Goal: Task Accomplishment & Management: Use online tool/utility

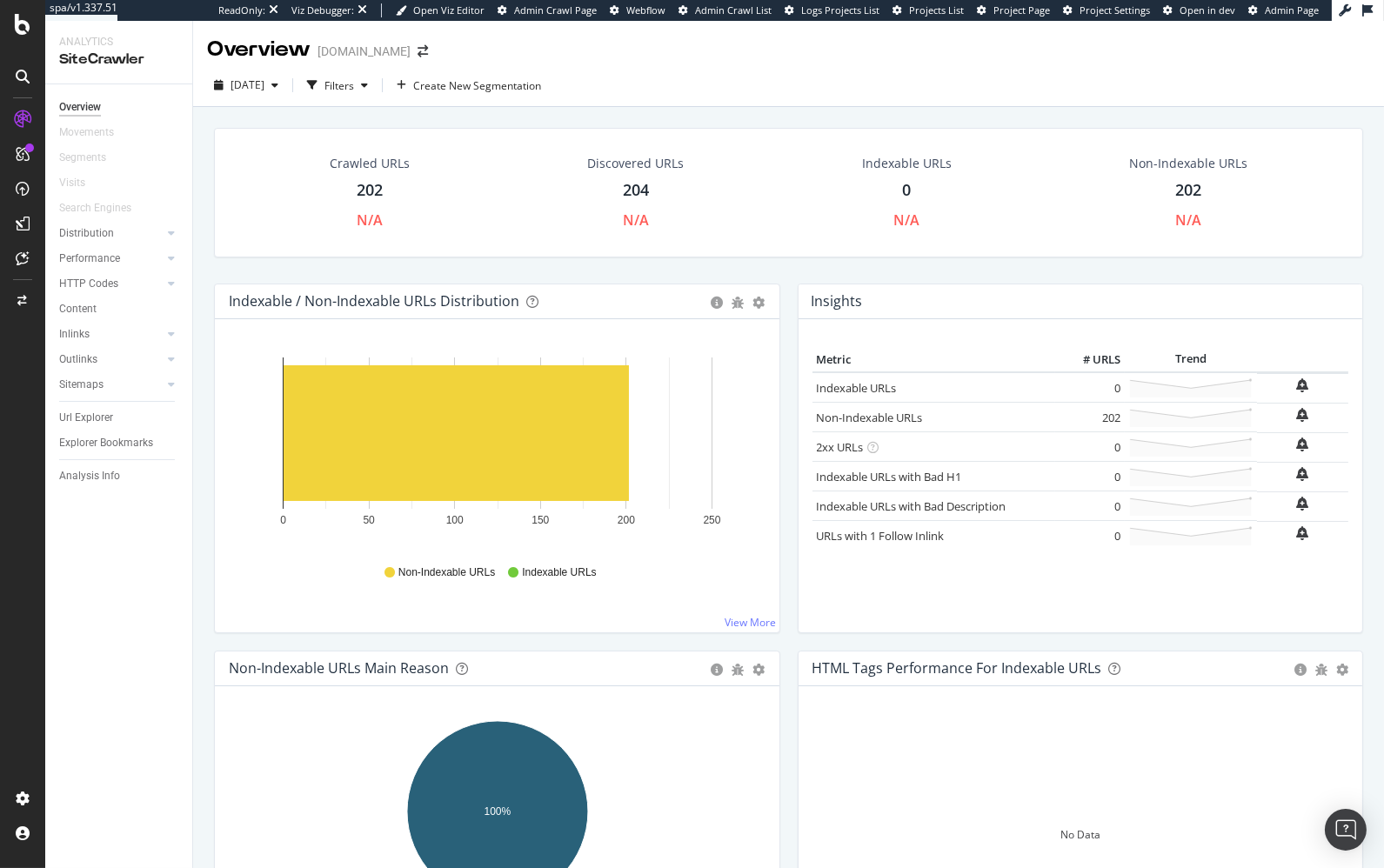
drag, startPoint x: 133, startPoint y: 417, endPoint x: 251, endPoint y: 291, distance: 172.6
click at [133, 417] on link "Url Explorer" at bounding box center [120, 418] width 121 height 18
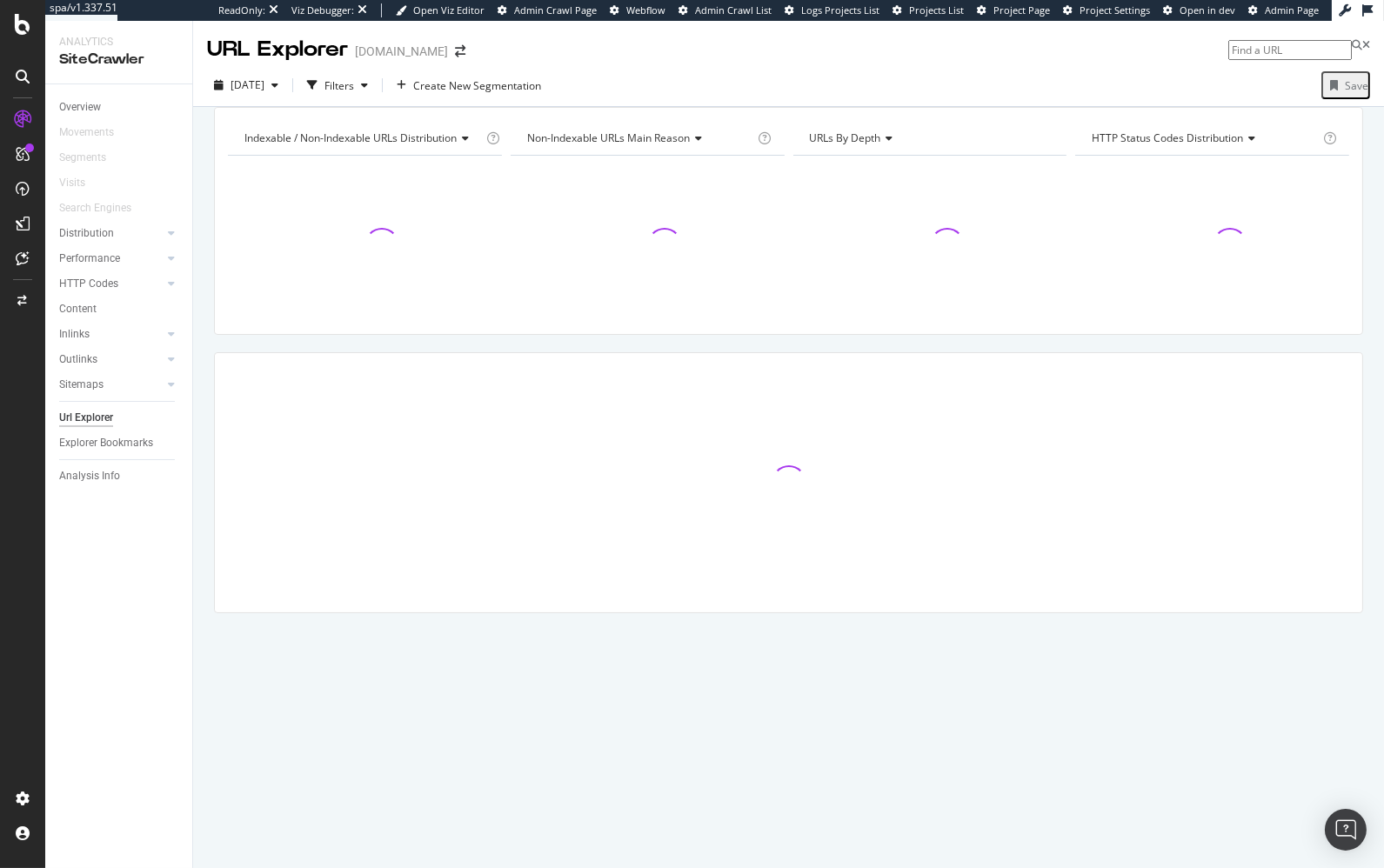
click at [199, 374] on div "Indexable / Non-Indexable URLs distribution Chart (by Value) Table Expand Expor…" at bounding box center [788, 391] width 1191 height 567
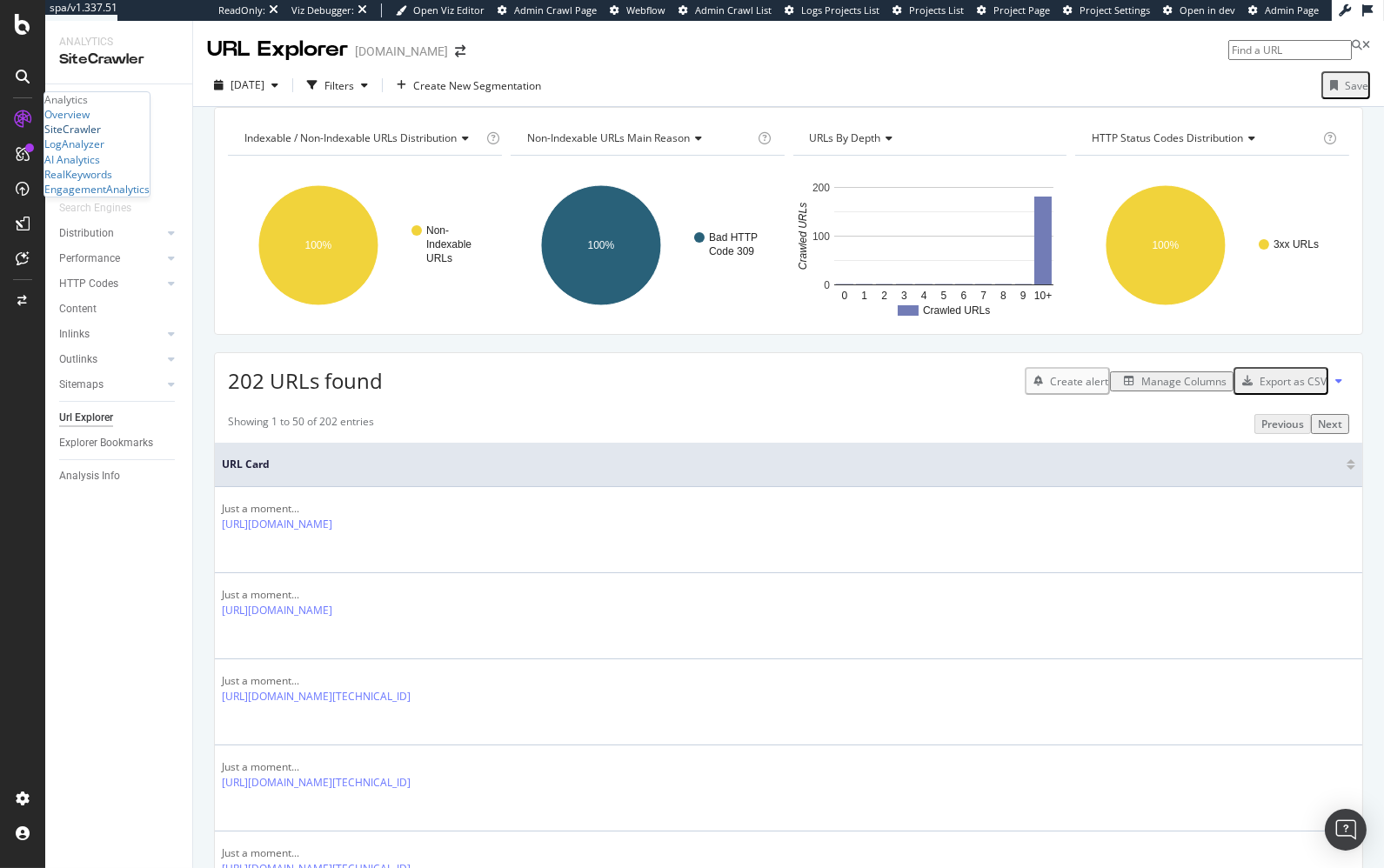
click at [101, 136] on div "SiteCrawler" at bounding box center [72, 129] width 57 height 14
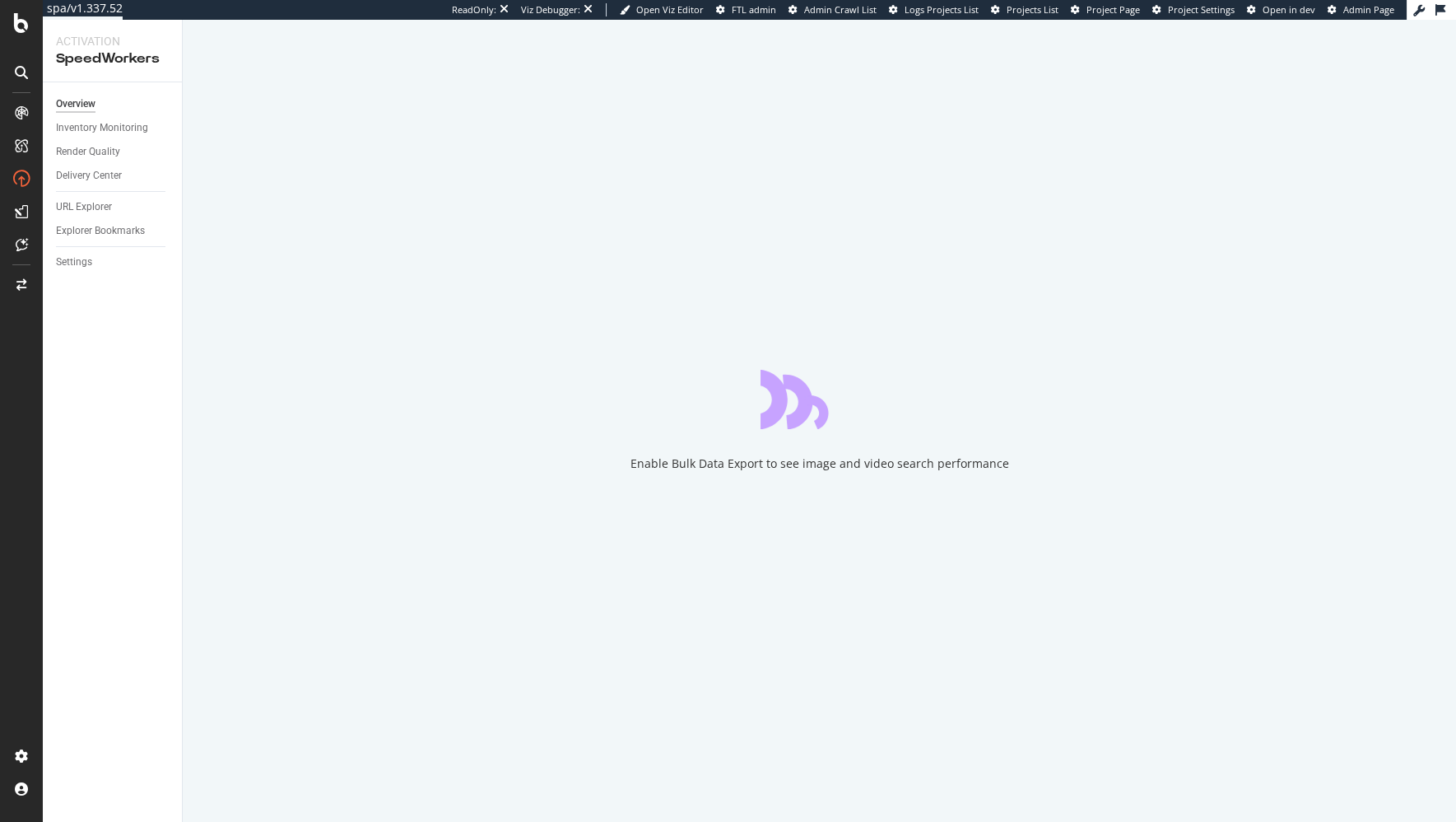
click at [93, 270] on div "Settings" at bounding box center [119, 262] width 126 height 24
drag, startPoint x: 94, startPoint y: 264, endPoint x: 89, endPoint y: 283, distance: 19.6
click at [94, 264] on link "Settings" at bounding box center [114, 262] width 114 height 17
click at [632, 226] on div at bounding box center [819, 420] width 1273 height 802
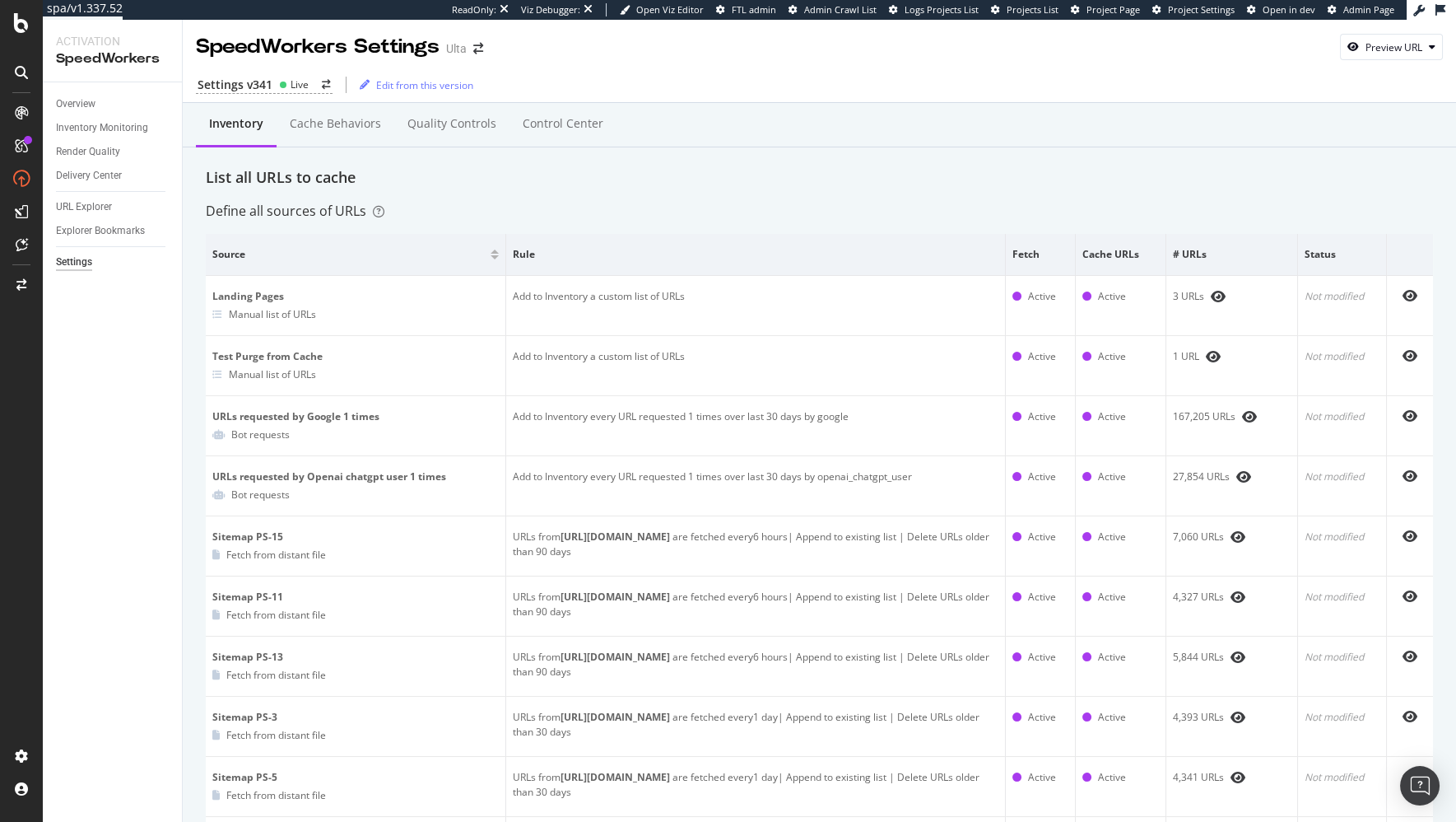
click at [273, 79] on div "Settings v341 Live" at bounding box center [264, 85] width 137 height 17
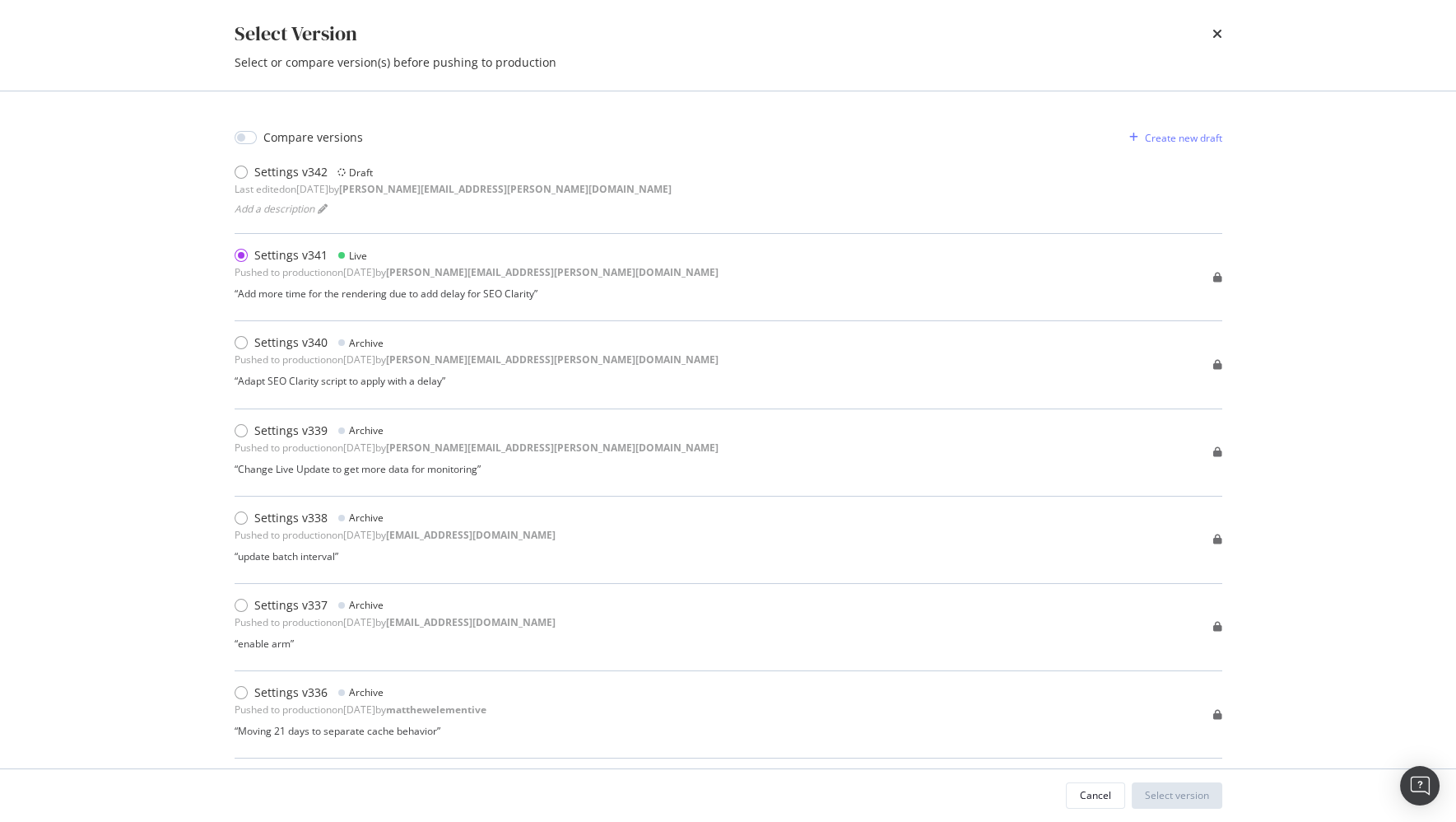
click at [200, 326] on div "Select Version Select or compare version(s) before pushing to production Compar…" at bounding box center [728, 411] width 1456 height 822
click at [124, 306] on div "Select Version Select or compare version(s) before pushing to production Compar…" at bounding box center [728, 411] width 1456 height 822
click at [1348, 125] on div "Select Version Select or compare version(s) before pushing to production Compar…" at bounding box center [728, 411] width 1456 height 822
click at [1210, 34] on div "Select Version" at bounding box center [728, 33] width 987 height 28
click at [1213, 34] on icon "times" at bounding box center [1217, 33] width 10 height 13
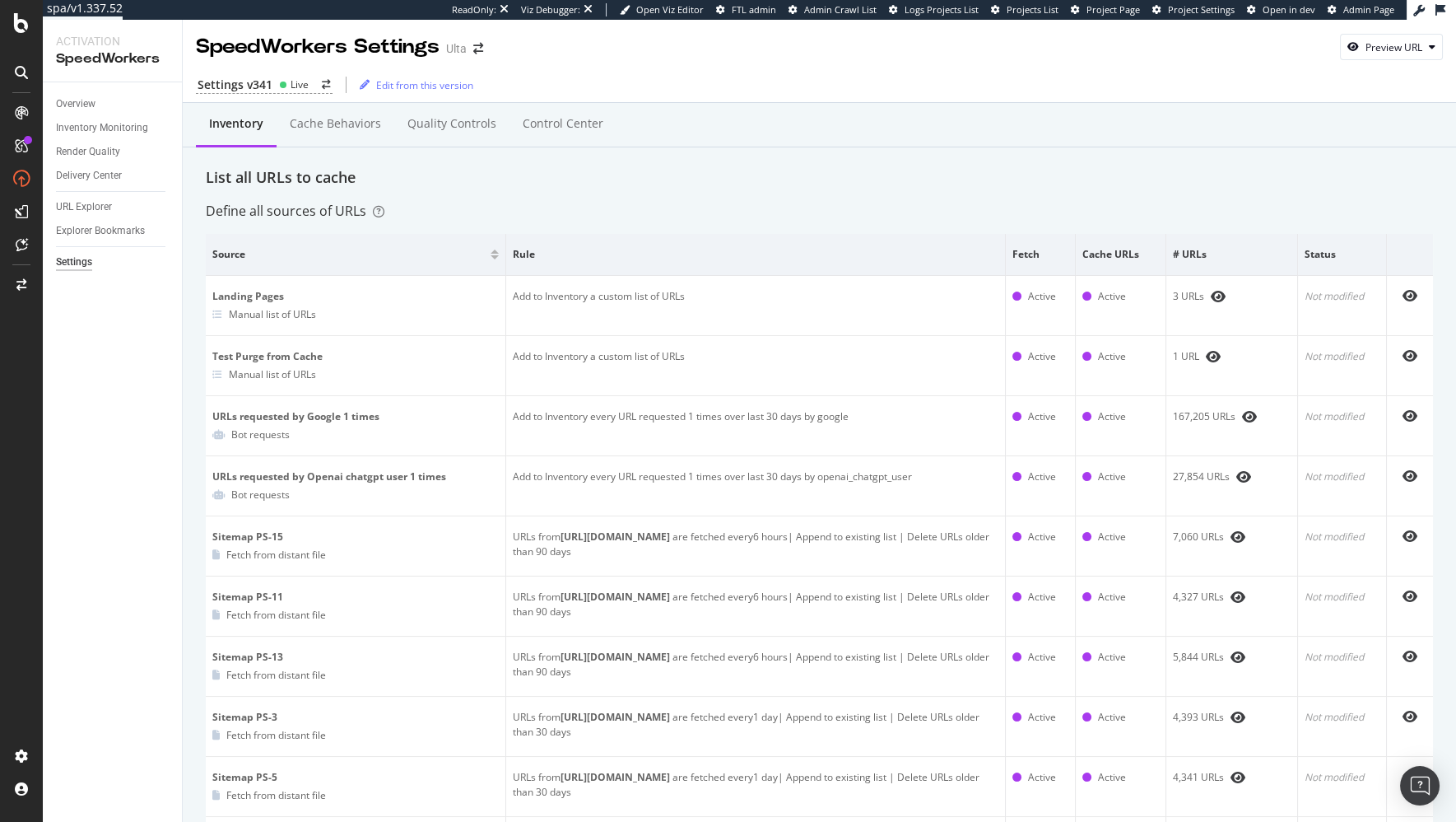
click at [902, 182] on div "List all URLs to cache" at bounding box center [819, 178] width 1227 height 21
click at [290, 79] on div "Live" at bounding box center [299, 85] width 18 height 14
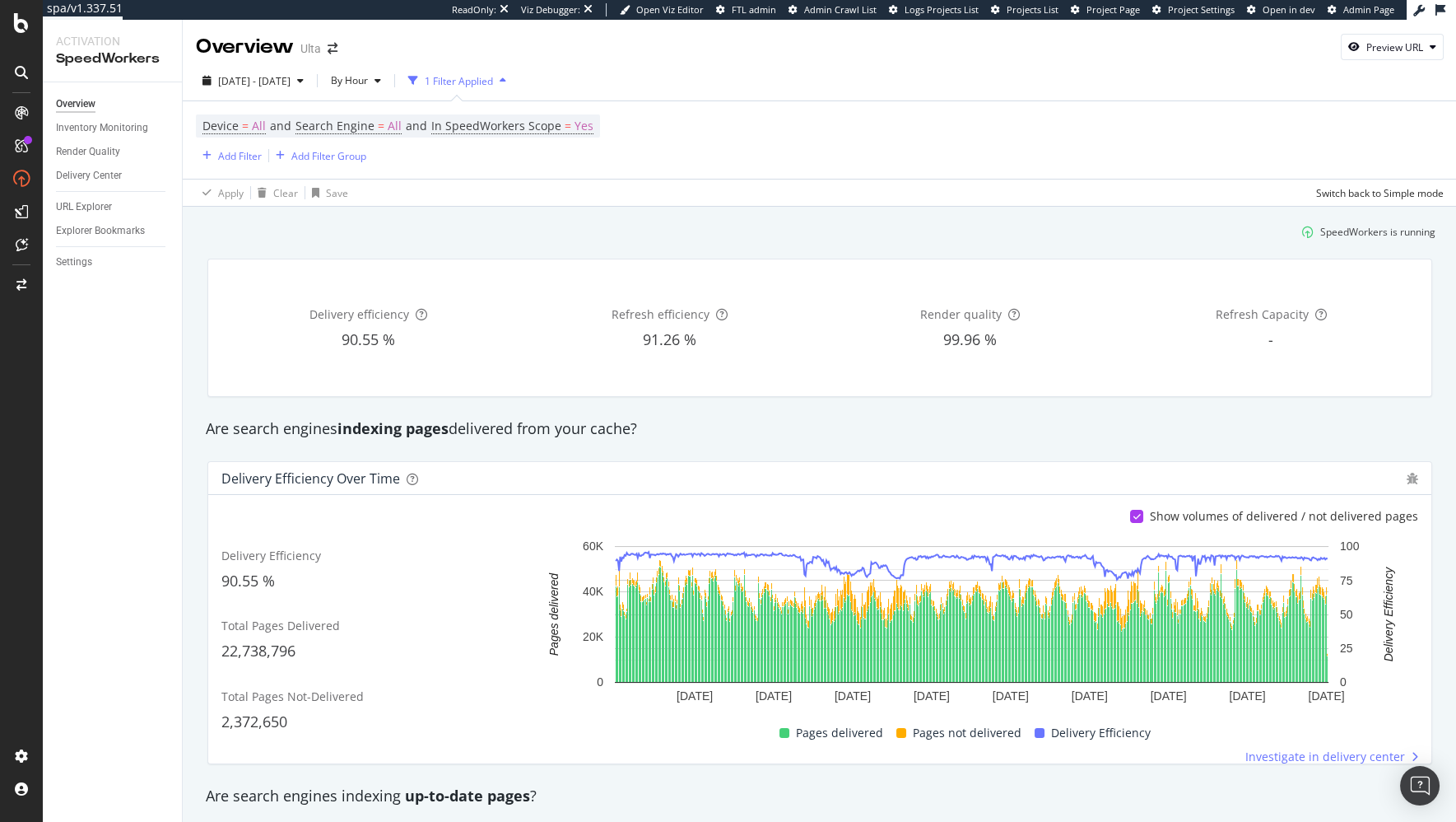
scroll to position [3, 0]
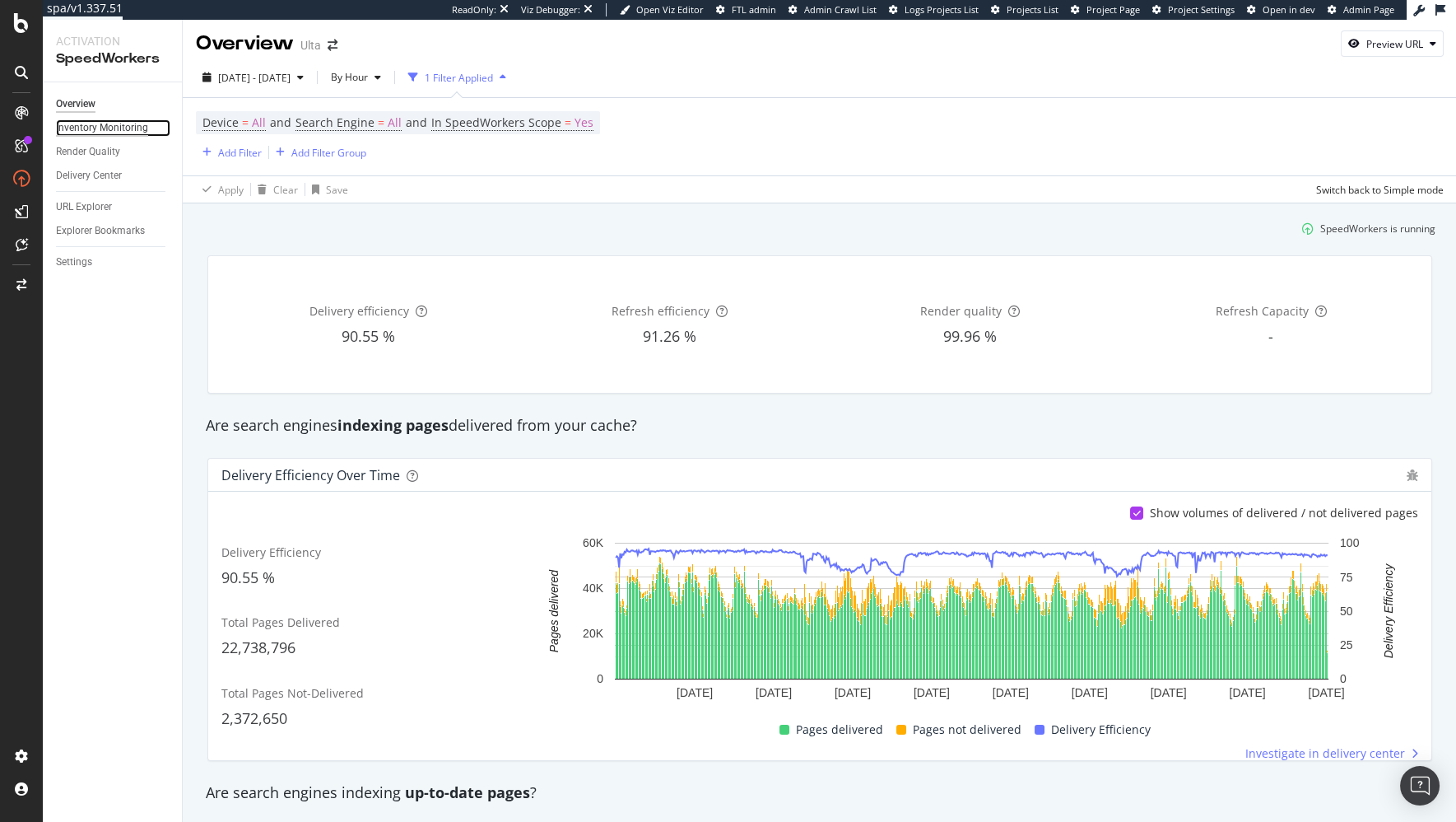
click at [94, 132] on div "Inventory Monitoring" at bounding box center [102, 128] width 92 height 17
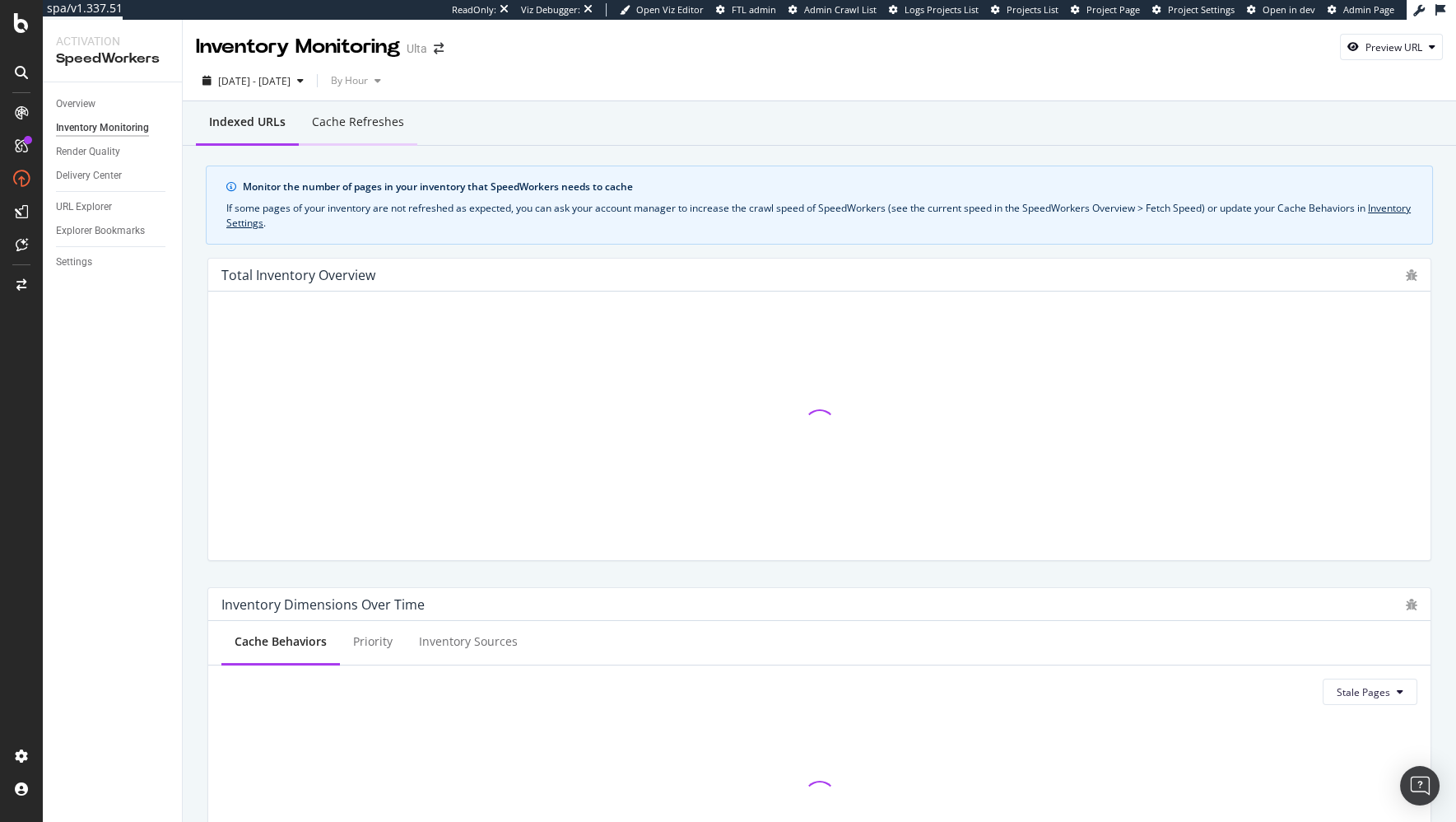
click at [336, 126] on div "Cache refreshes" at bounding box center [358, 121] width 92 height 16
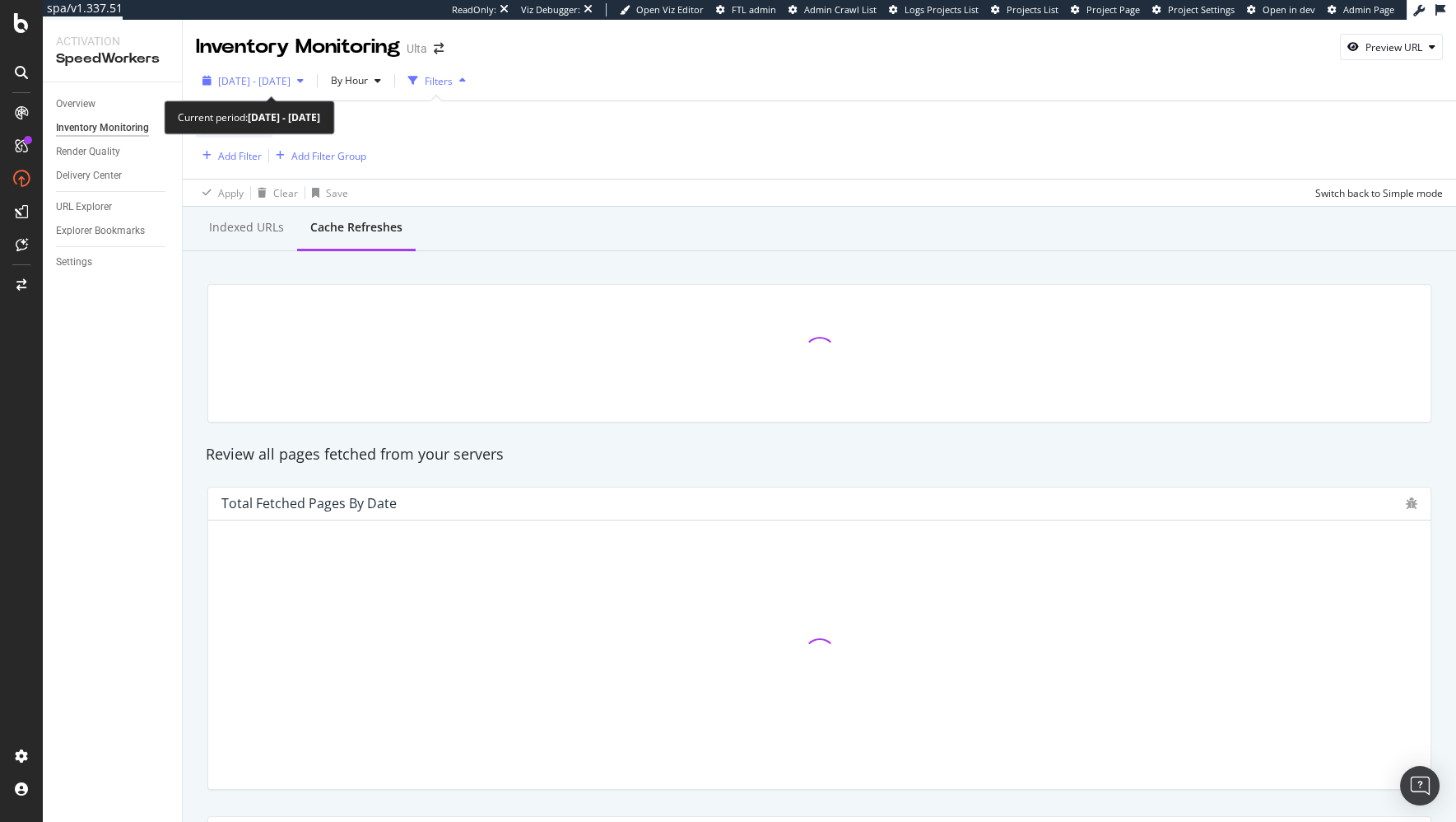
click at [290, 78] on span "2025 Sep. 5th - Oct. 2nd" at bounding box center [254, 81] width 73 height 14
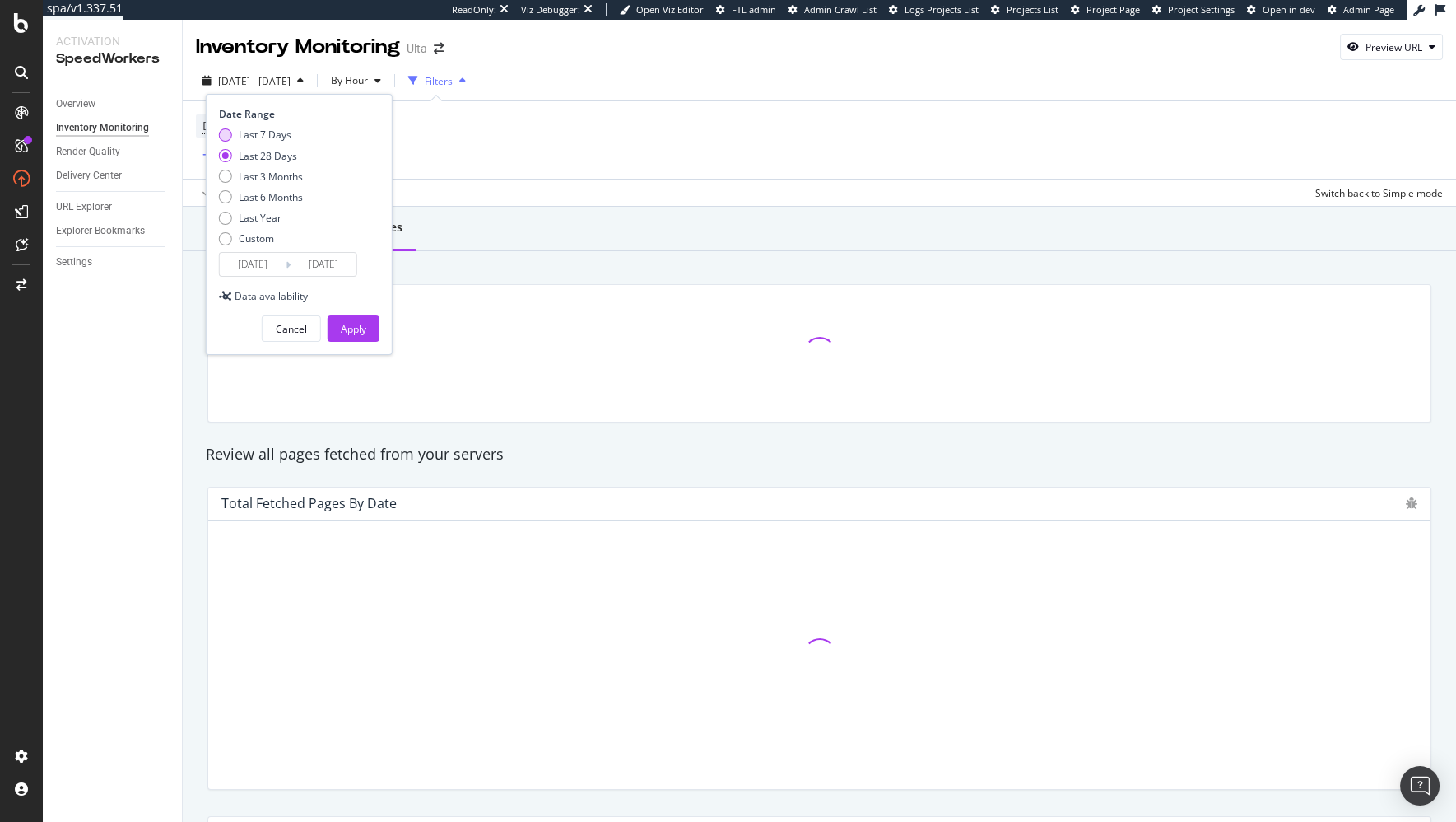
click at [275, 128] on div "Last 7 Days" at bounding box center [265, 134] width 53 height 14
type input "2025/09/26"
drag, startPoint x: 356, startPoint y: 334, endPoint x: 377, endPoint y: 237, distance: 99.2
click at [356, 333] on div "Apply" at bounding box center [354, 329] width 26 height 14
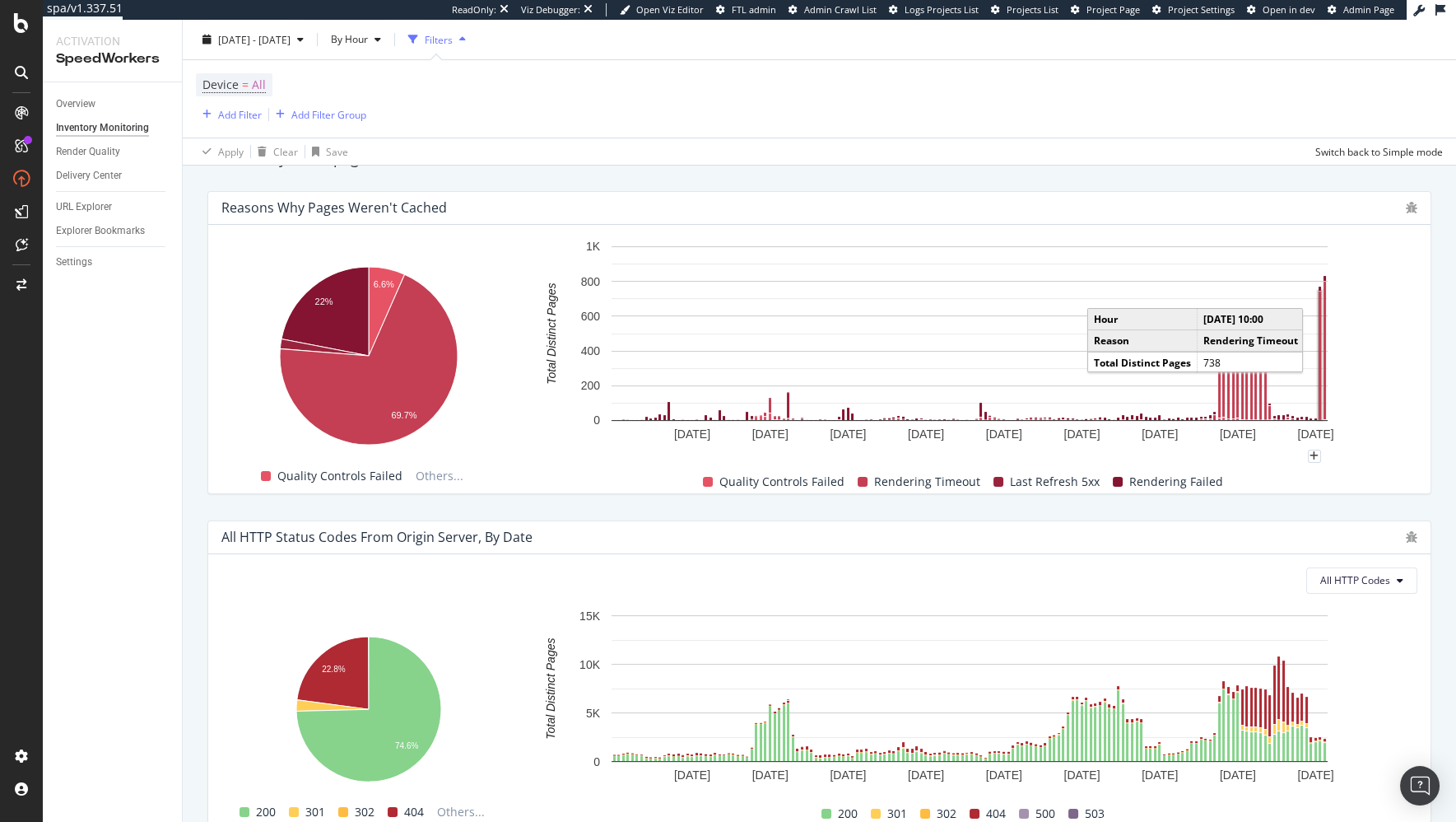
scroll to position [1063, 0]
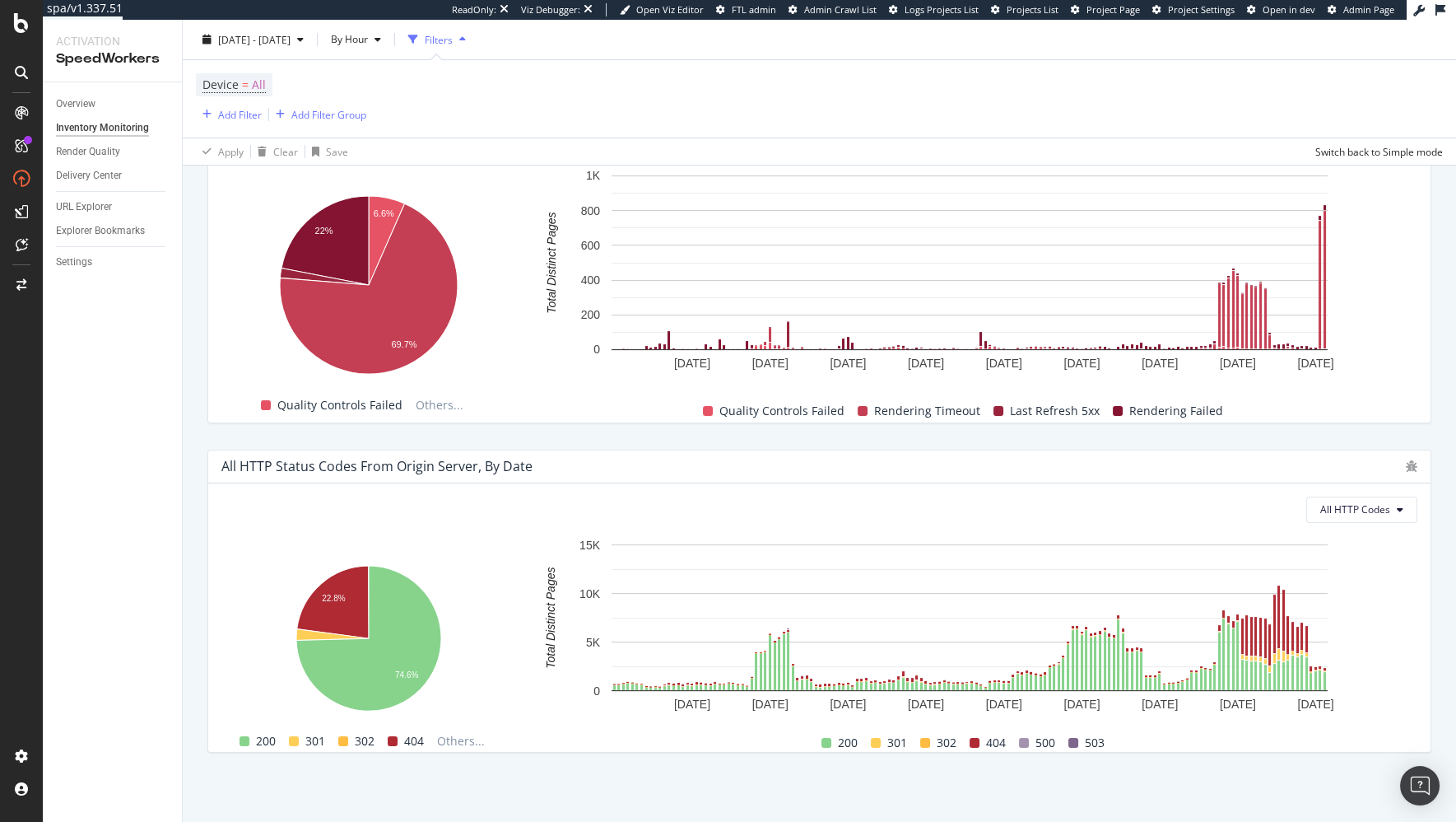
drag, startPoint x: 1352, startPoint y: 434, endPoint x: 849, endPoint y: 402, distance: 504.0
click at [77, 265] on div "Settings" at bounding box center [74, 262] width 36 height 17
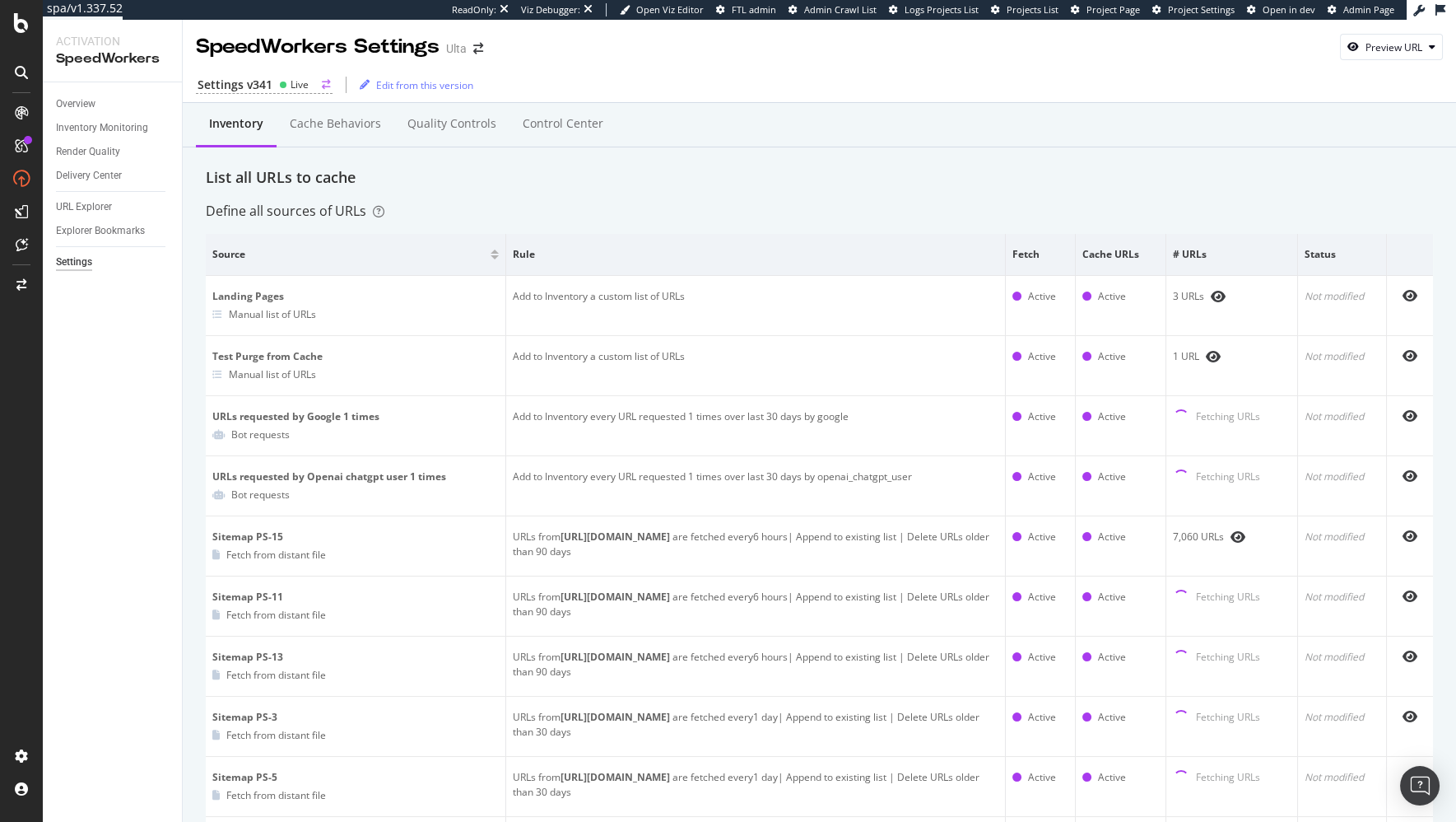
click at [275, 79] on div "Settings v341 Live" at bounding box center [264, 85] width 137 height 17
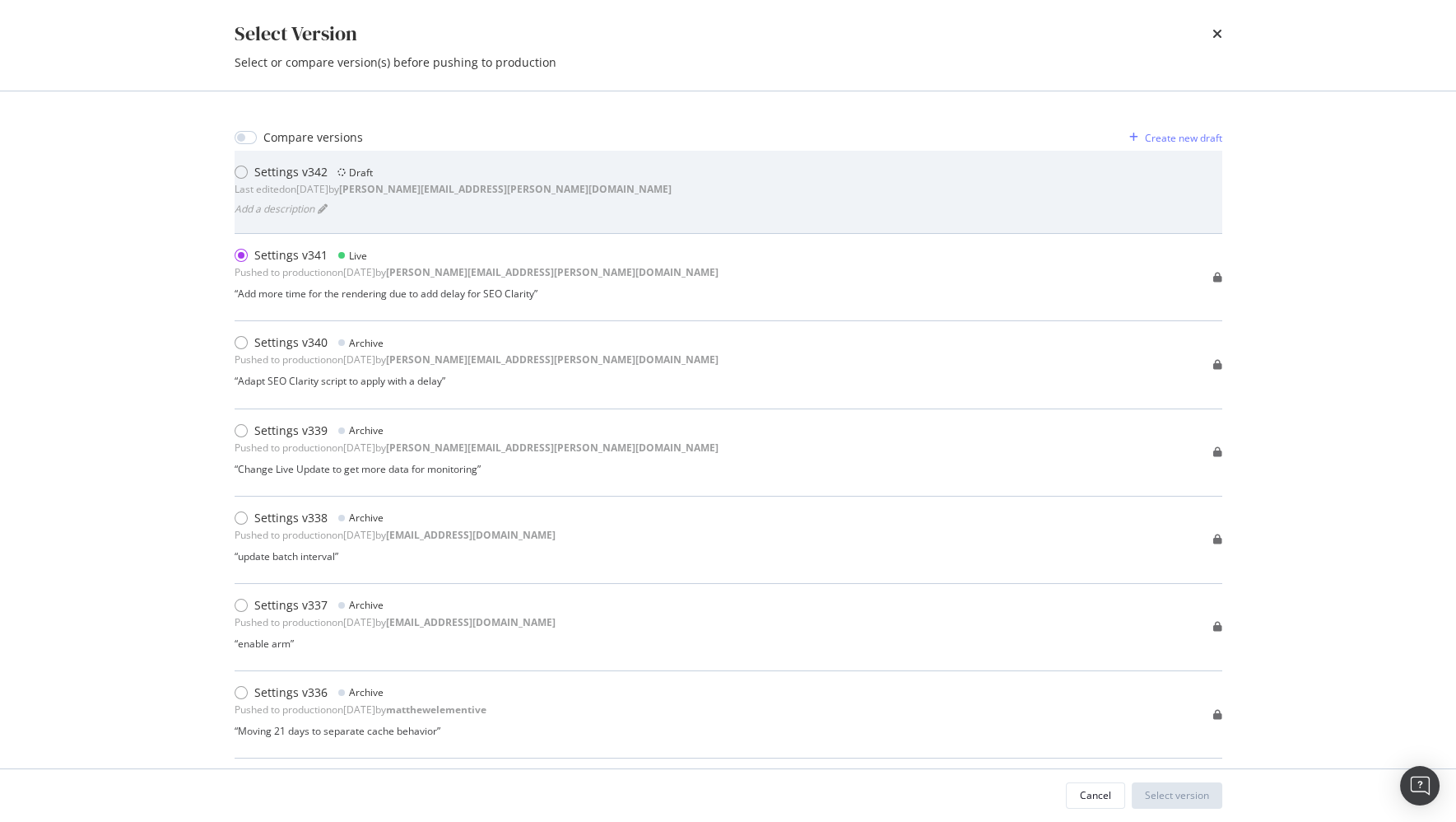
click at [402, 220] on div "Add a description" at bounding box center [453, 208] width 437 height 23
click at [781, 208] on div "Settings v342 Draft Last edited on 2025 Oct 2nd by benjamin.bussiere@botify.com…" at bounding box center [728, 192] width 987 height 56
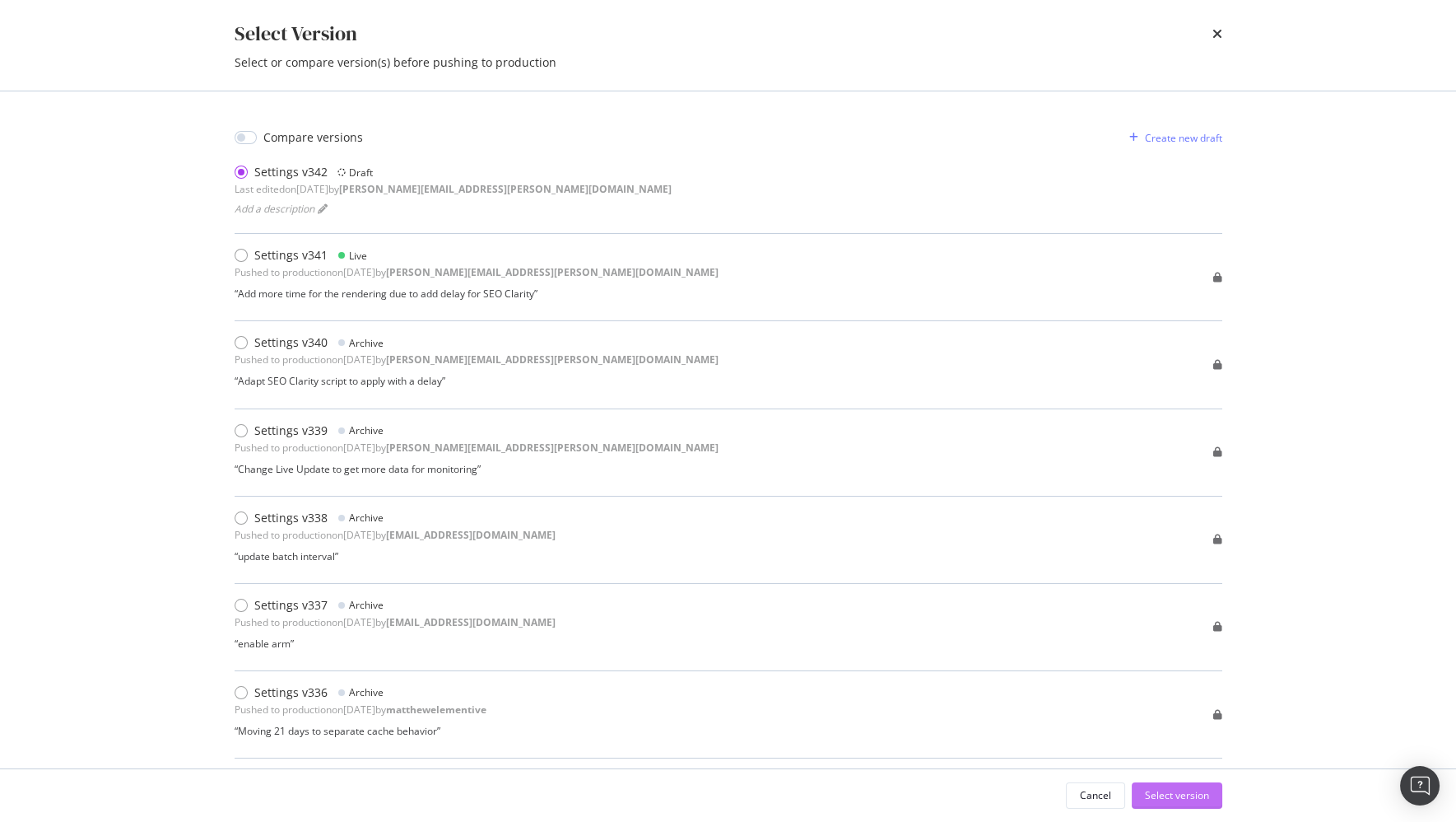
click at [1150, 788] on div "Select version" at bounding box center [1176, 795] width 64 height 25
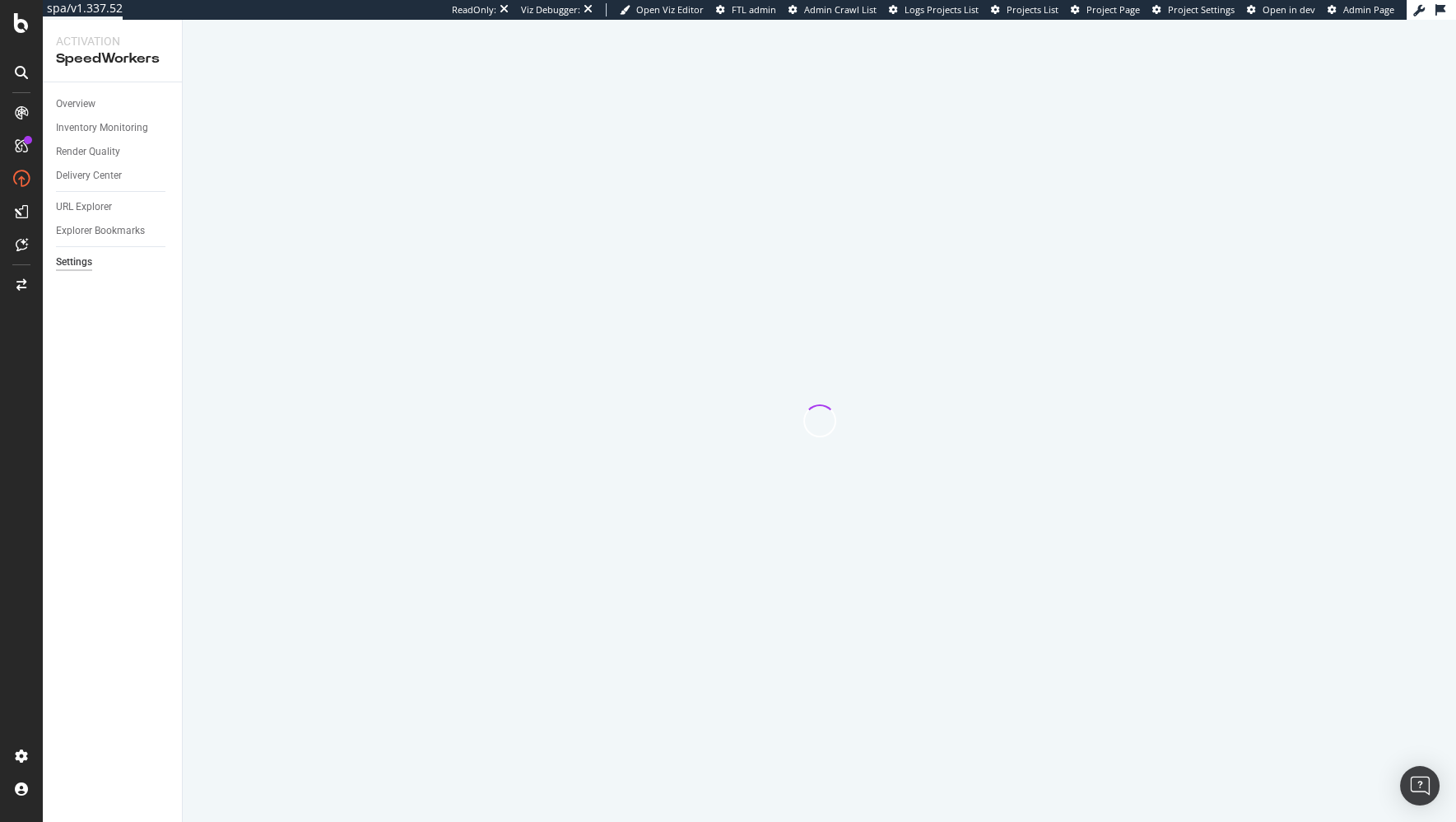
click at [160, 428] on div "Overview Inventory Monitoring Render Quality Delivery Center URL Explorer Explo…" at bounding box center [112, 451] width 139 height 739
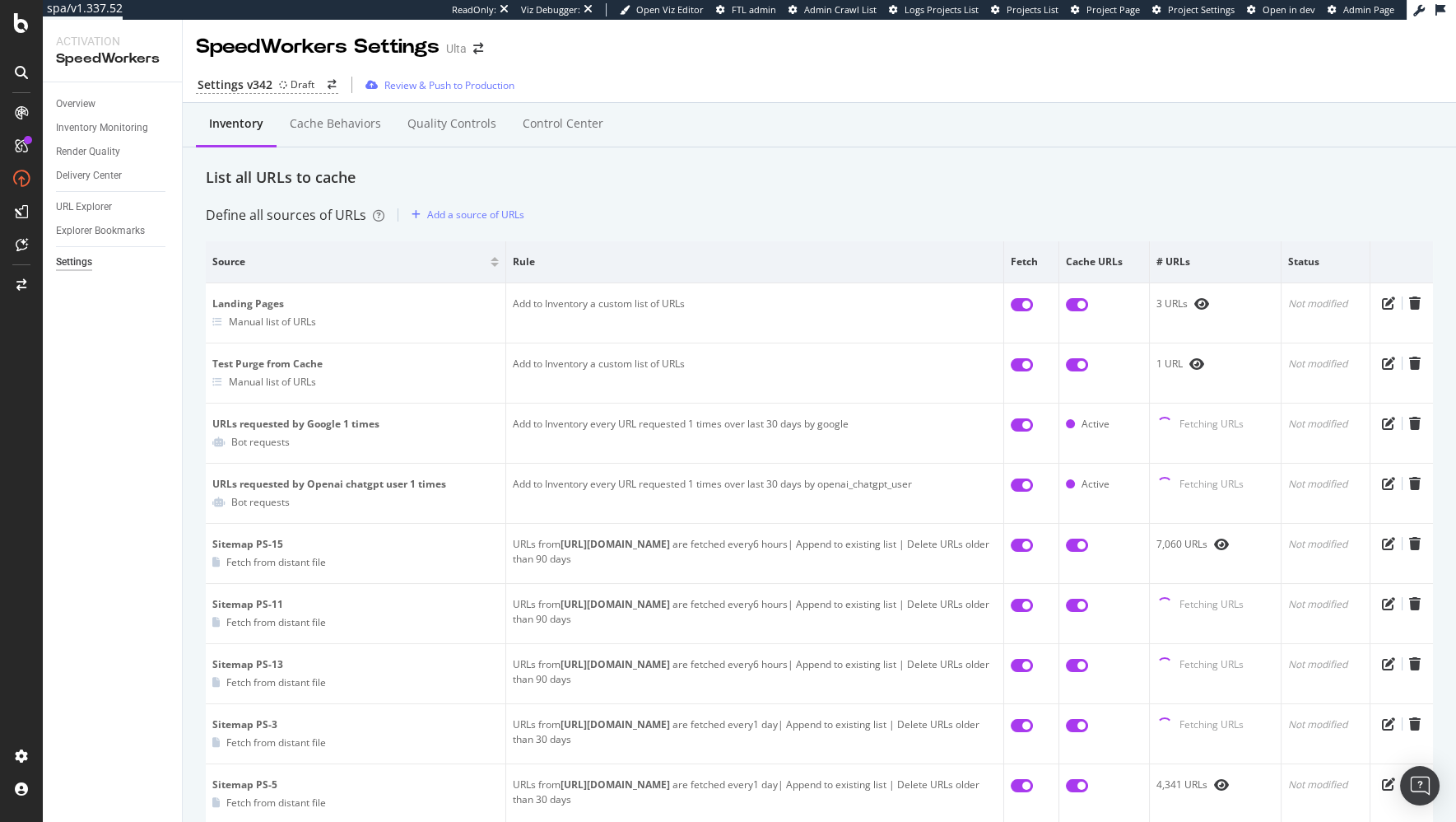
click at [180, 433] on div "Overview Inventory Monitoring Render Quality Delivery Center URL Explorer Explo…" at bounding box center [112, 451] width 139 height 739
click at [827, 213] on div "Define all sources of URLs Add a source of URLs" at bounding box center [819, 214] width 1227 height 26
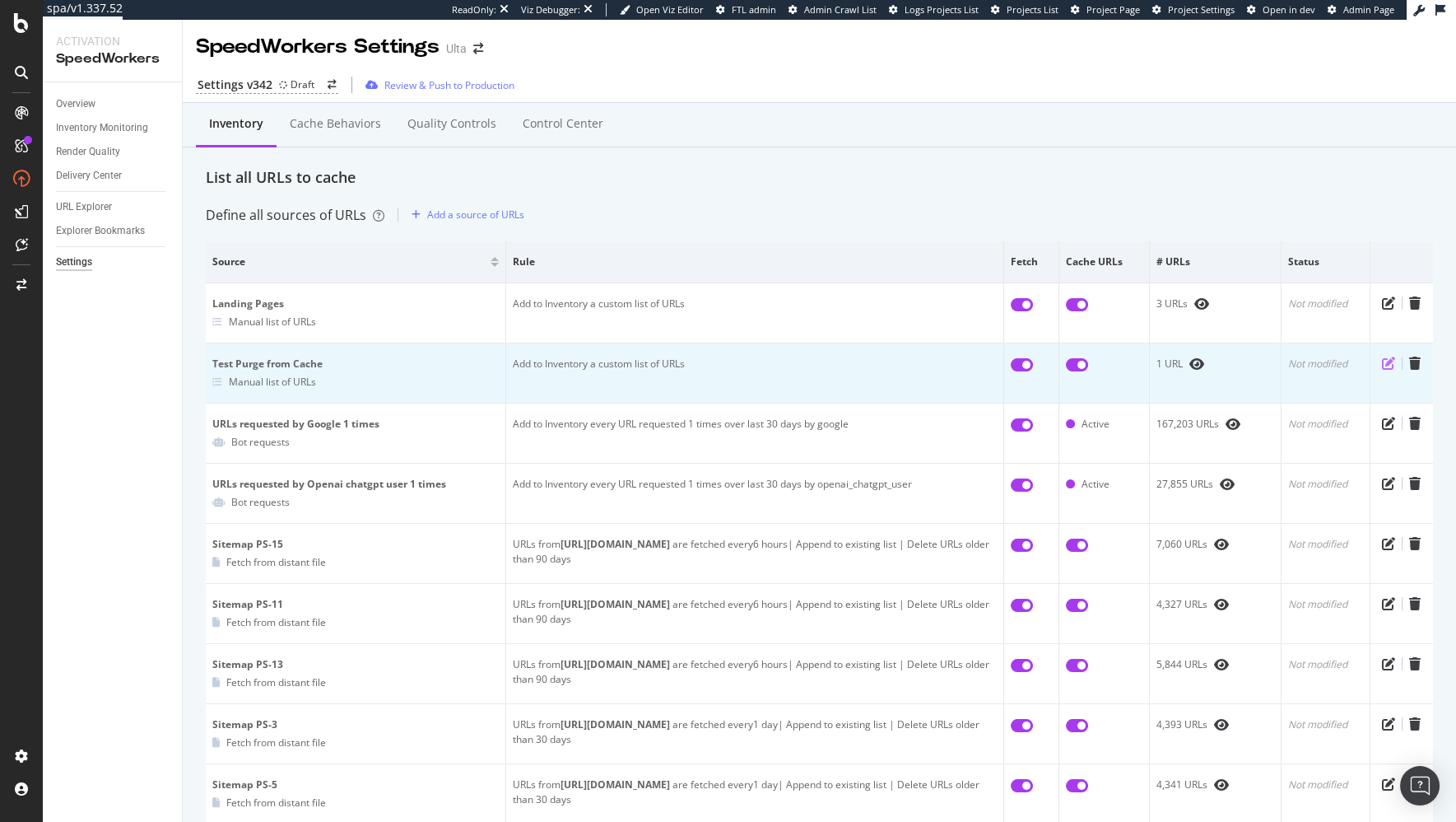
click at [1384, 363] on icon "pen-to-square" at bounding box center [1388, 362] width 13 height 13
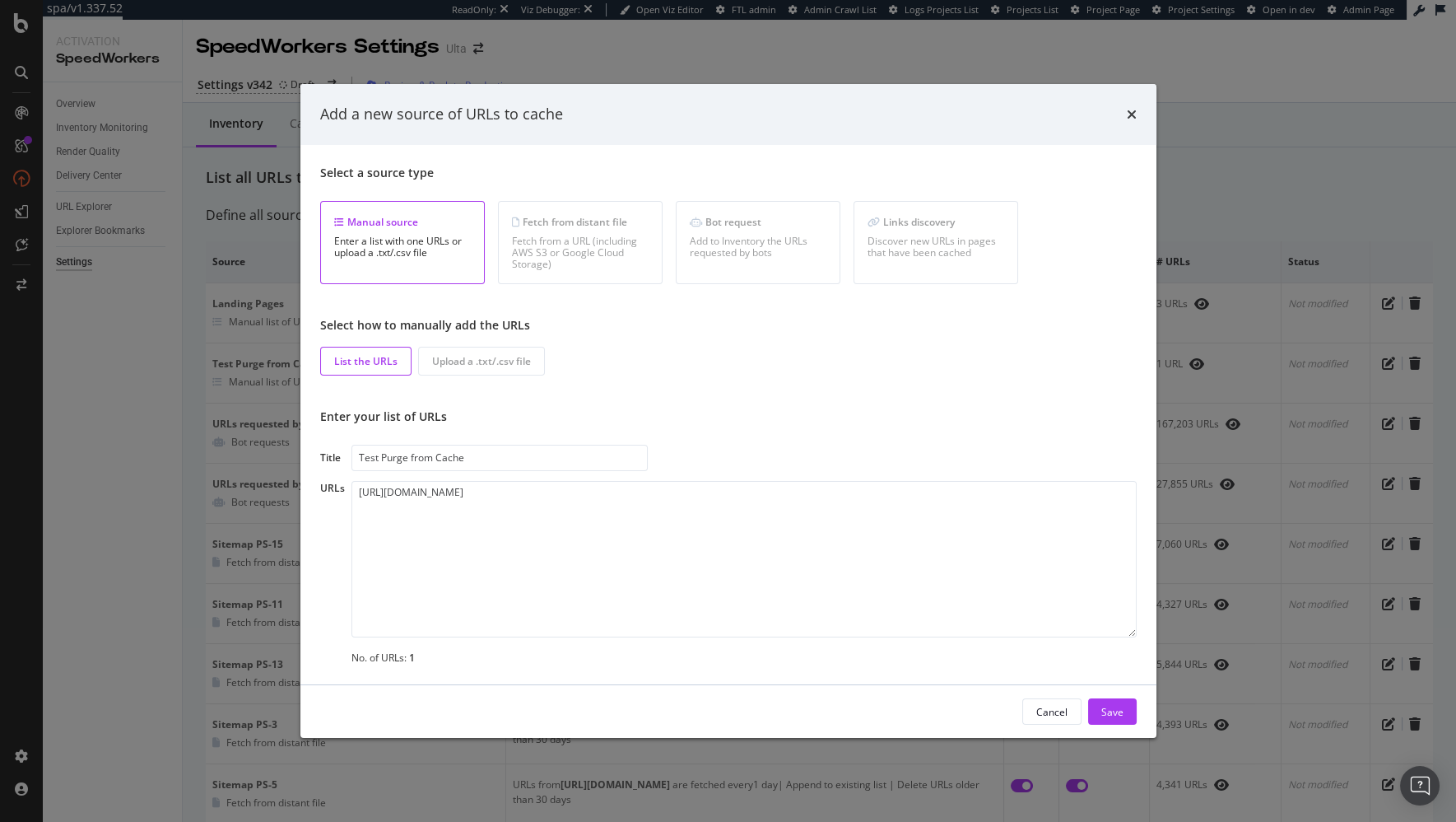
drag, startPoint x: 921, startPoint y: 361, endPoint x: 1018, endPoint y: 232, distance: 161.4
click at [924, 360] on div "List the URLs Upload a .txt/.csv file" at bounding box center [728, 361] width 816 height 29
drag, startPoint x: 1130, startPoint y: 112, endPoint x: 787, endPoint y: 114, distance: 343.0
click at [1130, 112] on icon "times" at bounding box center [1131, 114] width 10 height 13
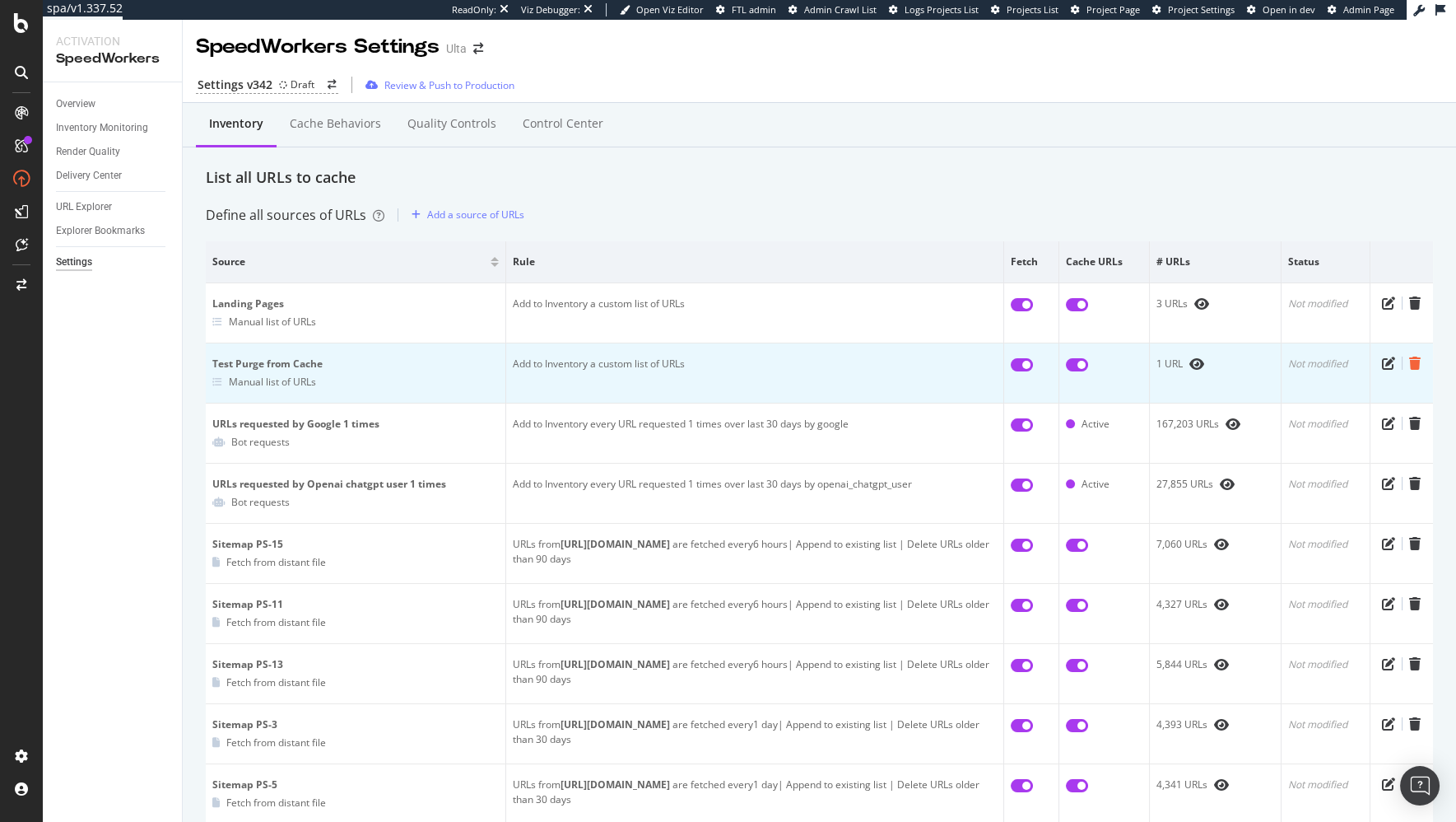
click at [1412, 366] on icon "trash" at bounding box center [1414, 362] width 11 height 13
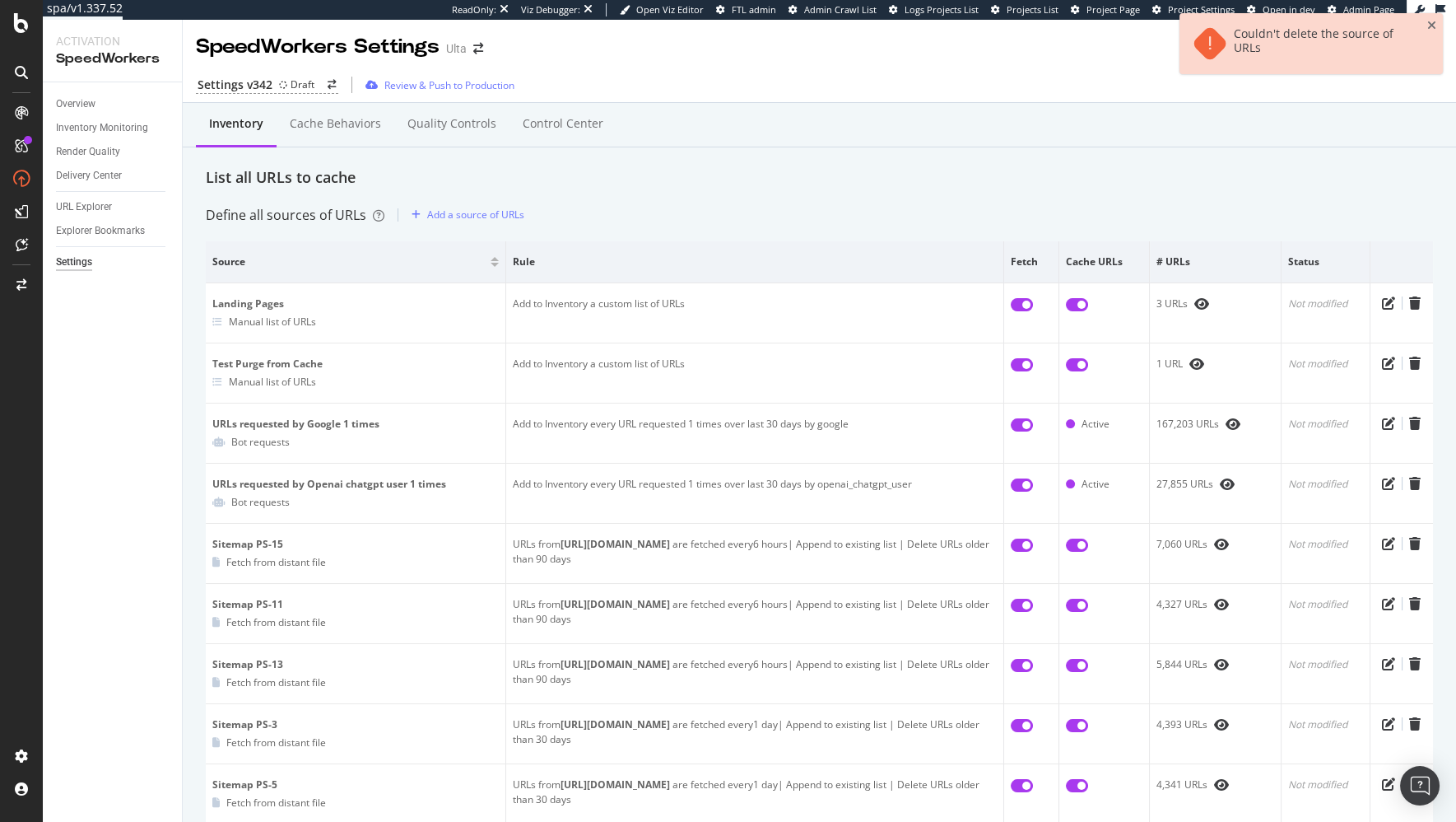
click at [1260, 180] on div "List all URLs to cache" at bounding box center [819, 178] width 1227 height 21
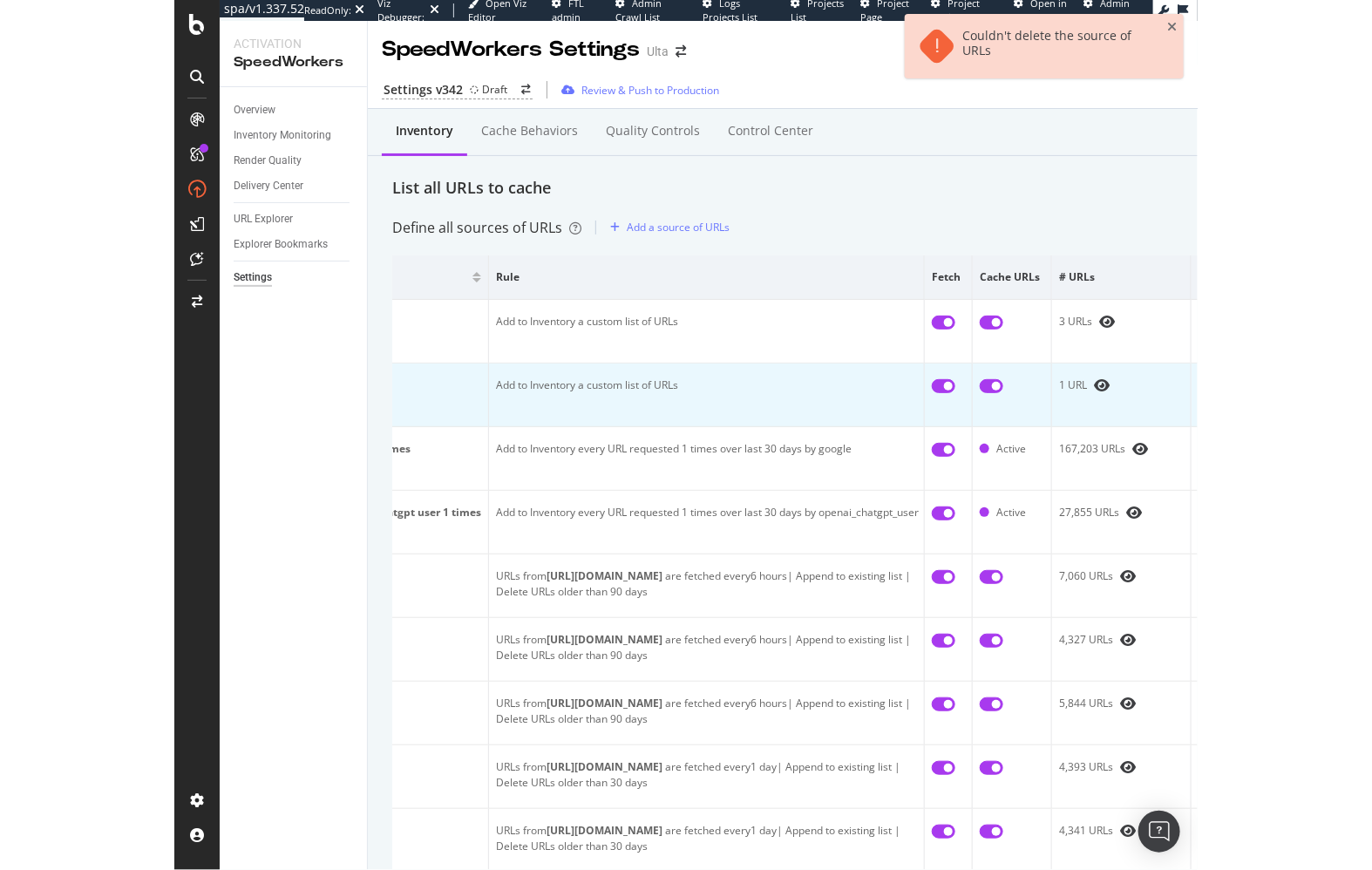
scroll to position [0, 148]
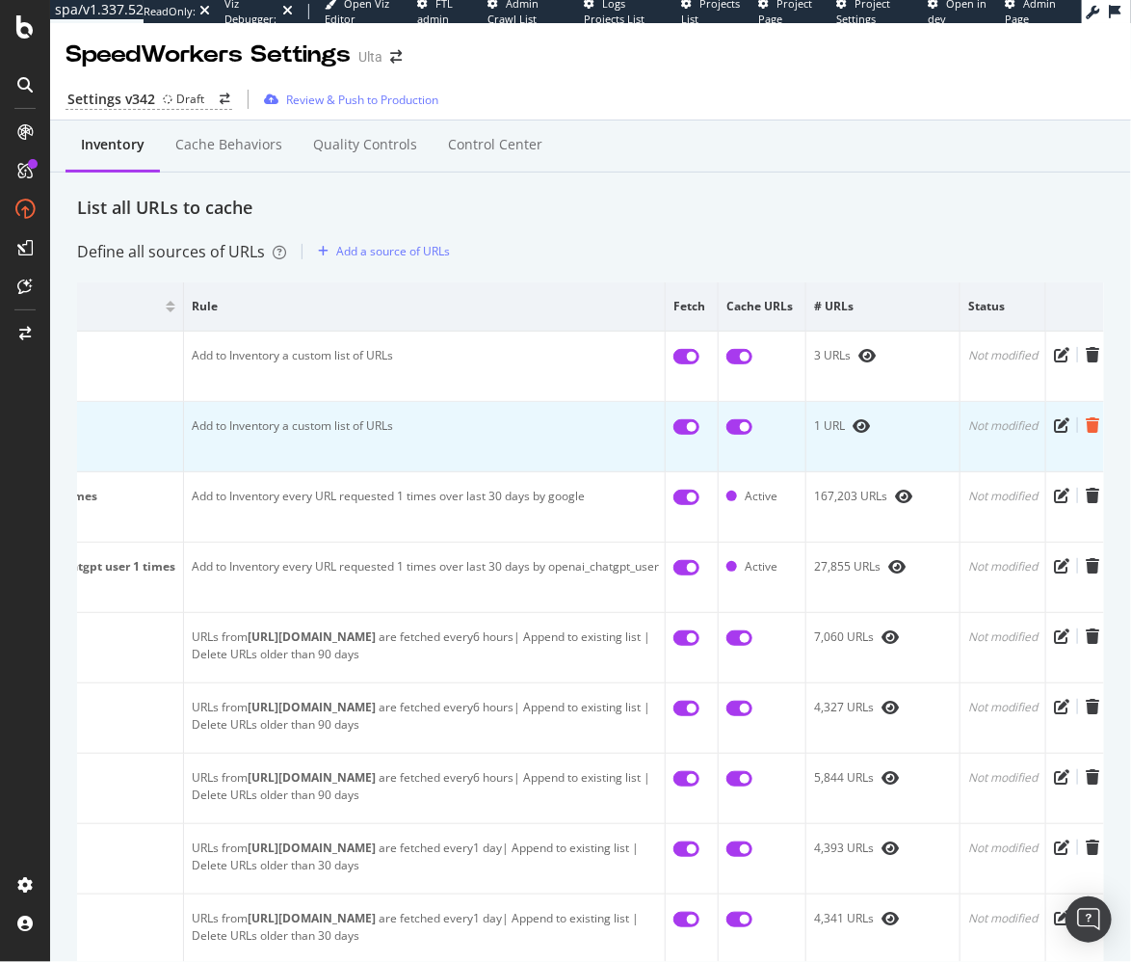
click at [1090, 422] on icon "trash" at bounding box center [1092, 424] width 13 height 15
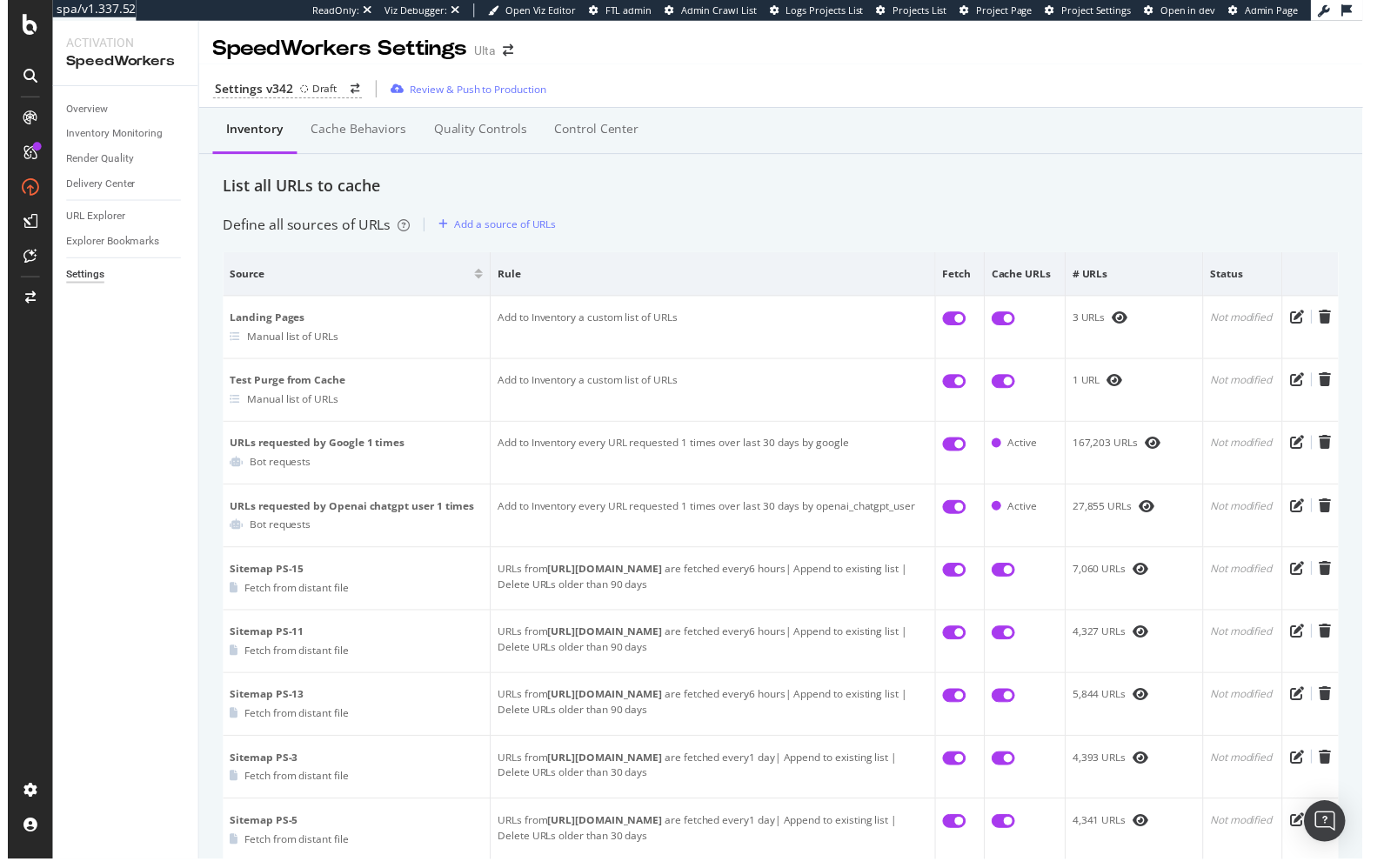
scroll to position [0, 0]
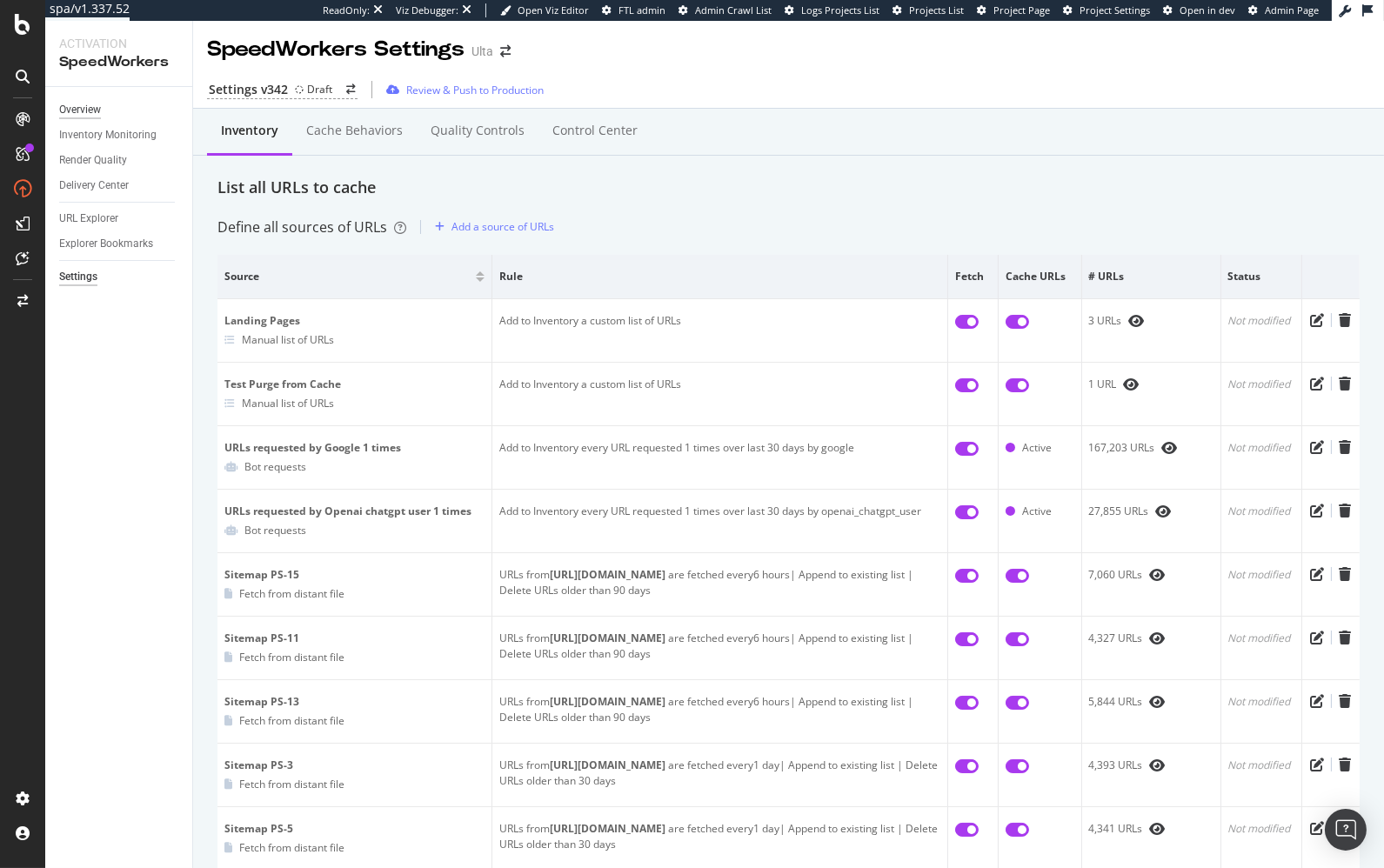
click at [78, 98] on div "Overview" at bounding box center [125, 110] width 133 height 25
click at [75, 104] on div "Overview" at bounding box center [80, 110] width 42 height 18
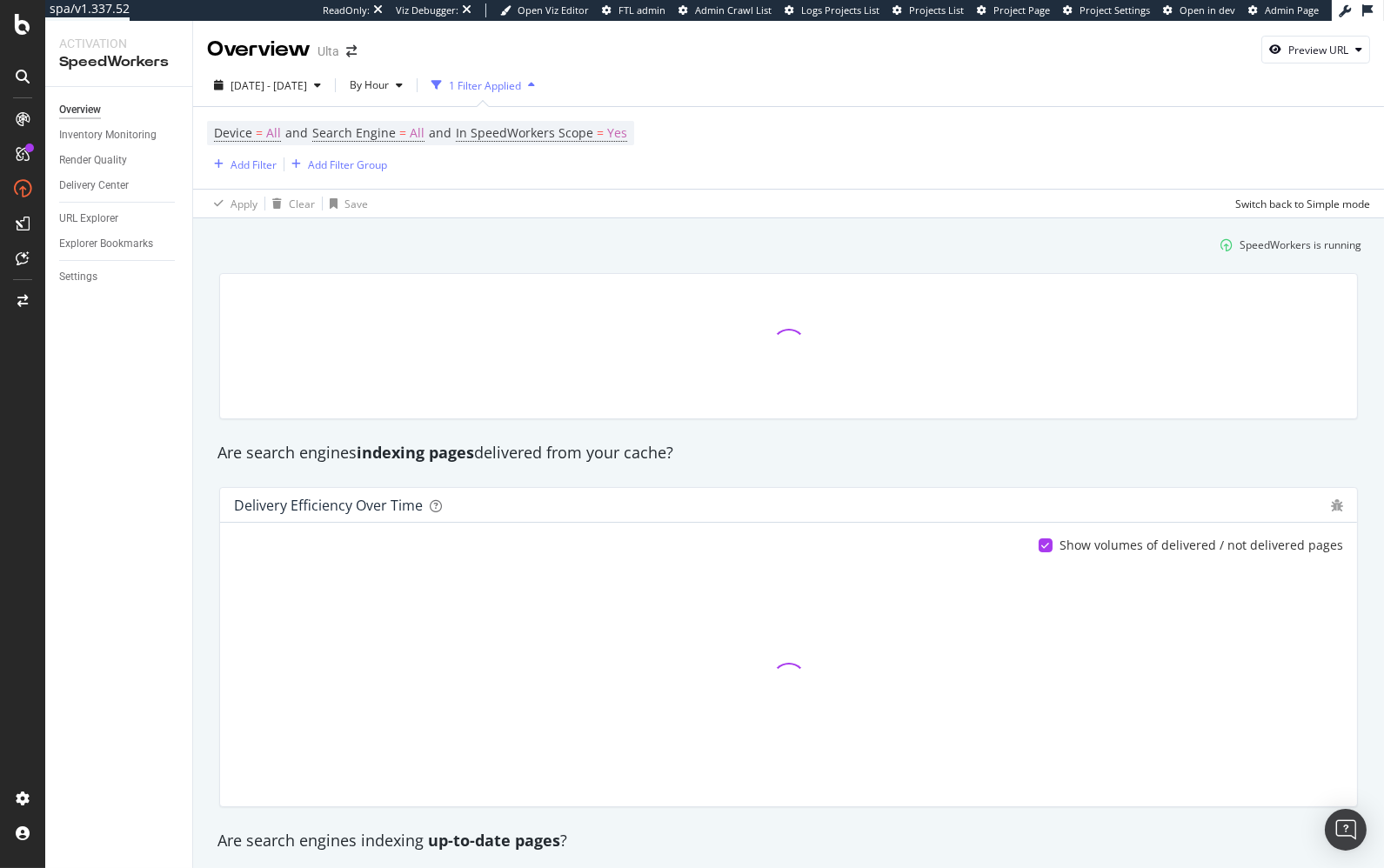
drag, startPoint x: 1123, startPoint y: 250, endPoint x: 1320, endPoint y: 300, distance: 203.2
click at [1126, 250] on div "SpeedWorkers is running" at bounding box center [788, 245] width 1160 height 29
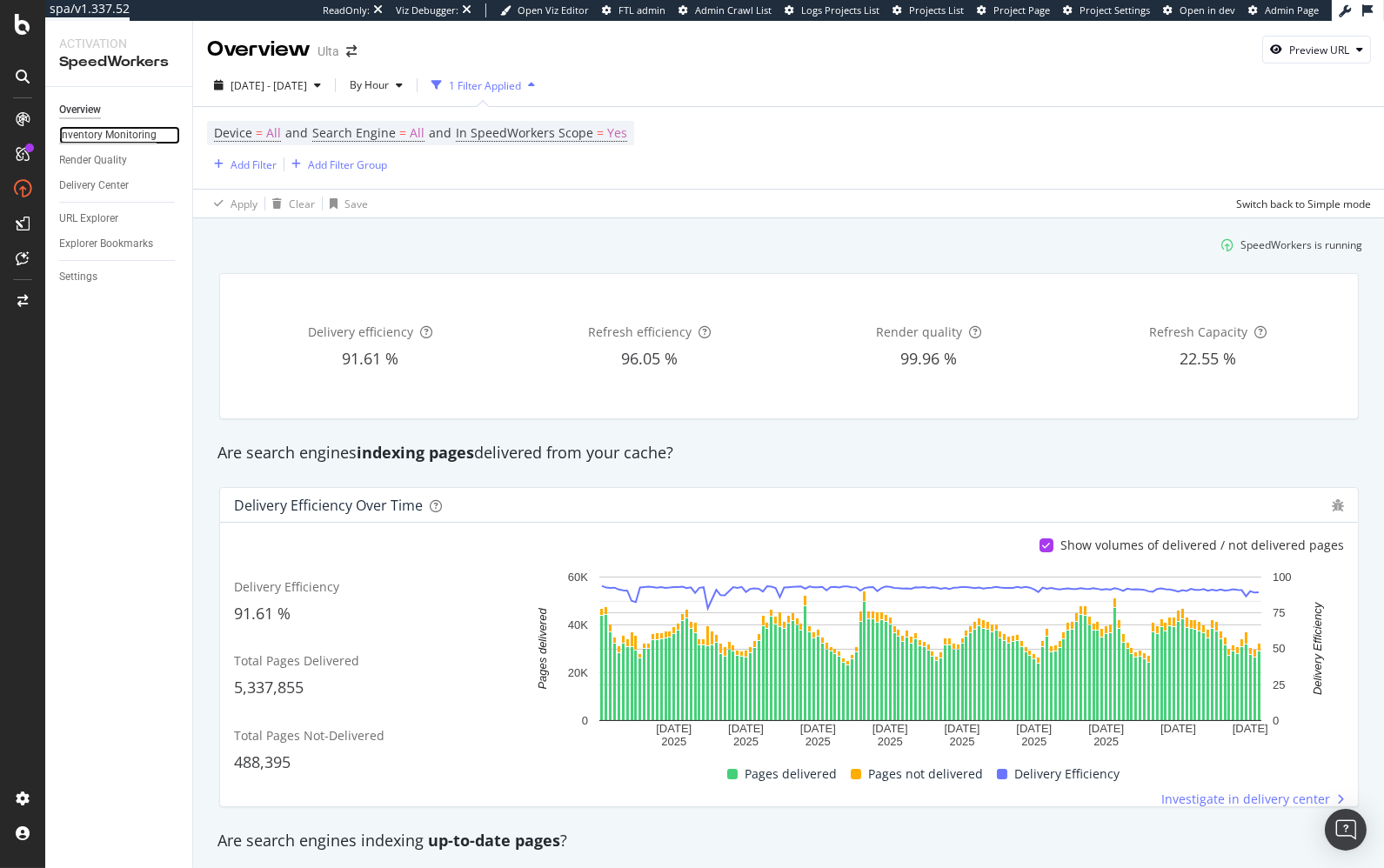
click at [126, 138] on div "Inventory Monitoring" at bounding box center [108, 135] width 98 height 18
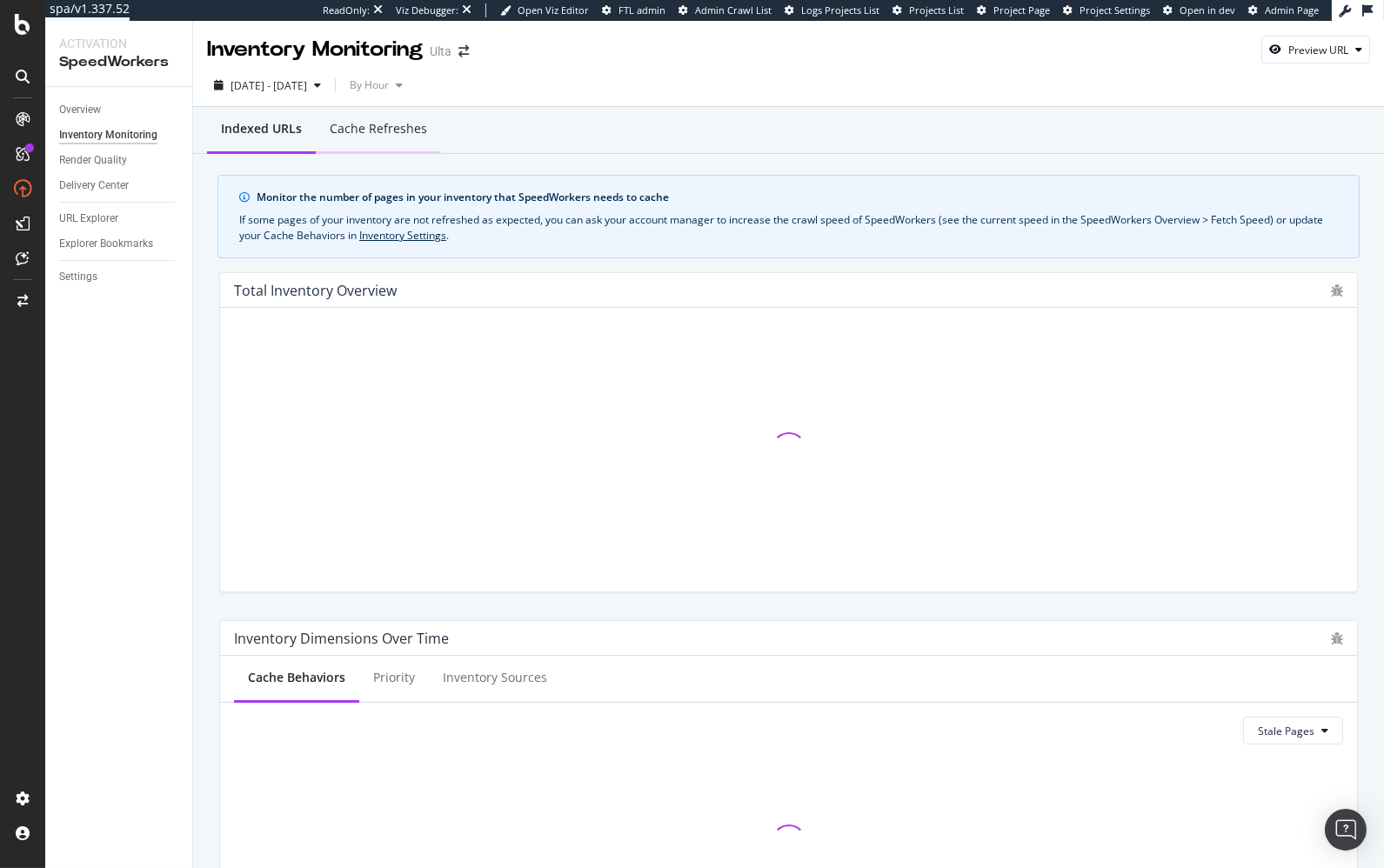
click at [354, 134] on div "Cache refreshes" at bounding box center [378, 128] width 98 height 17
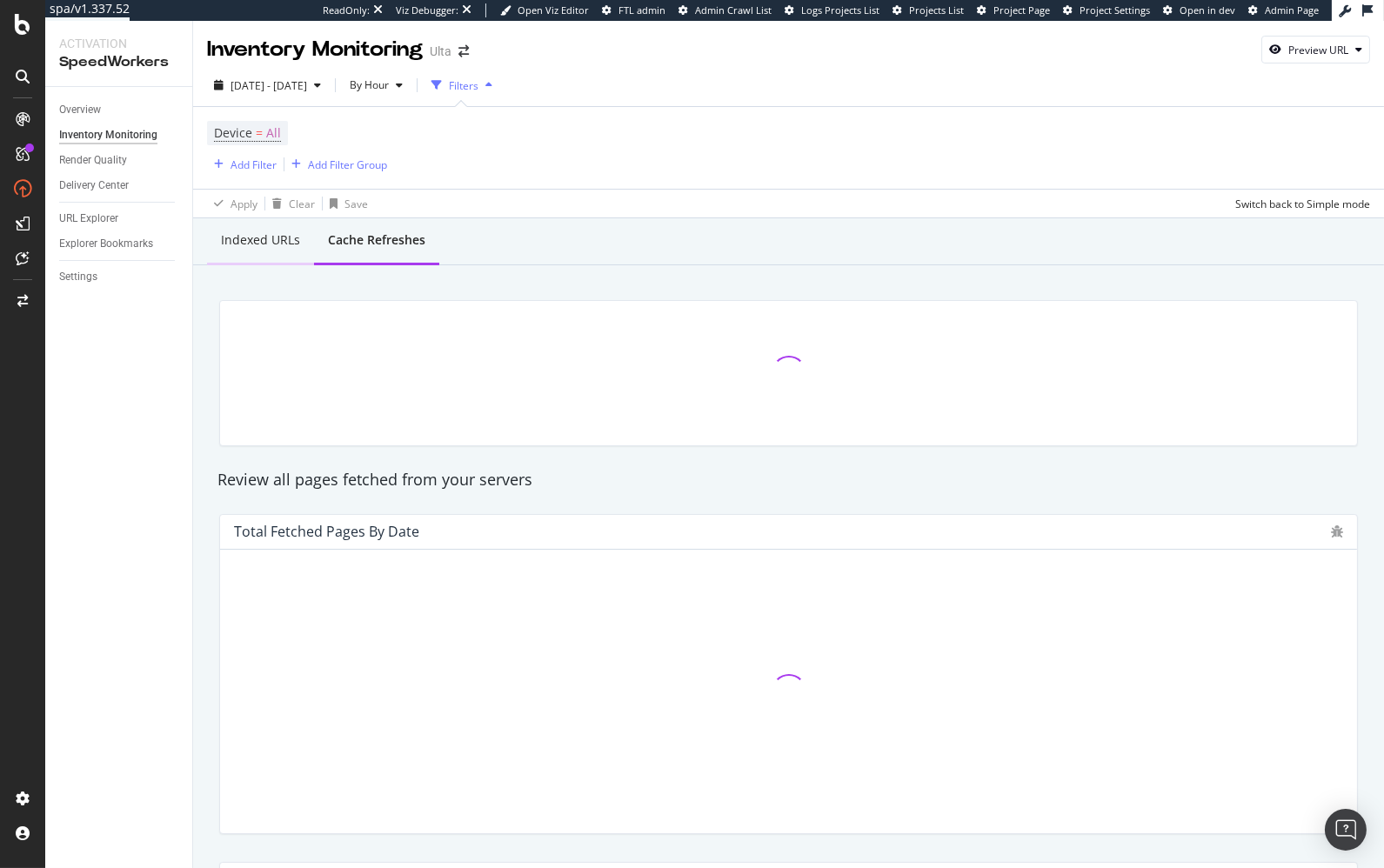
click at [248, 231] on div "Indexed URLs" at bounding box center [261, 239] width 79 height 17
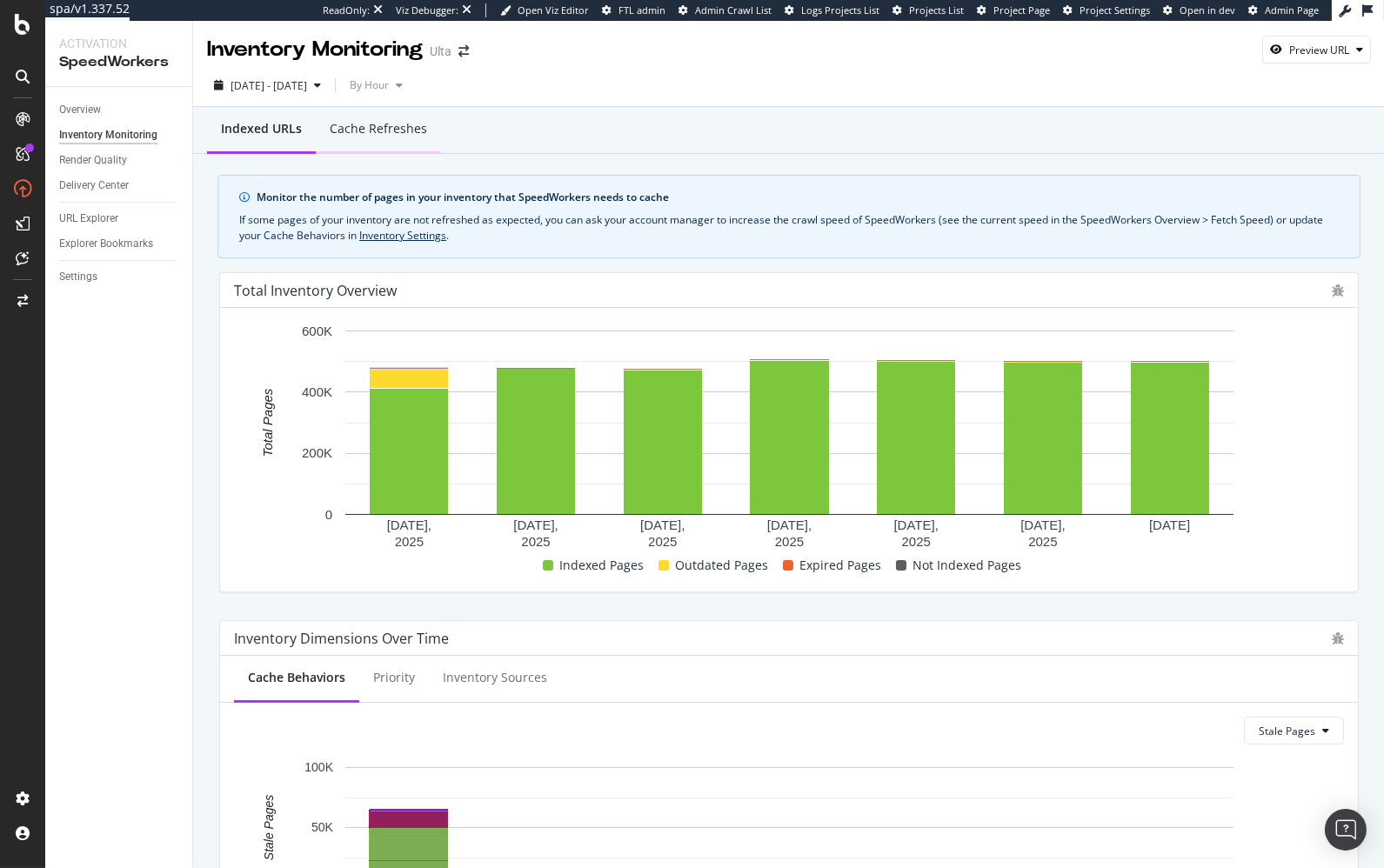
click at [385, 128] on div "Cache refreshes" at bounding box center [378, 128] width 98 height 17
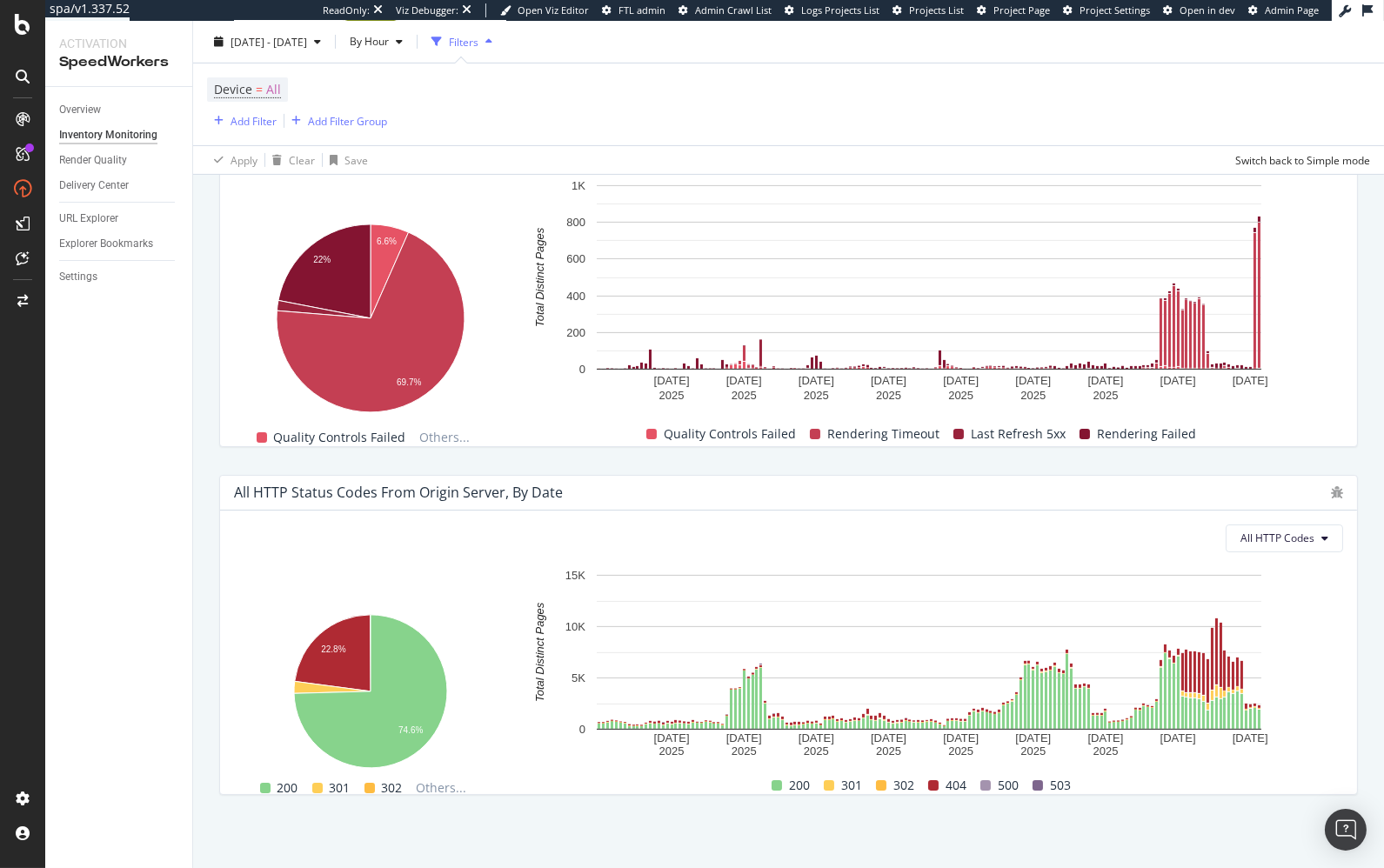
scroll to position [1122, 0]
click at [962, 457] on div "Reasons why pages weren't cached Hold CMD (⌘) while clicking to filter the repo…" at bounding box center [788, 286] width 1160 height 347
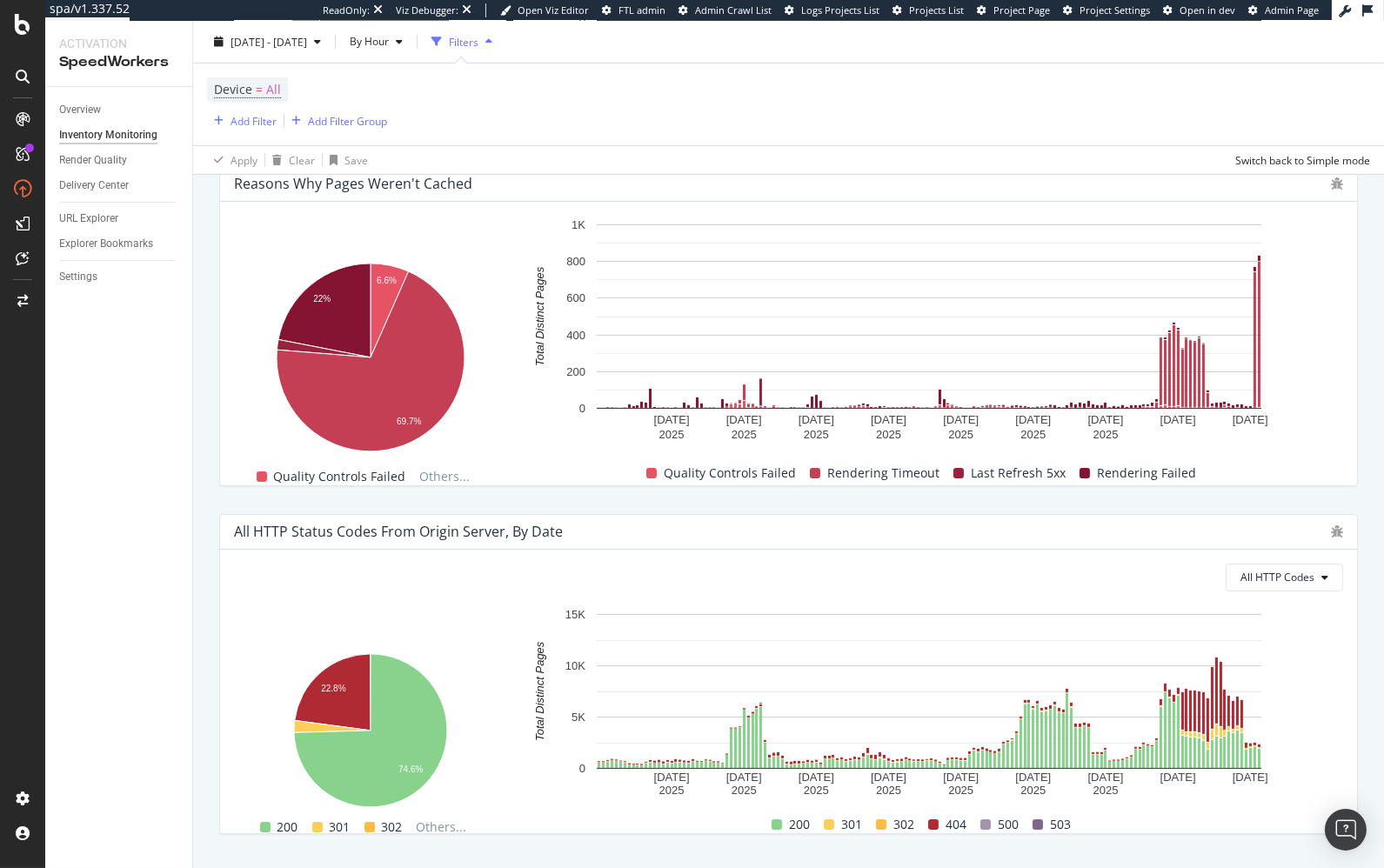
scroll to position [1060, 0]
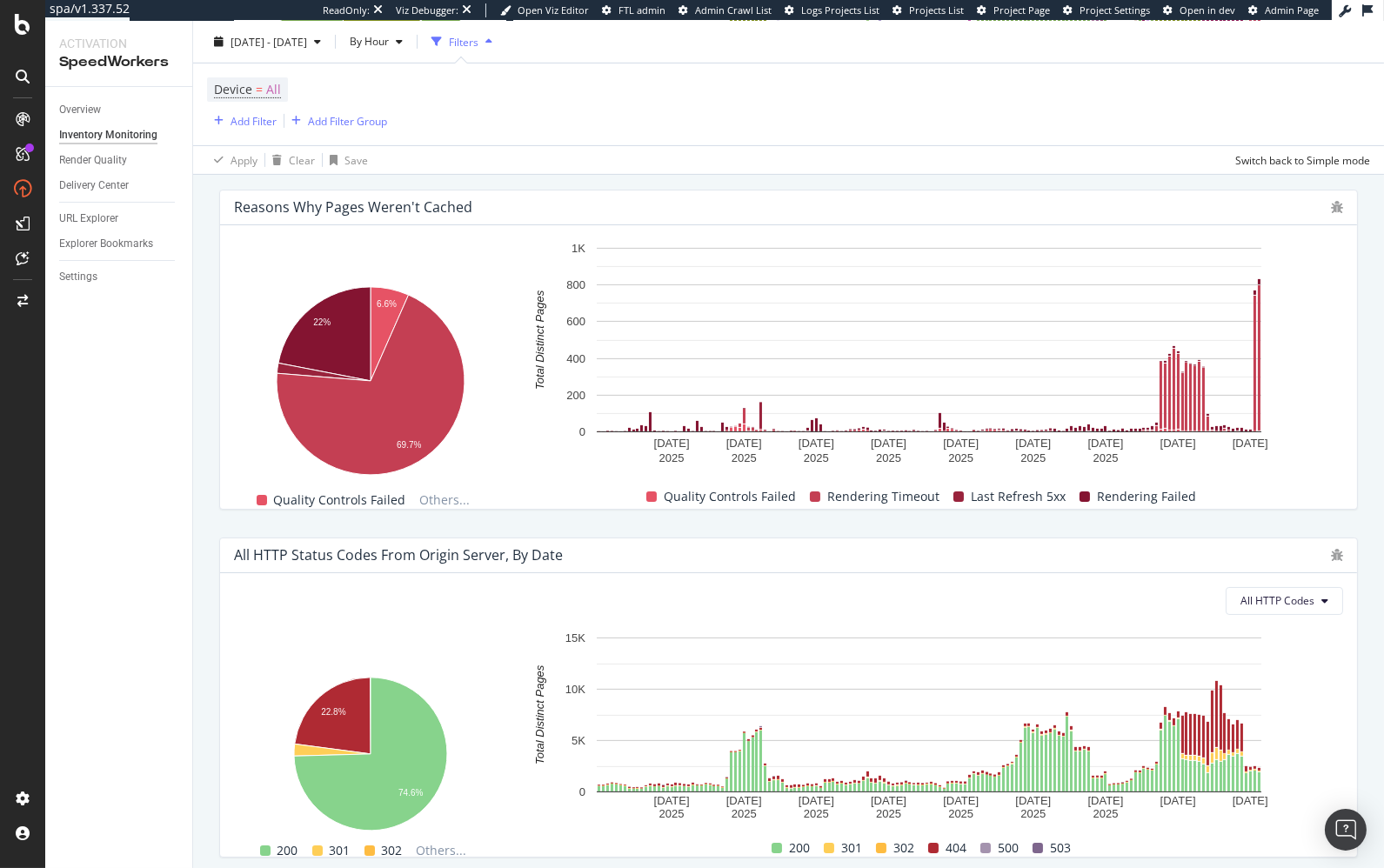
click at [1255, 527] on div "All HTTP Status Codes from Origin Server, by Date All HTTP Codes Hold CMD (⌘) w…" at bounding box center [788, 697] width 1160 height 347
click at [1258, 533] on div "All HTTP Status Codes from Origin Server, by Date All HTTP Codes Hold CMD (⌘) w…" at bounding box center [788, 697] width 1160 height 347
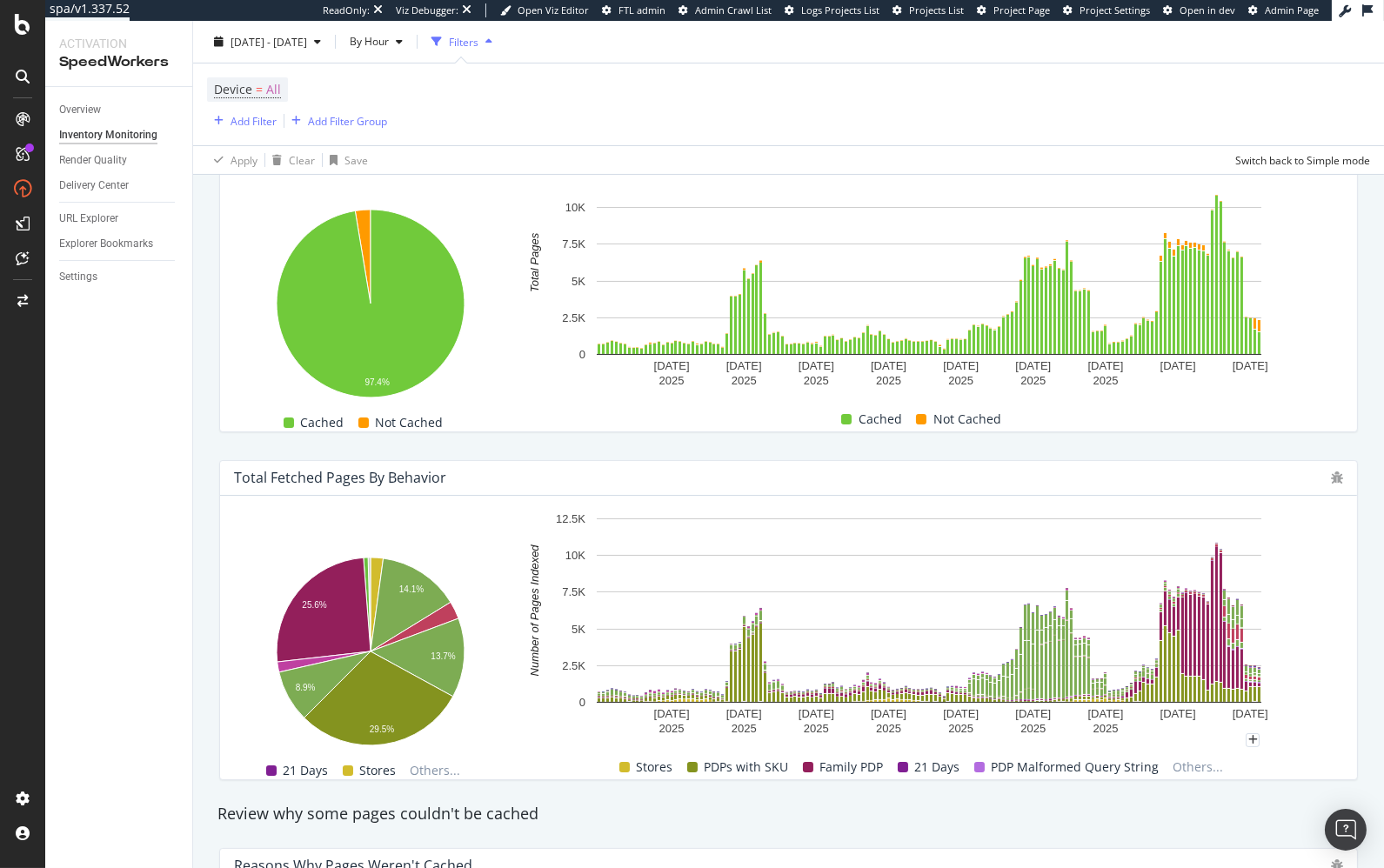
scroll to position [818, 0]
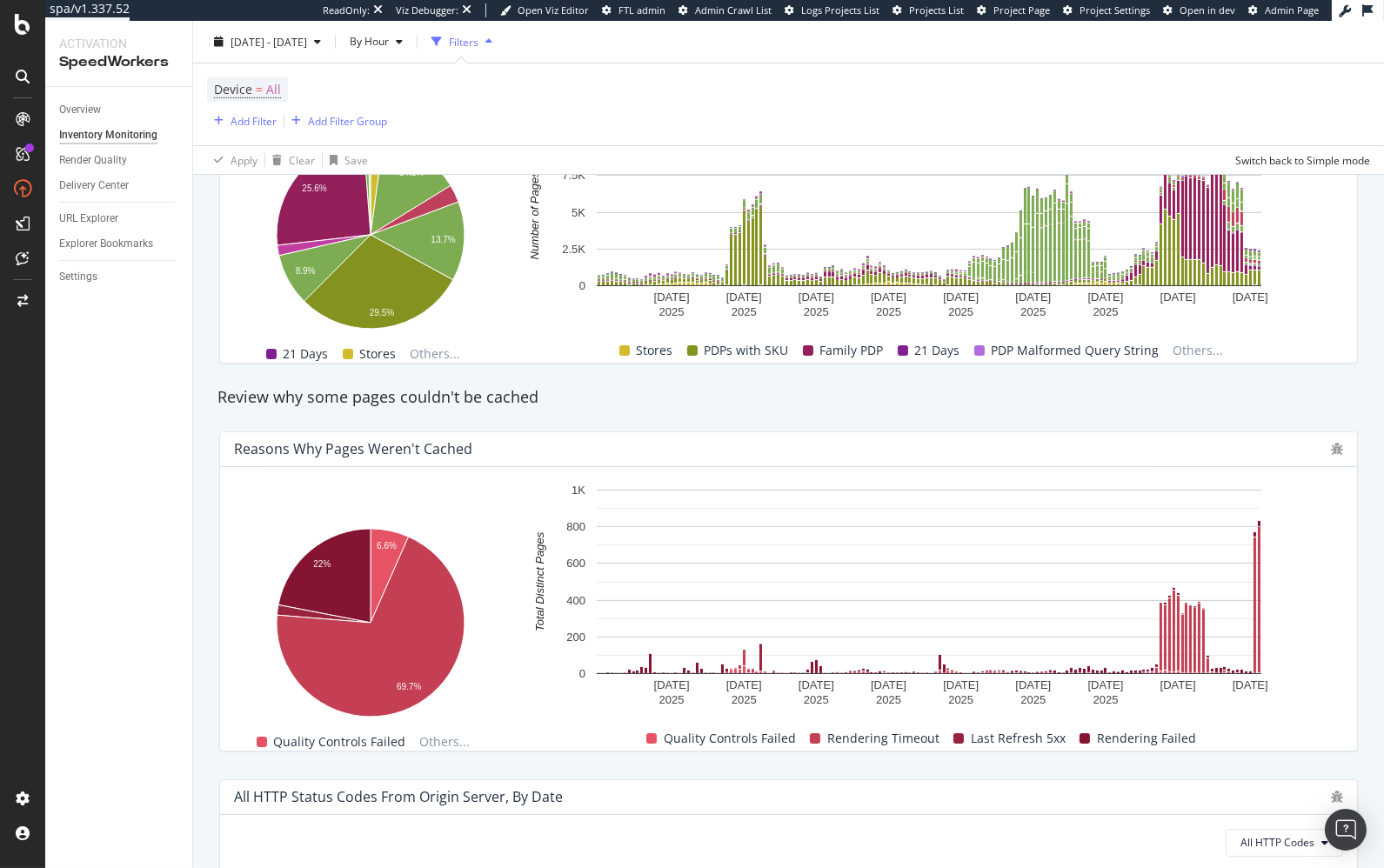
click at [639, 399] on div "Review why some pages couldn't be cached" at bounding box center [788, 397] width 1160 height 23
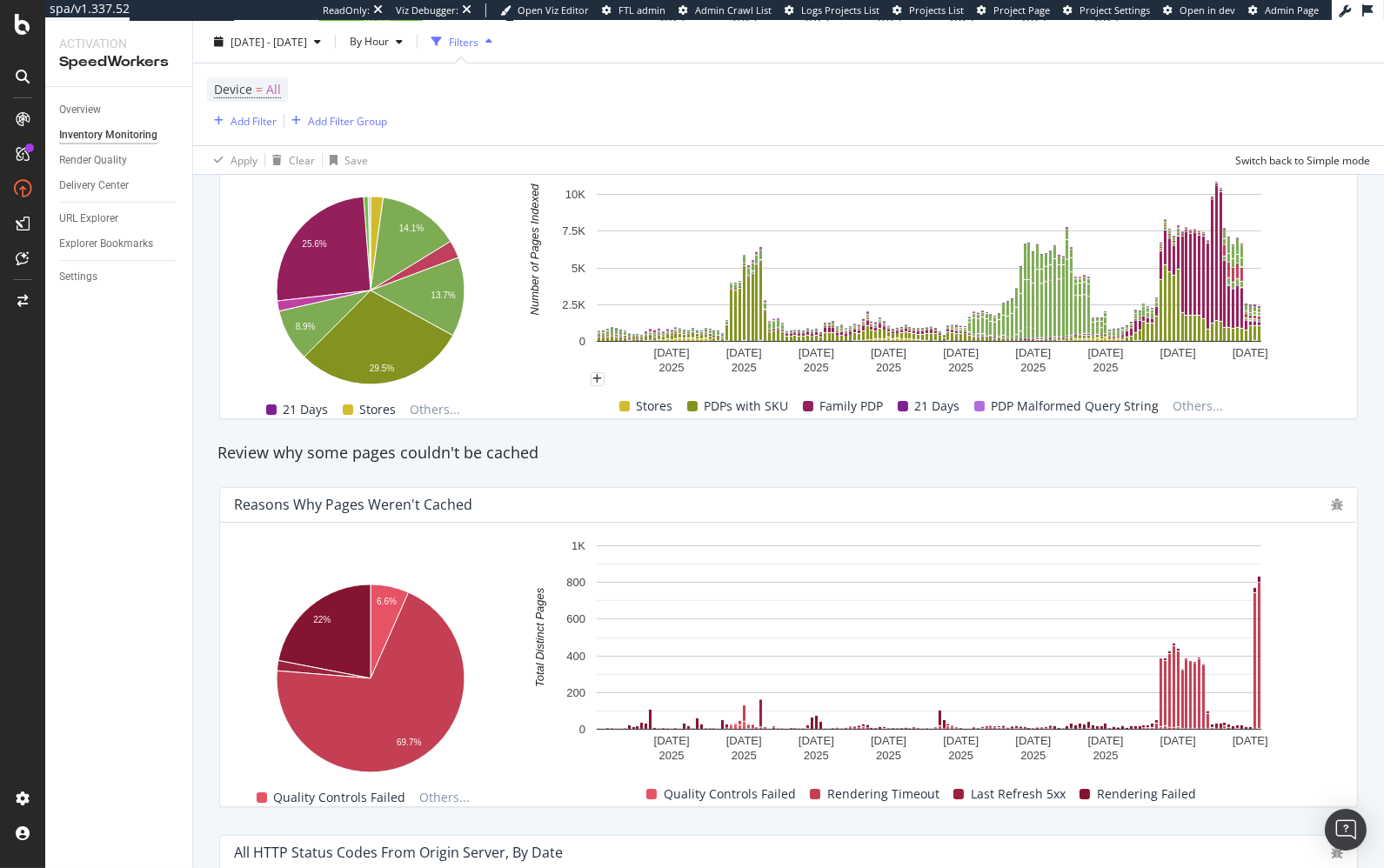
scroll to position [717, 0]
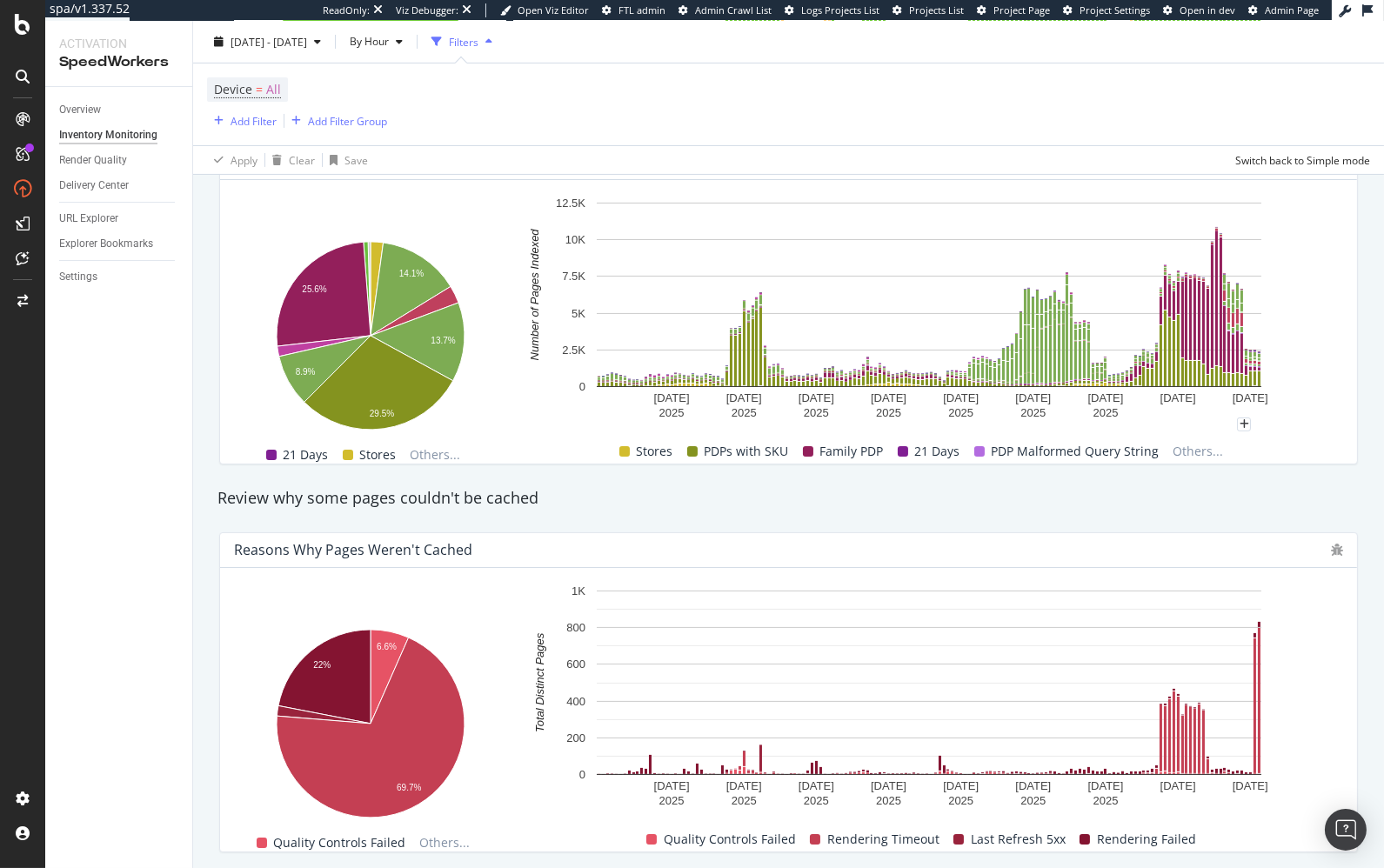
click at [1254, 493] on div "Review why some pages couldn't be cached" at bounding box center [788, 498] width 1160 height 23
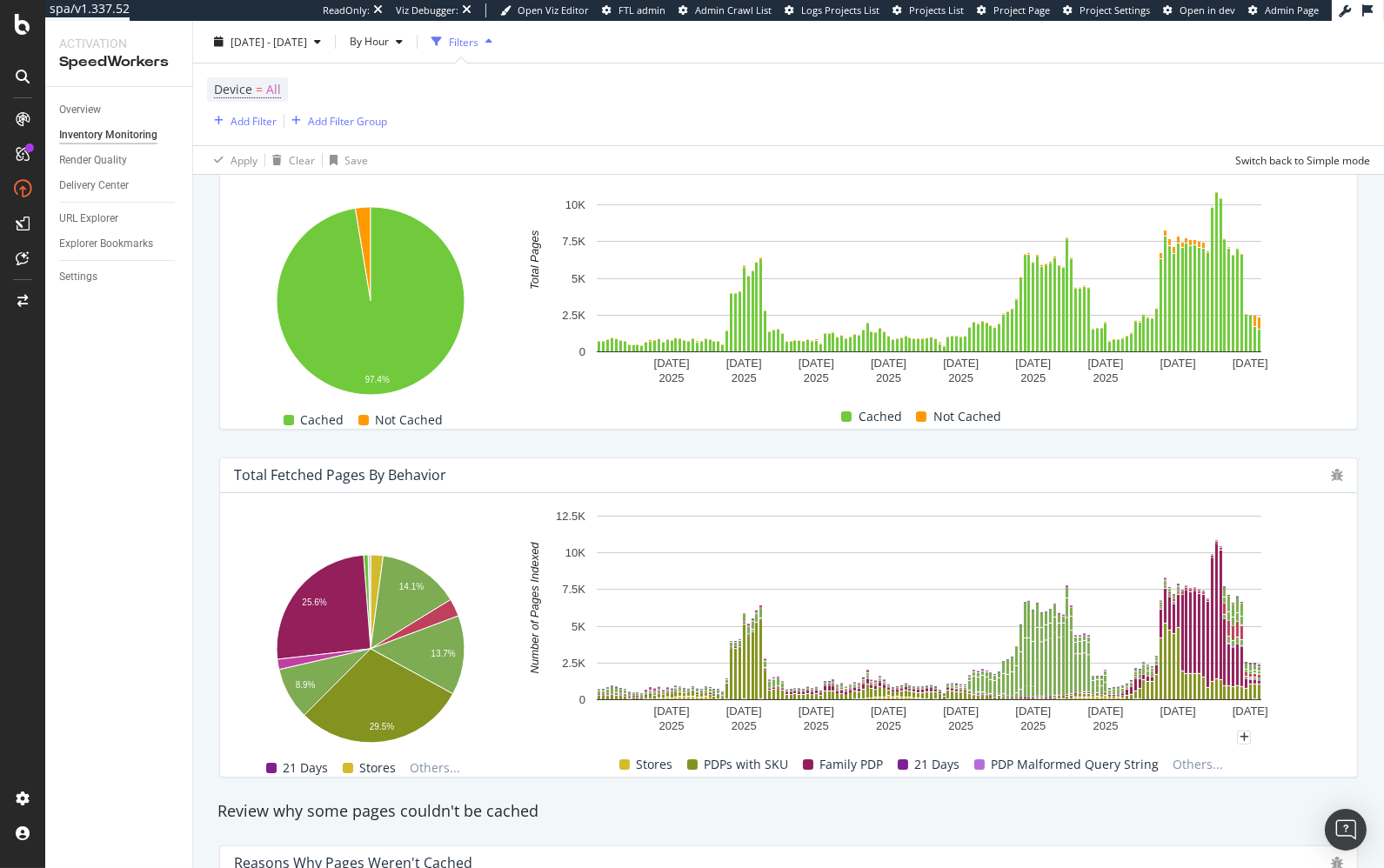
scroll to position [0, 0]
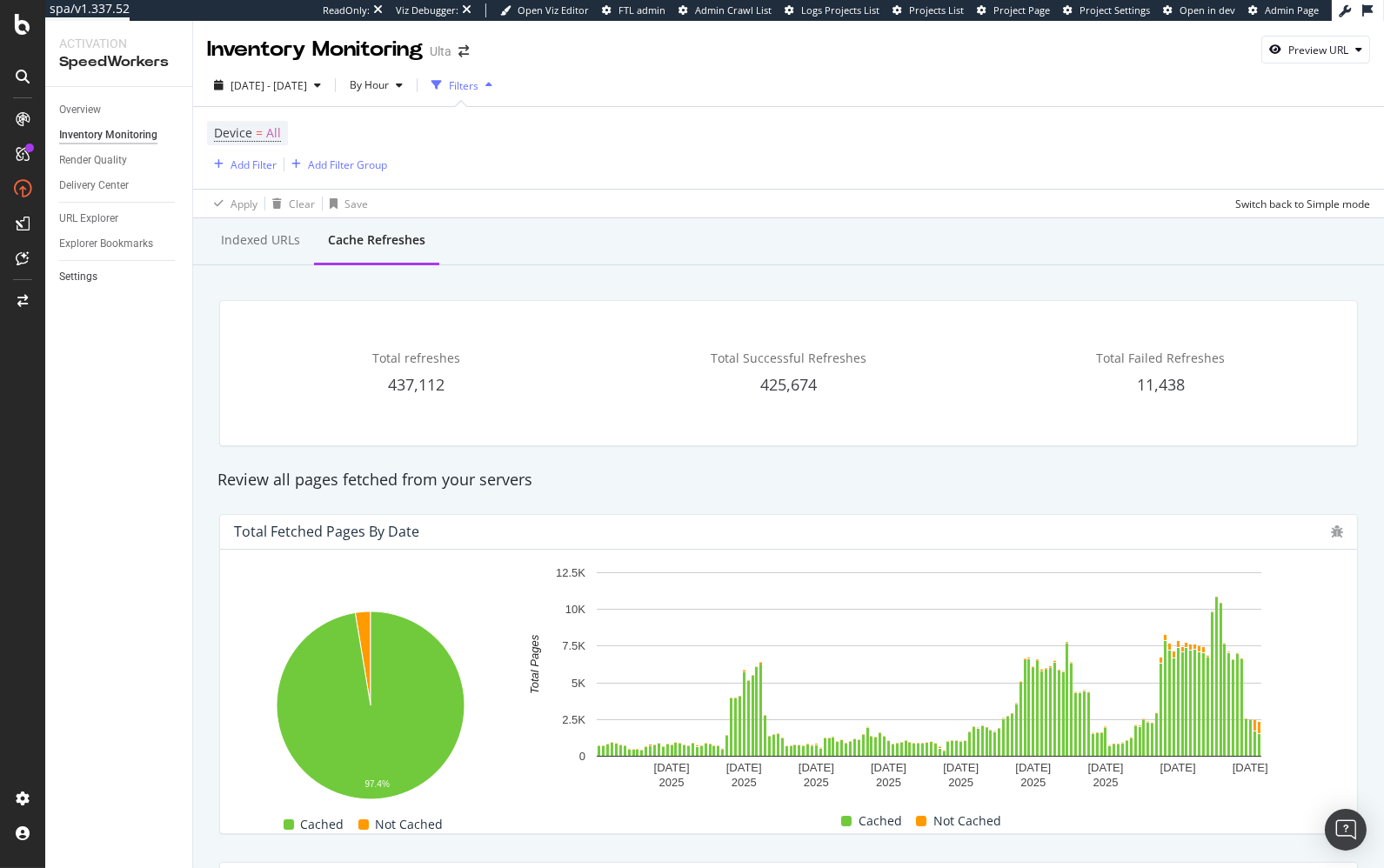
drag, startPoint x: 174, startPoint y: 466, endPoint x: 101, endPoint y: 272, distance: 207.3
click at [173, 466] on div "Overview Inventory Monitoring Render Quality Delivery Center URL Explorer Explo…" at bounding box center [118, 476] width 147 height 780
drag, startPoint x: 82, startPoint y: 278, endPoint x: 102, endPoint y: 285, distance: 21.2
click at [82, 278] on div "Settings" at bounding box center [79, 277] width 38 height 18
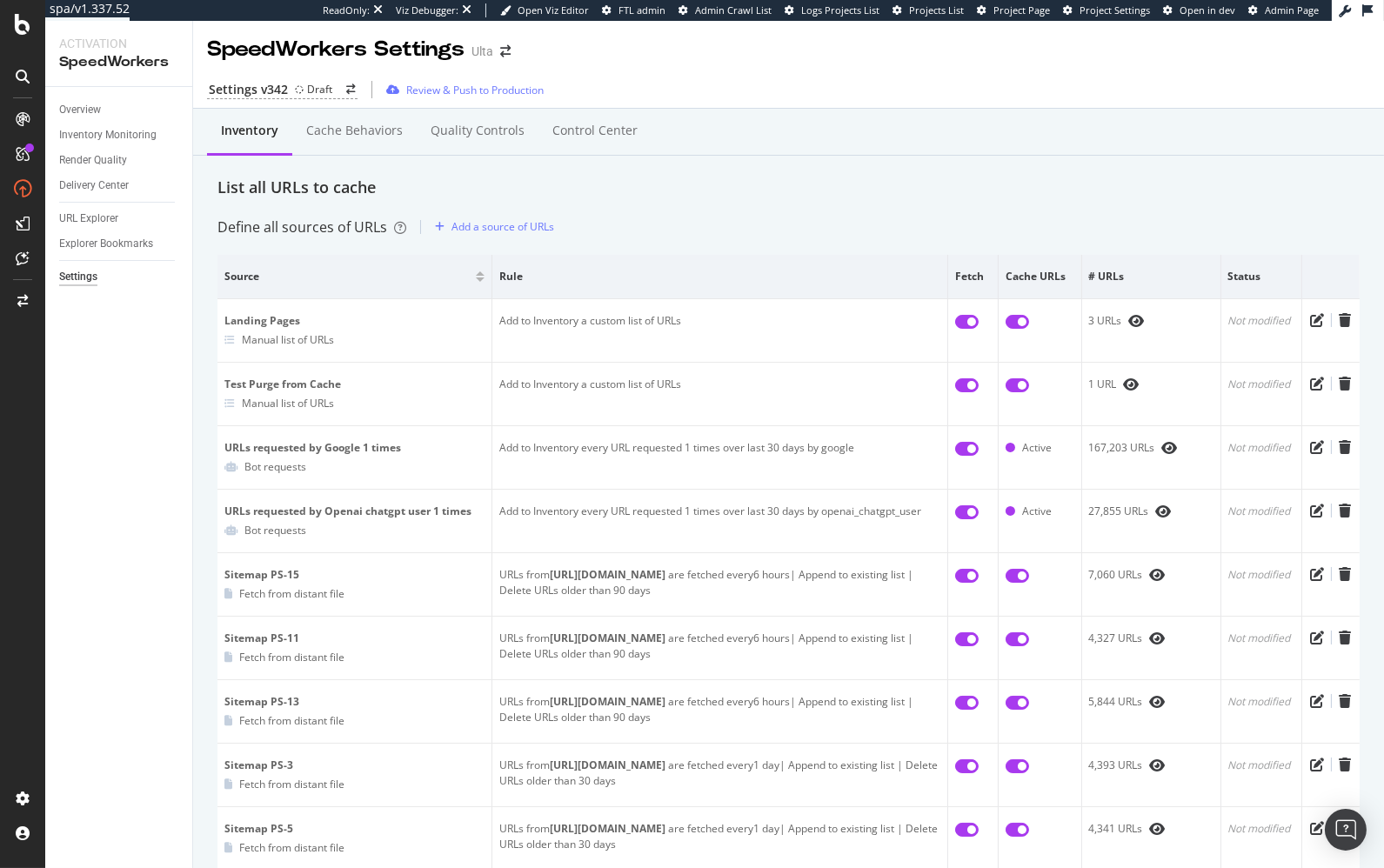
click at [588, 174] on div "Inventory Cache behaviors Quality Controls Control Center" at bounding box center [788, 149] width 1142 height 56
click at [314, 88] on div "Draft" at bounding box center [320, 89] width 25 height 14
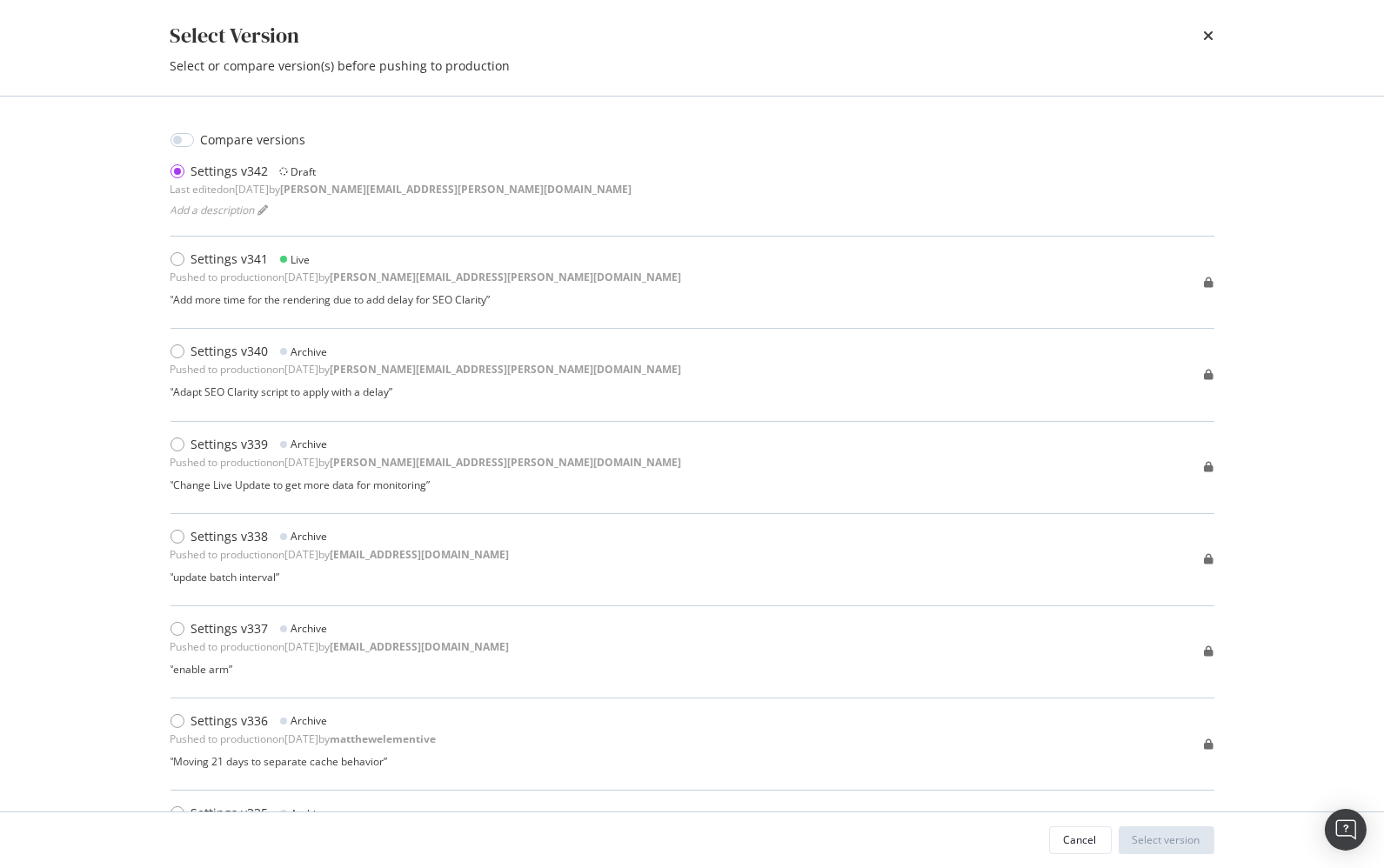
drag, startPoint x: 1069, startPoint y: 54, endPoint x: 1190, endPoint y: 40, distance: 121.8
click at [1072, 54] on div "Select Version Select or compare version(s) before pushing to production" at bounding box center [692, 48] width 1113 height 96
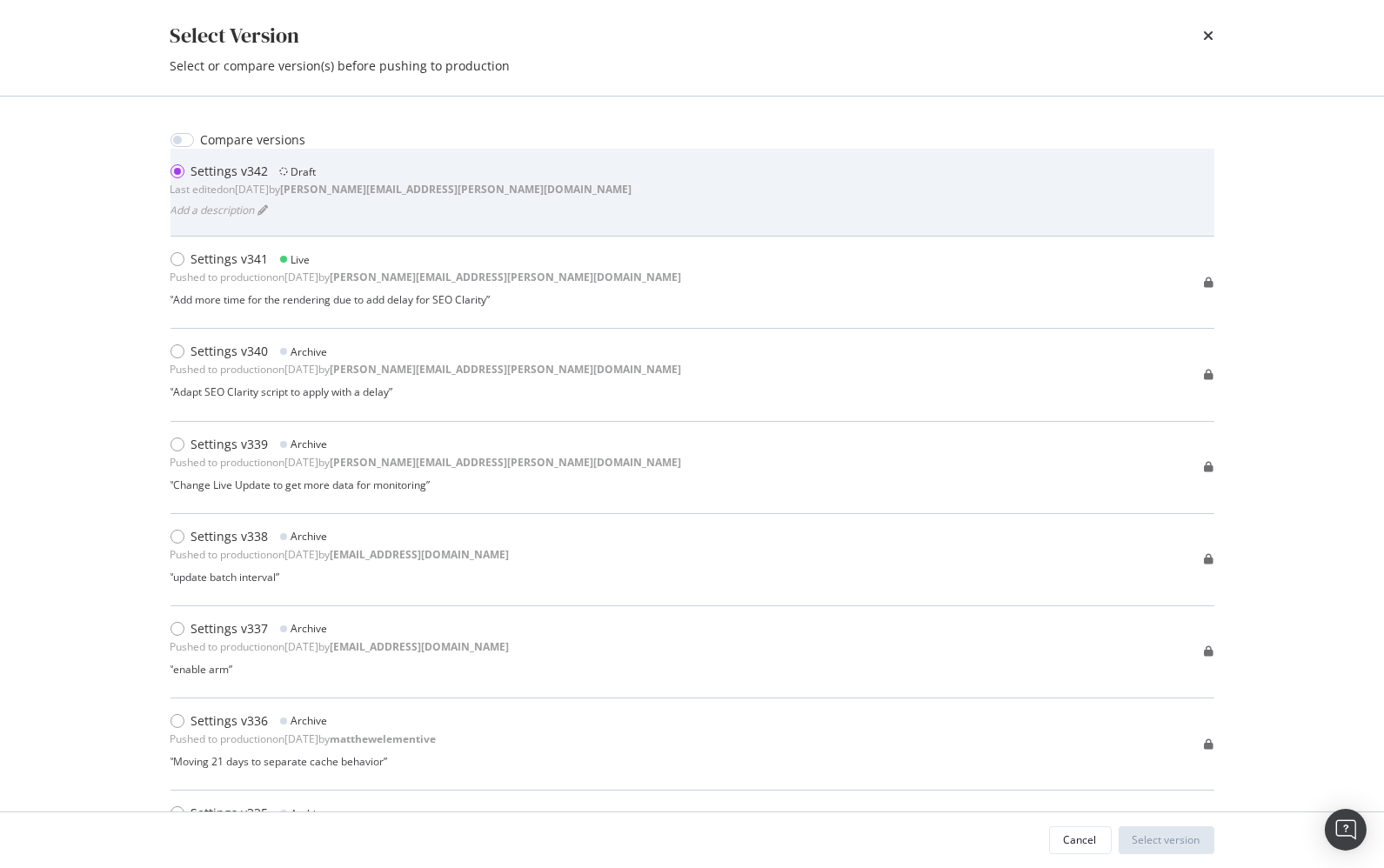
click at [868, 229] on div "Settings v342 Draft Last edited on 2025 Oct 2nd by benjamin.bussiere@botify.com…" at bounding box center [692, 192] width 1044 height 88
click at [883, 190] on div "Settings v342 Draft Last edited on 2025 Oct 2nd by benjamin.bussiere@botify.com…" at bounding box center [692, 192] width 1044 height 60
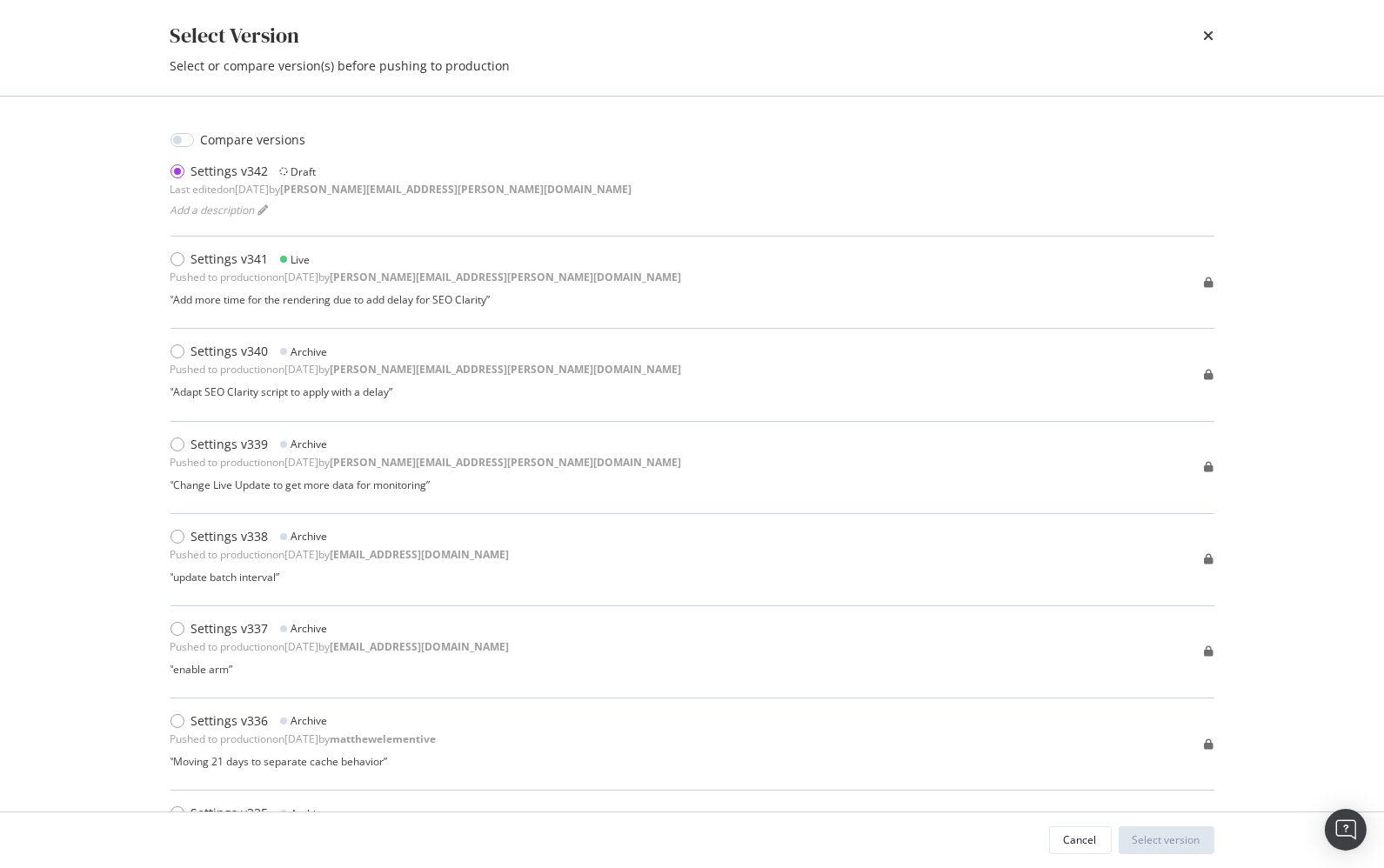
drag, startPoint x: 1076, startPoint y: 841, endPoint x: 1098, endPoint y: 861, distance: 29.7
click at [1076, 841] on div "Cancel" at bounding box center [1081, 839] width 33 height 14
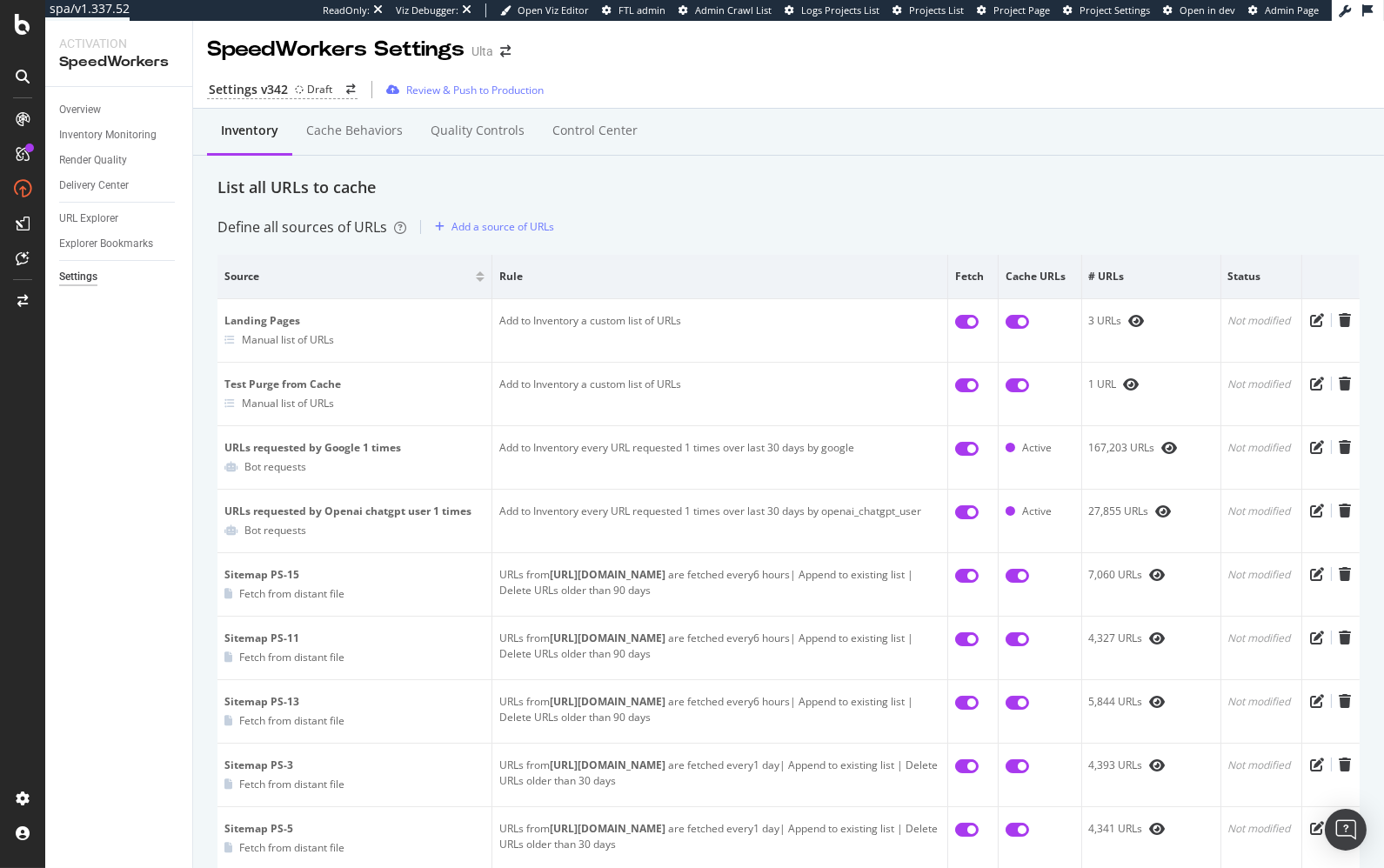
click at [1184, 180] on div "List all URLs to cache" at bounding box center [788, 188] width 1142 height 23
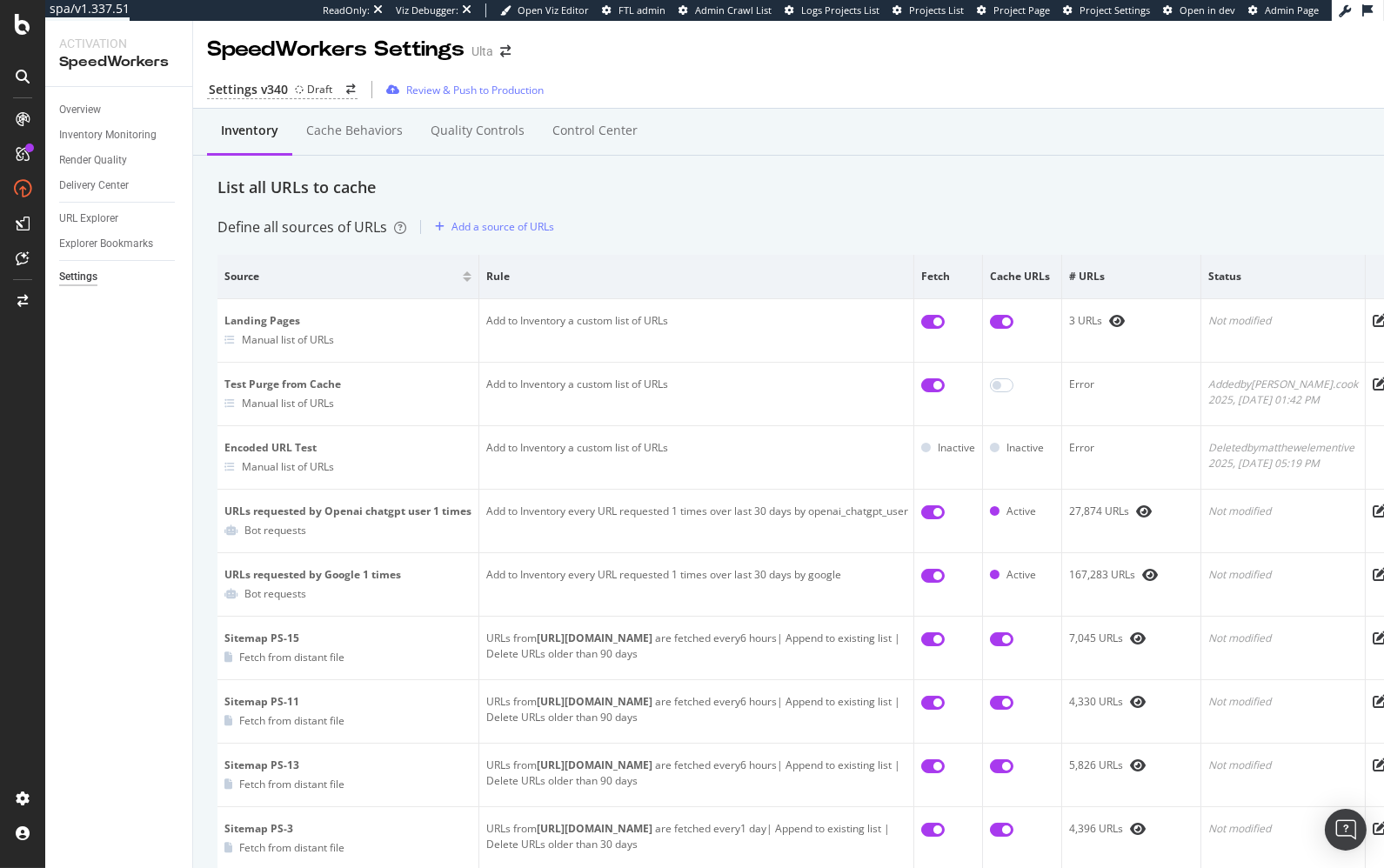
drag, startPoint x: 1207, startPoint y: 124, endPoint x: 1091, endPoint y: 145, distance: 117.9
click at [1207, 124] on div "Inventory Cache behaviors Quality Controls Control Center" at bounding box center [819, 132] width 1252 height 47
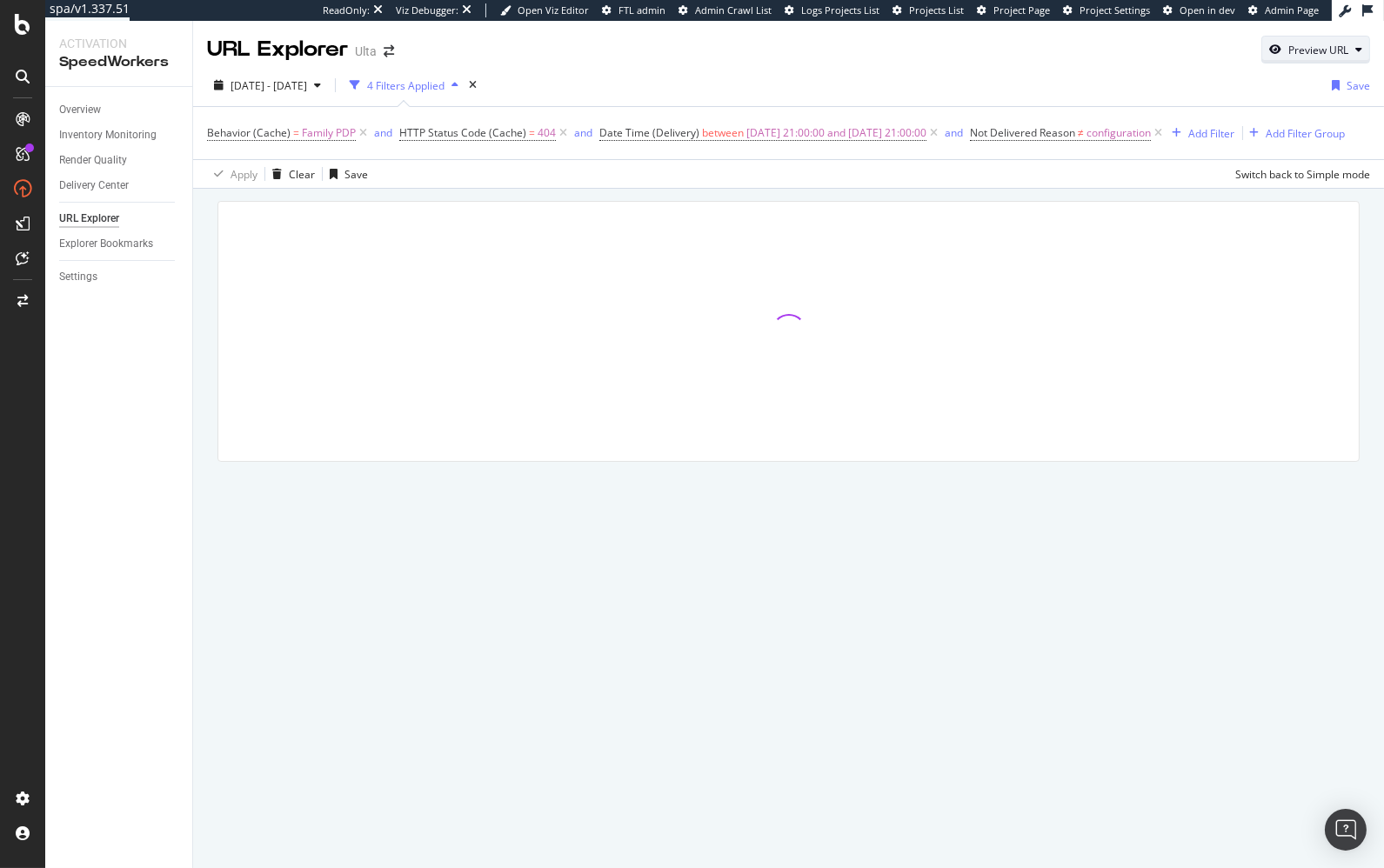
drag, startPoint x: 1296, startPoint y: 42, endPoint x: 1306, endPoint y: 57, distance: 18.0
click at [1296, 42] on div "Preview URL" at bounding box center [1318, 50] width 60 height 14
drag, startPoint x: 1283, startPoint y: 128, endPoint x: 1305, endPoint y: 145, distance: 27.8
click at [1288, 132] on input "url" at bounding box center [1262, 131] width 190 height 31
paste input "[URL][DOMAIN_NAME]"
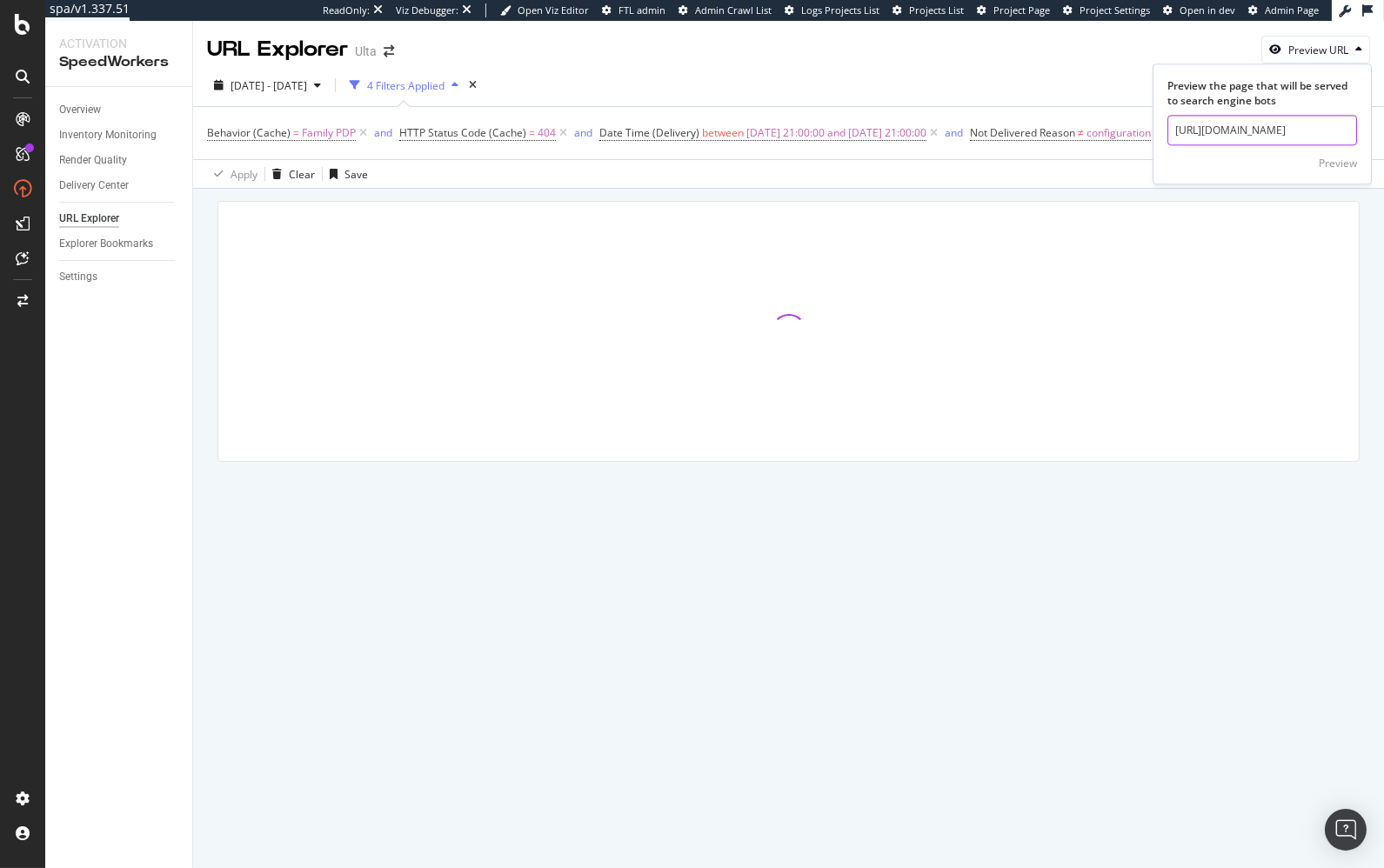
scroll to position [0, 2663]
click at [1318, 164] on div "Preview" at bounding box center [1262, 162] width 190 height 32
click at [1229, 125] on input "[URL][DOMAIN_NAME]" at bounding box center [1262, 131] width 190 height 31
click at [1229, 126] on input "[URL][DOMAIN_NAME]" at bounding box center [1262, 131] width 190 height 31
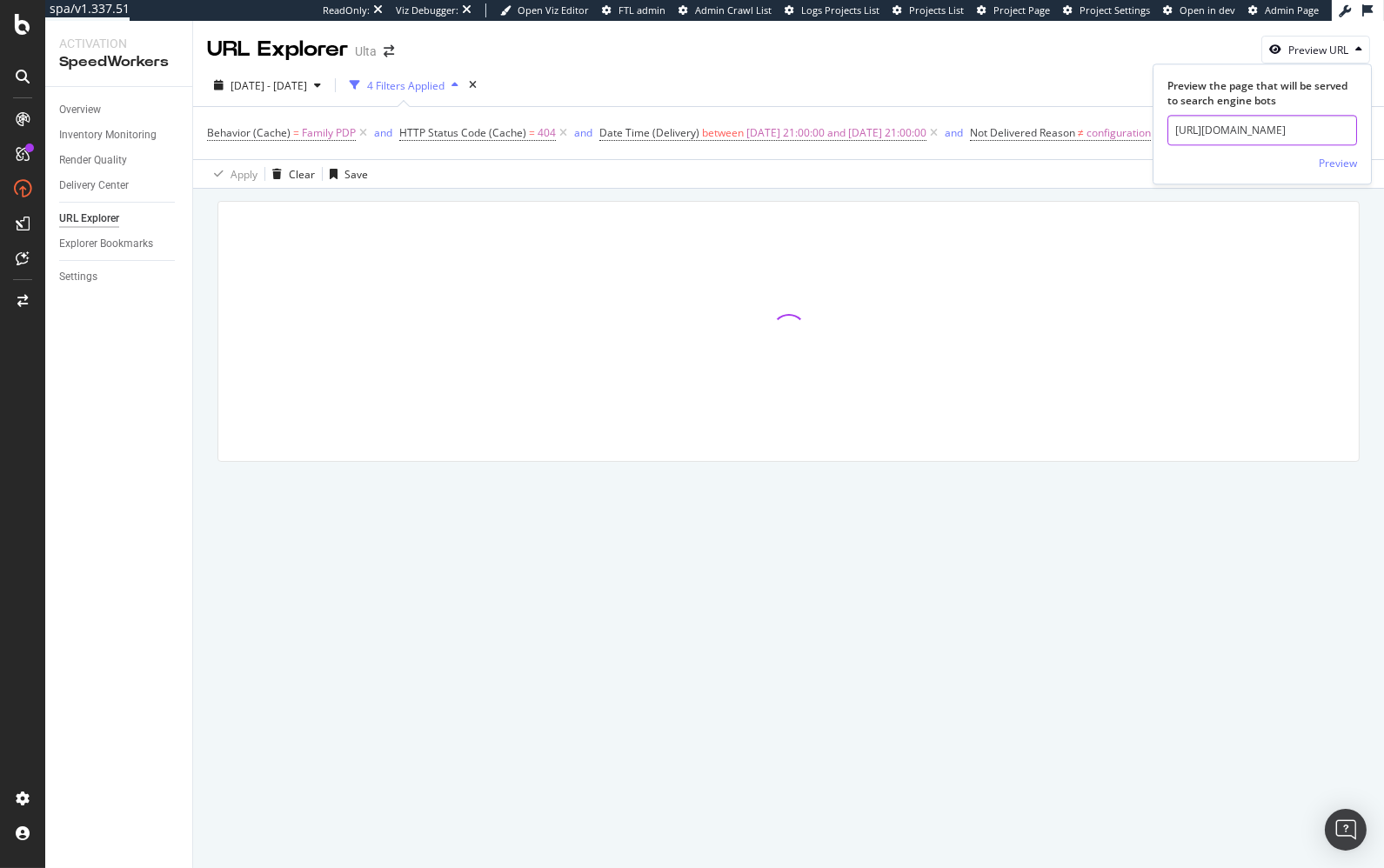
click at [1230, 126] on input "[URL][DOMAIN_NAME]" at bounding box center [1262, 131] width 190 height 31
paste input "[DOMAIN_NAME][URL][MEDICAL_DATA]"
type input "[URL][DOMAIN_NAME][MEDICAL_DATA]"
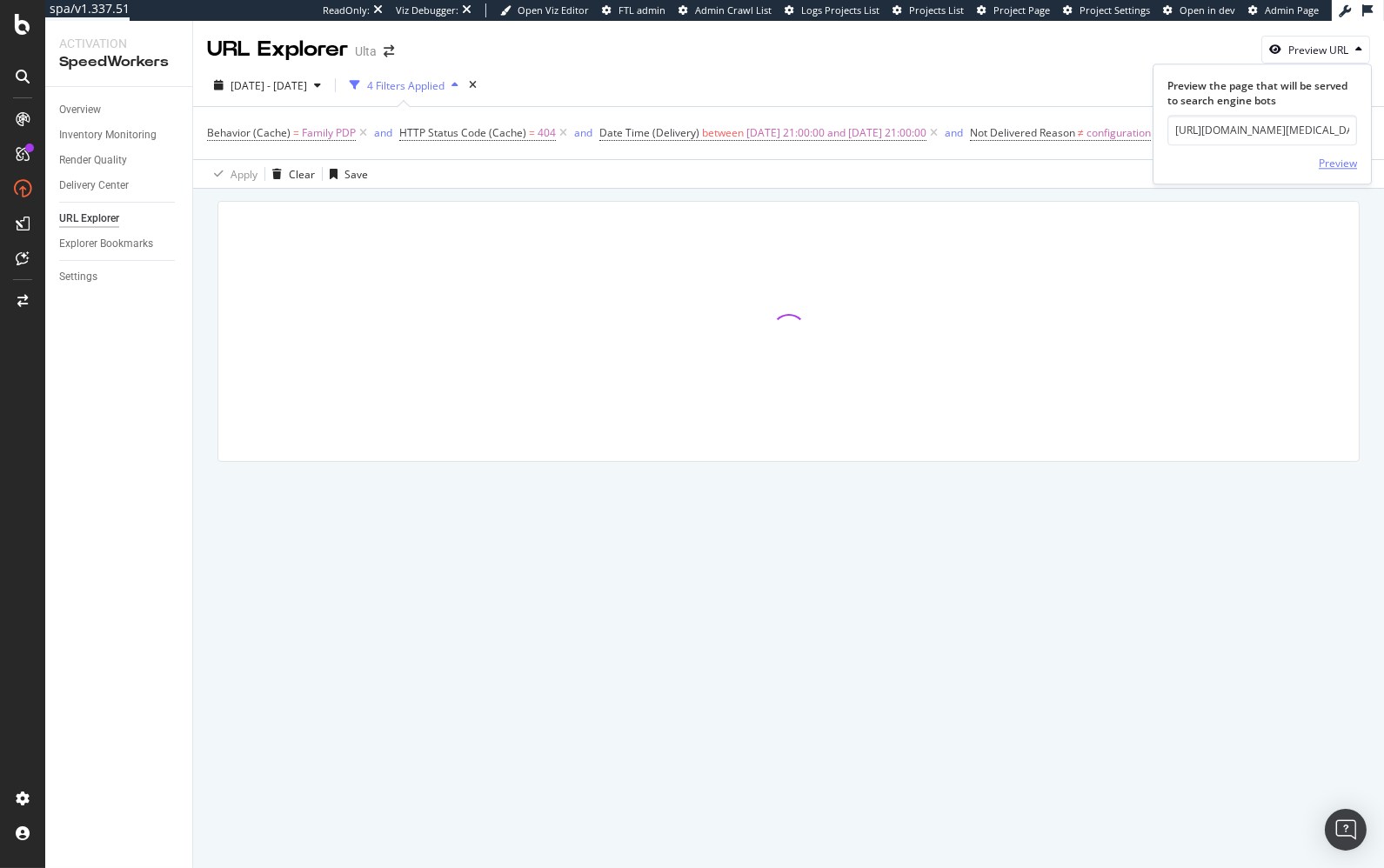
click at [1351, 160] on div "Preview" at bounding box center [1338, 162] width 38 height 14
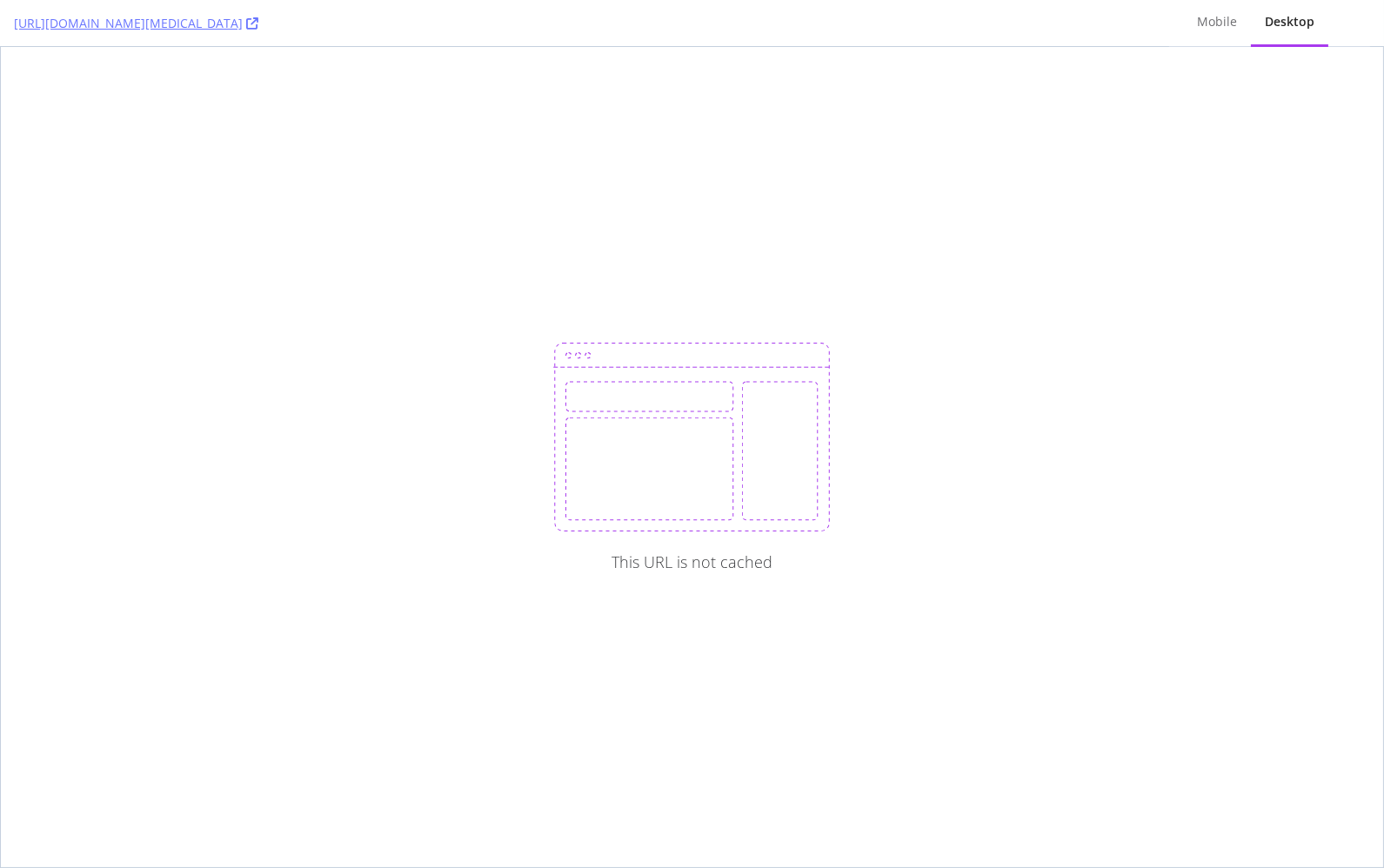
drag, startPoint x: 925, startPoint y: 74, endPoint x: 795, endPoint y: 60, distance: 130.8
click at [924, 74] on div "This URL is not cached" at bounding box center [692, 457] width 1382 height 820
drag, startPoint x: 540, startPoint y: 102, endPoint x: 339, endPoint y: 32, distance: 212.8
click at [534, 101] on div "This URL is not cached" at bounding box center [692, 457] width 1382 height 820
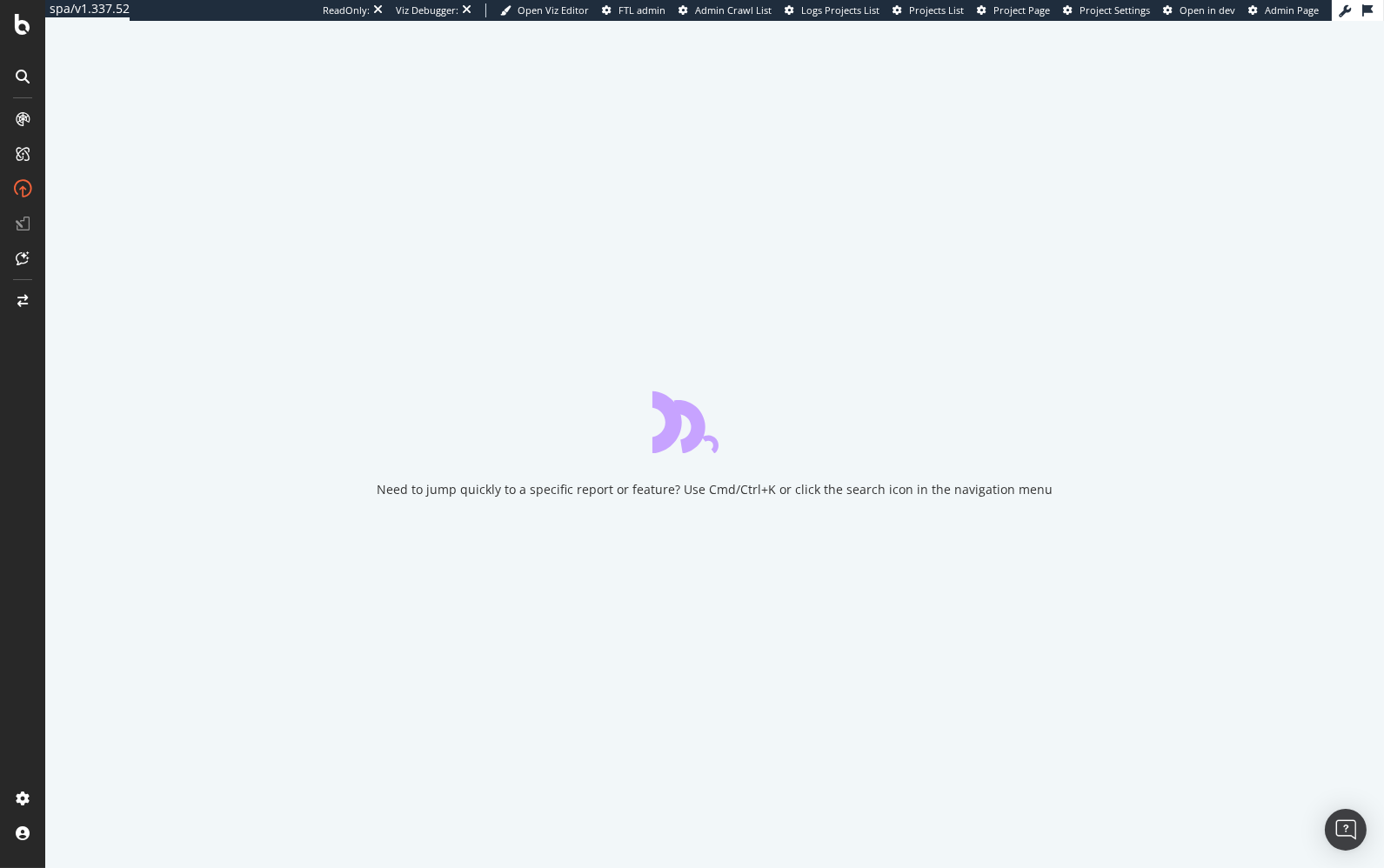
click at [155, 147] on div "Need to jump quickly to a specific report or feature? Use Cmd/Ctrl+K or click t…" at bounding box center [714, 444] width 1339 height 847
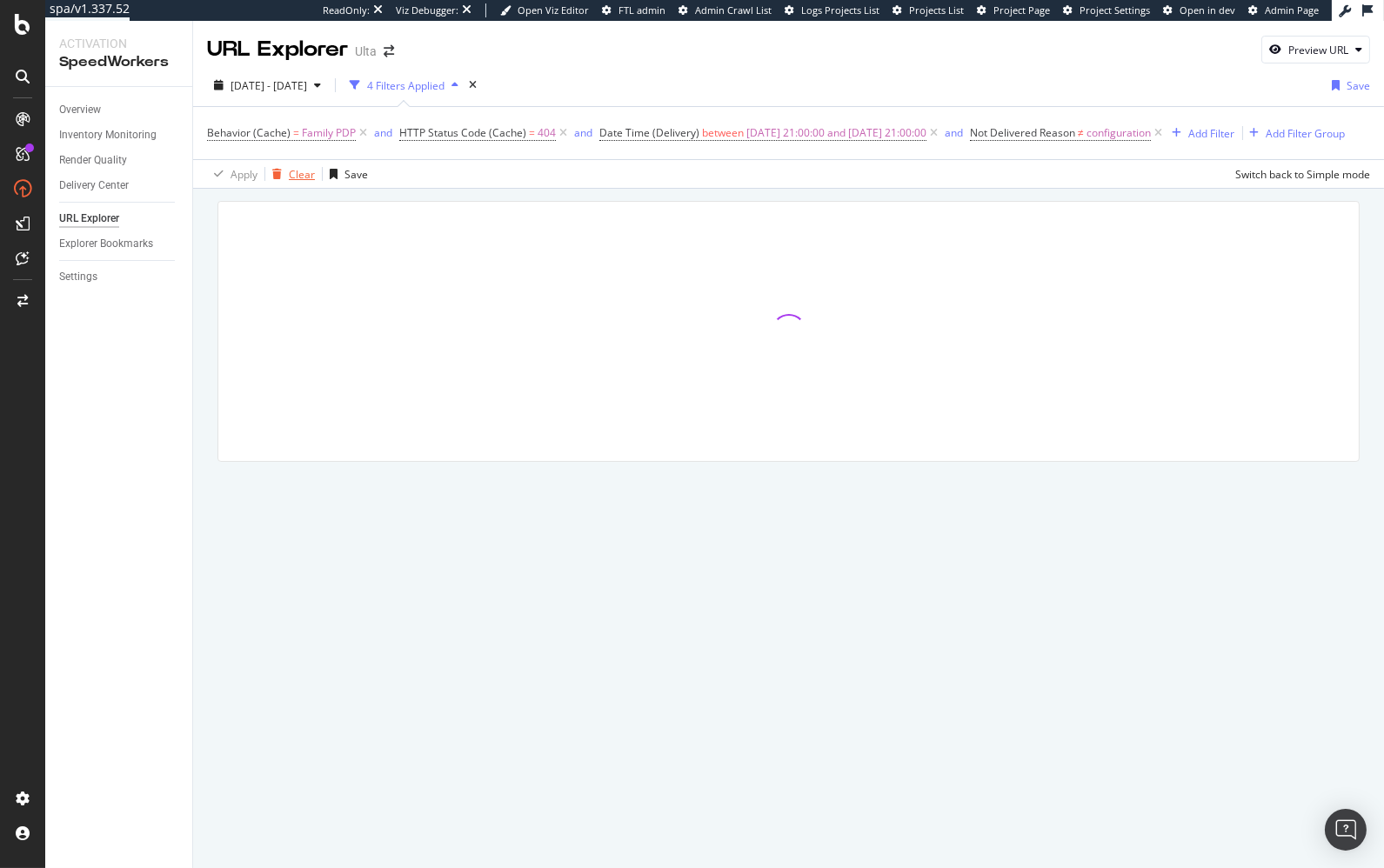
click at [290, 181] on div "Clear" at bounding box center [302, 174] width 26 height 14
drag, startPoint x: 761, startPoint y: 189, endPoint x: 740, endPoint y: 191, distance: 21.1
click at [761, 189] on div at bounding box center [788, 354] width 1191 height 334
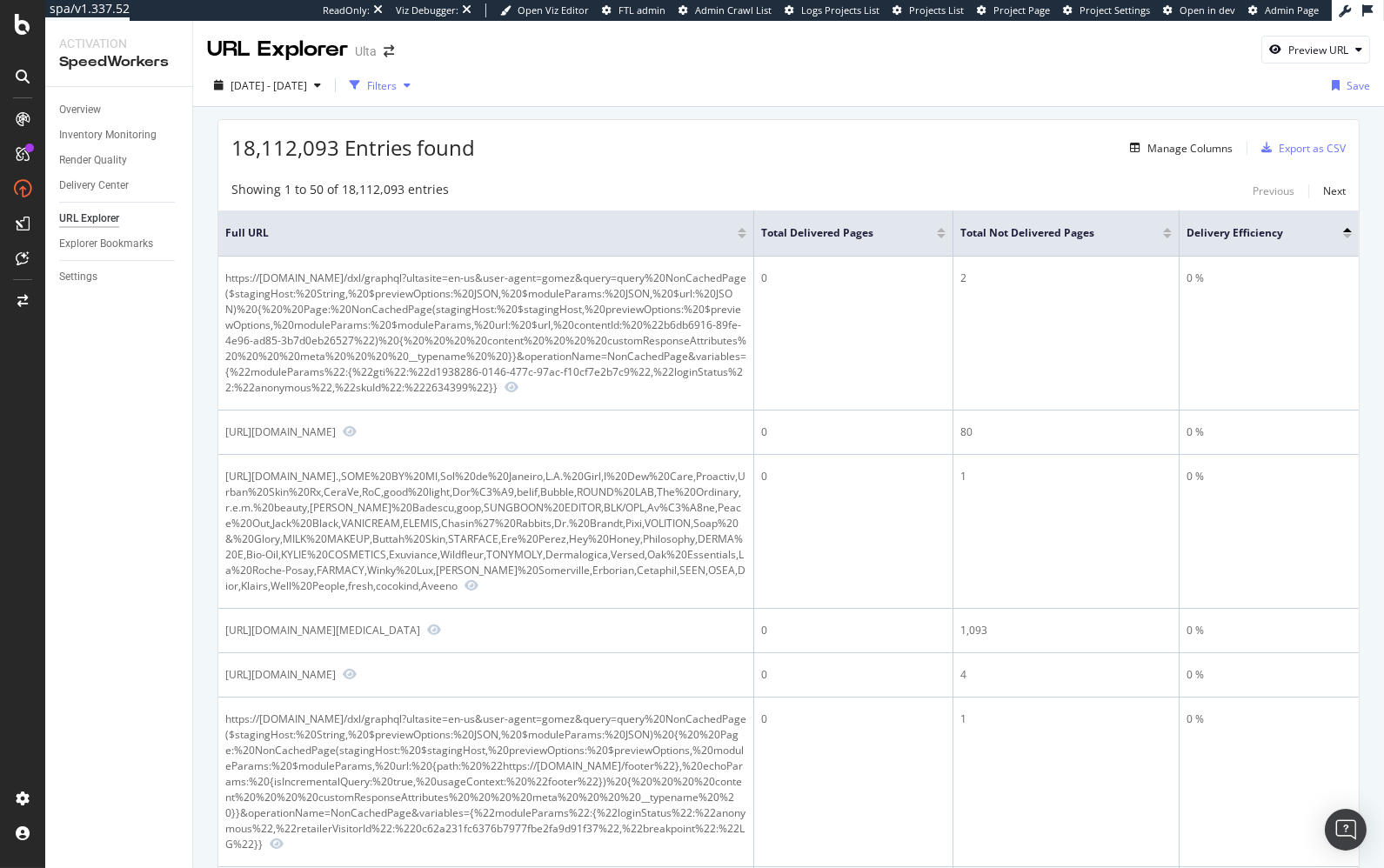
click at [396, 78] on div "Filters" at bounding box center [382, 86] width 30 height 14
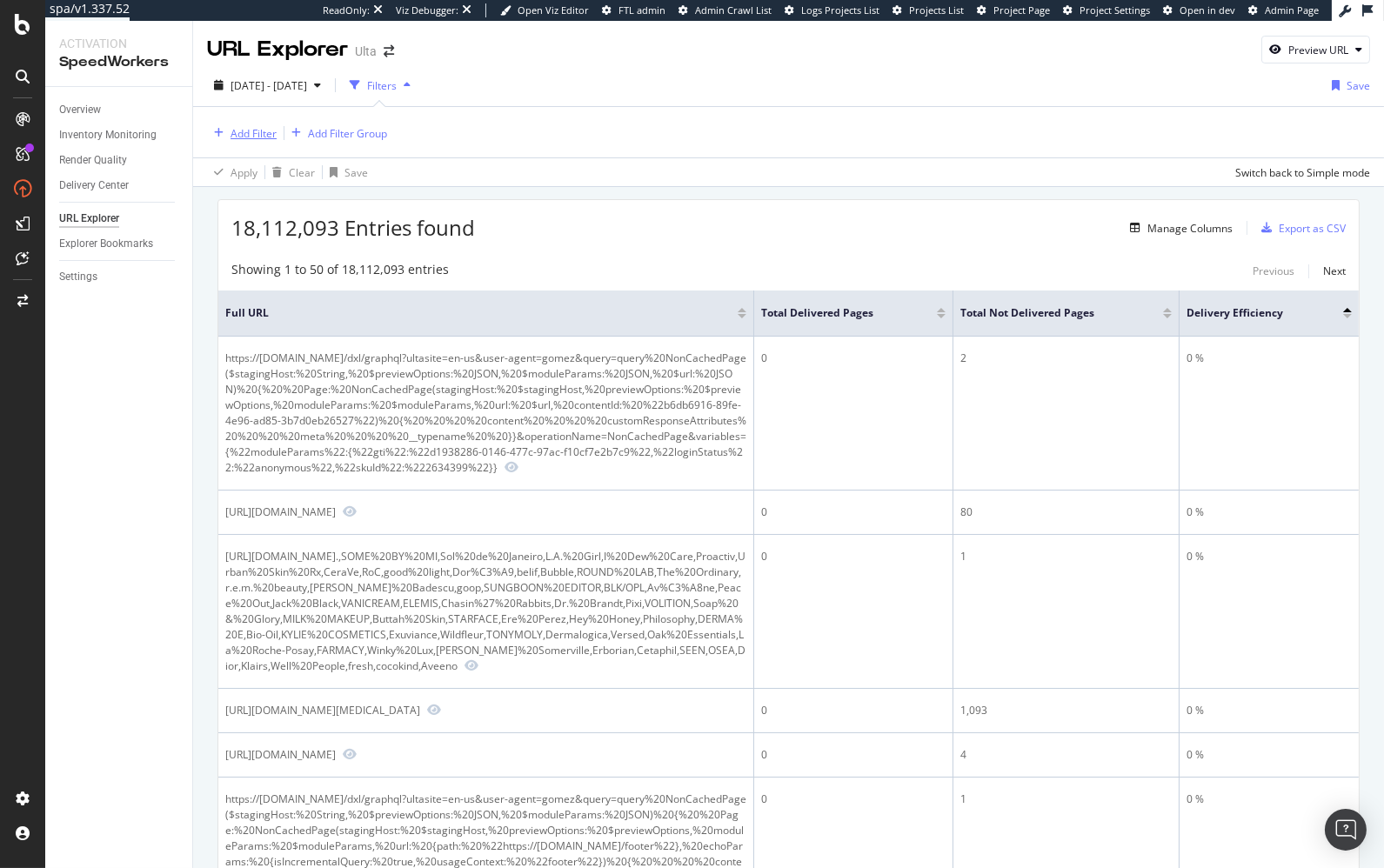
click at [231, 139] on div "Add Filter" at bounding box center [253, 134] width 46 height 14
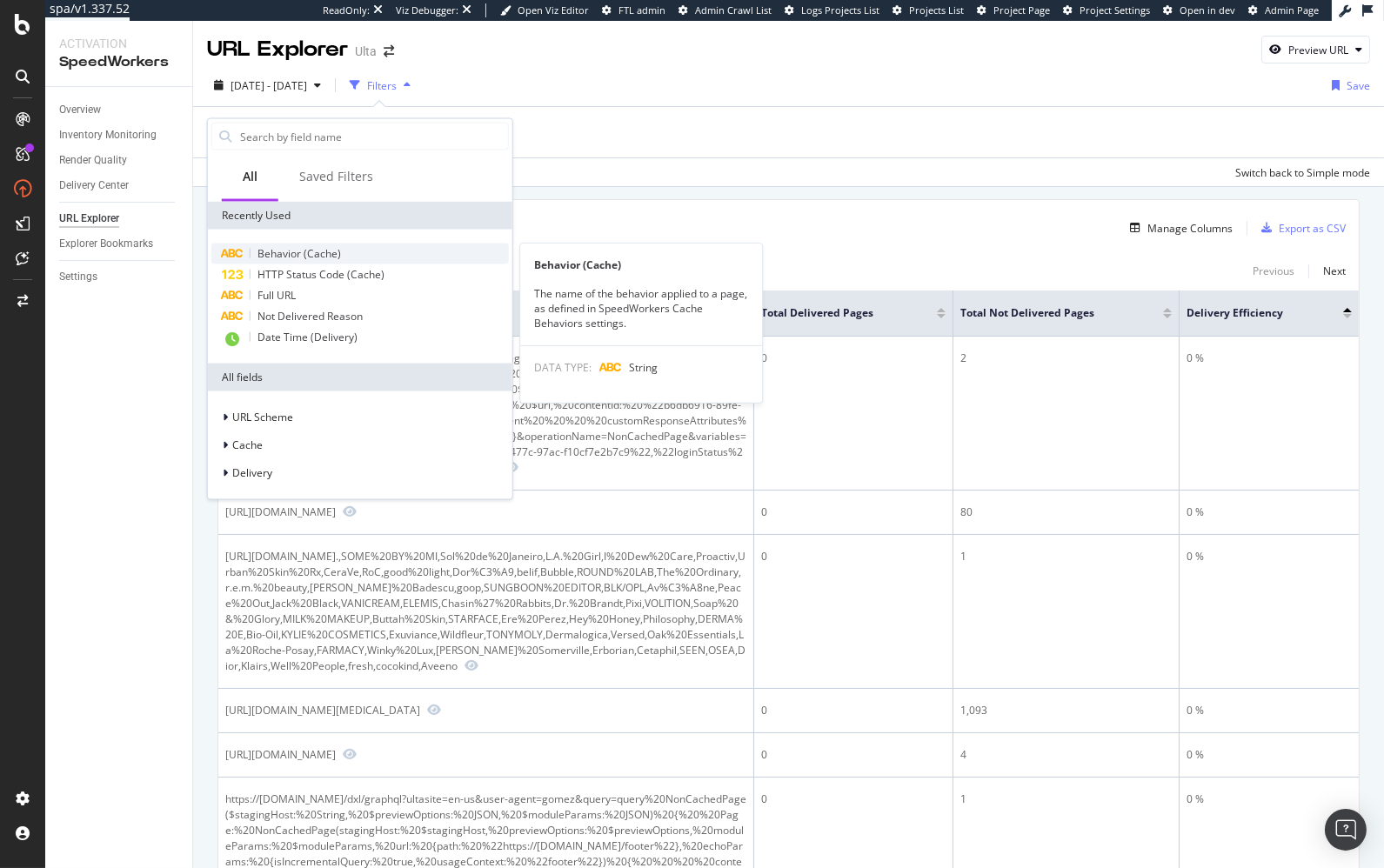
click at [328, 251] on span "Behavior (Cache)" at bounding box center [299, 254] width 84 height 14
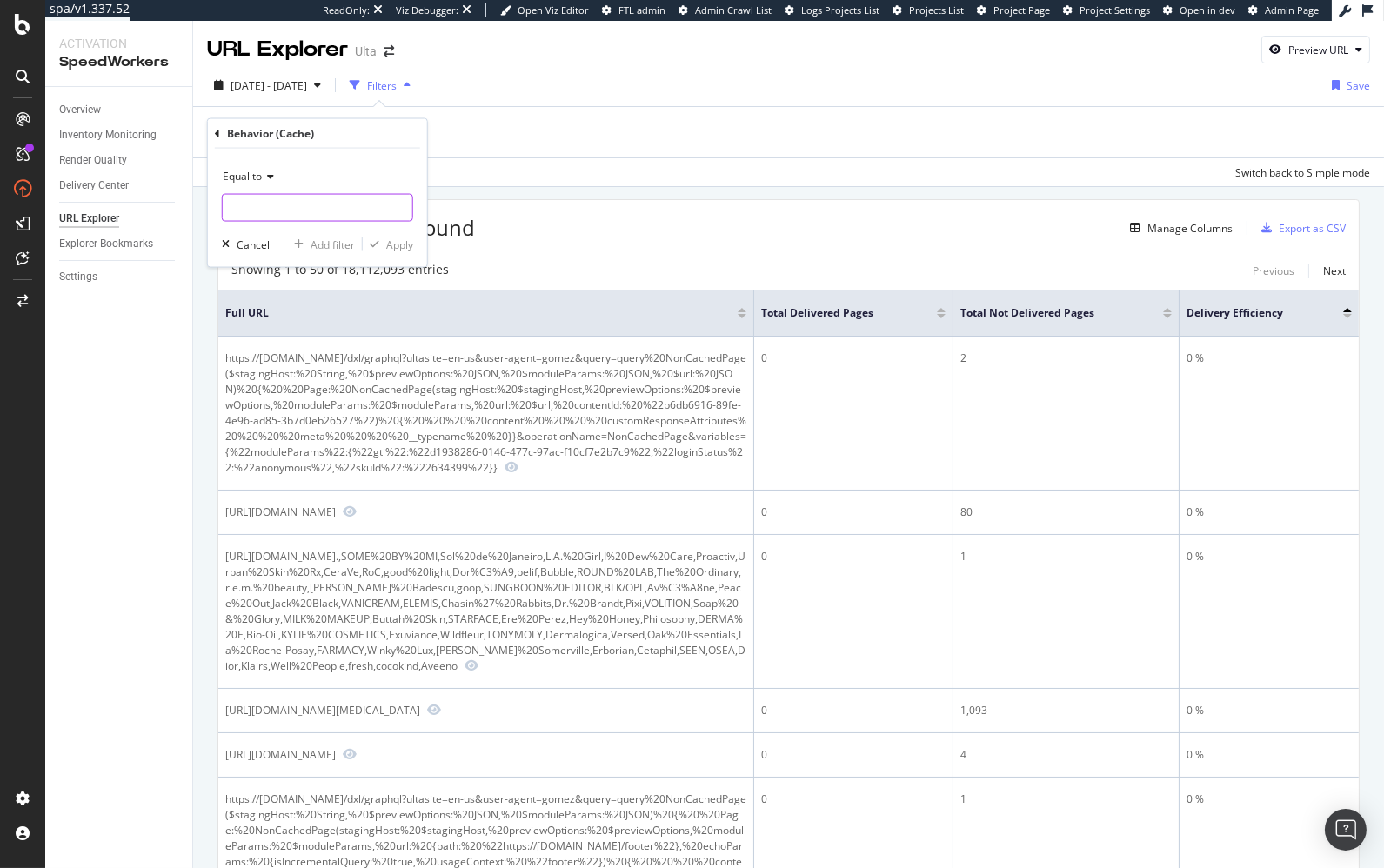
click at [320, 200] on input "text" at bounding box center [318, 208] width 190 height 28
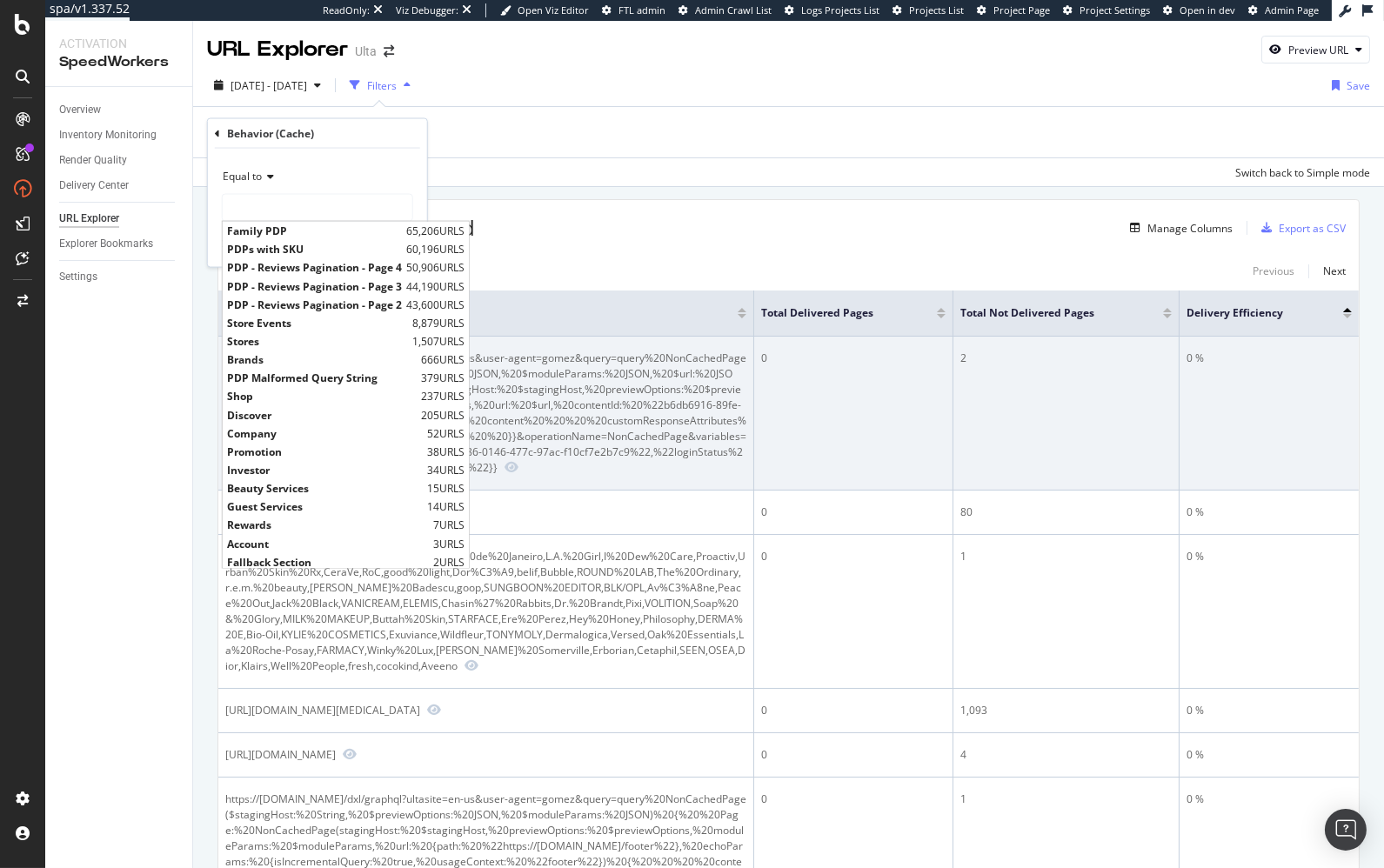
click at [347, 411] on span "Discover" at bounding box center [322, 414] width 190 height 14
type input "Discover"
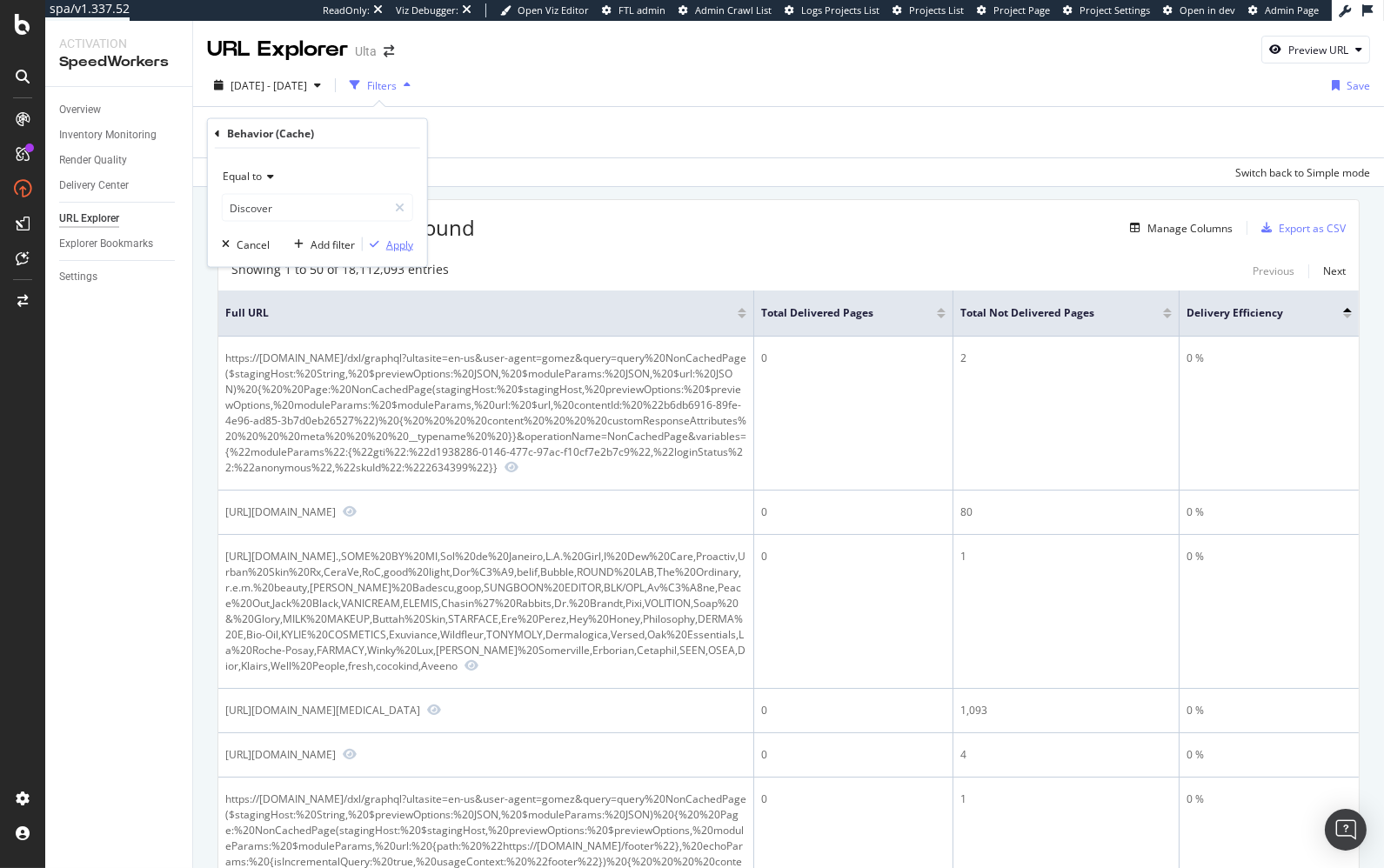
drag, startPoint x: 401, startPoint y: 240, endPoint x: 285, endPoint y: 268, distance: 119.3
click at [401, 240] on div "Apply" at bounding box center [400, 244] width 27 height 14
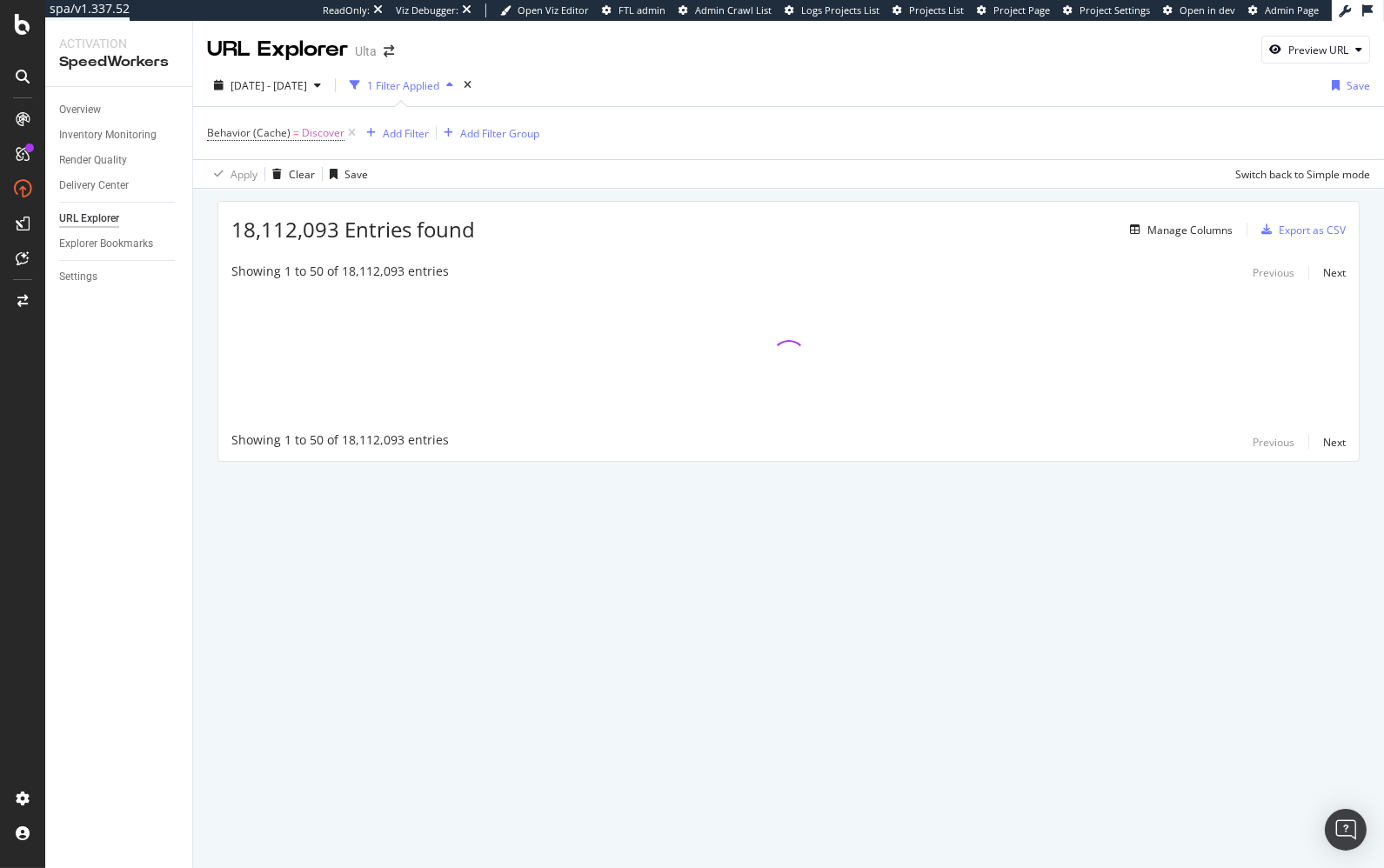
click at [200, 302] on div "18,112,093 Entries found Manage Columns Export as CSV Showing 1 to 50 of 18,112…" at bounding box center [788, 356] width 1191 height 334
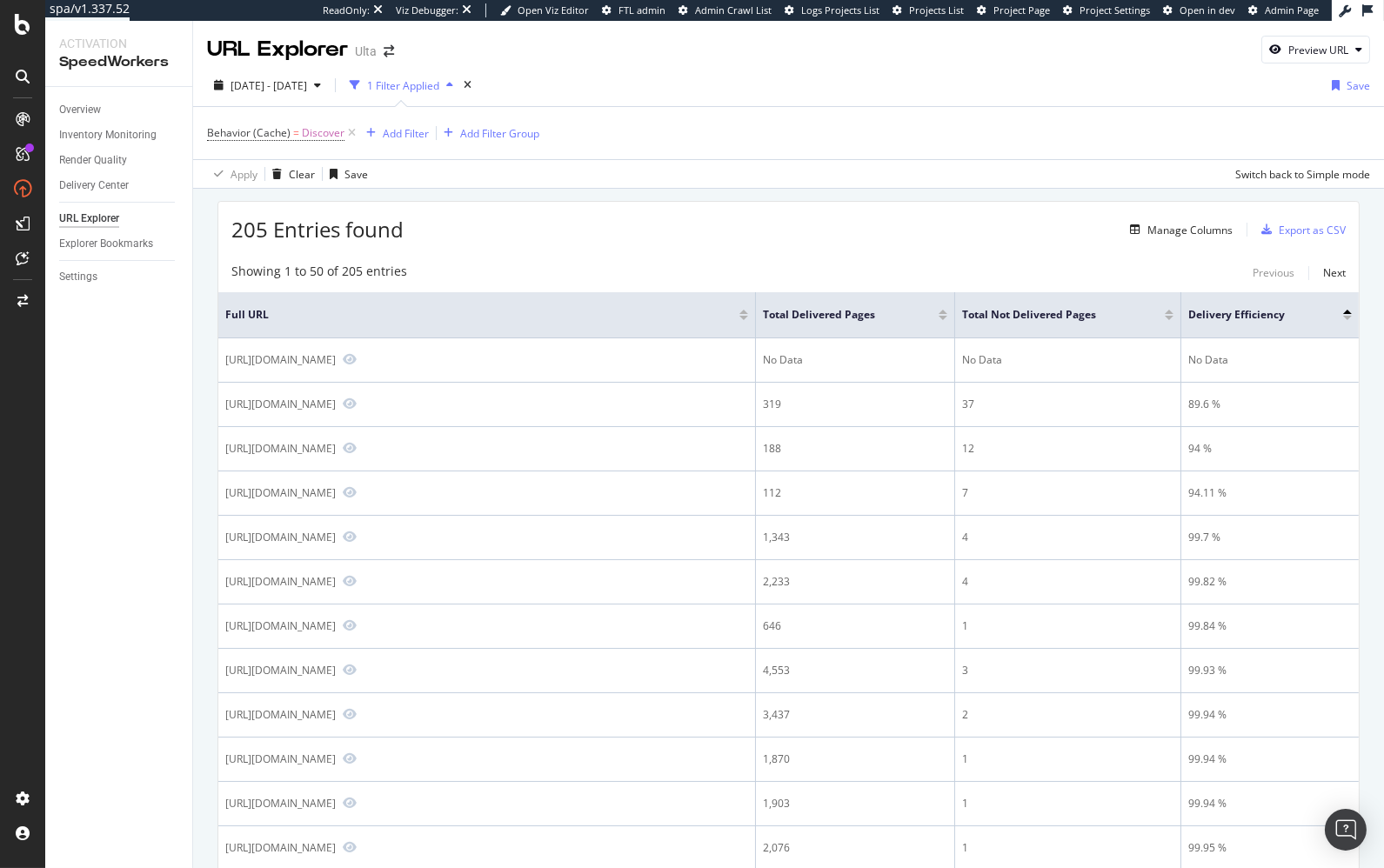
drag, startPoint x: 556, startPoint y: 231, endPoint x: 541, endPoint y: 233, distance: 15.1
click at [556, 231] on div "205 Entries found Manage Columns Export as CSV" at bounding box center [788, 223] width 1140 height 42
click at [1184, 226] on div "Manage Columns" at bounding box center [1190, 230] width 85 height 14
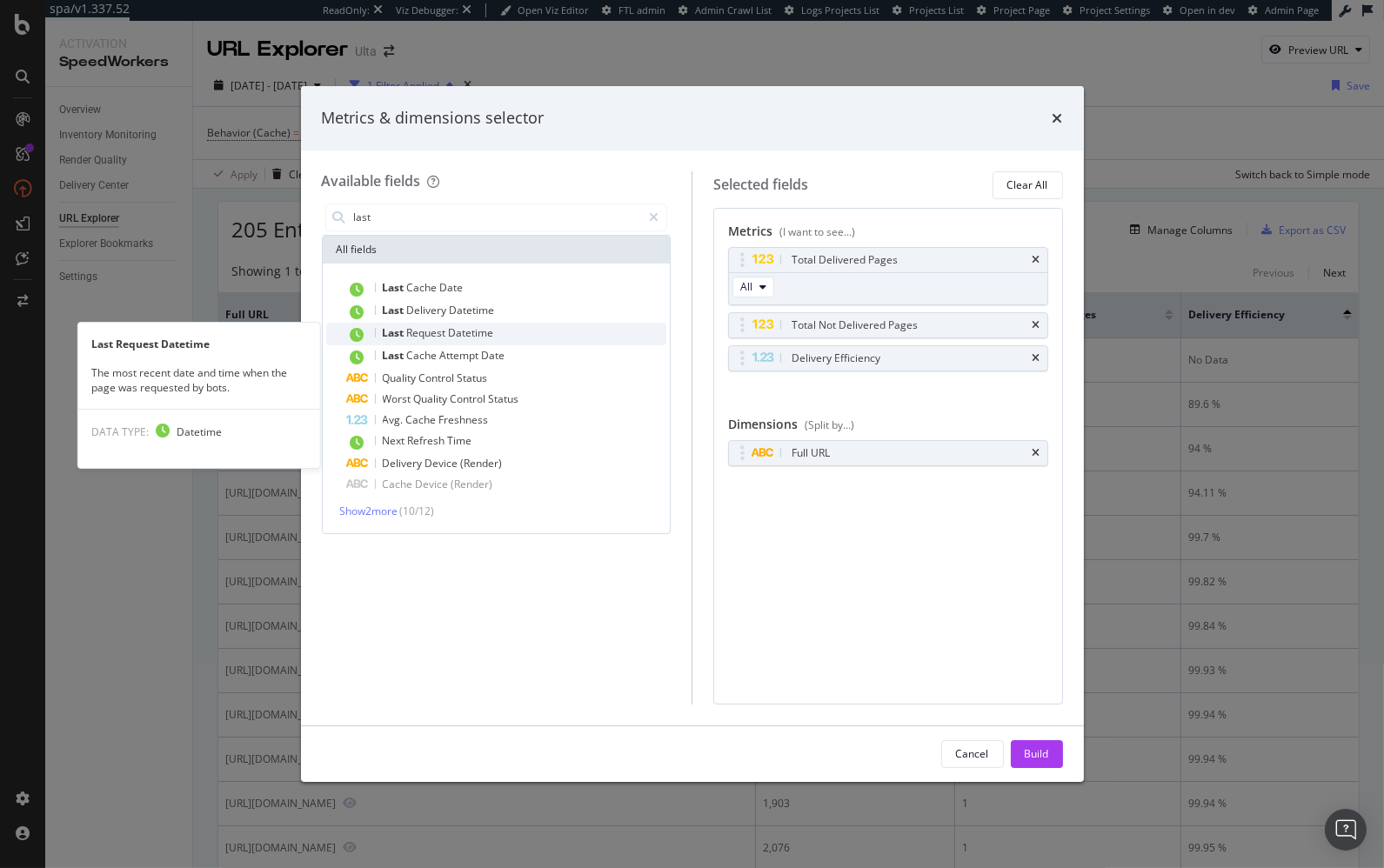
type input "last"
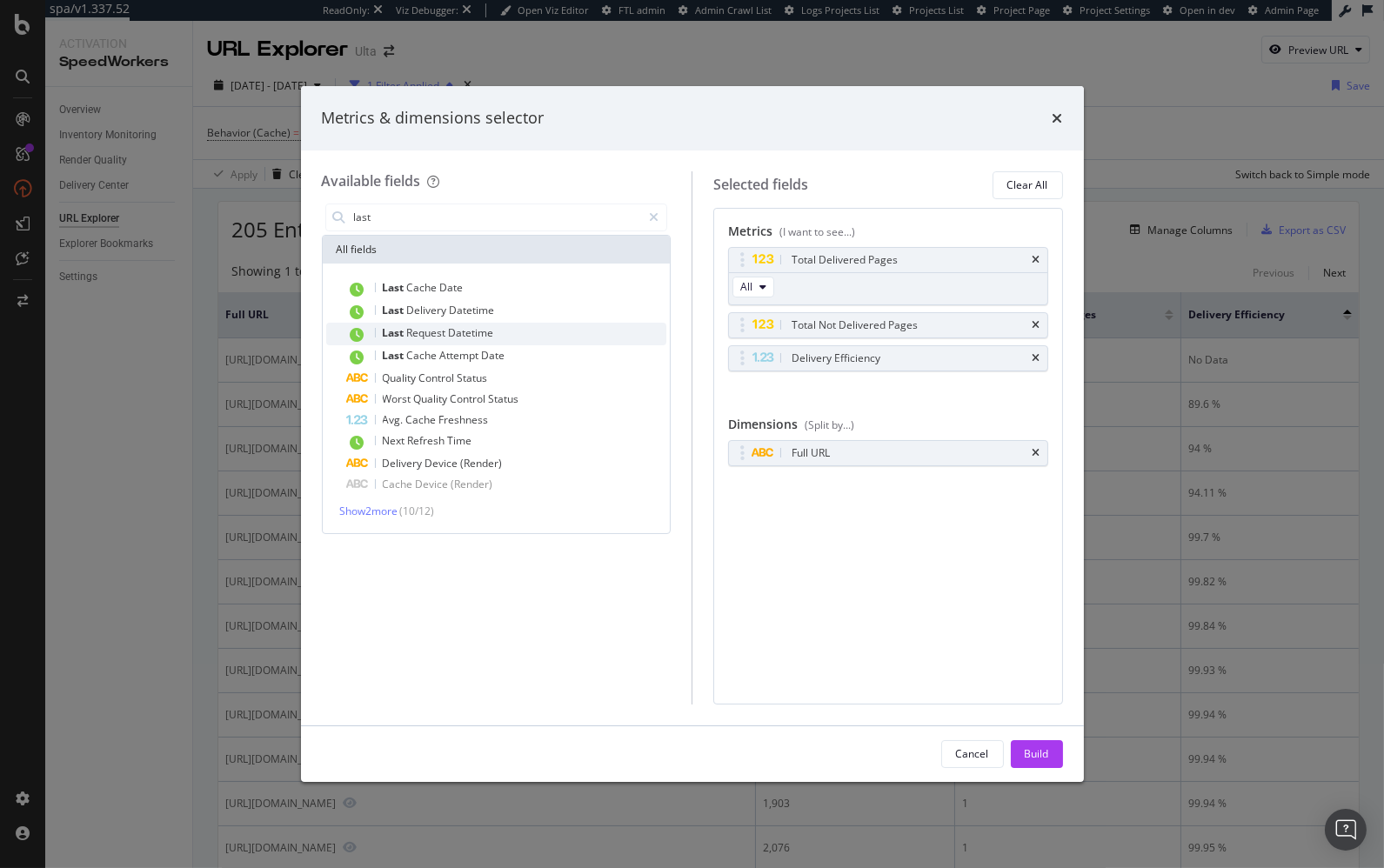
click at [562, 329] on div "Last Request Datetime" at bounding box center [506, 334] width 320 height 23
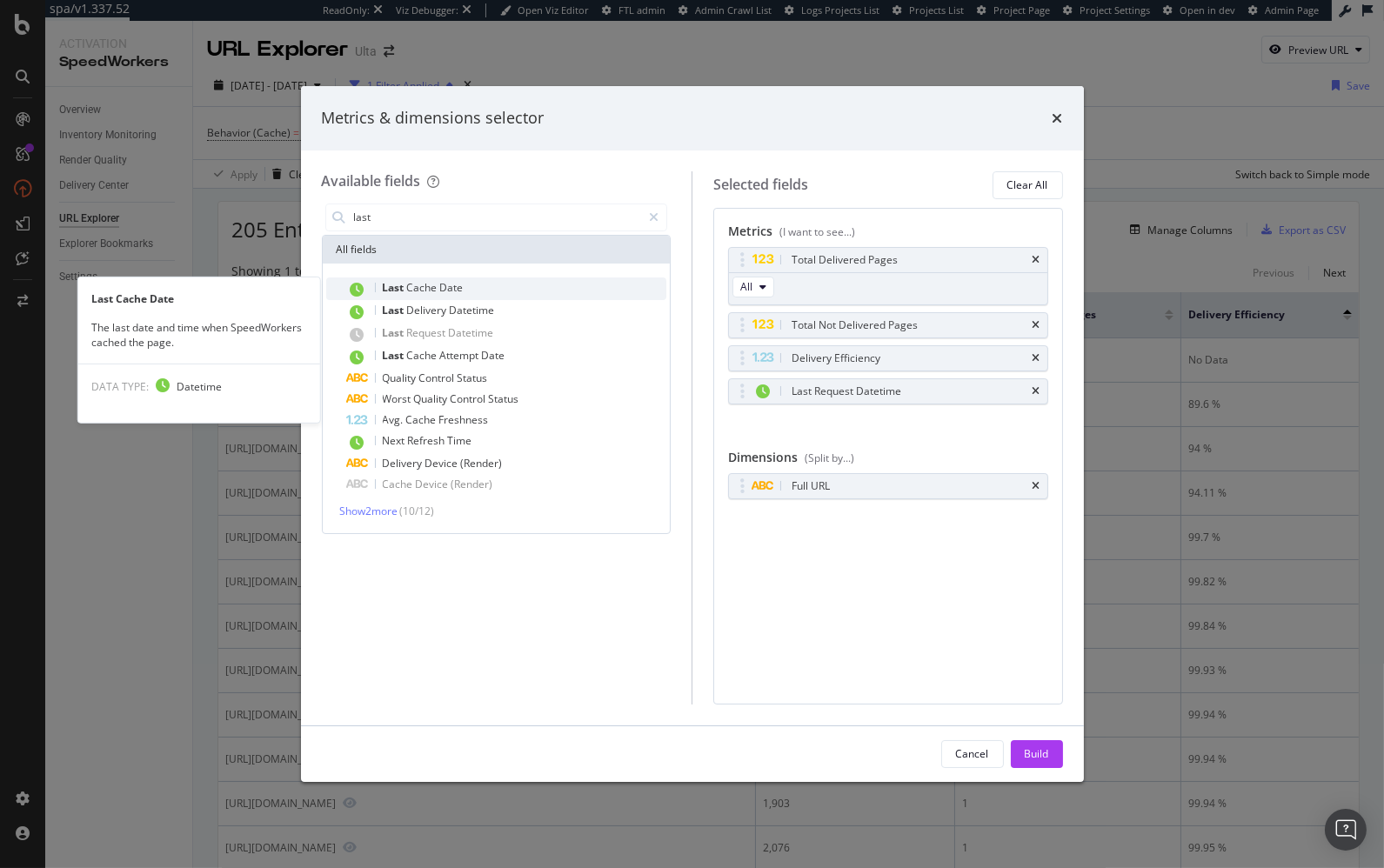
click at [560, 286] on div "Last Cache Date" at bounding box center [506, 288] width 320 height 23
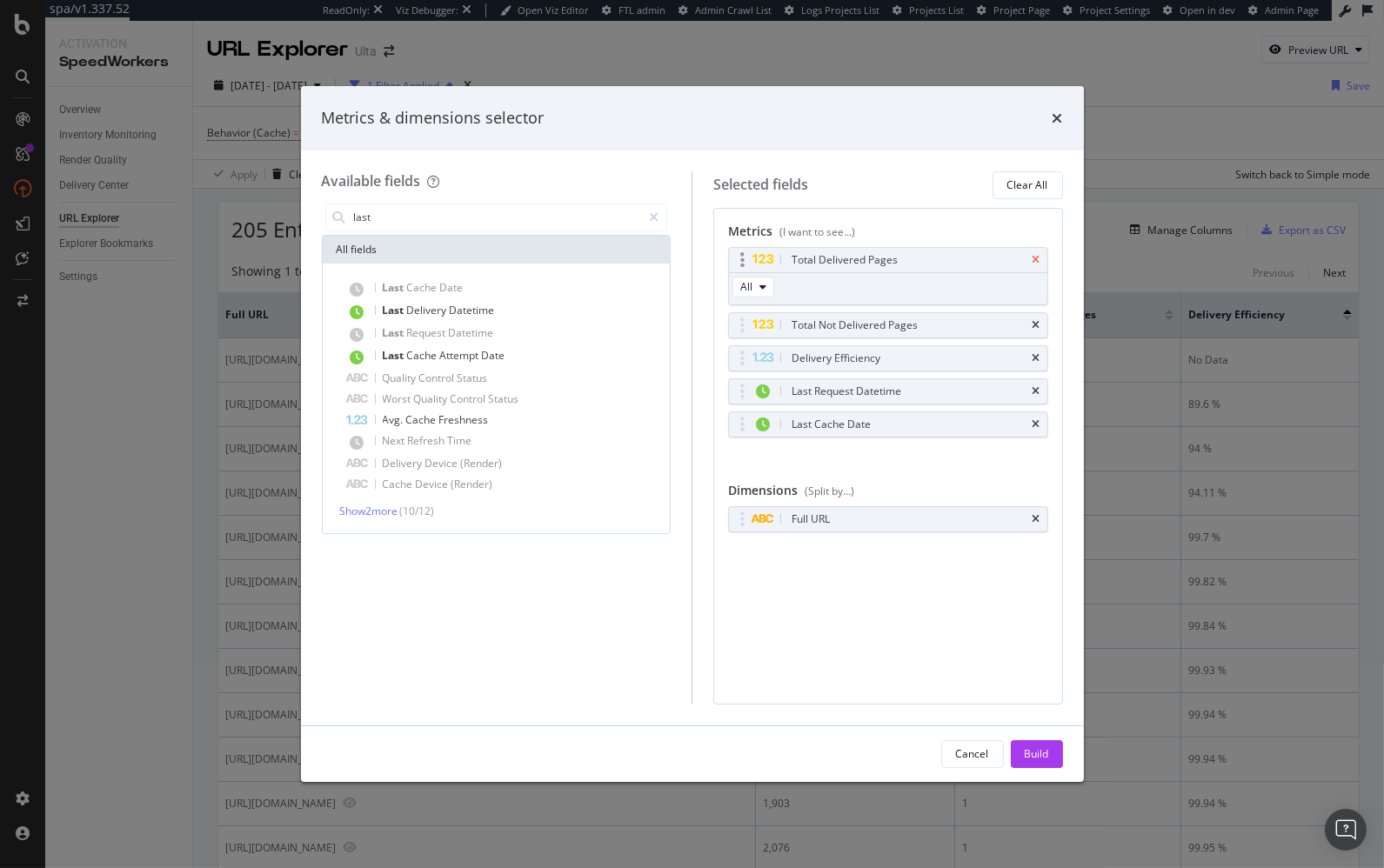
click at [1038, 255] on icon "times" at bounding box center [1036, 260] width 8 height 11
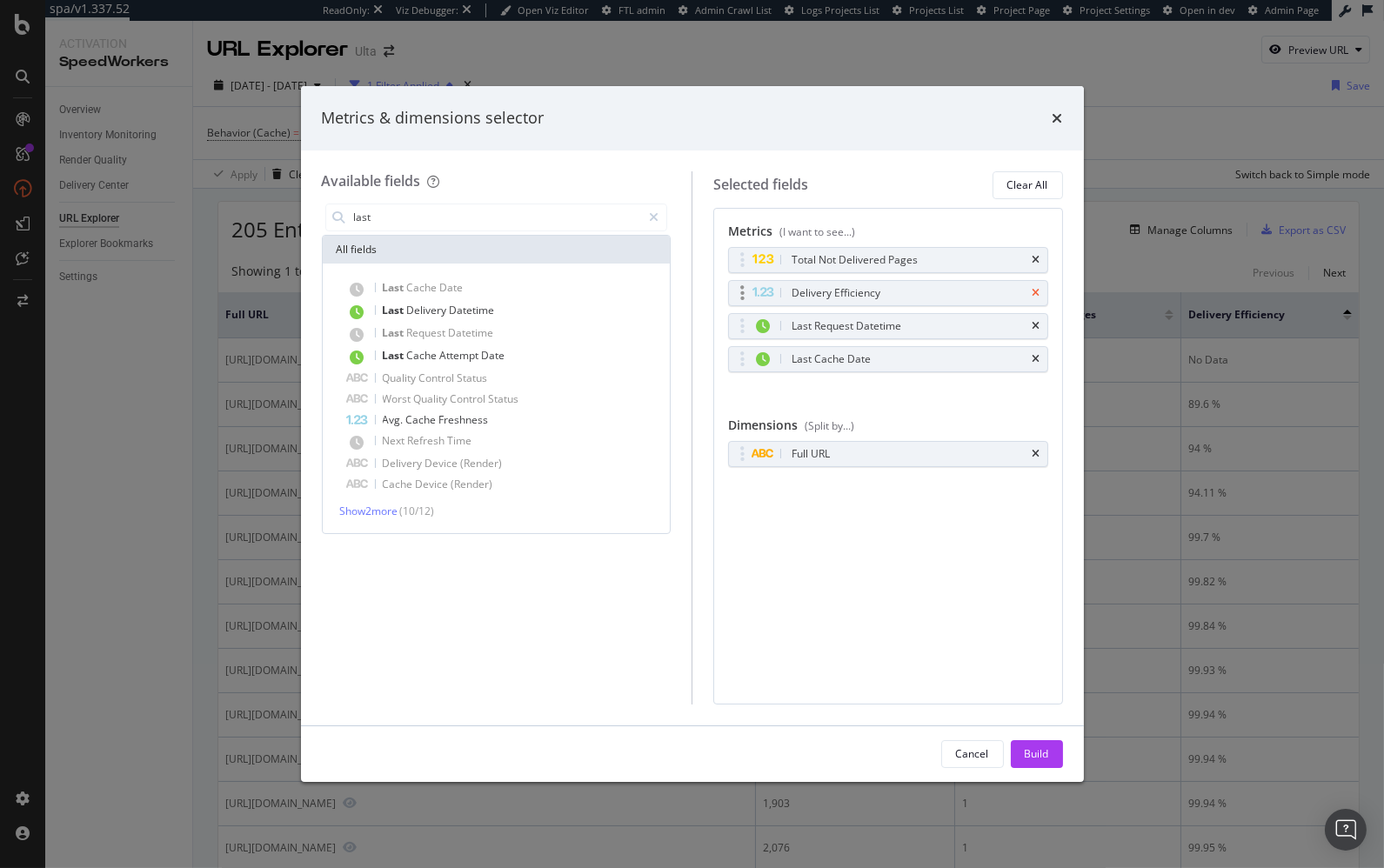
click at [1038, 255] on icon "times" at bounding box center [1036, 260] width 8 height 11
click at [1039, 288] on icon "times" at bounding box center [1036, 293] width 8 height 11
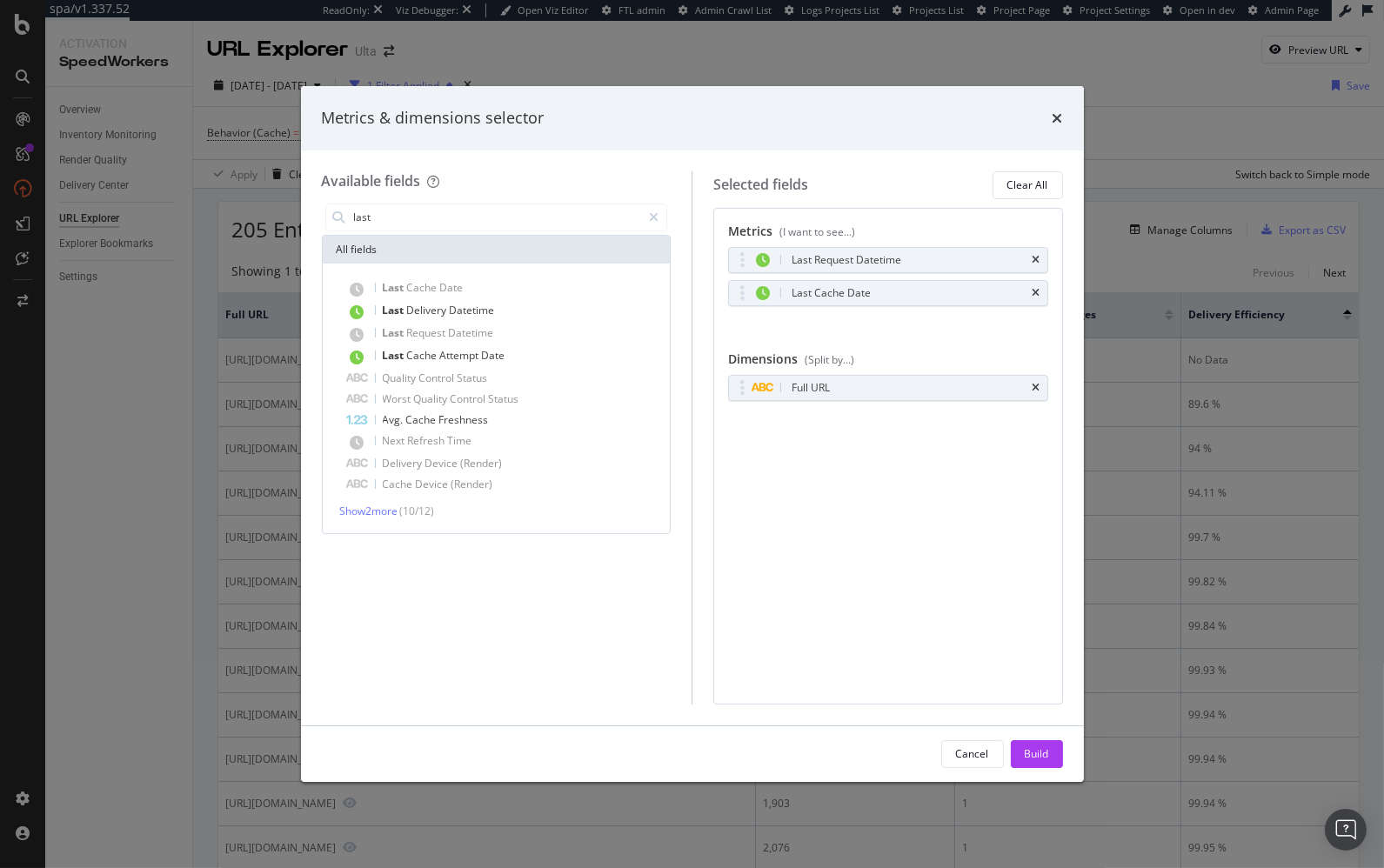
click at [1049, 748] on button "Build" at bounding box center [1037, 753] width 52 height 28
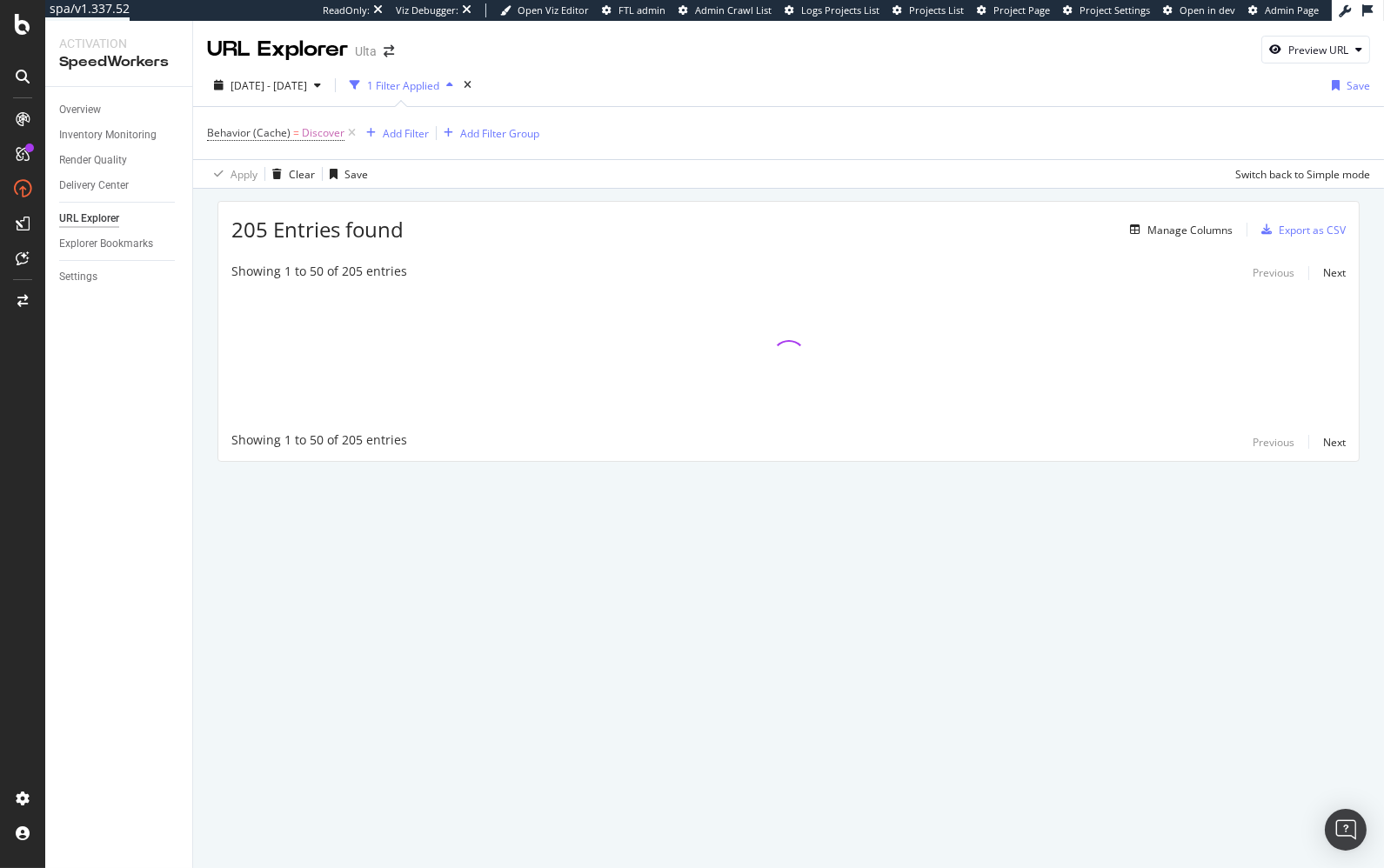
click at [597, 190] on div "205 Entries found Manage Columns Export as CSV Showing 1 to 50 of 205 entries P…" at bounding box center [788, 356] width 1191 height 334
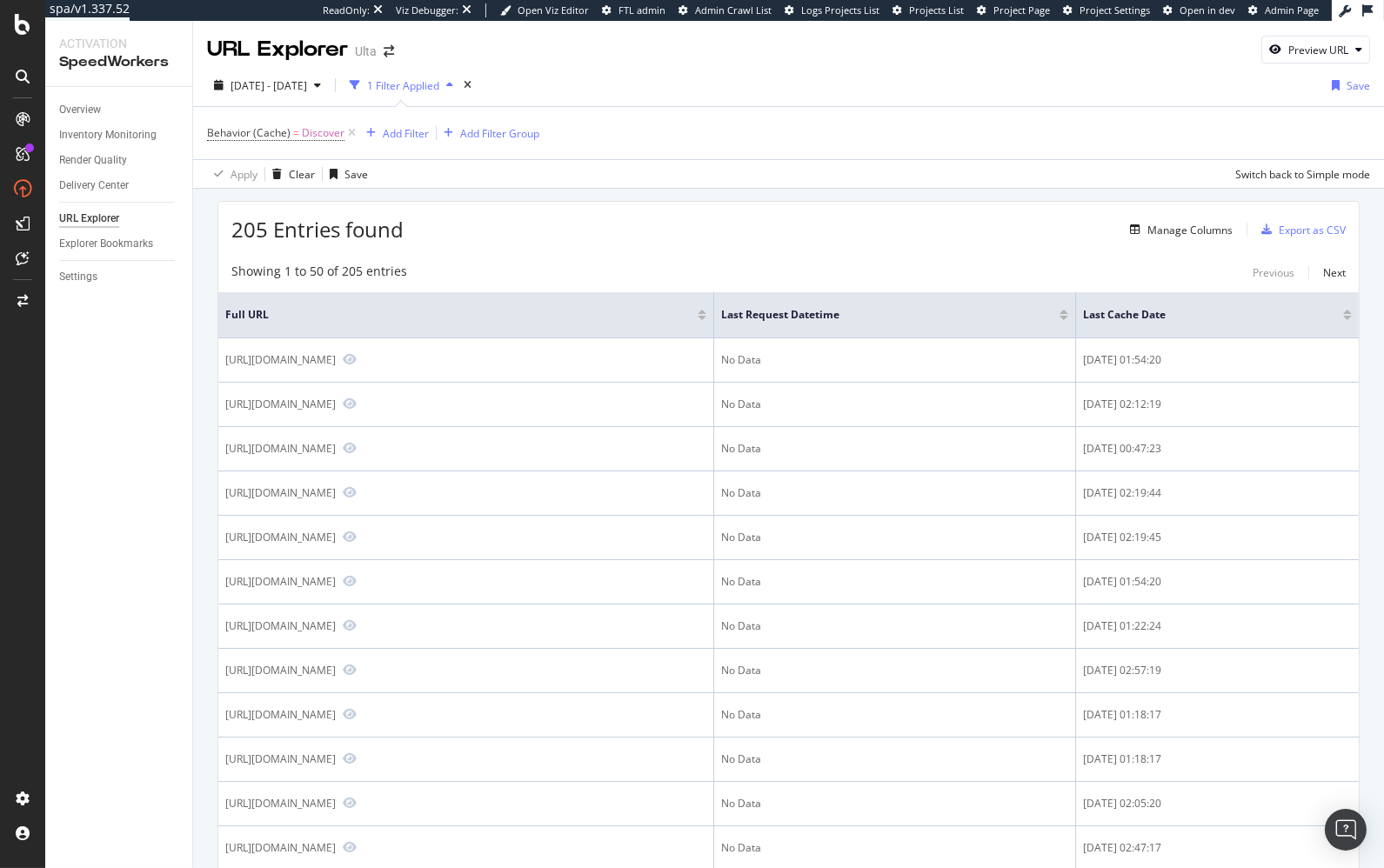
click at [661, 203] on div "205 Entries found Manage Columns Export as CSV" at bounding box center [788, 223] width 1140 height 42
drag, startPoint x: 966, startPoint y: 247, endPoint x: 921, endPoint y: 276, distance: 53.5
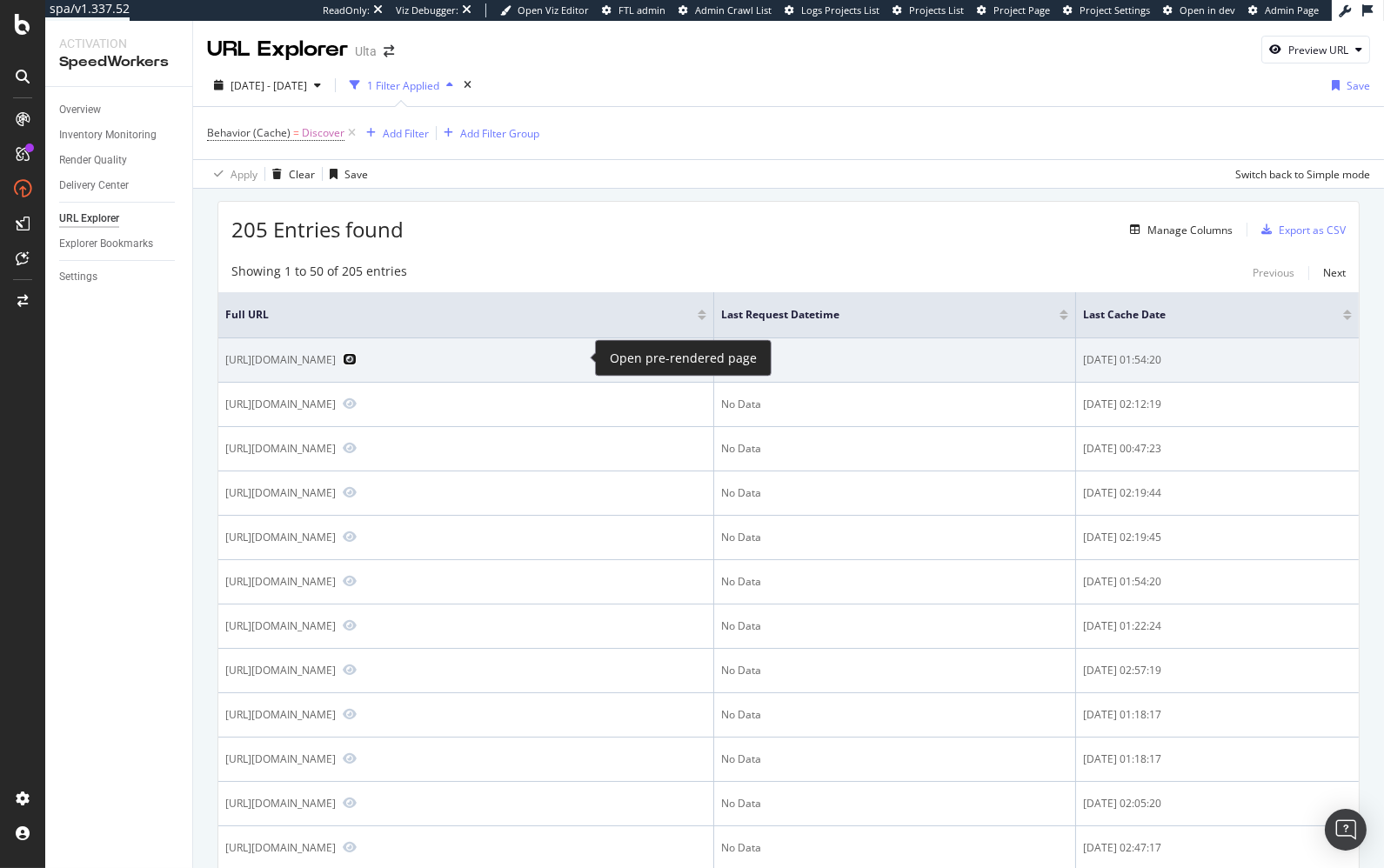
click at [357, 360] on icon "Preview https://www.ulta.com/discover/beauty-education/what-is-hair-porosity" at bounding box center [349, 358] width 14 height 12
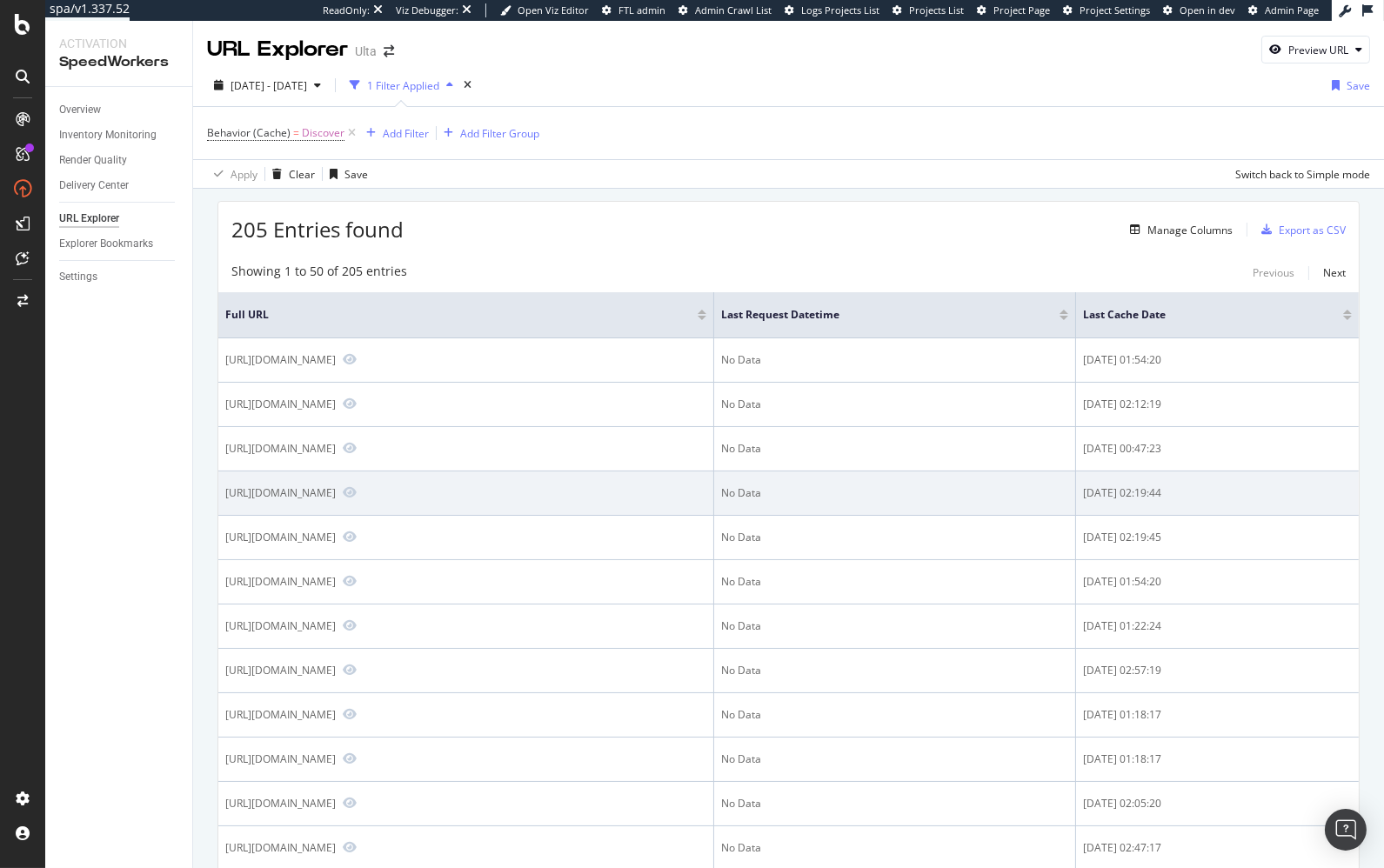
drag, startPoint x: 782, startPoint y: 487, endPoint x: 766, endPoint y: 486, distance: 16.0
click at [706, 486] on div "[URL][DOMAIN_NAME]" at bounding box center [466, 493] width 481 height 15
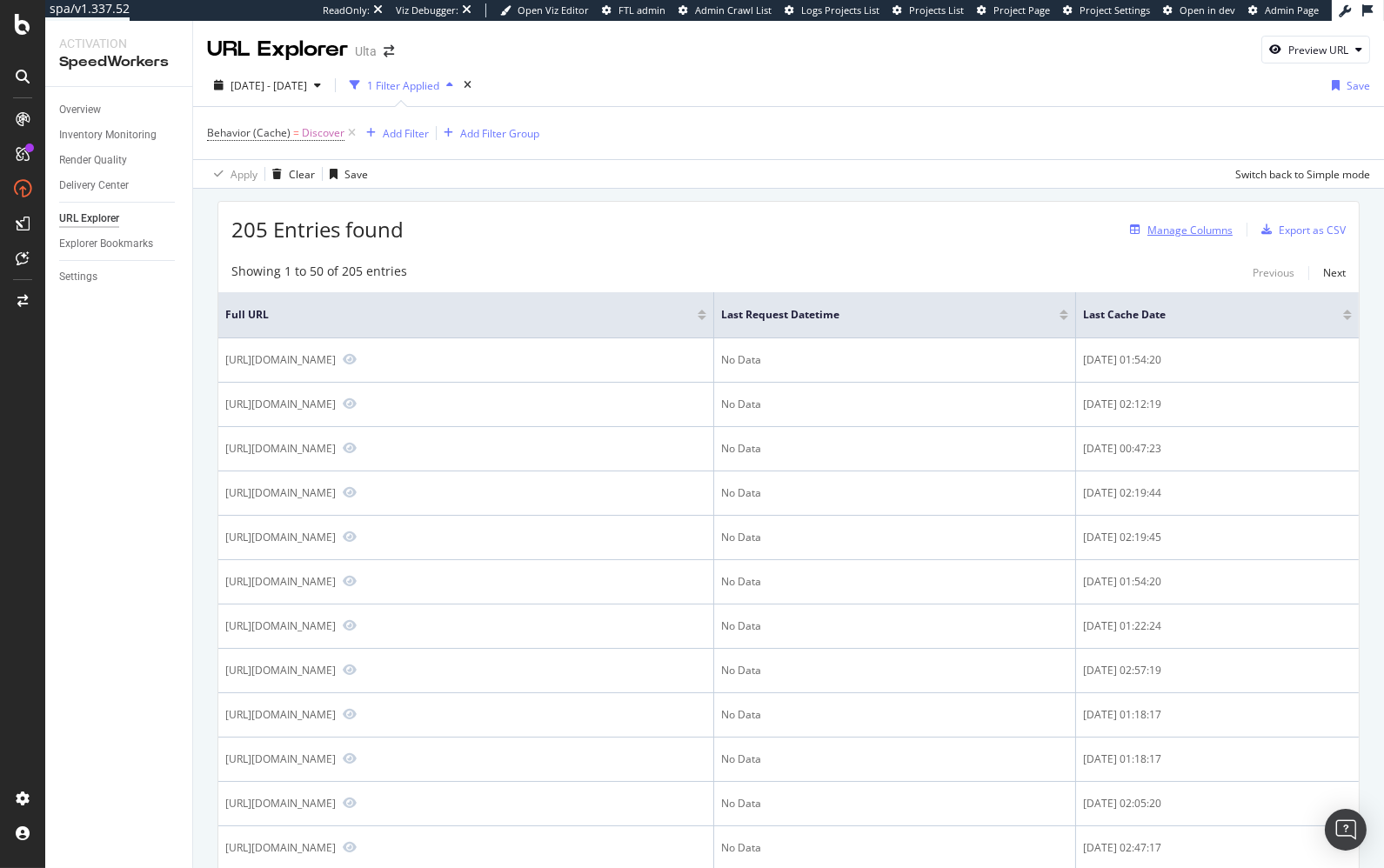
click at [1212, 236] on div "Manage Columns" at bounding box center [1177, 229] width 109 height 19
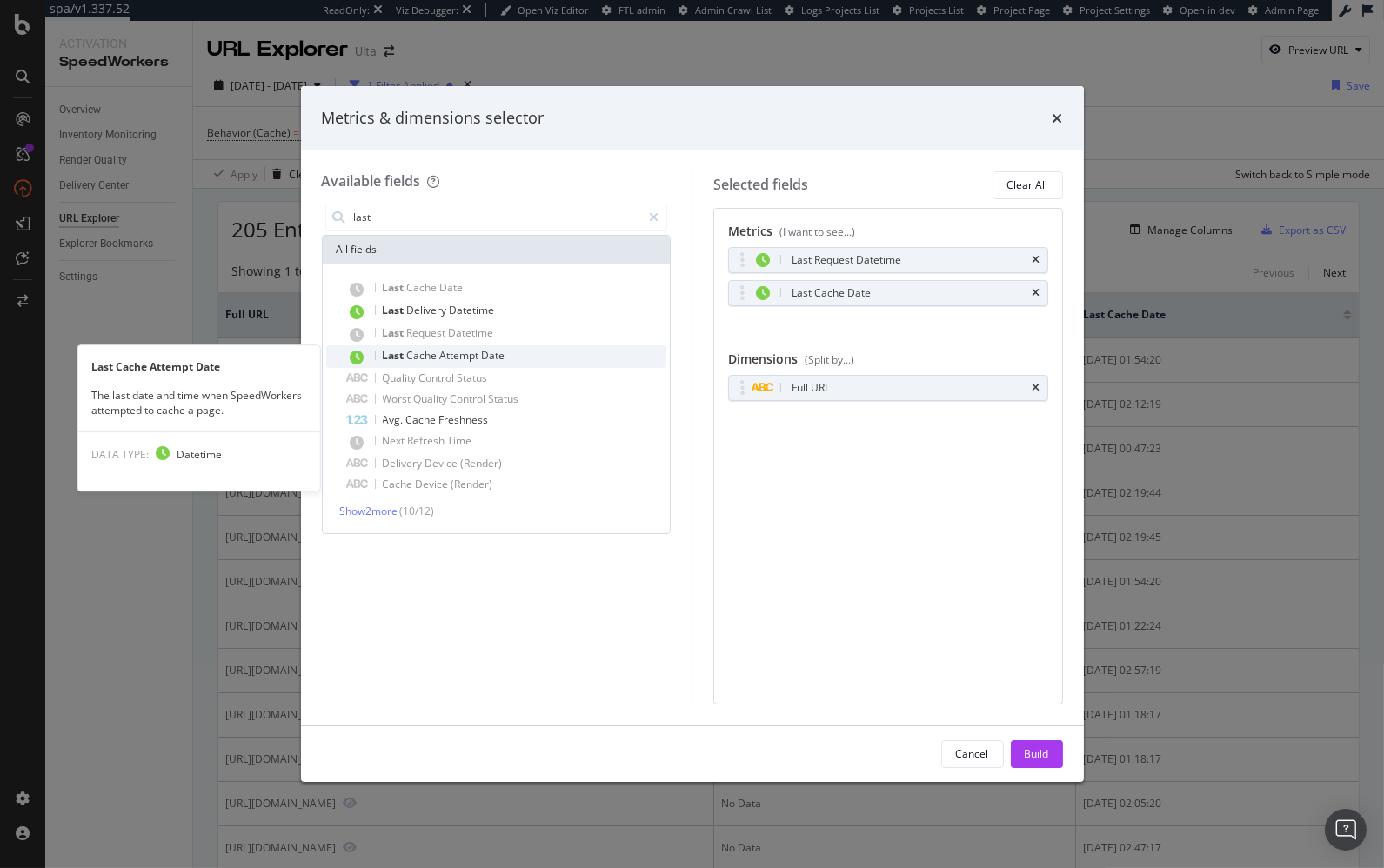
type input "last"
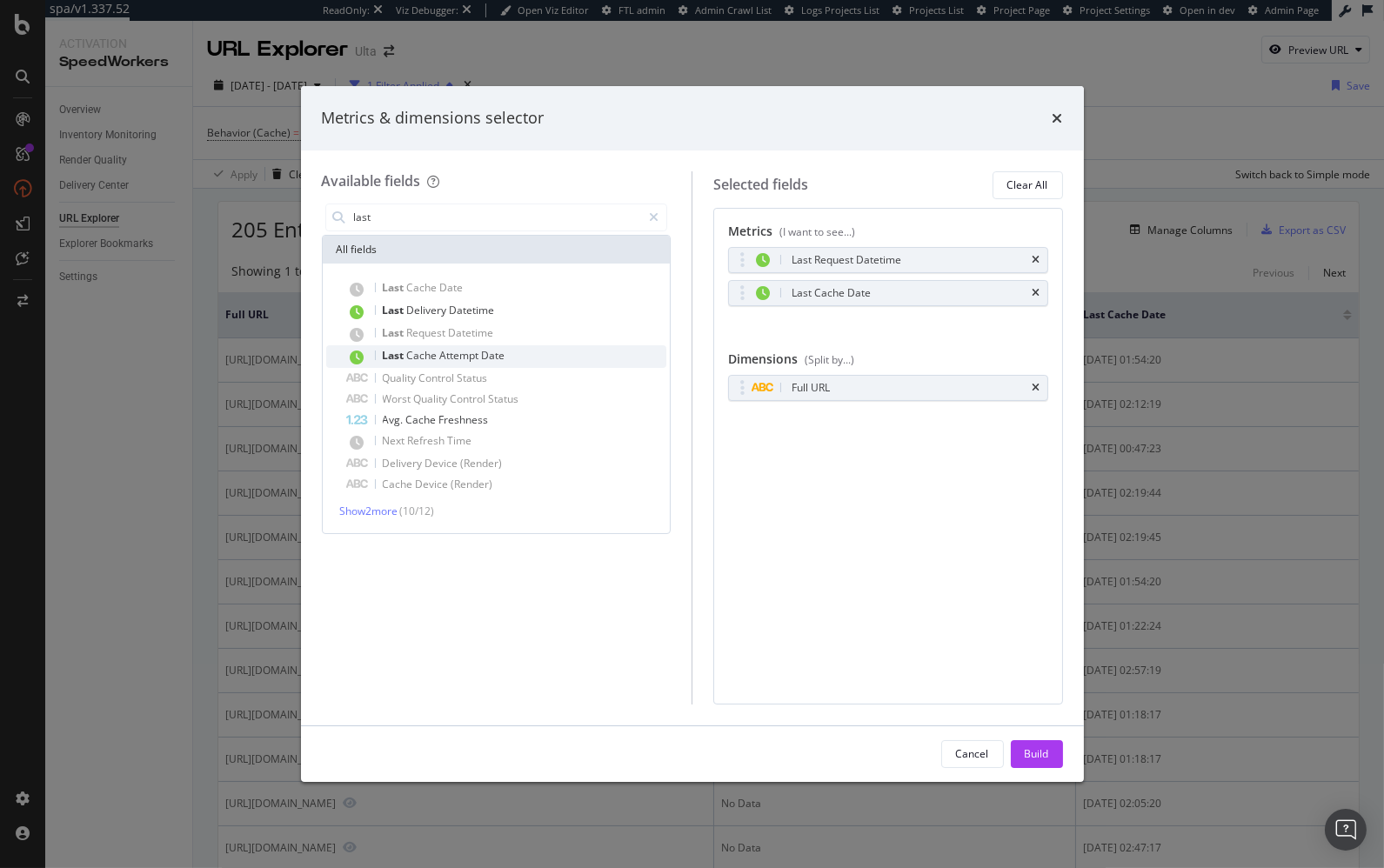
click at [520, 348] on div "Last Cache Attempt Date" at bounding box center [506, 356] width 320 height 23
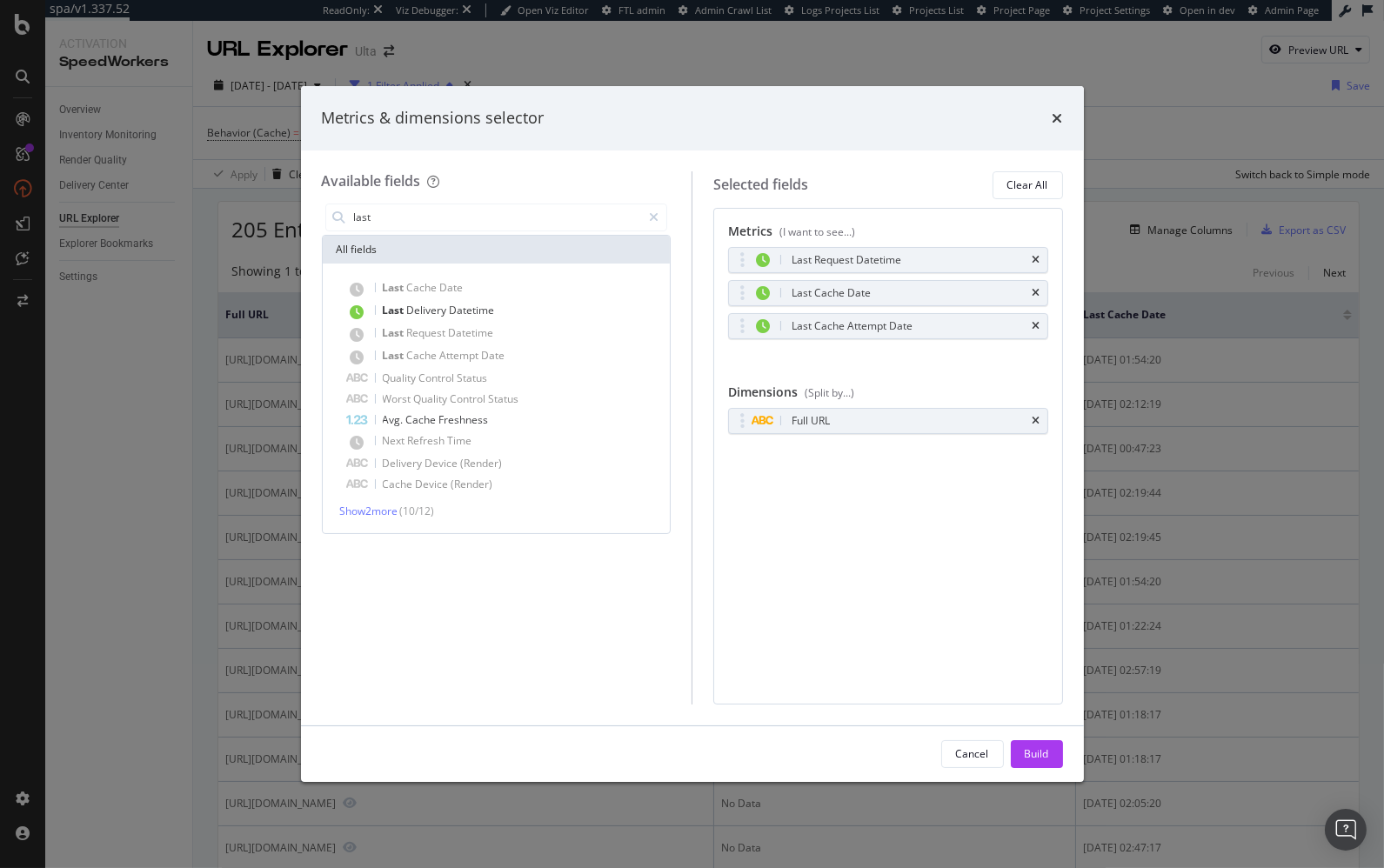
drag, startPoint x: 1033, startPoint y: 763, endPoint x: 1041, endPoint y: 753, distance: 12.8
click at [1034, 762] on div "Build" at bounding box center [1036, 753] width 24 height 26
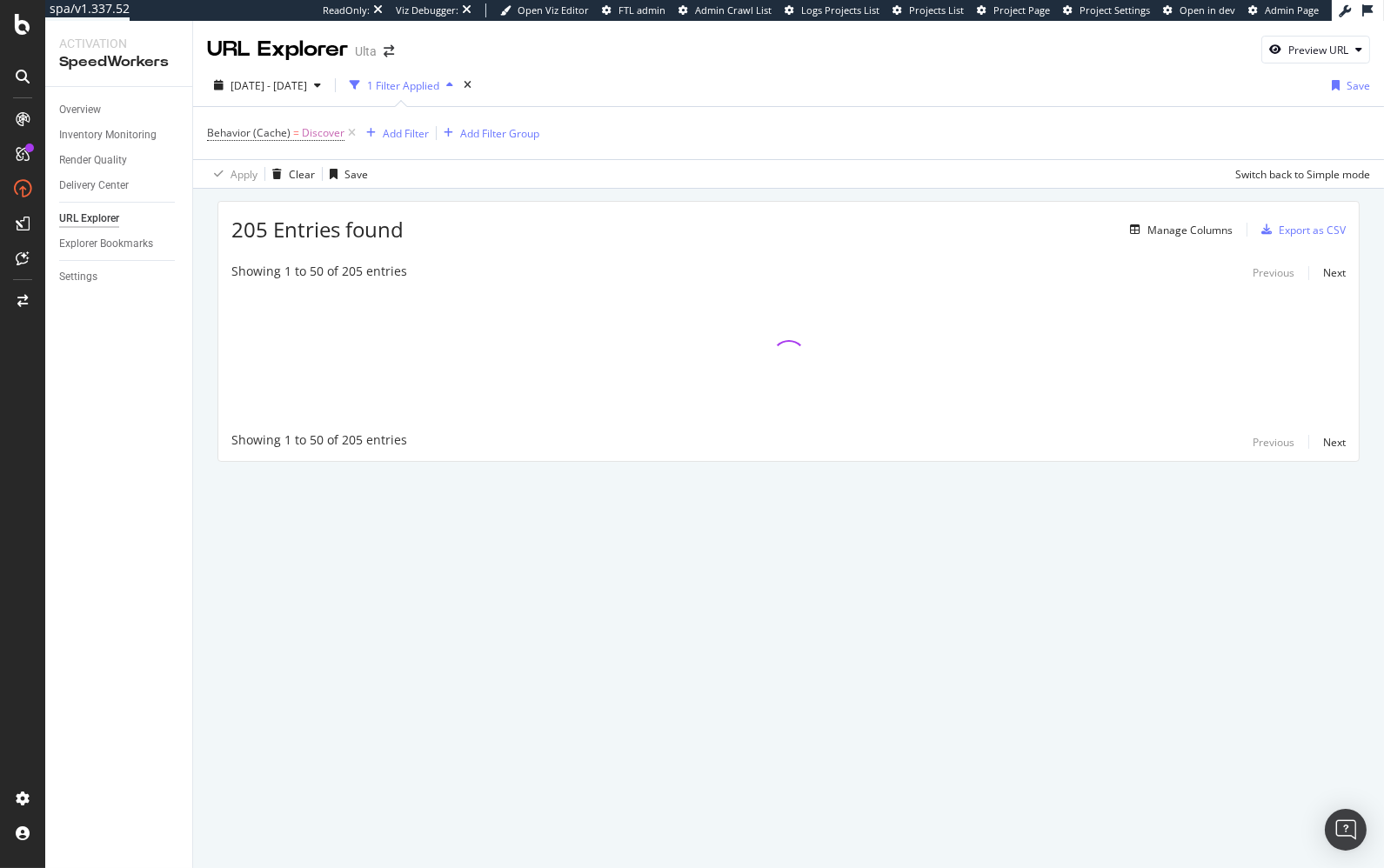
click at [576, 222] on div "205 Entries found Manage Columns Export as CSV" at bounding box center [788, 223] width 1140 height 42
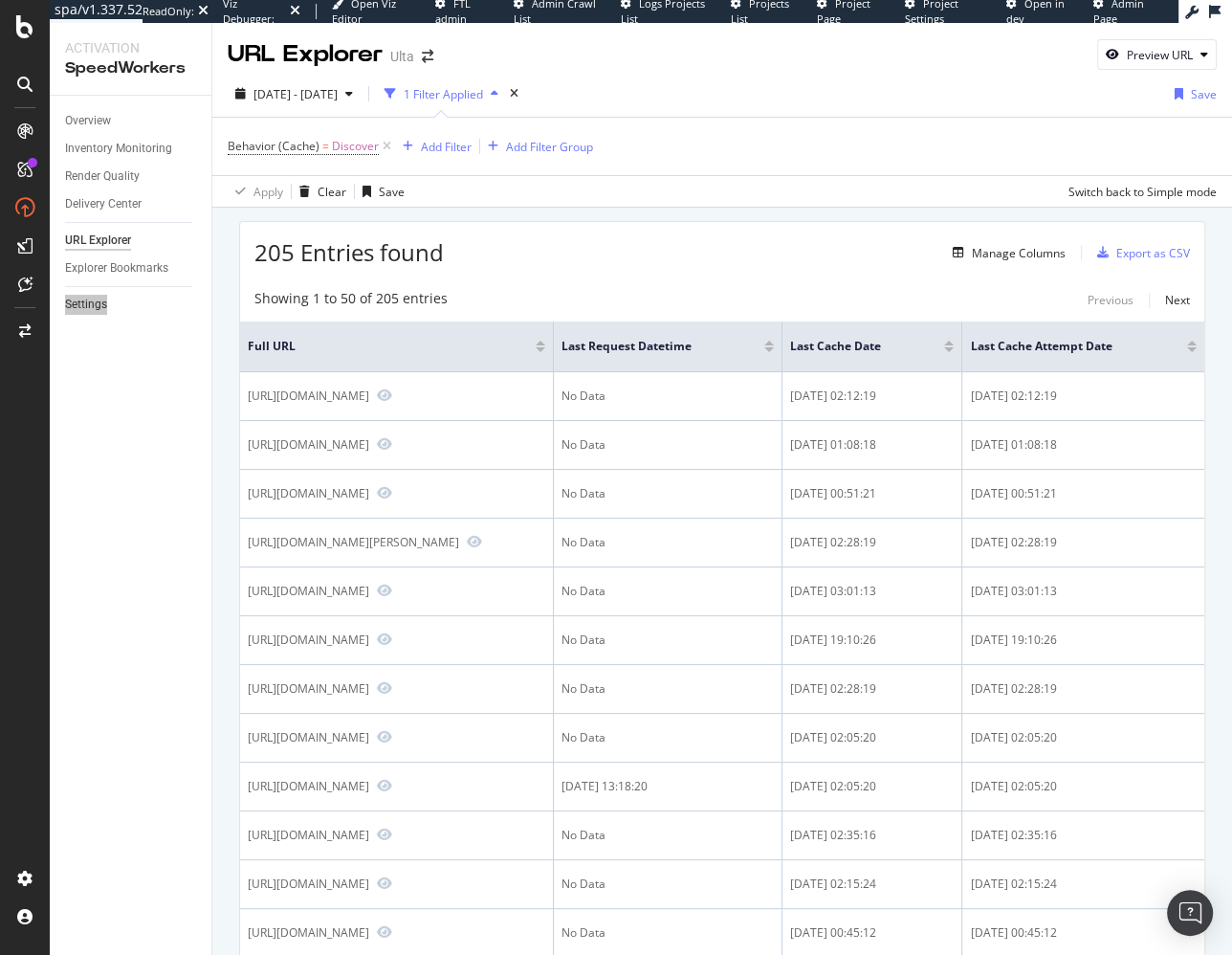
drag, startPoint x: 96, startPoint y: 303, endPoint x: 239, endPoint y: 41, distance: 298.5
click at [0, 0] on div "spa/v1.337.52 ReadOnly: Viz Debugger: Open Viz Editor FTL admin Admin Crawl Lis…" at bounding box center [616, 478] width 1232 height 955
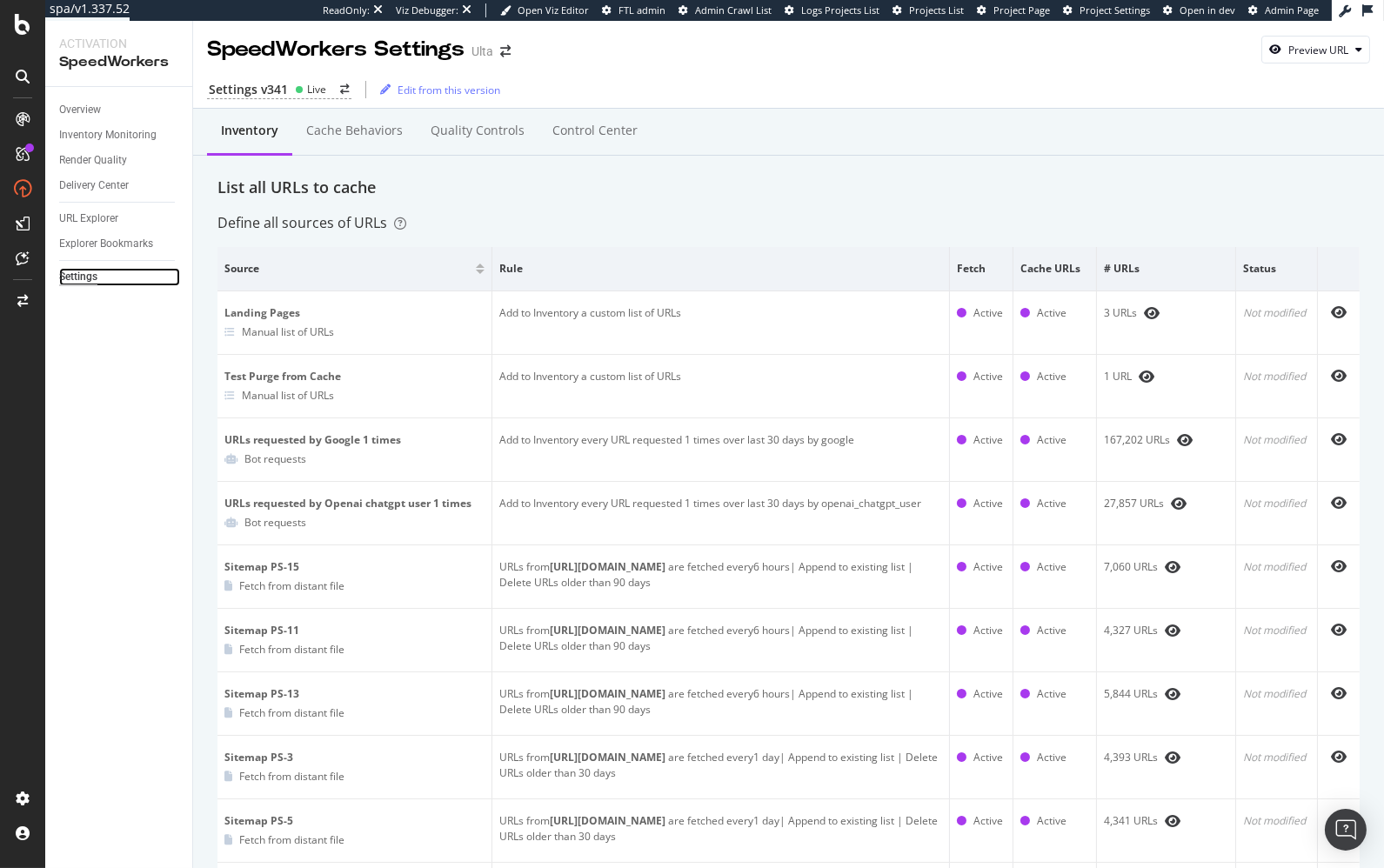
click at [79, 275] on div "Settings" at bounding box center [79, 277] width 38 height 18
click at [573, 134] on div "Control Center" at bounding box center [595, 130] width 85 height 17
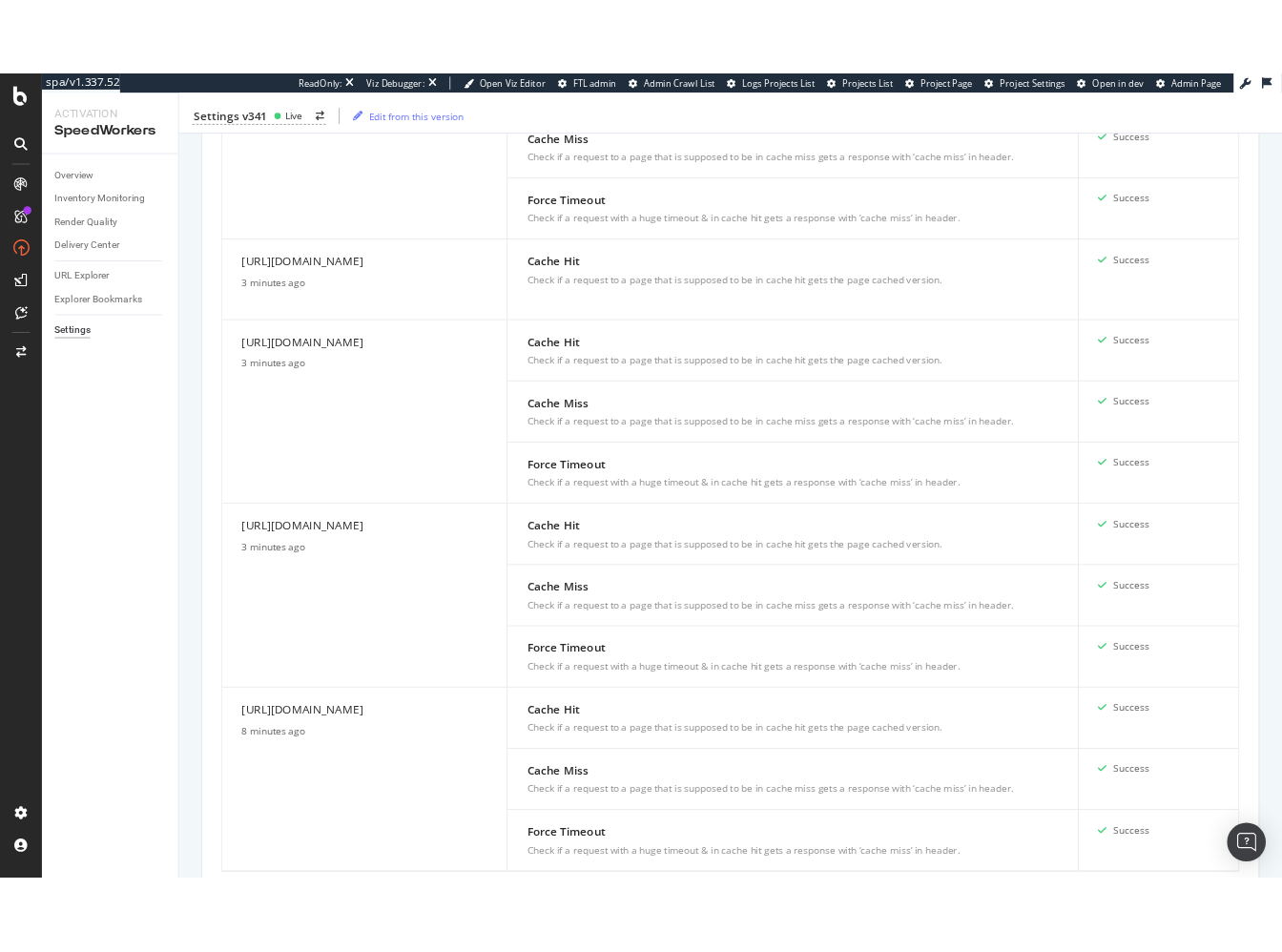
scroll to position [2064, 0]
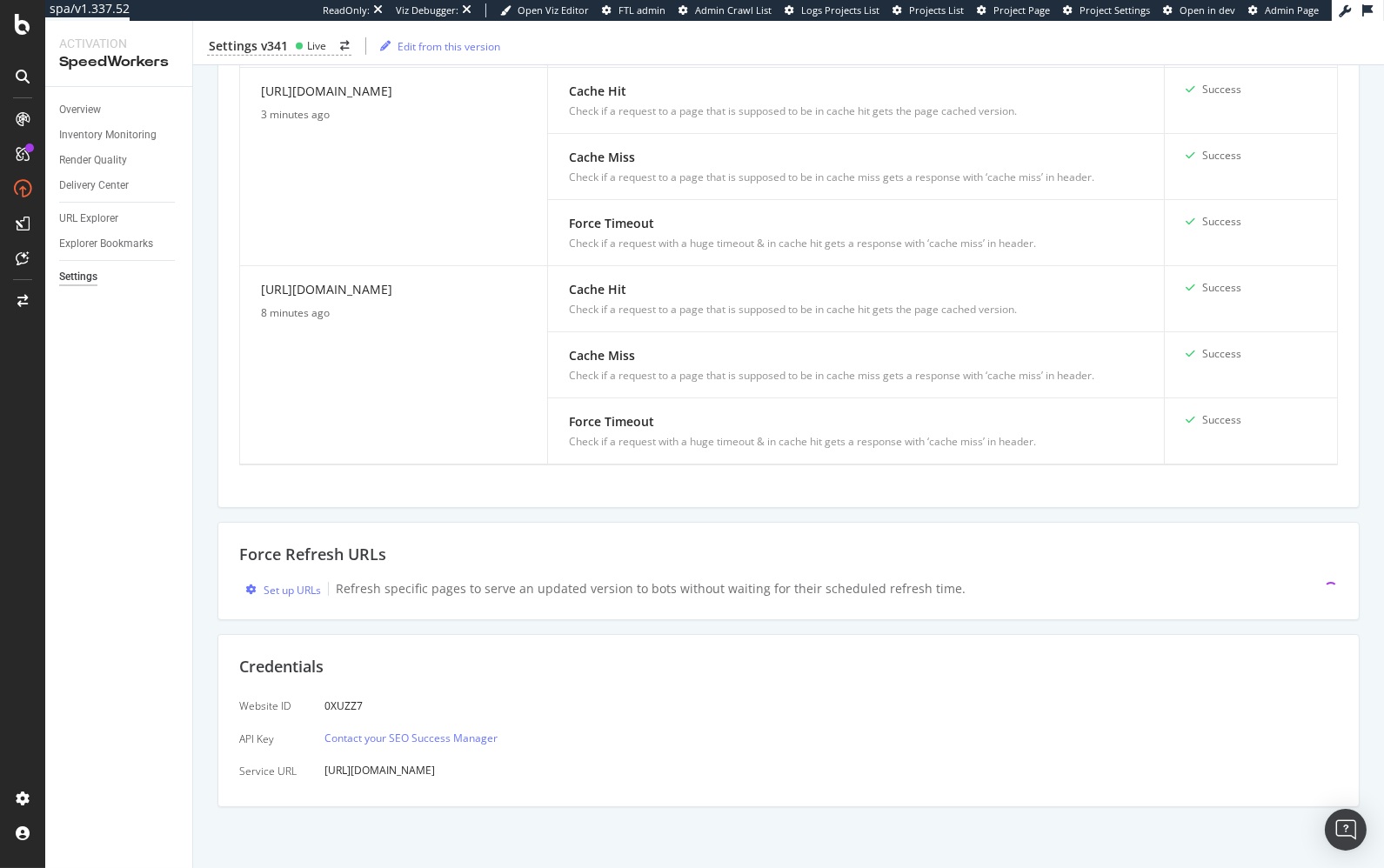
drag, startPoint x: 1095, startPoint y: 628, endPoint x: 1362, endPoint y: 629, distance: 267.0
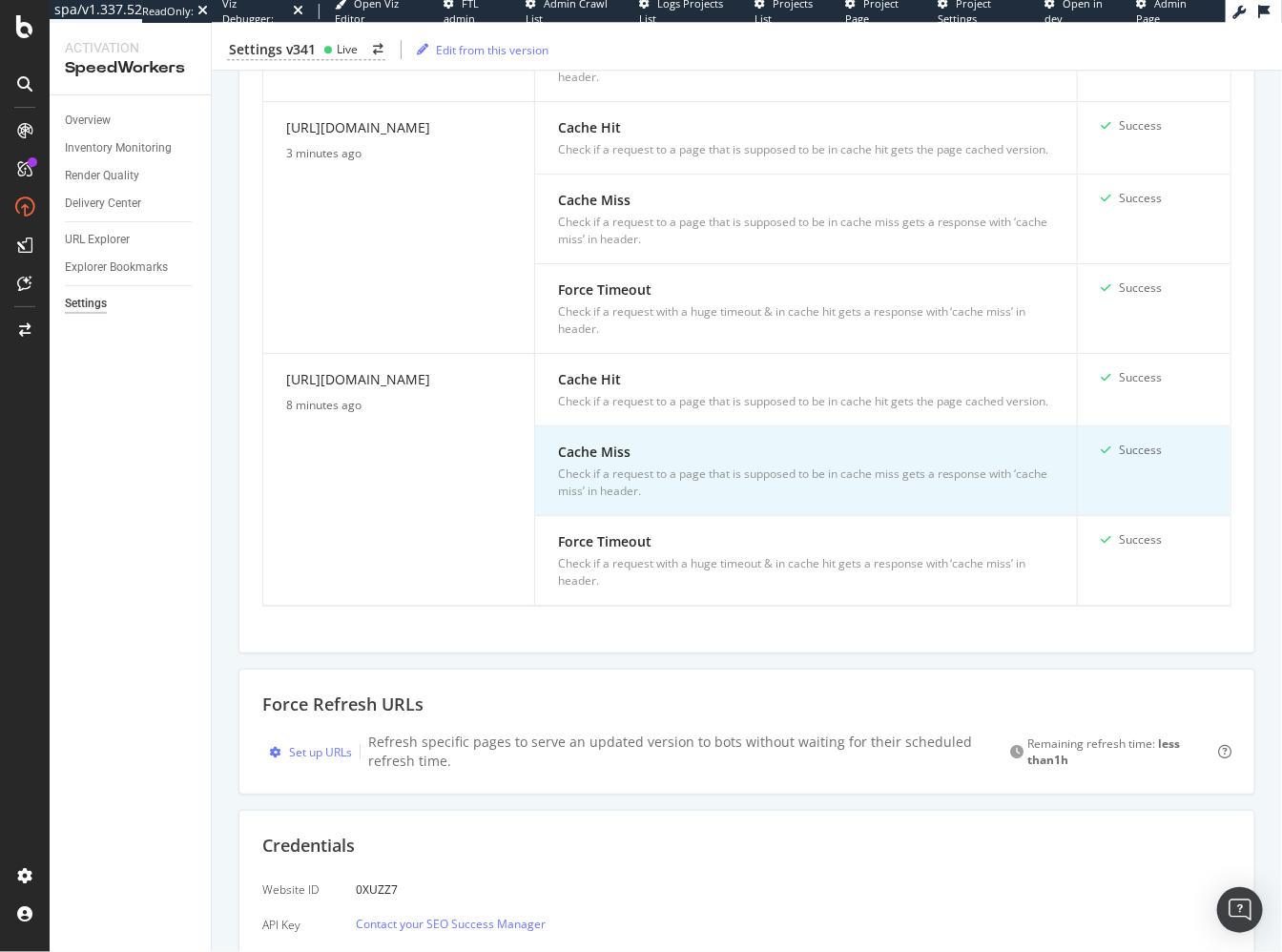
scroll to position [2323, 0]
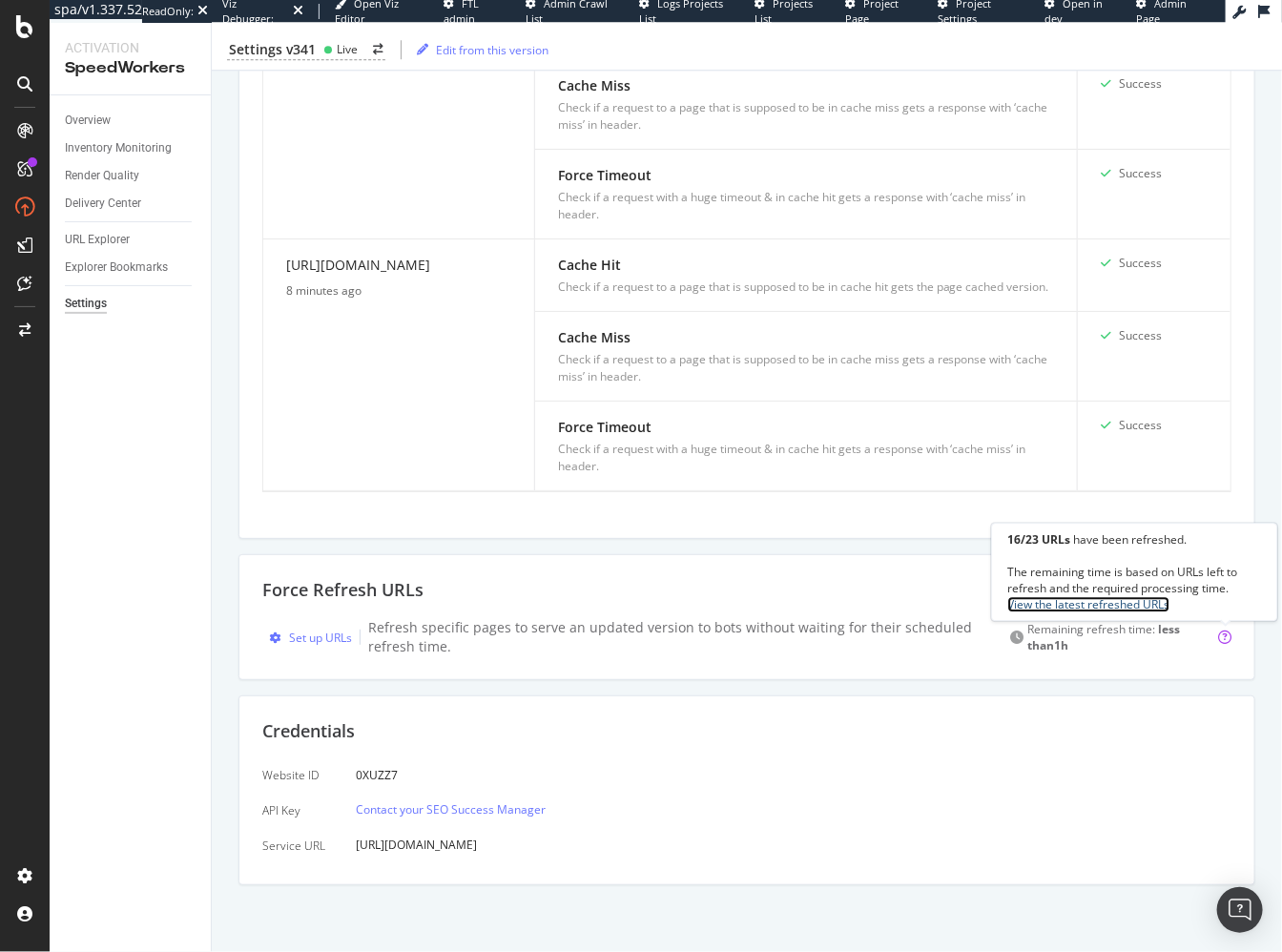
click at [1147, 605] on link "View the latest refreshed URLs" at bounding box center [1089, 604] width 162 height 16
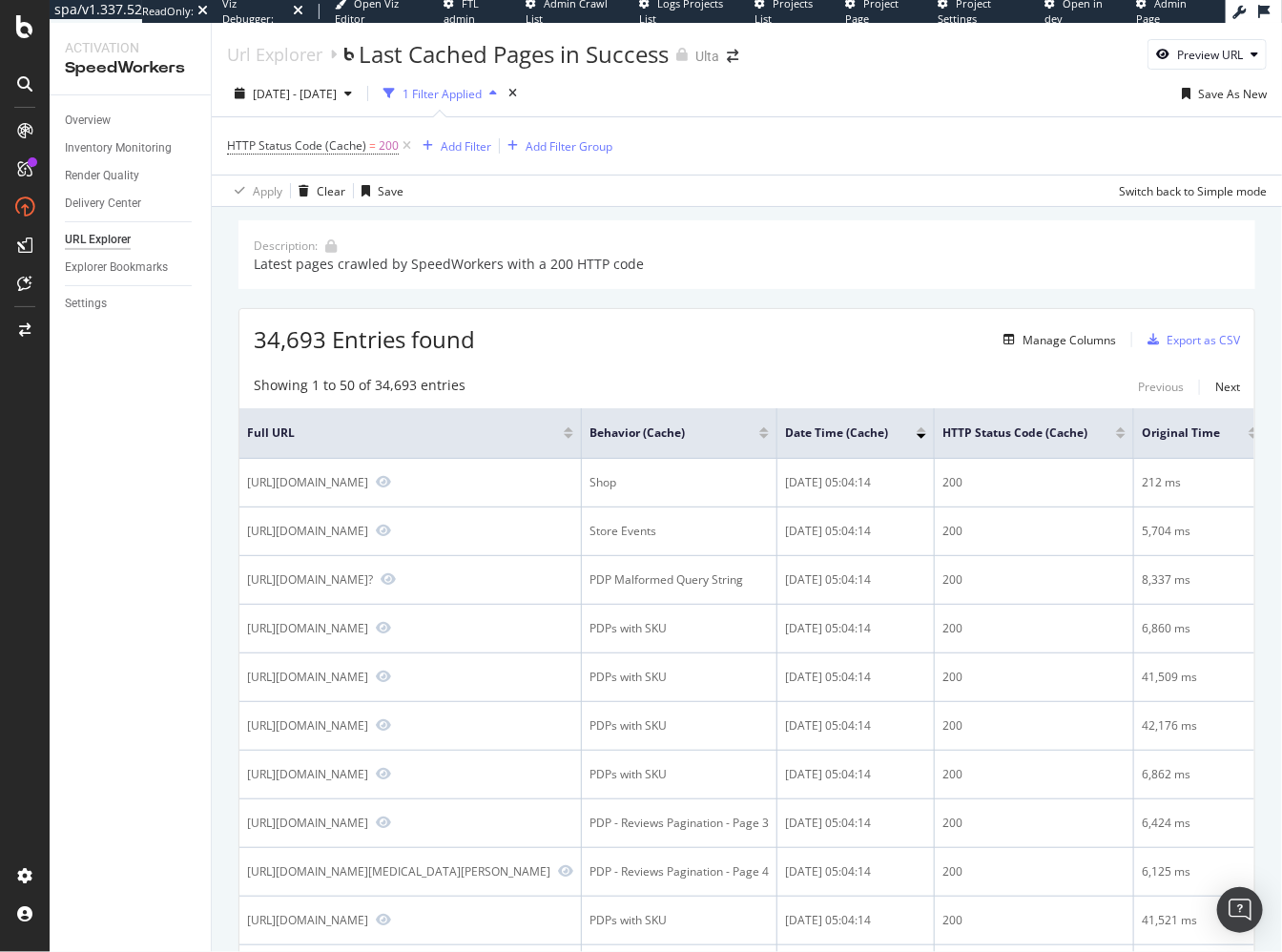
click at [702, 334] on div "34,693 Entries found Manage Columns Export as CSV" at bounding box center [746, 332] width 1015 height 47
click at [466, 146] on div "Add Filter" at bounding box center [465, 146] width 50 height 16
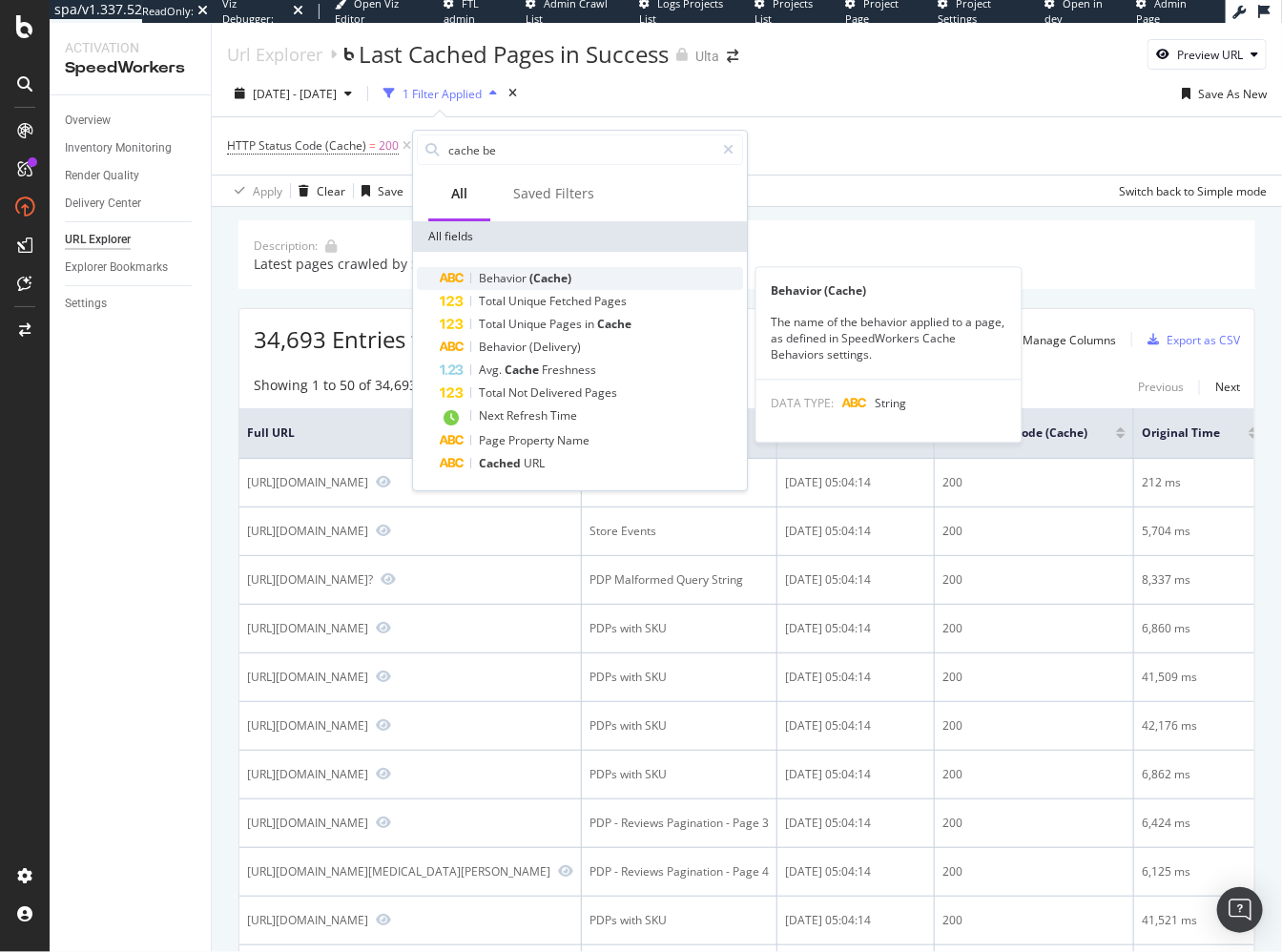
type input "cache be"
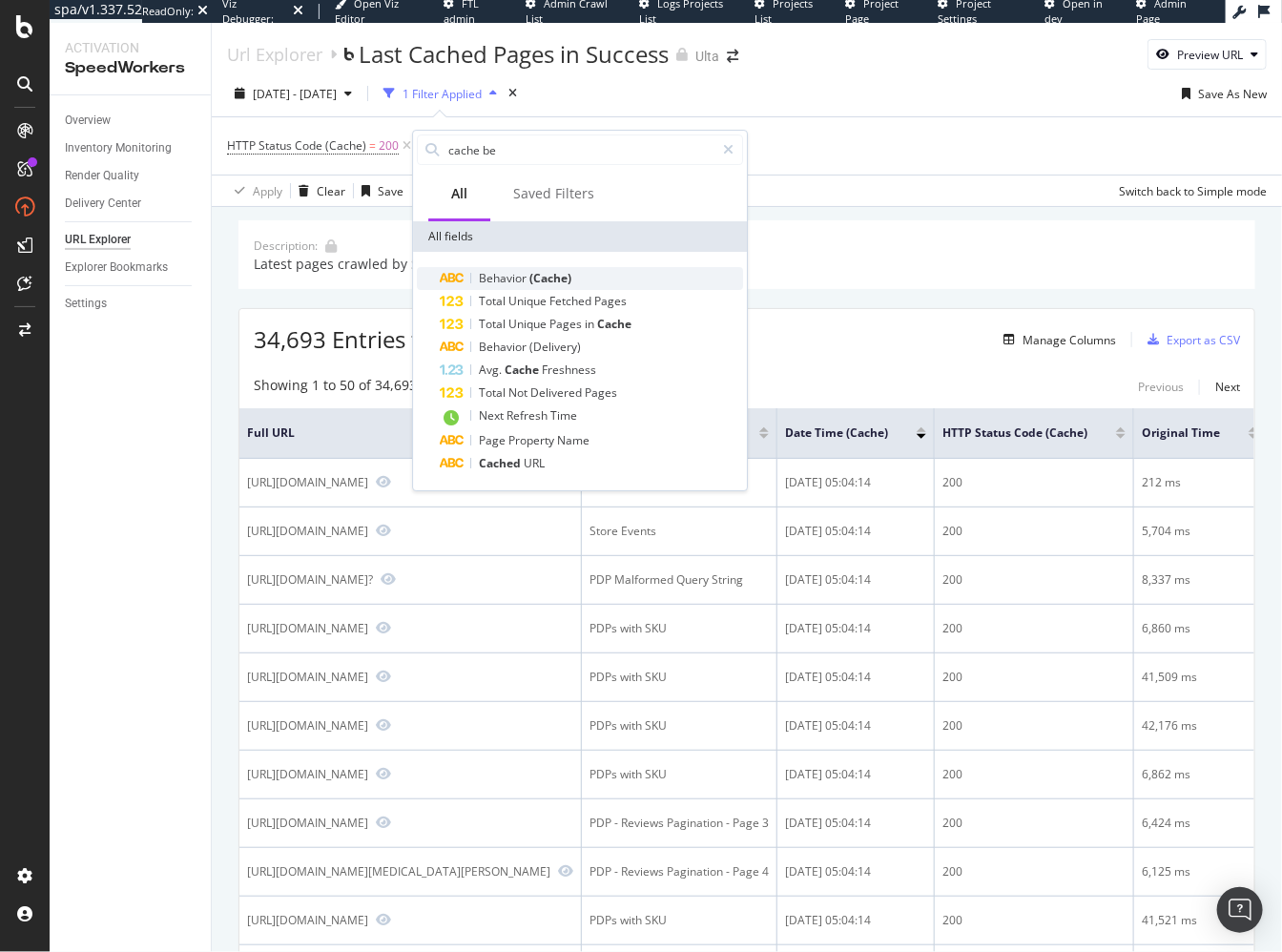
click at [541, 276] on span "(Cache)" at bounding box center [550, 278] width 42 height 16
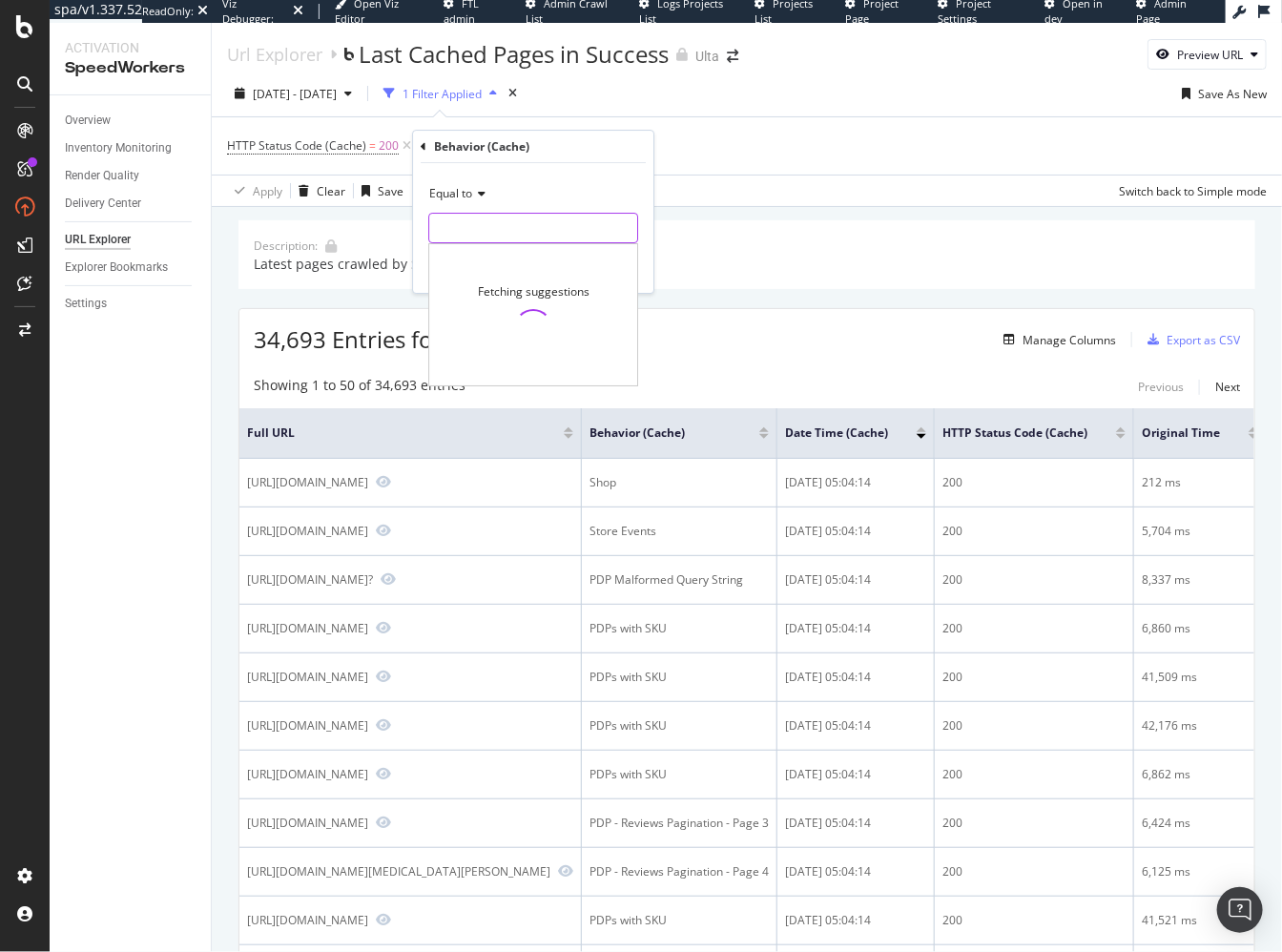
click at [542, 233] on input "text" at bounding box center [534, 228] width 208 height 31
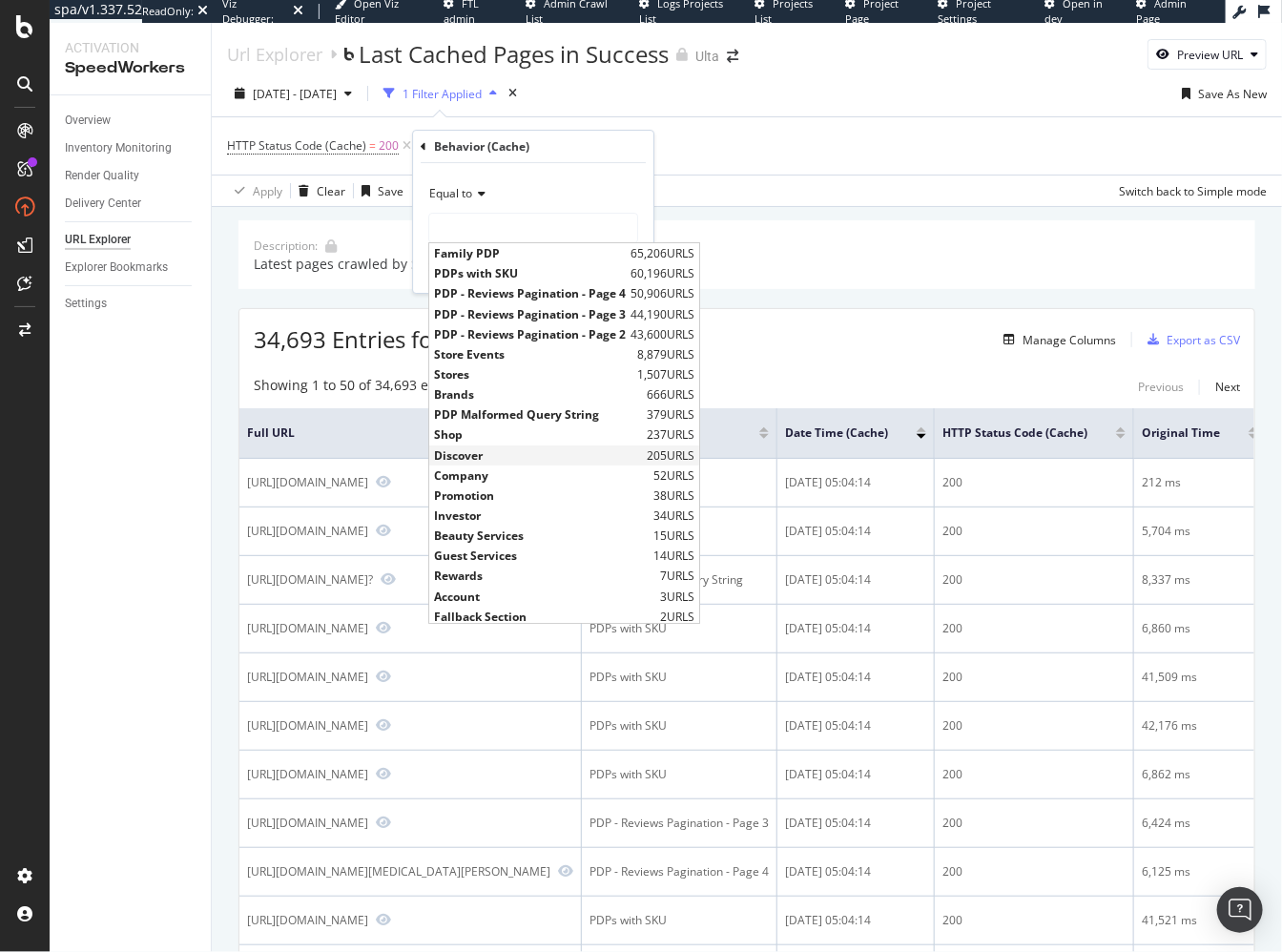
click at [556, 450] on span "Discover" at bounding box center [538, 455] width 208 height 16
type input "Discover"
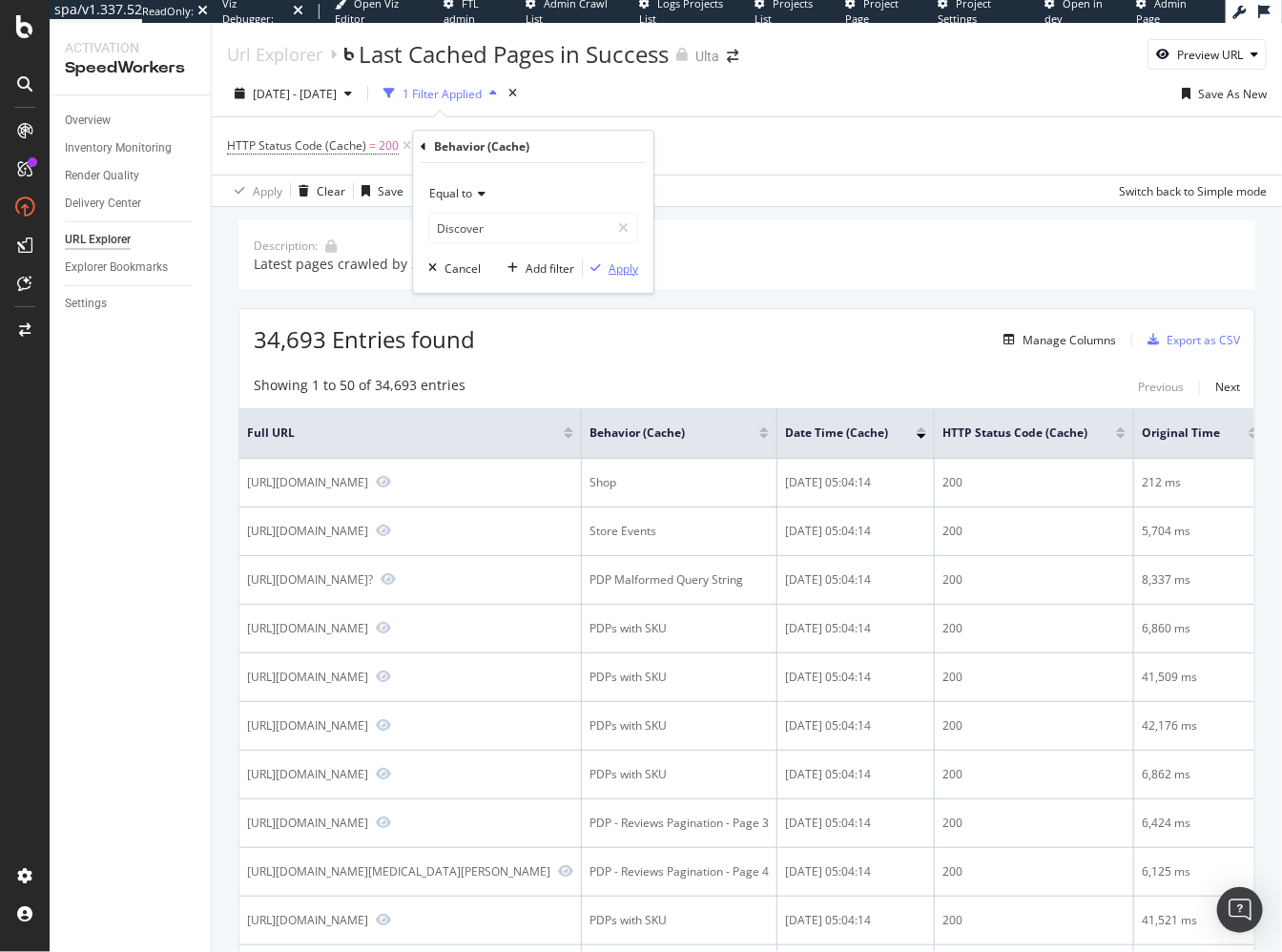
click at [623, 260] on div "Apply" at bounding box center [624, 268] width 30 height 16
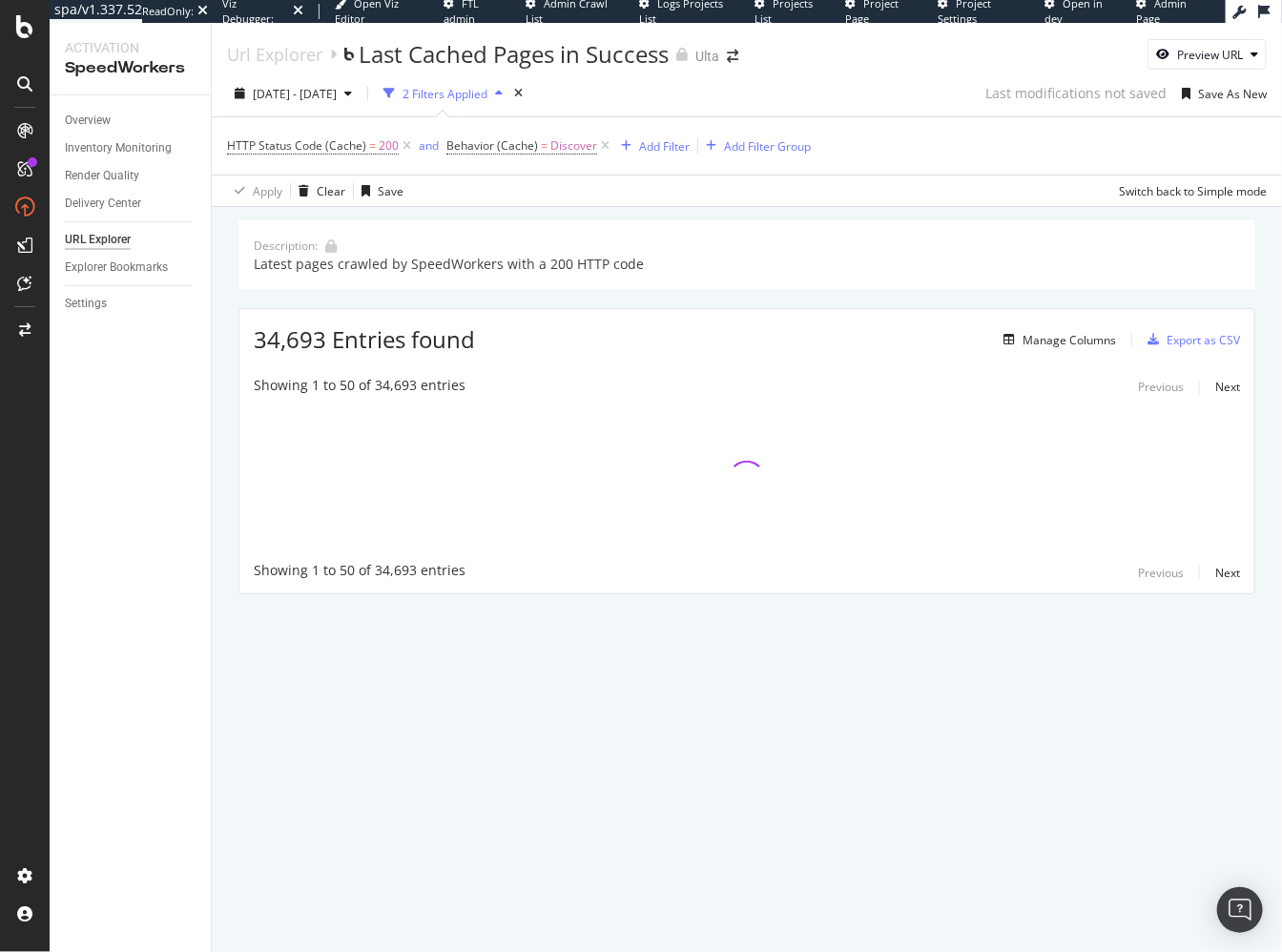
click at [1074, 752] on div "Url Explorer Last Cached Pages in Success Ulta Preview URL 2025 Oct. 2nd - Oct.…" at bounding box center [746, 487] width 1070 height 929
click at [223, 627] on div "Description: Latest pages crawled by SpeedWorkers with a 200 HTTP code 34,693 E…" at bounding box center [746, 433] width 1070 height 454
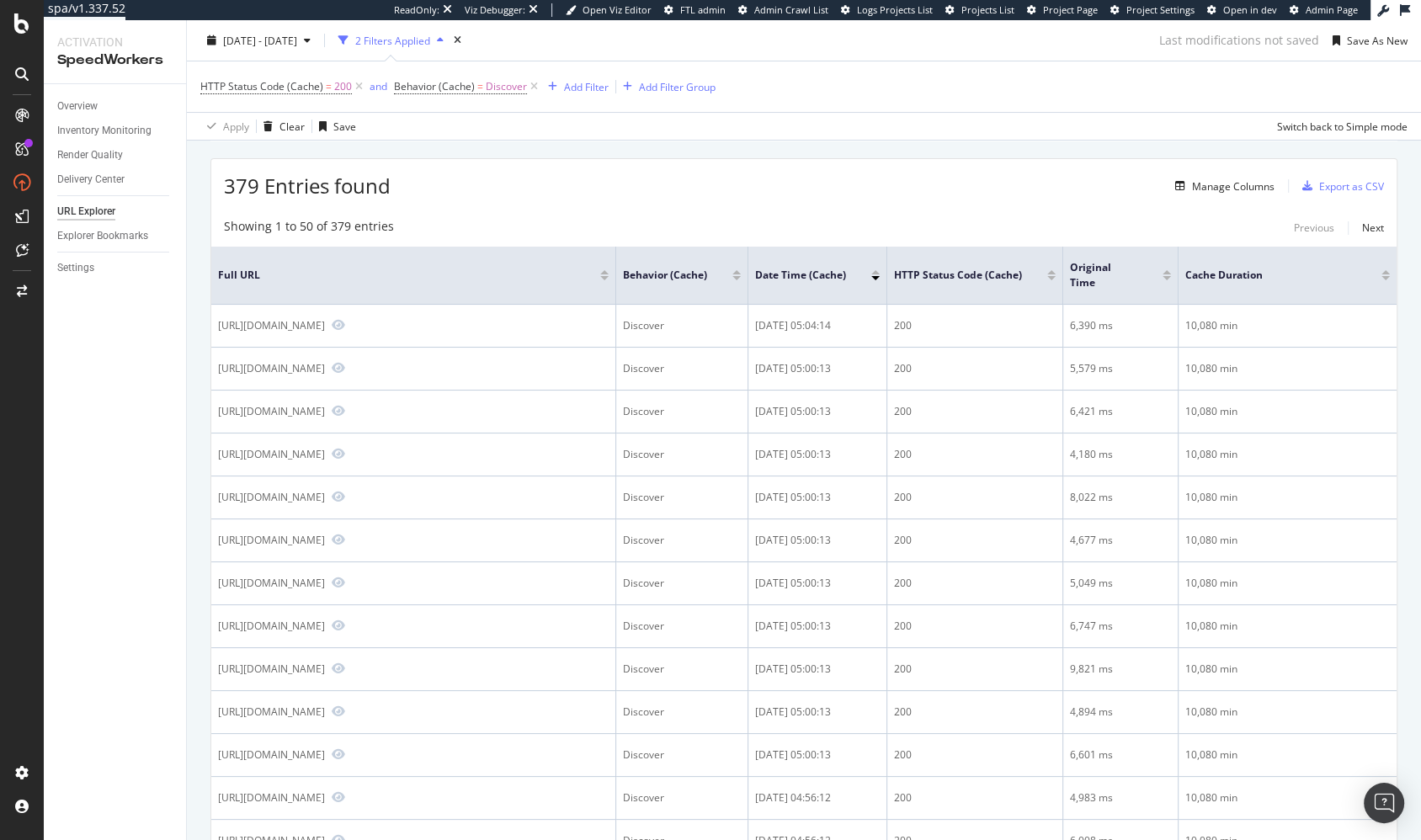
click at [633, 190] on div "379 Entries found Manage Columns Export as CSV" at bounding box center [804, 179] width 1185 height 41
drag, startPoint x: 799, startPoint y: 134, endPoint x: 748, endPoint y: 52, distance: 96.6
click at [799, 134] on div "Apply Clear Save Switch back to Simple mode" at bounding box center [804, 126] width 1234 height 28
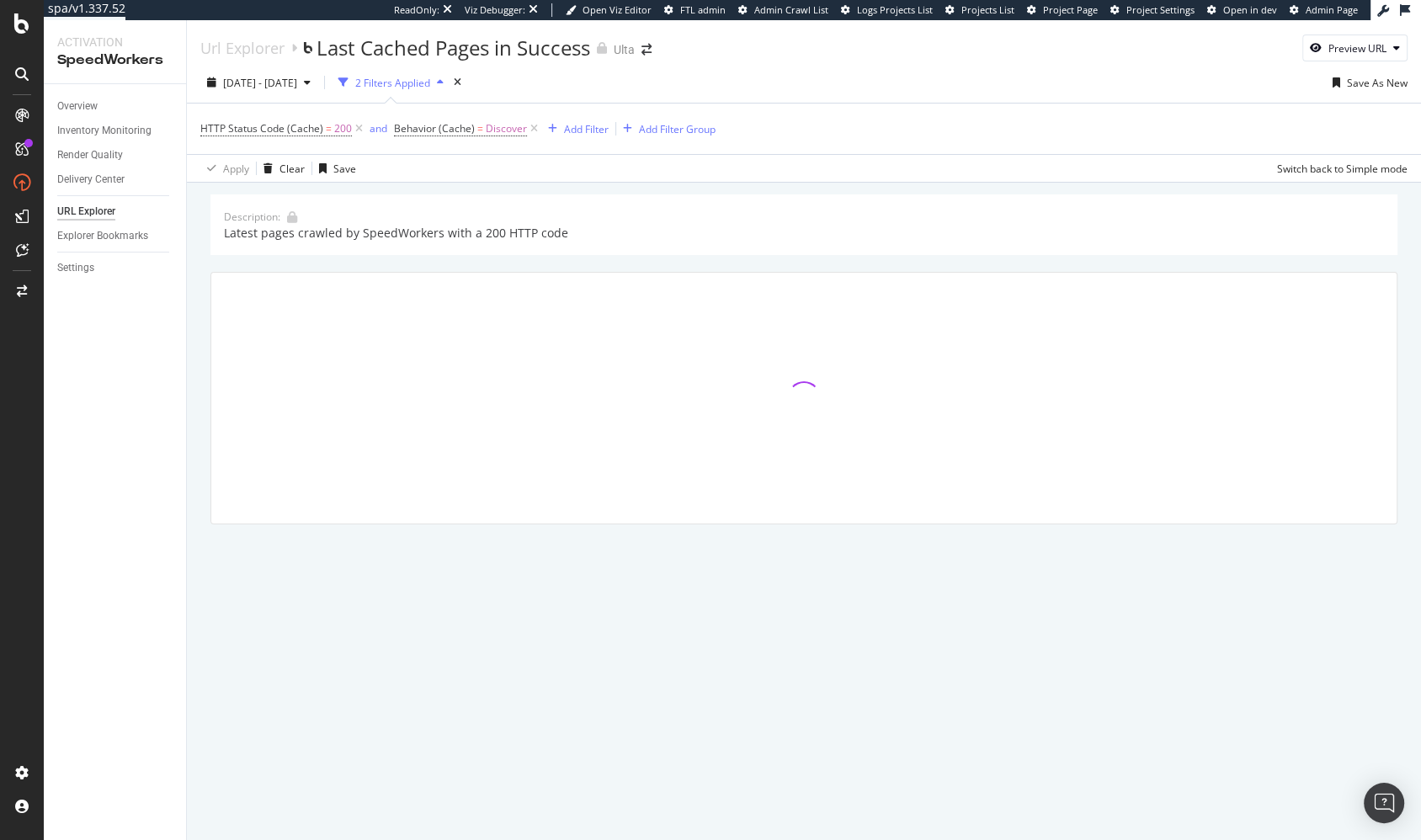
click at [278, 260] on div "Description: Latest pages crawled by SpeedWorkers with a 200 HTTP code" at bounding box center [804, 360] width 1187 height 330
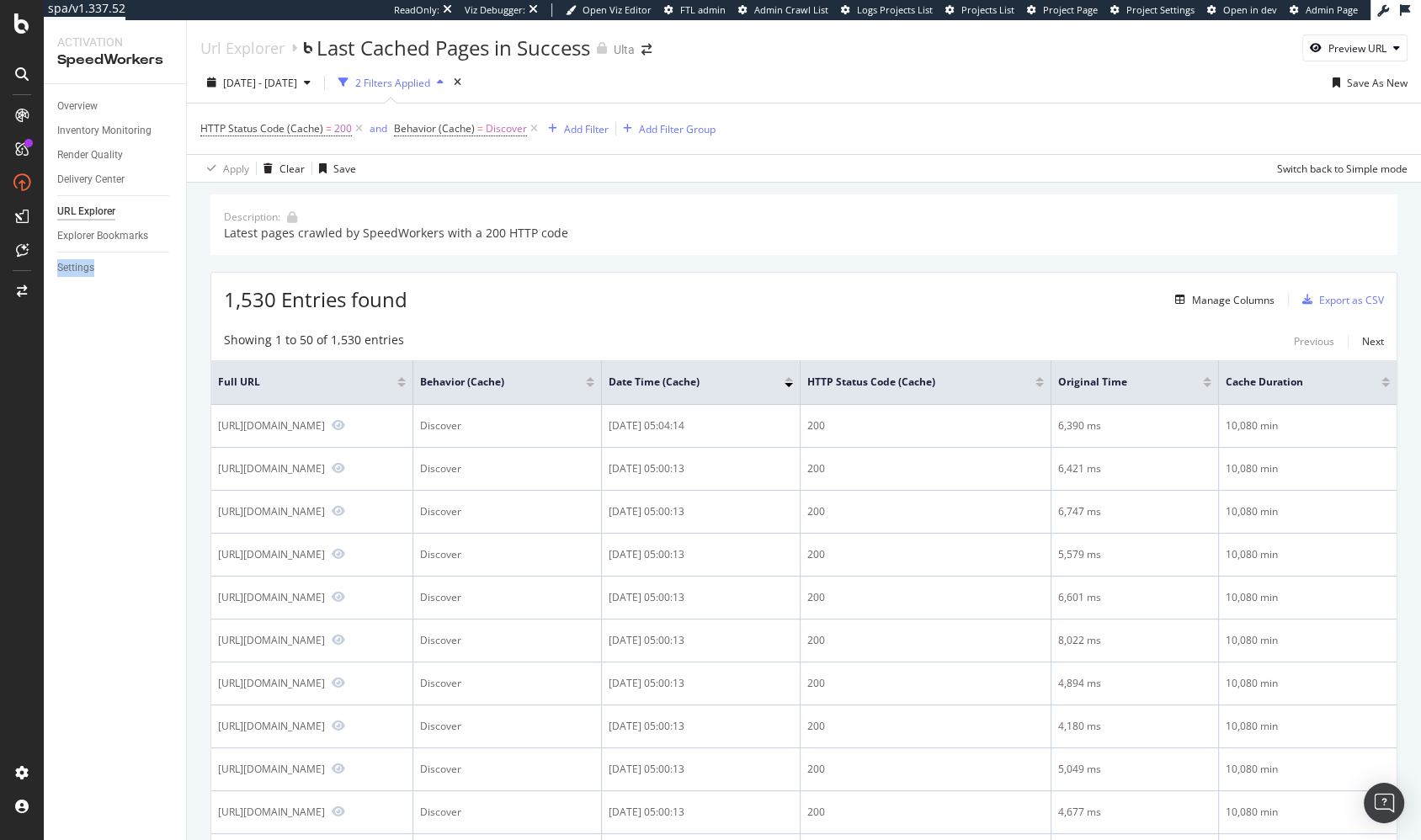
drag, startPoint x: 1079, startPoint y: 266, endPoint x: 631, endPoint y: 1, distance: 520.5
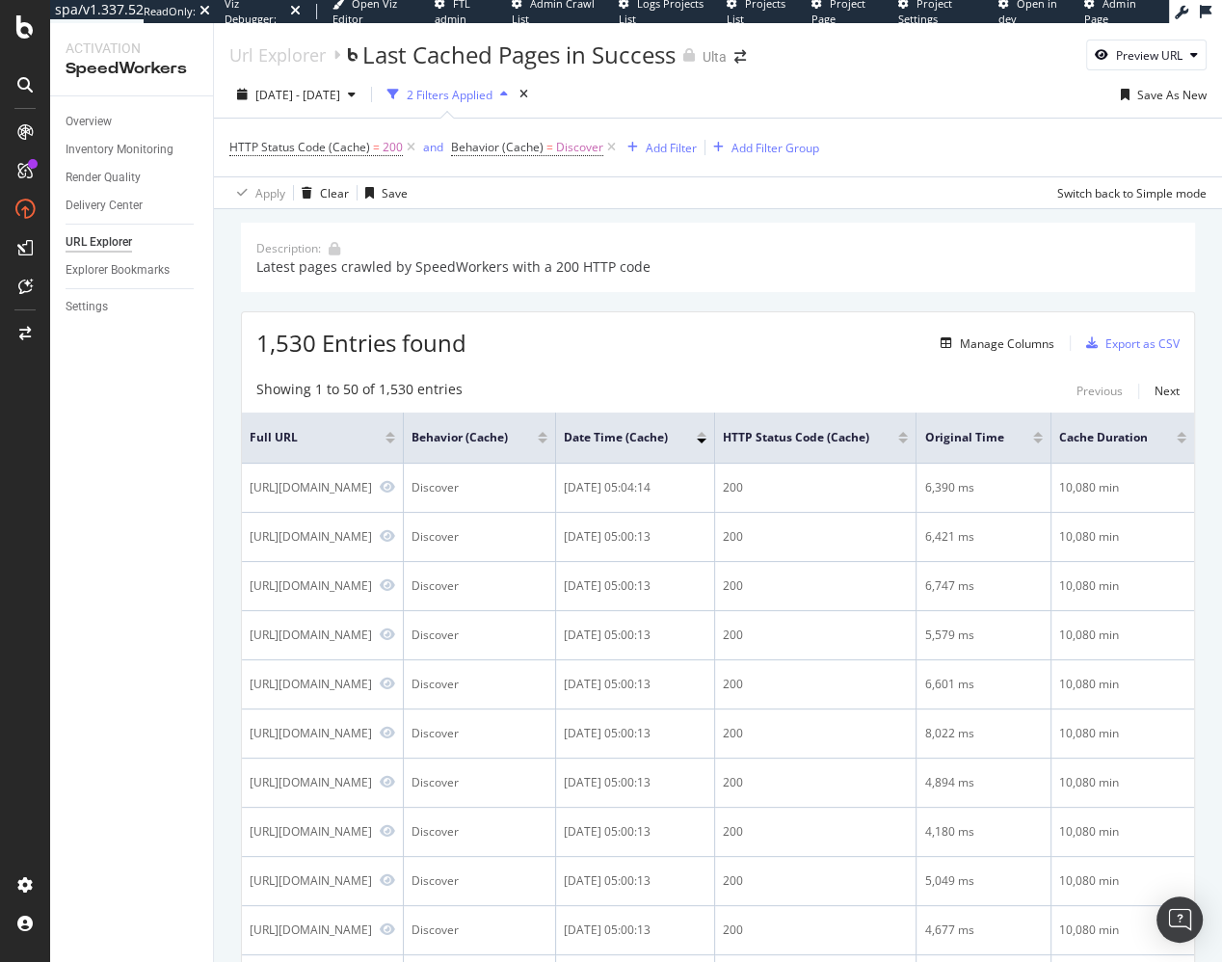
click at [667, 356] on div "1,530 Entries found Manage Columns Export as CSV" at bounding box center [718, 335] width 952 height 47
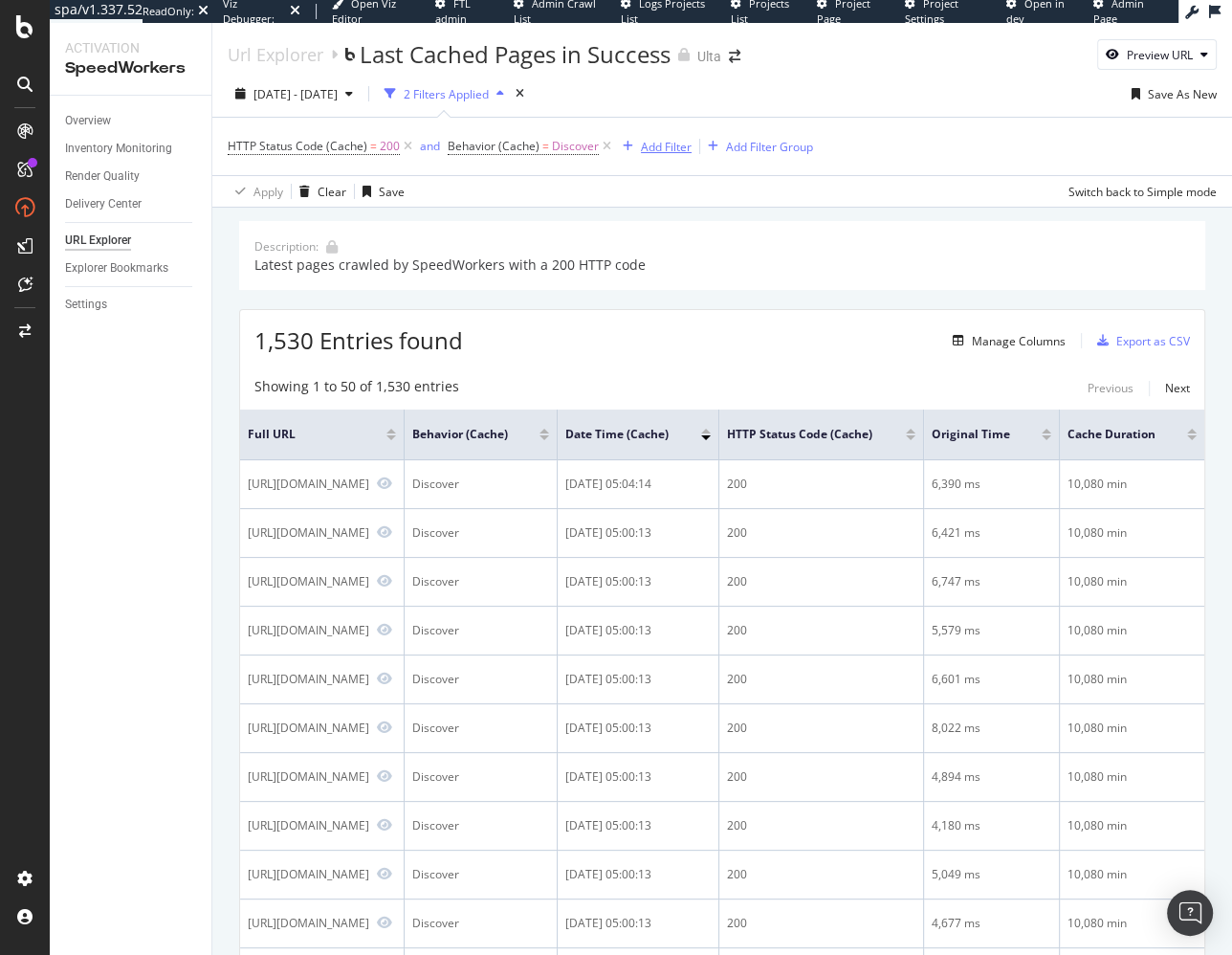
click at [672, 141] on div "Add Filter" at bounding box center [666, 147] width 51 height 16
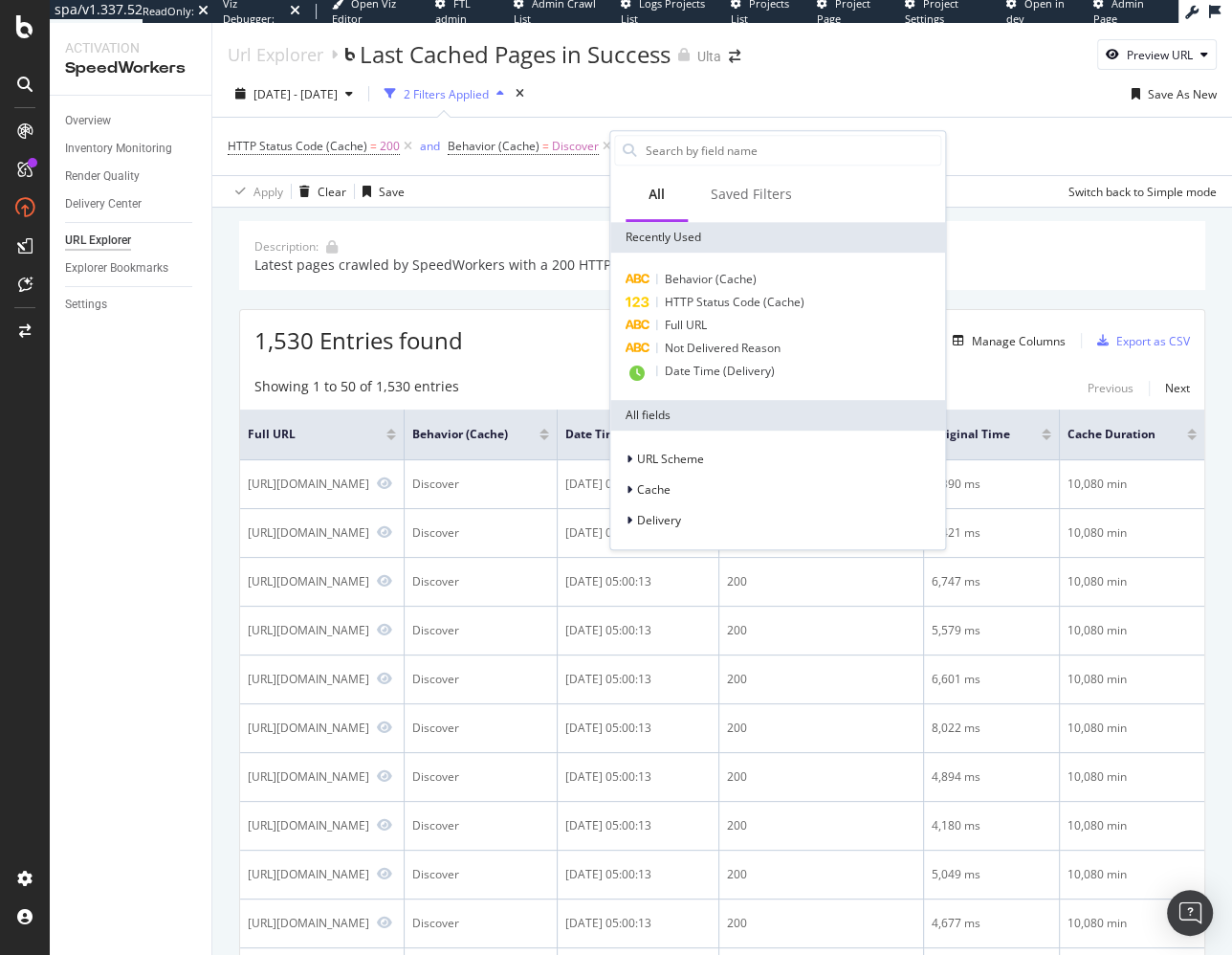
drag, startPoint x: 716, startPoint y: 328, endPoint x: 715, endPoint y: 299, distance: 29.0
click at [716, 328] on div "Full URL" at bounding box center [778, 325] width 328 height 23
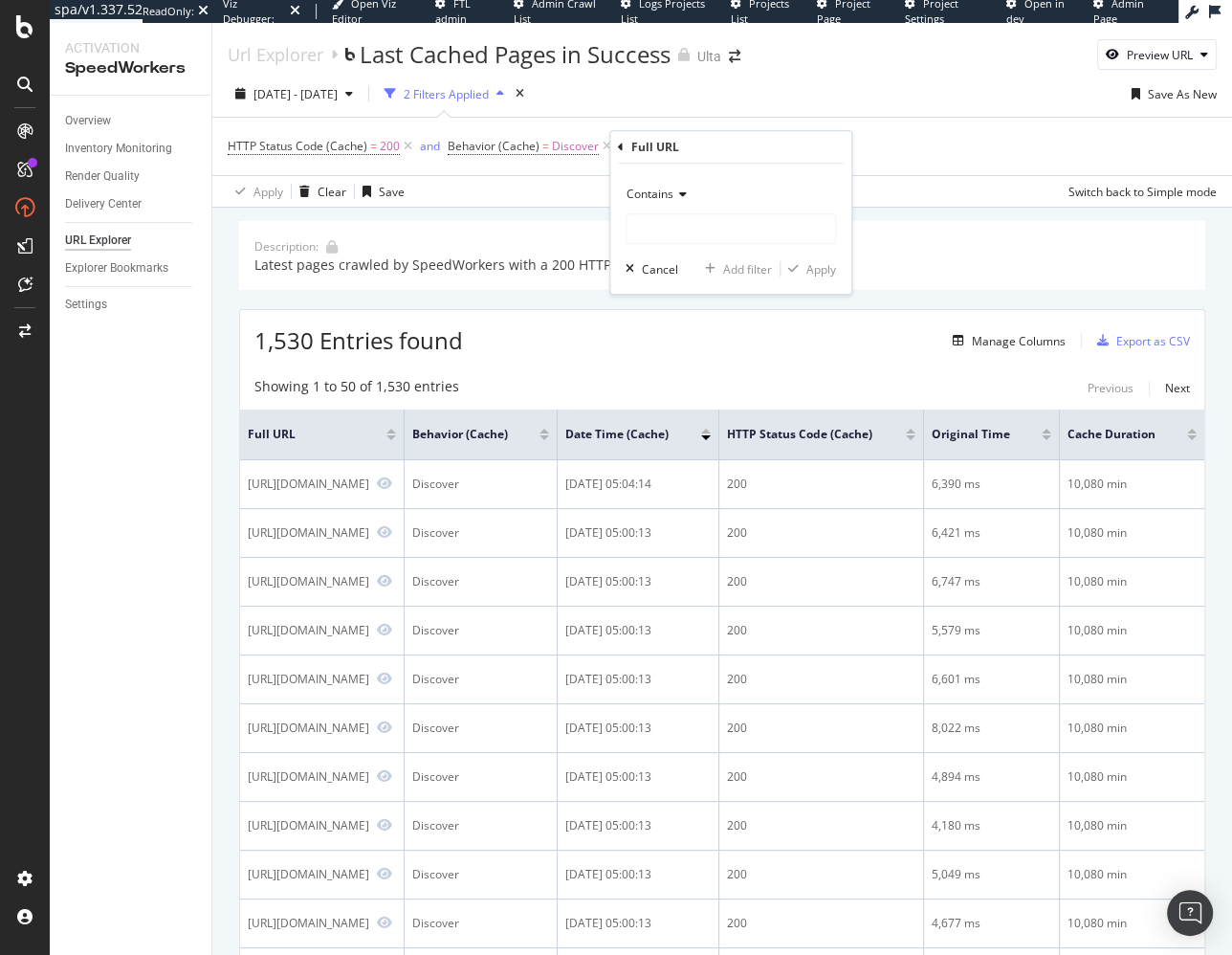
click at [657, 184] on div "Contains" at bounding box center [731, 194] width 210 height 31
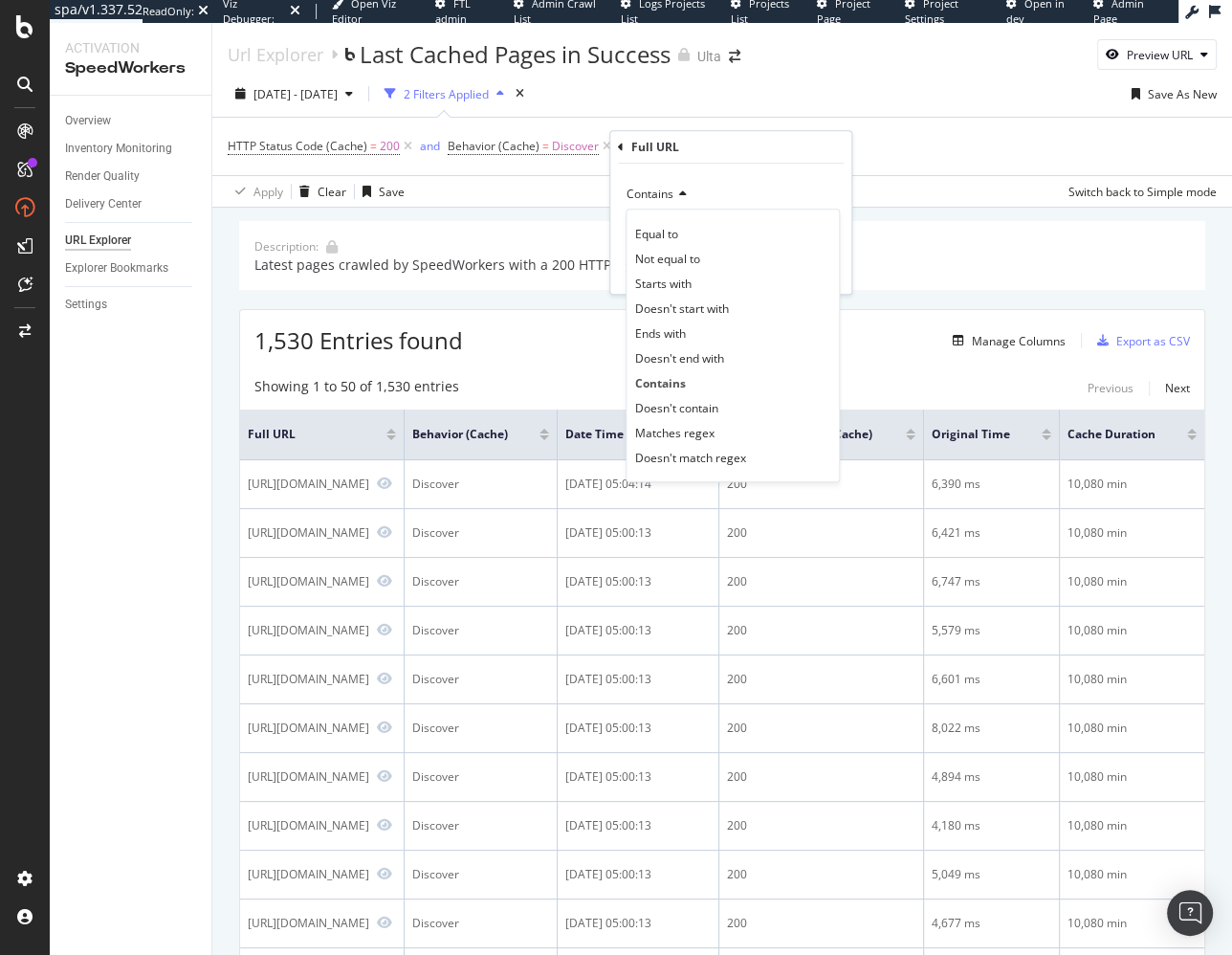
drag, startPoint x: 722, startPoint y: 428, endPoint x: 707, endPoint y: 310, distance: 118.9
click at [722, 428] on div "Matches regex" at bounding box center [733, 432] width 205 height 25
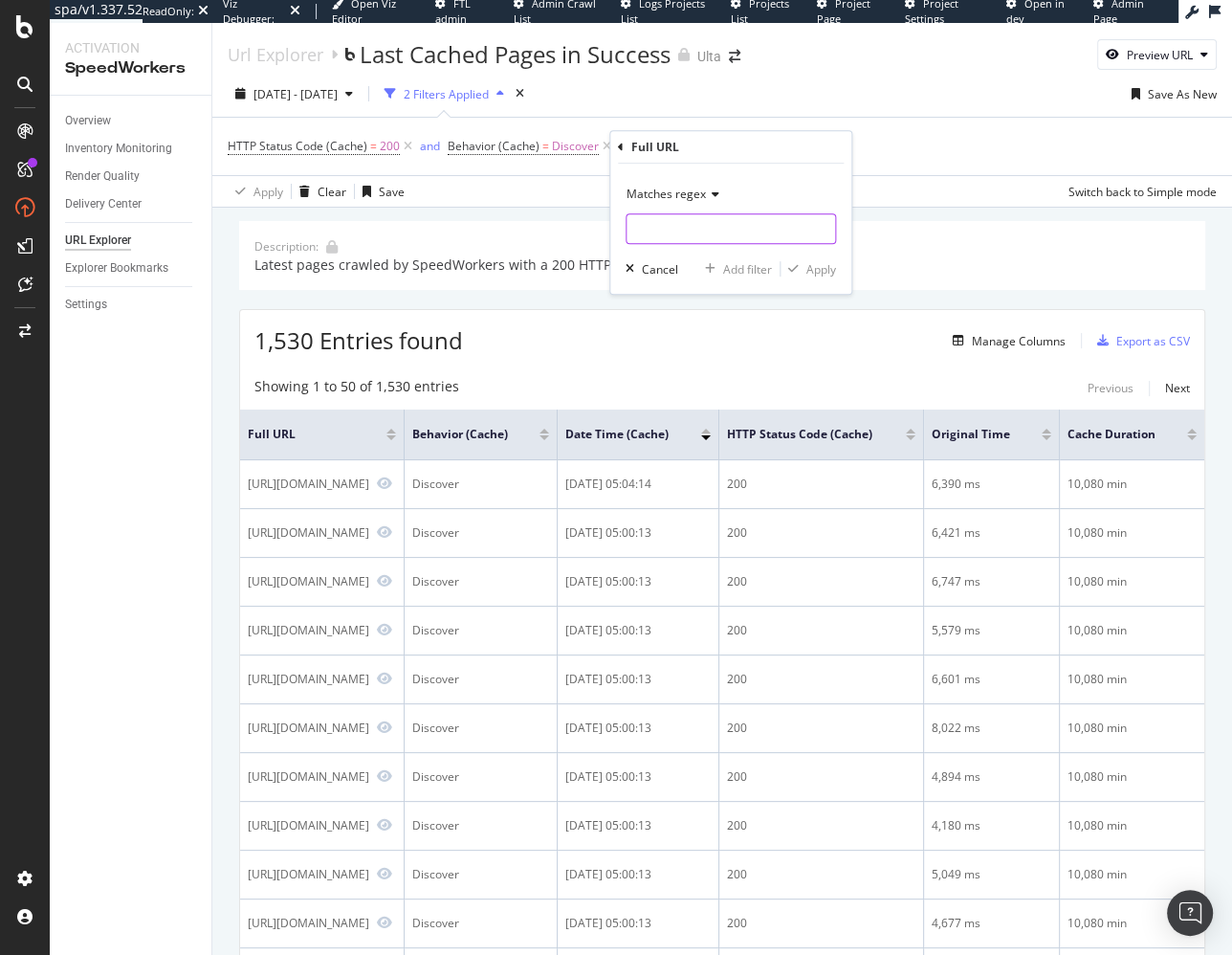
click at [709, 229] on input "text" at bounding box center [731, 228] width 208 height 31
paste input "(?:conscious-beauty|best-face-moisturizers|best-eye-cream|best-foundations|best…"
type input "(?:conscious-beauty|best-face-moisturizers|best-eye-cream|best-foundations|best…"
click at [824, 273] on div "Apply" at bounding box center [821, 269] width 30 height 16
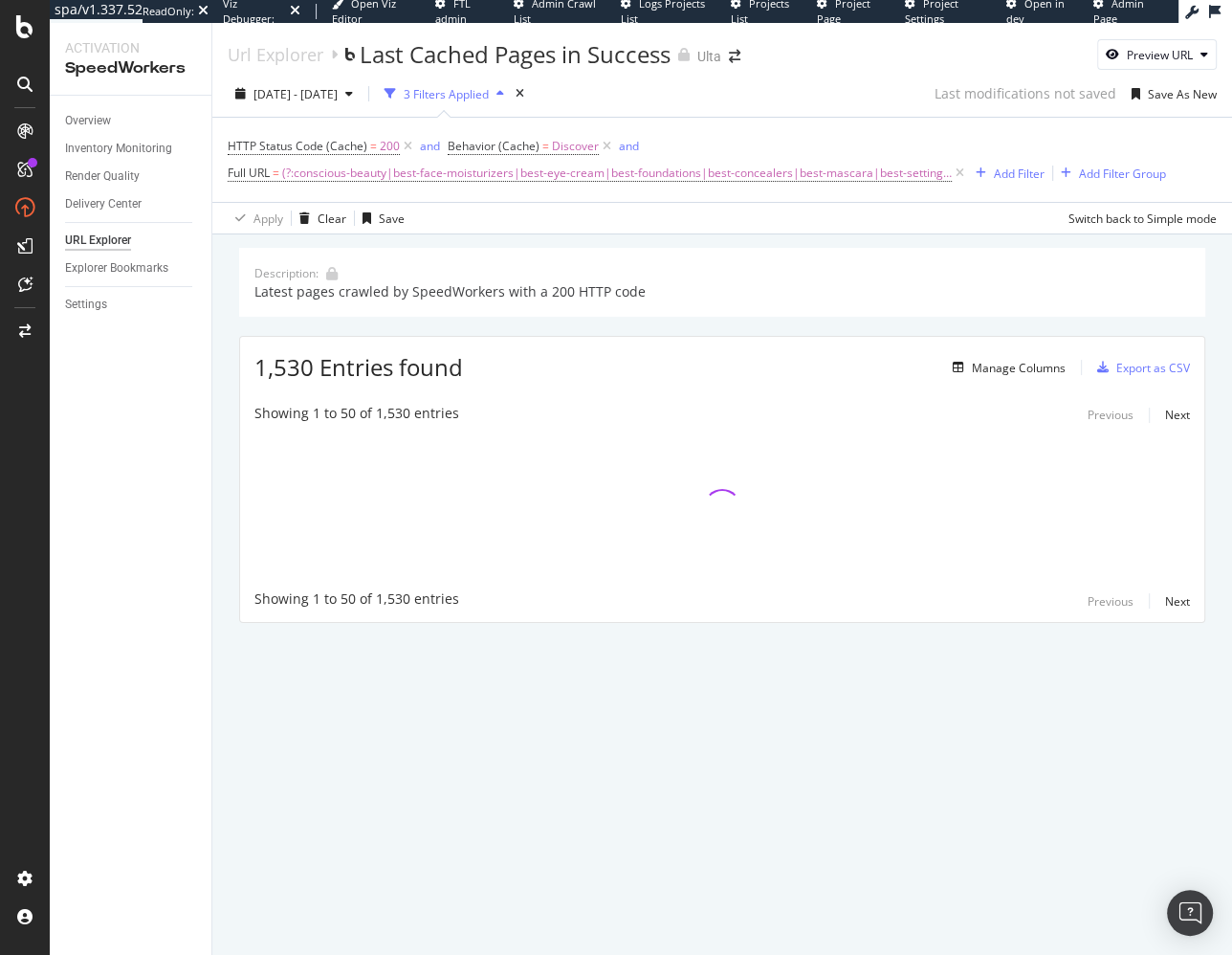
click at [772, 228] on div "Apply Clear Save Switch back to Simple mode" at bounding box center [722, 217] width 1020 height 32
click at [745, 235] on div "Description: Latest pages crawled by SpeedWorkers with a 200 HTTP code 1,530 En…" at bounding box center [722, 462] width 1020 height 456
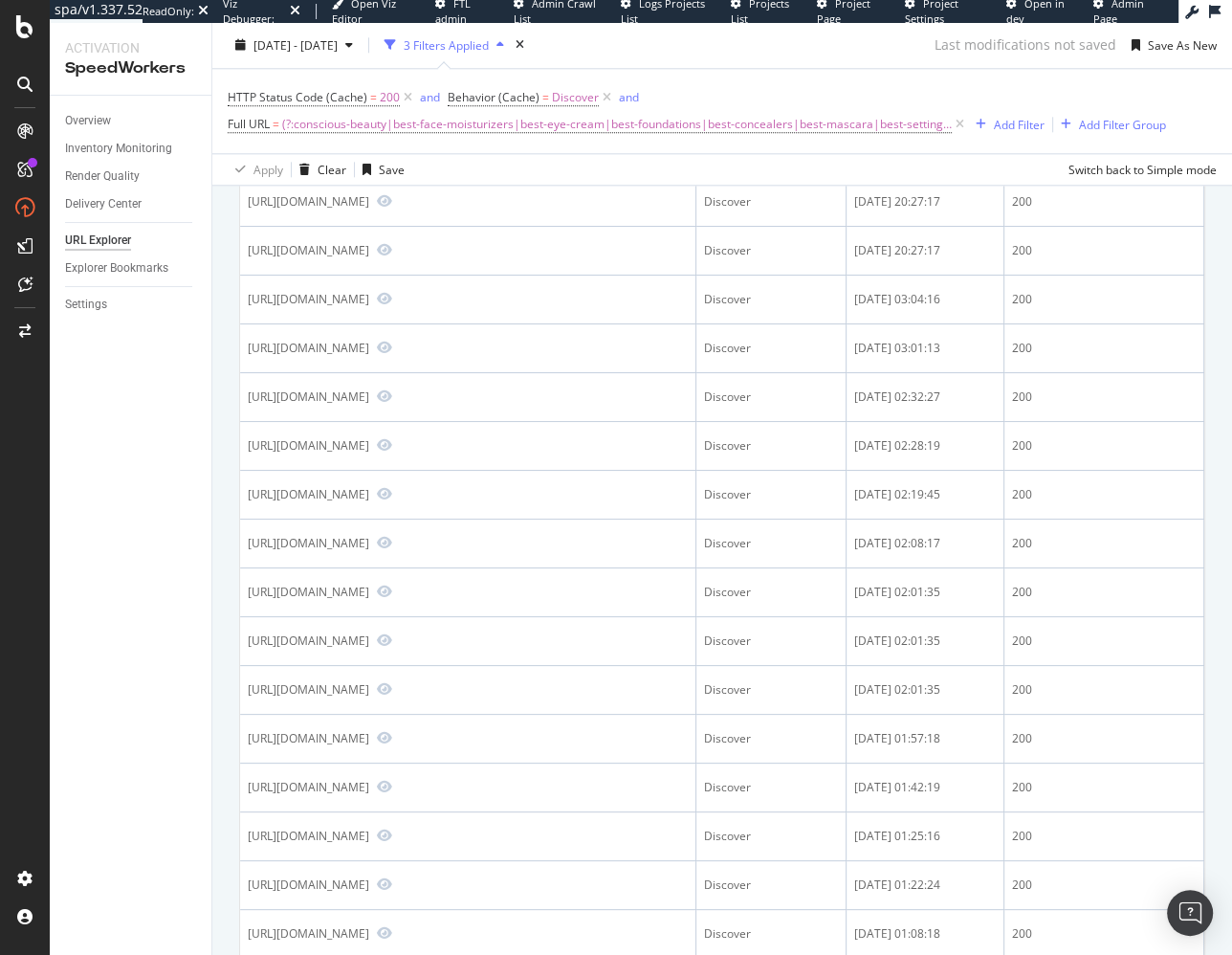
scroll to position [2141, 0]
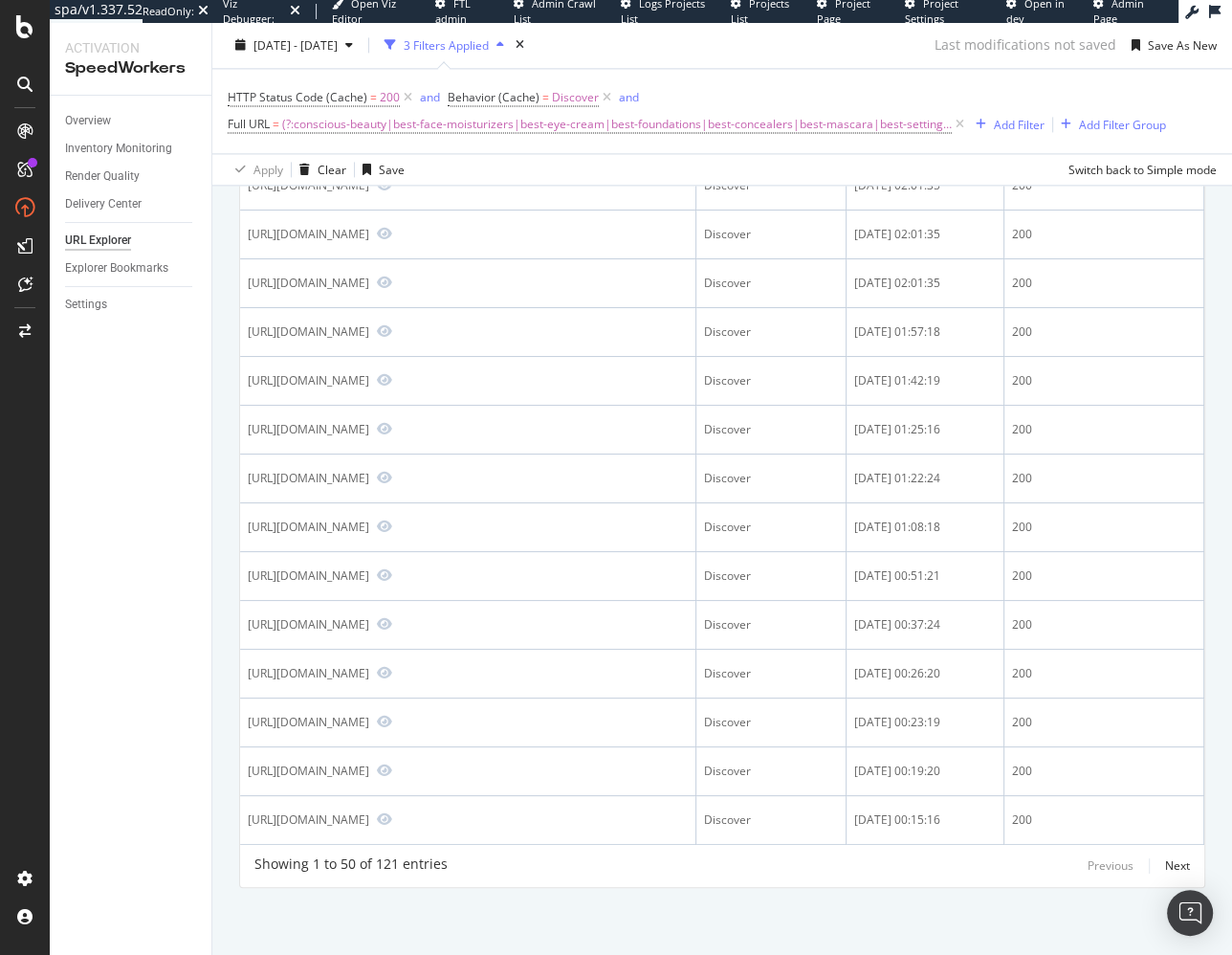
click at [794, 61] on div "2025 Sep. 5th - Oct. 2nd 3 Filters Applied Last modifications not saved Save As…" at bounding box center [722, 50] width 1020 height 39
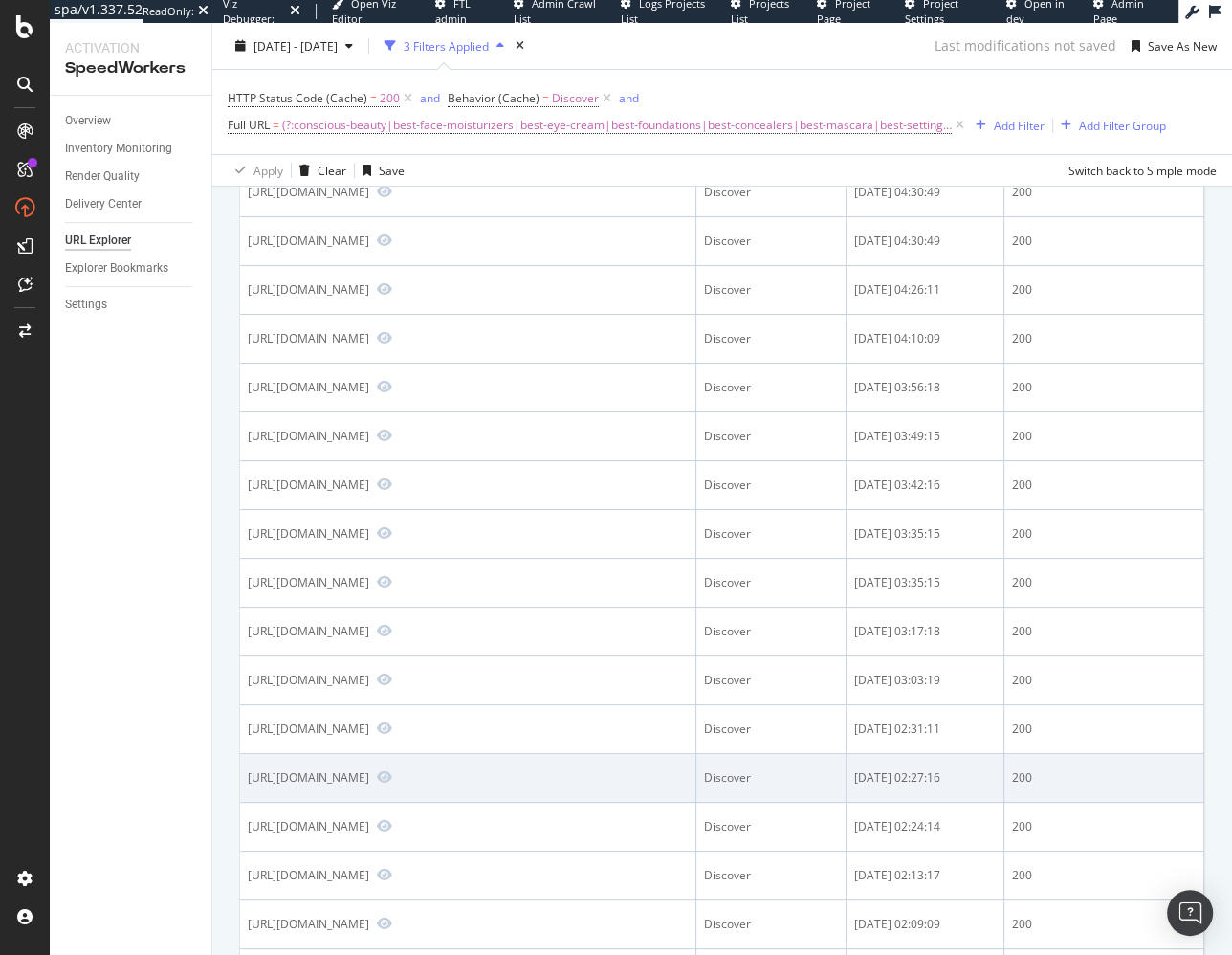
scroll to position [0, 0]
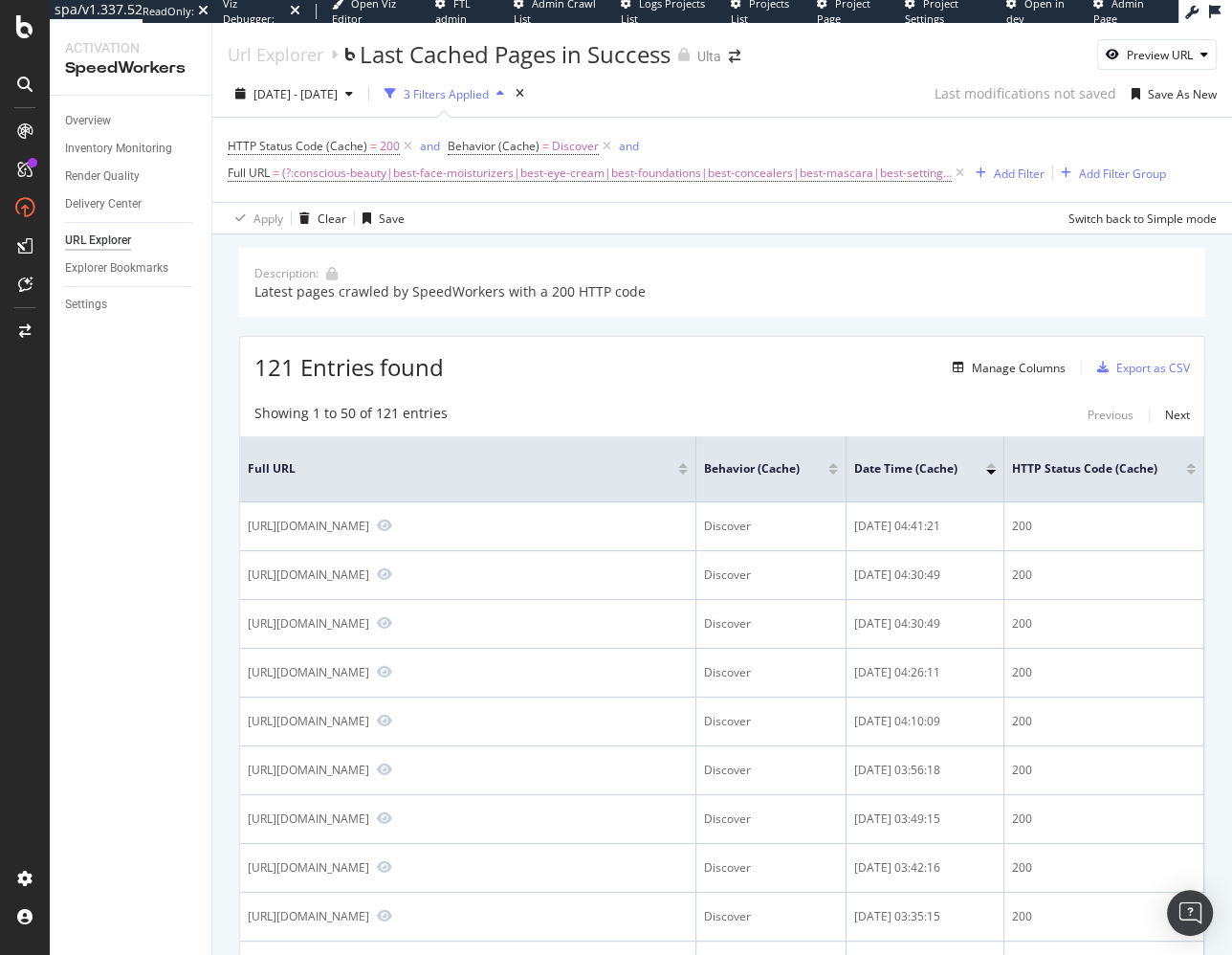
click at [630, 370] on div "121 Entries found Manage Columns Export as CSV" at bounding box center [722, 359] width 964 height 47
drag, startPoint x: 200, startPoint y: 401, endPoint x: 219, endPoint y: 434, distance: 38.1
click at [200, 401] on div "Overview Inventory Monitoring Render Quality Delivery Center URL Explorer Explo…" at bounding box center [130, 524] width 162 height 859
drag, startPoint x: 784, startPoint y: 416, endPoint x: 739, endPoint y: 359, distance: 72.6
click at [784, 416] on div "Showing 1 to 50 of 121 entries Previous Next" at bounding box center [722, 415] width 964 height 23
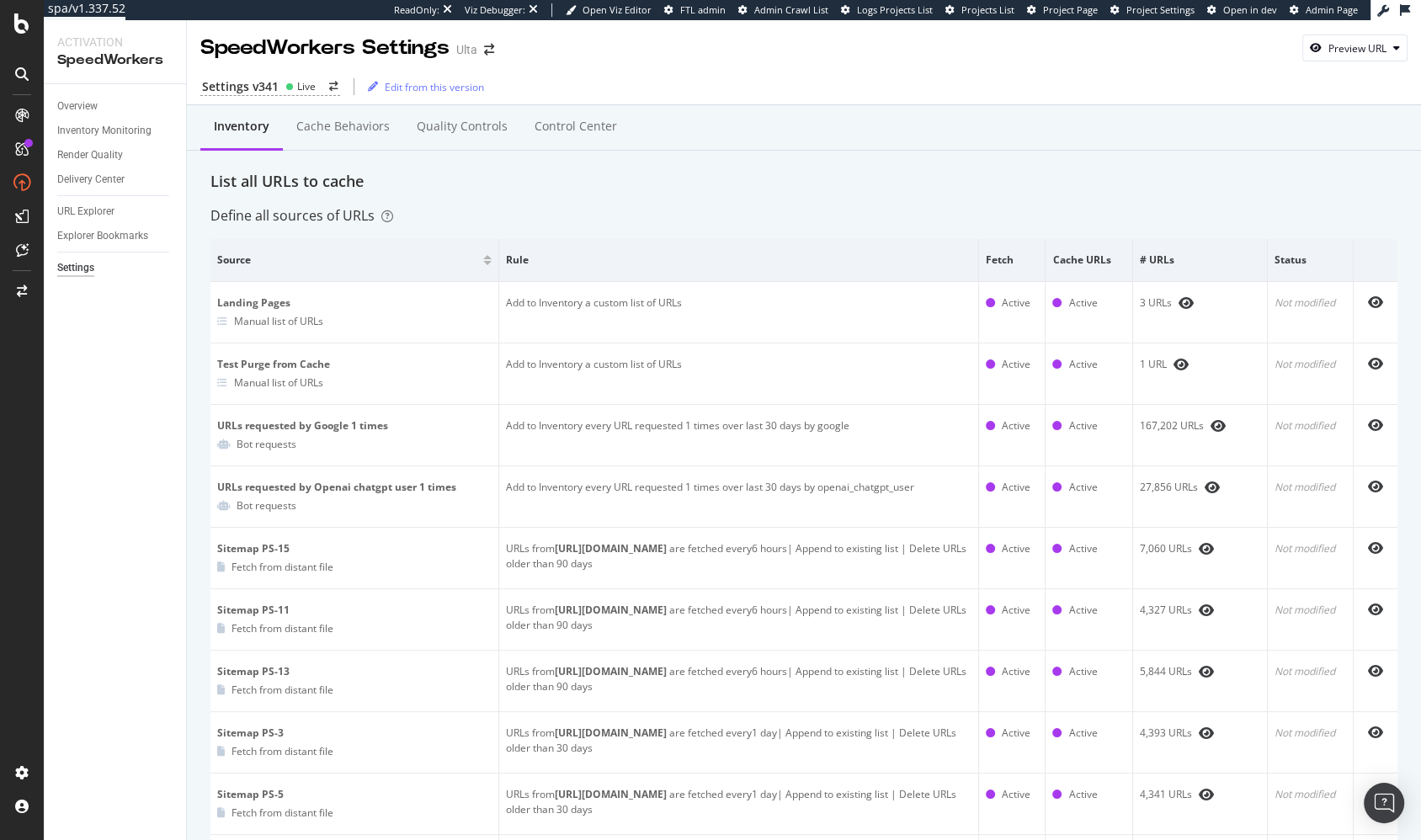
click at [628, 125] on div "Inventory Cache behaviors Quality Controls Control Center" at bounding box center [804, 127] width 1234 height 45
click at [587, 133] on div "Control Center" at bounding box center [576, 126] width 82 height 17
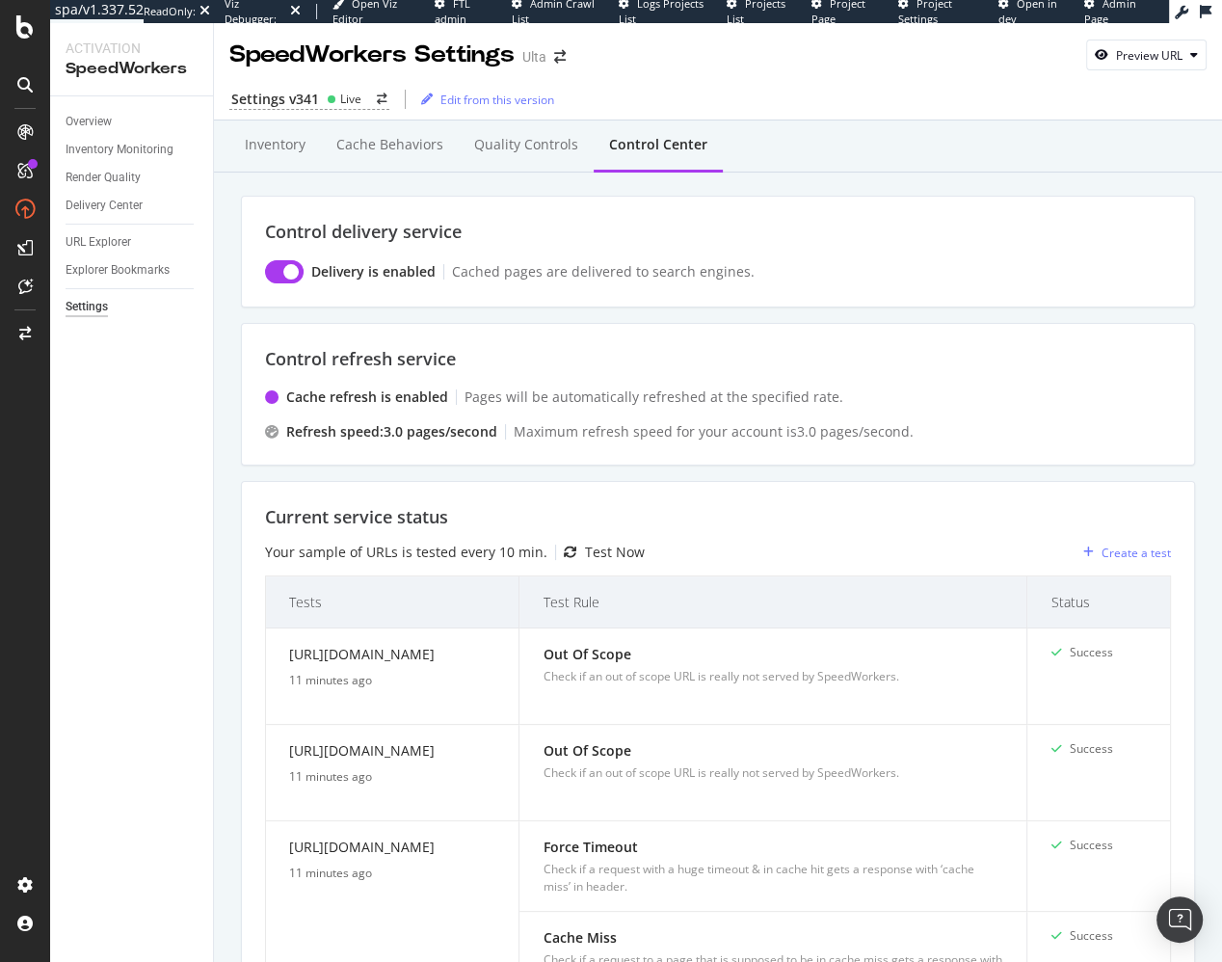
click at [672, 509] on div "Current service status" at bounding box center [718, 517] width 906 height 25
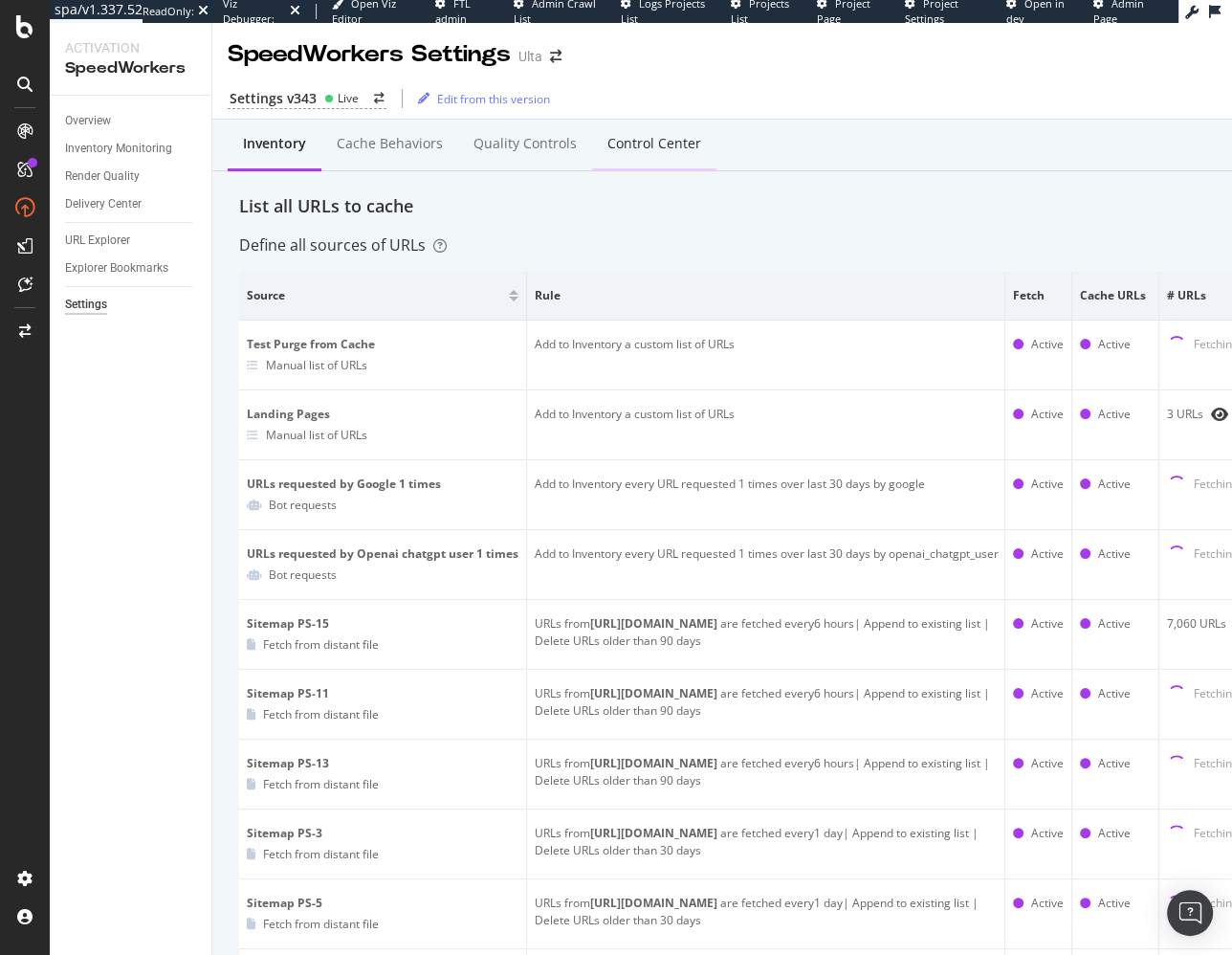
click at [621, 156] on div "Control Center" at bounding box center [654, 144] width 124 height 53
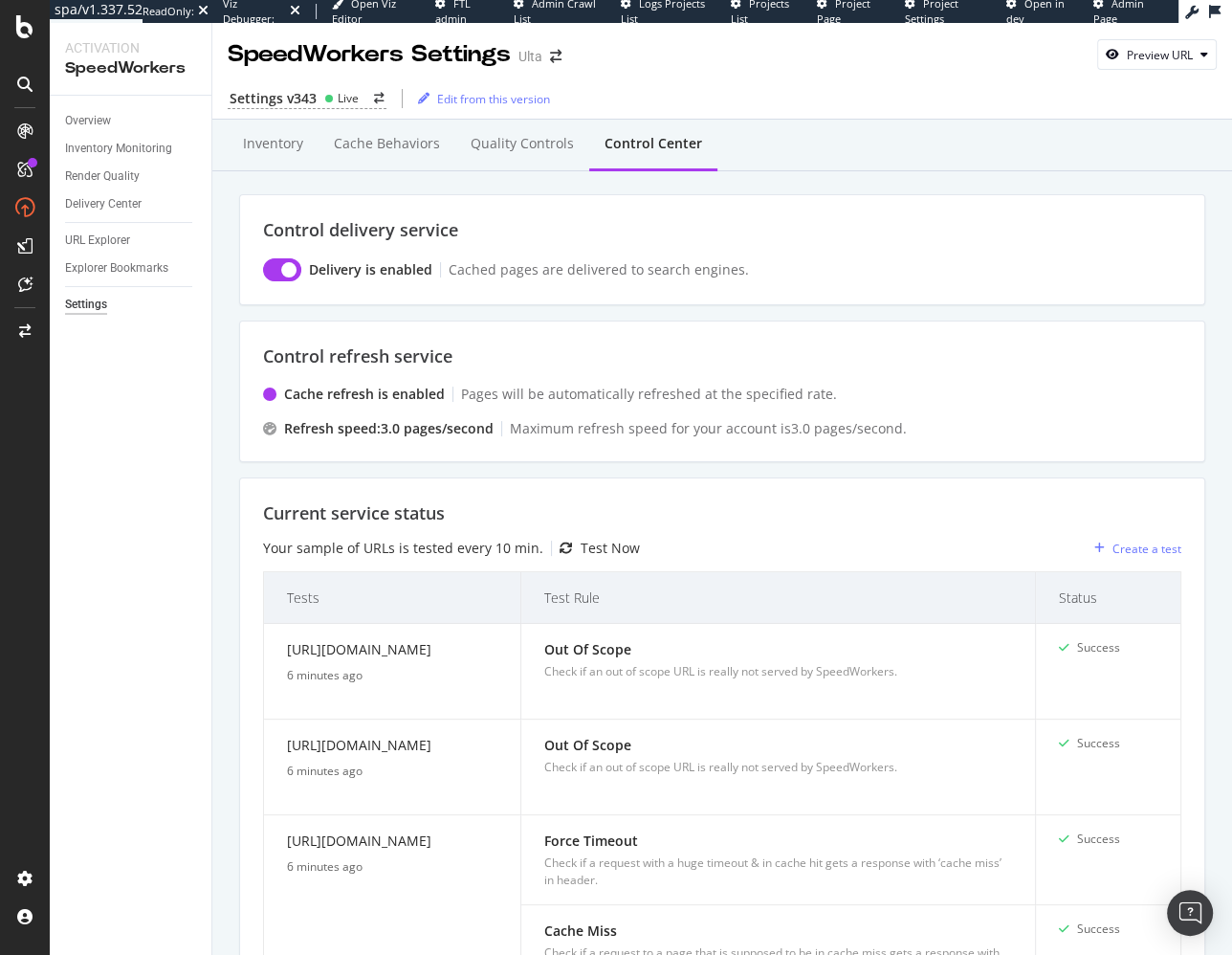
drag, startPoint x: 232, startPoint y: 518, endPoint x: 224, endPoint y: 493, distance: 26.2
click at [101, 118] on div "Overview" at bounding box center [88, 121] width 46 height 20
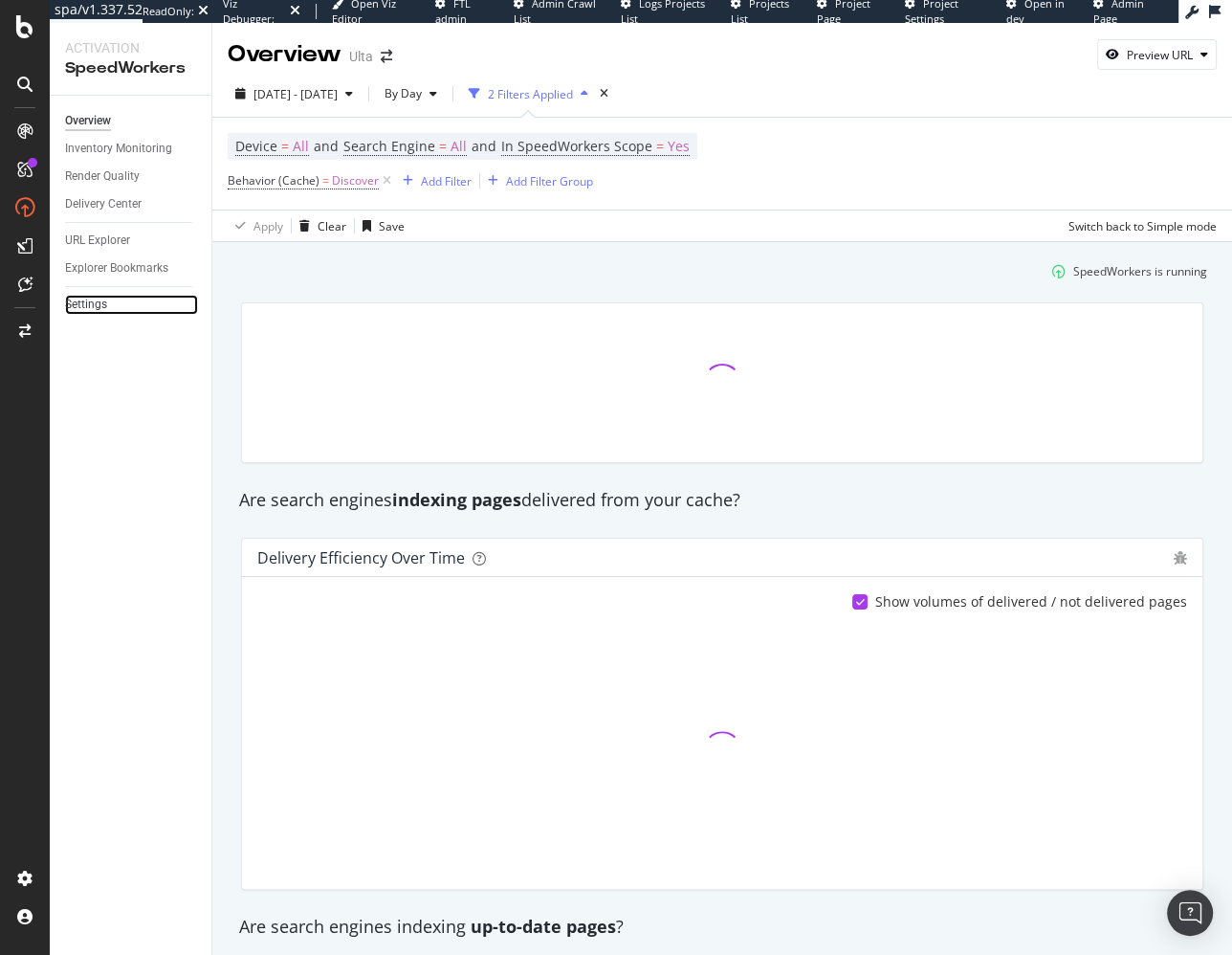
click at [101, 301] on div "Settings" at bounding box center [86, 305] width 42 height 20
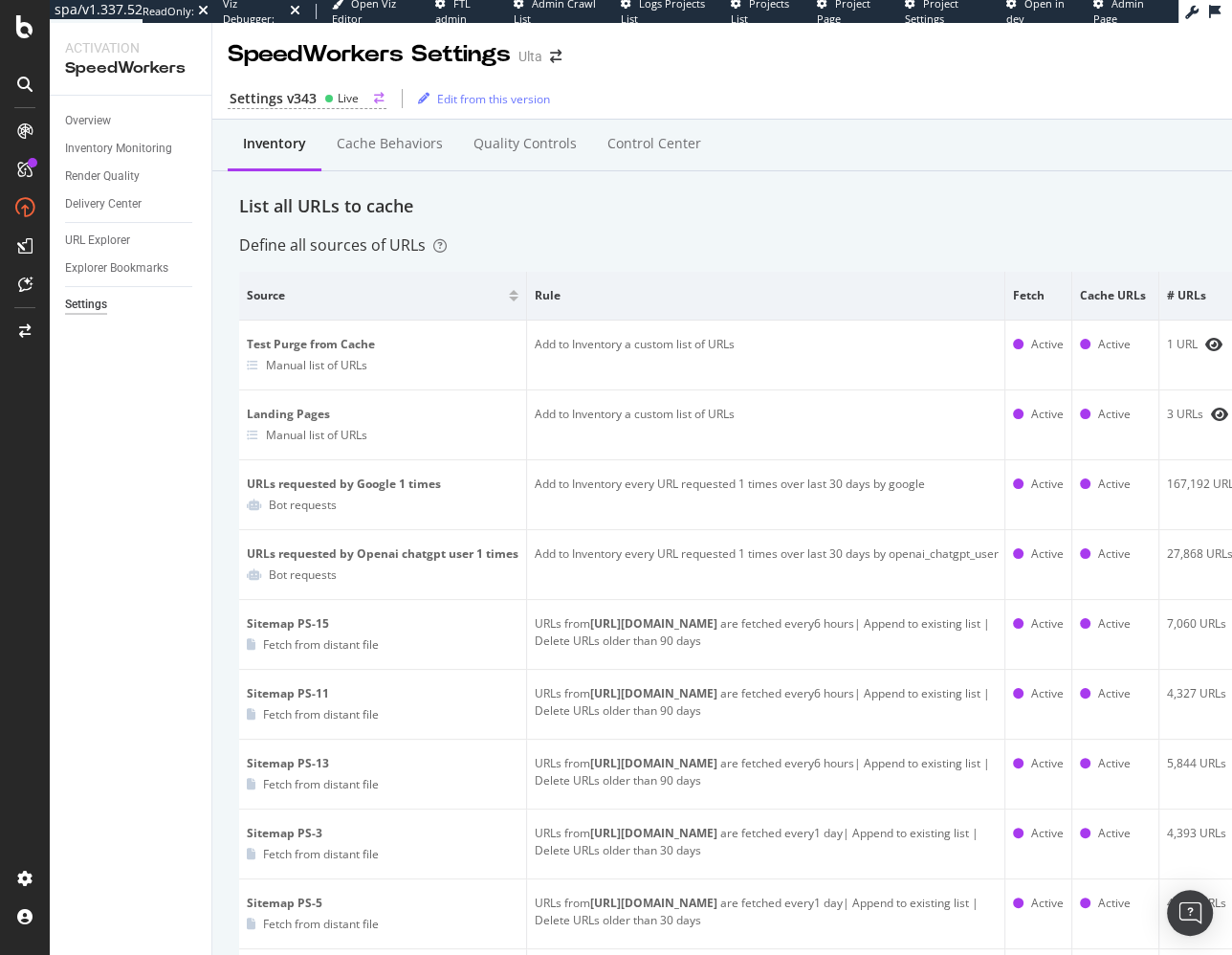
click at [326, 100] on circle at bounding box center [330, 98] width 8 height 8
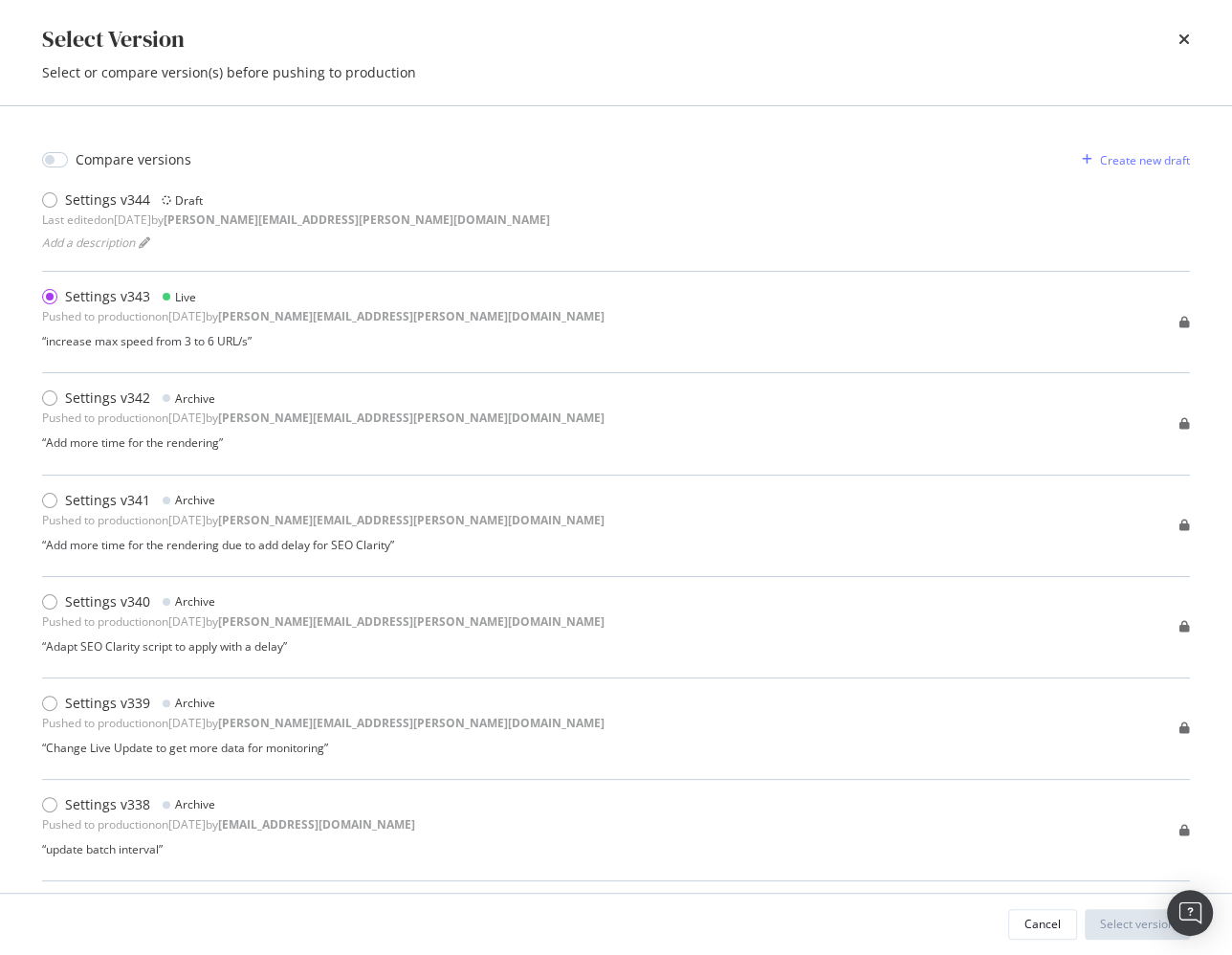
click at [1181, 45] on icon "times" at bounding box center [1184, 39] width 12 height 15
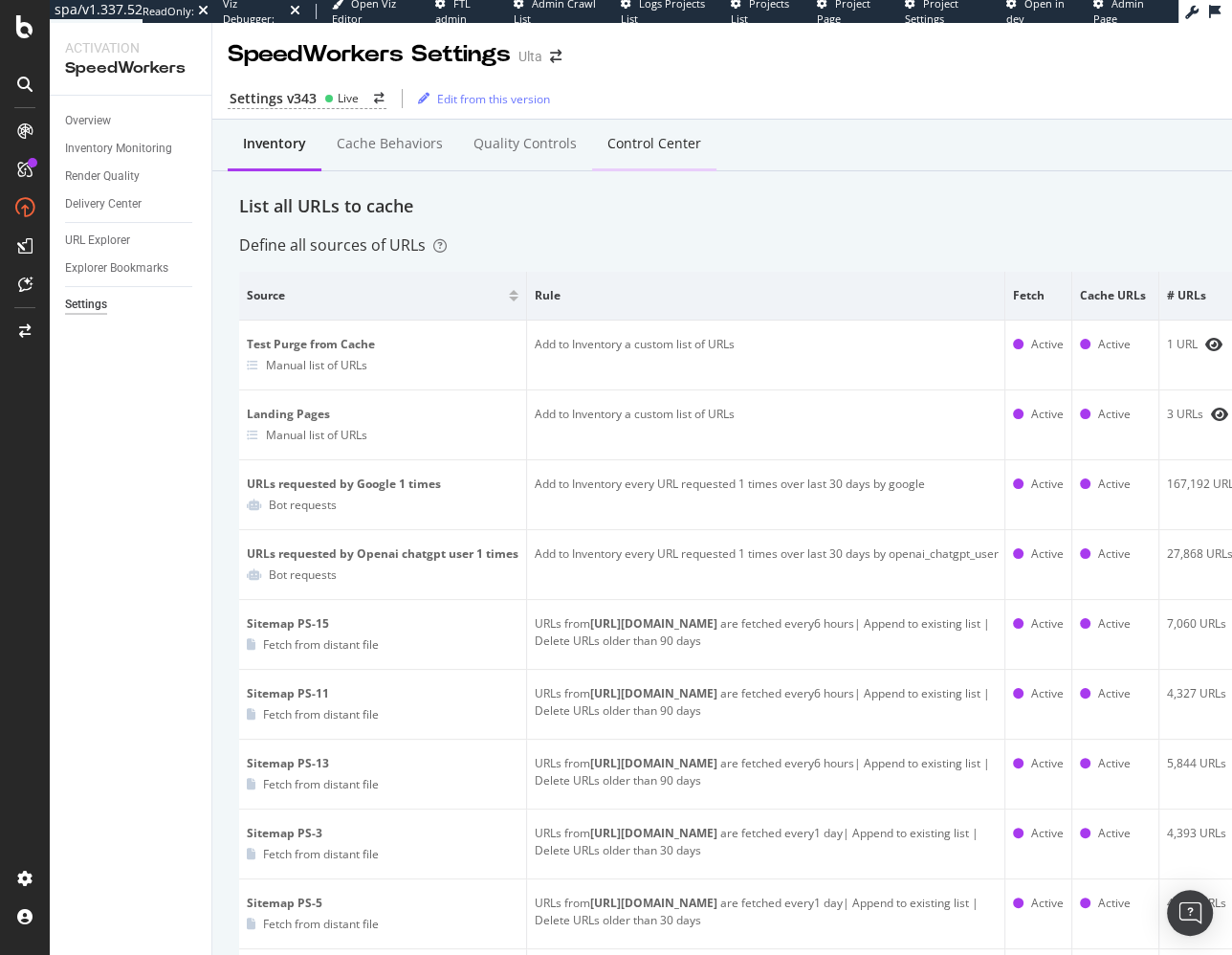
click at [677, 145] on div "Control Center" at bounding box center [654, 143] width 93 height 19
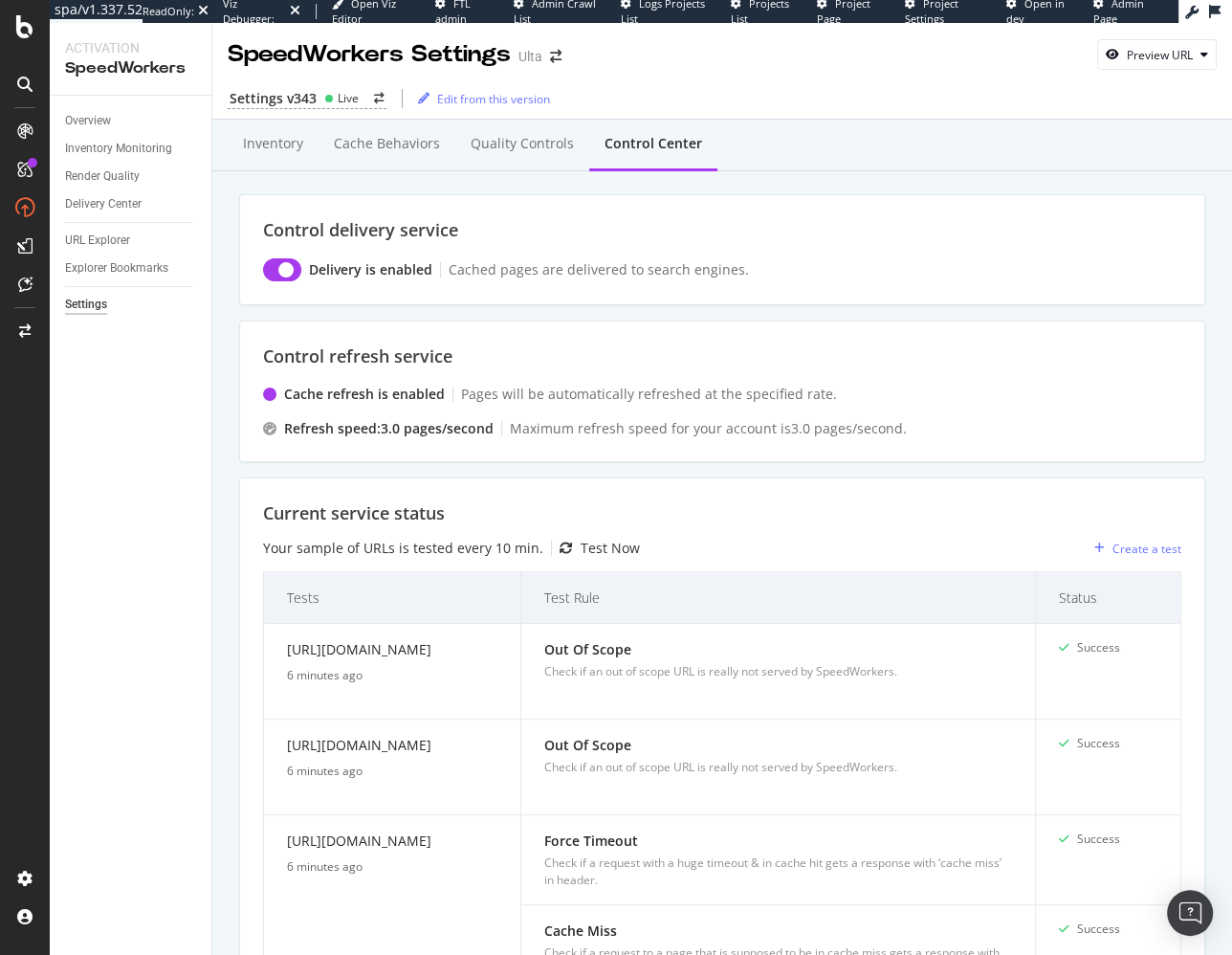
click at [443, 432] on div "Refresh speed: 3.0 pages /second" at bounding box center [388, 428] width 209 height 19
click at [301, 103] on div "Settings v343" at bounding box center [273, 98] width 87 height 19
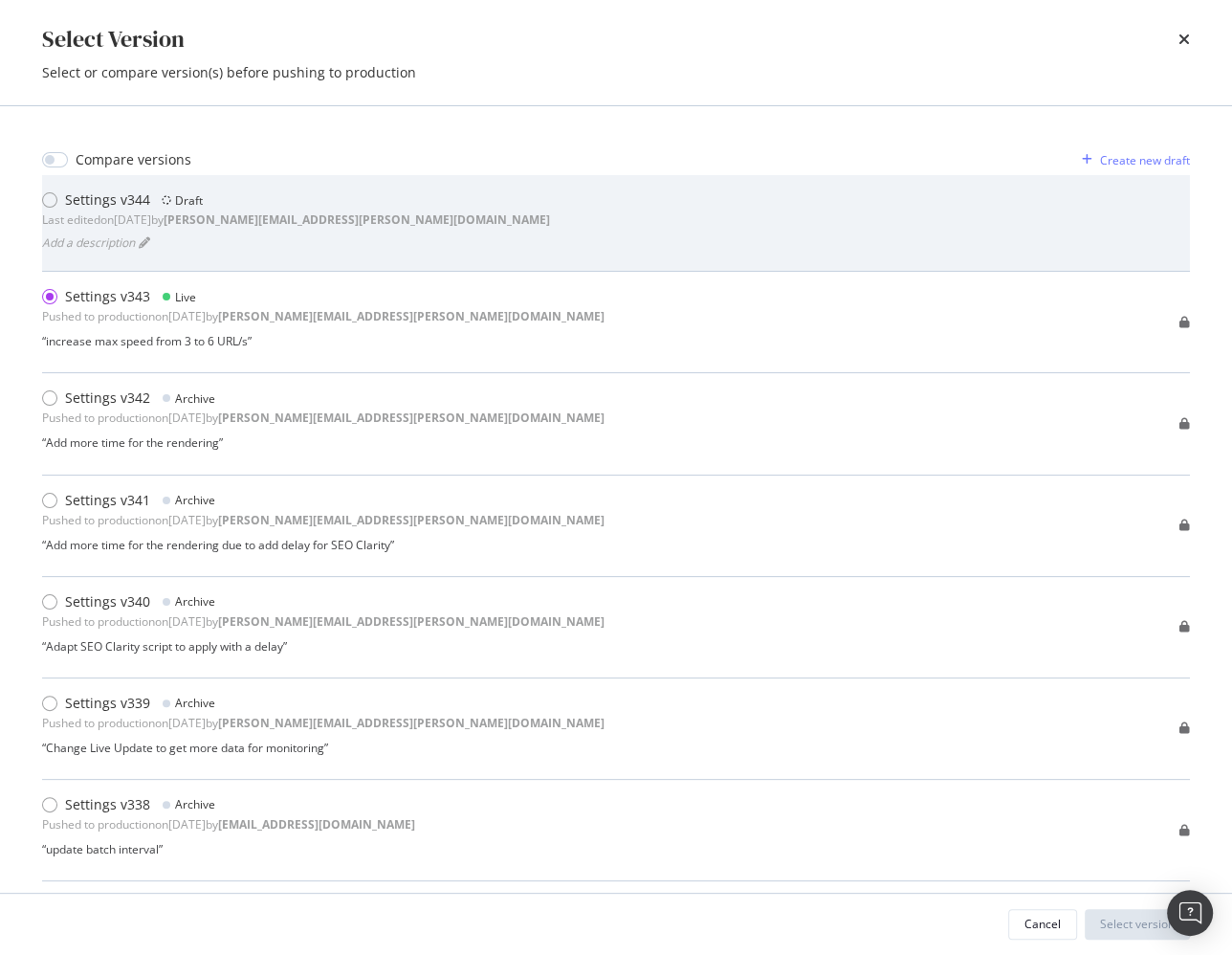
drag, startPoint x: 352, startPoint y: 195, endPoint x: 403, endPoint y: 249, distance: 74.3
click at [352, 195] on div "Settings v344 Draft Last edited on 2025 Oct 2nd by steven.cook@botify.com Add a…" at bounding box center [616, 223] width 1148 height 66
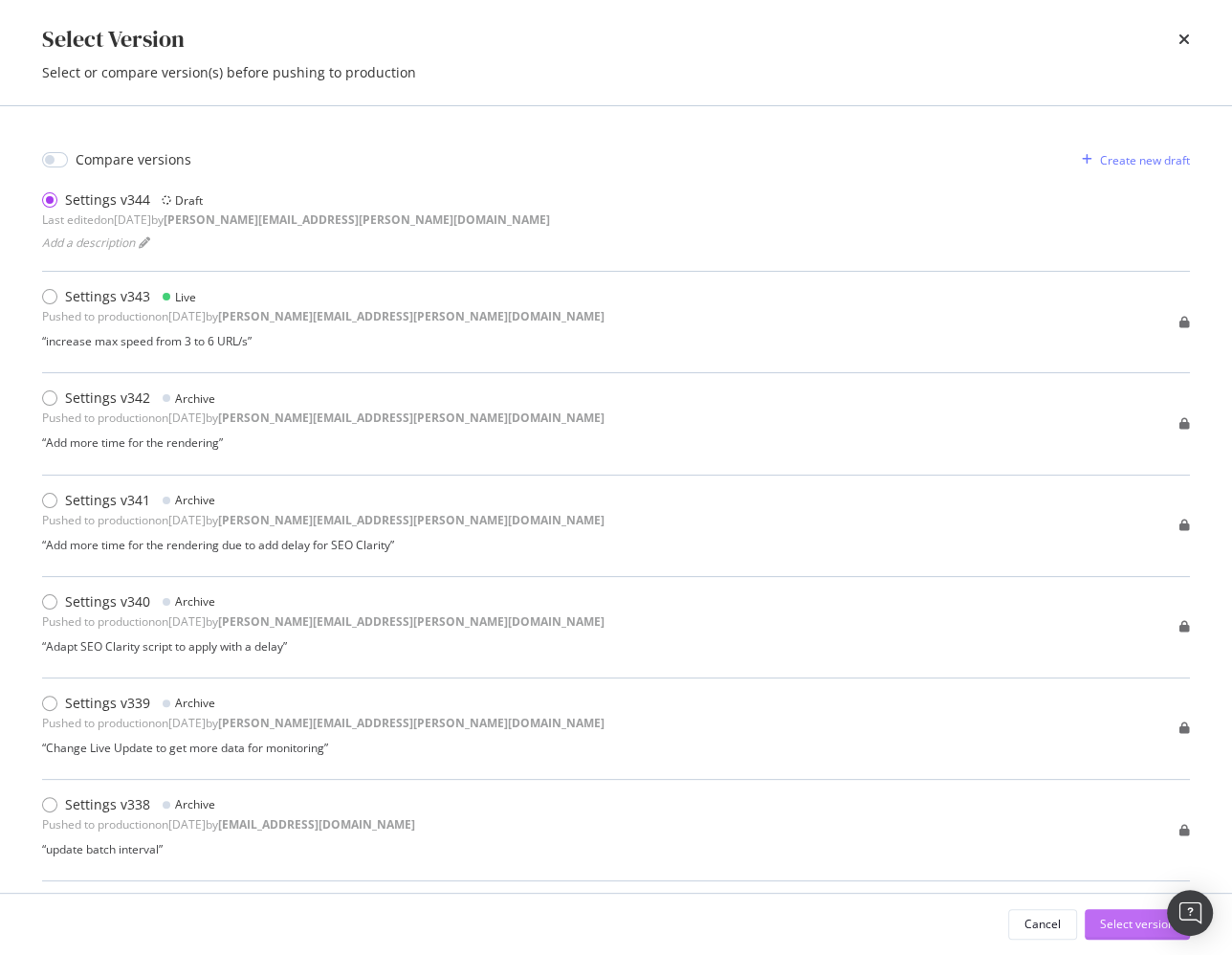
click at [1115, 925] on div "Select version" at bounding box center [1137, 923] width 74 height 16
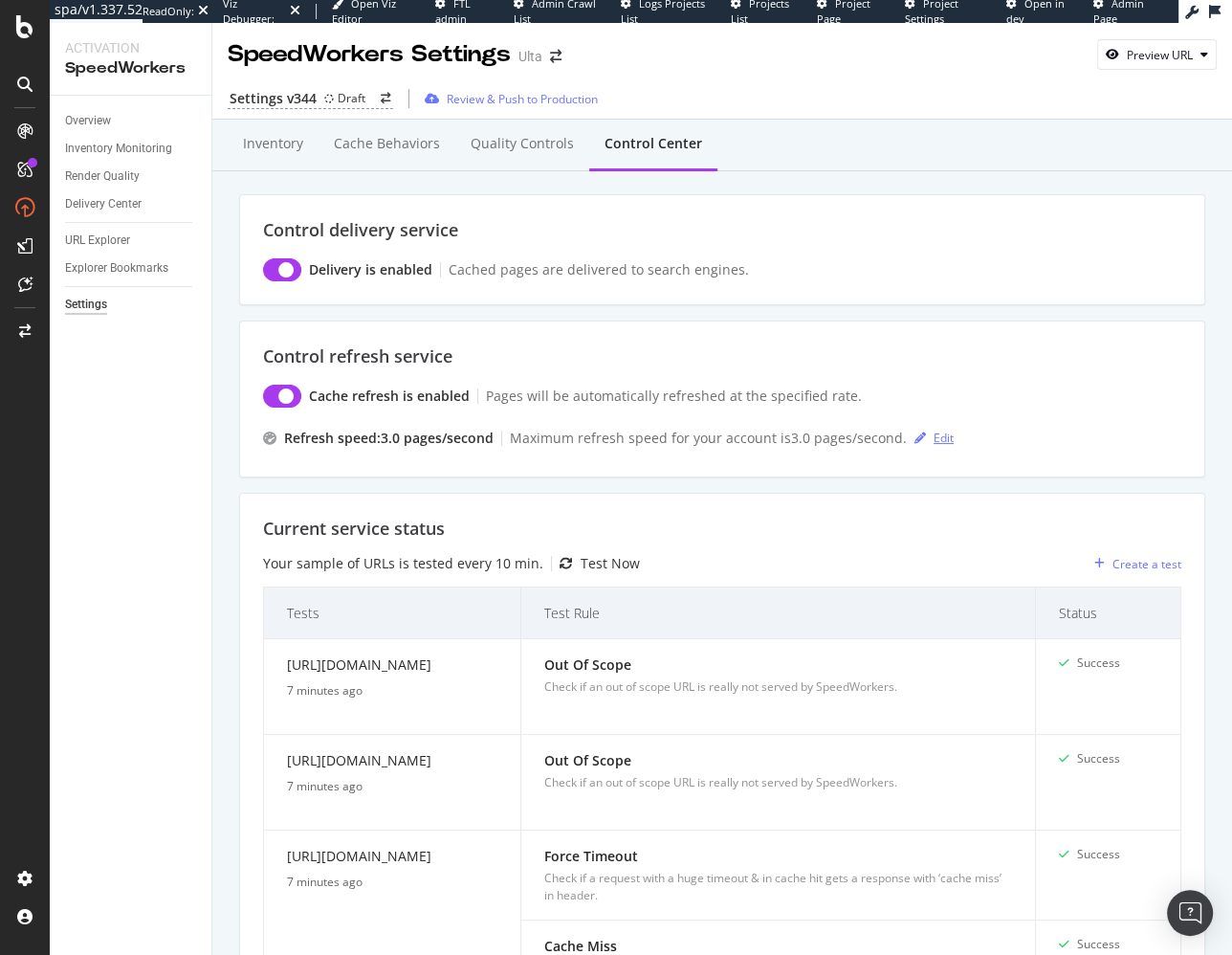
click at [914, 439] on icon "button" at bounding box center [920, 439] width 12 height 12
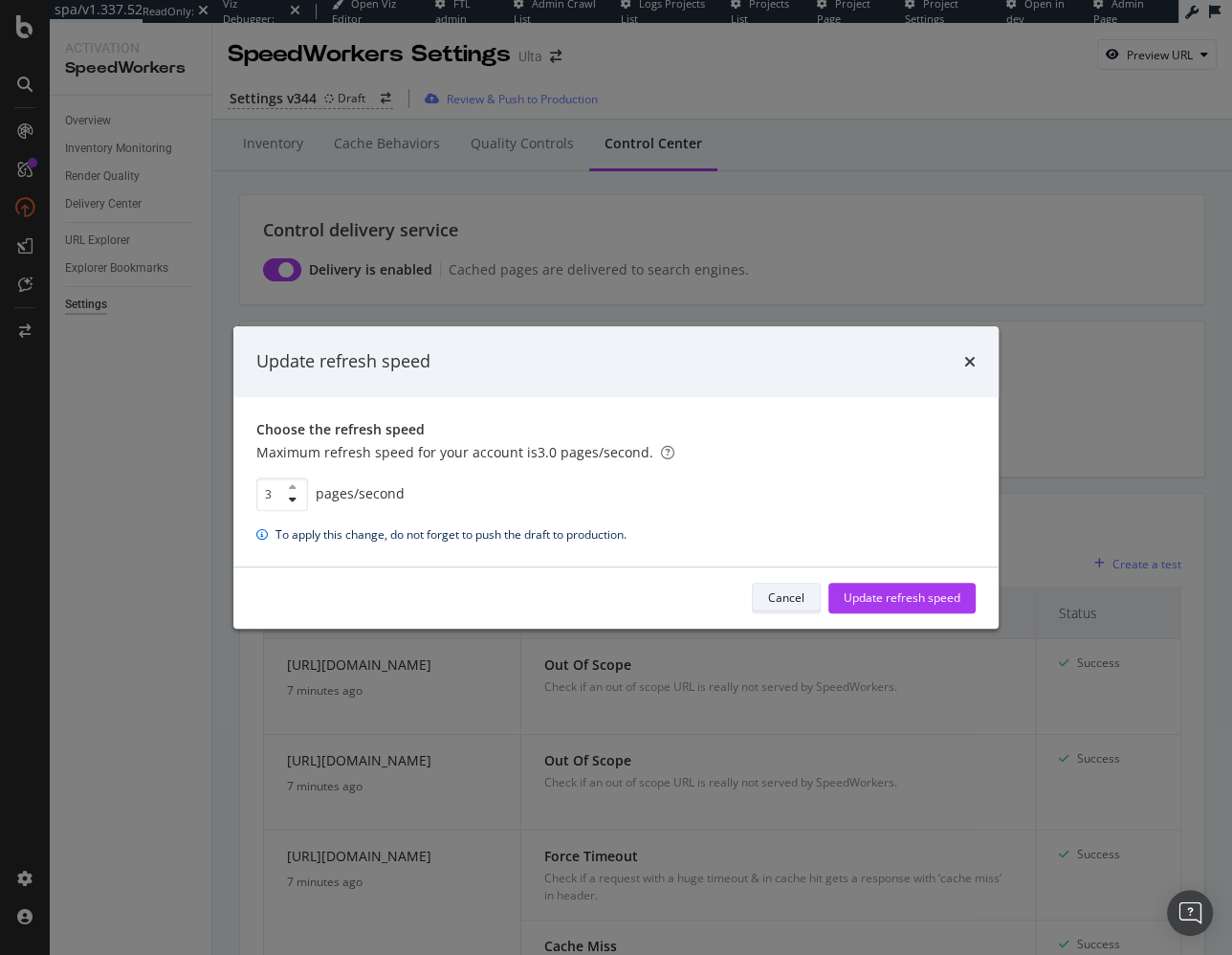
click at [794, 601] on div "Cancel" at bounding box center [786, 598] width 37 height 16
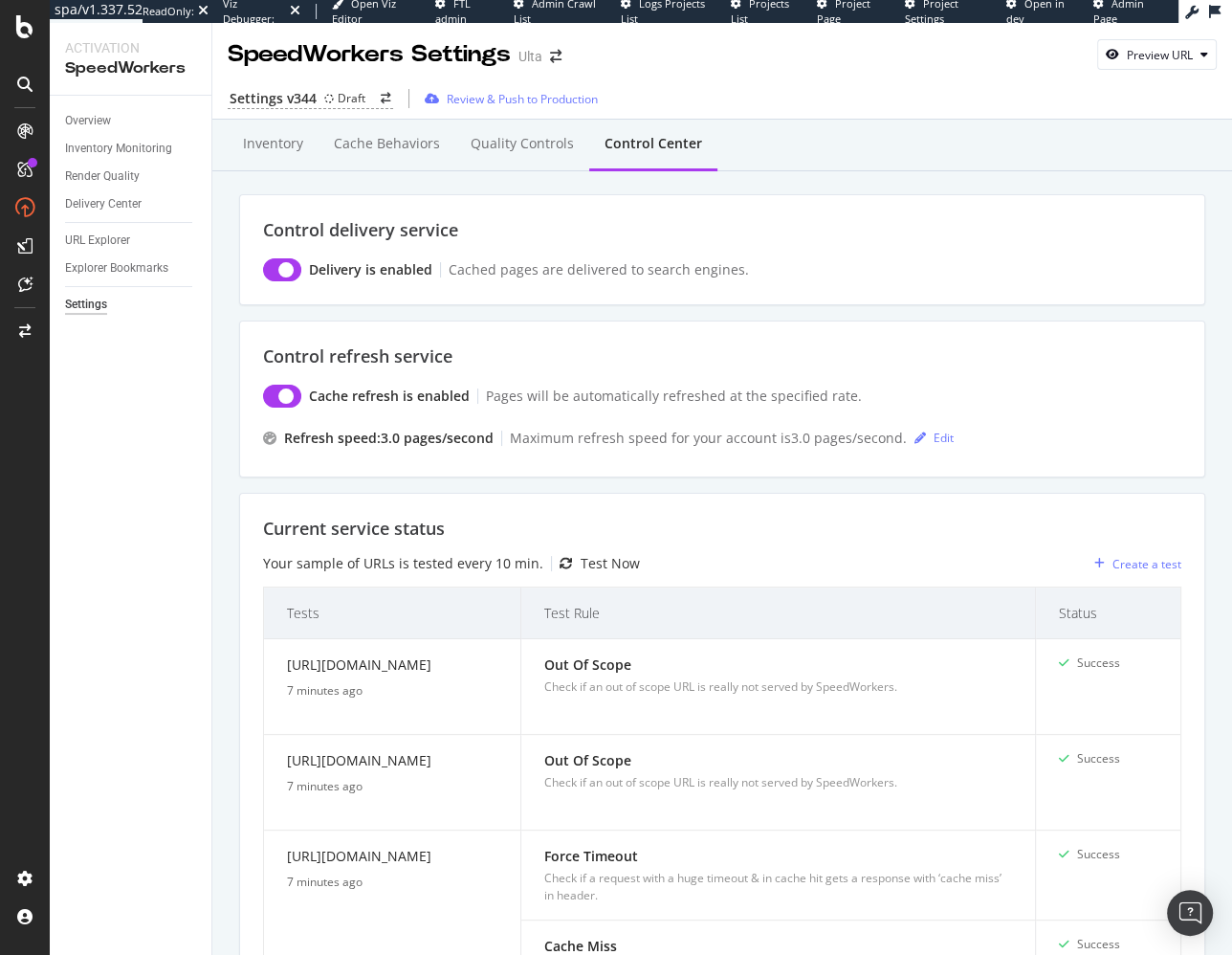
drag, startPoint x: 245, startPoint y: 487, endPoint x: 307, endPoint y: 316, distance: 181.9
click at [279, 143] on div "Inventory" at bounding box center [273, 143] width 61 height 19
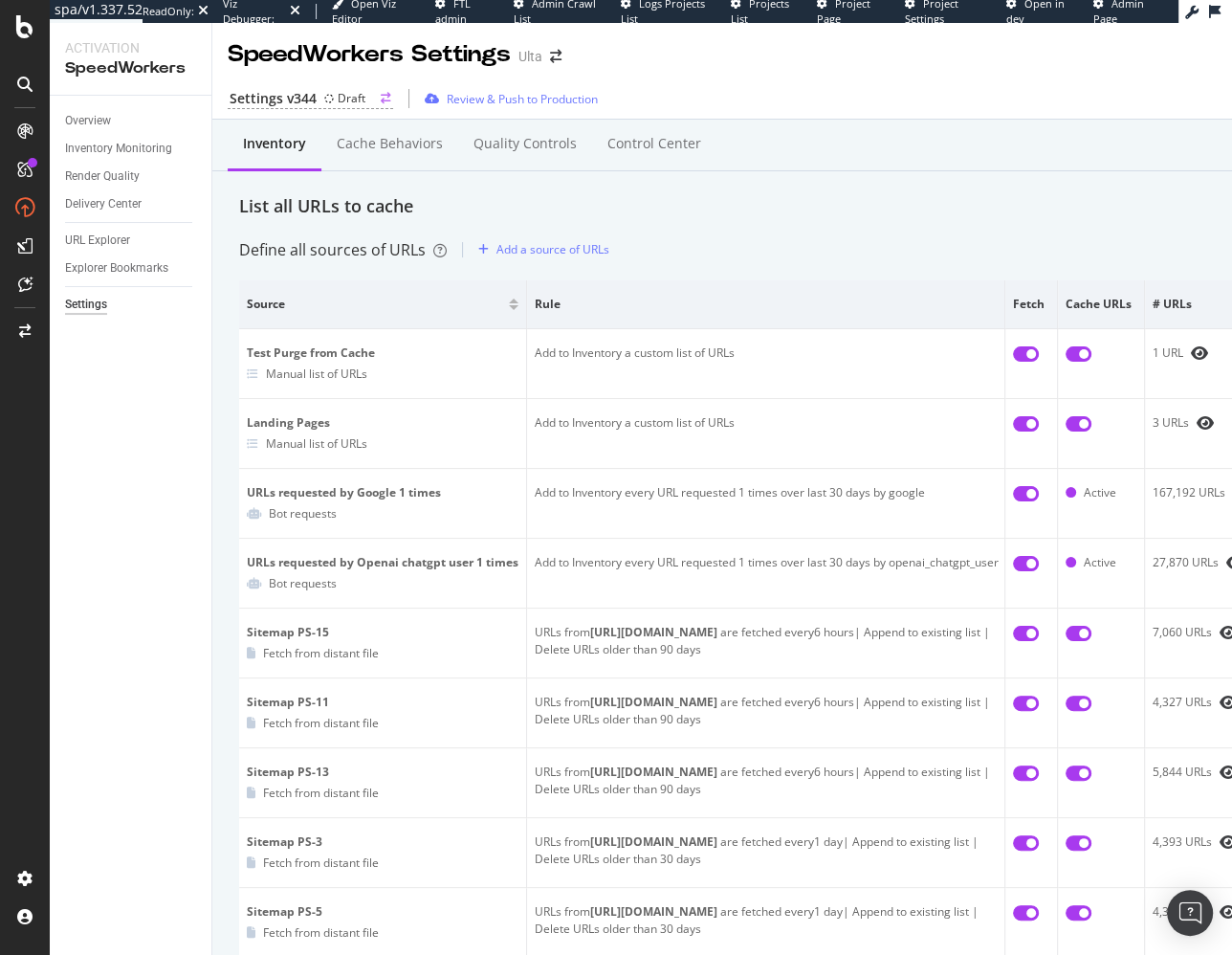
drag, startPoint x: 319, startPoint y: 83, endPoint x: 315, endPoint y: 92, distance: 9.8
click at [319, 83] on div "Settings v344 Draft Review & Push to Production" at bounding box center [803, 98] width 1182 height 40
click at [315, 94] on div "Settings v344" at bounding box center [273, 98] width 87 height 19
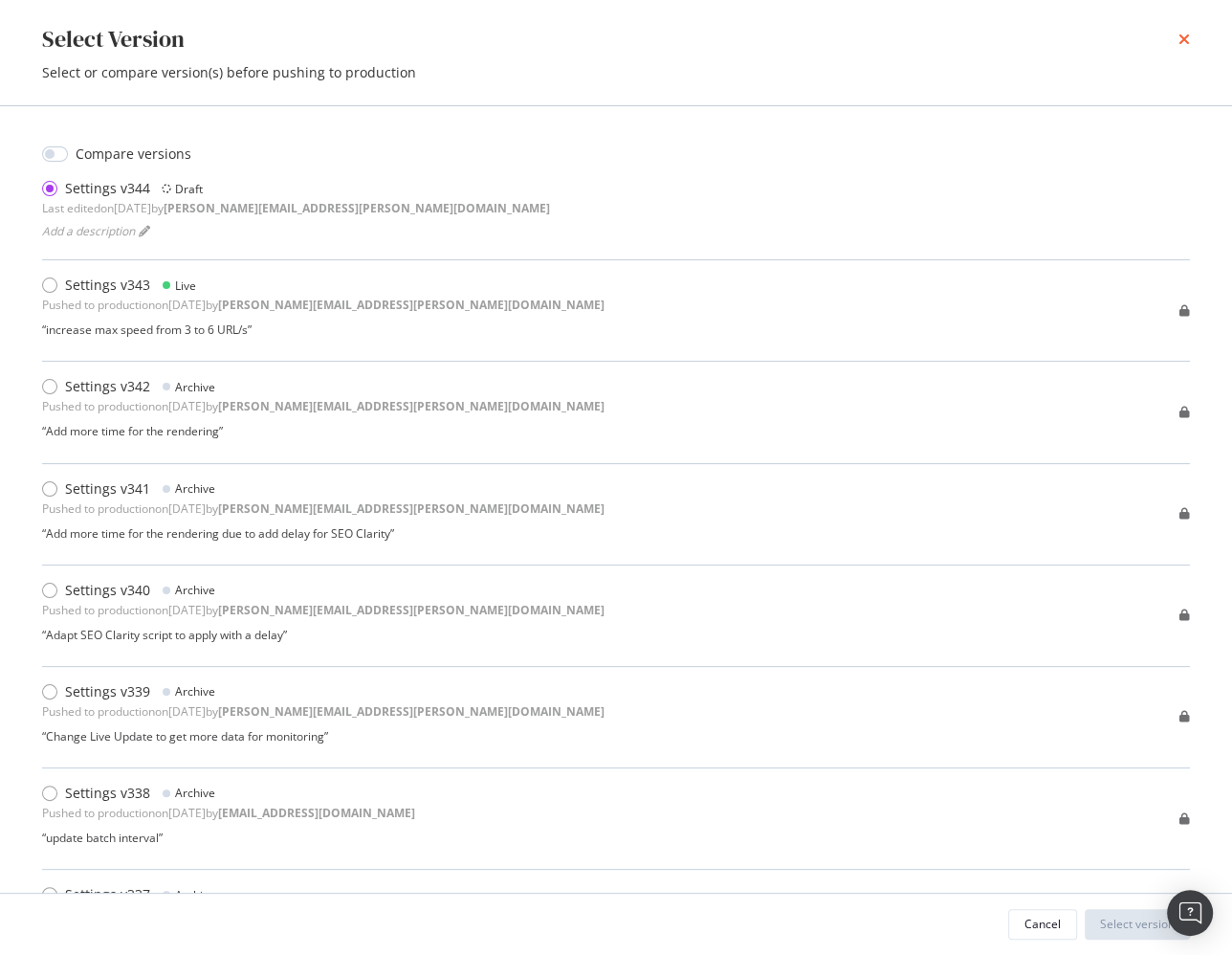
click at [1181, 41] on icon "times" at bounding box center [1184, 39] width 12 height 15
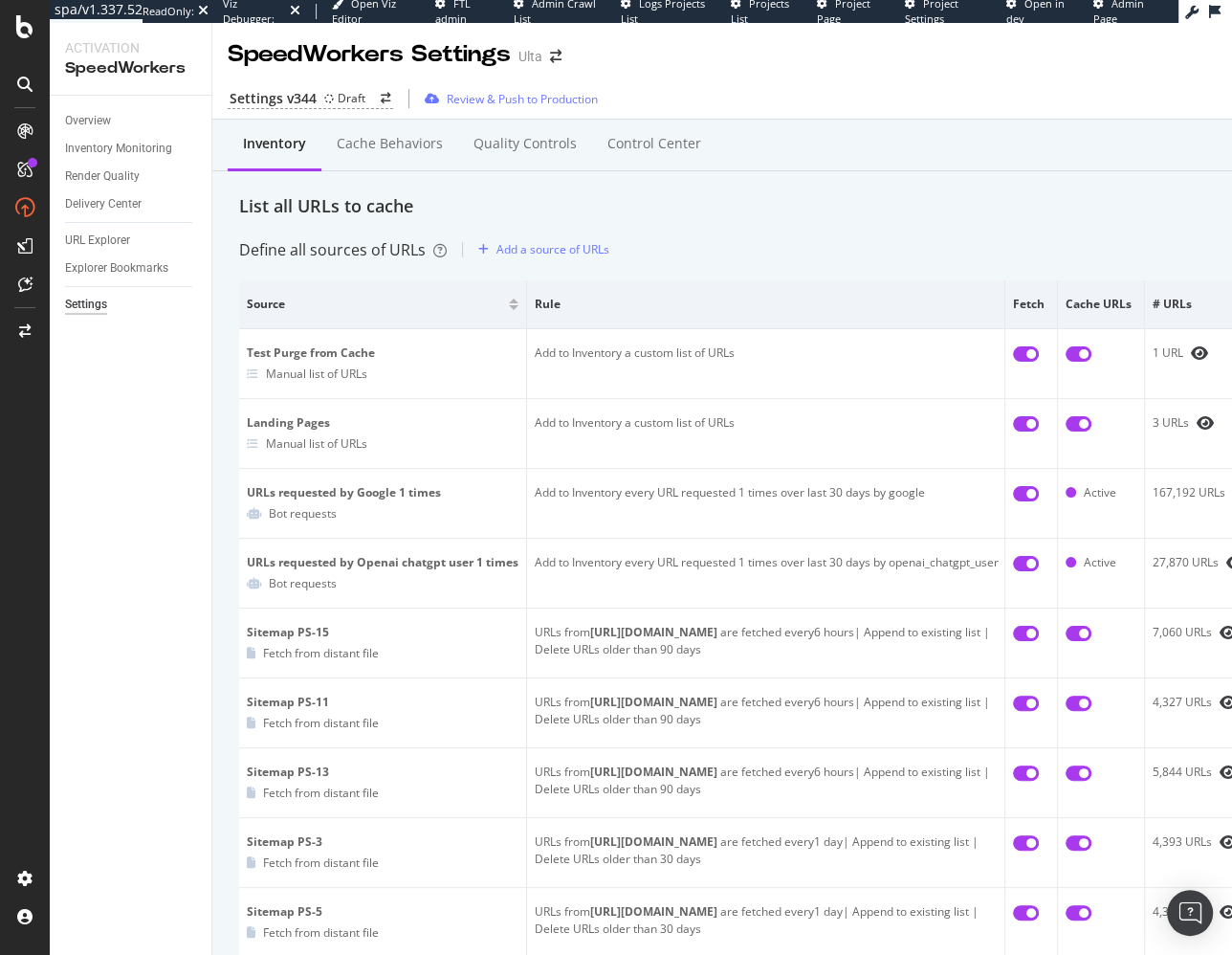
click at [671, 211] on div "List all URLs to cache" at bounding box center [803, 206] width 1129 height 25
click at [142, 513] on div "Overview Inventory Monitoring Render Quality Delivery Center URL Explorer Explo…" at bounding box center [130, 524] width 162 height 859
click at [630, 207] on div "List all URLs to cache" at bounding box center [803, 206] width 1129 height 25
click at [92, 120] on div "Overview" at bounding box center [88, 121] width 46 height 20
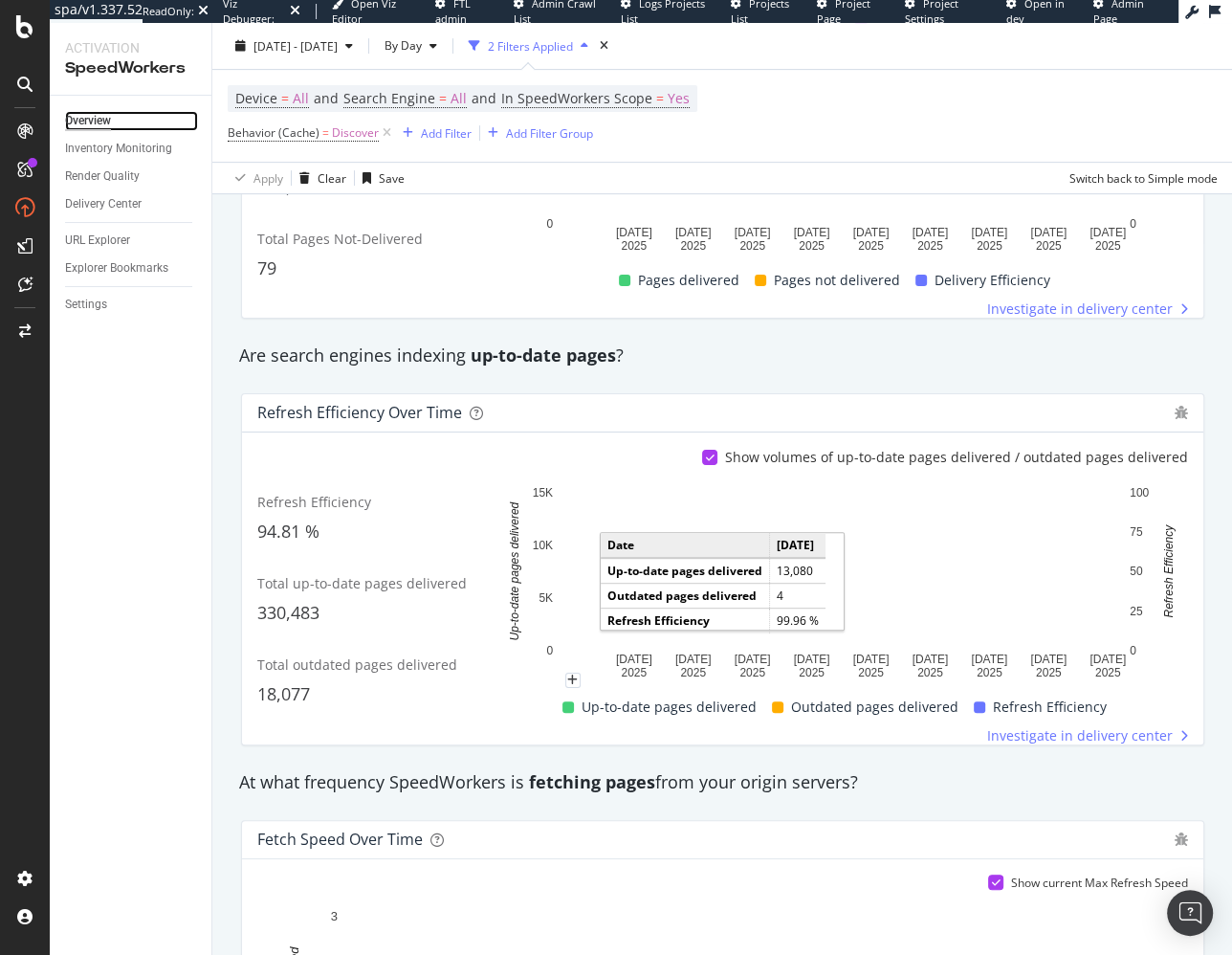
scroll to position [1037, 0]
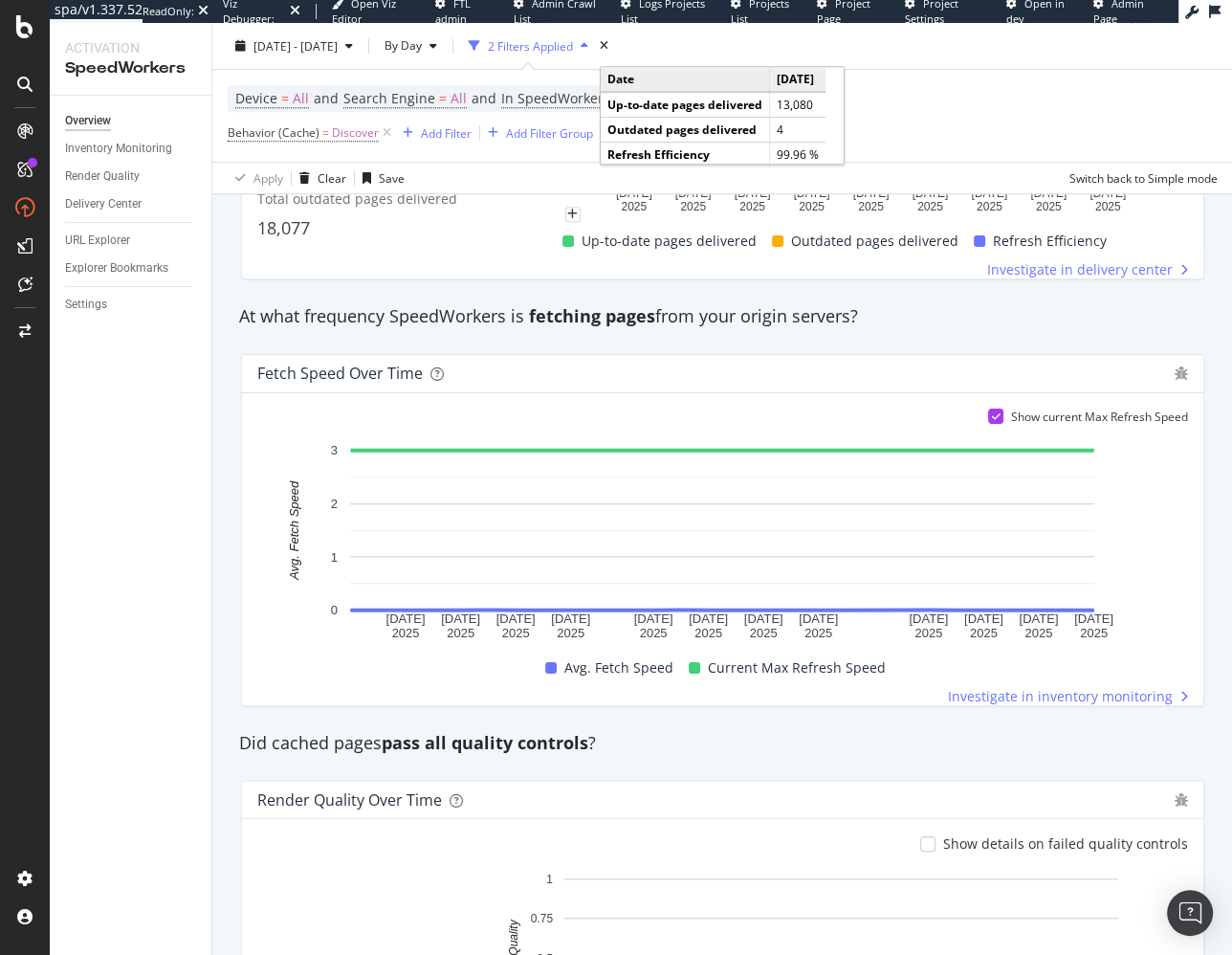
click at [1007, 311] on div "At what frequency SpeedWorkers is fetching pages from your origin servers?" at bounding box center [723, 316] width 987 height 25
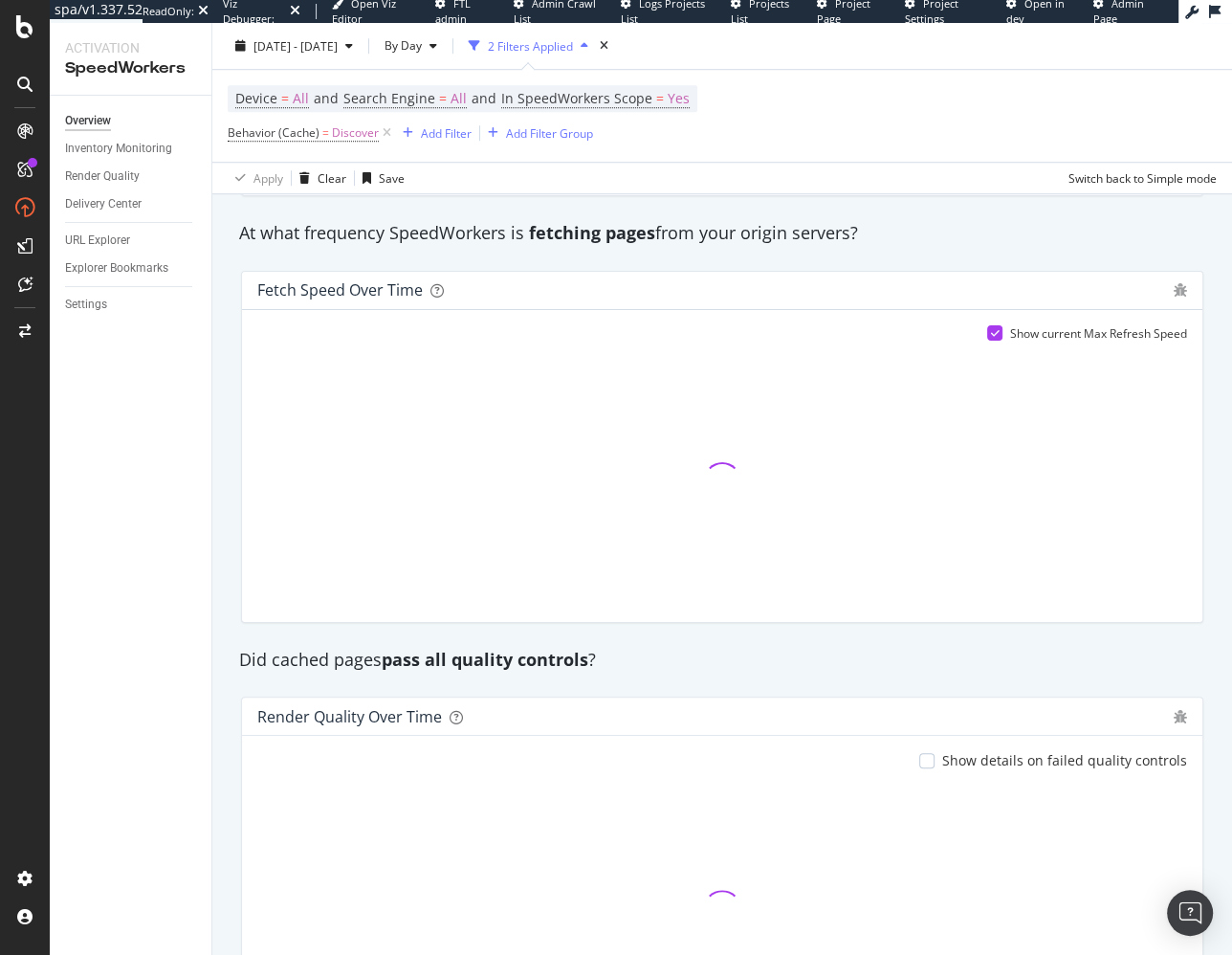
scroll to position [1118, 0]
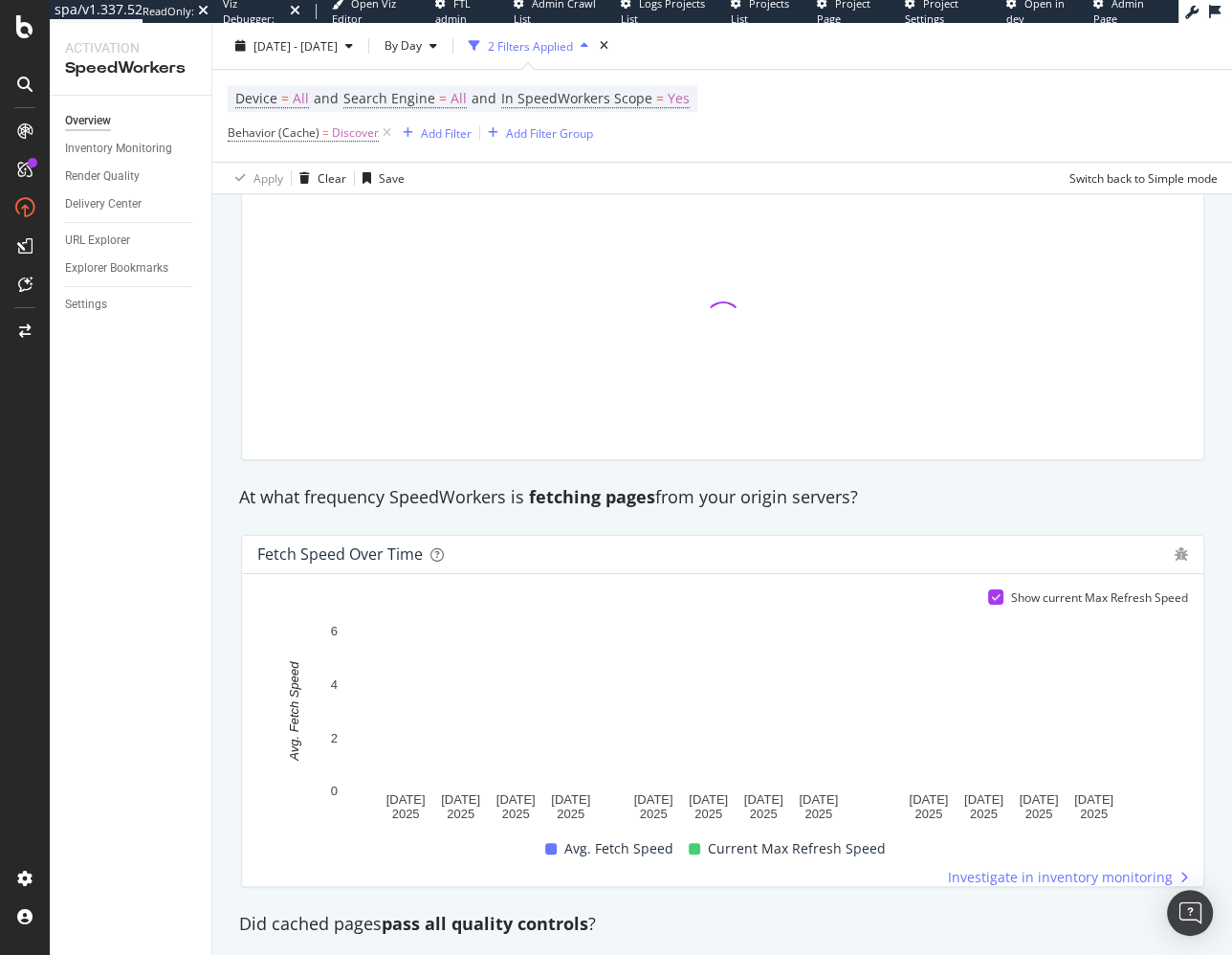
scroll to position [882, 0]
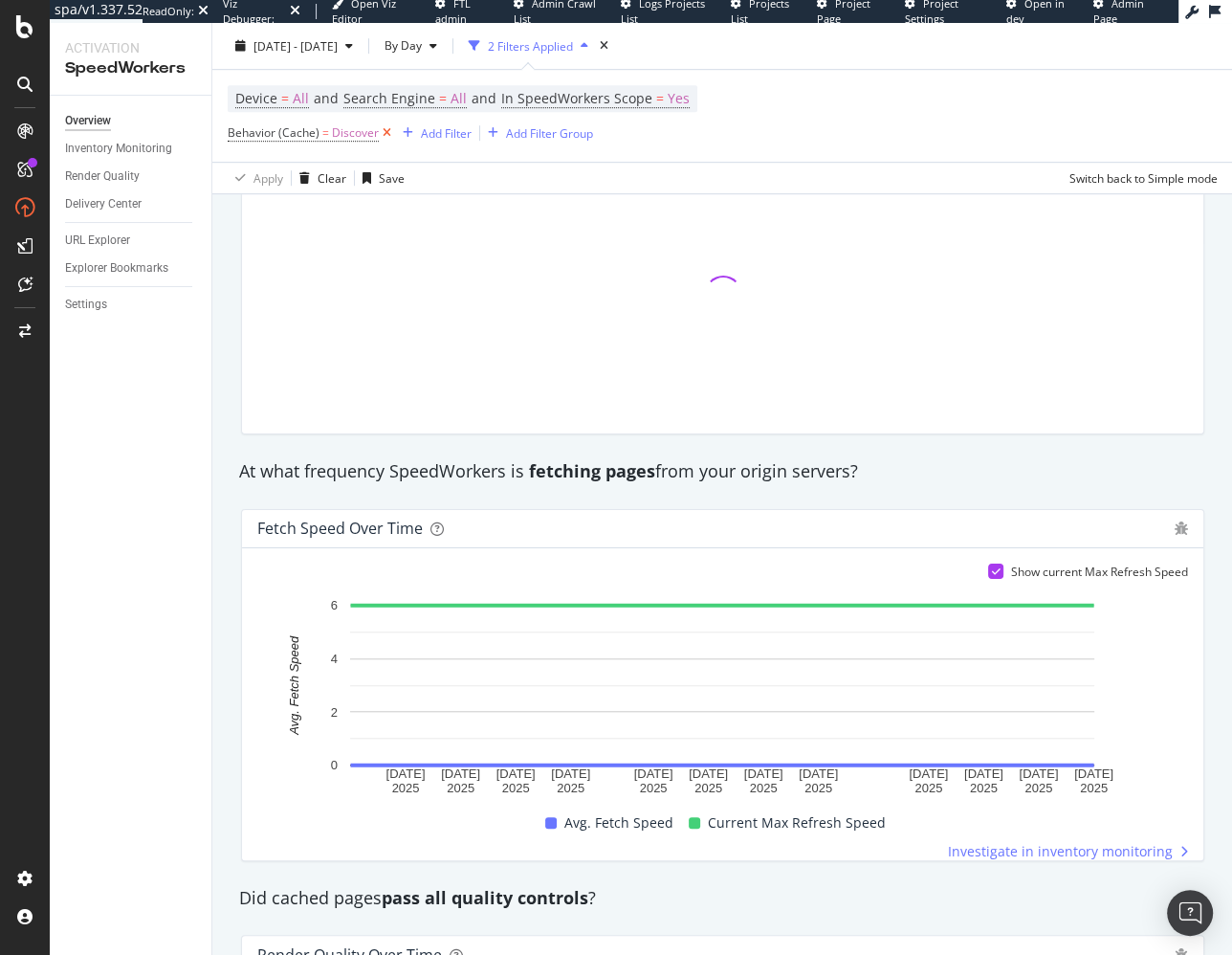
click at [384, 135] on icon at bounding box center [387, 132] width 16 height 19
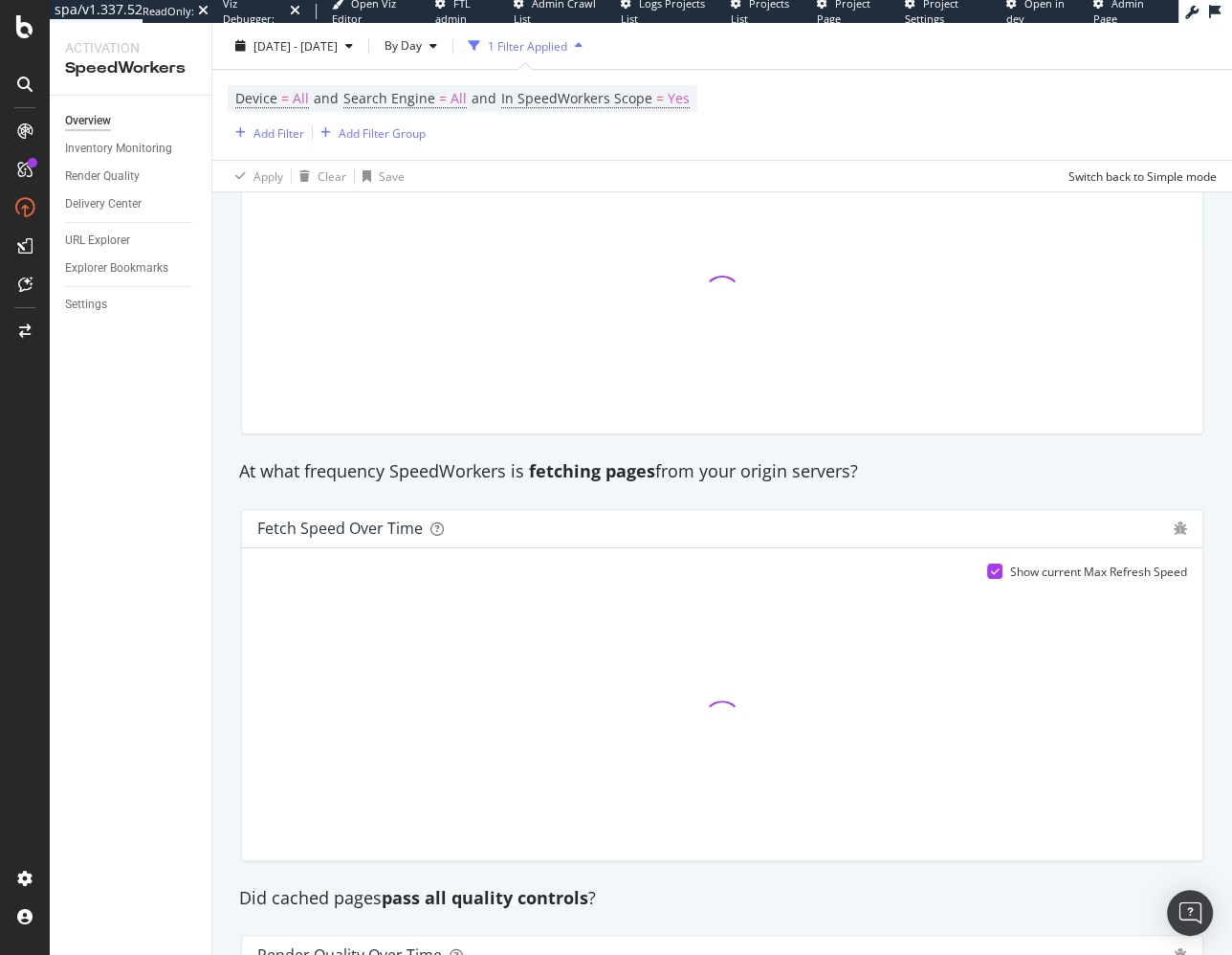
click at [231, 448] on div "Refresh Efficiency over time Show volumes of up-to-date pages delivered / outda…" at bounding box center [722, 257] width 986 height 382
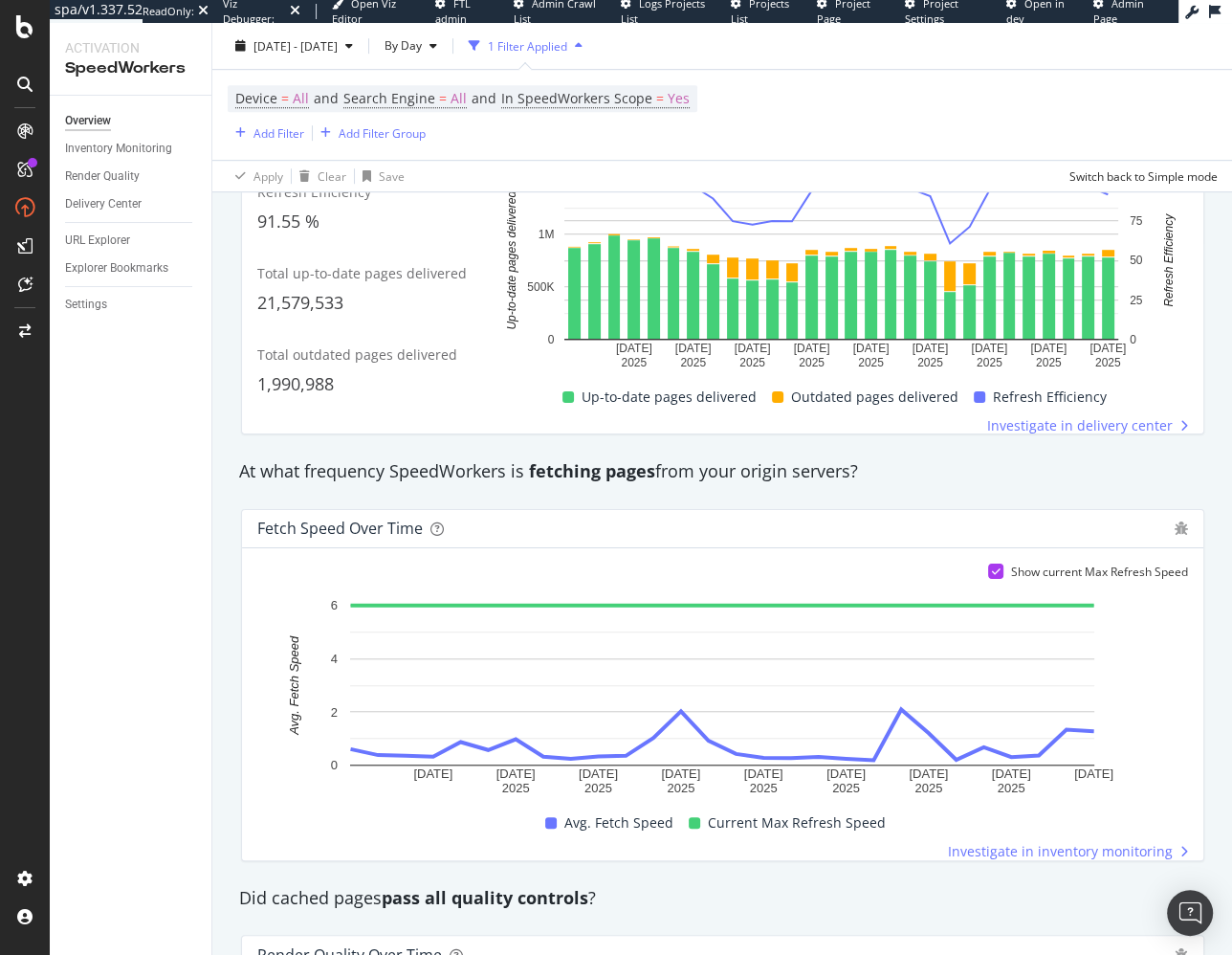
drag, startPoint x: 237, startPoint y: 483, endPoint x: 7, endPoint y: 502, distance: 230.8
click at [235, 484] on div "At what frequency SpeedWorkers is fetching pages from your origin servers?" at bounding box center [723, 472] width 987 height 44
drag, startPoint x: 198, startPoint y: 543, endPoint x: 198, endPoint y: 532, distance: 11.0
click at [198, 543] on div "Overview Inventory Monitoring Render Quality Delivery Center URL Explorer Explo…" at bounding box center [130, 524] width 162 height 859
click at [216, 445] on div "SpeedWorkers is running Delivery efficiency 90.64 % Refresh efficiency 91.55 % …" at bounding box center [723, 364] width 1021 height 2009
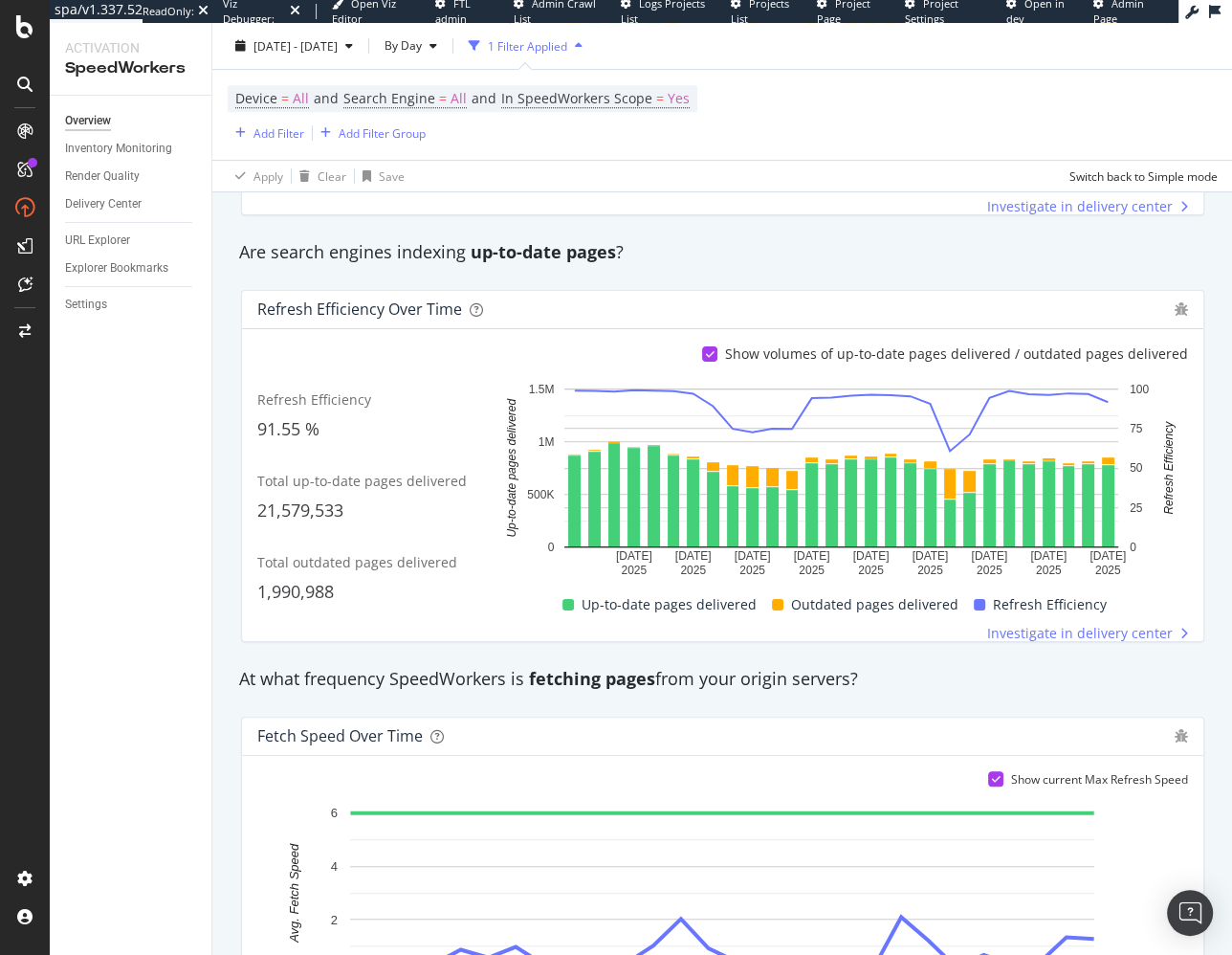
scroll to position [336, 0]
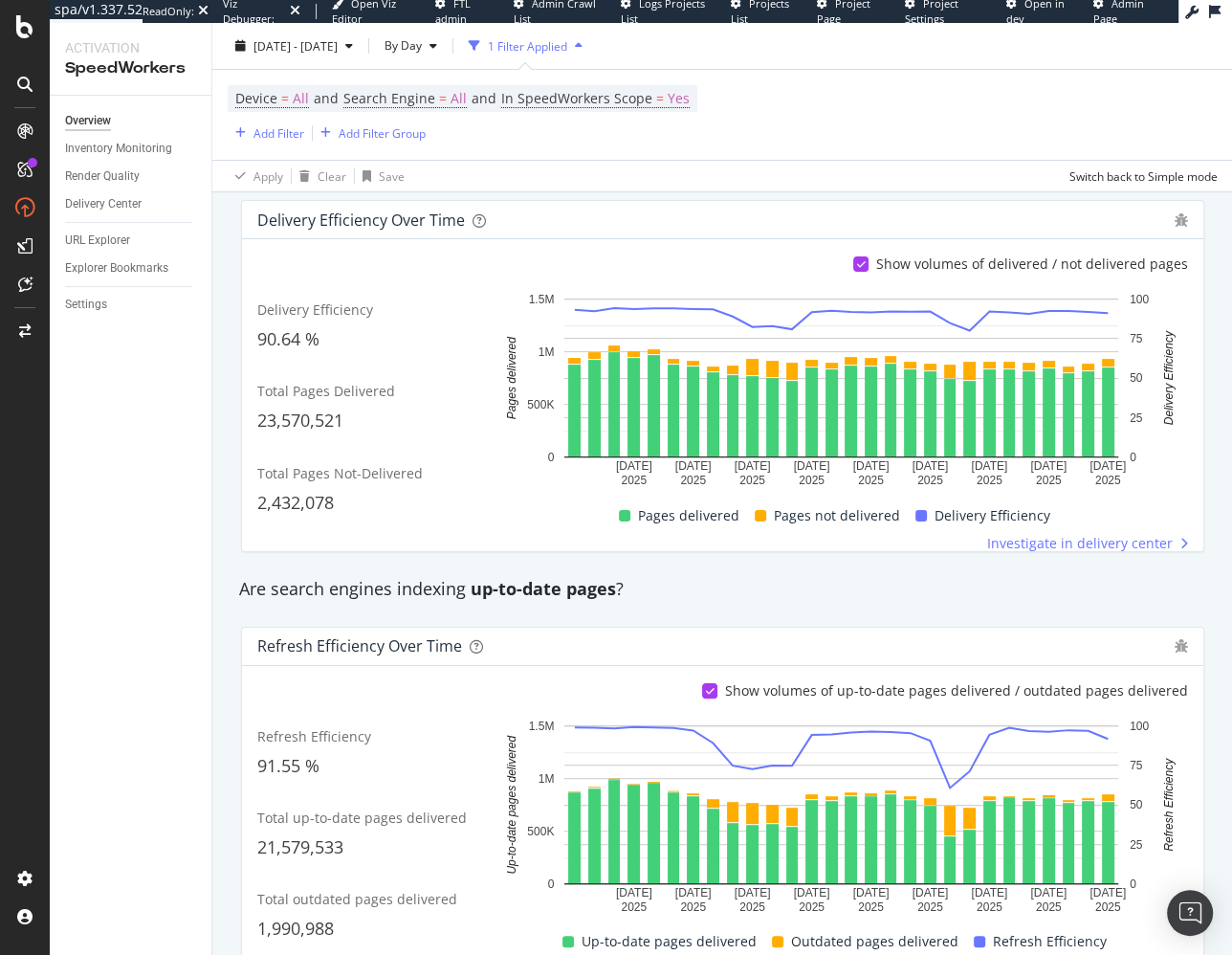
click at [218, 550] on div "SpeedWorkers is running Delivery efficiency 90.64 % Refresh efficiency 91.55 % …" at bounding box center [723, 909] width 1021 height 2009
click at [205, 349] on div "Overview Inventory Monitoring Render Quality Delivery Center URL Explorer Explo…" at bounding box center [130, 524] width 162 height 859
click at [220, 386] on div "SpeedWorkers is running Delivery efficiency 90.64 % Refresh efficiency 91.55 % …" at bounding box center [723, 909] width 1021 height 2009
click at [692, 196] on div "Delivery Efficiency over time Show volumes of delivered / not delivered pages D…" at bounding box center [723, 375] width 987 height 382
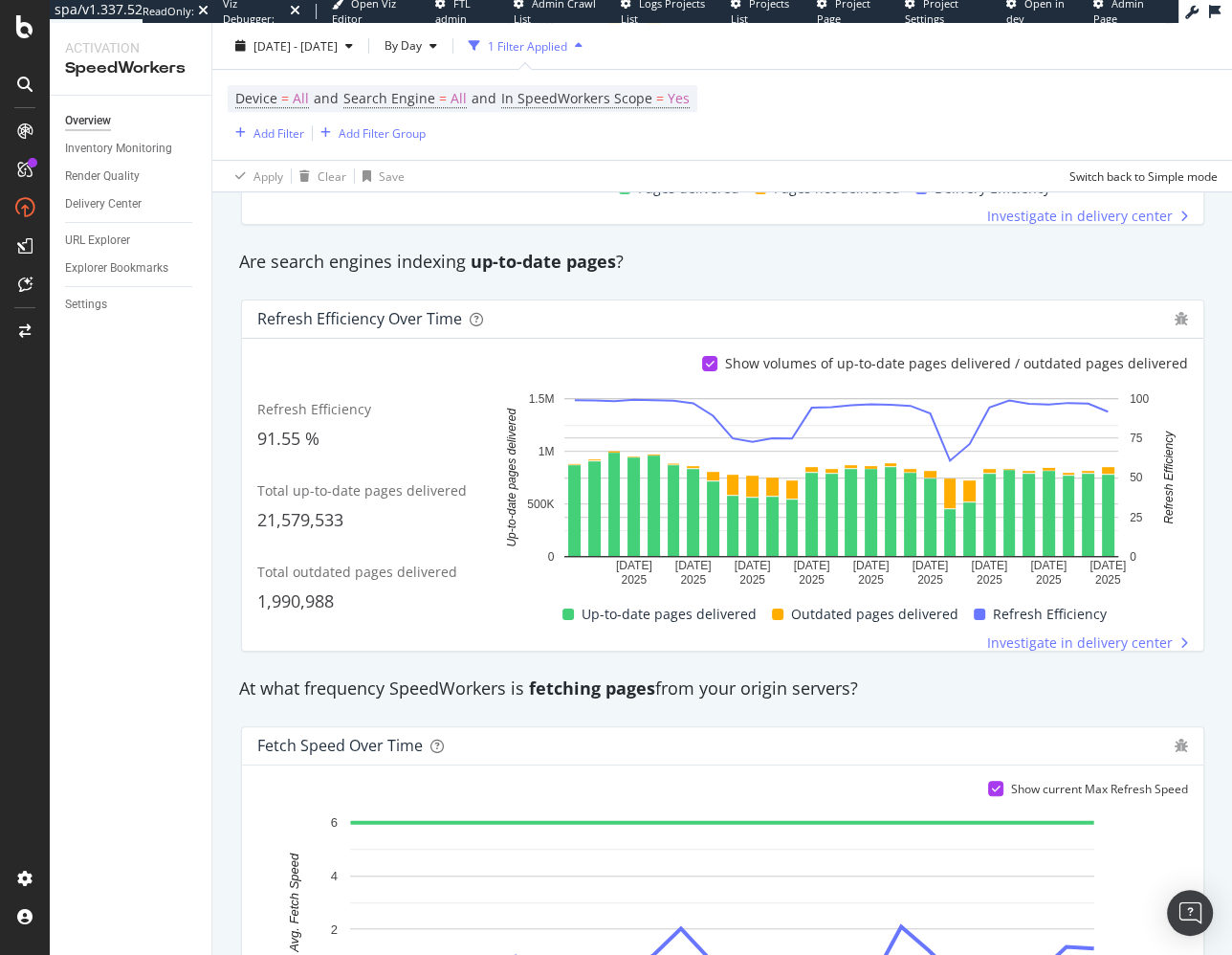
scroll to position [0, 0]
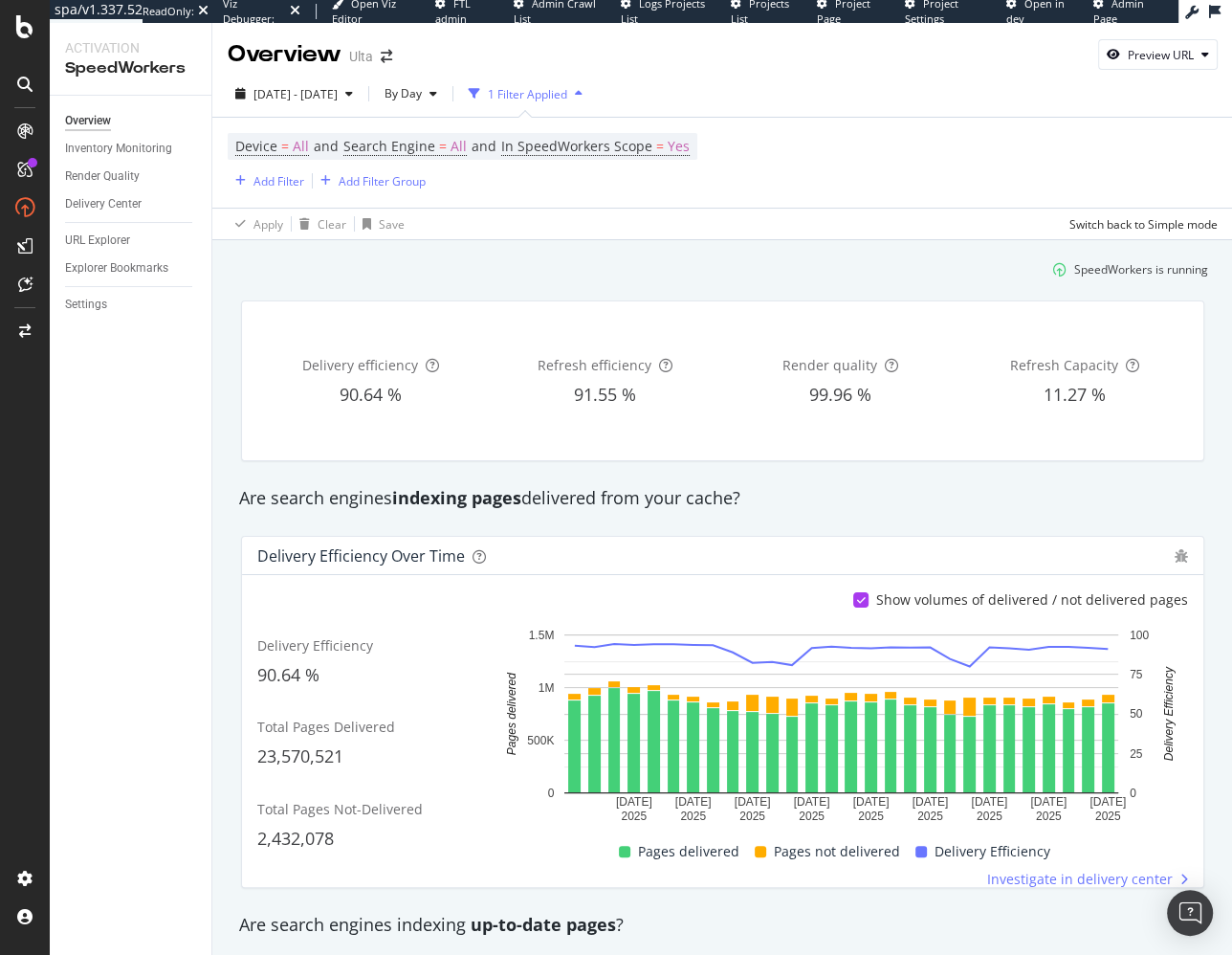
drag, startPoint x: 646, startPoint y: 488, endPoint x: 482, endPoint y: 496, distance: 164.2
click at [645, 487] on div "Are search engines indexing pages delivered from your cache?" at bounding box center [723, 498] width 987 height 25
click at [898, 155] on div "Device = All and Search Engine = All and In SpeedWorkers Scope = Yes Add Filter…" at bounding box center [722, 163] width 990 height 90
click at [135, 301] on link "Settings" at bounding box center [132, 305] width 133 height 20
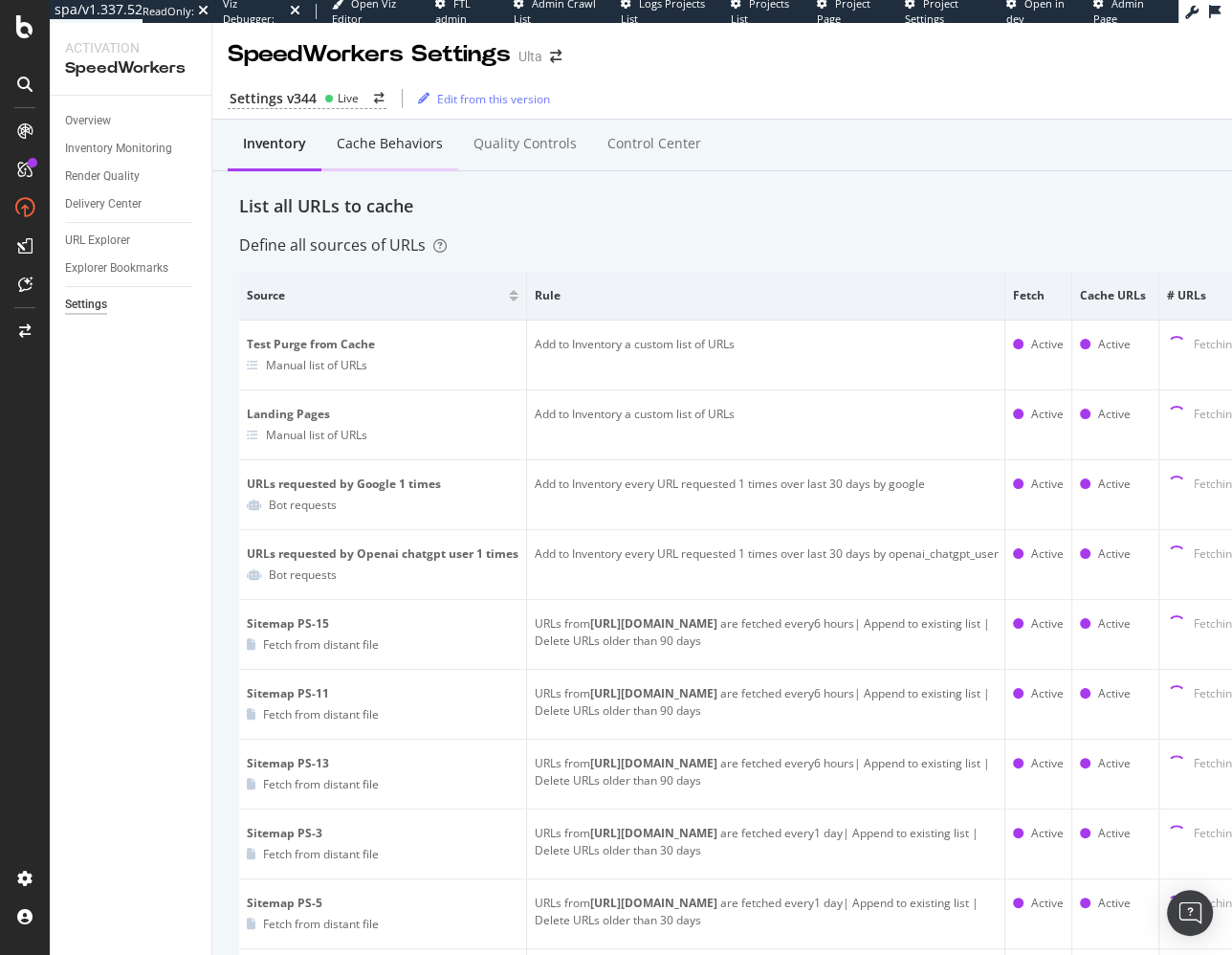
click at [402, 152] on div "Cache behaviors" at bounding box center [389, 143] width 106 height 19
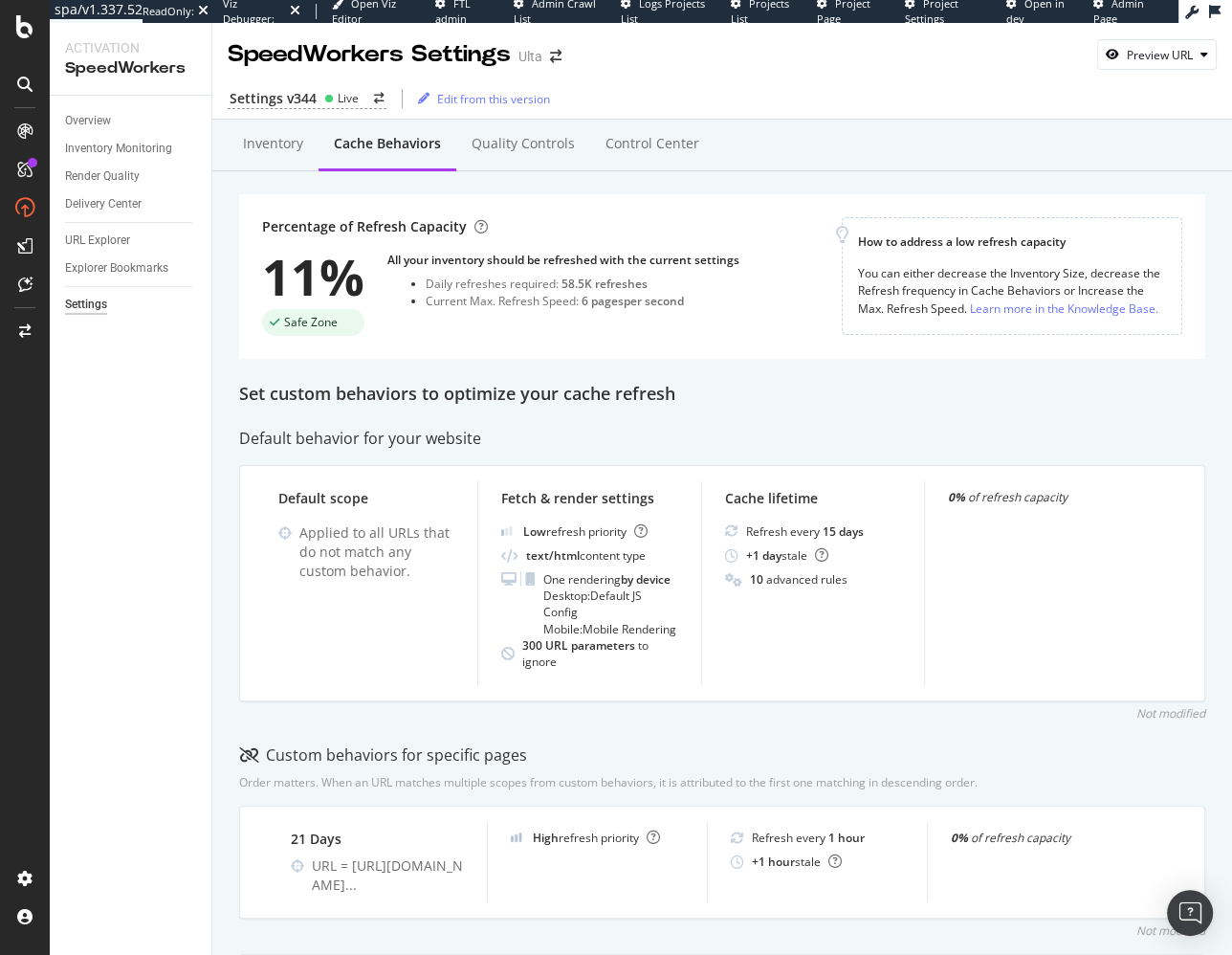
click at [753, 398] on div "Set custom behaviors to optimize your cache refresh" at bounding box center [722, 393] width 966 height 25
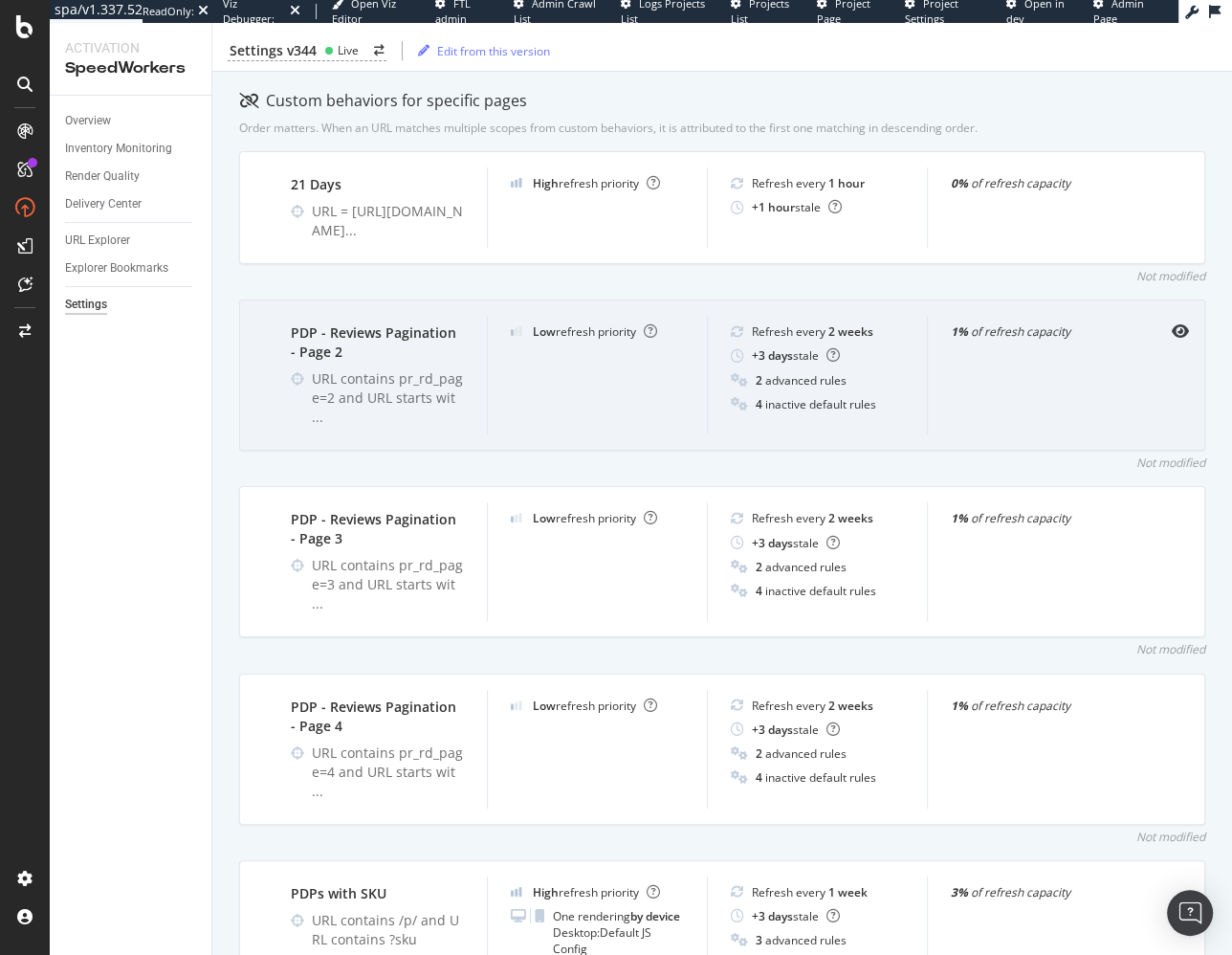
scroll to position [618, 0]
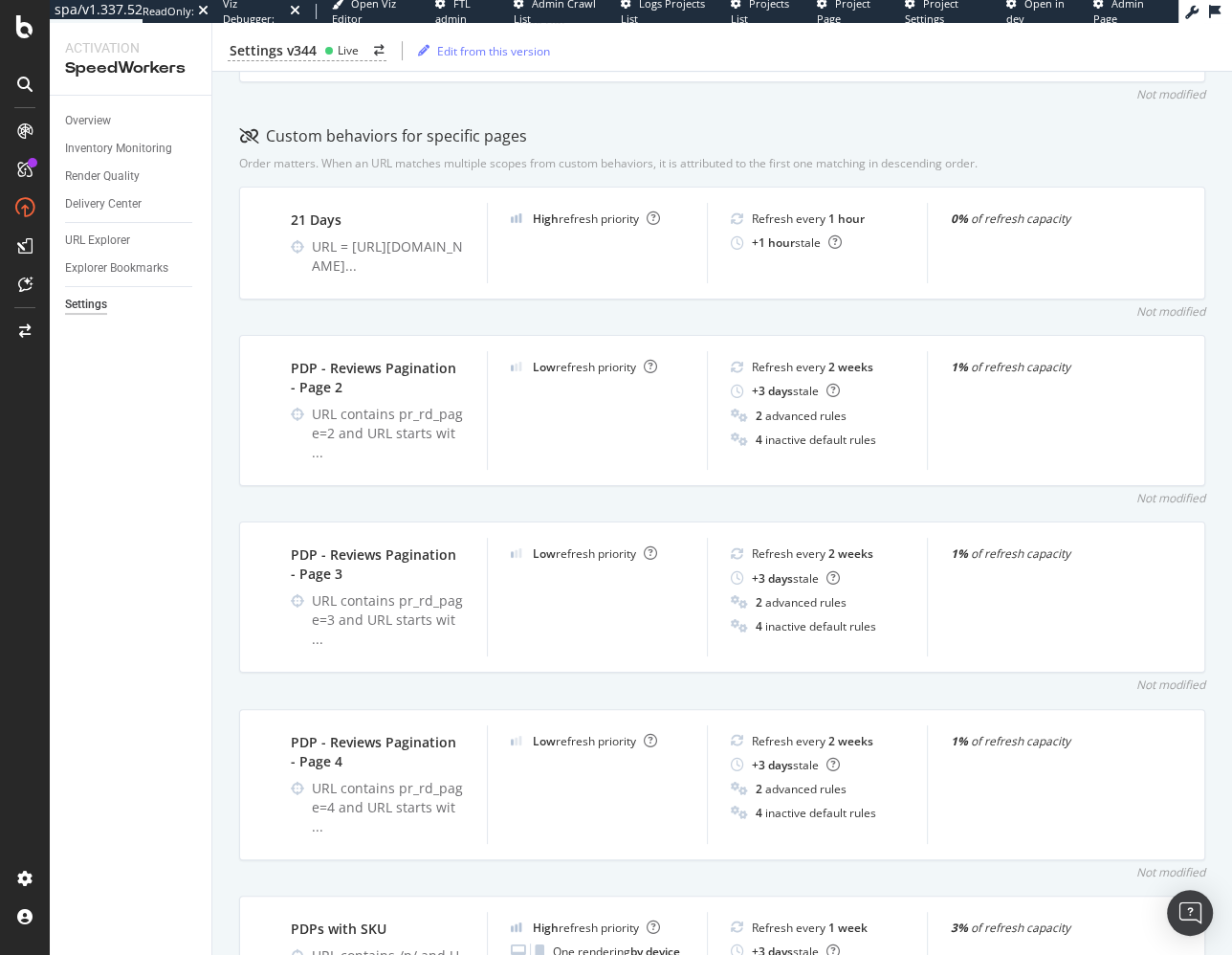
click at [794, 320] on div "Not modified" at bounding box center [722, 311] width 966 height 16
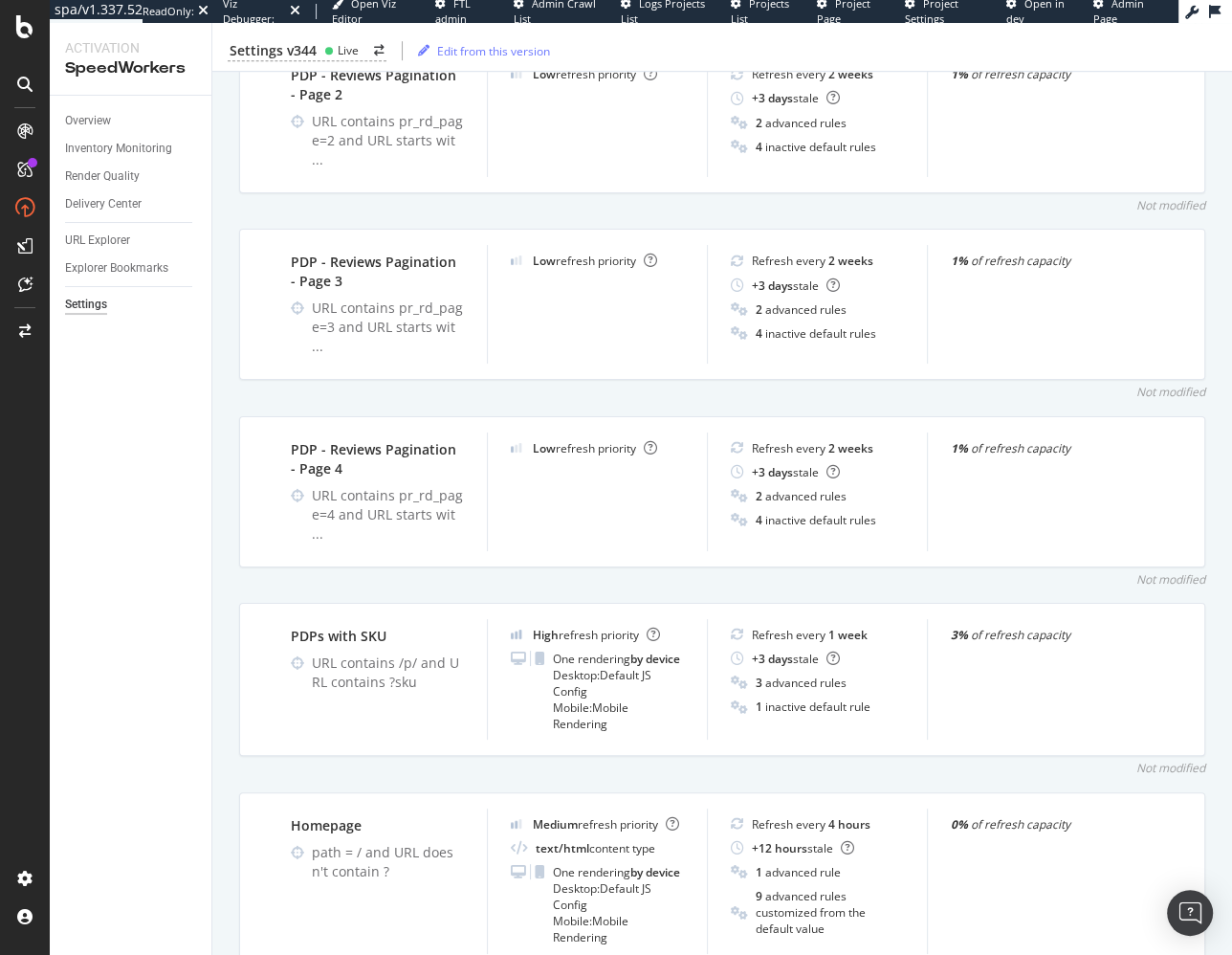
scroll to position [1000, 0]
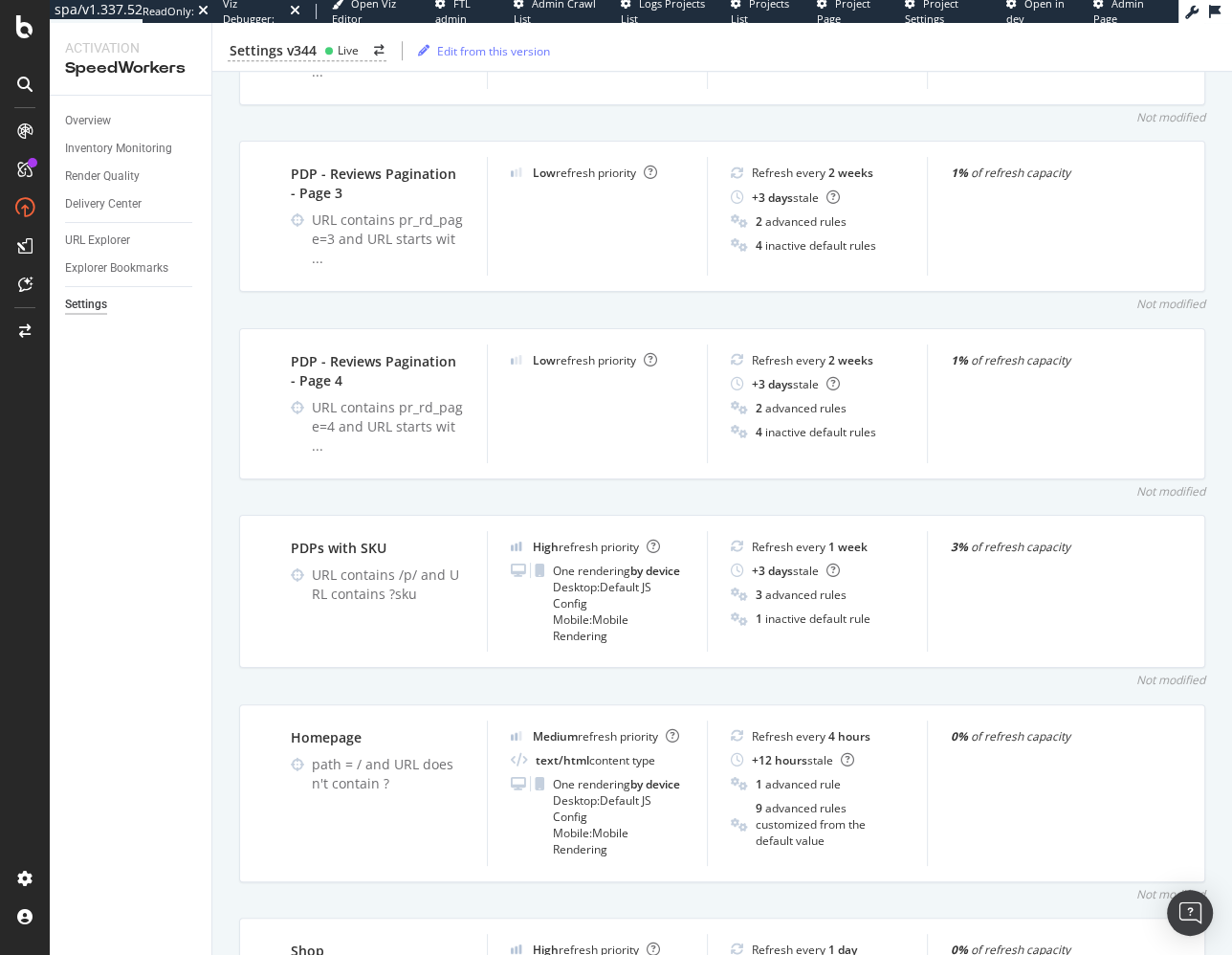
click at [789, 483] on div "Not modified" at bounding box center [722, 491] width 966 height 16
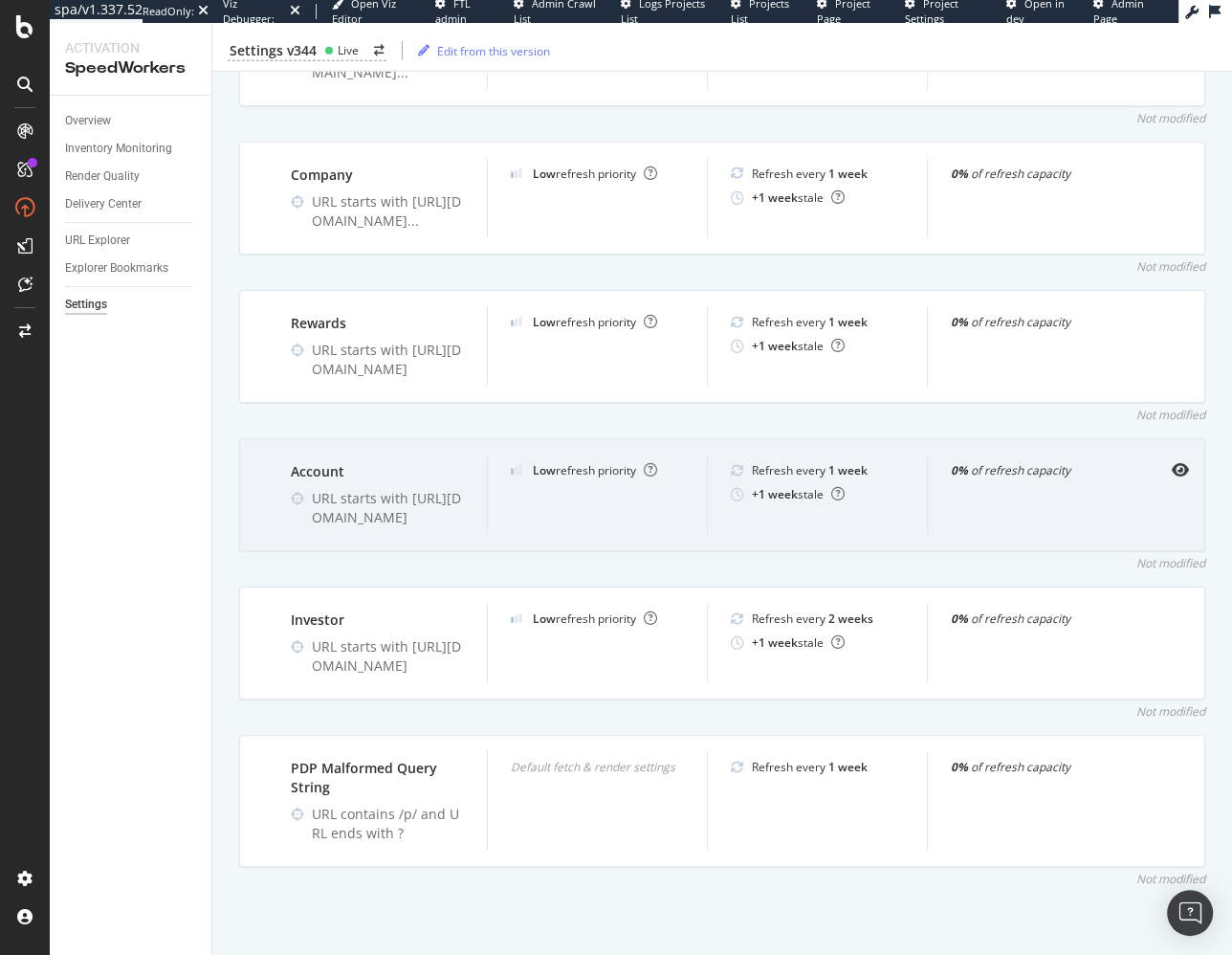
scroll to position [3533, 0]
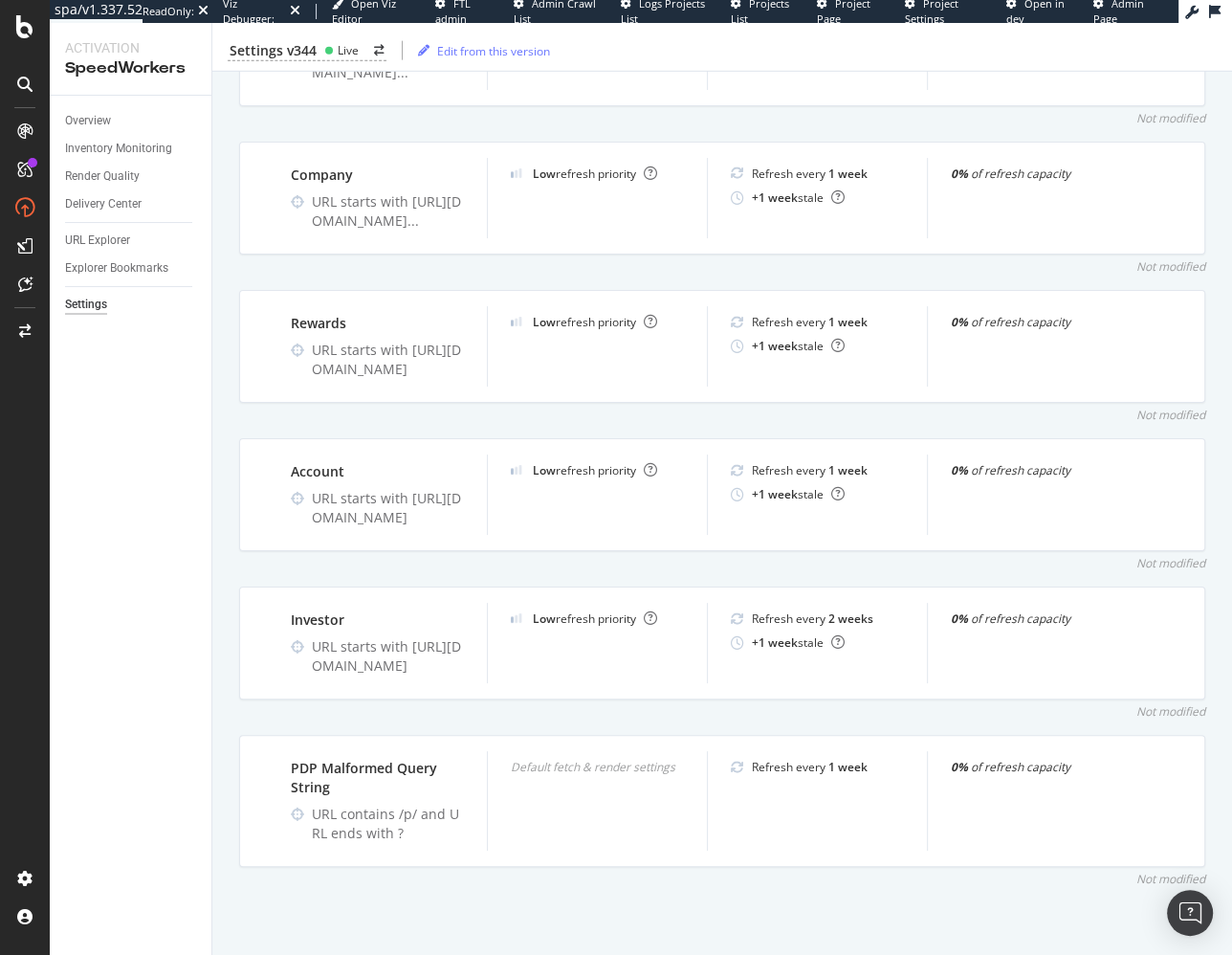
click at [734, 711] on div "Not modified" at bounding box center [722, 711] width 966 height 16
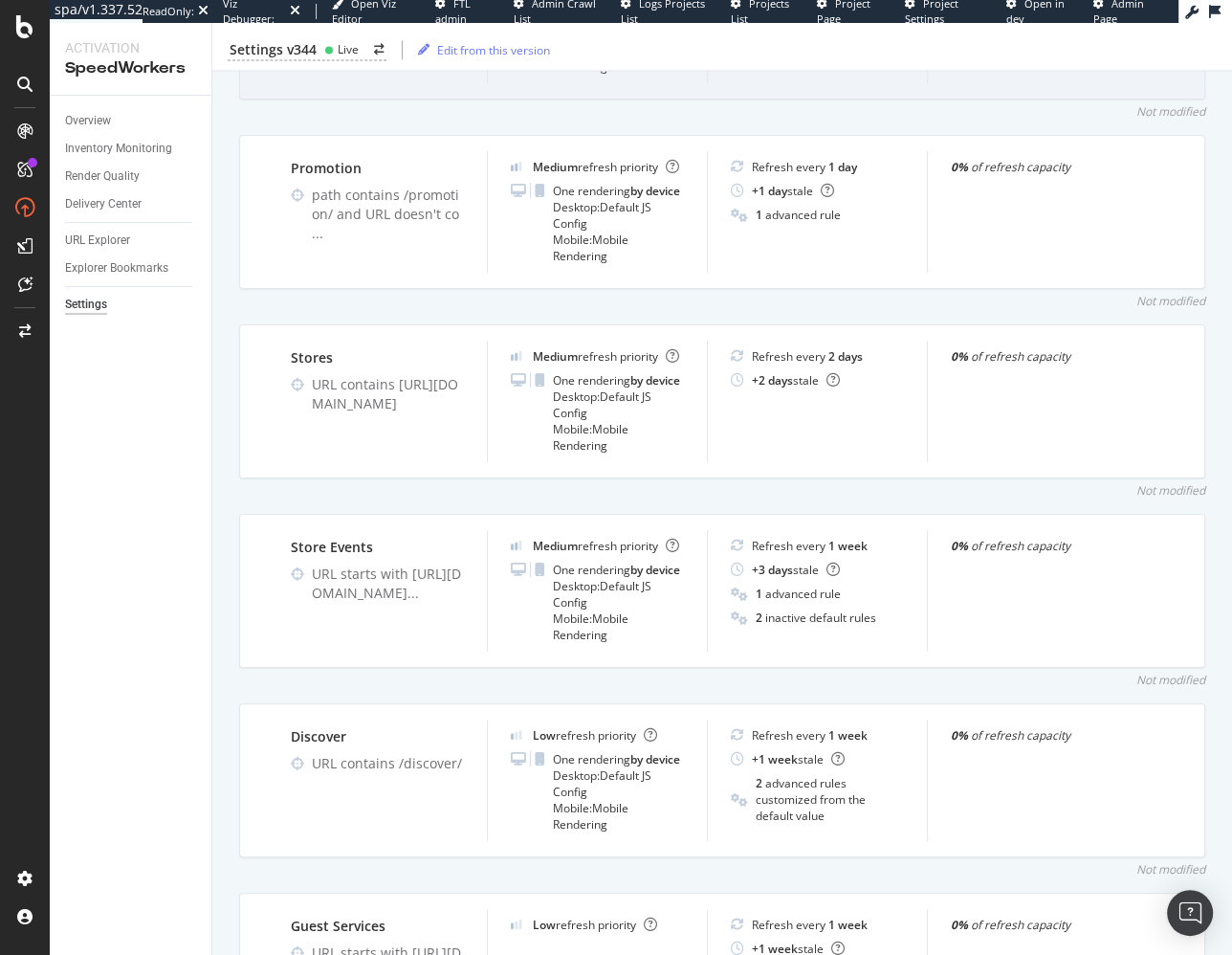
scroll to position [0, 0]
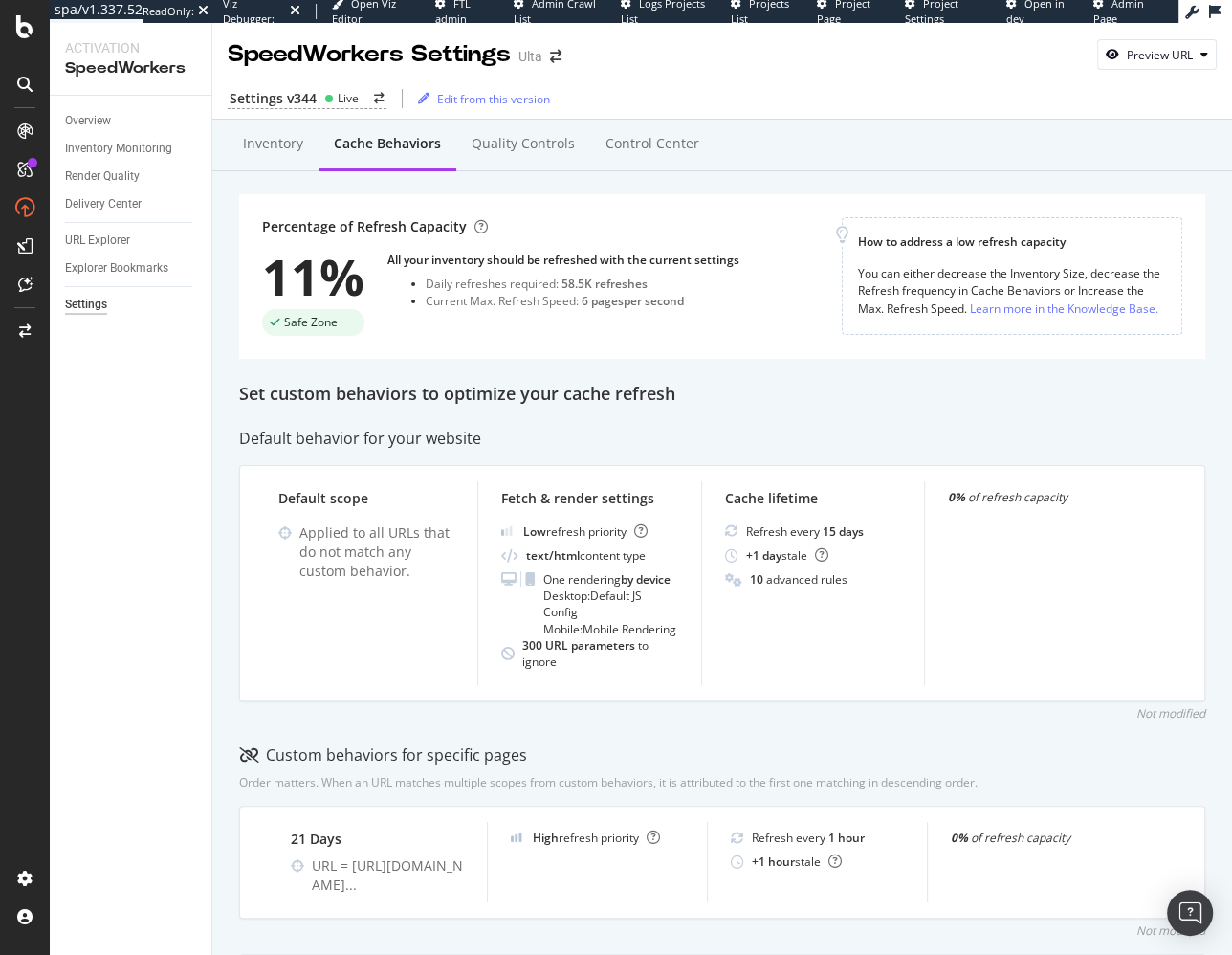
drag, startPoint x: 548, startPoint y: 425, endPoint x: 541, endPoint y: 408, distance: 18.4
click at [232, 144] on div "Inventory" at bounding box center [273, 144] width 91 height 53
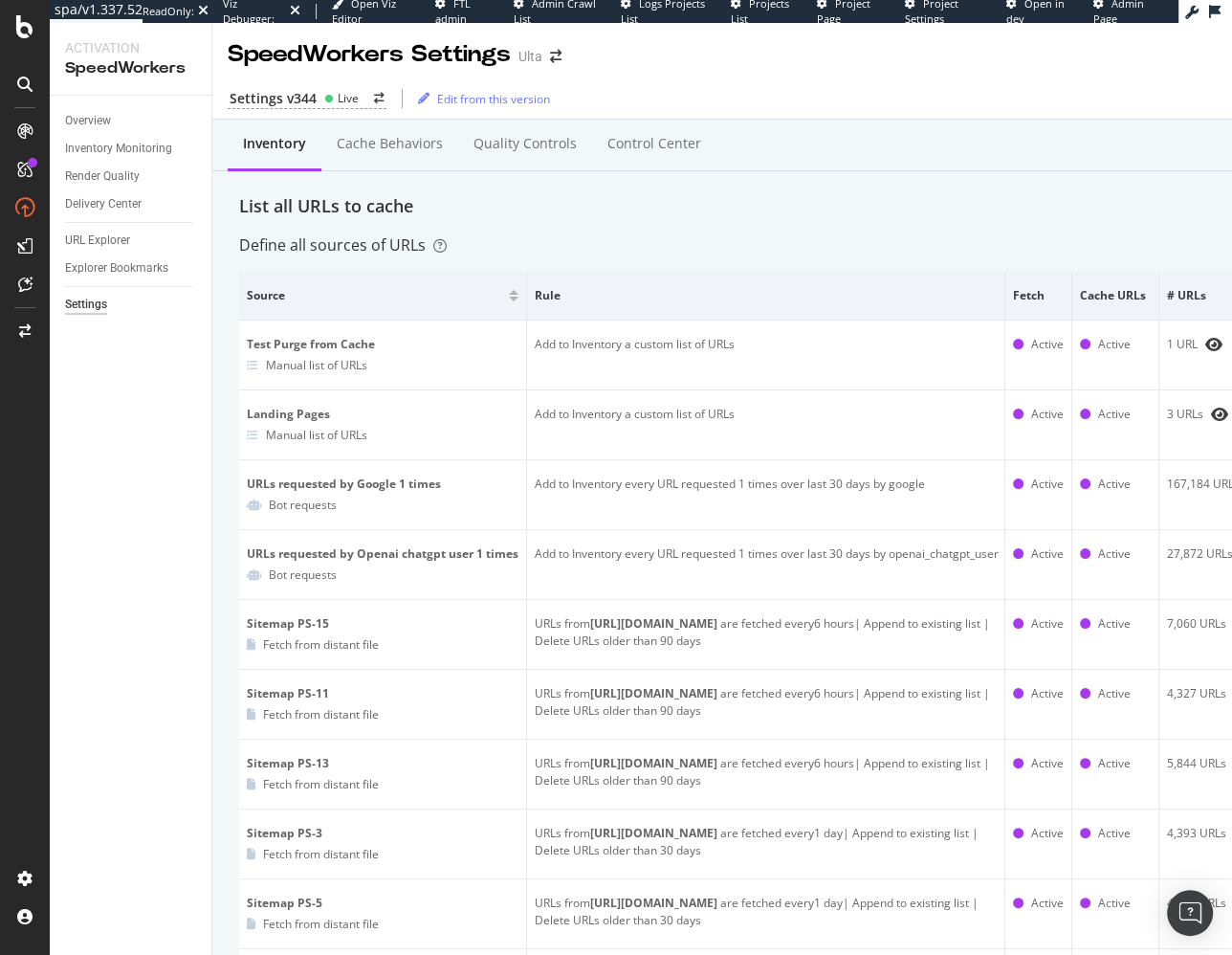
click at [103, 137] on div "Inventory Monitoring" at bounding box center [138, 149] width 146 height 28
click at [107, 144] on div "Inventory Monitoring" at bounding box center [119, 149] width 107 height 20
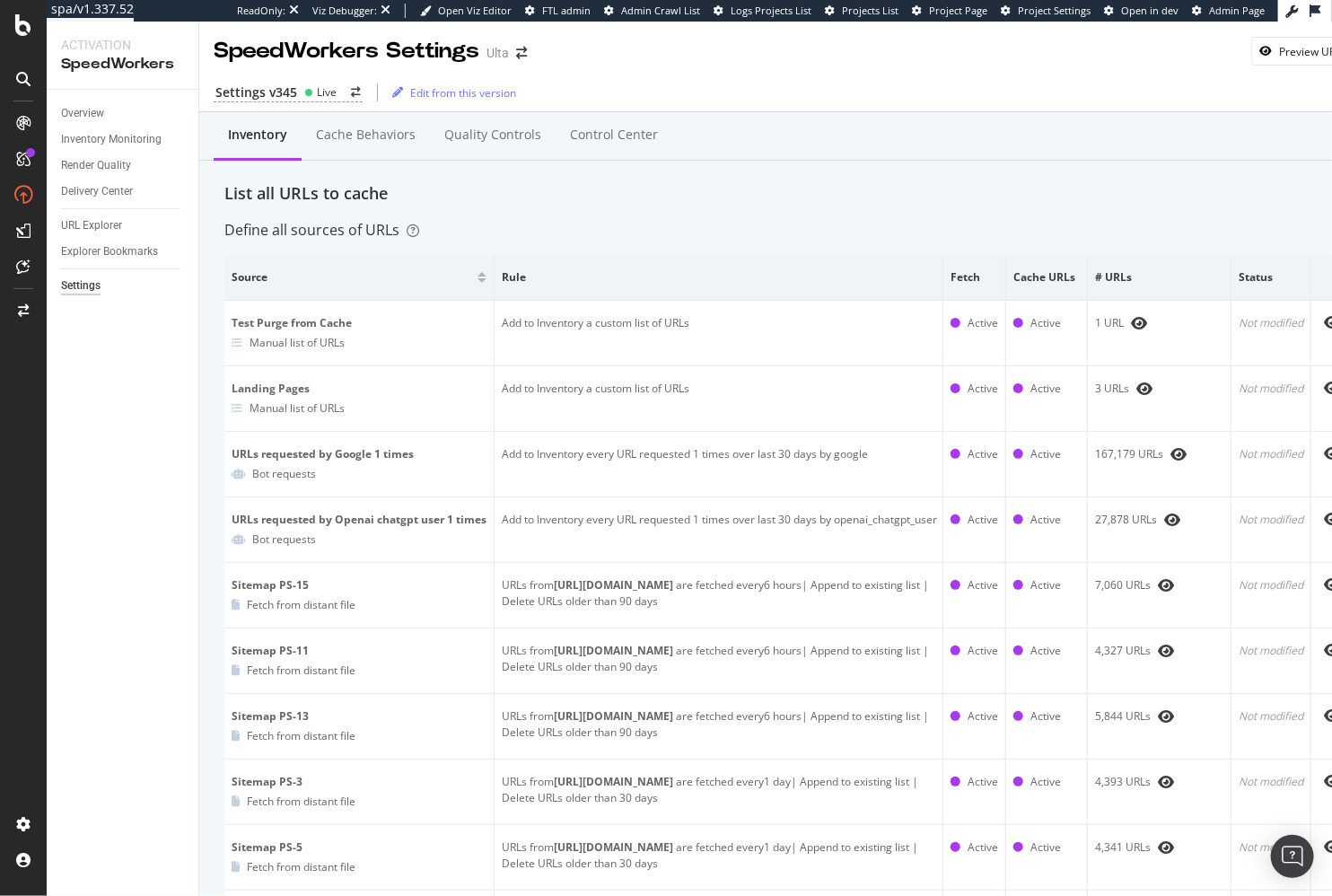
click at [702, 197] on div "List all URLs to cache" at bounding box center [788, 194] width 1128 height 23
click at [646, 224] on div "Define all sources of URLs" at bounding box center [788, 230] width 1128 height 20
click at [300, 96] on div "Settings v345 Live" at bounding box center [288, 93] width 149 height 19
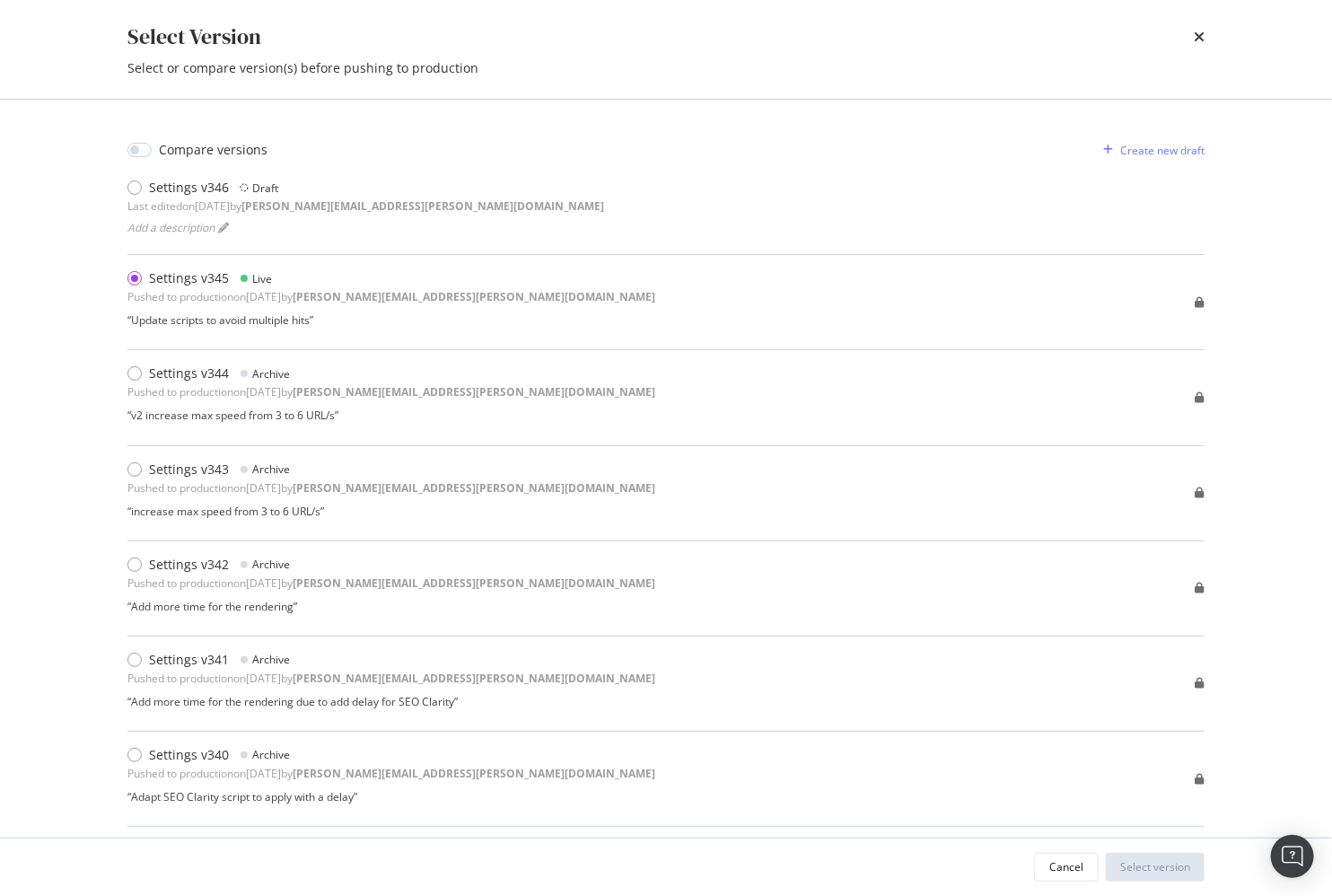
click at [924, 113] on div "Compare versions Create new draft Settings v346 Draft Last edited on [DATE] by …" at bounding box center [665, 468] width 1149 height 738
click at [1198, 38] on icon "times" at bounding box center [1200, 36] width 11 height 14
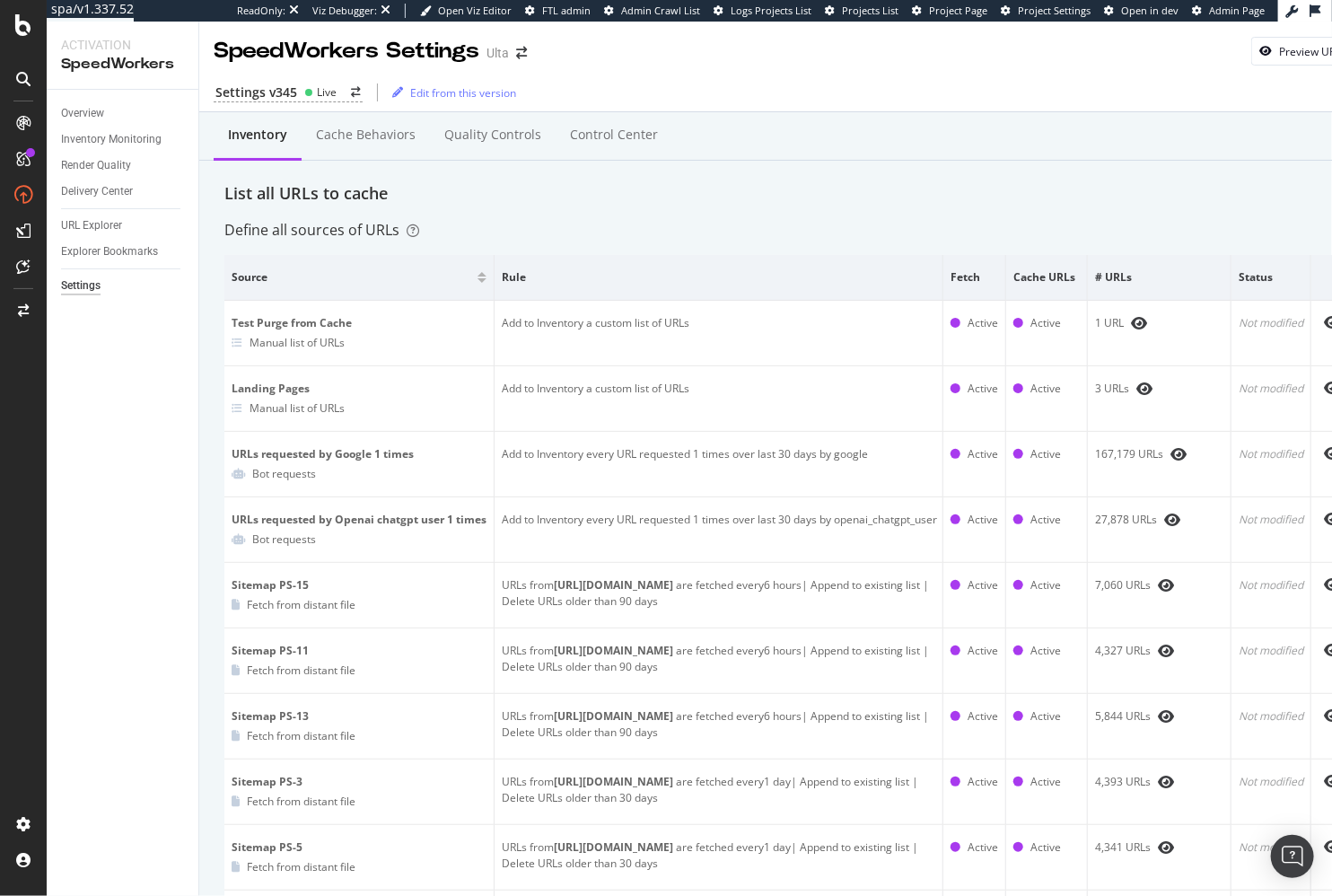
click at [1095, 88] on div "Settings v345 Live Edit from this version" at bounding box center [788, 92] width 1178 height 37
click at [818, 186] on div "List all URLs to cache" at bounding box center [788, 194] width 1128 height 23
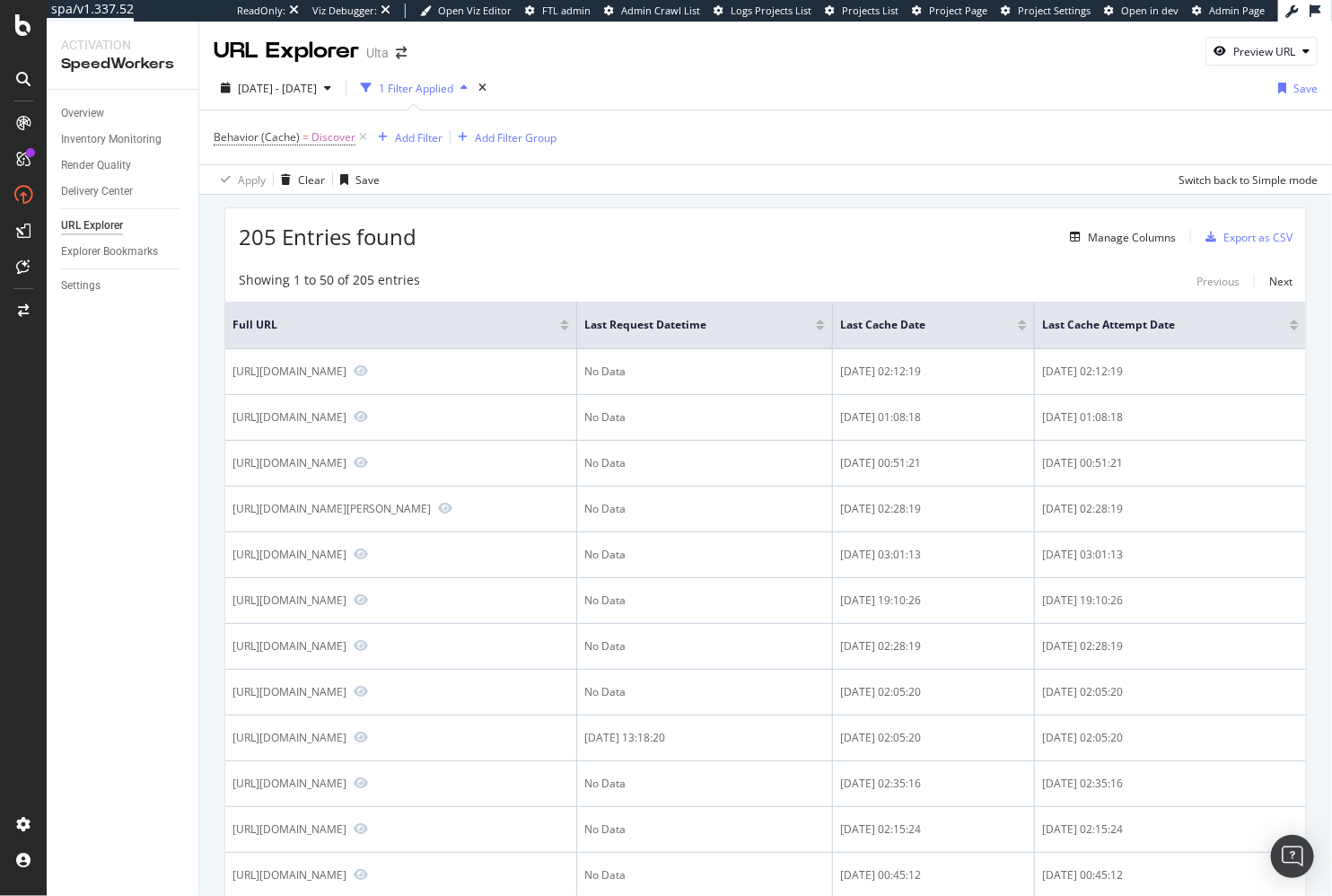
click at [564, 272] on div "Showing 1 to 50 of 205 entries Previous Next" at bounding box center [766, 281] width 1081 height 21
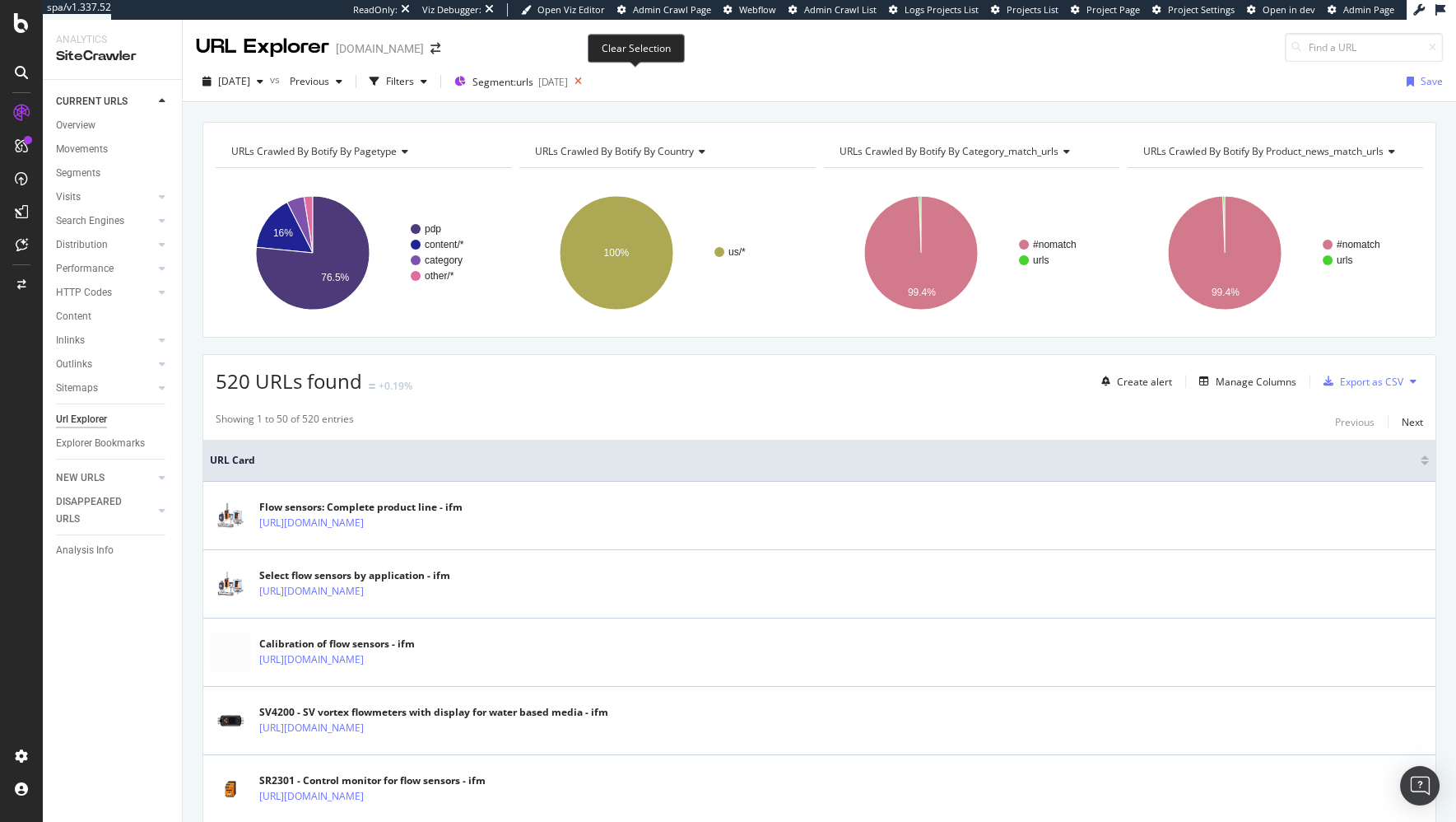
click at [588, 82] on icon at bounding box center [578, 81] width 20 height 23
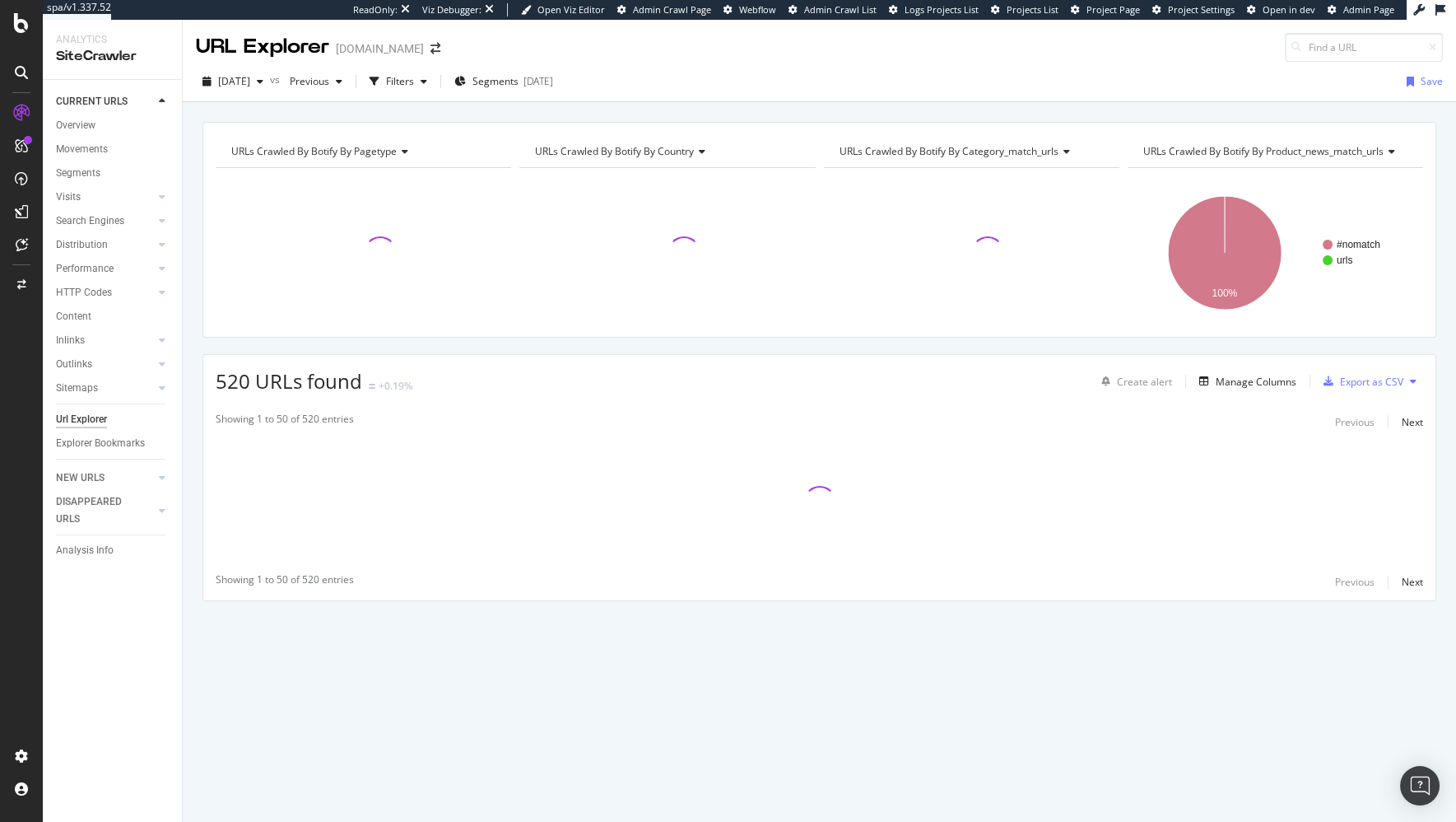
click at [600, 115] on div "URLs Crawled By Botify By pagetype Chart (by Value) Table Expand Export as CSV …" at bounding box center [819, 121] width 1273 height 39
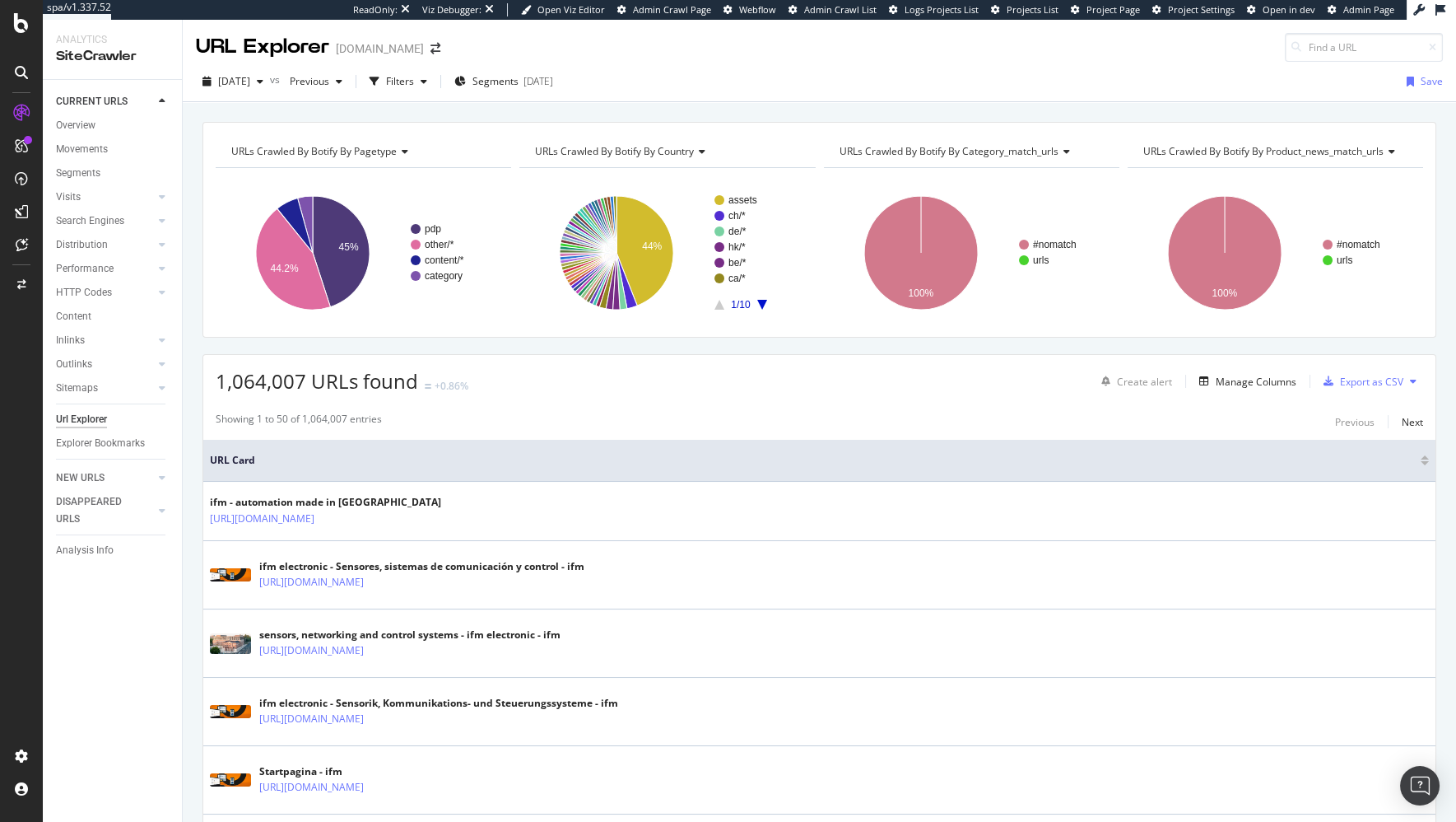
drag, startPoint x: 337, startPoint y: 80, endPoint x: 393, endPoint y: 79, distance: 56.0
click at [329, 80] on span "Previous" at bounding box center [306, 81] width 46 height 14
click at [414, 79] on div "Filters" at bounding box center [400, 81] width 28 height 14
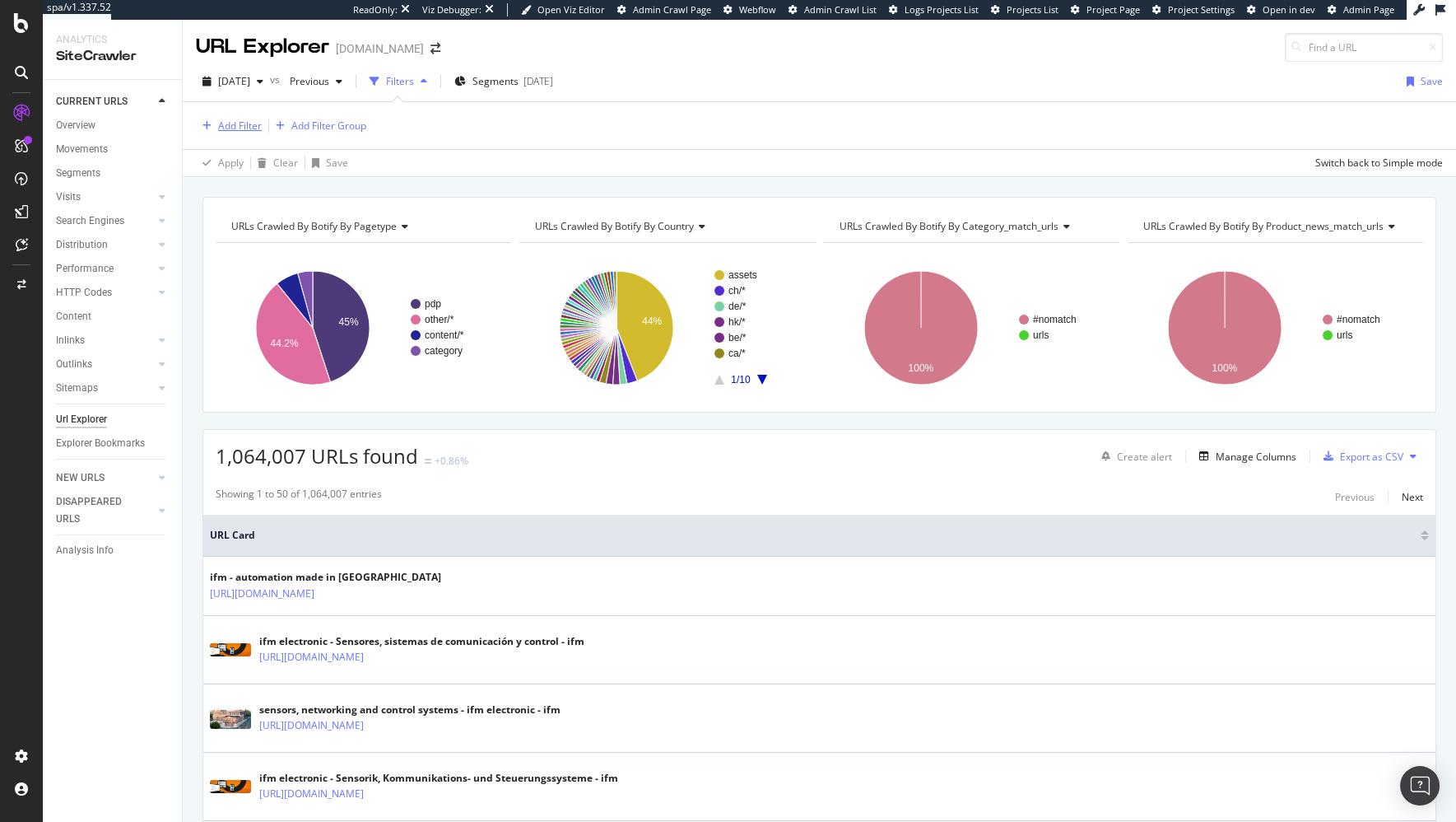
click at [233, 127] on div "Add Filter" at bounding box center [239, 126] width 44 height 14
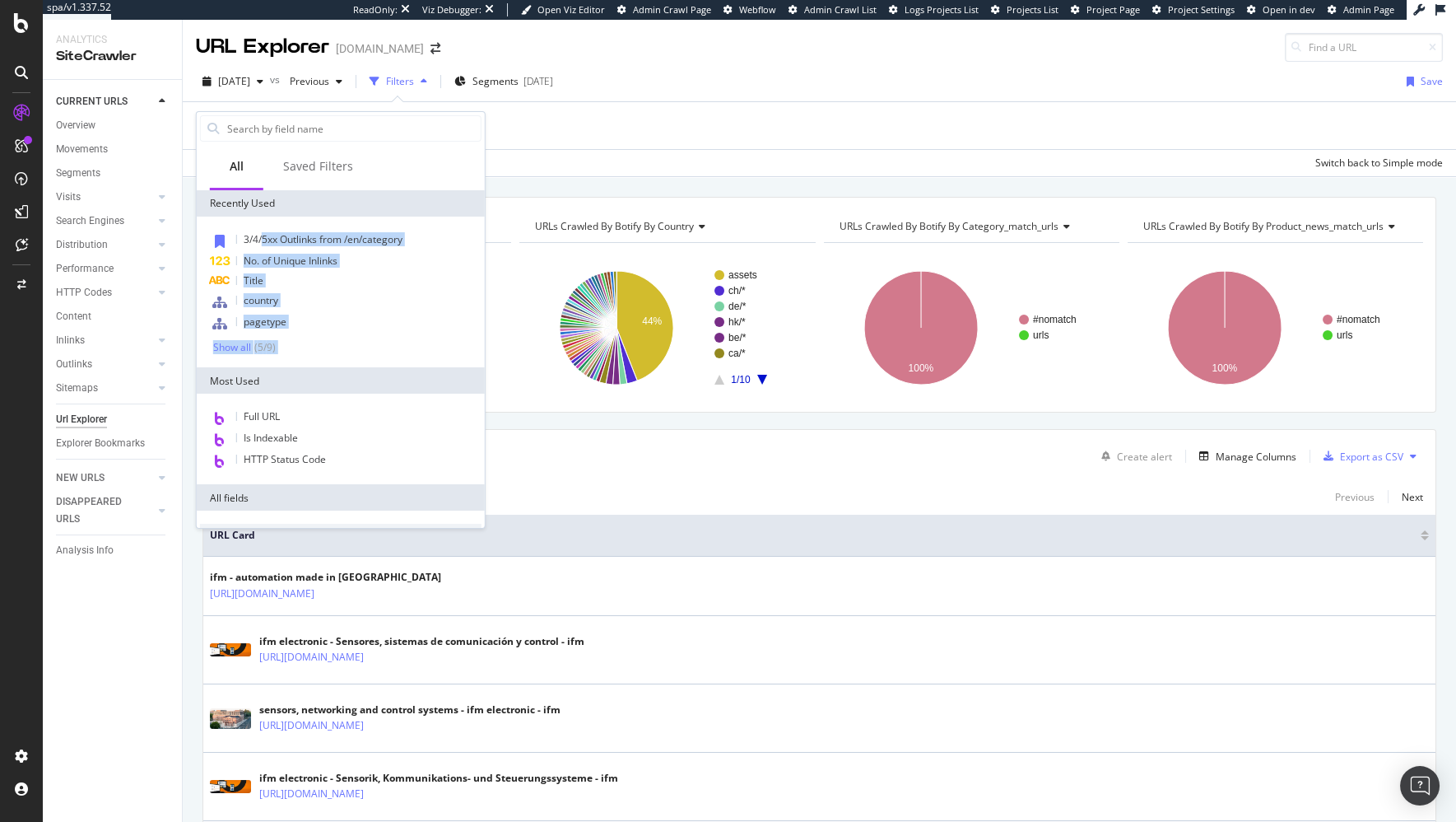
drag, startPoint x: 262, startPoint y: 240, endPoint x: 302, endPoint y: 372, distance: 137.9
click at [306, 372] on div "Recently Used 3/4/5xx Outlinks from /en/category No. of Unique Inlinks Title co…" at bounding box center [340, 671] width 288 height 960
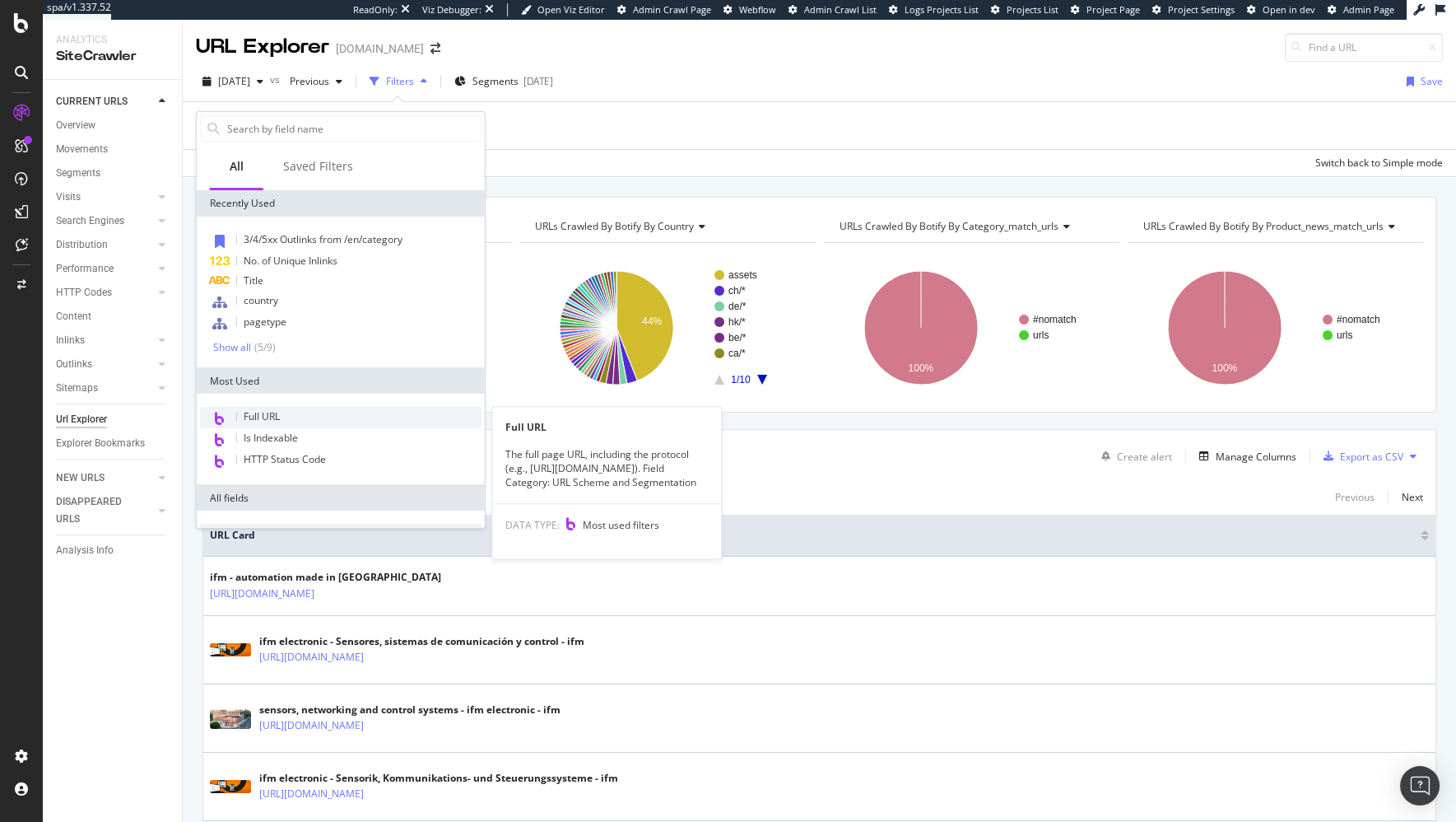
click at [269, 411] on span "Full URL" at bounding box center [261, 416] width 36 height 14
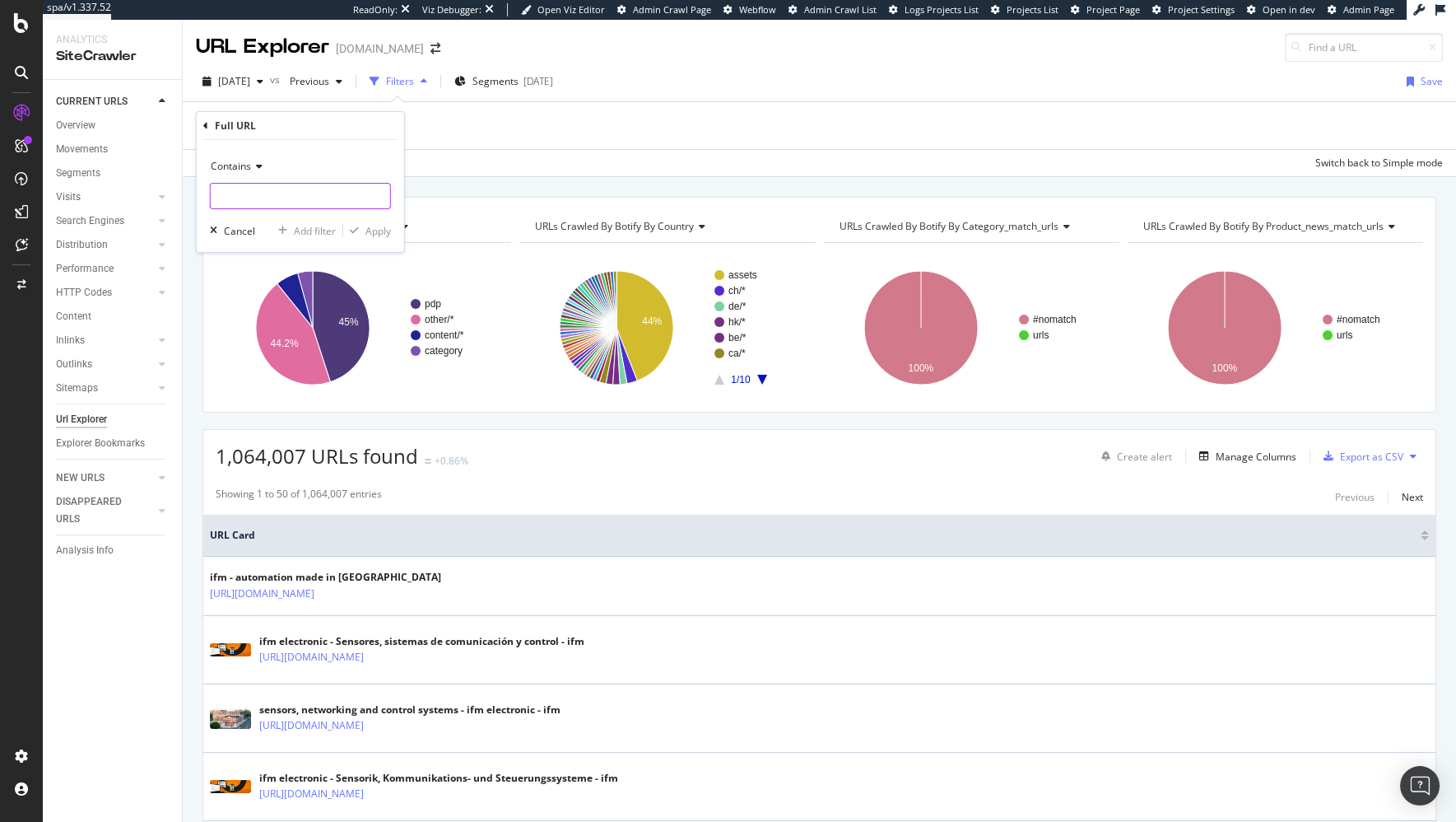
drag, startPoint x: 317, startPoint y: 185, endPoint x: 304, endPoint y: 193, distance: 15.3
click at [317, 185] on input "text" at bounding box center [301, 196] width 179 height 26
paste input "[URL][DOMAIN_NAME]"
type input "[URL][DOMAIN_NAME]"
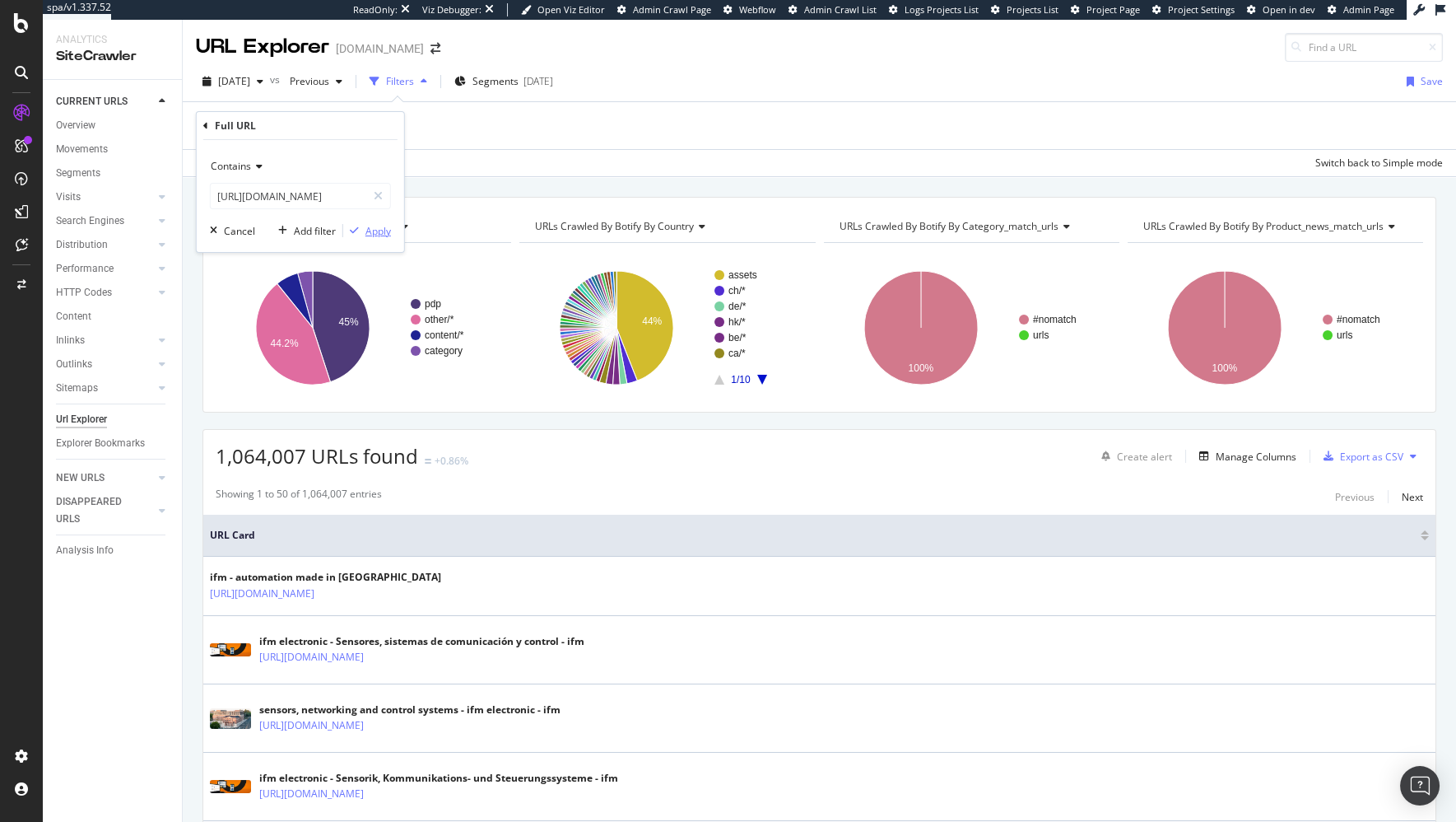
scroll to position [0, 0]
click at [371, 226] on div "Apply" at bounding box center [378, 231] width 26 height 14
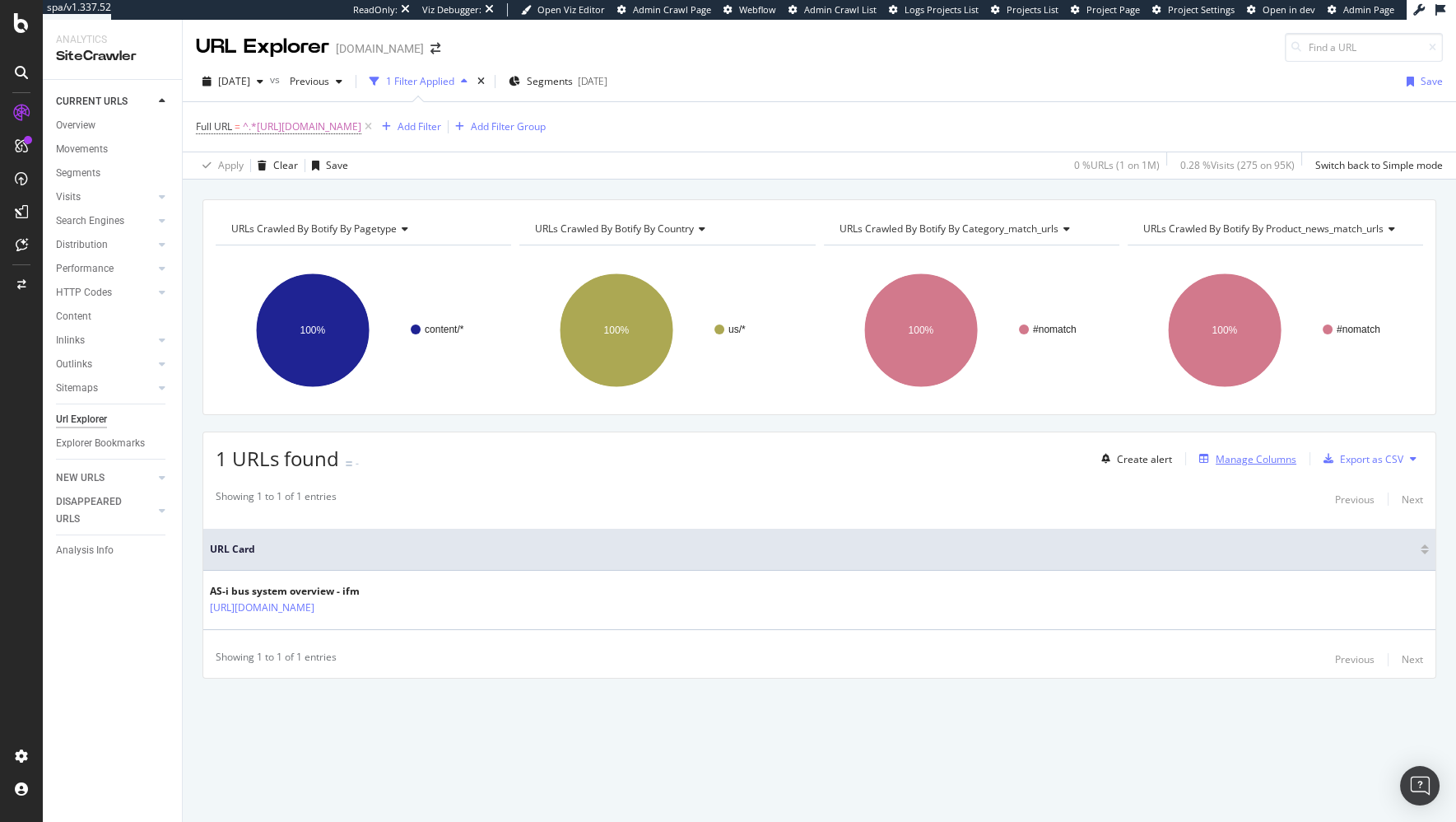
click at [1243, 452] on div "Manage Columns" at bounding box center [1255, 459] width 80 height 14
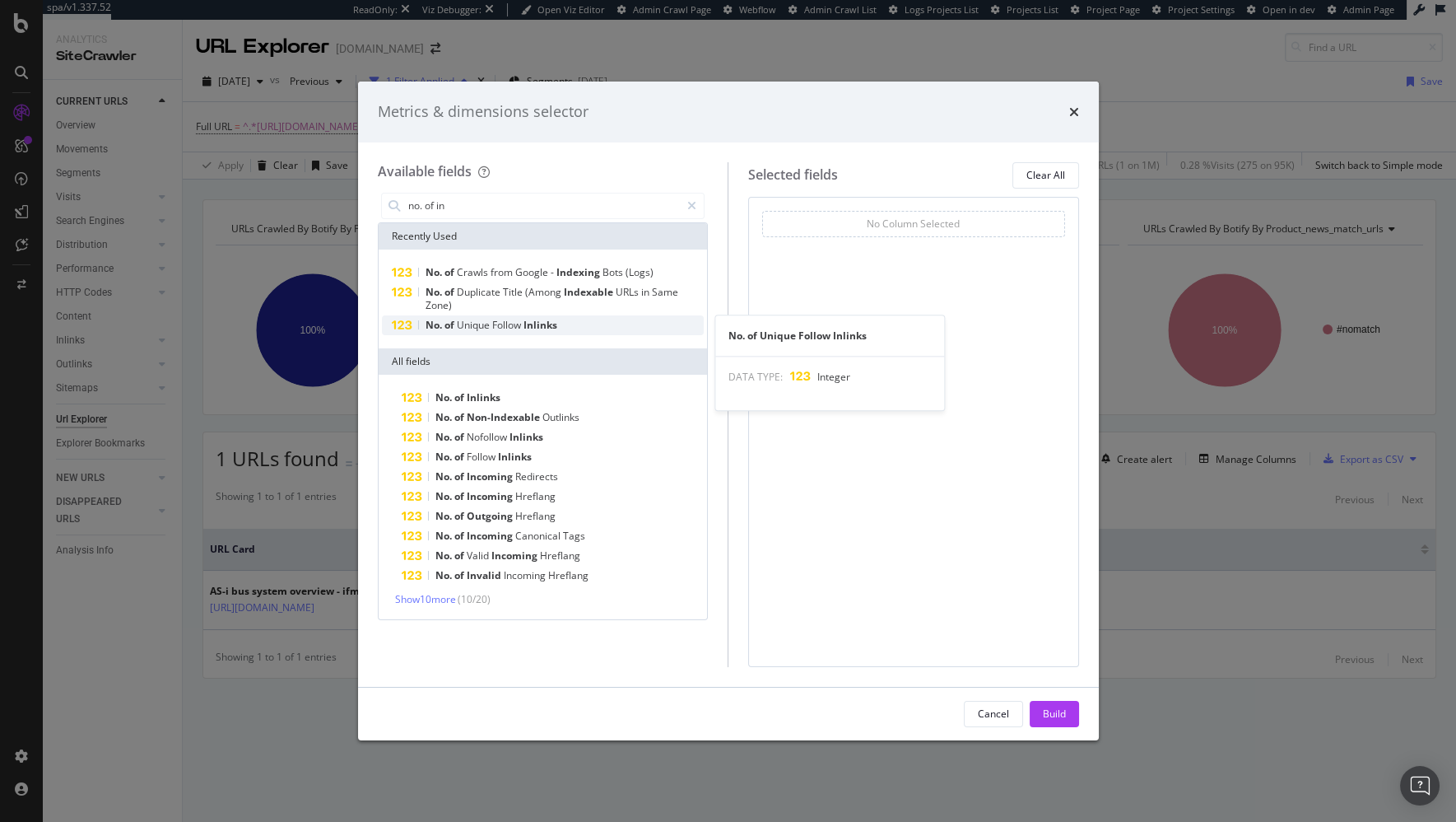
type input "no. of in"
drag, startPoint x: 532, startPoint y: 325, endPoint x: 536, endPoint y: 311, distance: 14.6
click at [532, 324] on span "Inlinks" at bounding box center [541, 325] width 34 height 14
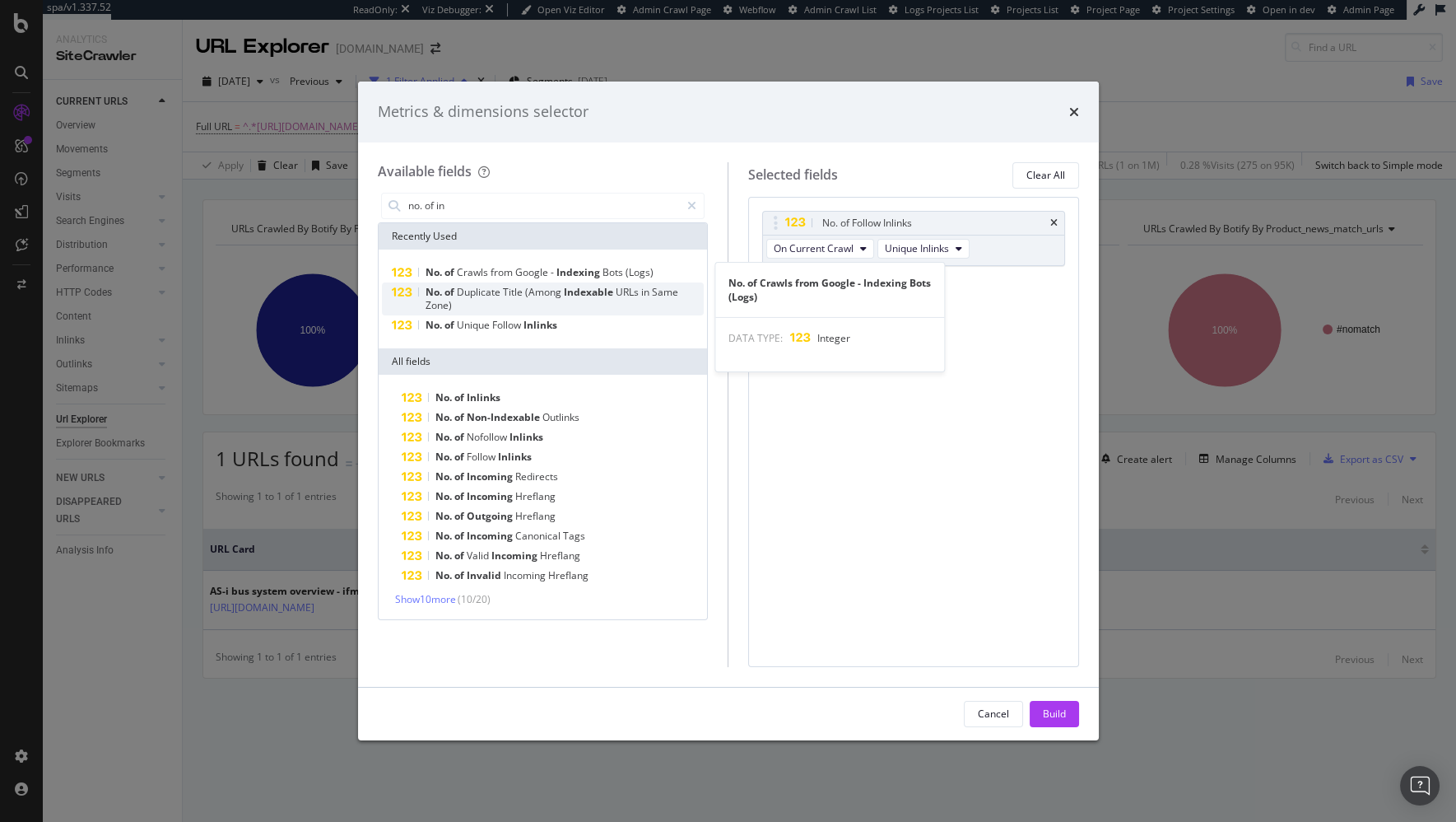
drag, startPoint x: 530, startPoint y: 268, endPoint x: 548, endPoint y: 290, distance: 28.4
click at [530, 268] on span "Google" at bounding box center [532, 272] width 35 height 14
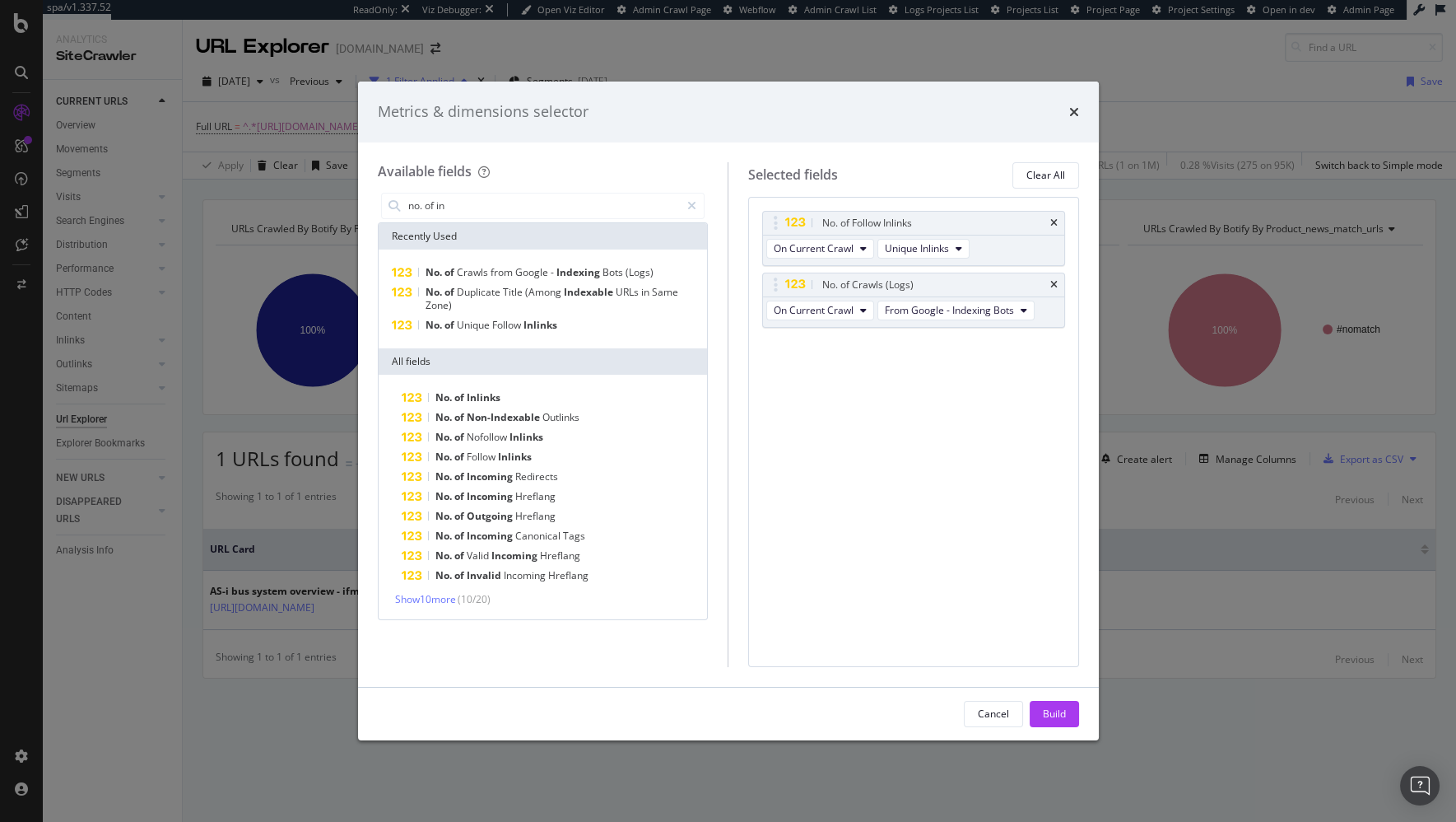
click at [1059, 709] on div "Build" at bounding box center [1054, 713] width 23 height 14
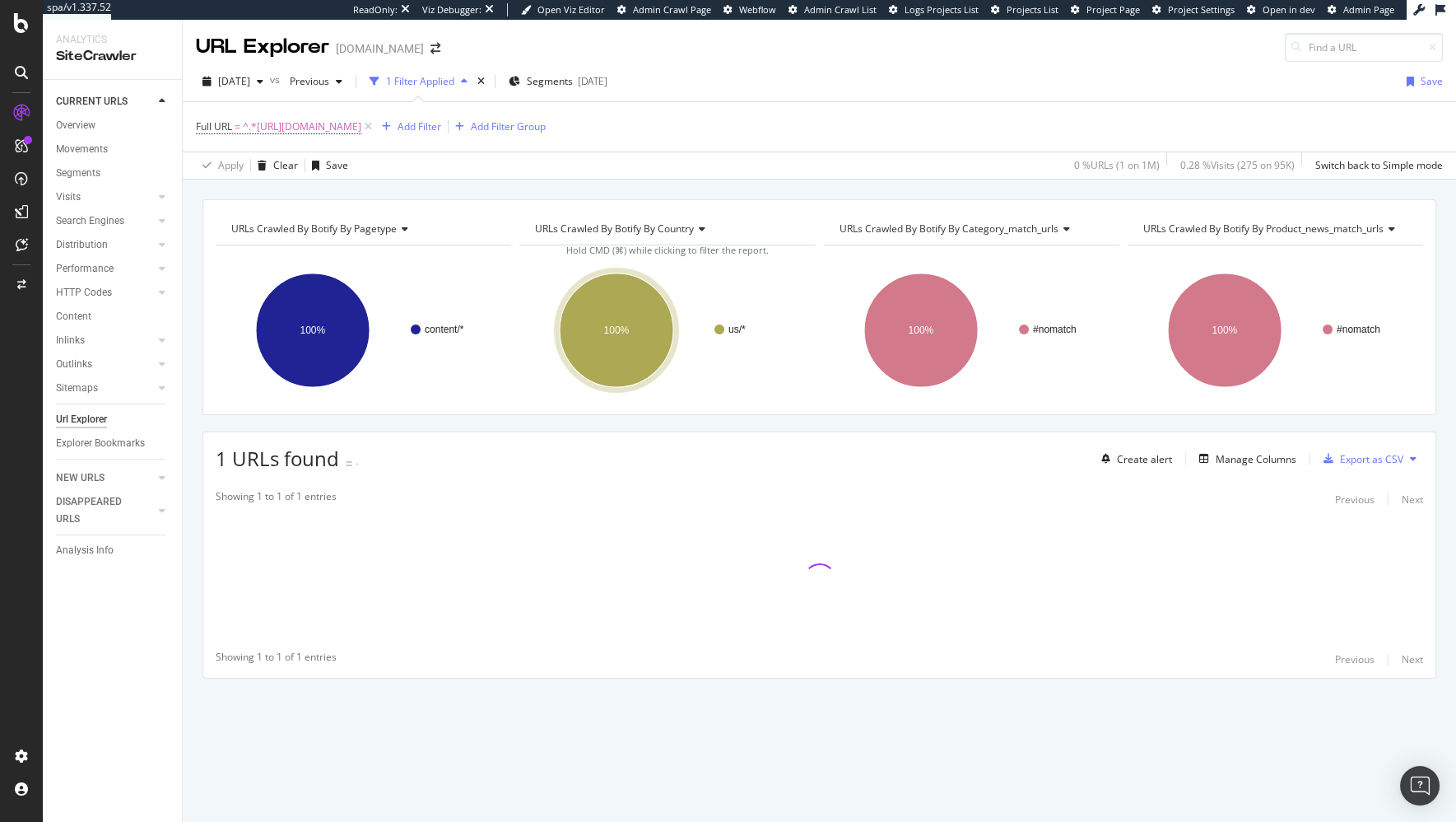
click at [648, 427] on div "URLs Crawled By Botify By pagetype Chart (by Value) Table Expand Export as CSV …" at bounding box center [819, 467] width 1273 height 537
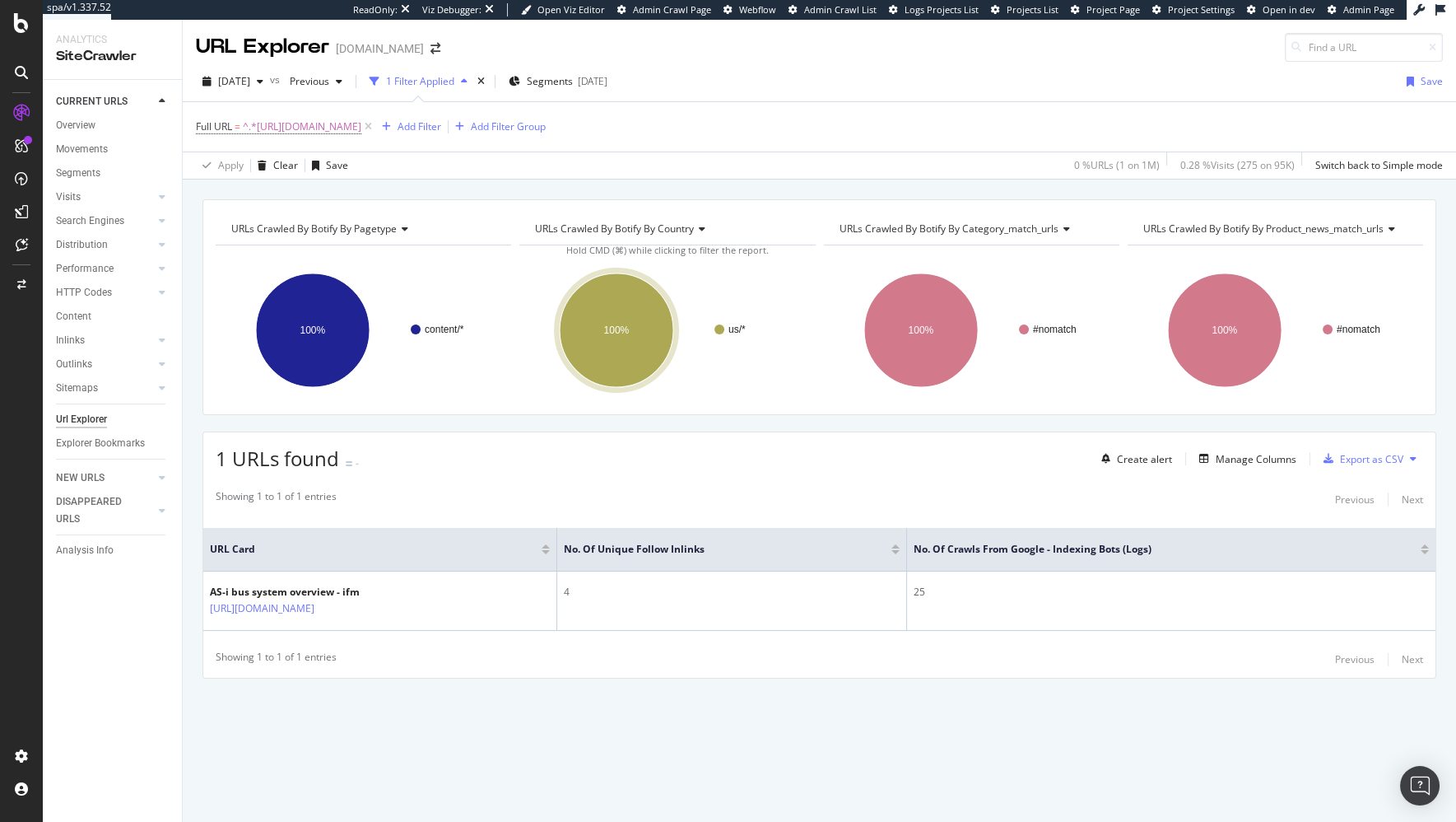
click at [664, 749] on div "URLs Crawled By Botify By pagetype Chart (by Value) Table Expand Export as CSV …" at bounding box center [819, 501] width 1273 height 643
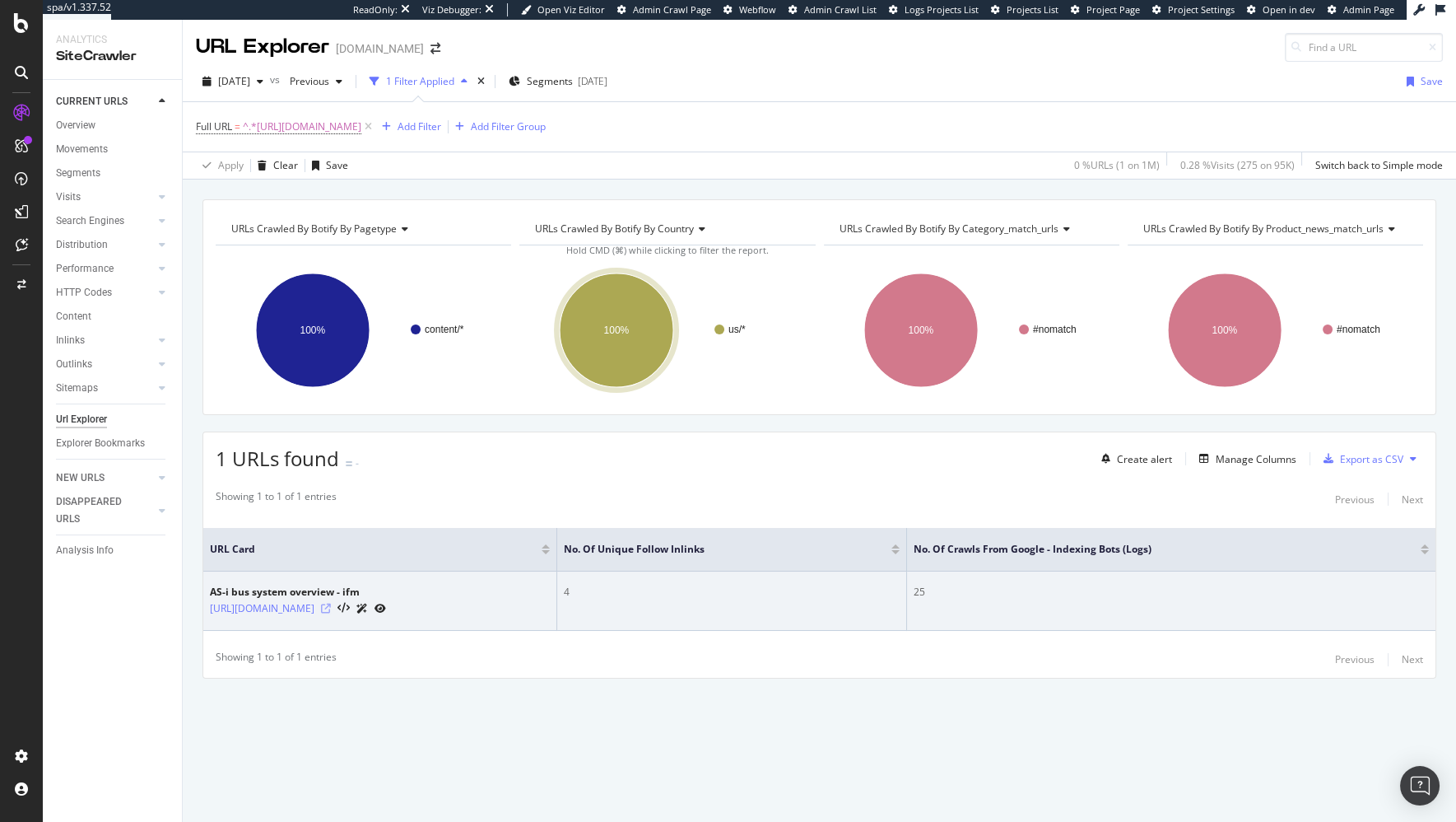
click at [330, 603] on icon at bounding box center [326, 608] width 10 height 10
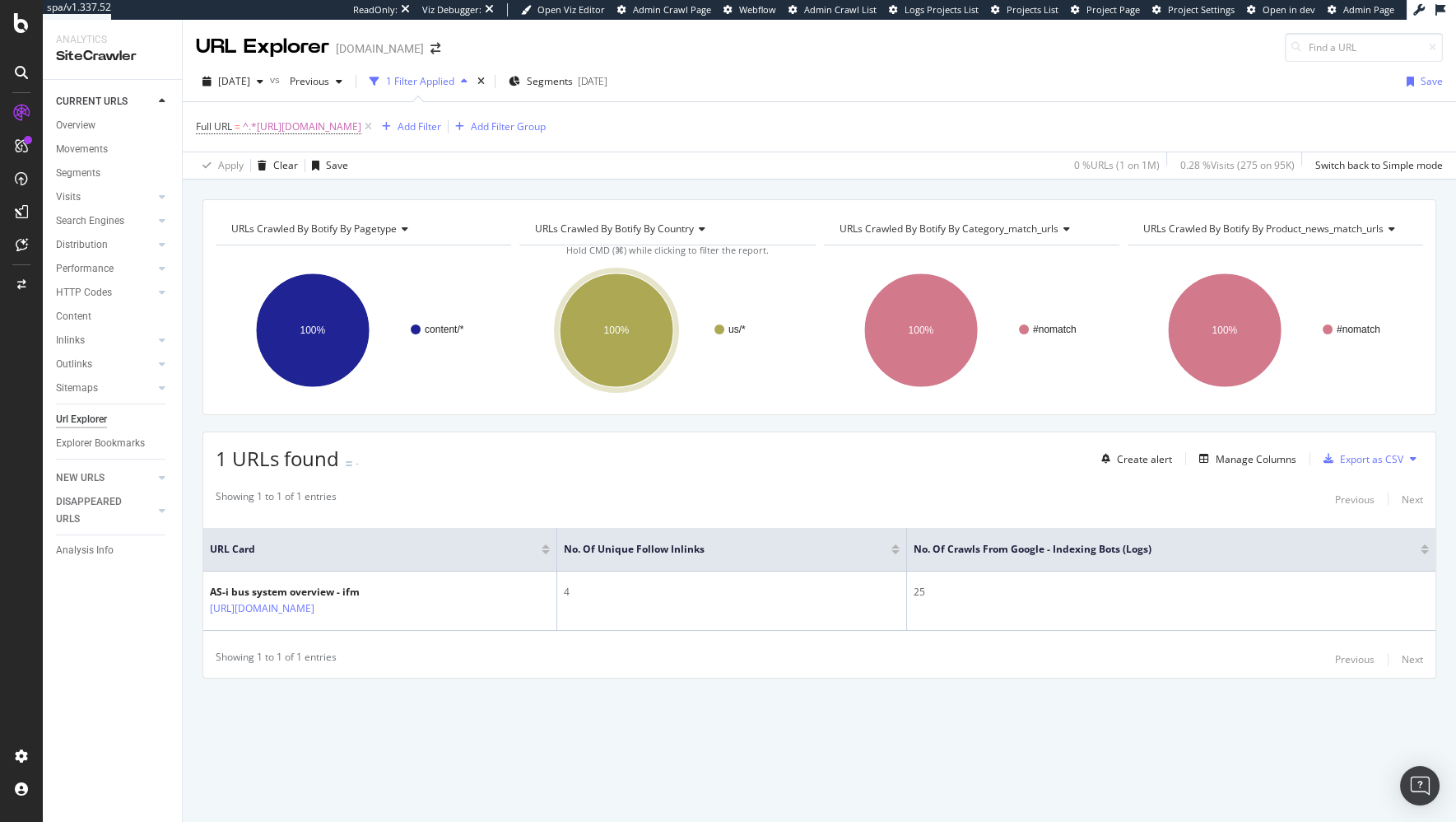
drag, startPoint x: 118, startPoint y: 308, endPoint x: 424, endPoint y: 38, distance: 408.1
click at [542, 414] on div "URLs Crawled By Botify By pagetype Chart (by Value) Table Expand Export as CSV …" at bounding box center [819, 467] width 1273 height 537
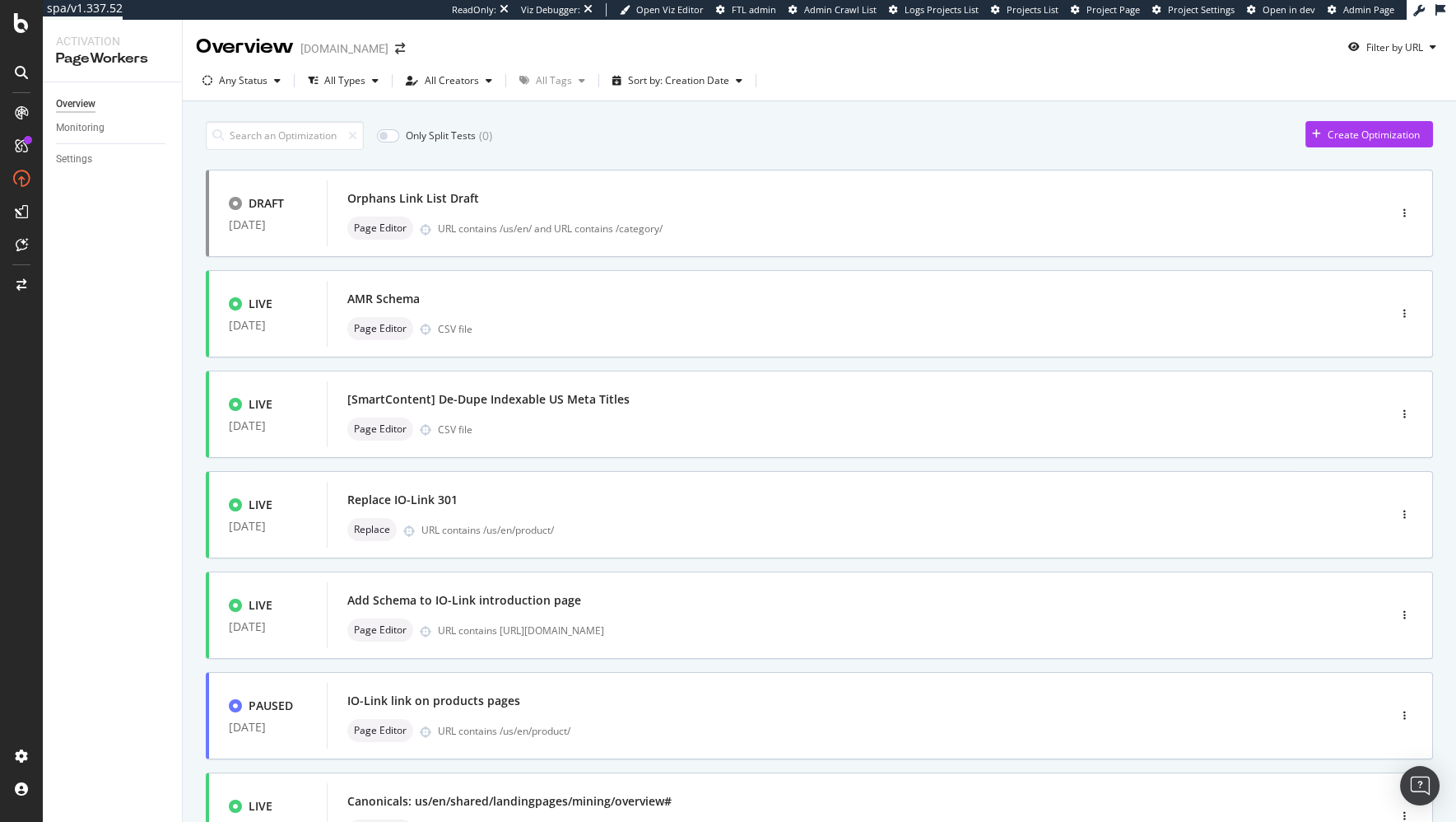
click at [1172, 129] on div "Only Split Tests ( 0 ) Create Optimization" at bounding box center [819, 136] width 1227 height 29
drag, startPoint x: 1297, startPoint y: 132, endPoint x: 1312, endPoint y: 133, distance: 15.0
click at [1297, 132] on div "Only Split Tests ( 0 ) Create Optimization" at bounding box center [819, 136] width 1227 height 29
click at [1332, 134] on div "Create Optimization" at bounding box center [1373, 134] width 92 height 14
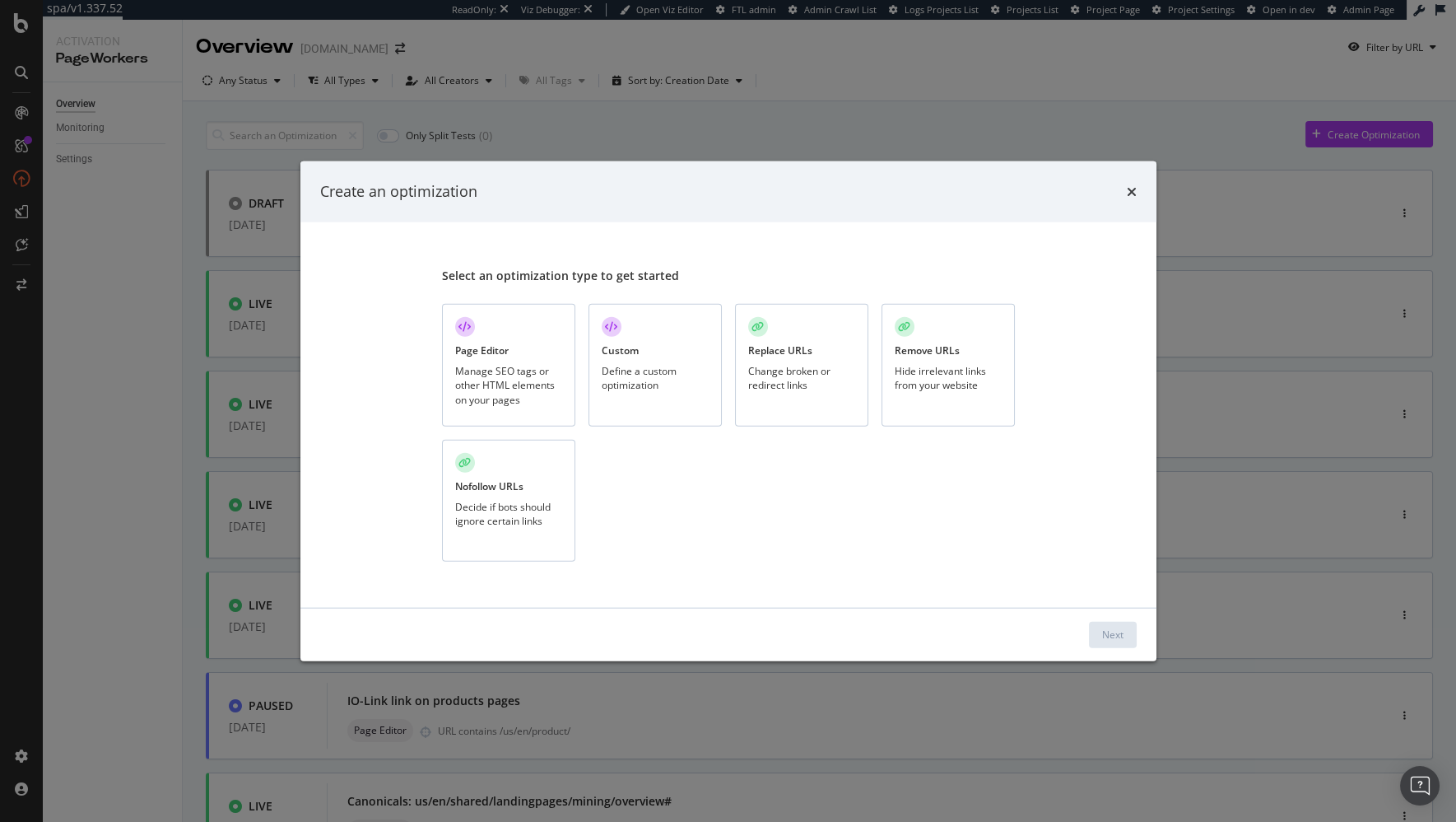
drag, startPoint x: 535, startPoint y: 336, endPoint x: 529, endPoint y: 345, distance: 10.8
click at [534, 336] on div "Page Editor Manage SEO tags or other HTML elements on your pages" at bounding box center [508, 366] width 133 height 123
click at [1124, 637] on button "Next" at bounding box center [1113, 634] width 48 height 26
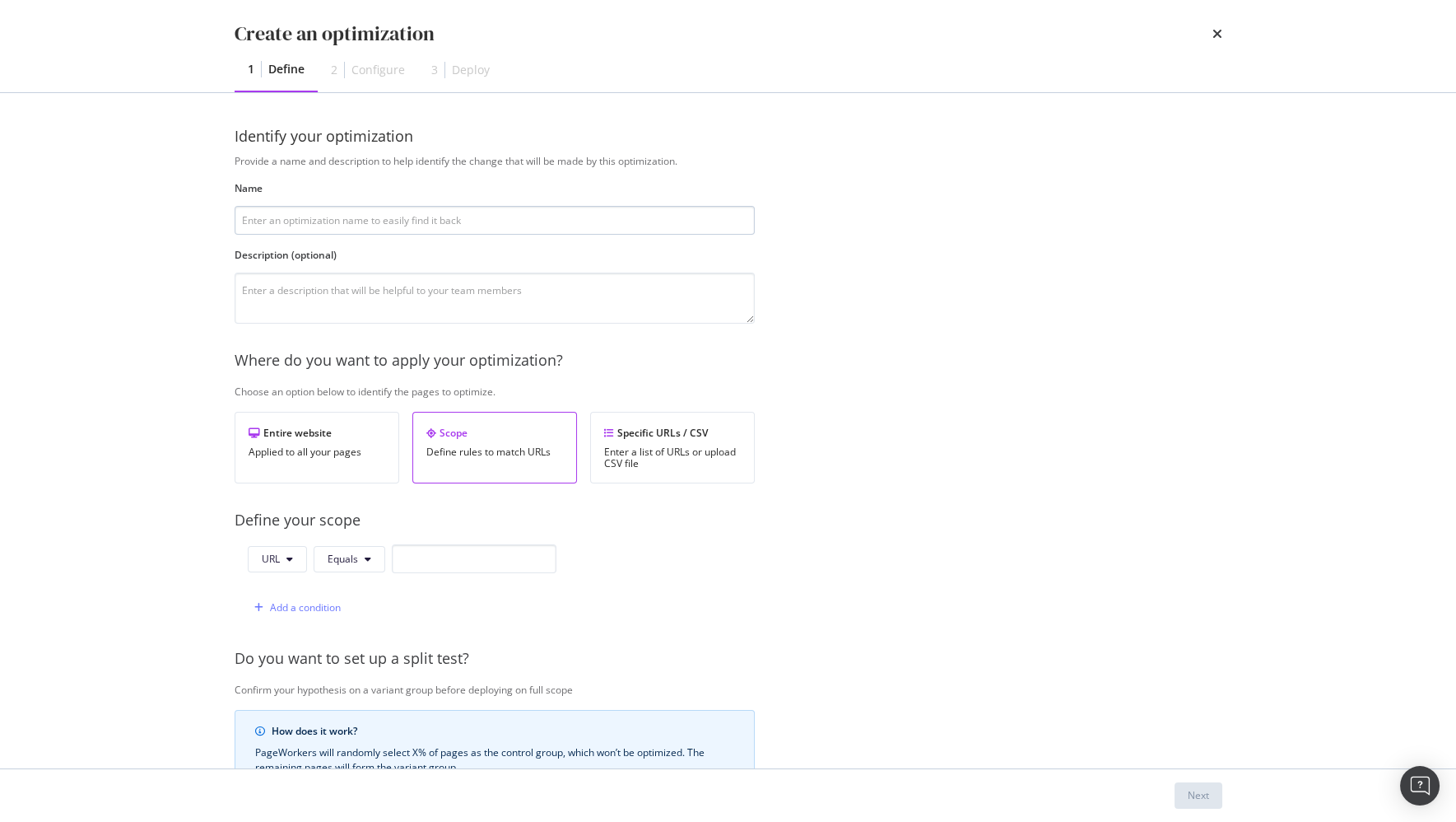
click at [522, 219] on input "modal" at bounding box center [494, 220] width 520 height 29
type input "Steven Link List Draft"
drag, startPoint x: 488, startPoint y: 558, endPoint x: 408, endPoint y: 561, distance: 80.1
click at [483, 558] on input "modal" at bounding box center [474, 559] width 165 height 29
click at [370, 566] on button "Equals" at bounding box center [349, 559] width 72 height 26
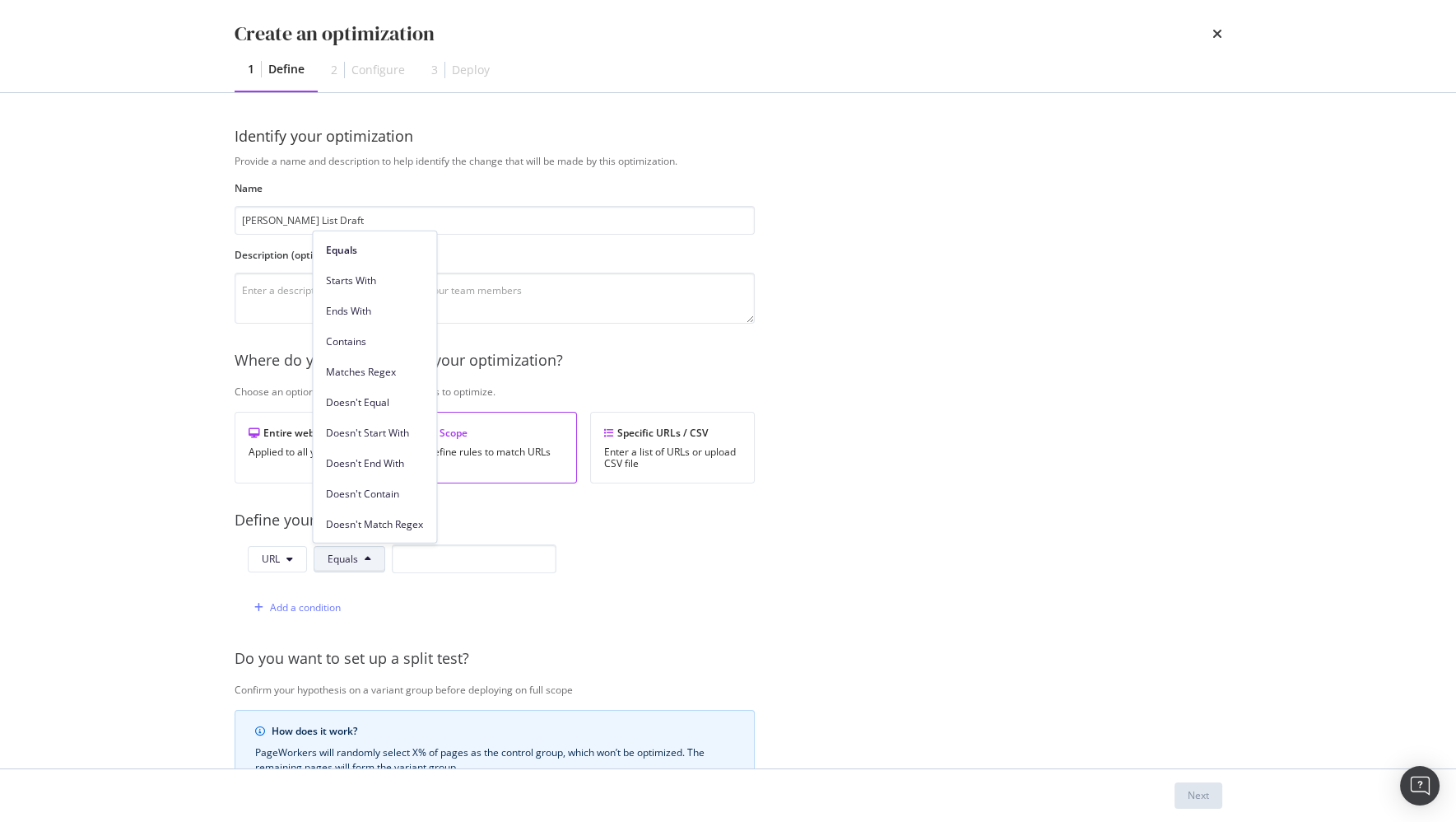
click at [388, 337] on span "Contains" at bounding box center [375, 340] width 97 height 15
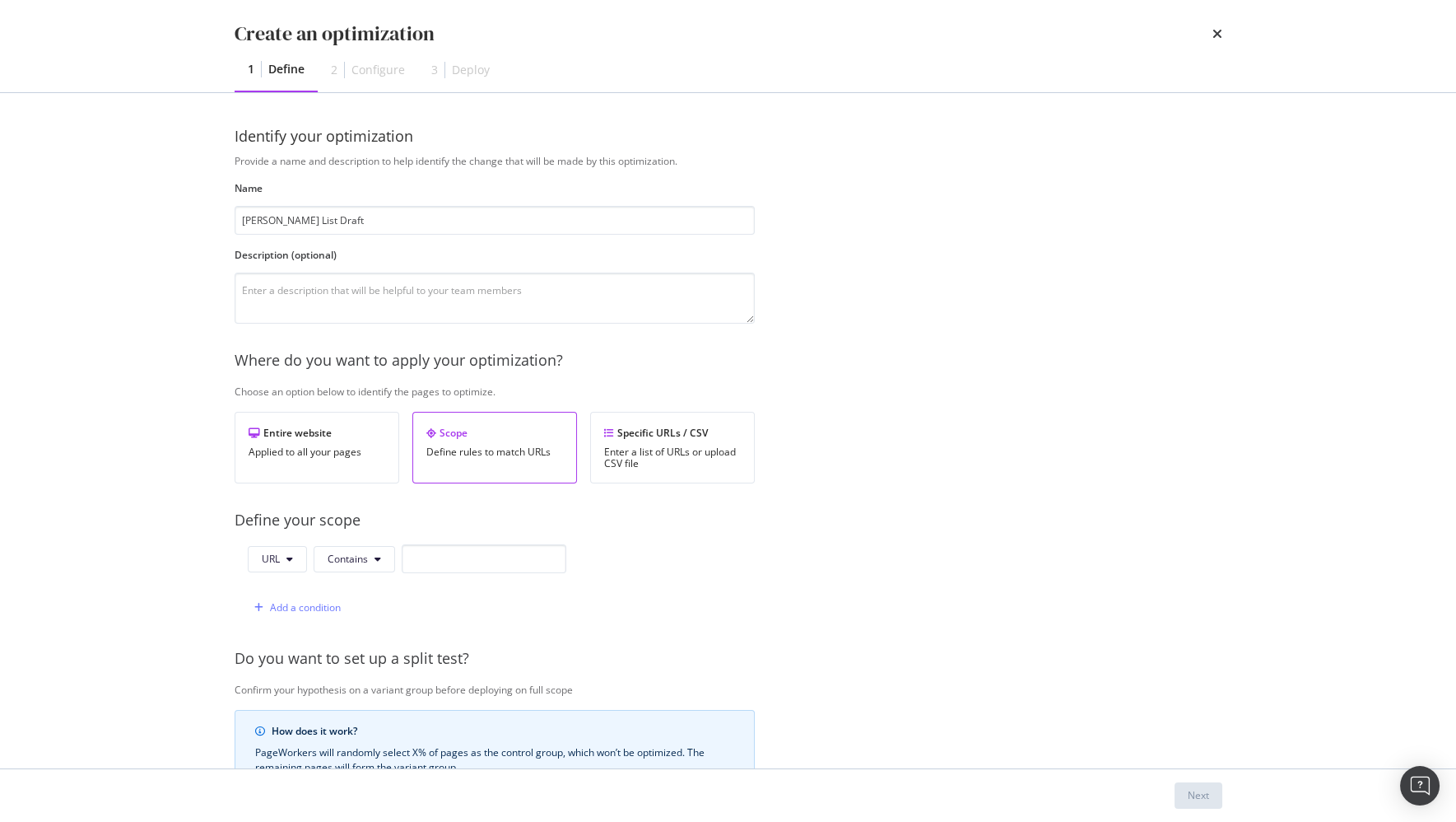
click at [482, 573] on div "URL Contains Add a condition" at bounding box center [401, 583] width 331 height 78
drag, startPoint x: 488, startPoint y: 567, endPoint x: 496, endPoint y: 560, distance: 10.6
click at [491, 564] on input "modal" at bounding box center [483, 559] width 165 height 29
paste input "https://www.ifm.com/us/en/category/210_010_010_020"
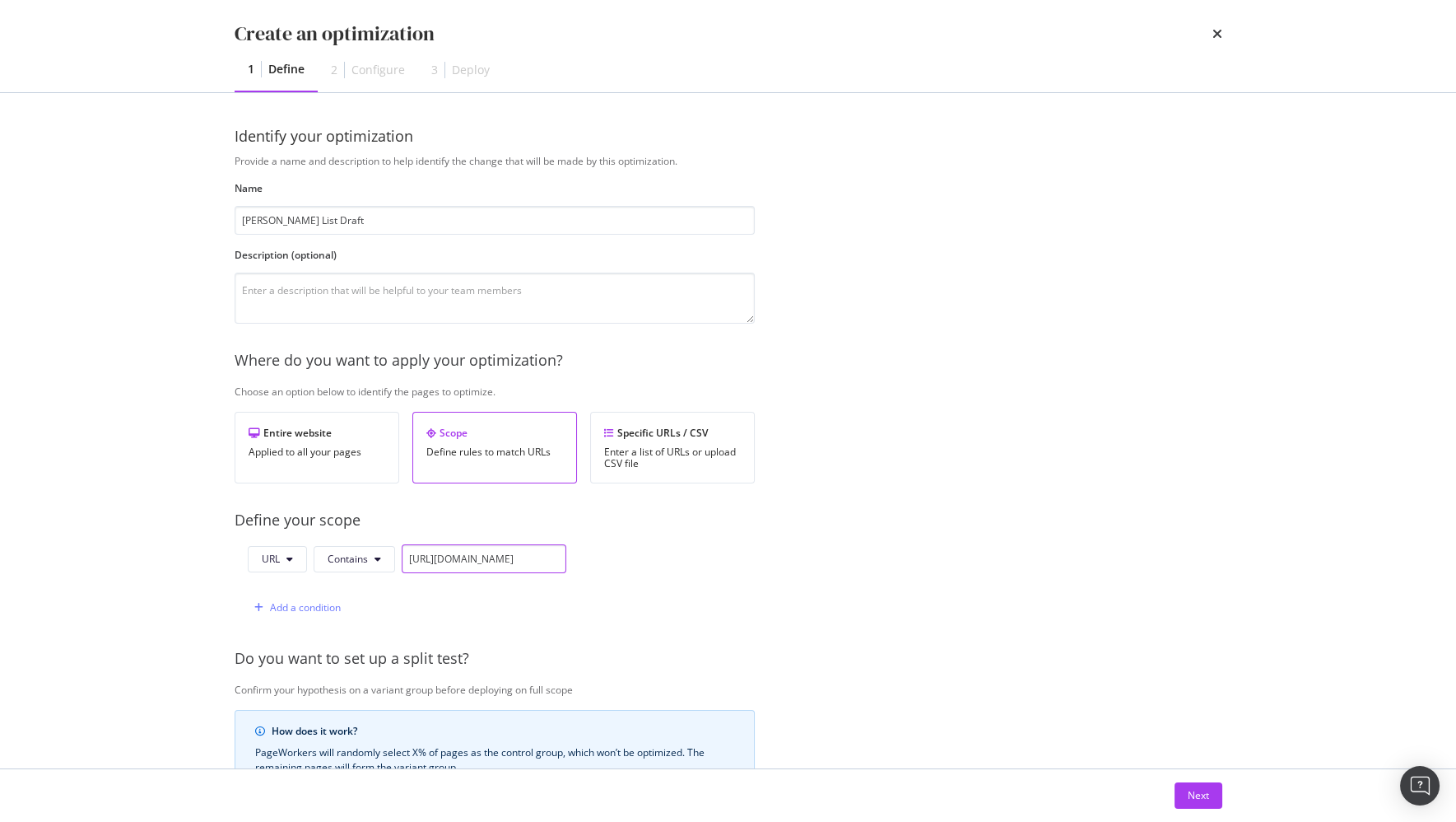
type input "https://www.ifm.com/us/en/category/210_010_010_020"
click at [873, 634] on div "Provide a name and description to help identify the change that will be made by…" at bounding box center [728, 598] width 987 height 889
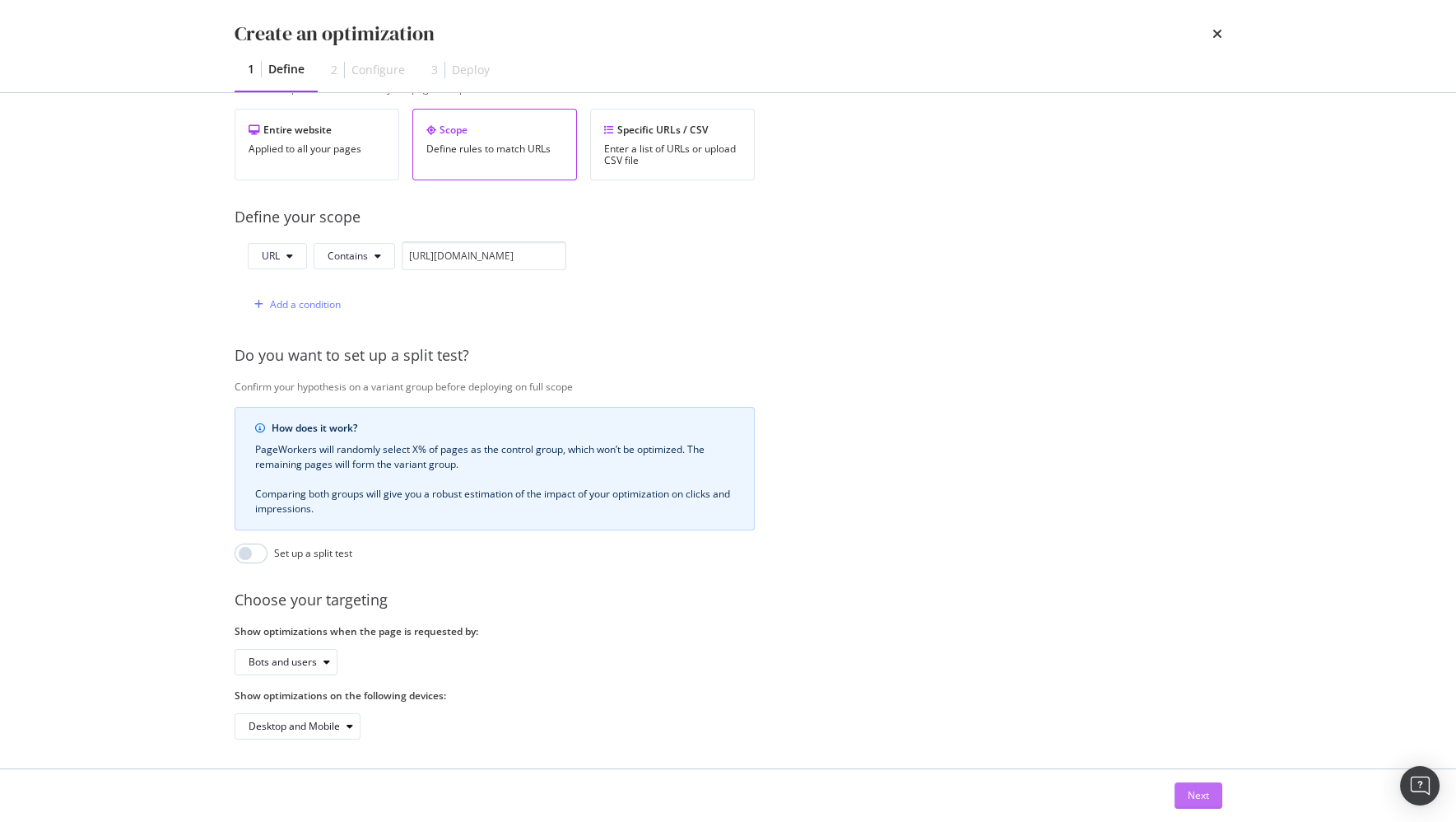
click at [1196, 802] on div "Next" at bounding box center [1198, 795] width 21 height 14
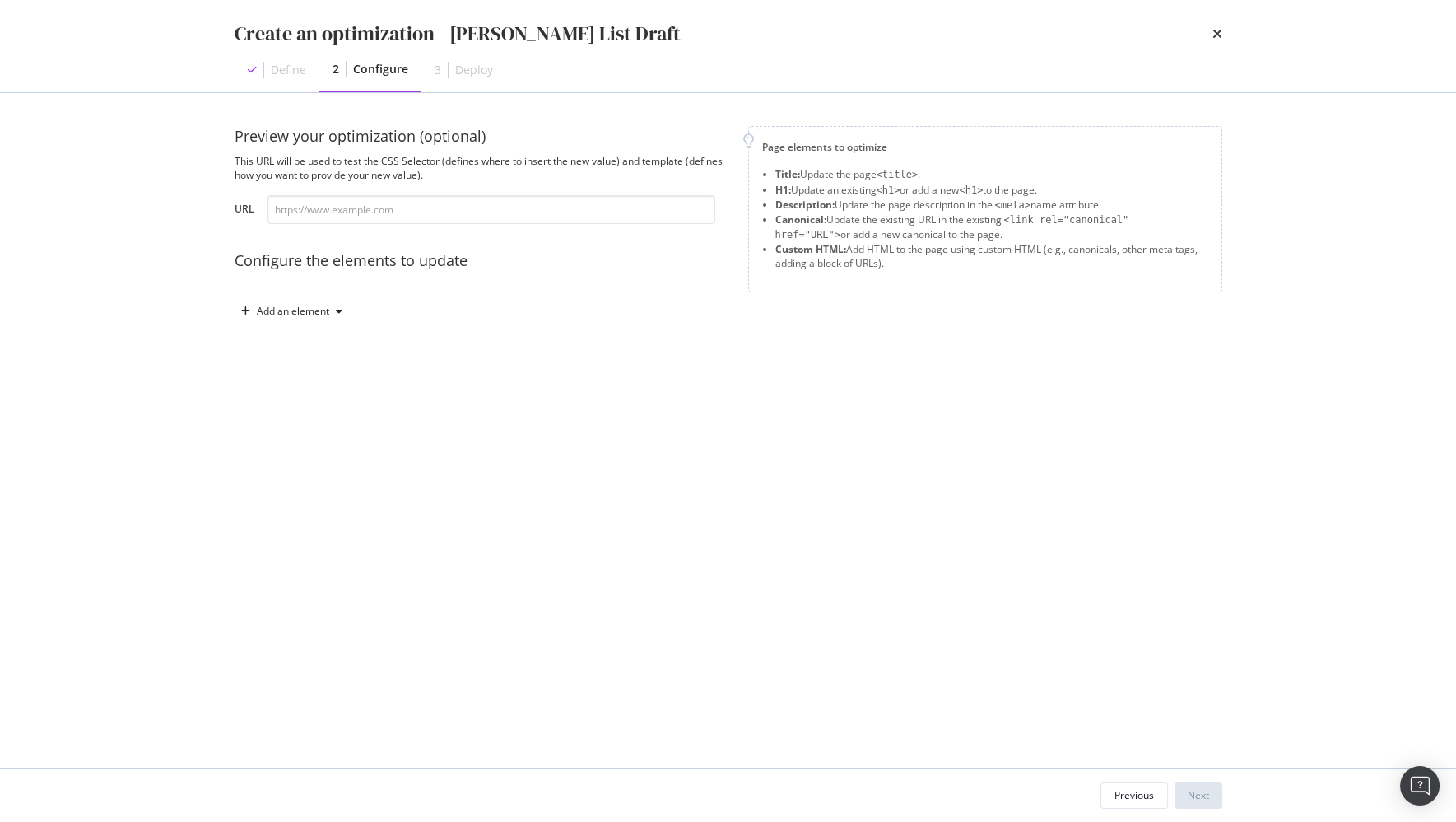
scroll to position [0, 0]
click at [336, 308] on icon "modal" at bounding box center [339, 311] width 7 height 10
click at [316, 451] on div "Custom HTML" at bounding box center [310, 450] width 65 height 14
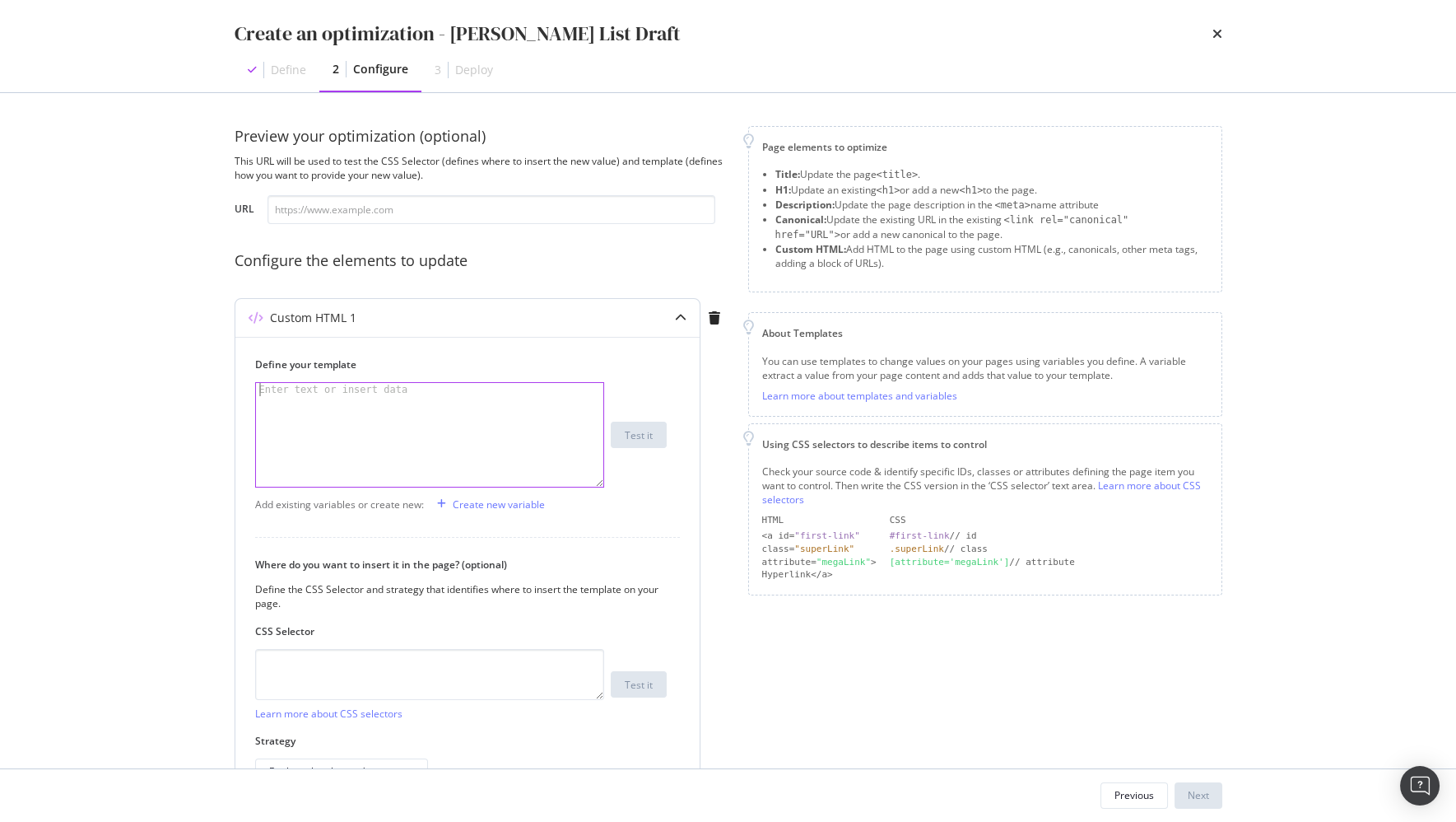
drag, startPoint x: 338, startPoint y: 423, endPoint x: 336, endPoint y: 443, distance: 20.1
click at [339, 423] on div "modal" at bounding box center [431, 448] width 350 height 131
click at [439, 419] on div "modal" at bounding box center [431, 448] width 350 height 131
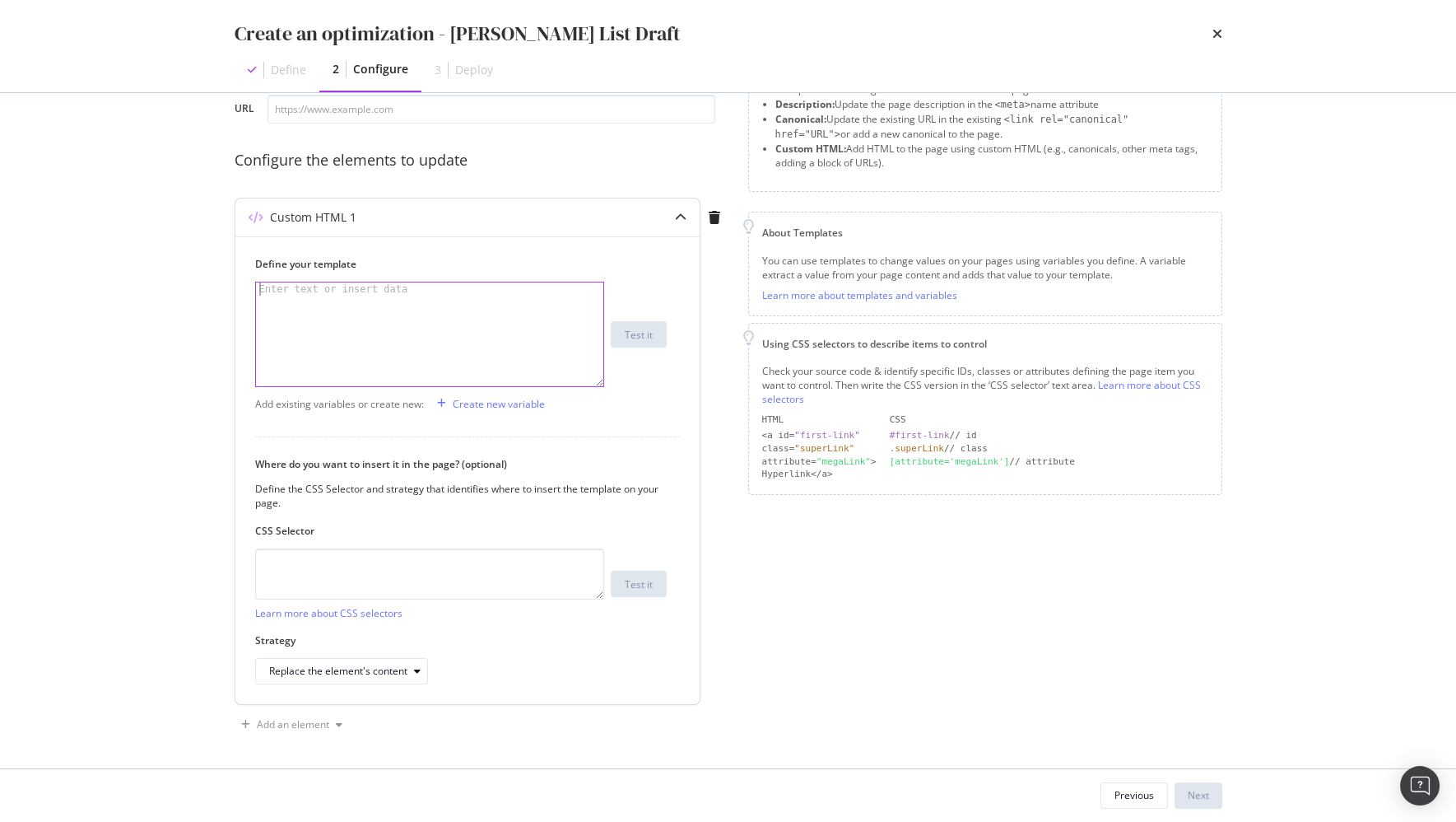
paste textarea "</ul>"
type textarea "</ul>"
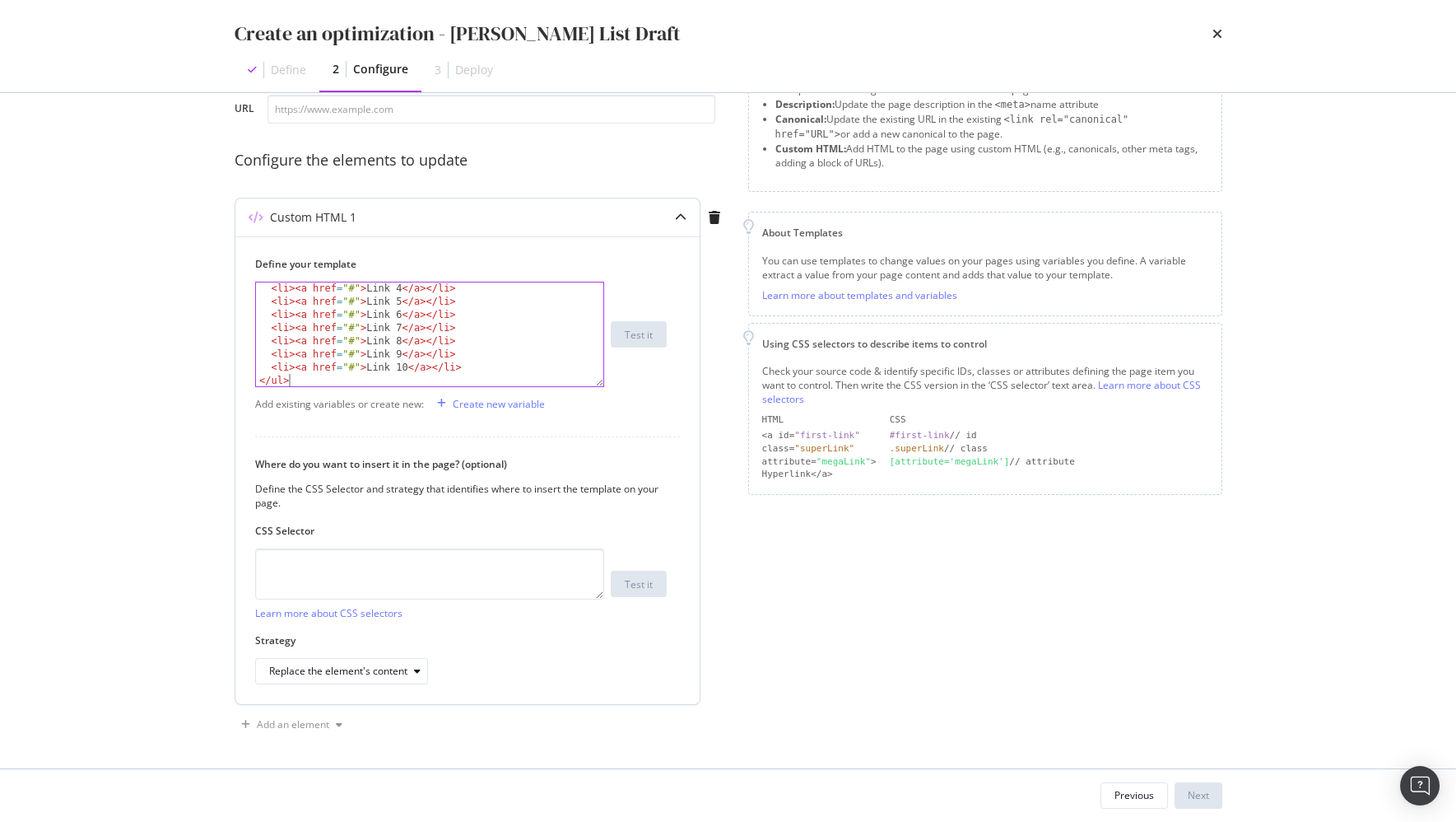
scroll to position [66, 0]
click at [151, 398] on div "Create an optimization - Steven Link List Draft Define 2 Configure 3 Deploy Pre…" at bounding box center [728, 411] width 1456 height 822
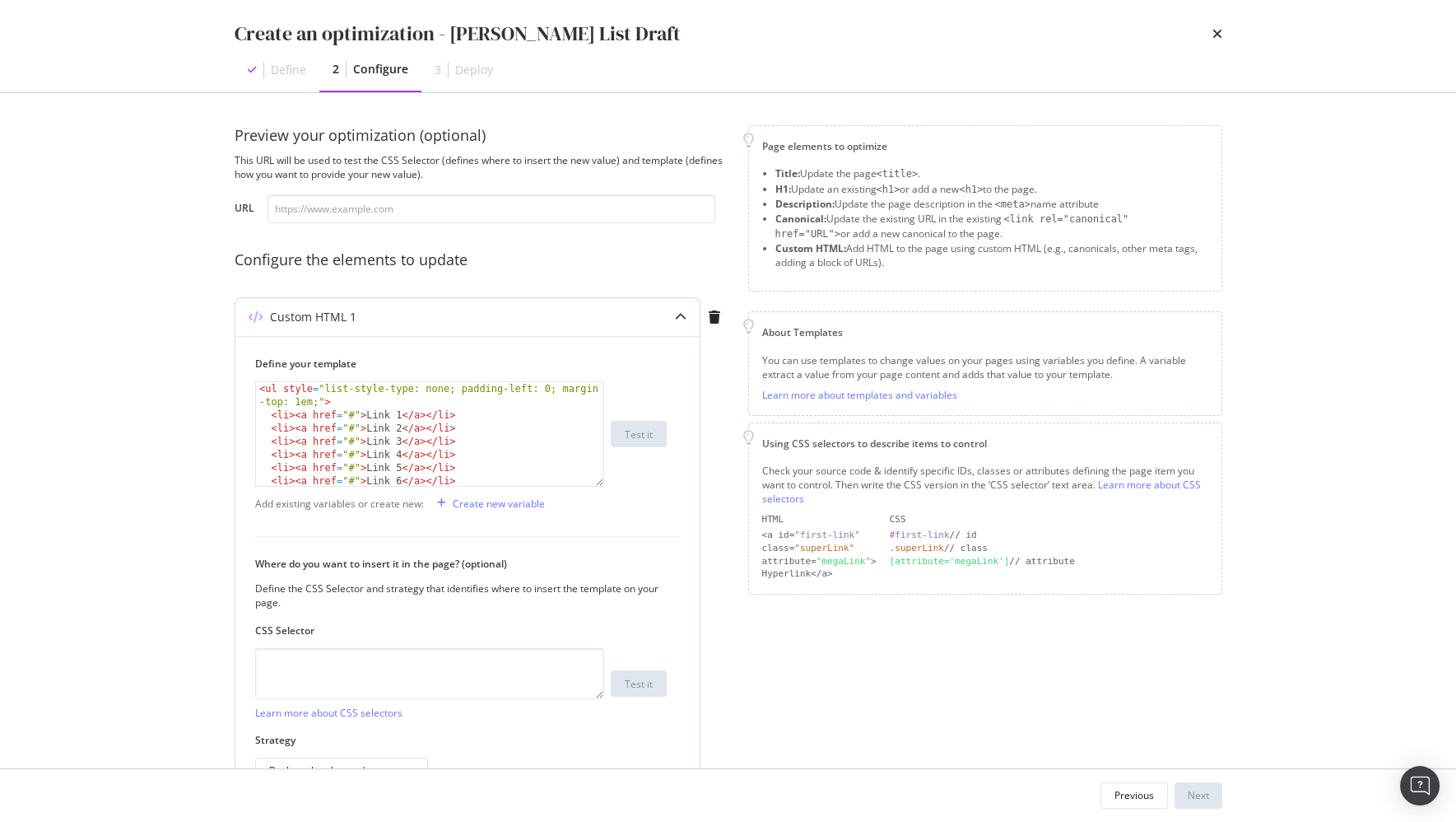
scroll to position [0, 0]
click at [646, 520] on div "Define your template </ul> < ul style = "list-style-type: none; padding-left: 0…" at bounding box center [468, 570] width 465 height 467
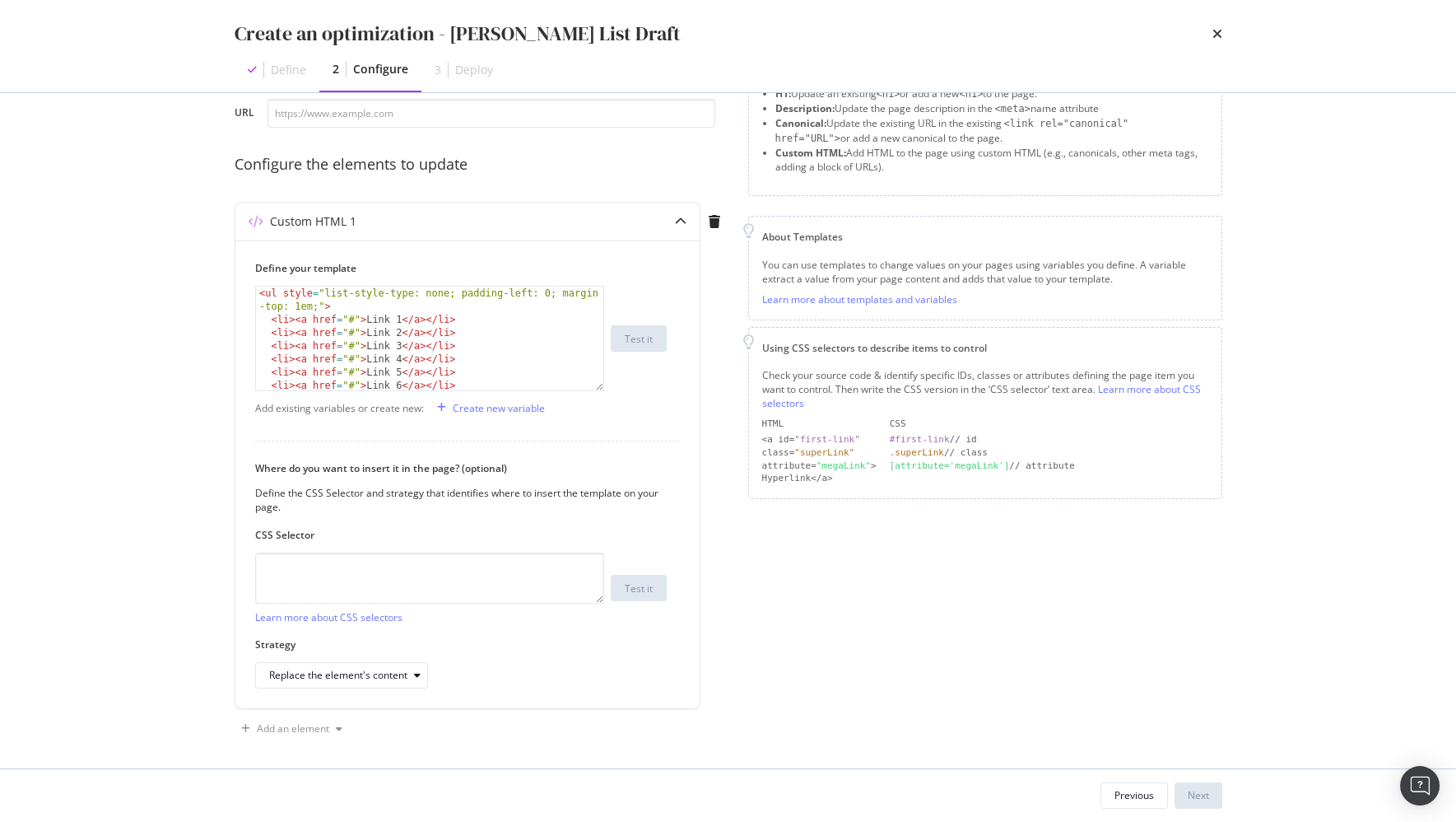
scroll to position [101, 0]
click at [325, 570] on textarea "modal" at bounding box center [430, 574] width 349 height 51
paste textarea "ifm-category-text"
type textarea ".ifm-category-text"
click at [364, 668] on div "Replace the element's content" at bounding box center [338, 672] width 138 height 10
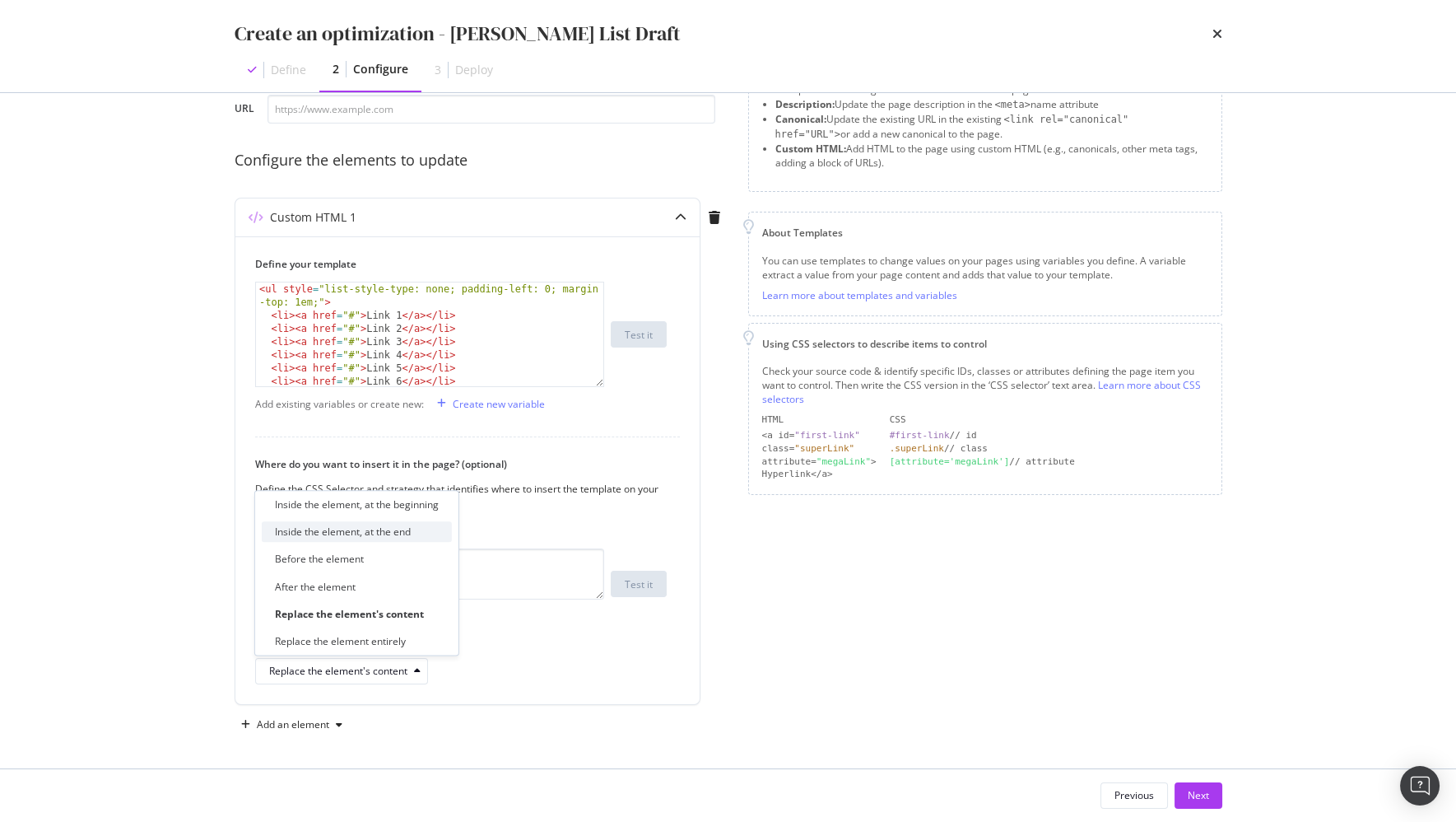
click at [375, 528] on div "Inside the element, at the end" at bounding box center [342, 532] width 136 height 14
drag, startPoint x: 598, startPoint y: 660, endPoint x: 558, endPoint y: 666, distance: 40.4
click at [597, 659] on div "Inside the element, at the end" at bounding box center [461, 671] width 412 height 26
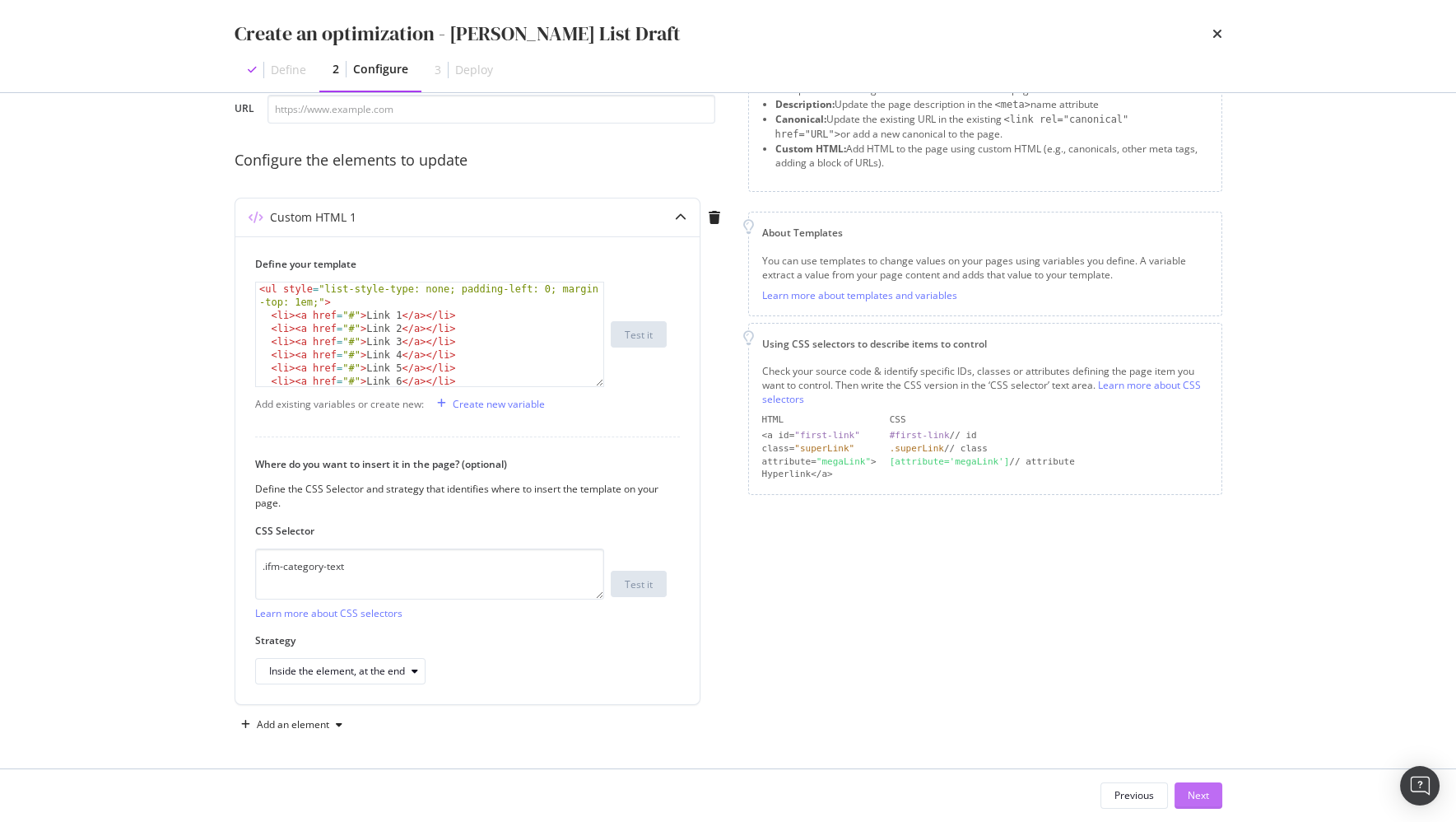
click at [1194, 796] on div "Next" at bounding box center [1198, 795] width 21 height 14
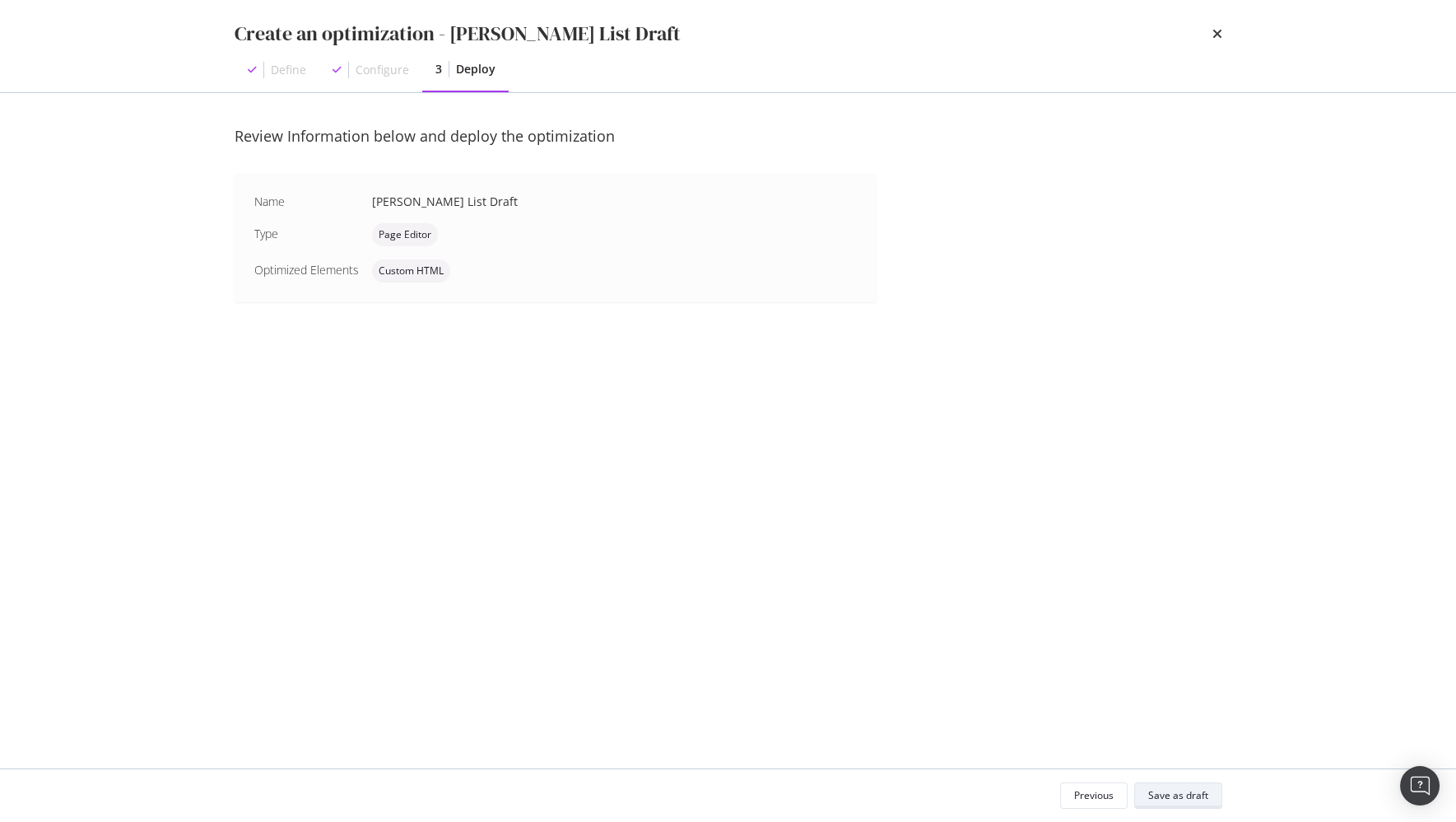
scroll to position [0, 0]
click at [1187, 799] on div "Save as draft" at bounding box center [1178, 795] width 60 height 14
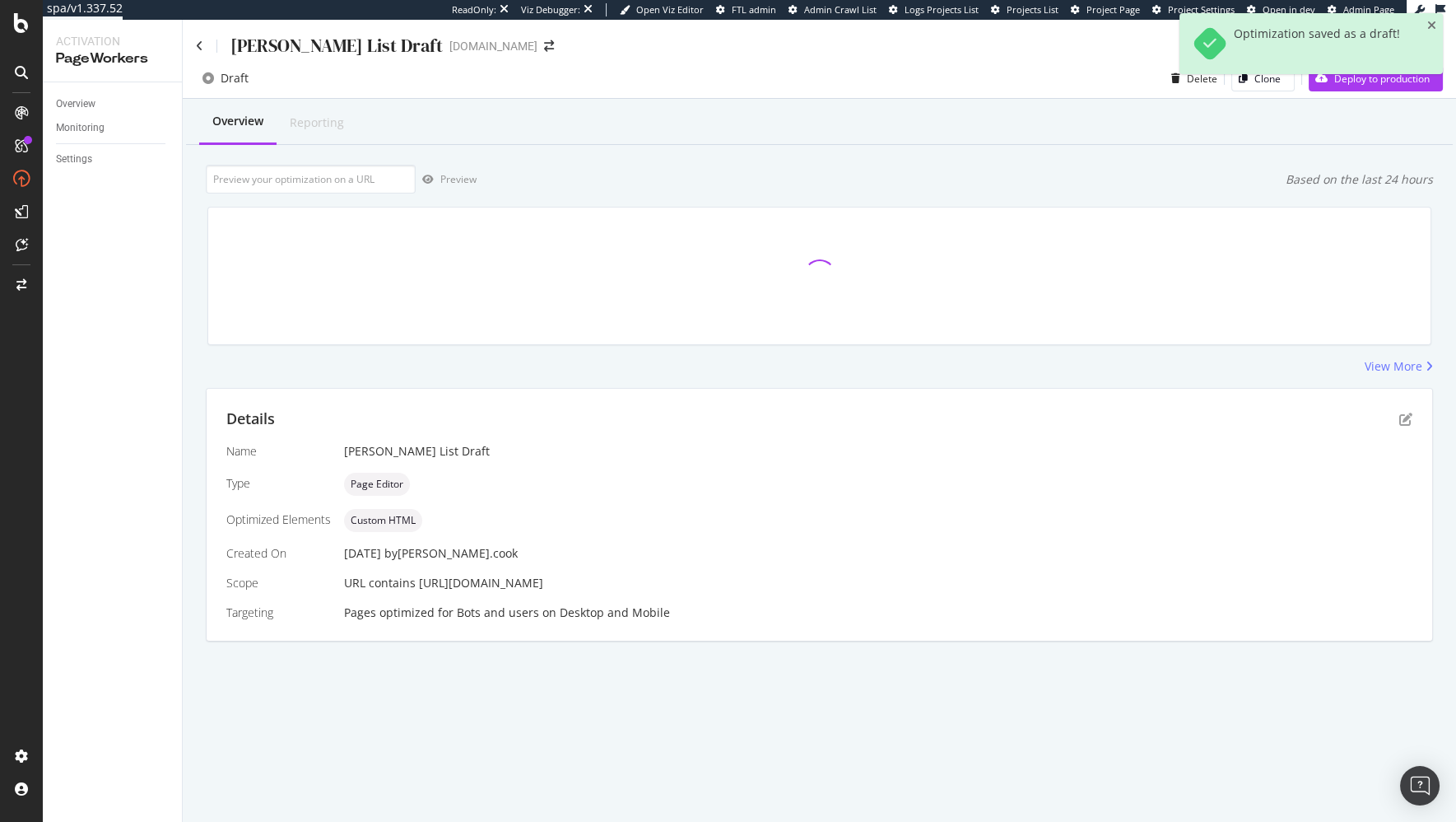
drag, startPoint x: 791, startPoint y: 161, endPoint x: 557, endPoint y: 182, distance: 234.9
click at [783, 159] on div "Overview Reporting Preview Based on the last 24 hours View More Details Name St…" at bounding box center [819, 399] width 1273 height 601
drag, startPoint x: 284, startPoint y: 182, endPoint x: 446, endPoint y: 192, distance: 162.3
click at [284, 182] on input "url" at bounding box center [311, 179] width 210 height 29
paste input "https://www.ifm.com/us/en/category/210_010_010_020"
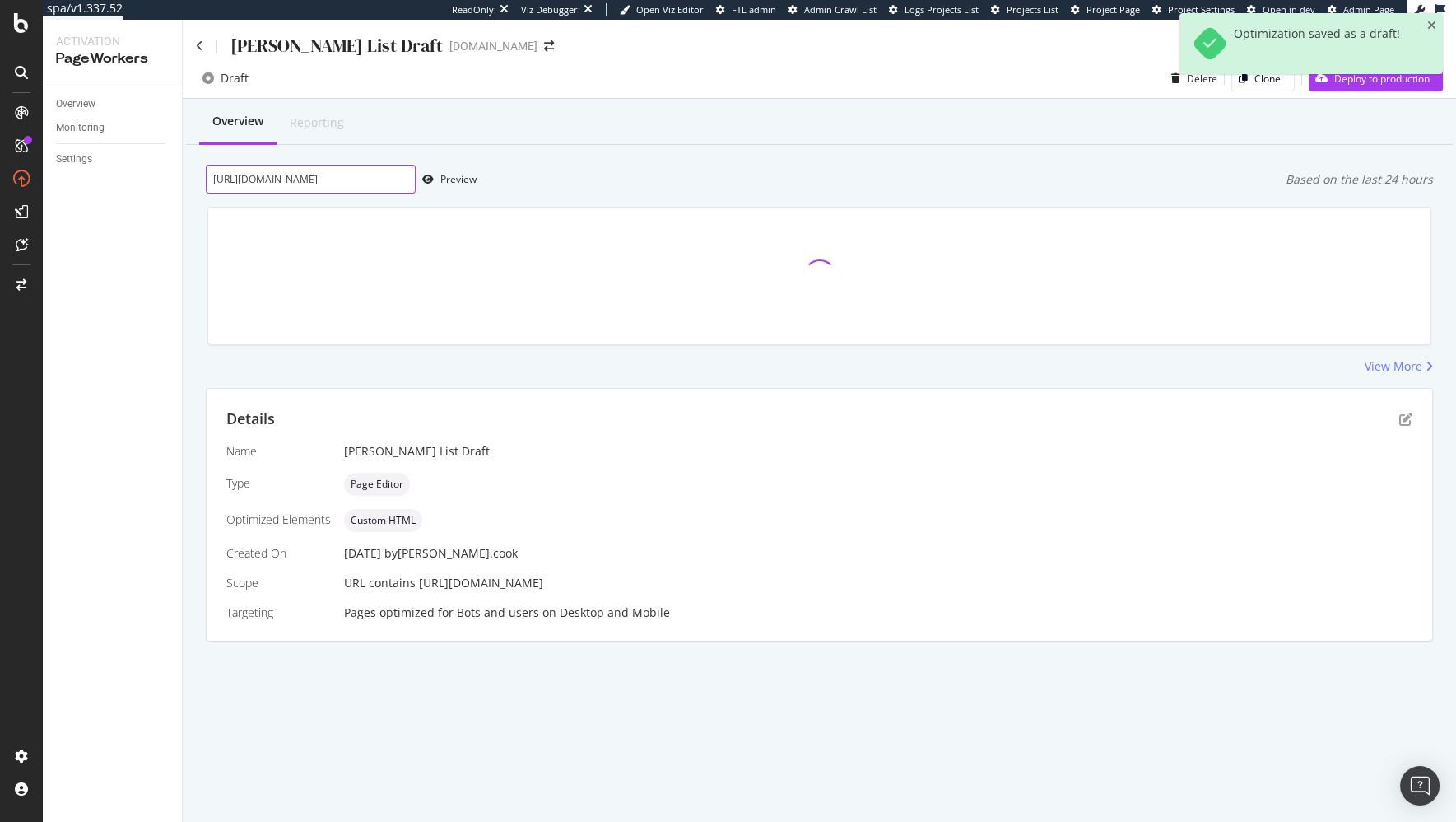
scroll to position [0, 57]
type input "https://www.ifm.com/us/en/category/210_010_010_020"
click at [456, 181] on div "Preview" at bounding box center [459, 179] width 36 height 14
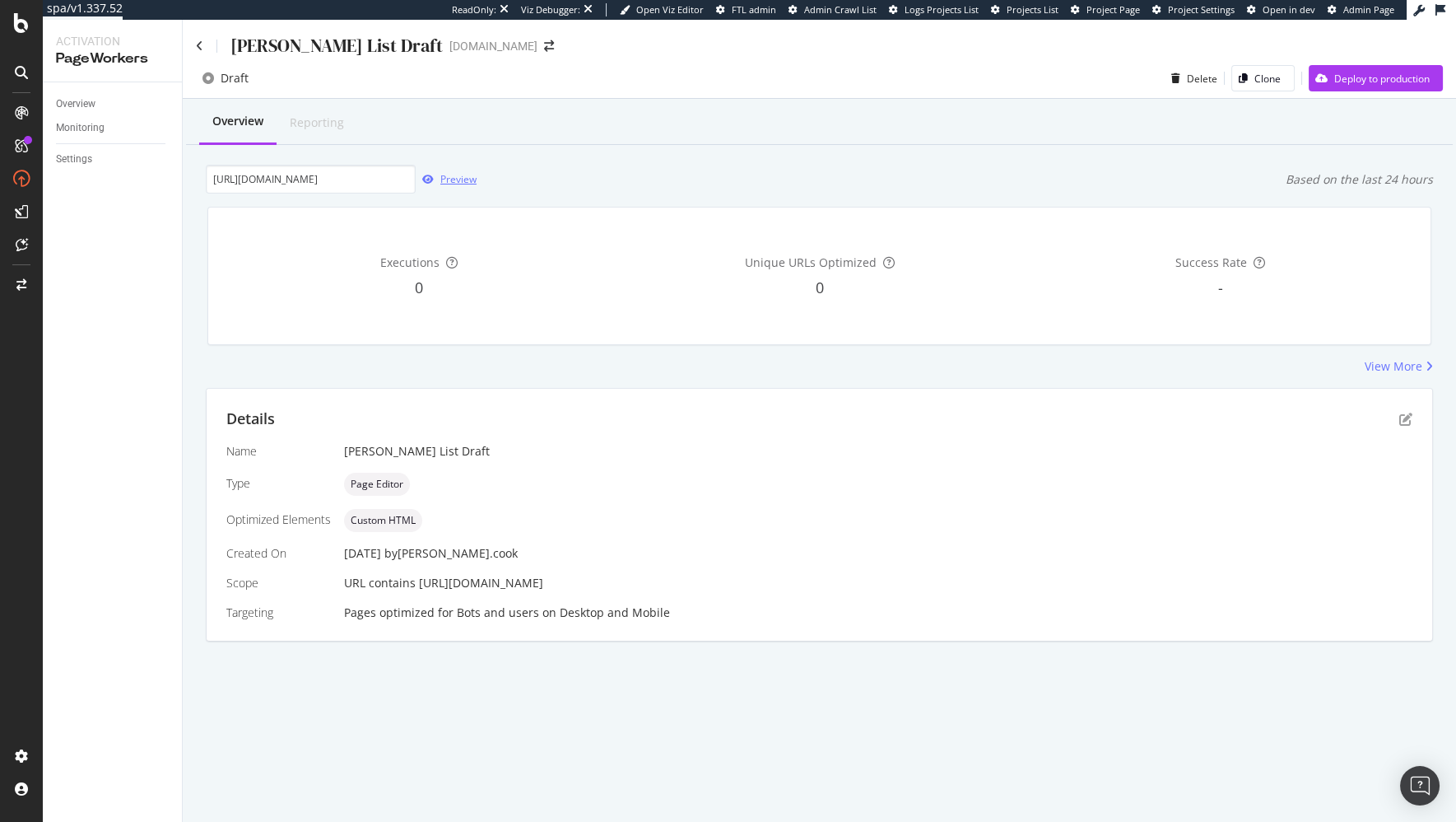
scroll to position [0, 0]
click at [363, 191] on input "https://www.ifm.com/us/en/category/210_010_010_020" at bounding box center [311, 179] width 210 height 29
click at [540, 193] on div "Executions 0 Unique URLs Optimized 0 Success Rate -" at bounding box center [819, 275] width 1243 height 165
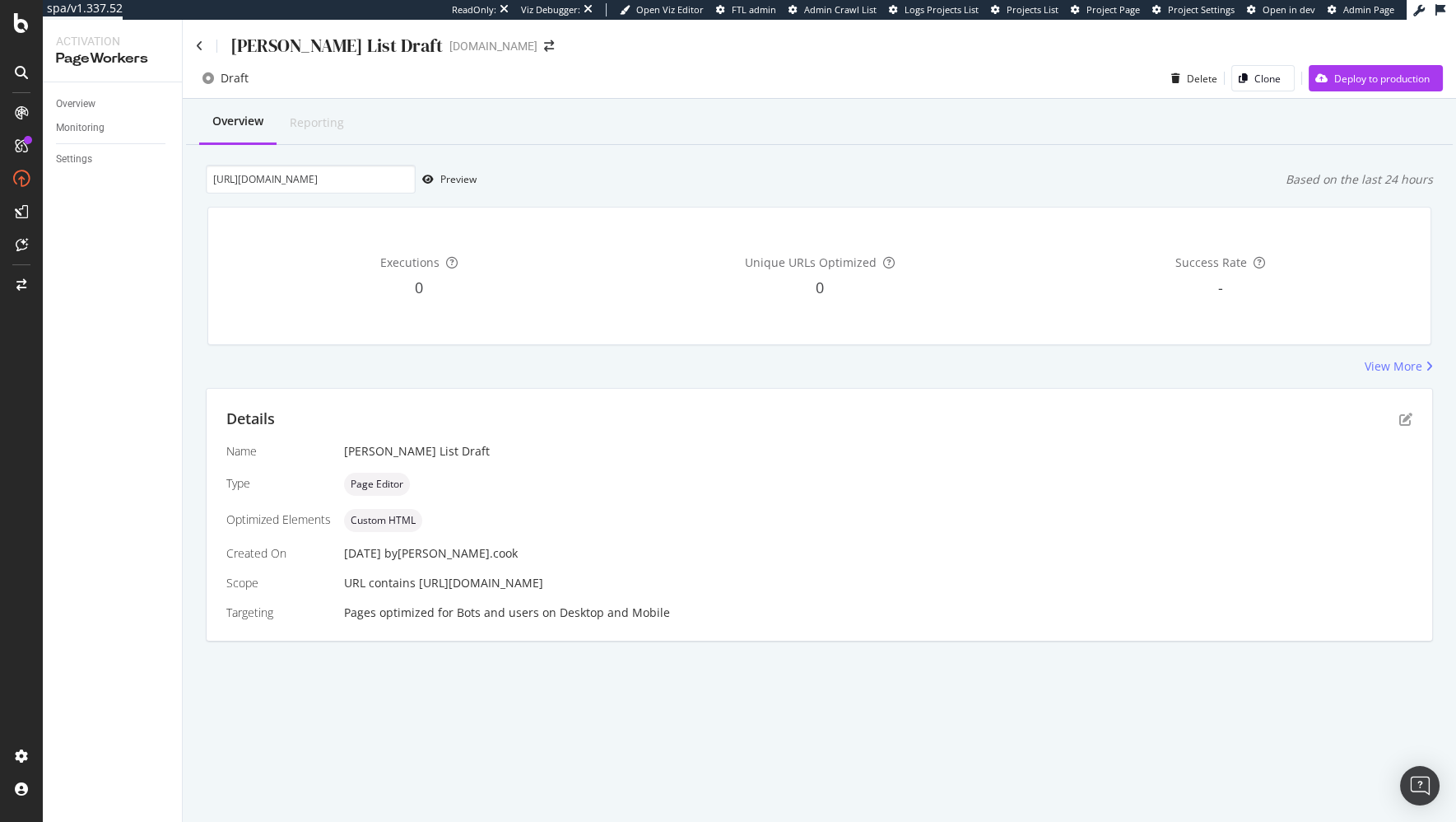
click at [558, 197] on div "Executions 0 Unique URLs Optimized 0 Success Rate -" at bounding box center [819, 275] width 1243 height 165
drag, startPoint x: 371, startPoint y: 186, endPoint x: 699, endPoint y: 197, distance: 328.2
click at [699, 197] on div "Overview Reporting https://www.ifm.com/us/en/category/210_010_010_020 Preview B…" at bounding box center [819, 399] width 1273 height 601
click at [391, 170] on input "https://www.ifm.com/us/en/category/210_010_010_020" at bounding box center [311, 179] width 210 height 29
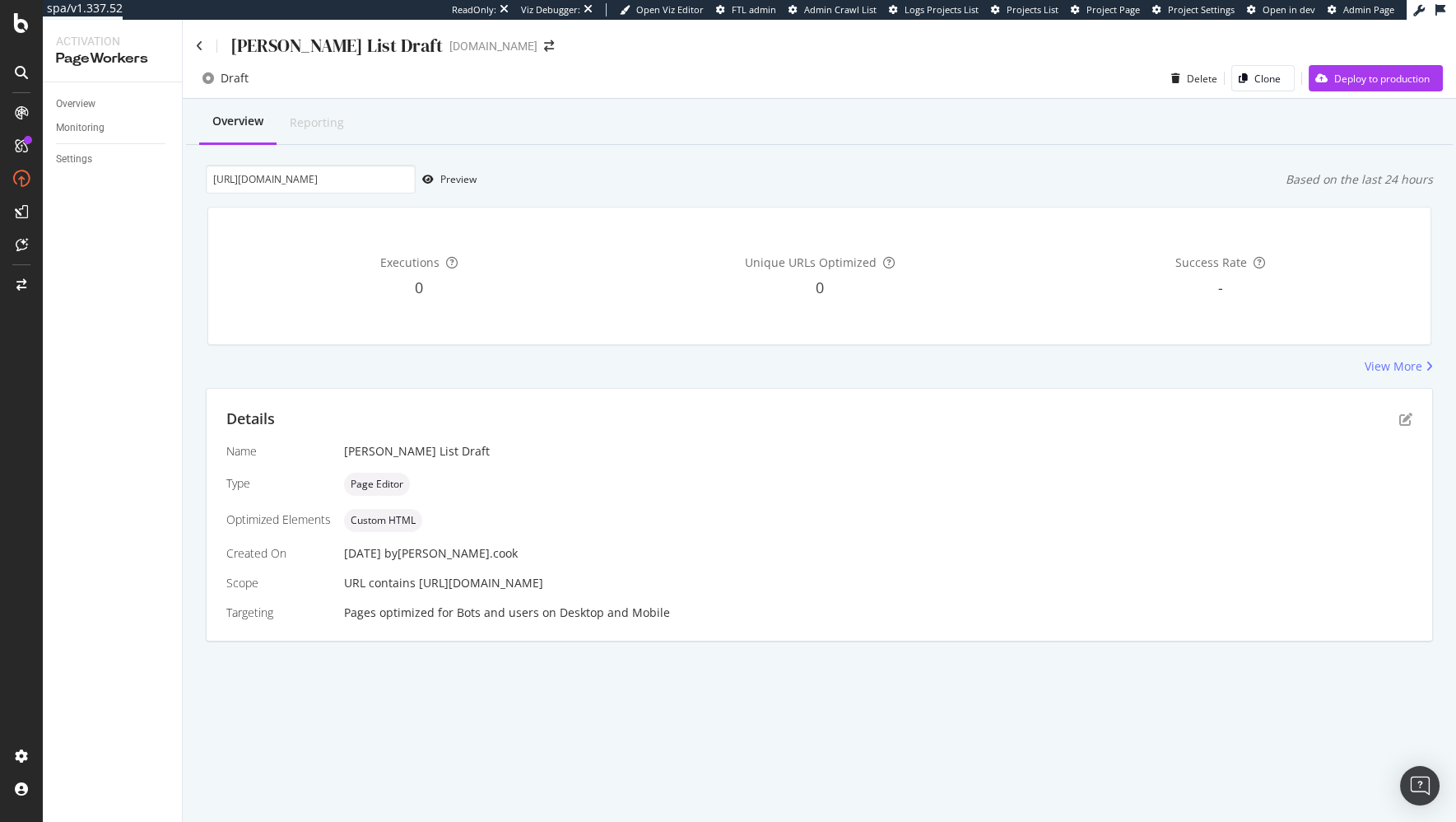
click at [713, 374] on div "Overview Reporting https://www.ifm.com/us/en/category/210_010_010_020 Preview B…" at bounding box center [819, 399] width 1273 height 601
click at [522, 369] on div "View More" at bounding box center [819, 366] width 1227 height 16
click at [589, 408] on div "Details" at bounding box center [819, 419] width 1186 height 21
click at [542, 385] on div "Overview Reporting https://www.ifm.com/us/en/category/210_010_010_020 Preview B…" at bounding box center [819, 399] width 1273 height 601
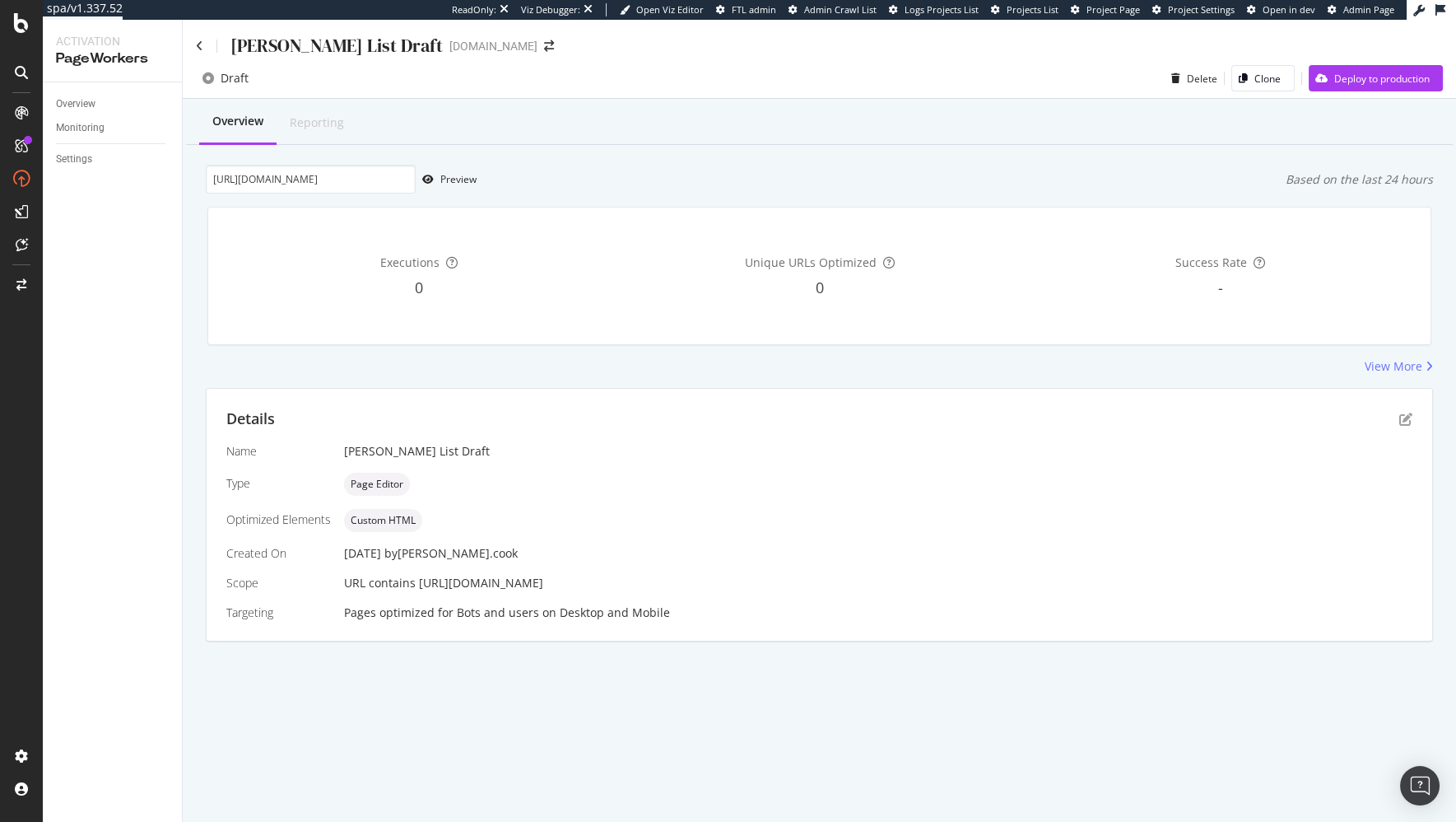
click at [641, 185] on div "https://www.ifm.com/us/en/category/210_010_010_020 Preview Based on the last 24…" at bounding box center [819, 179] width 1227 height 29
click at [809, 161] on div "Overview Reporting https://www.ifm.com/us/en/category/210_010_010_020 Preview B…" at bounding box center [819, 399] width 1273 height 601
click at [1363, 76] on div "Deploy to production" at bounding box center [1382, 79] width 96 height 14
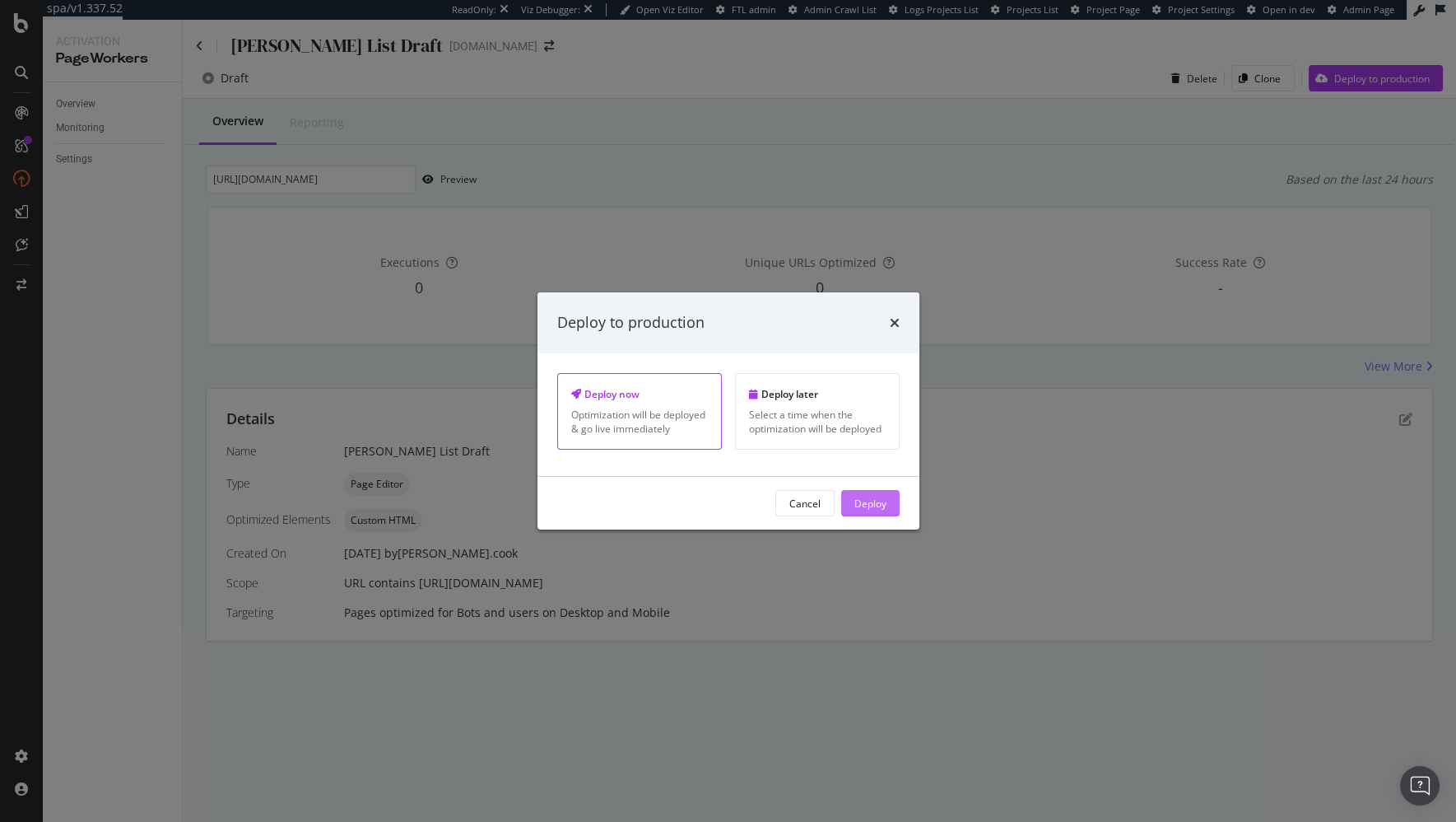
click at [865, 497] on div "Deploy" at bounding box center [870, 502] width 32 height 14
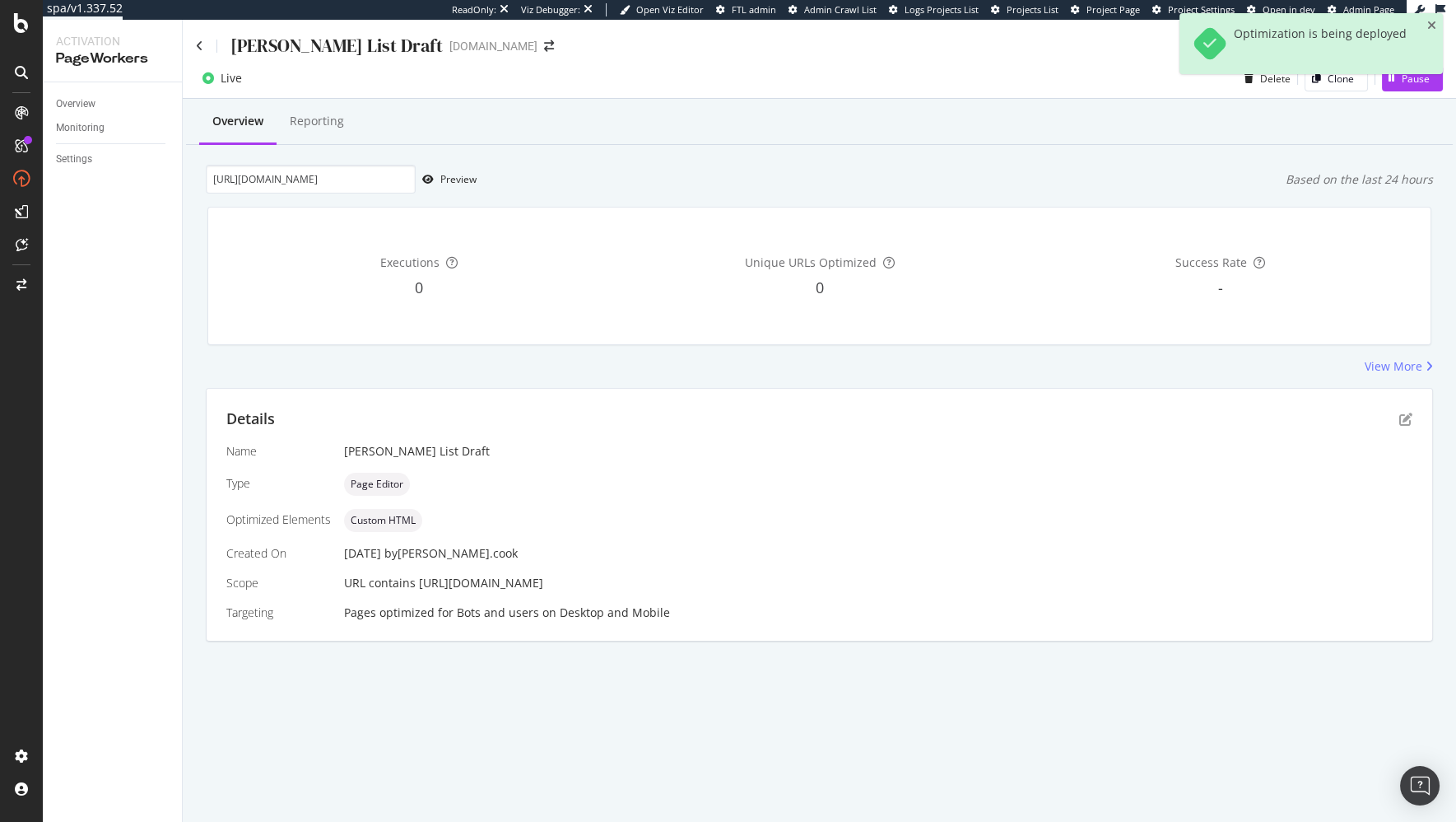
drag, startPoint x: 723, startPoint y: 192, endPoint x: 720, endPoint y: 209, distance: 17.3
click at [722, 192] on div "https://www.ifm.com/us/en/category/210_010_010_020 Preview Based on the last 24…" at bounding box center [819, 179] width 1227 height 29
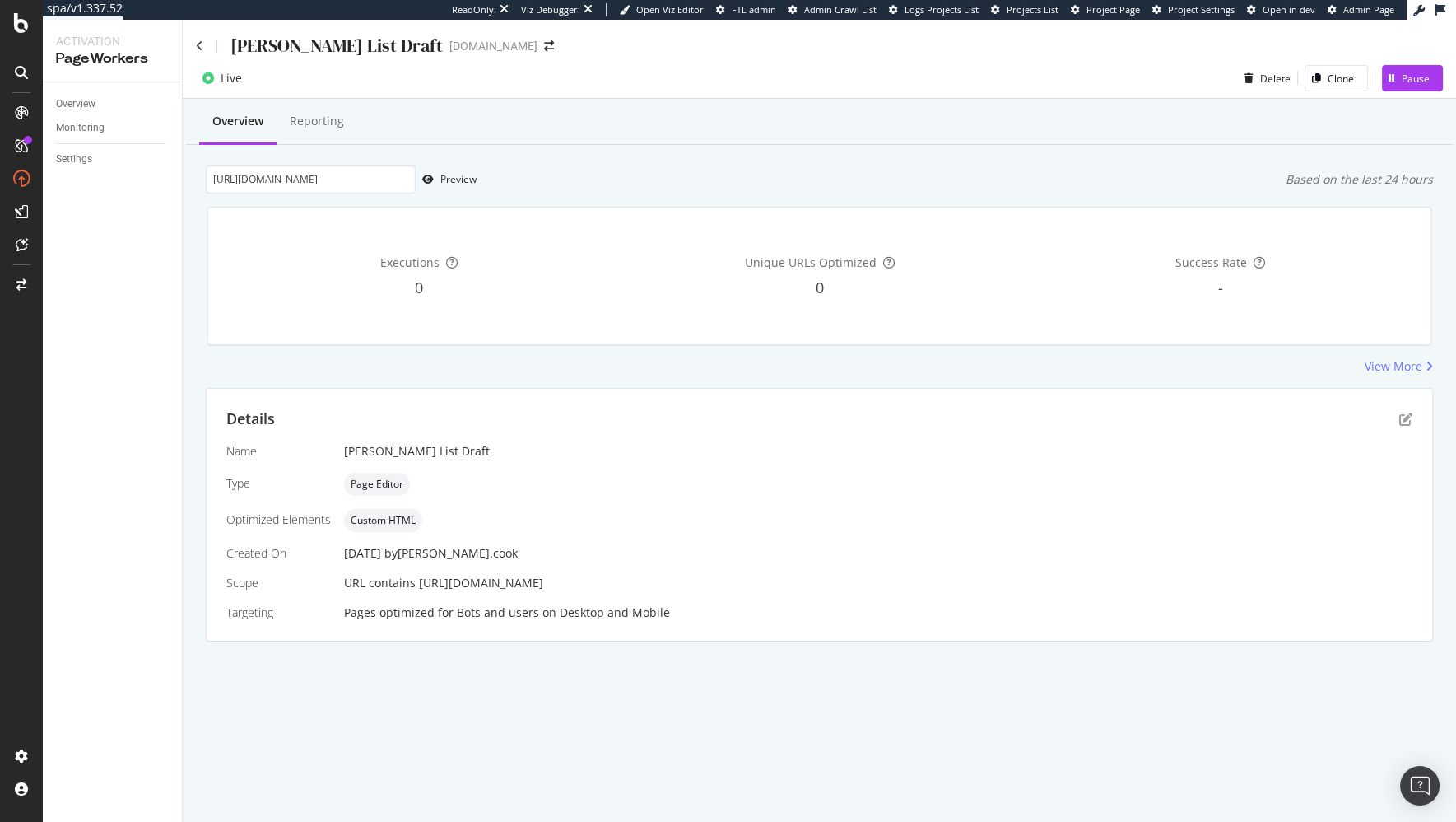
click at [611, 178] on div "https://www.ifm.com/us/en/category/210_010_010_020 Preview Based on the last 24…" at bounding box center [819, 179] width 1227 height 29
click at [456, 178] on div "Preview" at bounding box center [459, 179] width 36 height 14
drag, startPoint x: 610, startPoint y: 382, endPoint x: 654, endPoint y: 352, distance: 53.3
click at [610, 382] on div "Overview Reporting https://www.ifm.com/us/en/category/210_010_010_020 Preview B…" at bounding box center [819, 399] width 1273 height 601
click at [1412, 76] on div "Pause" at bounding box center [1415, 79] width 28 height 14
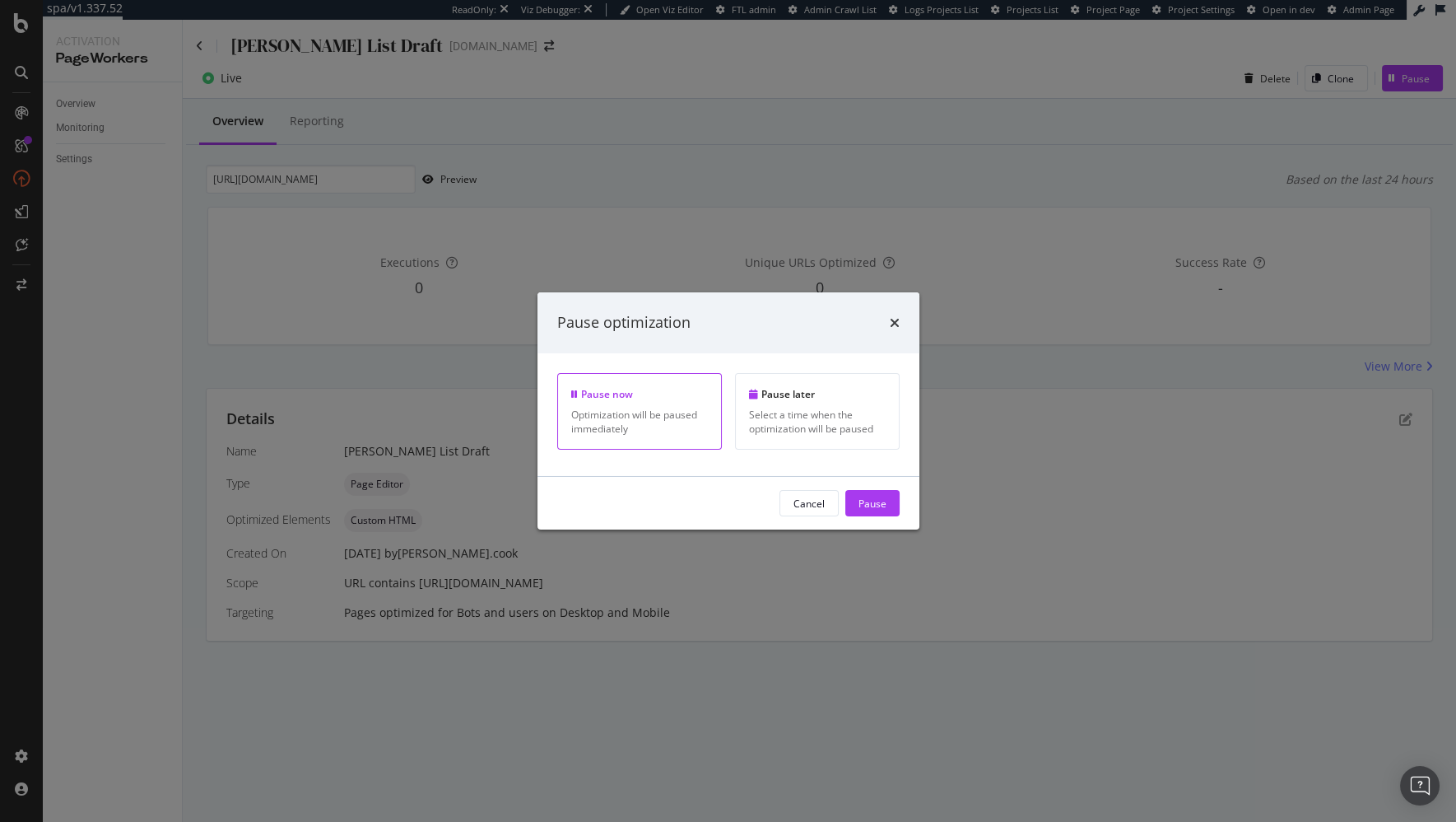
click at [873, 498] on div "Pause" at bounding box center [872, 502] width 28 height 14
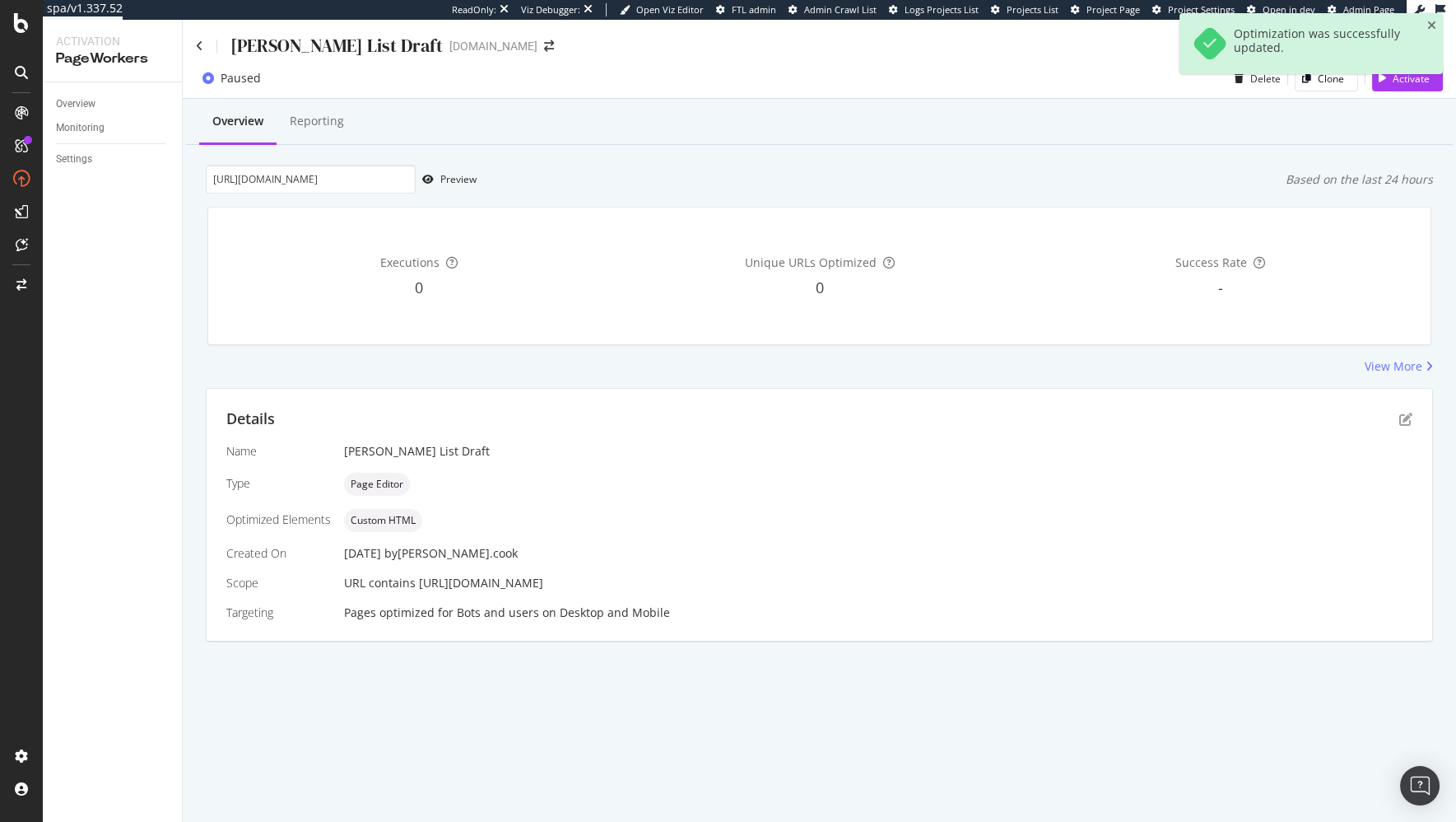
drag, startPoint x: 1185, startPoint y: 361, endPoint x: 1431, endPoint y: 373, distance: 246.3
click at [1206, 361] on div "View More" at bounding box center [819, 366] width 1227 height 16
click at [1406, 413] on icon "pen-to-square" at bounding box center [1405, 419] width 13 height 13
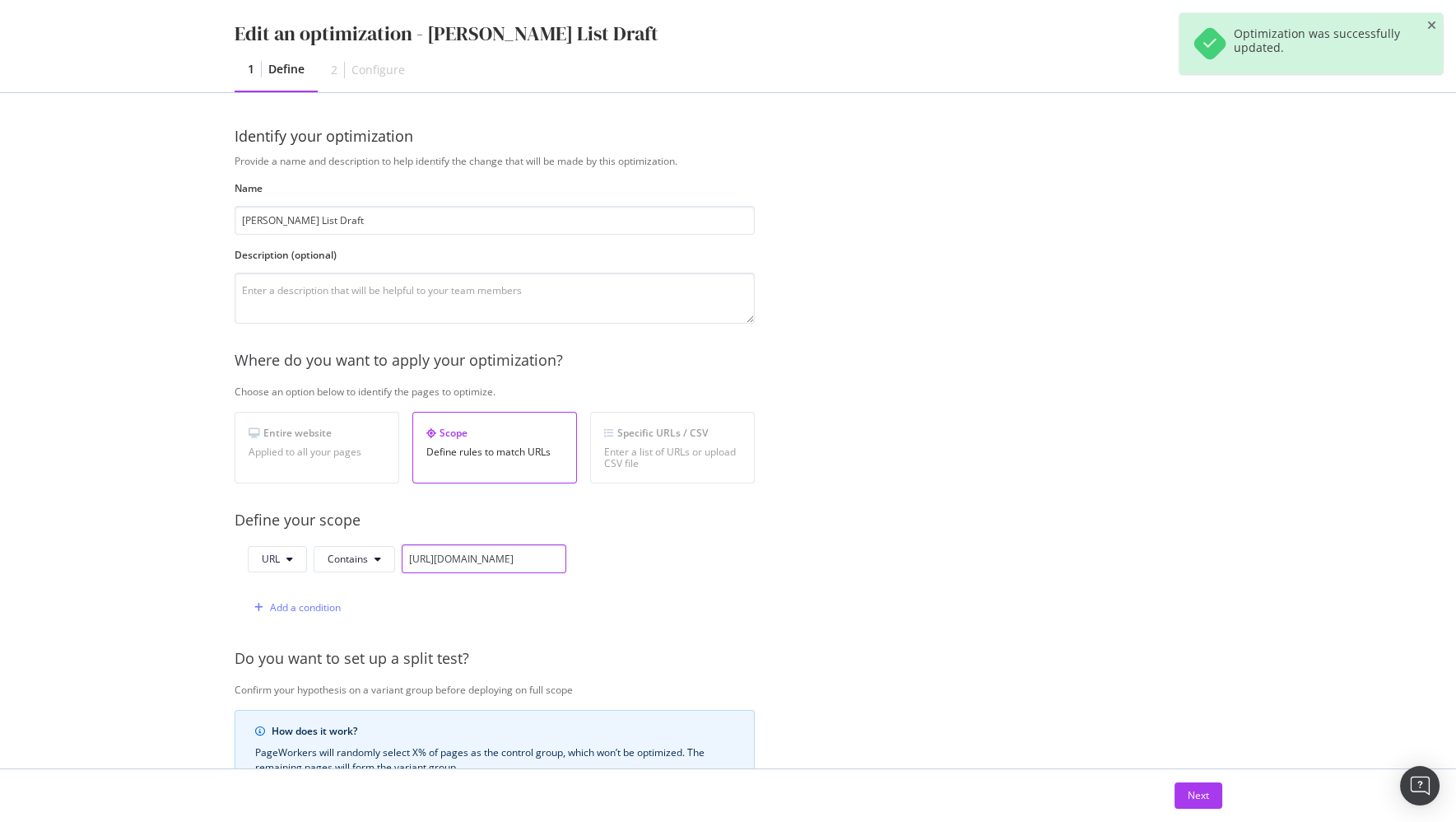
scroll to position [0, 102]
drag, startPoint x: 453, startPoint y: 557, endPoint x: 888, endPoint y: 580, distance: 435.6
click at [888, 580] on div "Provide a name and description to help identify the change that will be made by…" at bounding box center [728, 598] width 987 height 889
drag, startPoint x: 863, startPoint y: 601, endPoint x: 1088, endPoint y: 754, distance: 272.1
click at [863, 601] on div "Provide a name and description to help identify the change that will be made by…" at bounding box center [728, 598] width 987 height 889
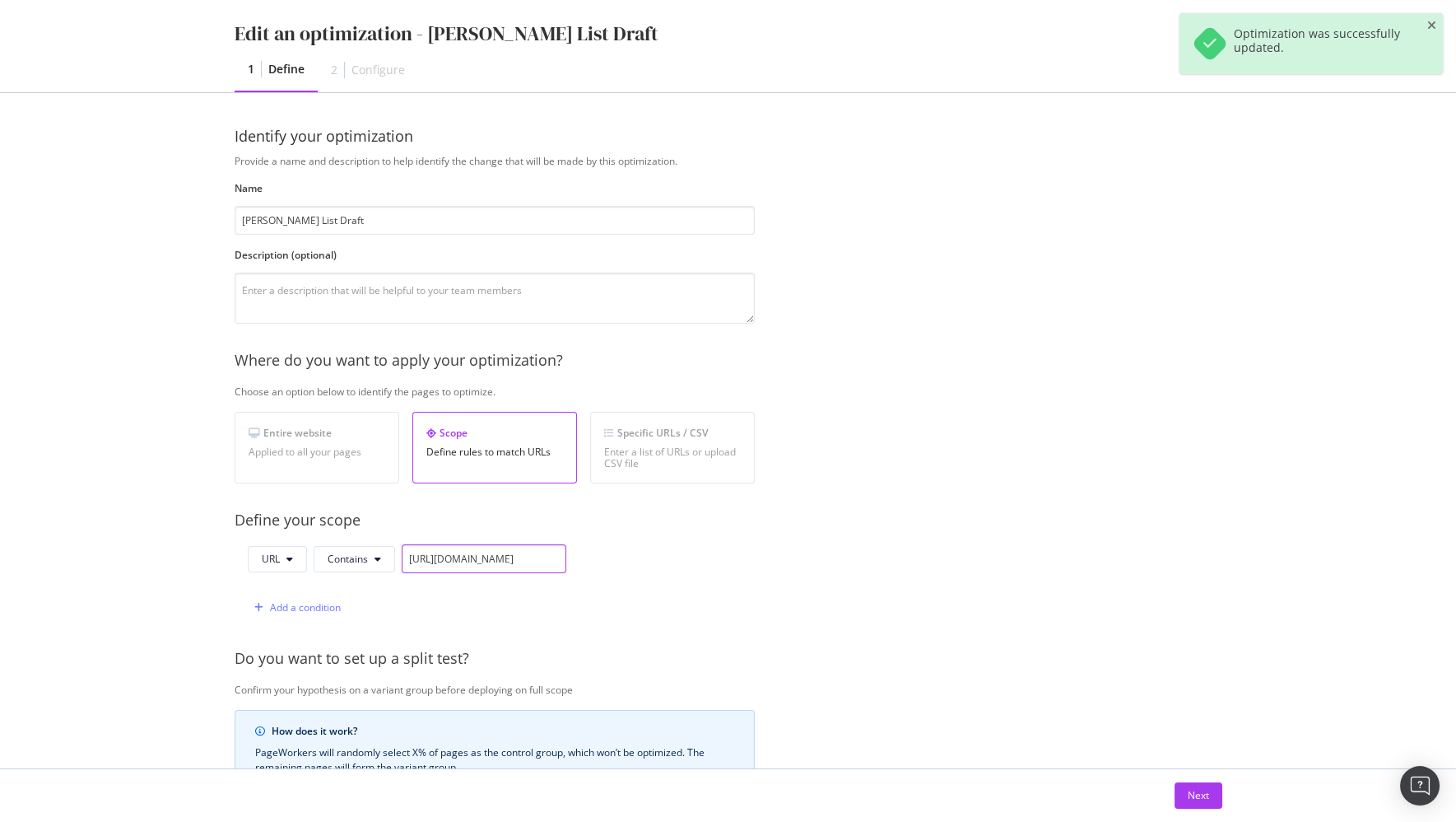
drag, startPoint x: 489, startPoint y: 555, endPoint x: 1090, endPoint y: 587, distance: 601.9
click at [1090, 587] on div "Provide a name and description to help identify the change that will be made by…" at bounding box center [728, 598] width 987 height 889
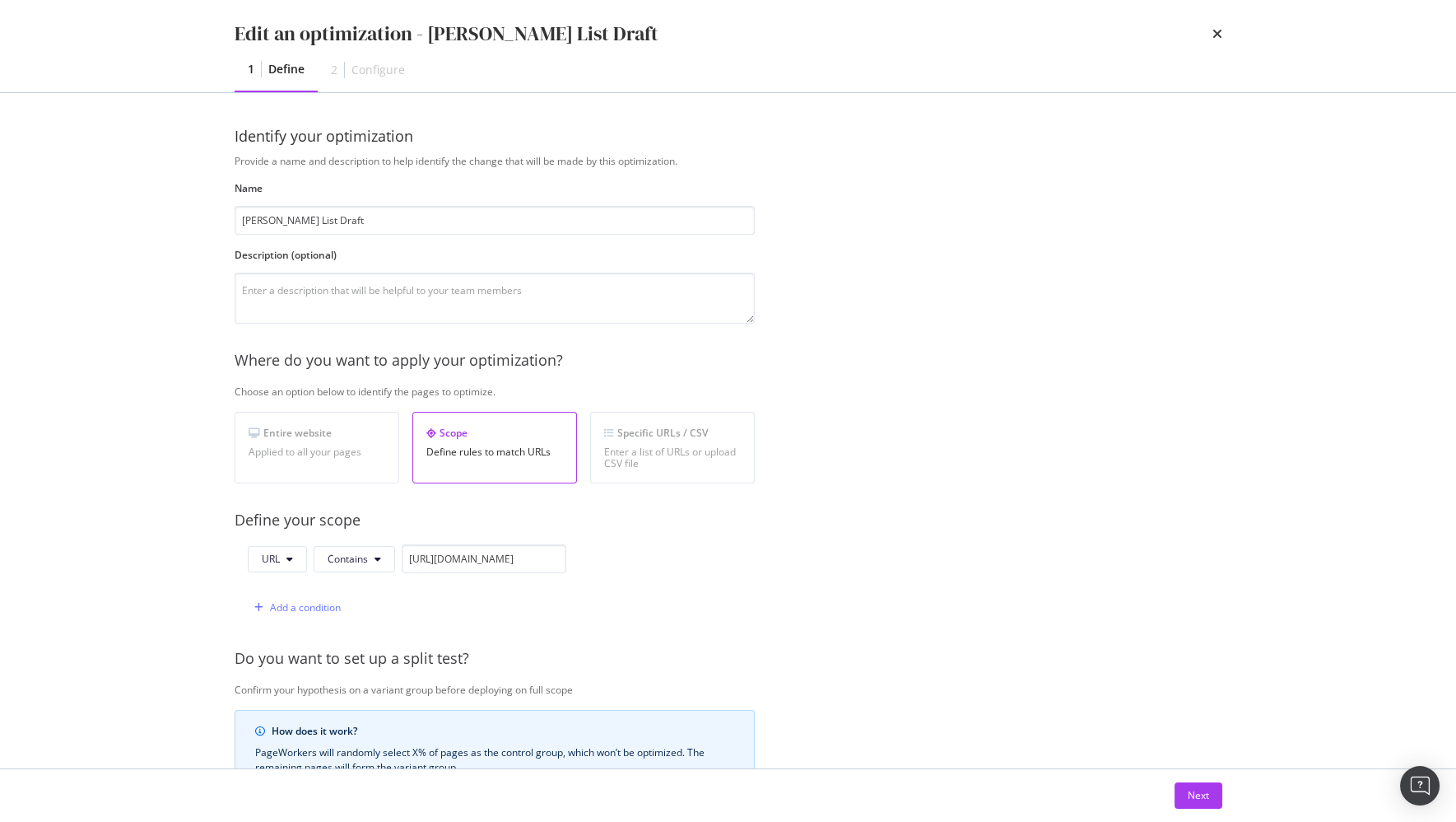
scroll to position [0, 0]
drag, startPoint x: 675, startPoint y: 587, endPoint x: 944, endPoint y: 719, distance: 299.6
click at [675, 587] on div "URL Contains https://www.ifm.com/us/en/category/210_010_010_020 Add a condition" at bounding box center [494, 583] width 520 height 78
click at [1196, 797] on div "Next" at bounding box center [1198, 795] width 21 height 14
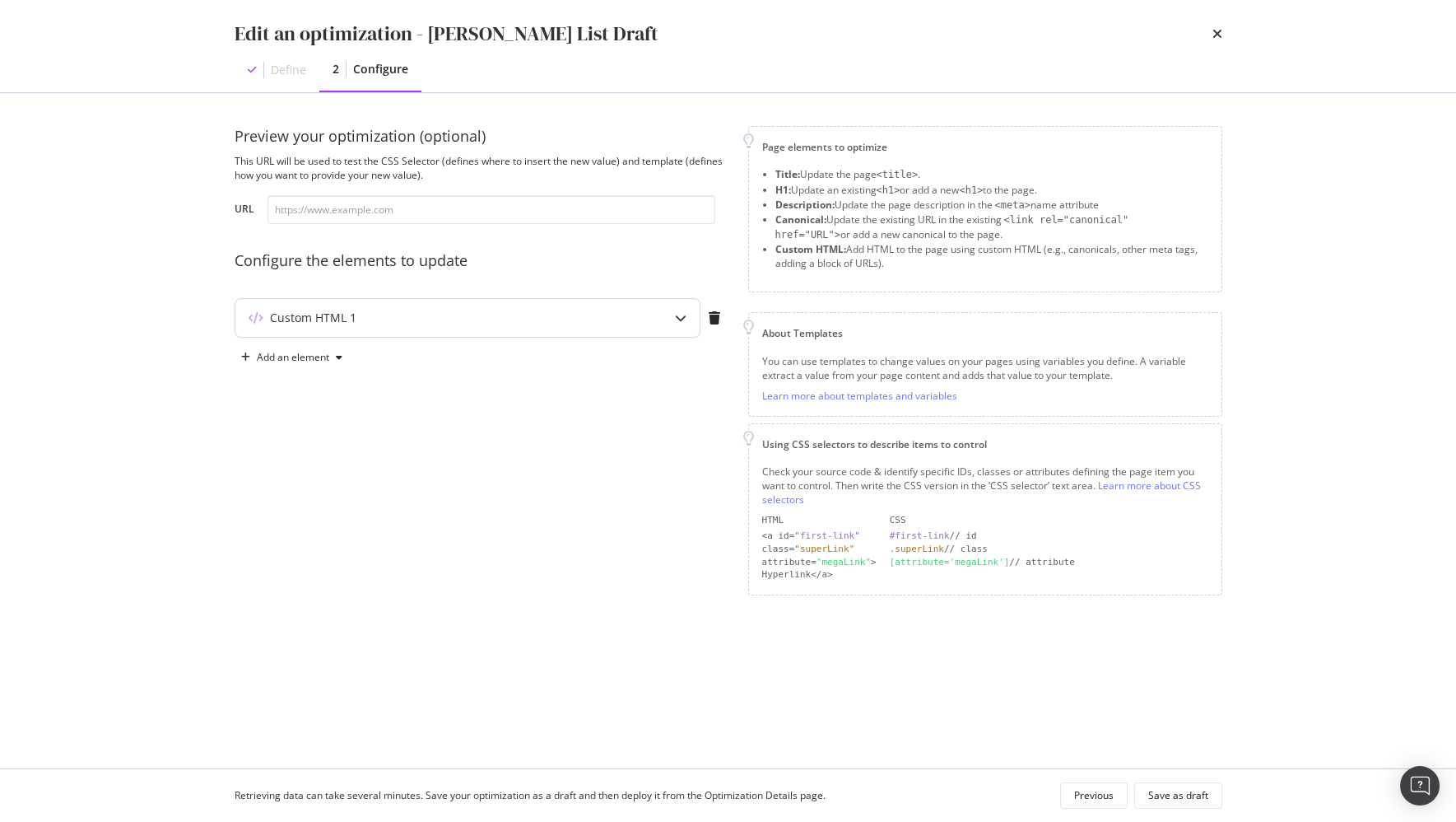
click at [545, 334] on div "Custom HTML 1" at bounding box center [468, 318] width 465 height 38
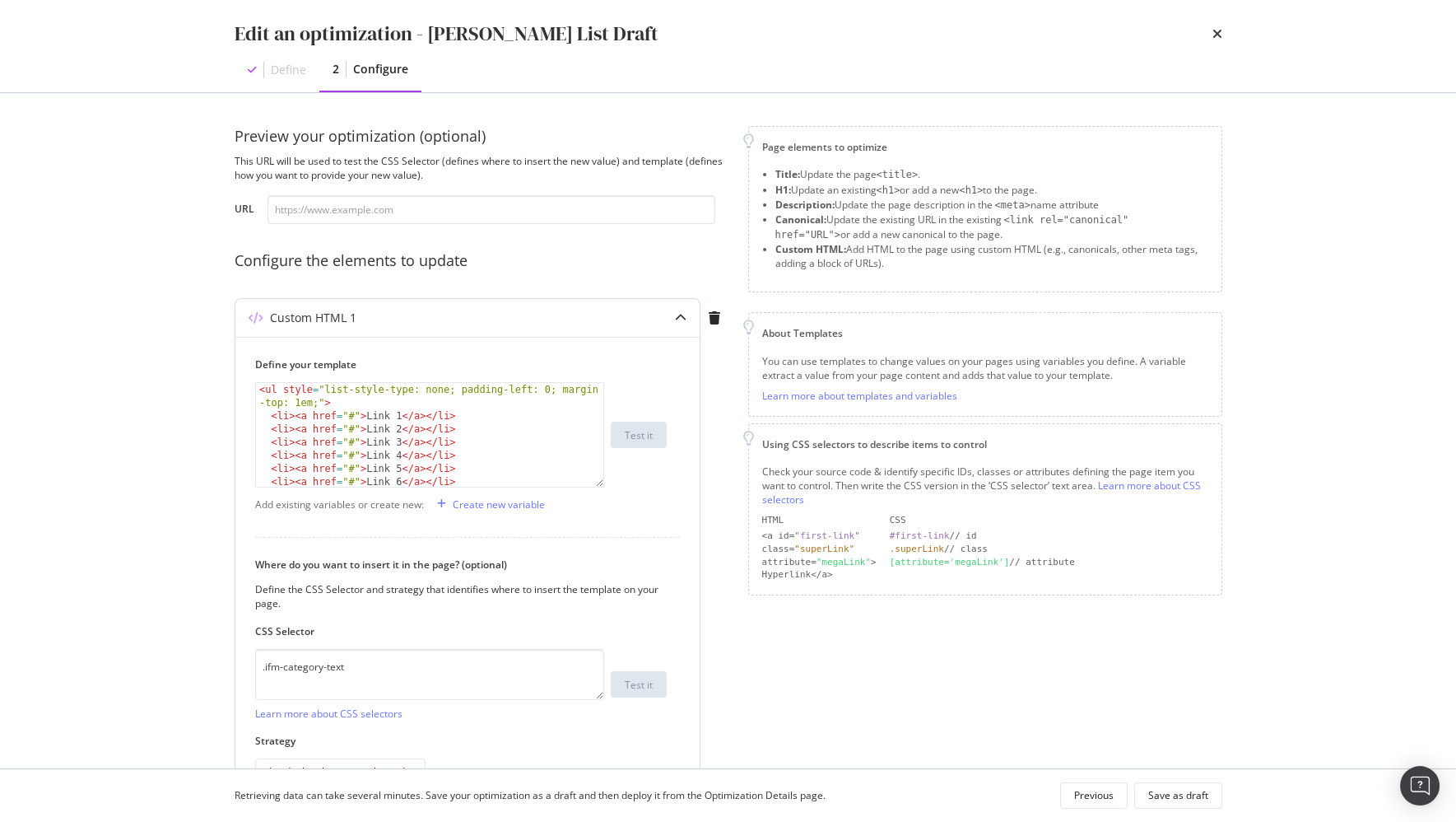
type textarea "<ul style="list-style-type: none; padding-left: 0; margin-top: 1em;">"
click at [342, 394] on div "< ul style = "list-style-type: none; padding-left: 0; margin -top: 1em;" > < li…" at bounding box center [431, 455] width 350 height 144
drag, startPoint x: 344, startPoint y: 404, endPoint x: 431, endPoint y: 414, distance: 87.6
click at [344, 404] on div "< ul style = "list-style-type: none; padding-left: 0; margin -top: 1em;" > < li…" at bounding box center [431, 455] width 350 height 144
click at [659, 499] on div "Add existing variables or create new: Create new variable" at bounding box center [467, 503] width 424 height 26
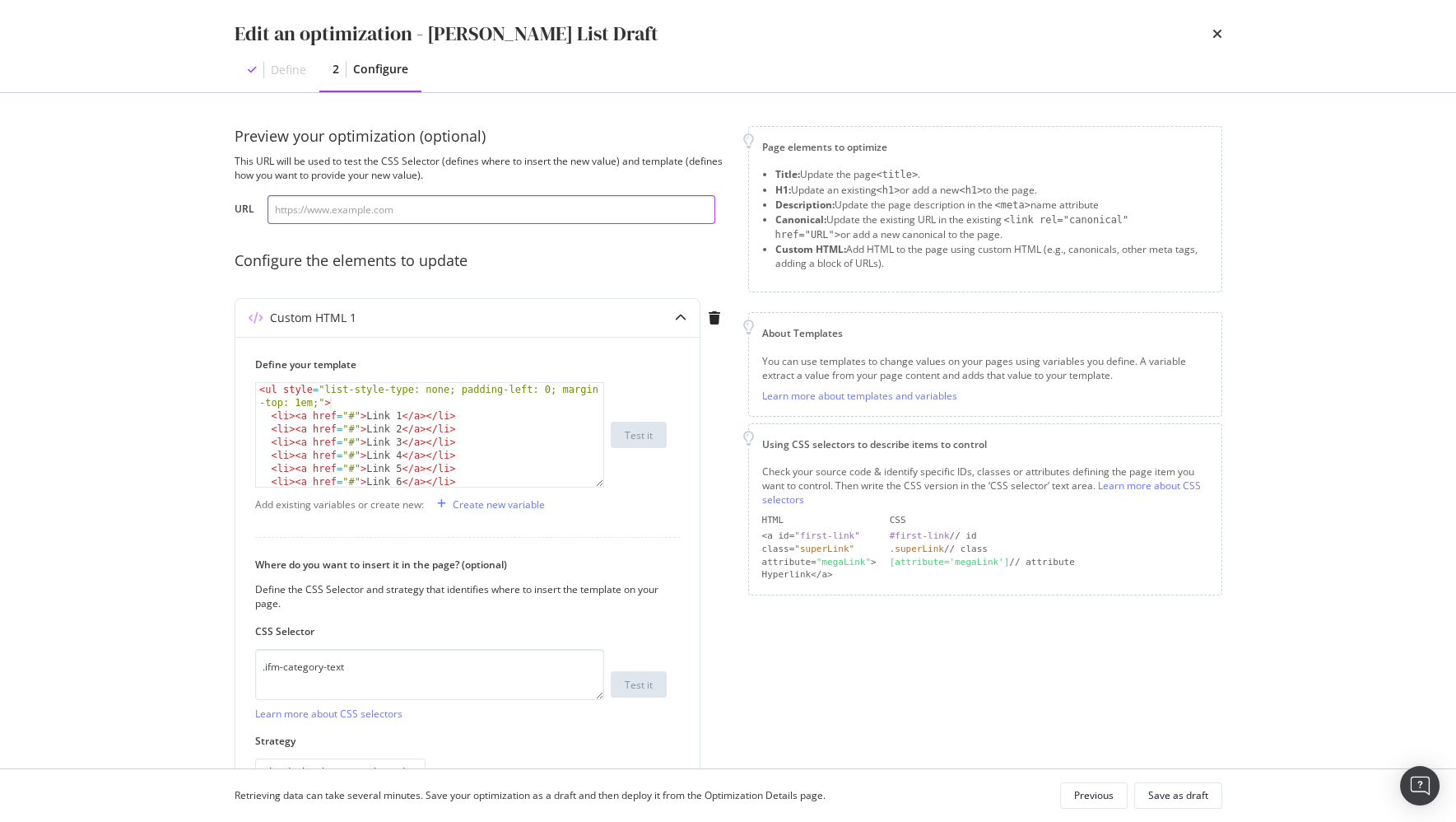
drag, startPoint x: 436, startPoint y: 207, endPoint x: 459, endPoint y: 236, distance: 37.0
click at [436, 207] on input "modal" at bounding box center [491, 209] width 447 height 29
paste input "https://www.ifm.com/us/en/category/210_010_010_020"
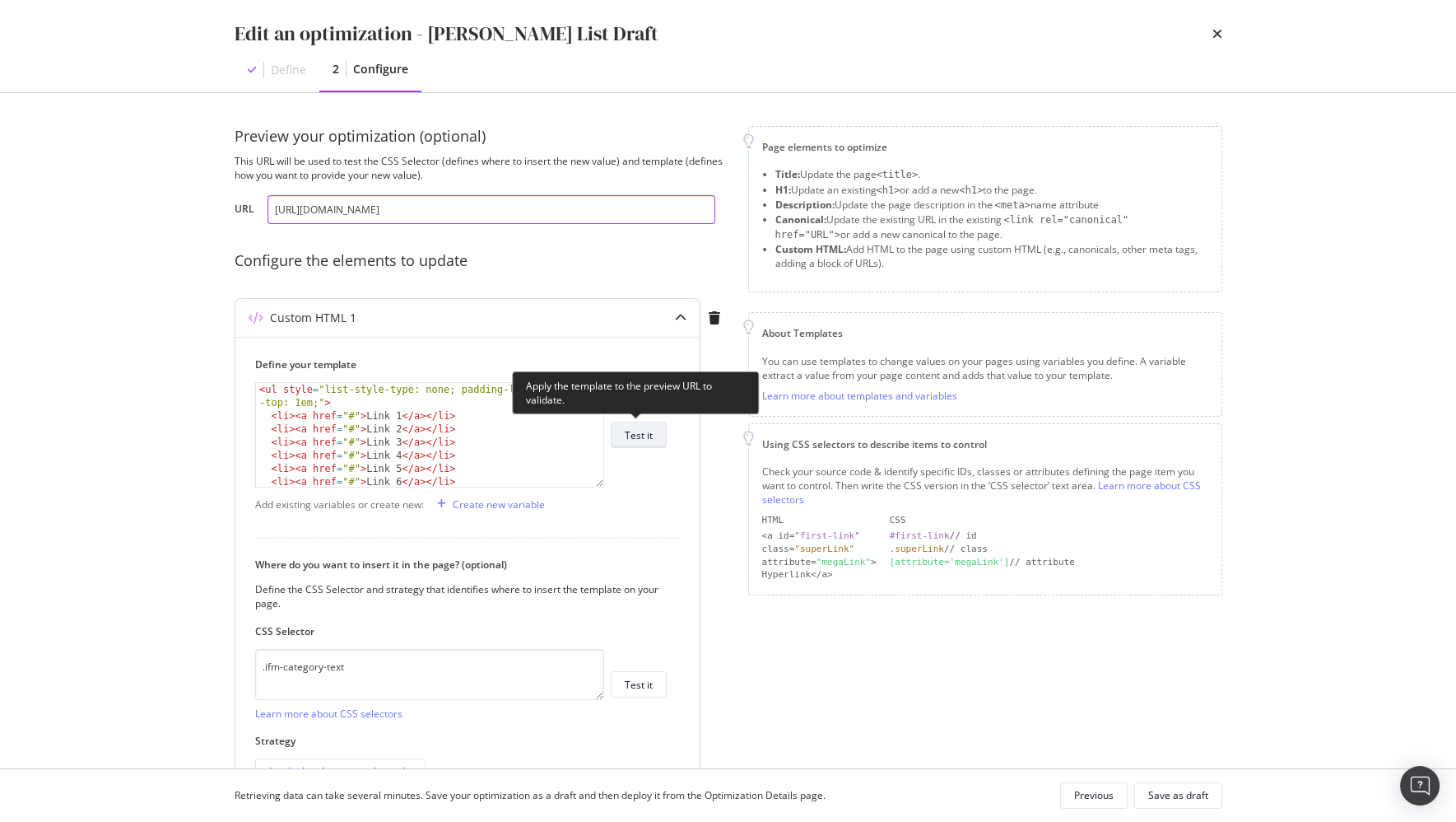
type input "https://www.ifm.com/us/en/category/210_010_010_020"
click at [643, 432] on div "Test it" at bounding box center [638, 435] width 28 height 14
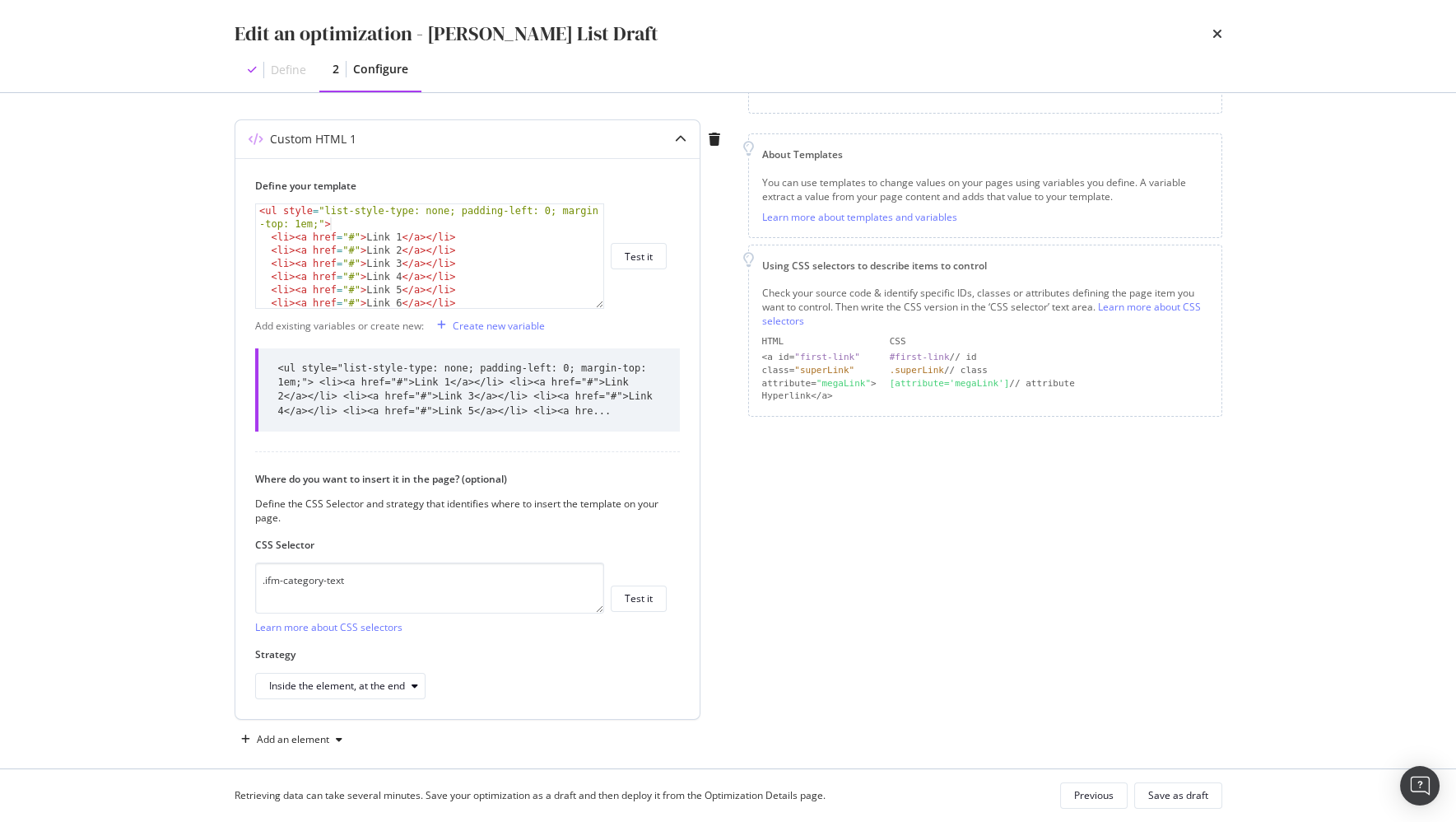
scroll to position [182, 0]
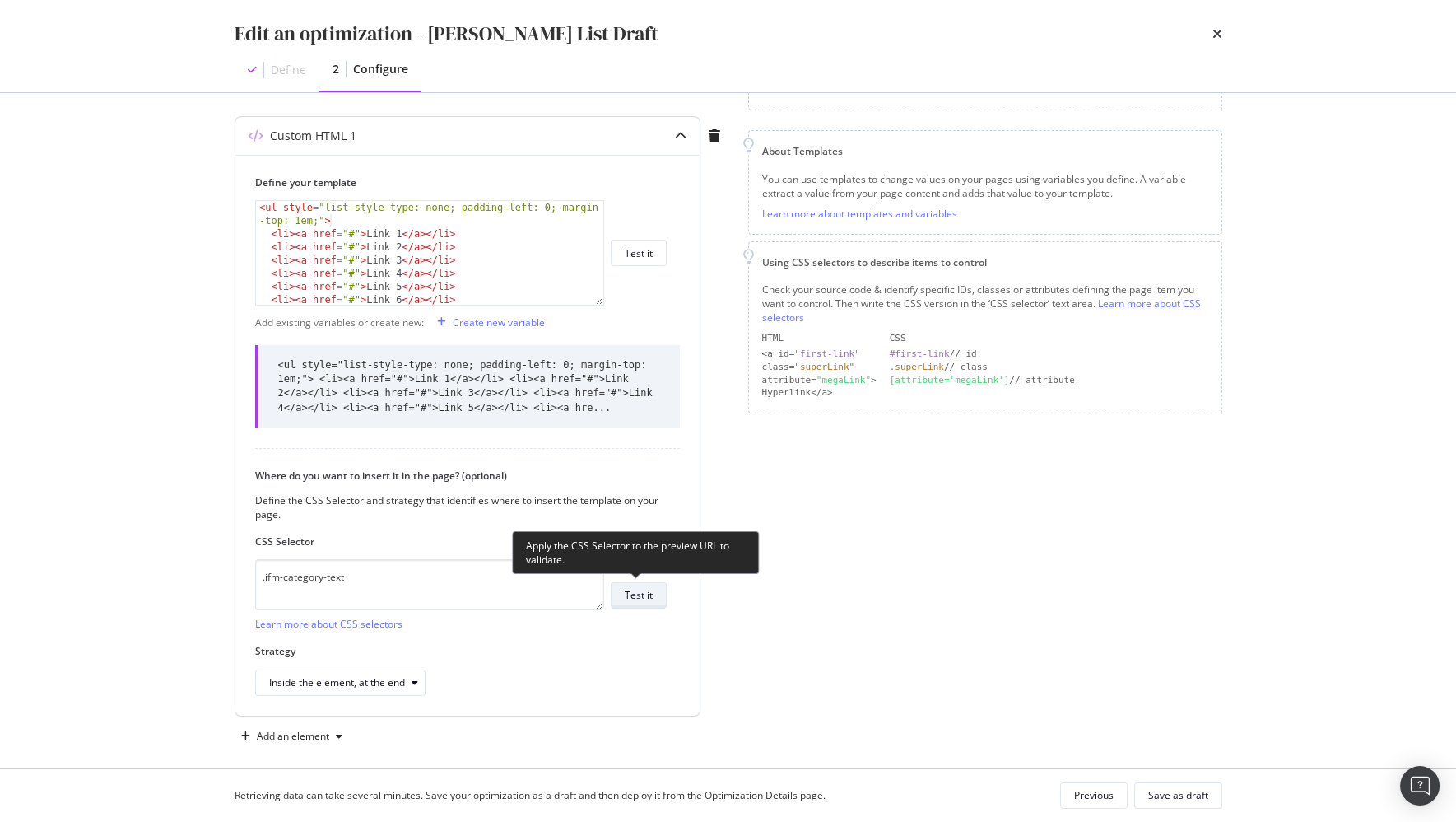
click at [636, 584] on div "Test it" at bounding box center [638, 595] width 28 height 23
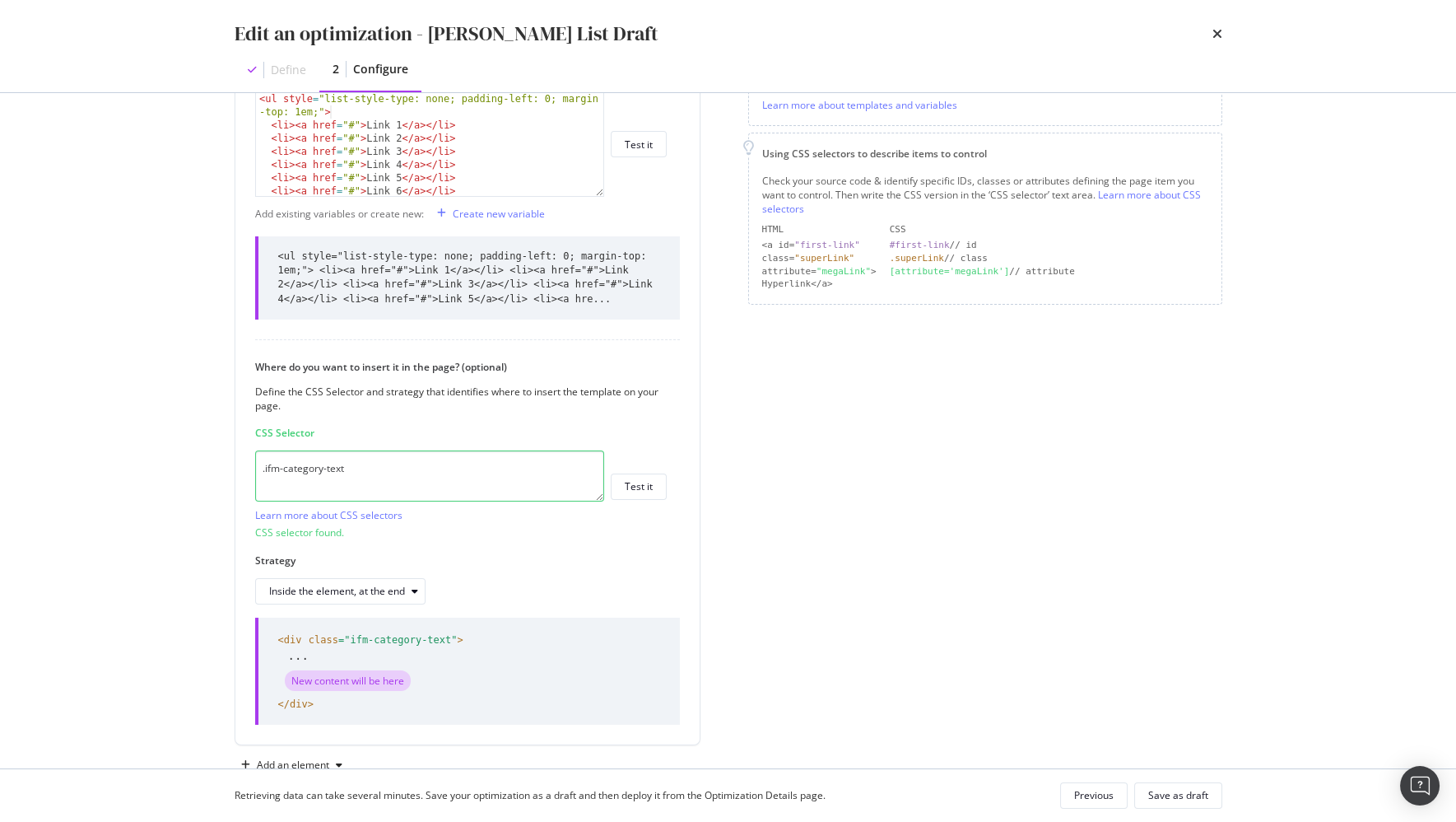
scroll to position [293, 0]
click at [762, 625] on div "Page elements to optimize Title: Update the page <title> . H1: Update an existi…" at bounding box center [985, 303] width 474 height 942
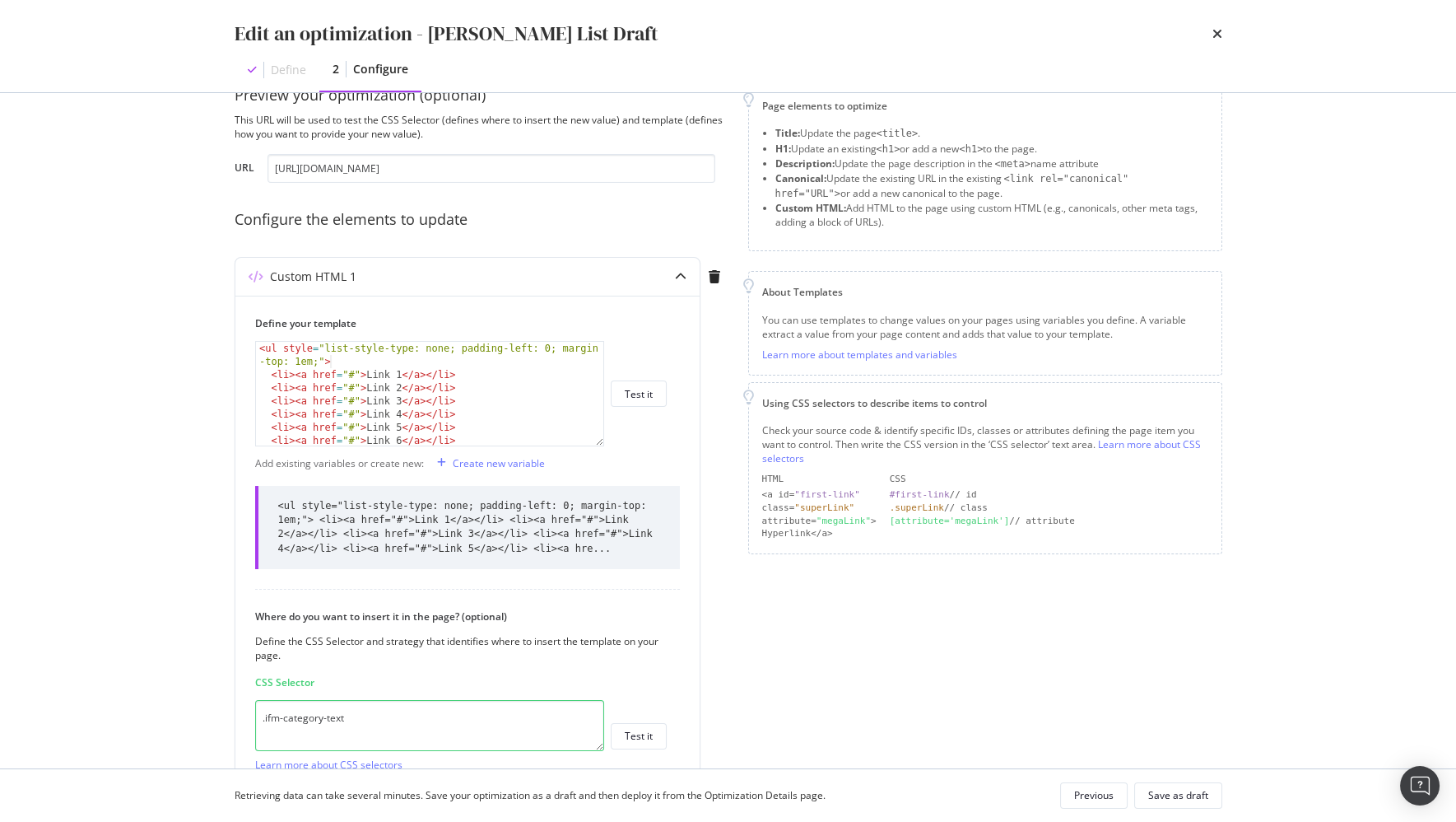
scroll to position [4, 0]
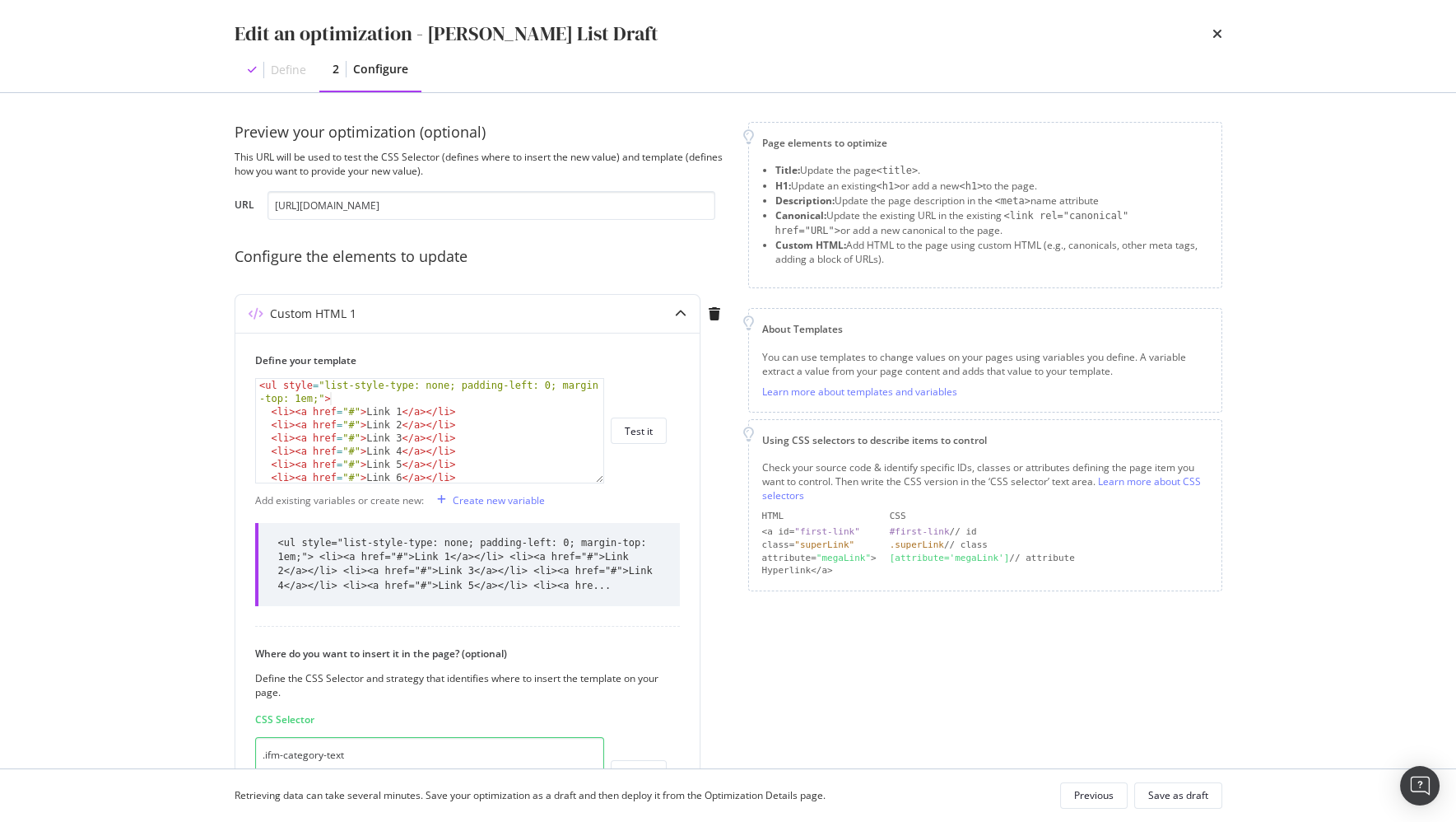
drag, startPoint x: 1178, startPoint y: 136, endPoint x: 1278, endPoint y: 4, distance: 165.6
click at [1183, 122] on div "Page elements to optimize Title: Update the page <title> . H1: Update an existi…" at bounding box center [985, 205] width 474 height 167
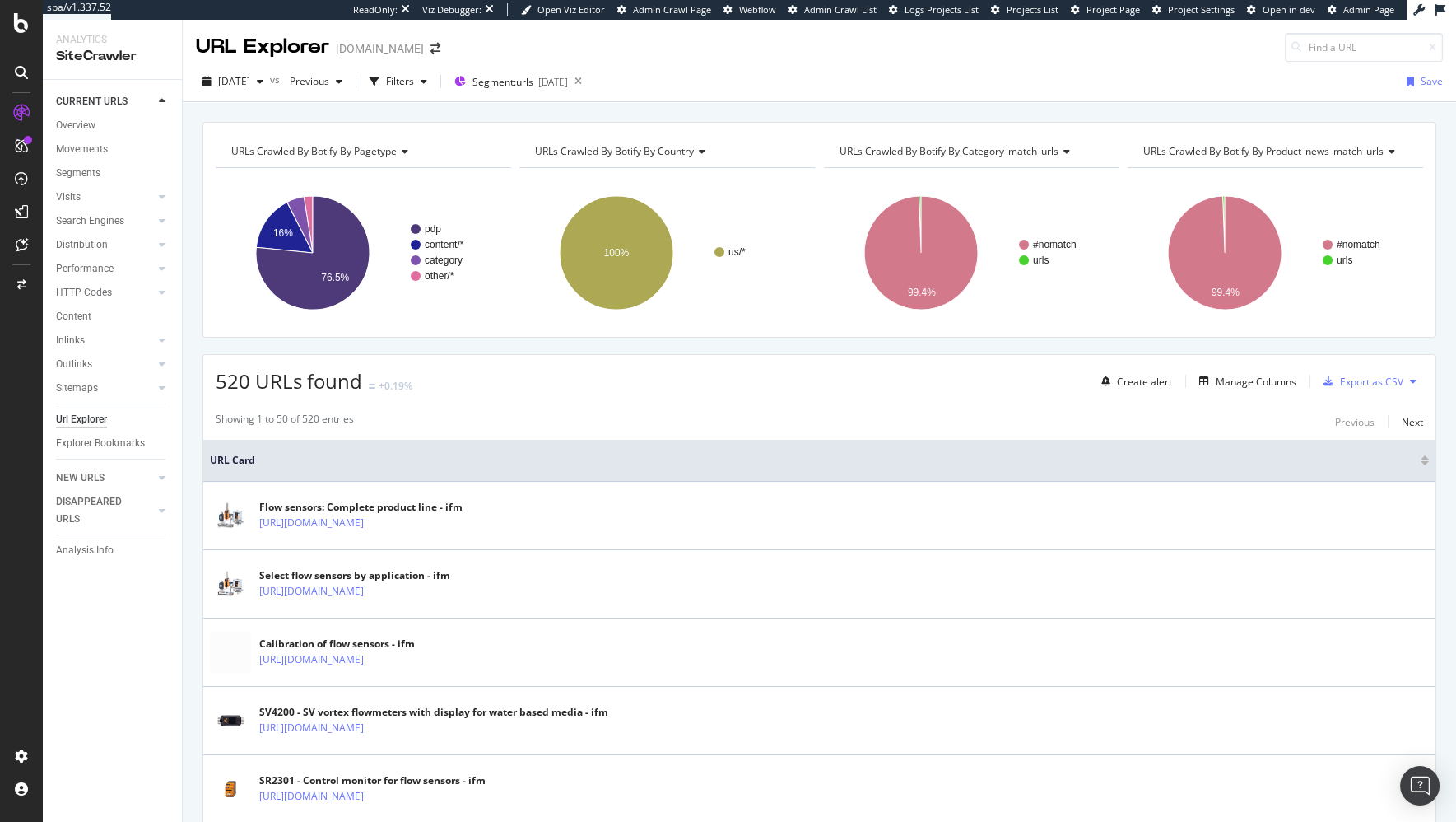
click at [588, 80] on icon at bounding box center [578, 81] width 20 height 23
click at [635, 80] on div "[DATE] vs Previous Filters Segment: urls [DATE] Save" at bounding box center [819, 85] width 1273 height 33
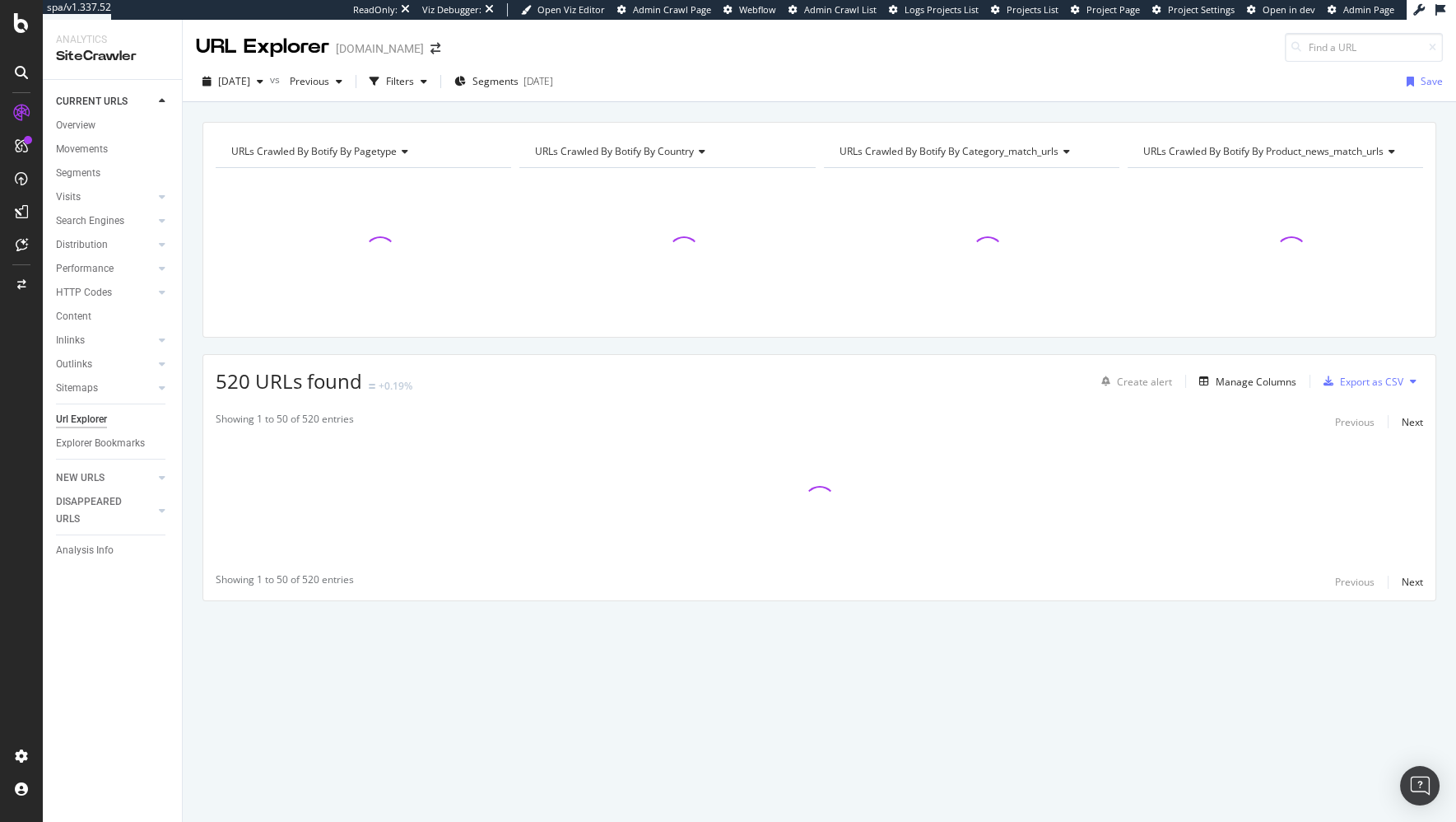
drag, startPoint x: 617, startPoint y: 109, endPoint x: 604, endPoint y: 115, distance: 14.3
click at [615, 110] on div "URLs Crawled By Botify By pagetype Chart (by Value) Table Expand Export as CSV …" at bounding box center [819, 121] width 1273 height 39
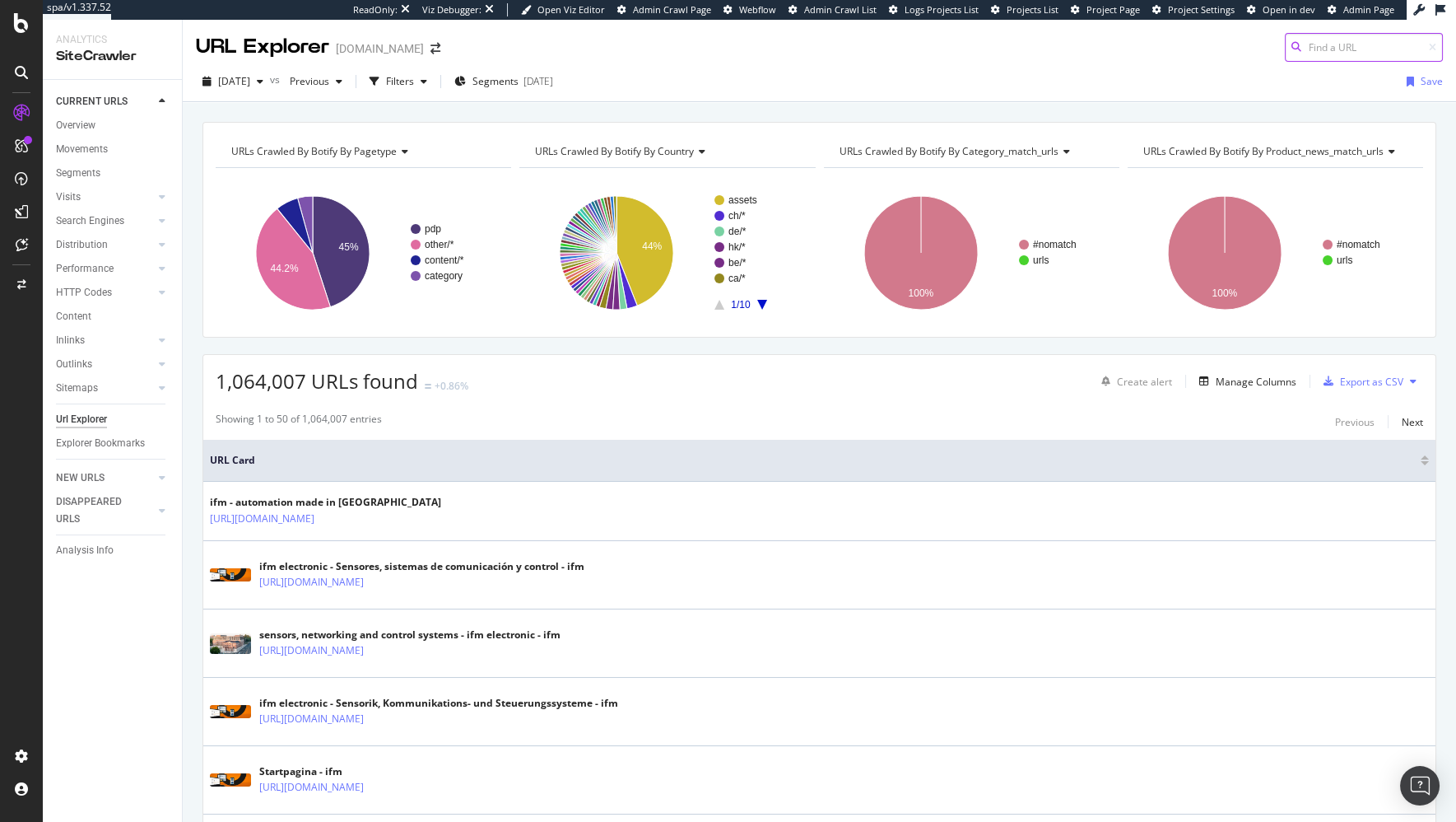
drag, startPoint x: 1335, startPoint y: 45, endPoint x: 1323, endPoint y: 53, distance: 14.4
click at [1335, 46] on input at bounding box center [1363, 48] width 158 height 29
paste input "[URL][DOMAIN_NAME]"
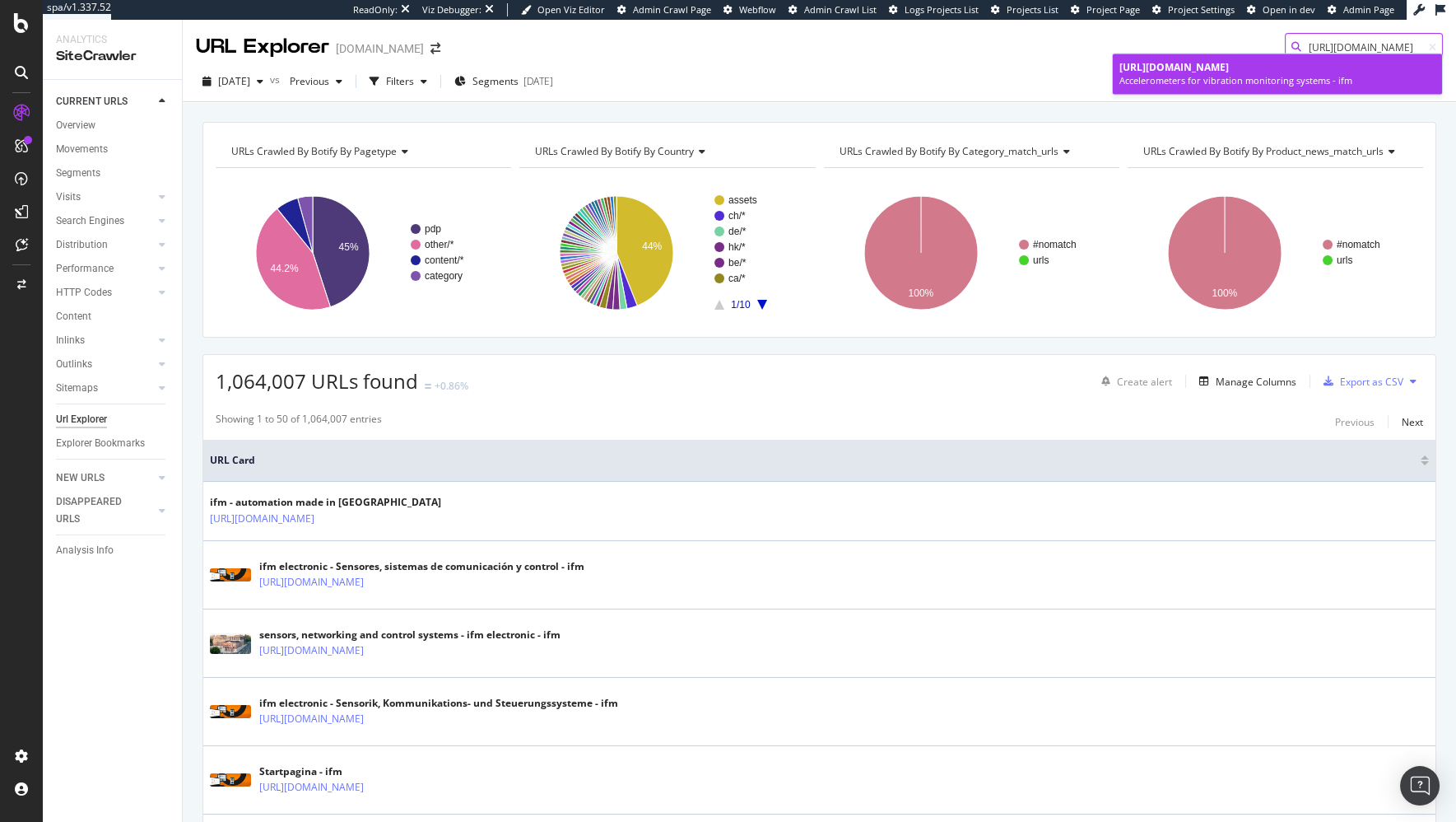
type input "[URL][DOMAIN_NAME]"
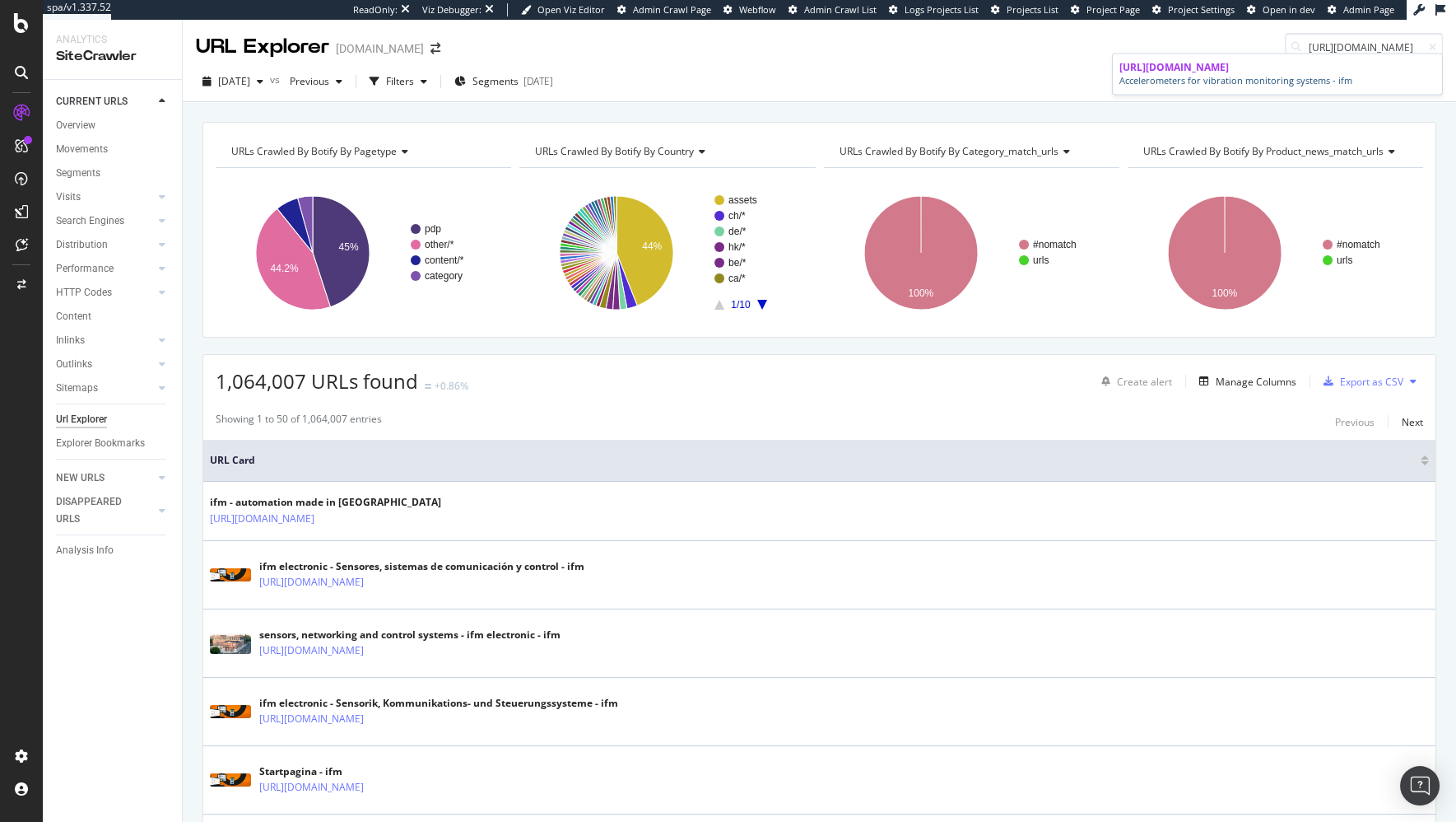
click at [1229, 68] on span "[URL][DOMAIN_NAME]" at bounding box center [1174, 67] width 109 height 14
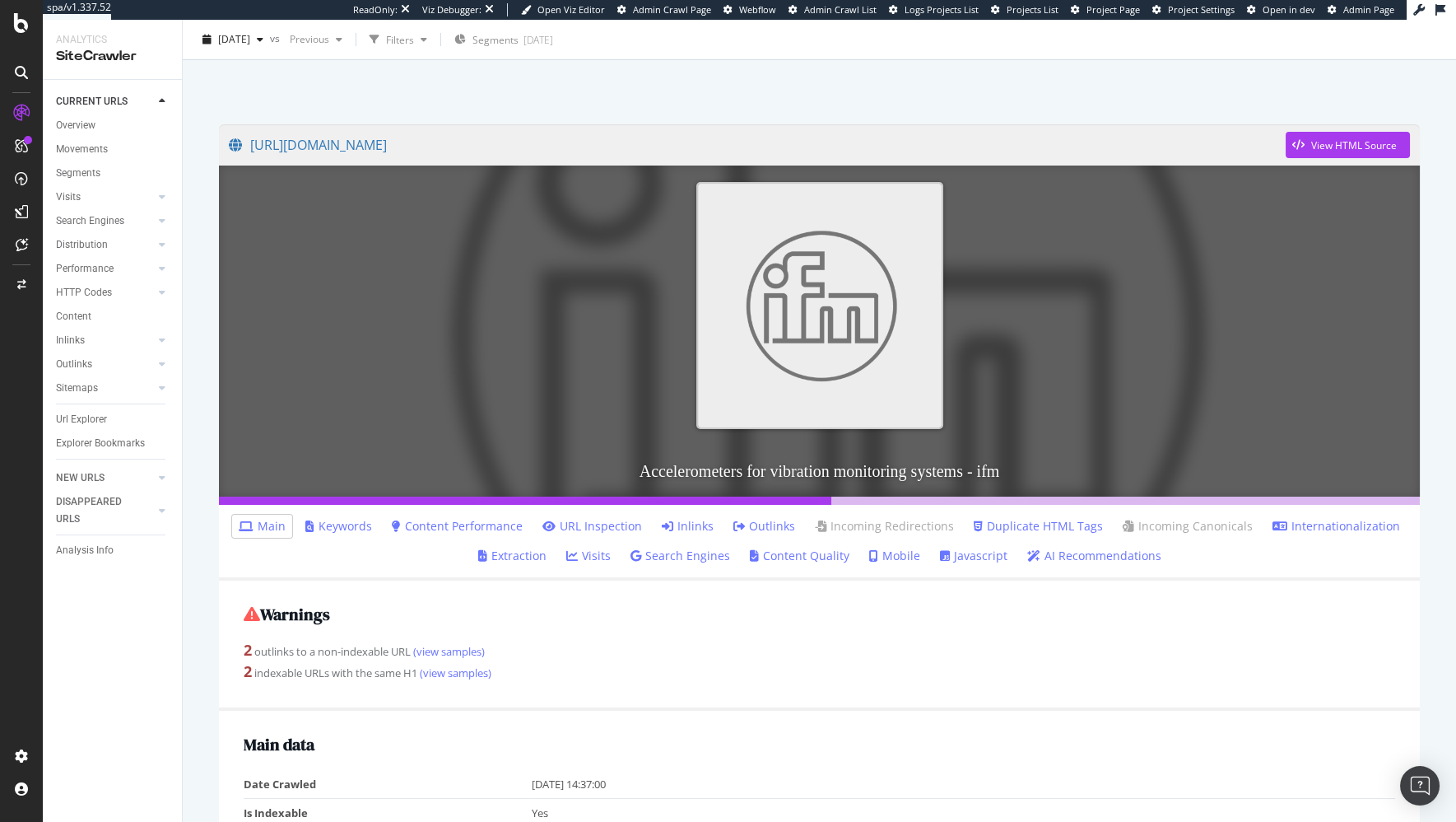
scroll to position [75, 0]
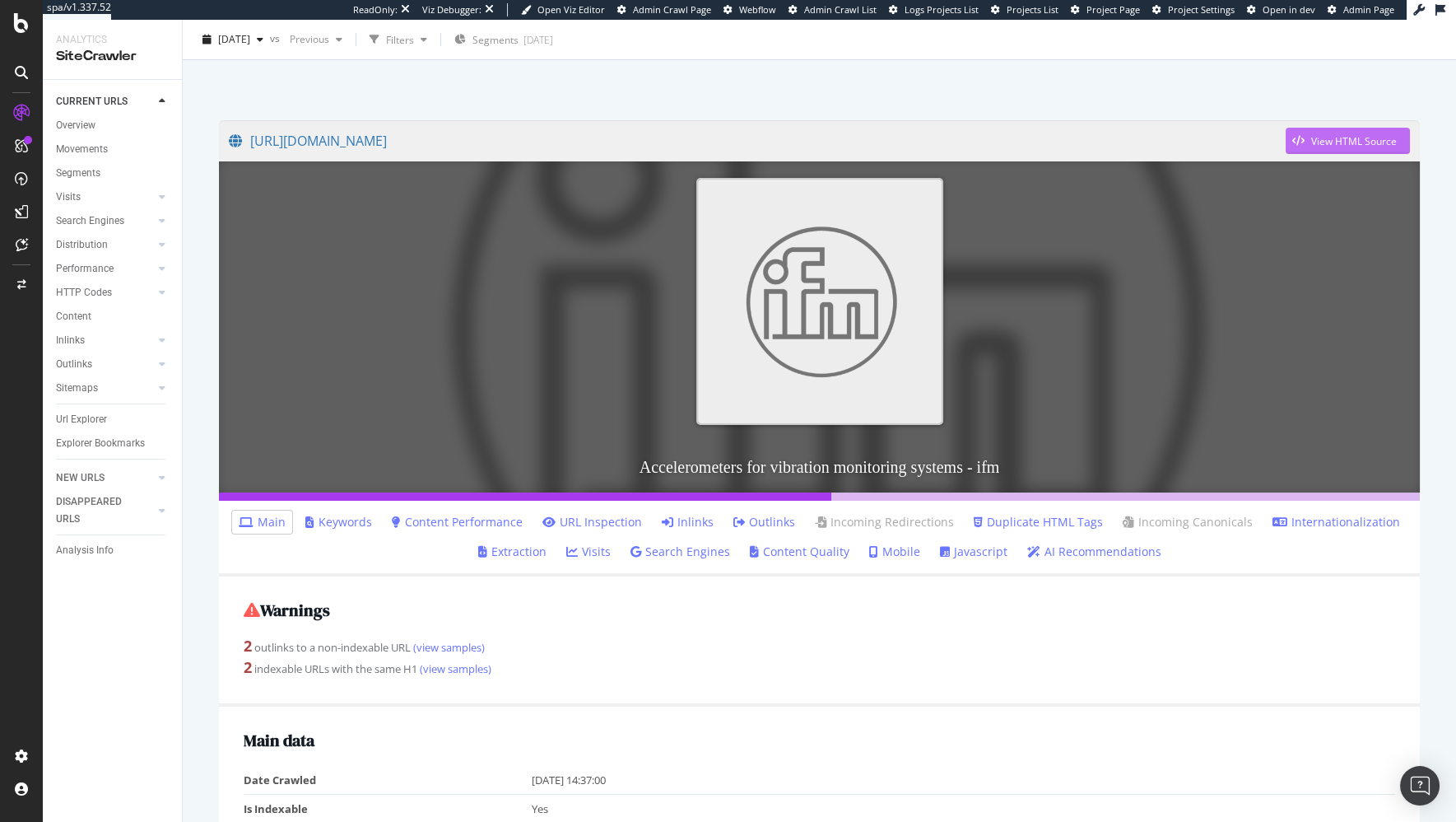
click at [1377, 145] on div "View HTML Source" at bounding box center [1354, 141] width 85 height 14
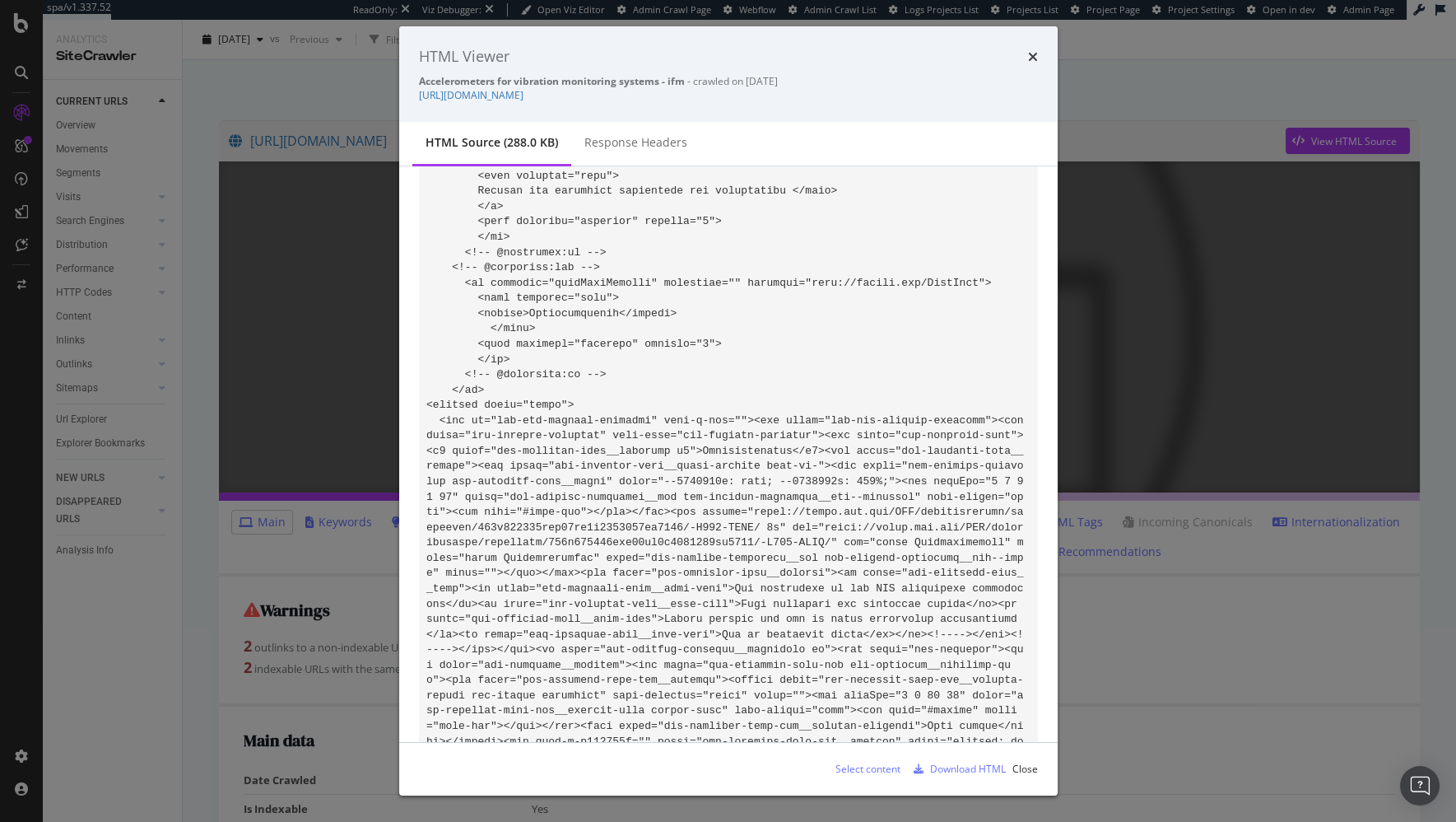
scroll to position [49076, 0]
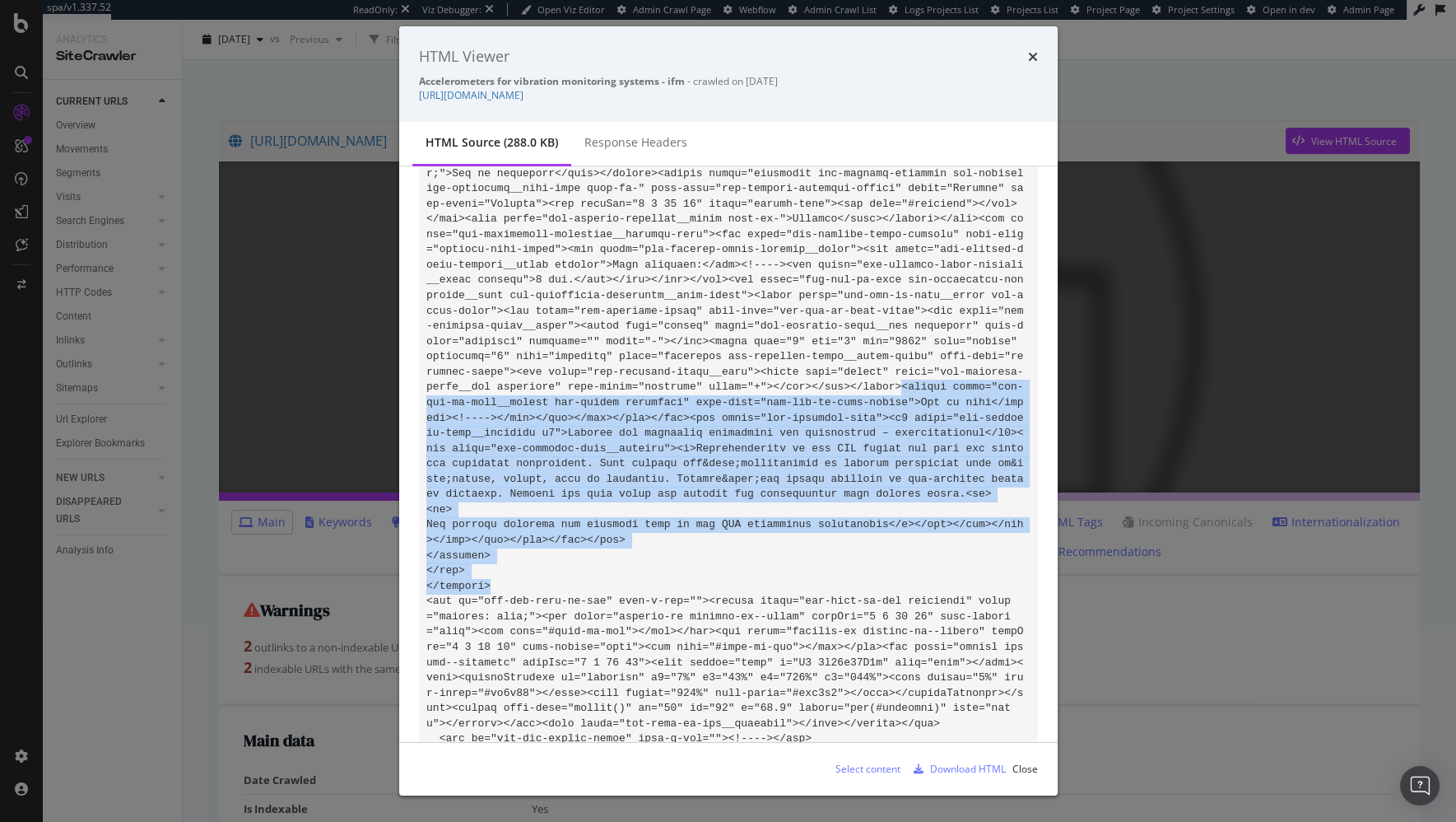
drag, startPoint x: 593, startPoint y: 625, endPoint x: 901, endPoint y: 431, distance: 364.0
copy code "<button class="ifm-add-to-cart__button ifm-button normalize" data-test="ifm-add…"
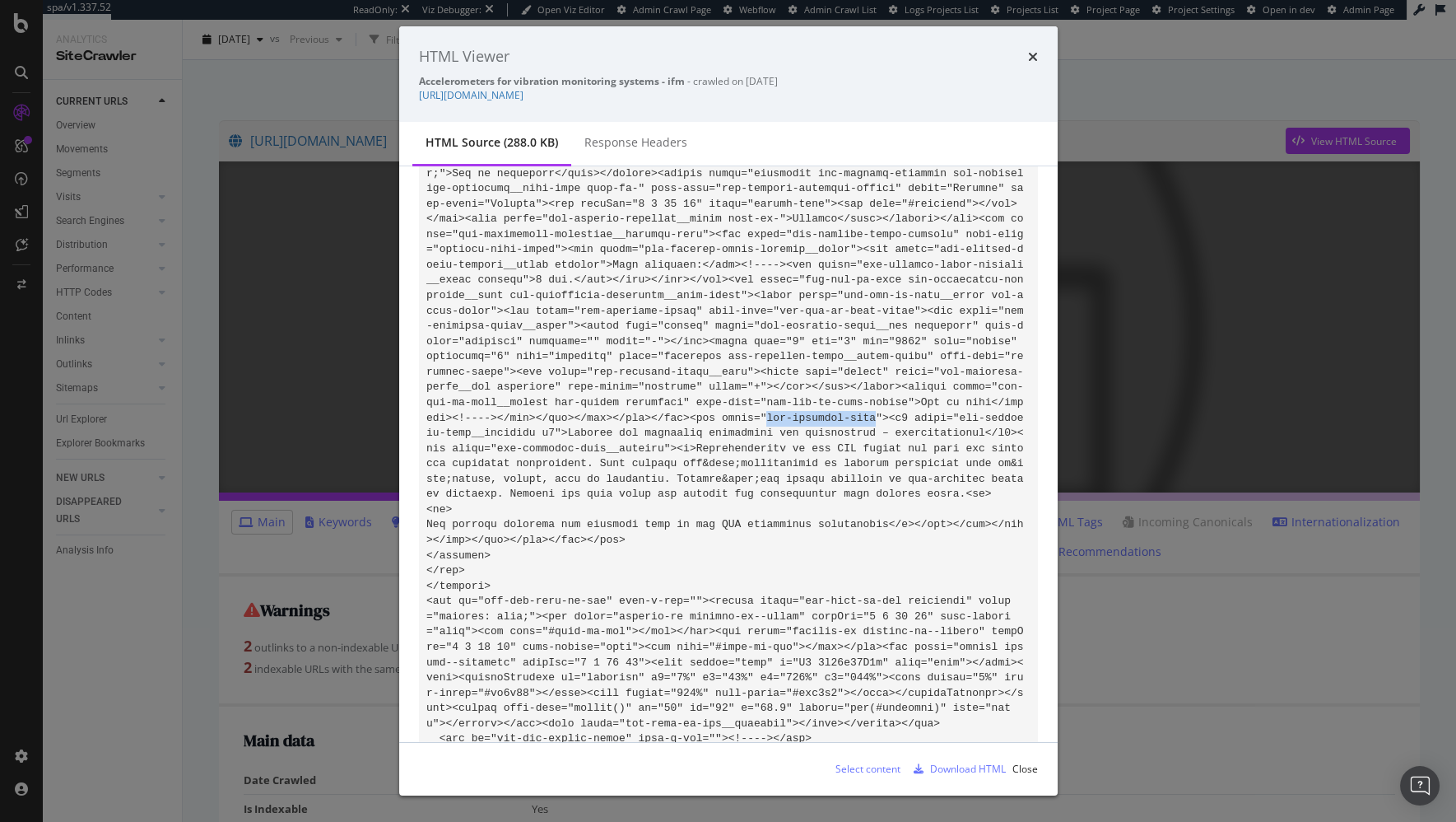
drag, startPoint x: 879, startPoint y: 455, endPoint x: 769, endPoint y: 453, distance: 110.0
copy code "ifm-category-text"
click at [197, 243] on div "HTML Viewer Accelerometers for vibration monitoring systems - ifm - crawled on …" at bounding box center [728, 411] width 1456 height 822
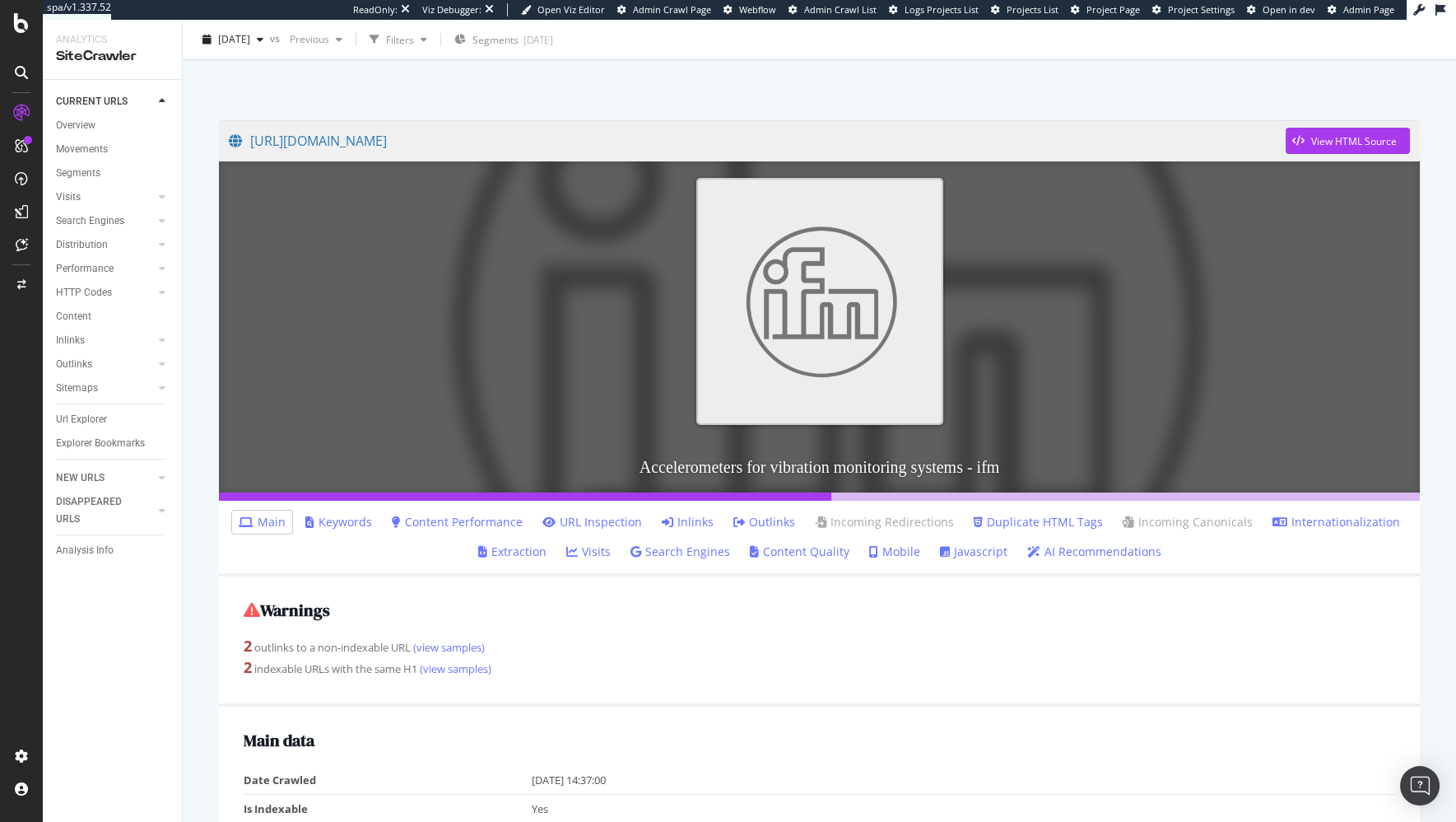
drag, startPoint x: 161, startPoint y: 672, endPoint x: 170, endPoint y: 470, distance: 202.2
click at [156, 662] on div "CURRENT URLS Overview Movements Segments Visits Analysis Orphan URLs Search Eng…" at bounding box center [112, 450] width 139 height 742
drag, startPoint x: 26, startPoint y: 112, endPoint x: 246, endPoint y: 1, distance: 246.4
click at [0, 0] on div at bounding box center [21, 411] width 43 height 822
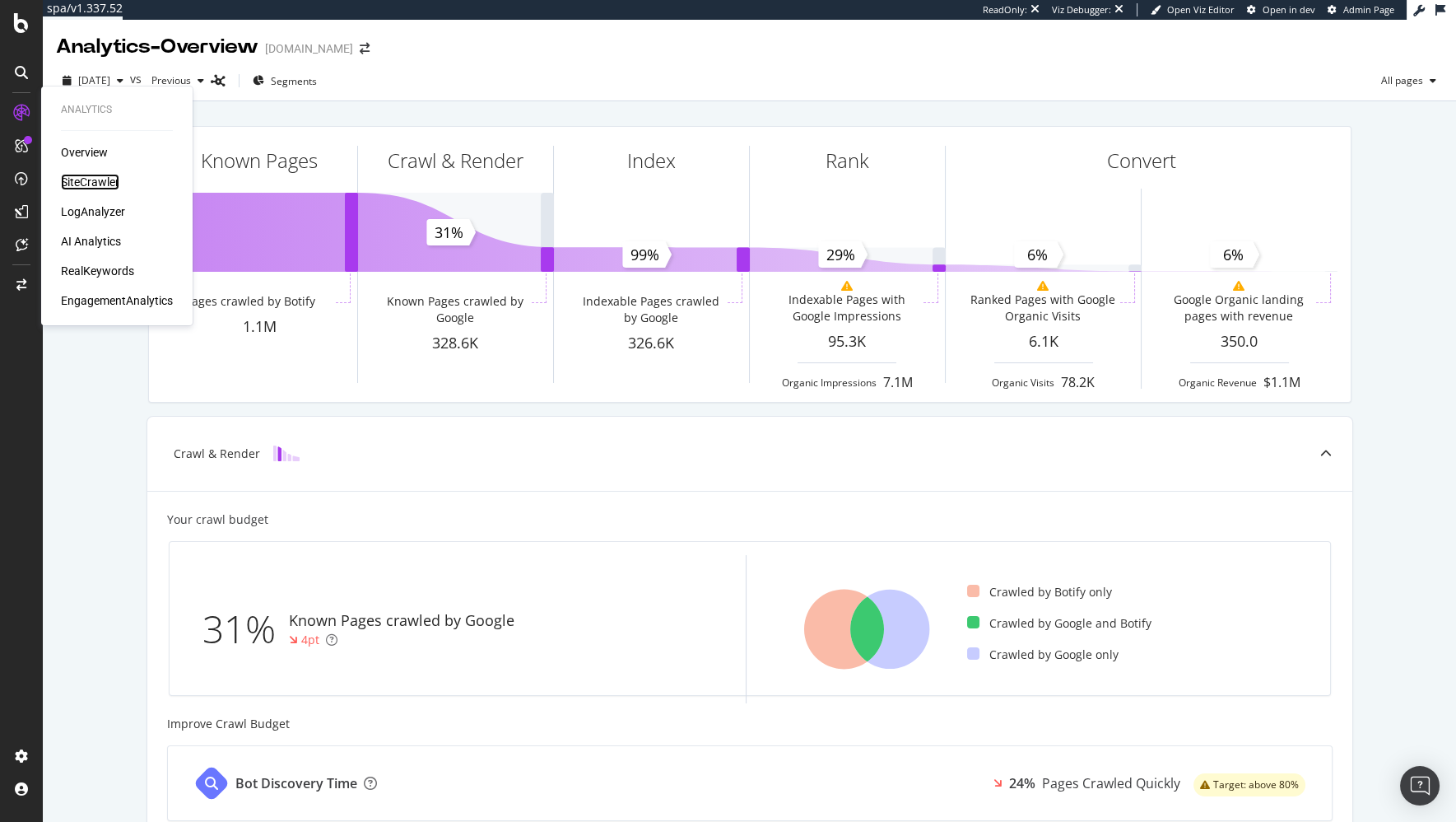
click at [89, 180] on div "SiteCrawler" at bounding box center [90, 181] width 58 height 16
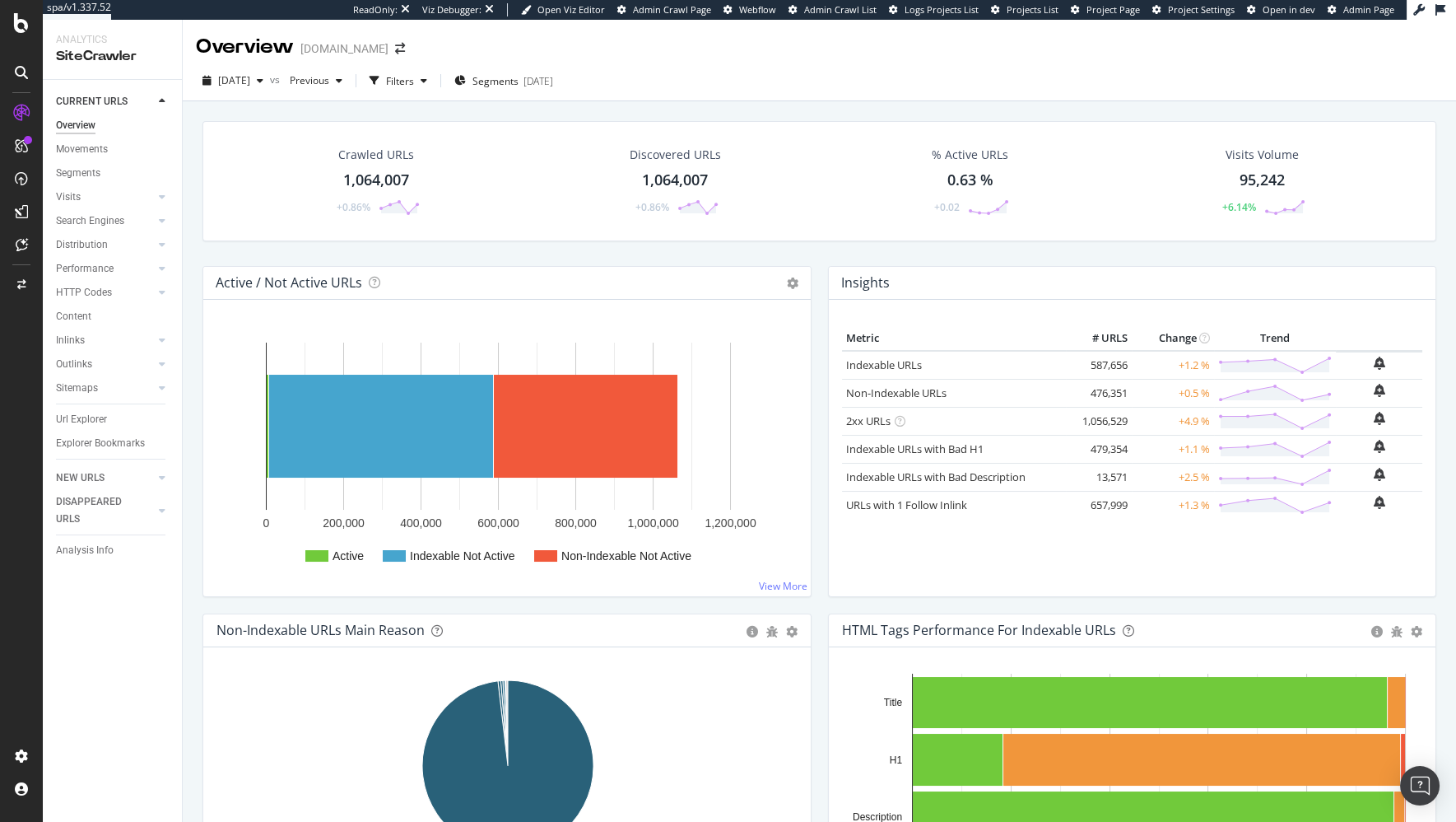
click at [412, 255] on div "Crawled URLs 1,064,007 +0.86% Discovered URLs 1,064,007 +0.86% % Active URLs 0.…" at bounding box center [819, 194] width 1250 height 145
click at [189, 340] on div "Crawled URLs 1,064,007 +0.86% Discovered URLs 1,064,007 +0.86% % Active URLs 0.…" at bounding box center [819, 502] width 1273 height 802
click at [190, 340] on div "Crawled URLs 1,064,007 +0.86% Discovered URLs 1,064,007 +0.86% % Active URLs 0.…" at bounding box center [819, 502] width 1273 height 802
click at [190, 376] on div "Crawled URLs 1,064,007 +0.86% Discovered URLs 1,064,007 +0.86% % Active URLs 0.…" at bounding box center [819, 502] width 1273 height 802
drag, startPoint x: 191, startPoint y: 274, endPoint x: 183, endPoint y: 269, distance: 9.4
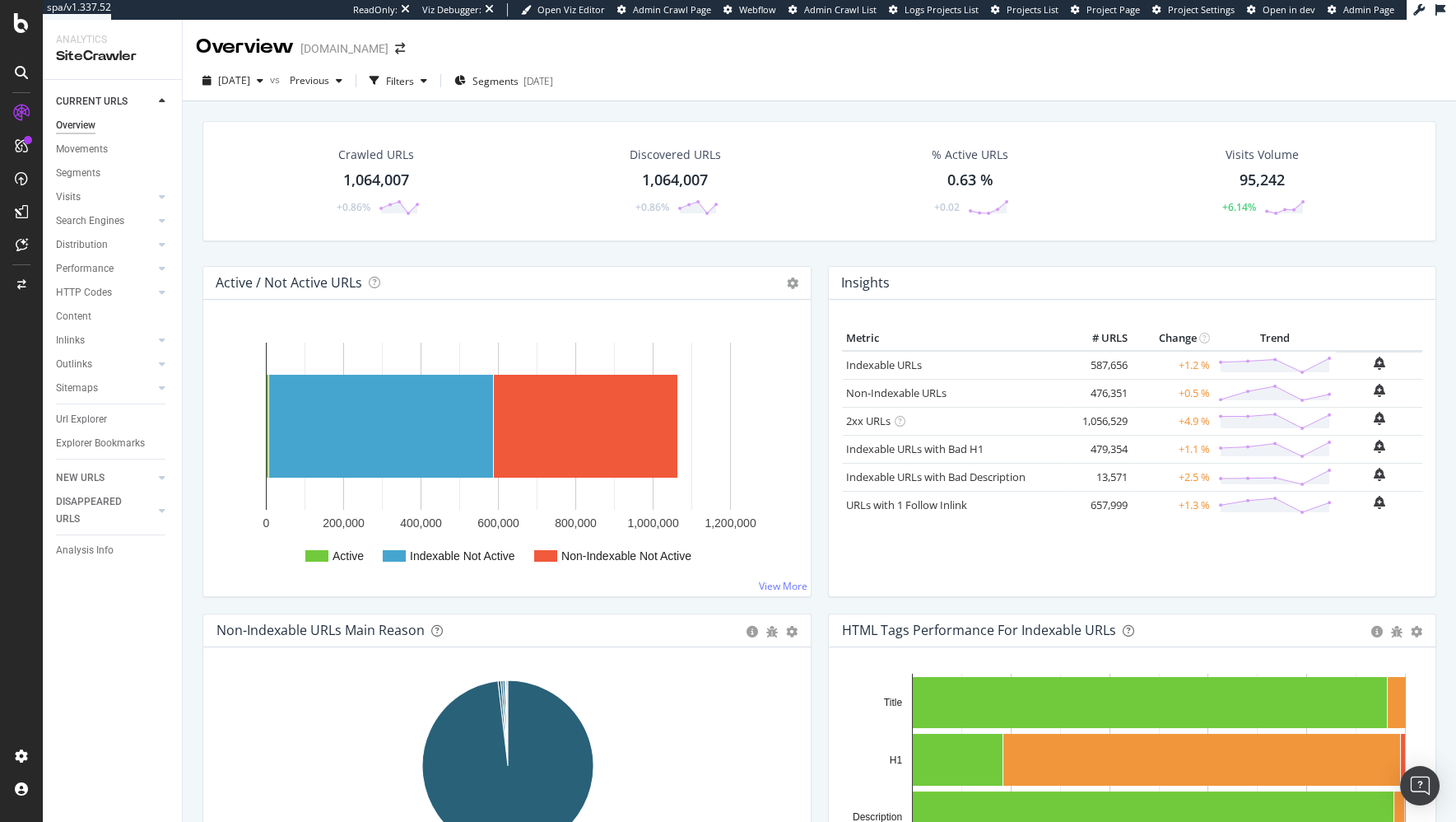
click at [191, 274] on div "Crawled URLs 1,064,007 +0.86% Discovered URLs 1,064,007 +0.86% % Active URLs 0.…" at bounding box center [819, 502] width 1273 height 802
click at [836, 250] on div "Crawled URLs 1,064,007 +0.86% Discovered URLs 1,064,007 +0.86% % Active URLs 0.…" at bounding box center [819, 194] width 1250 height 145
drag, startPoint x: 537, startPoint y: 241, endPoint x: 258, endPoint y: 203, distance: 281.6
click at [532, 240] on div "Crawled URLs 1,064,007 +0.86% Discovered URLs 1,064,007 +0.86% % Active URLs 0.…" at bounding box center [819, 194] width 1250 height 145
click at [102, 254] on div "CustomReports" at bounding box center [101, 250] width 80 height 16
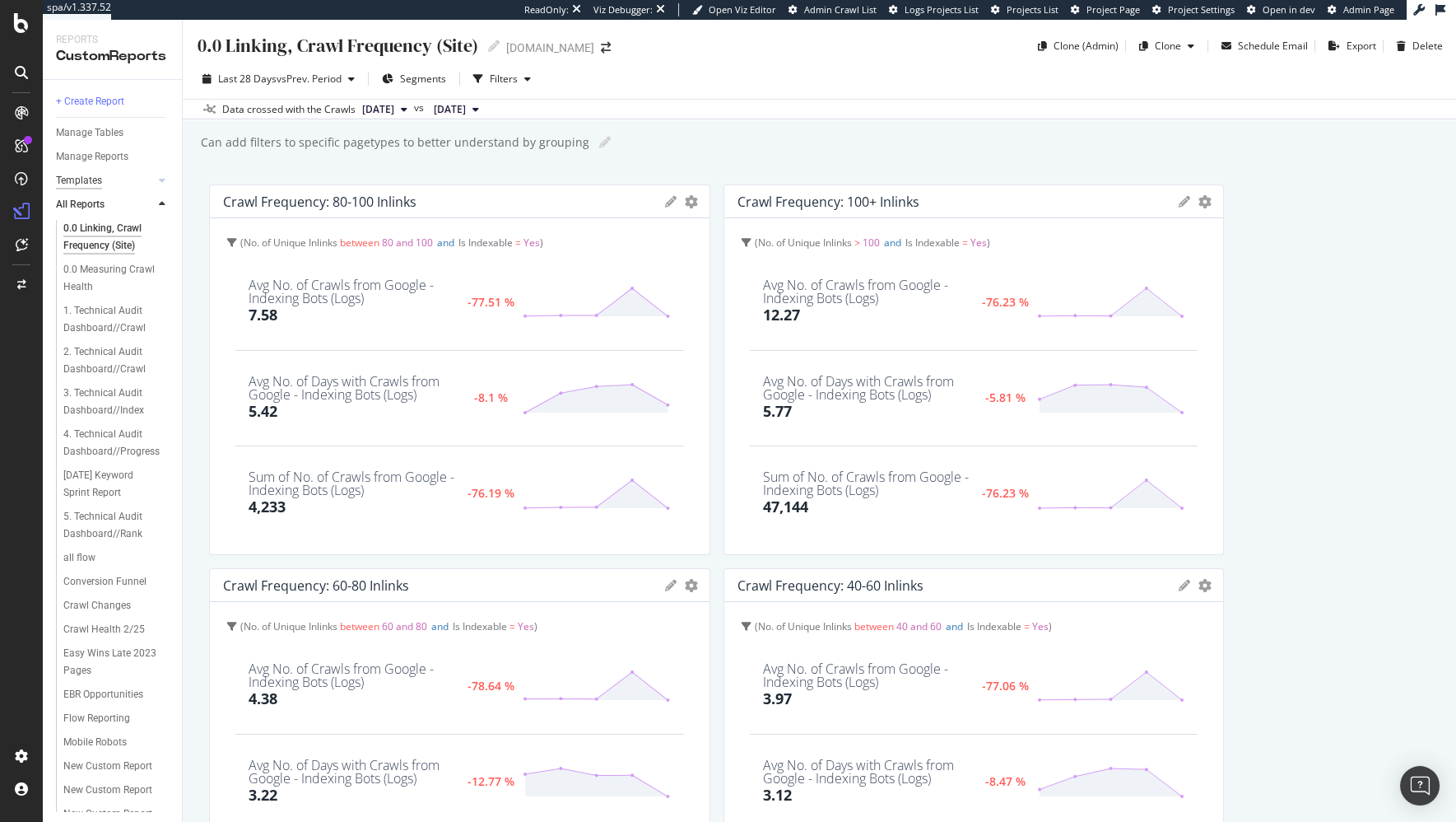
click at [90, 179] on div "Templates" at bounding box center [79, 180] width 46 height 17
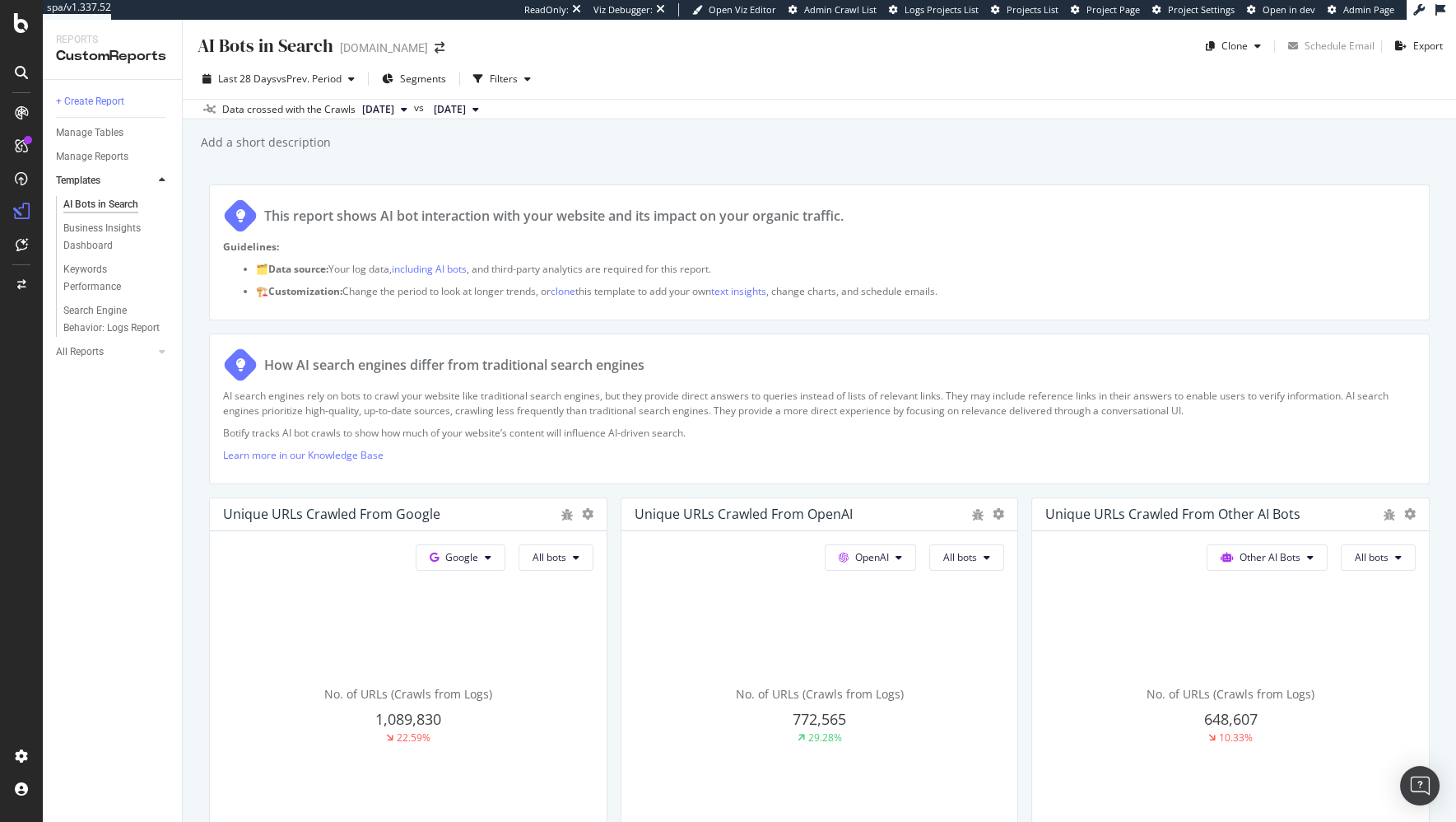
click at [193, 445] on div "AI Bots in Search AI Bots in Search www.IFM.com Clone Schedule Email Export Las…" at bounding box center [819, 420] width 1273 height 802
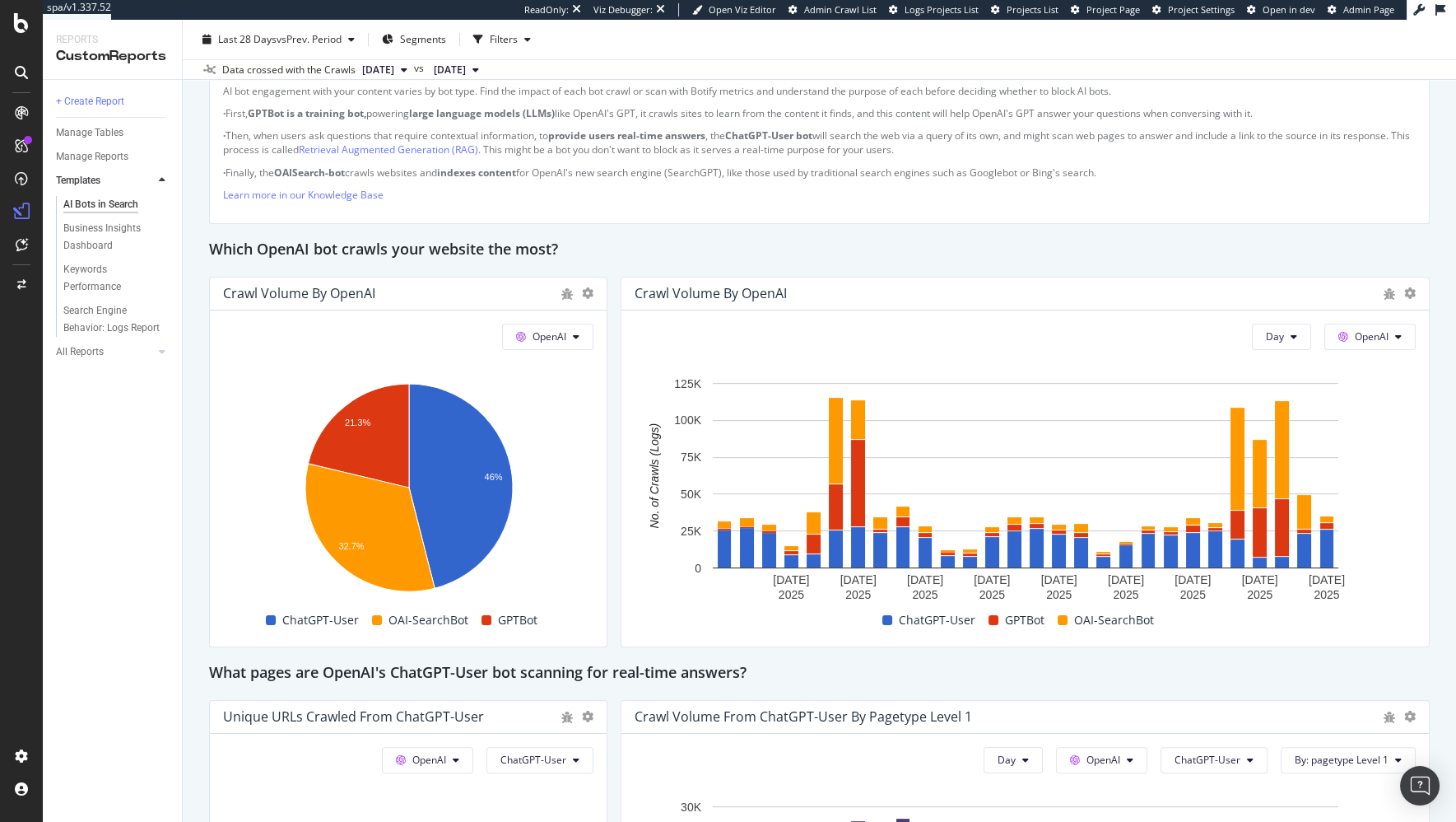
scroll to position [1236, 0]
click at [854, 665] on div "What pages are OpenAI's ChatGPT-User bot scanning for real-time answers?" at bounding box center [819, 672] width 1220 height 26
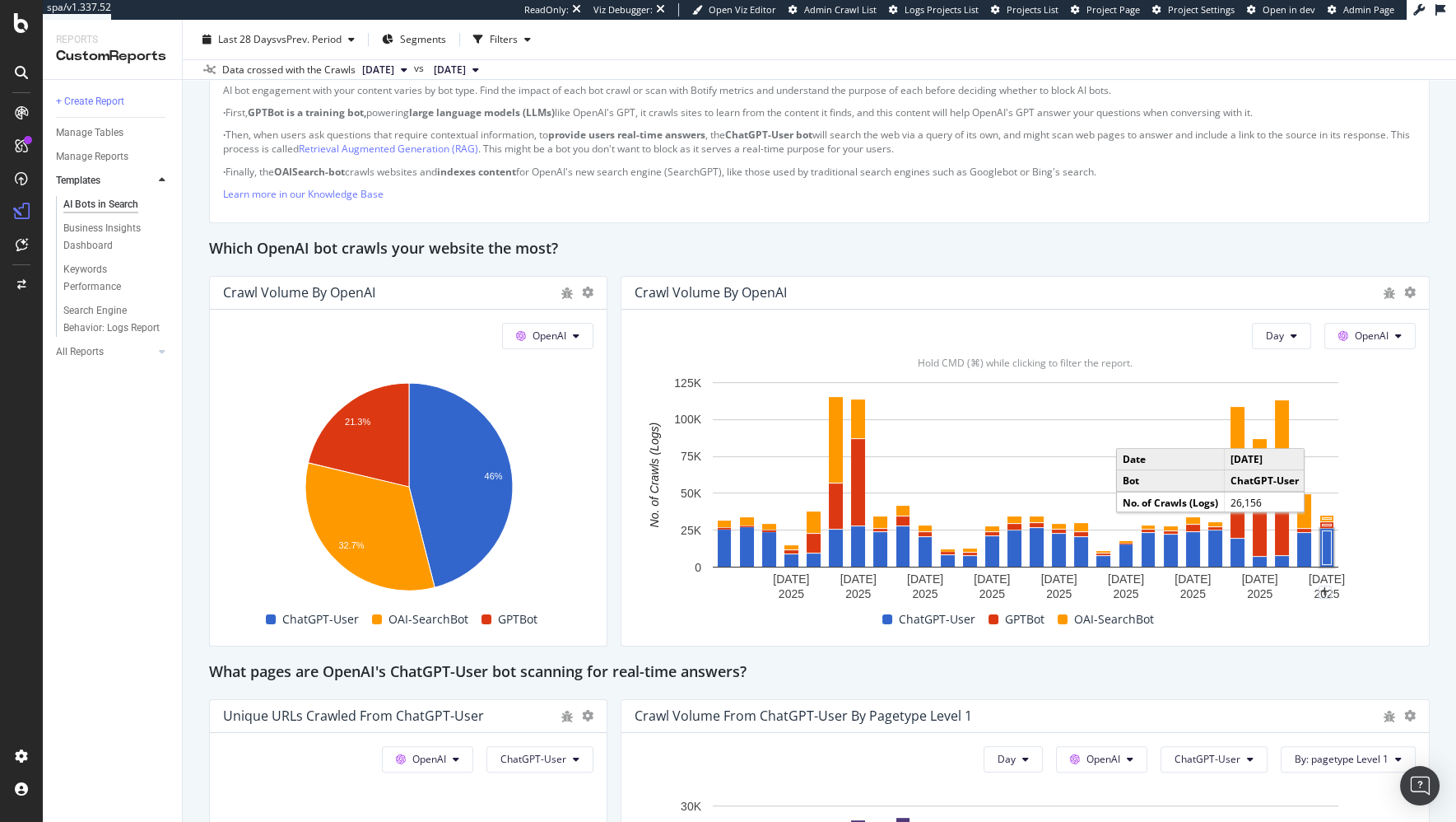
click at [1326, 549] on rect "A chart." at bounding box center [1326, 548] width 9 height 34
click at [194, 649] on div "AI Bots in Search AI Bots in Search www.IFM.com Clone Schedule Email Export Las…" at bounding box center [819, 420] width 1273 height 802
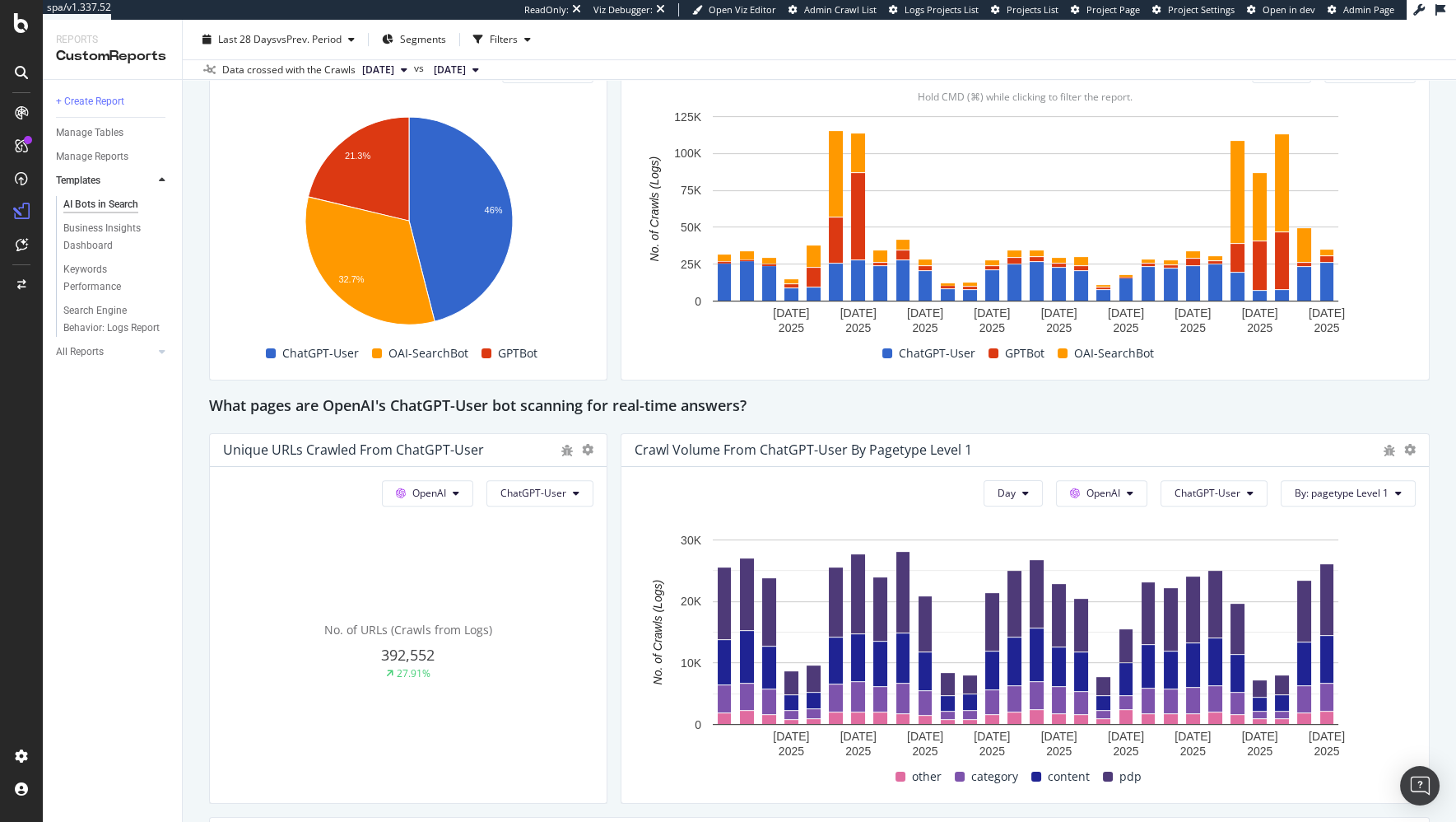
scroll to position [1629, 0]
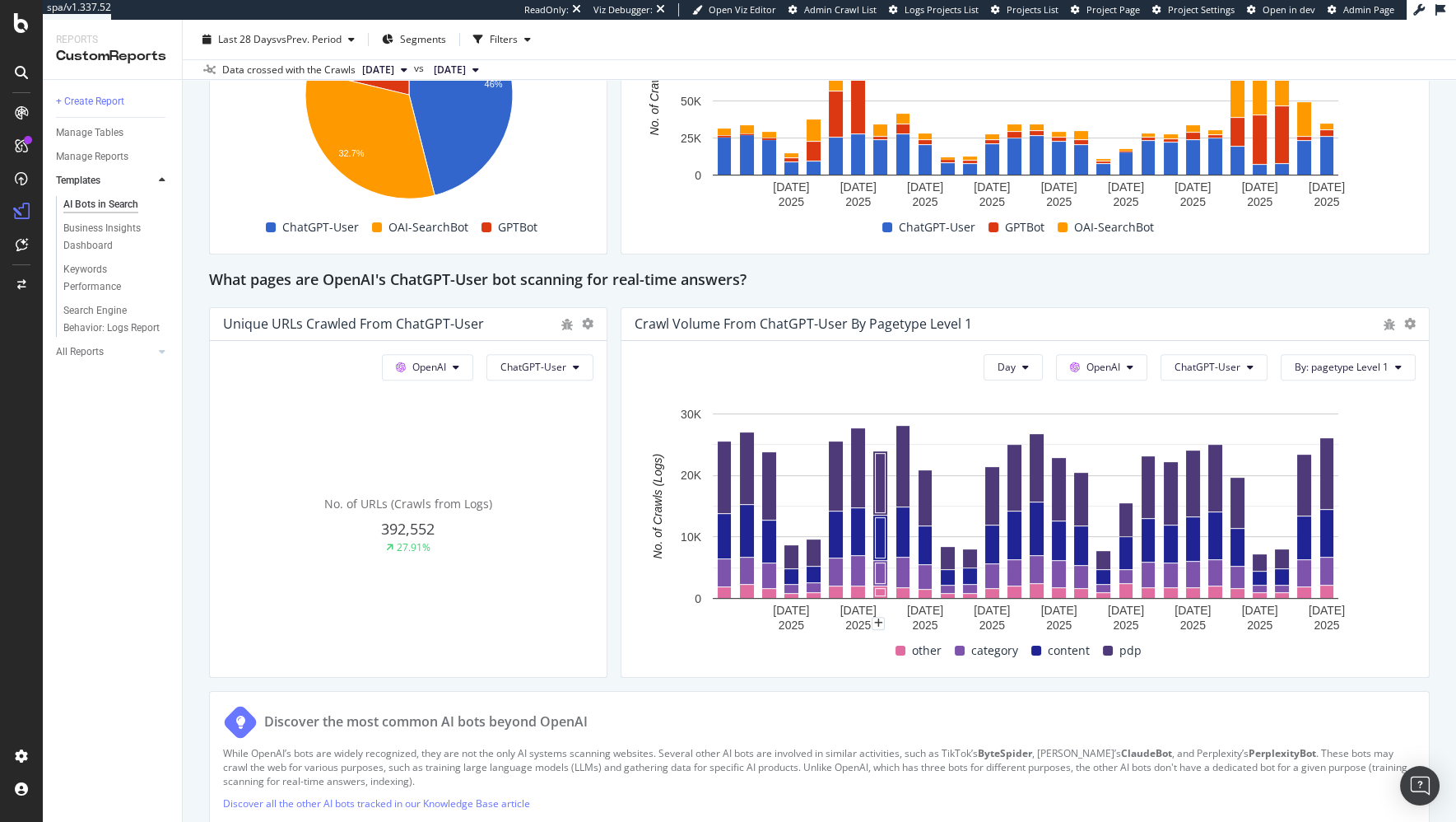
click at [913, 678] on div "This report shows AI bot interaction with your website and its impact on your o…" at bounding box center [819, 157] width 1220 height 3203
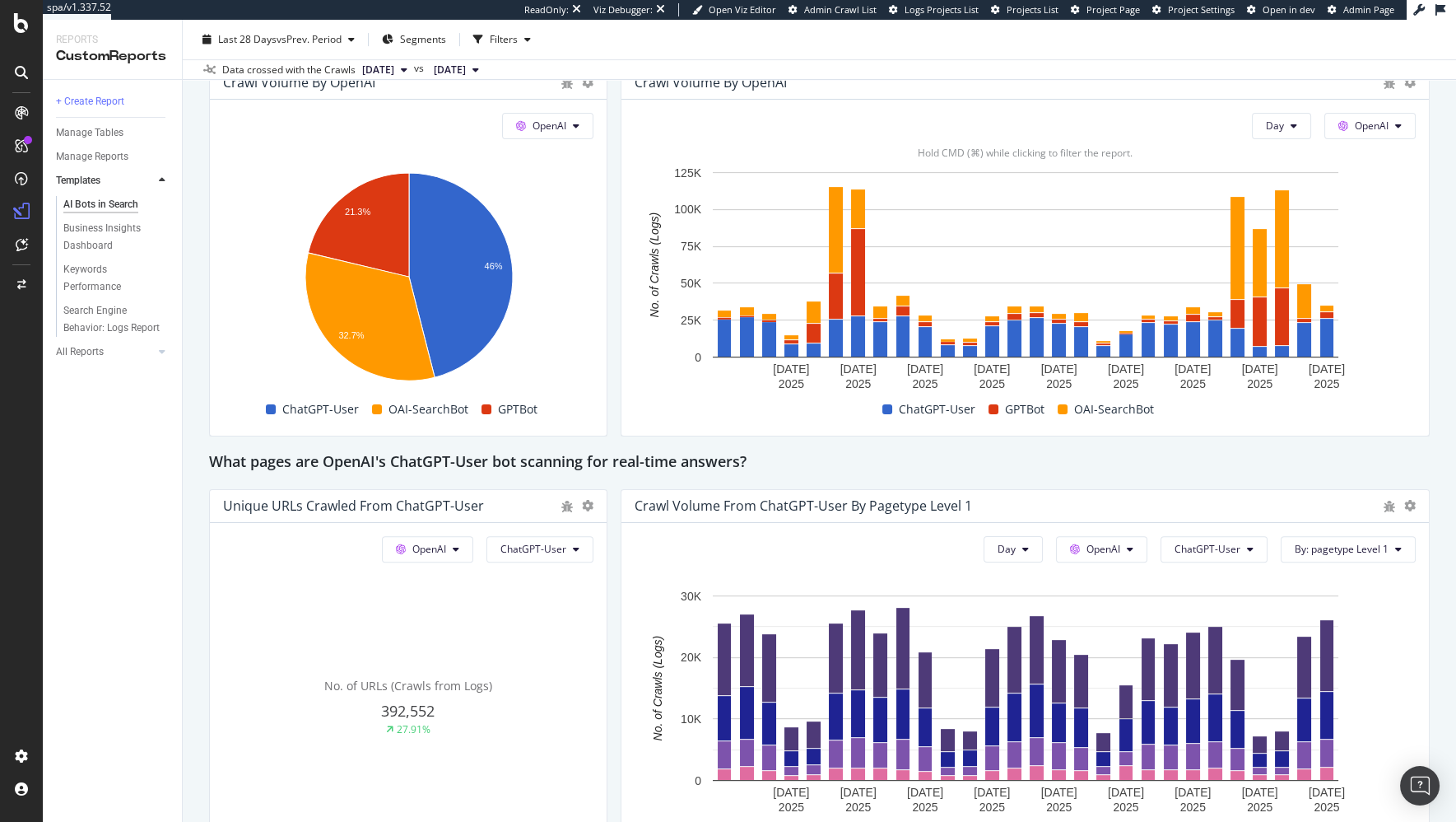
scroll to position [1576, 0]
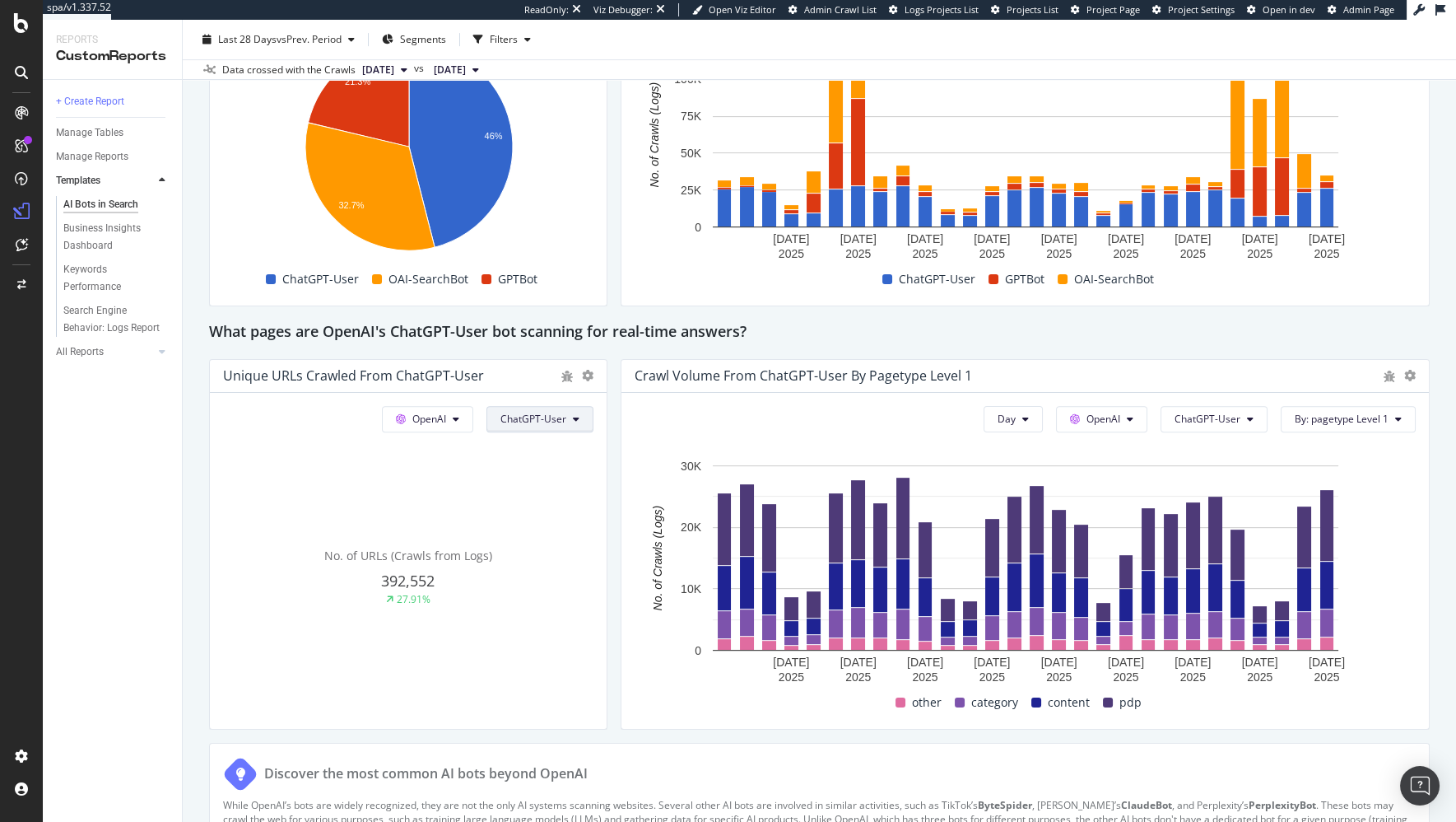
click at [579, 420] on button "ChatGPT-User" at bounding box center [540, 419] width 107 height 26
click at [616, 402] on div "This report shows AI bot interaction with your website and its impact on your o…" at bounding box center [819, 208] width 1220 height 3203
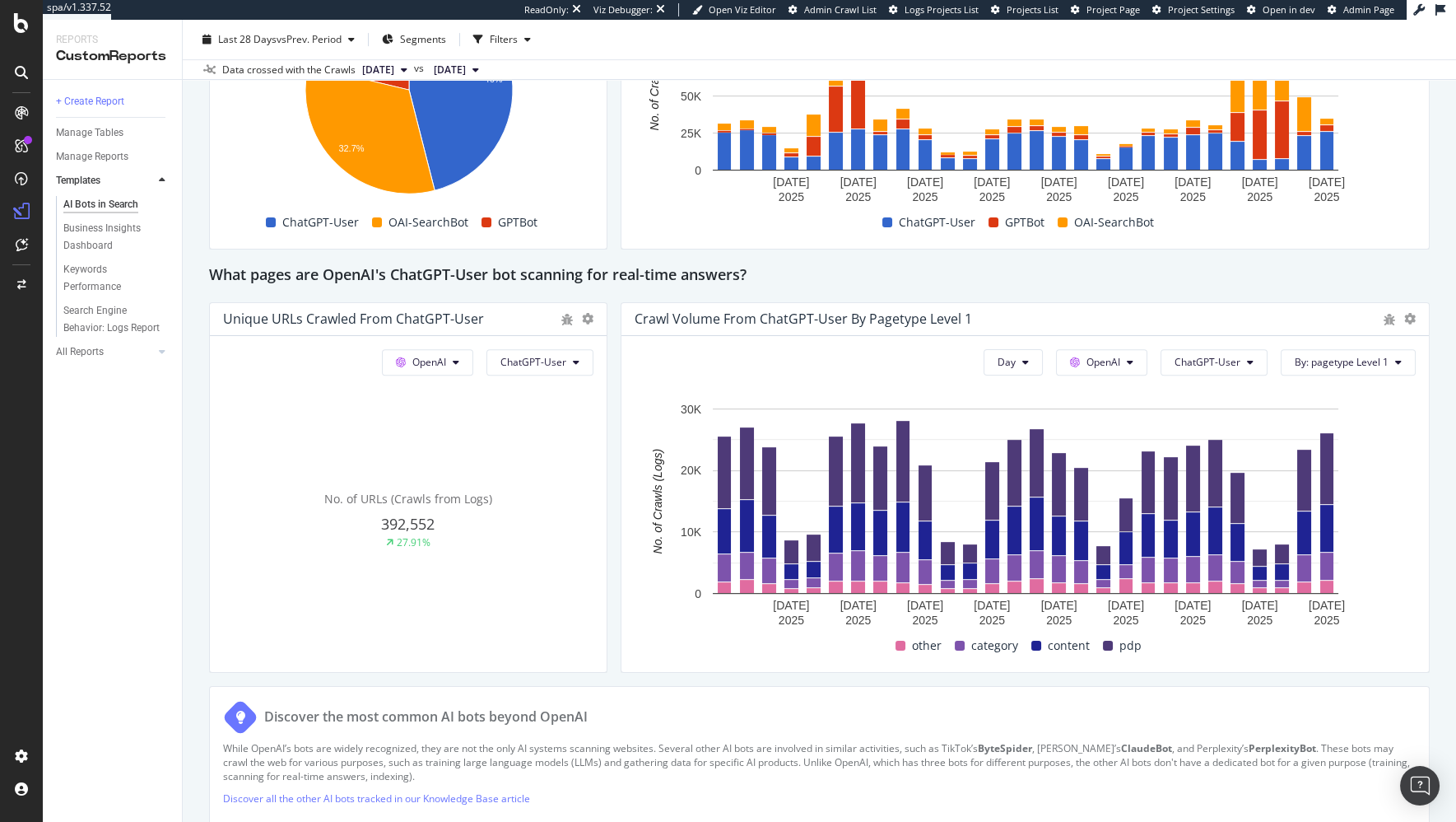
scroll to position [1660, 0]
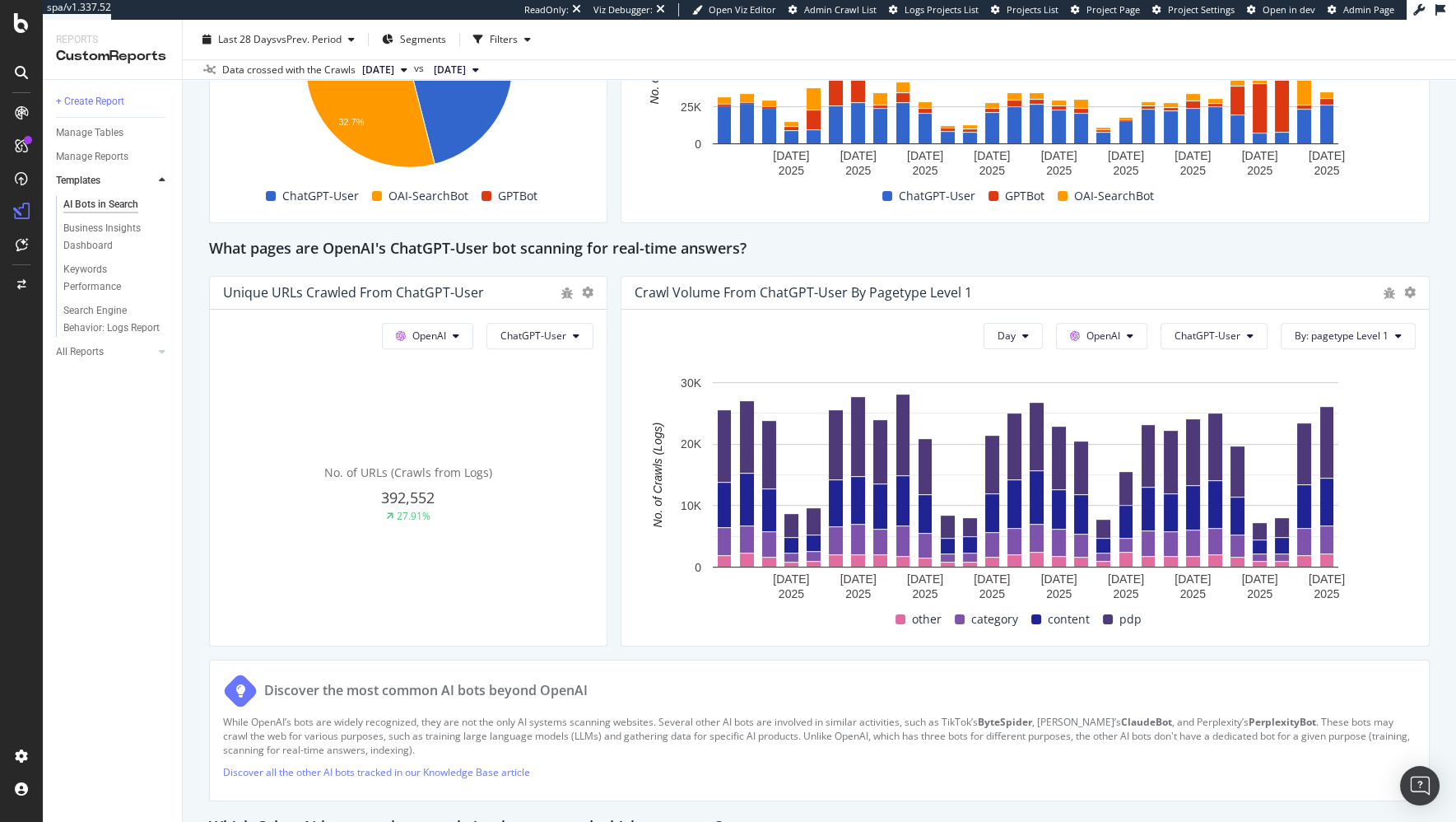
click at [1219, 651] on div "This report shows AI bot interaction with your website and its impact on your o…" at bounding box center [819, 126] width 1220 height 3203
click at [1258, 651] on div "This report shows AI bot interaction with your website and its impact on your o…" at bounding box center [819, 126] width 1220 height 3203
click at [1180, 655] on div "This report shows AI bot interaction with your website and its impact on your o…" at bounding box center [819, 126] width 1220 height 3203
click at [1228, 328] on span "ChatGPT-User" at bounding box center [1207, 335] width 66 height 14
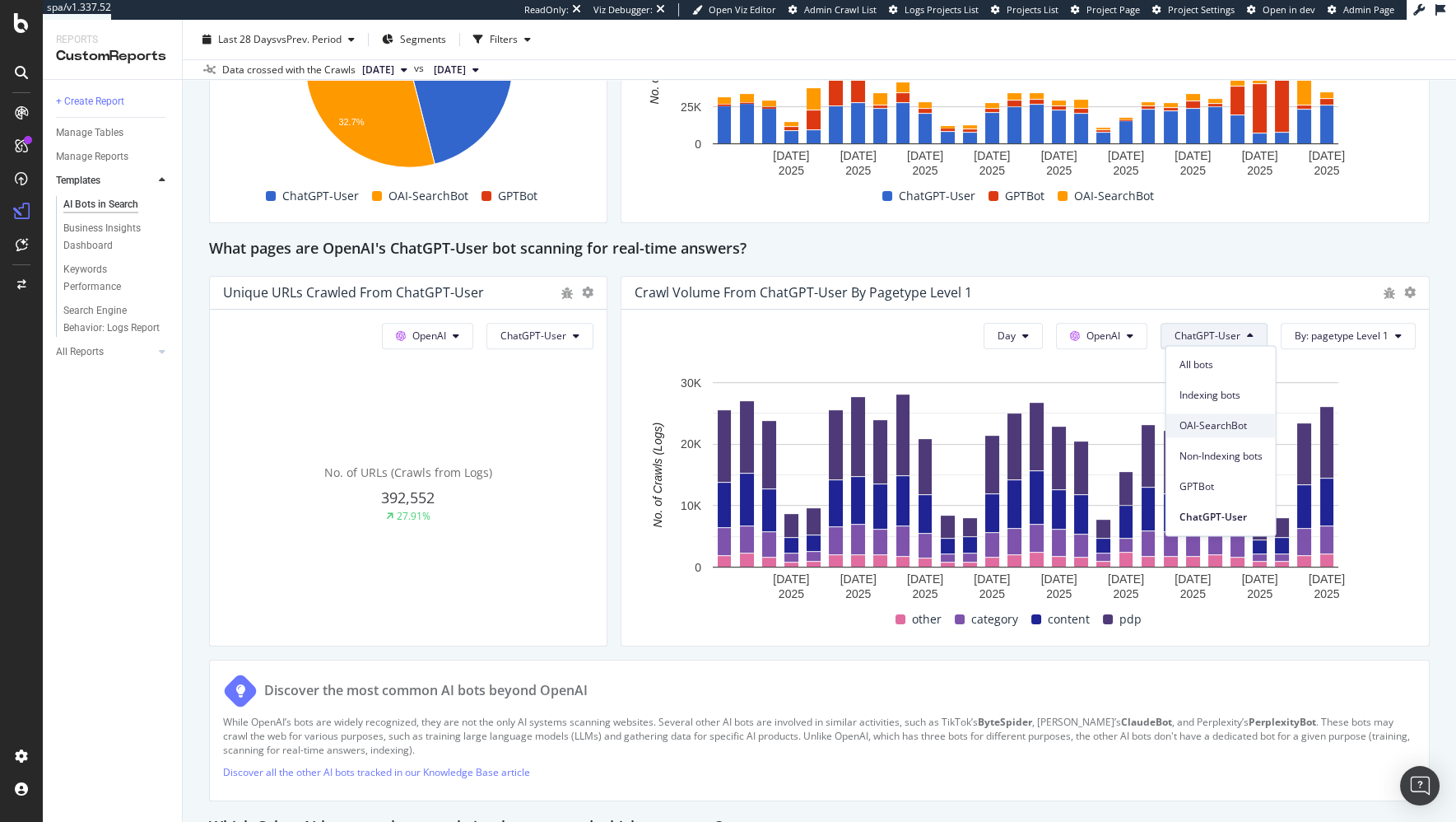
click at [1231, 428] on span "OAI-SearchBot" at bounding box center [1220, 426] width 83 height 15
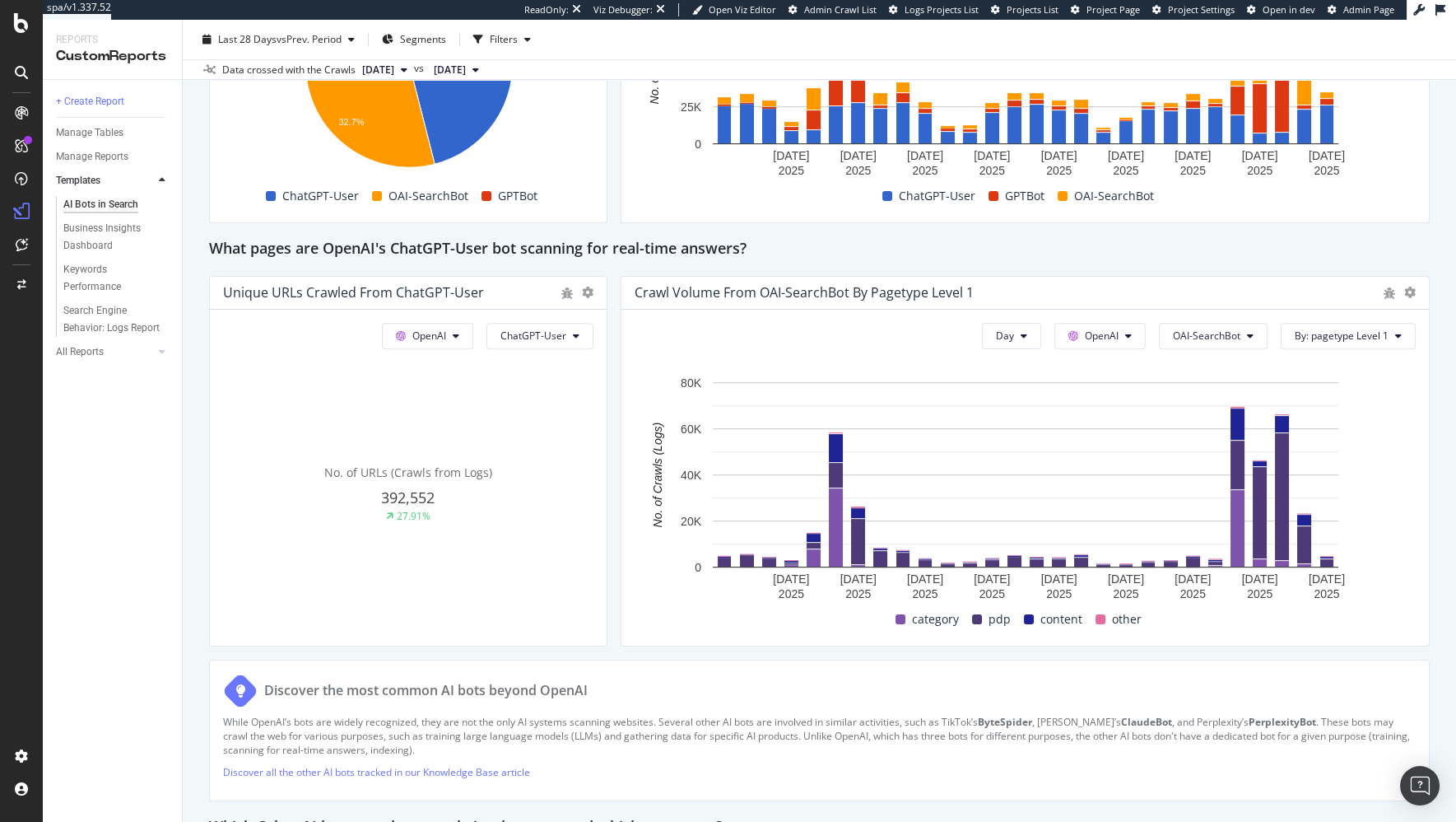
drag, startPoint x: 22, startPoint y: 24, endPoint x: 125, endPoint y: 6, distance: 104.6
click at [0, 0] on div at bounding box center [21, 411] width 43 height 822
click at [192, 466] on div "AI Bots in Search AI Bots in Search www.IFM.com Clone Schedule Email Export Las…" at bounding box center [819, 420] width 1273 height 802
click at [199, 627] on div "AI Bots in Search AI Bots in Search www.IFM.com Clone Schedule Email Export Las…" at bounding box center [819, 420] width 1273 height 802
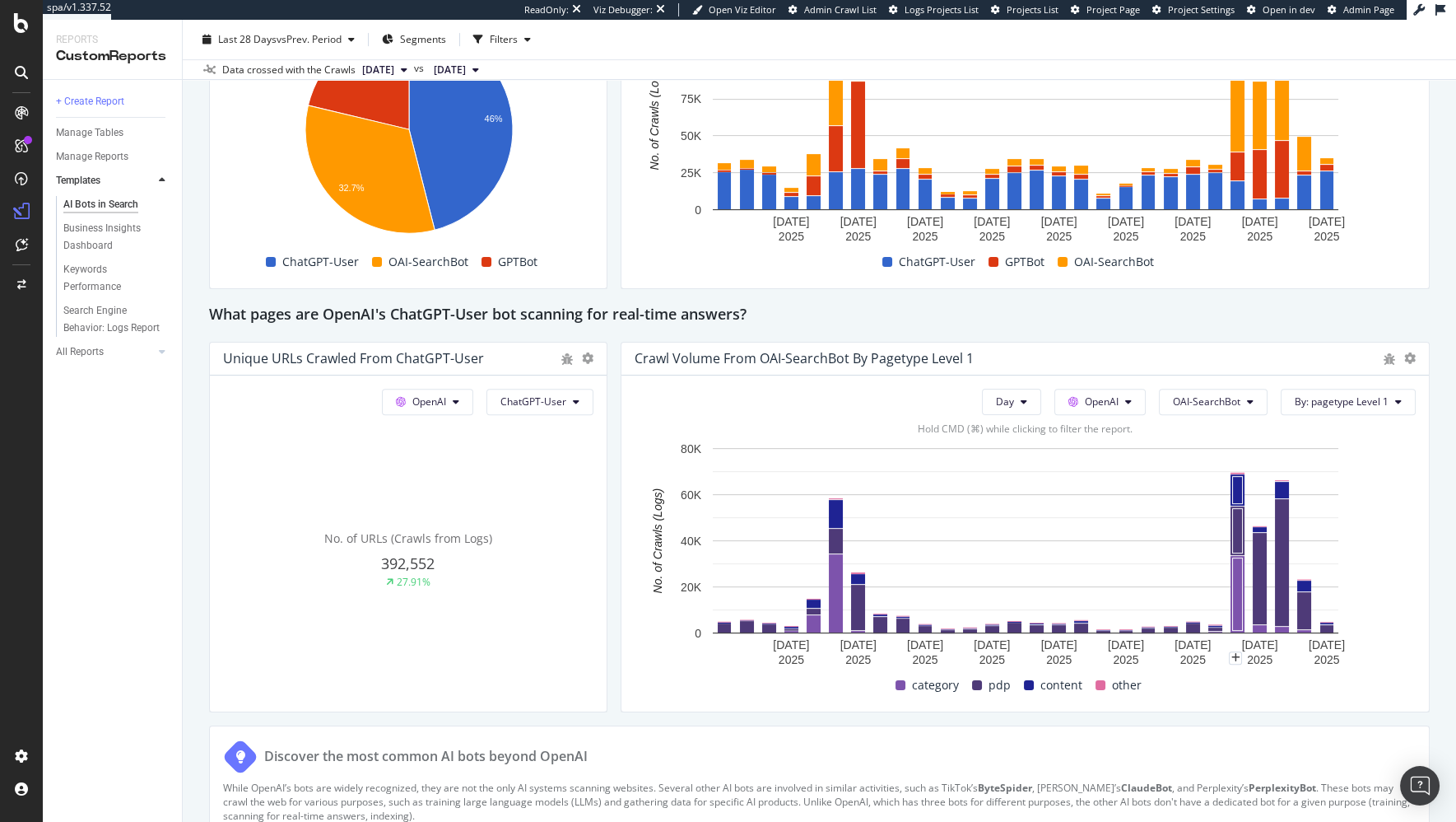
scroll to position [1630, 0]
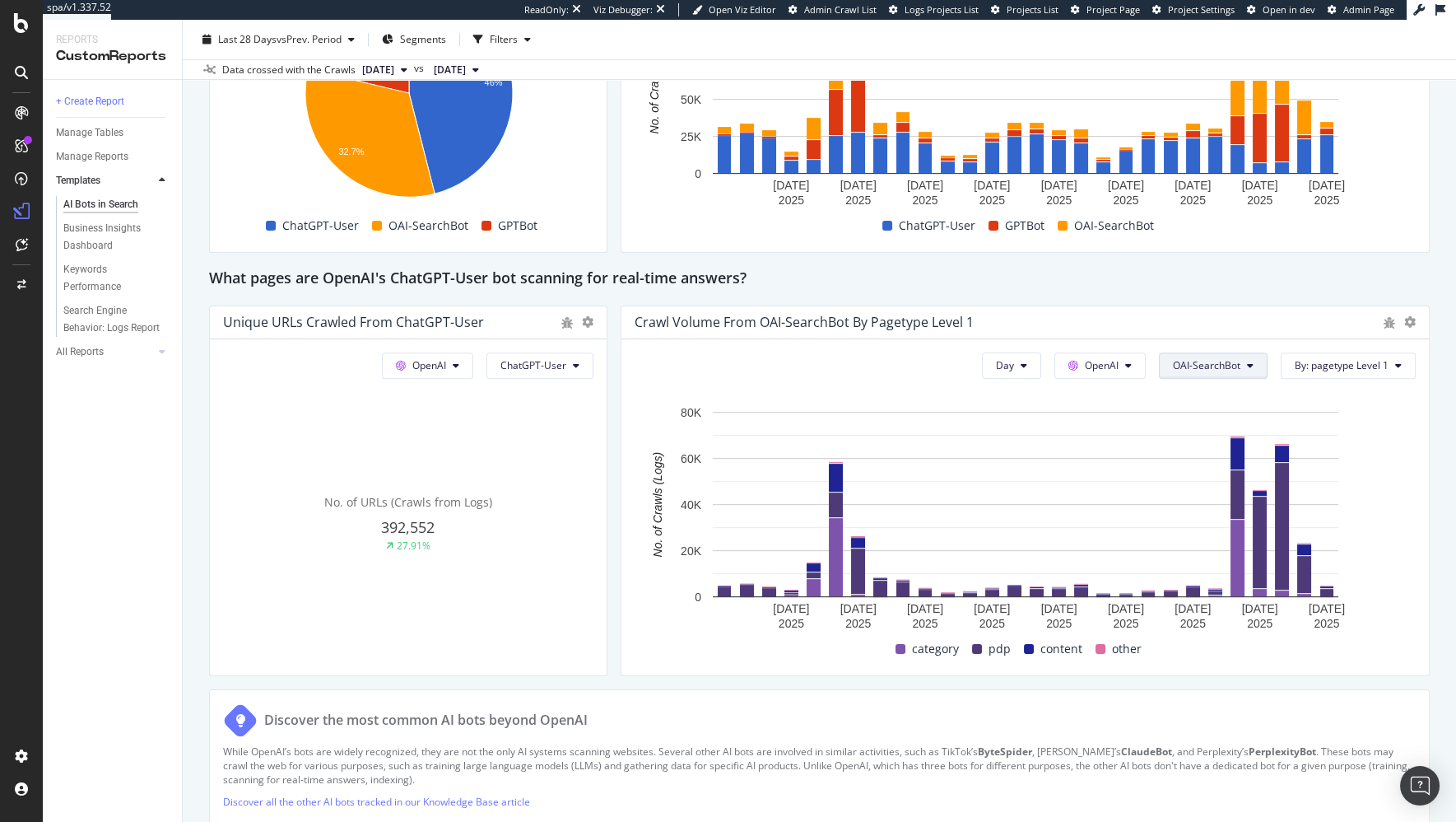
click at [1225, 361] on span "OAI-SearchBot" at bounding box center [1206, 365] width 67 height 14
click at [1248, 455] on span "OAI-SearchBot" at bounding box center [1217, 455] width 83 height 15
drag, startPoint x: 1279, startPoint y: 675, endPoint x: 1279, endPoint y: 665, distance: 10.0
click at [1279, 675] on div "This report shows AI bot interaction with your website and its impact on your o…" at bounding box center [819, 156] width 1220 height 3203
click at [1231, 279] on div "What pages are OpenAI's ChatGPT-User bot scanning for real-time answers?" at bounding box center [819, 279] width 1220 height 26
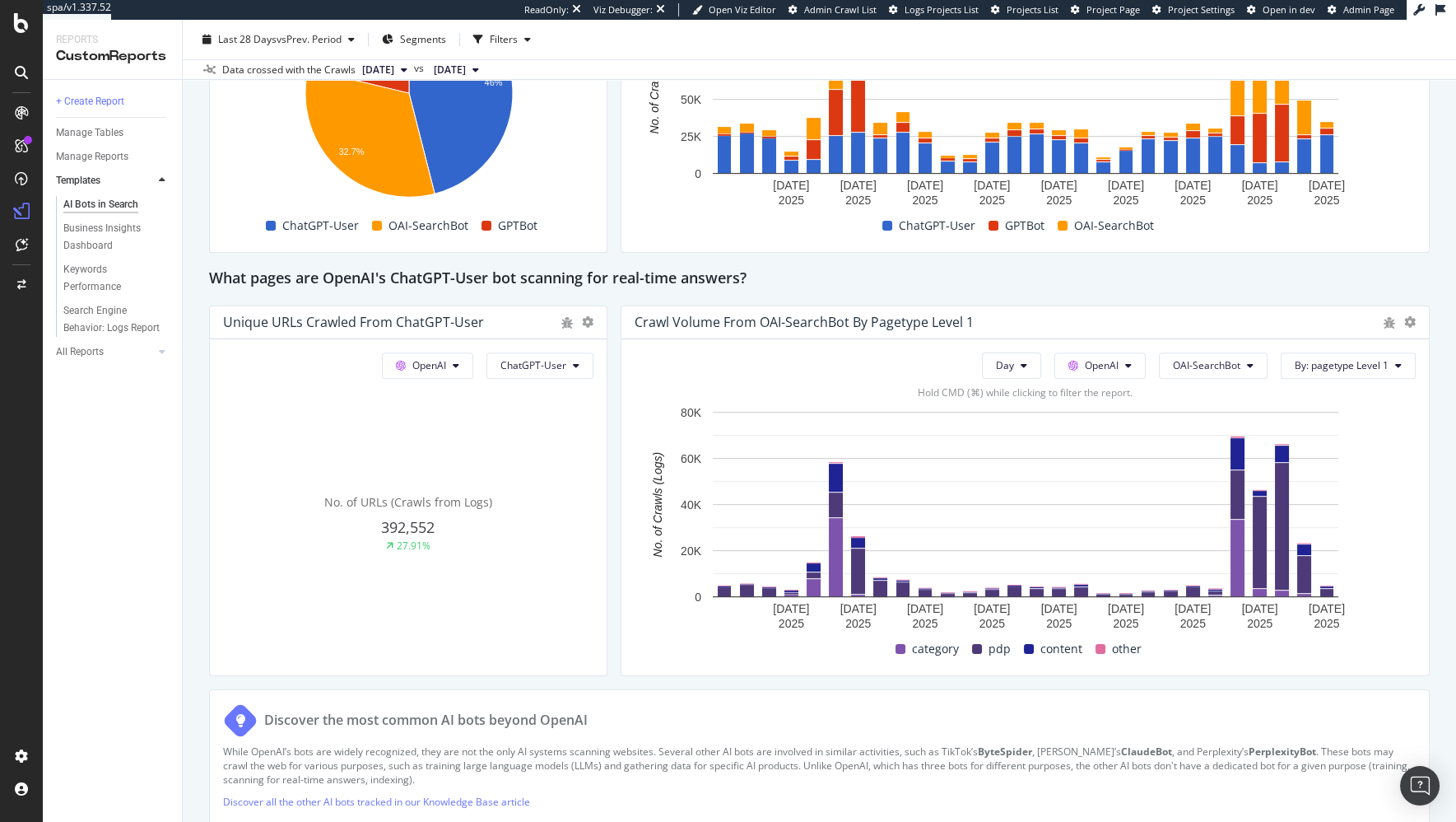
drag, startPoint x: 1442, startPoint y: 548, endPoint x: 1404, endPoint y: 525, distance: 44.4
click at [1442, 548] on div "AI Bots in Search AI Bots in Search www.IFM.com Clone Schedule Email Export Las…" at bounding box center [819, 420] width 1273 height 802
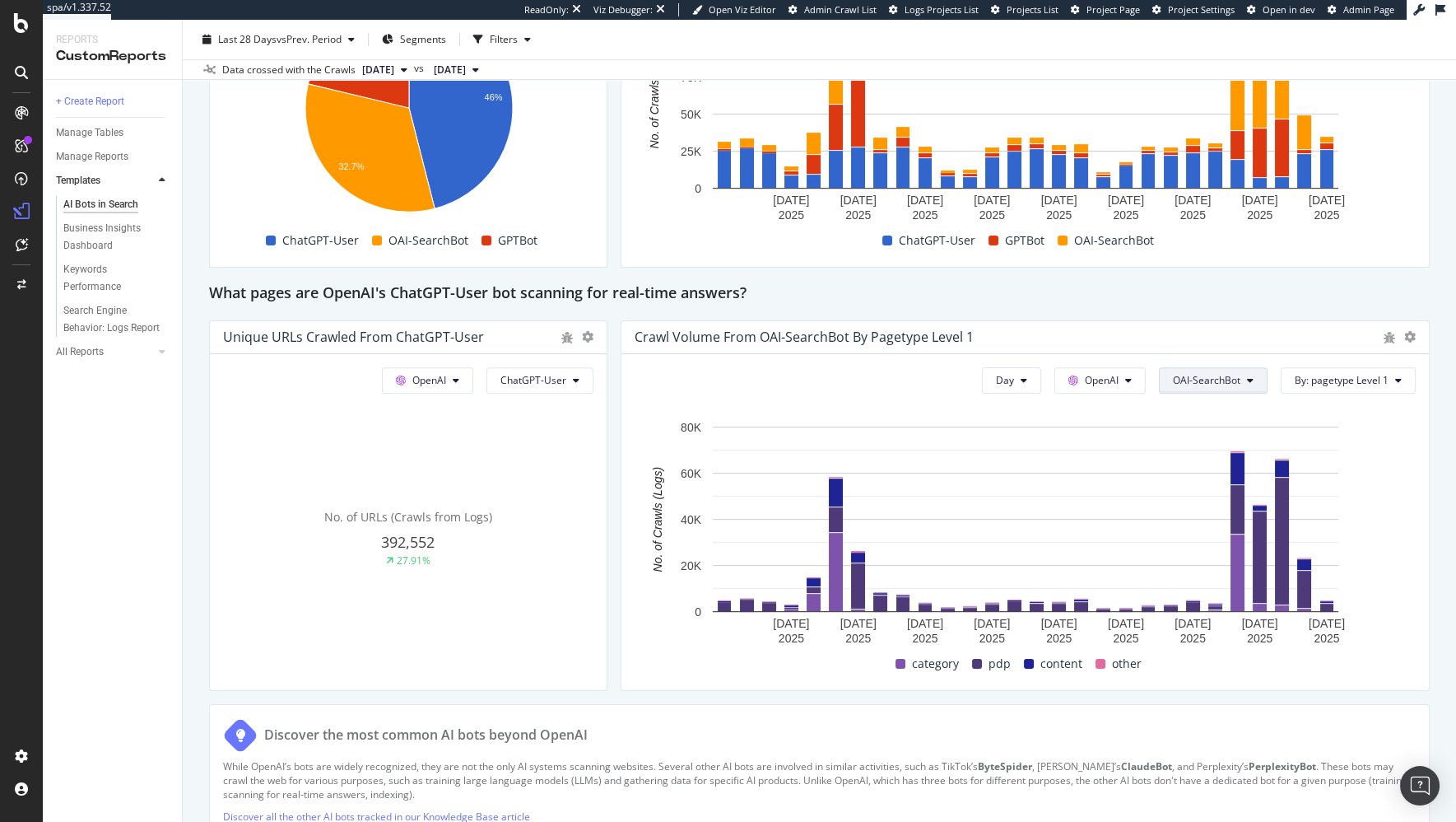
scroll to position [1615, 0]
click at [1007, 698] on div "This report shows AI bot interaction with your website and its impact on your o…" at bounding box center [819, 171] width 1220 height 3203
click at [406, 43] on span "Segments" at bounding box center [423, 39] width 46 height 14
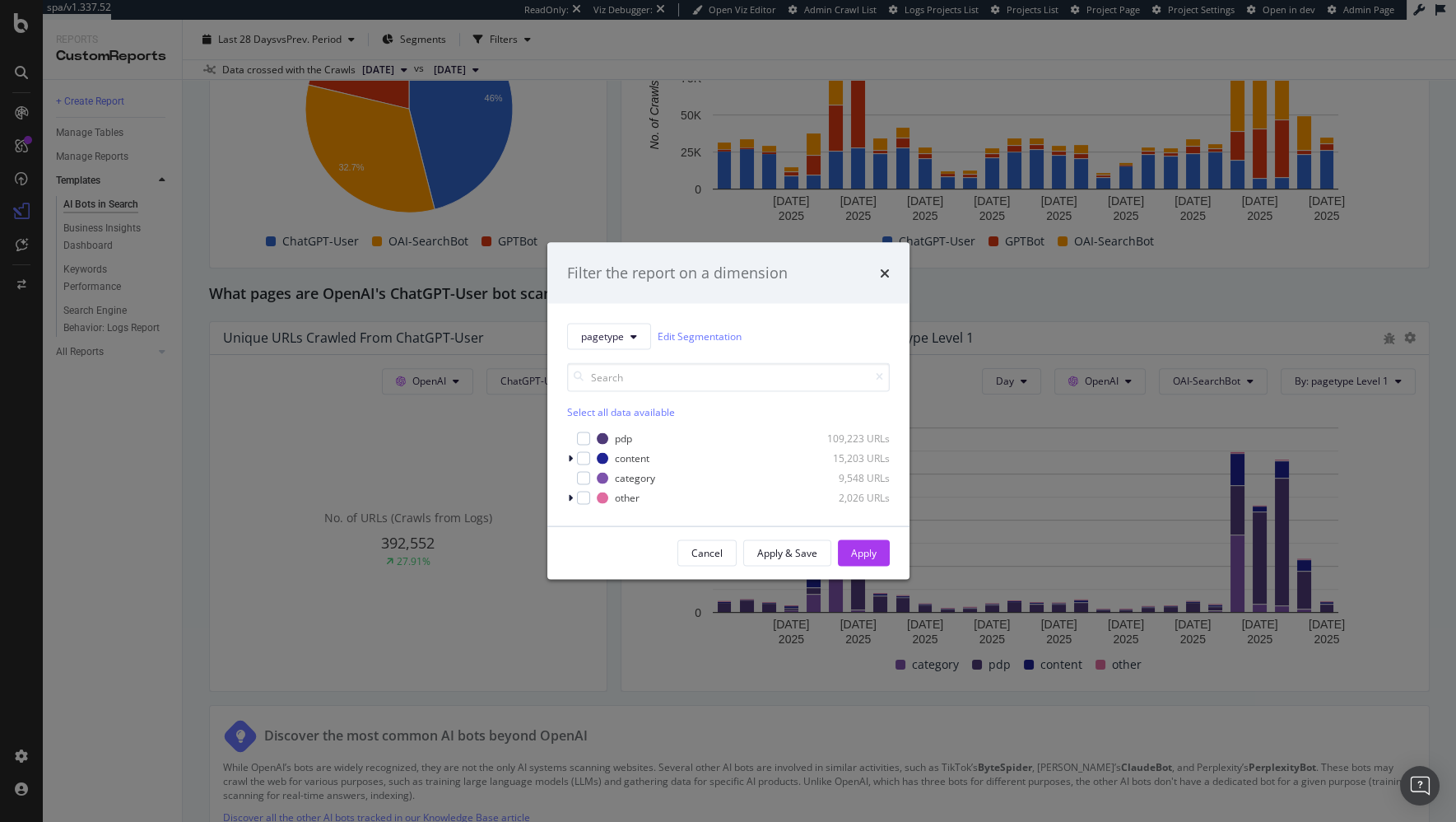
click at [654, 309] on div "pagetype Edit Segmentation Select all data available pdp 109,223 URLs content 1…" at bounding box center [728, 414] width 362 height 222
click at [630, 334] on icon "modal" at bounding box center [634, 336] width 7 height 10
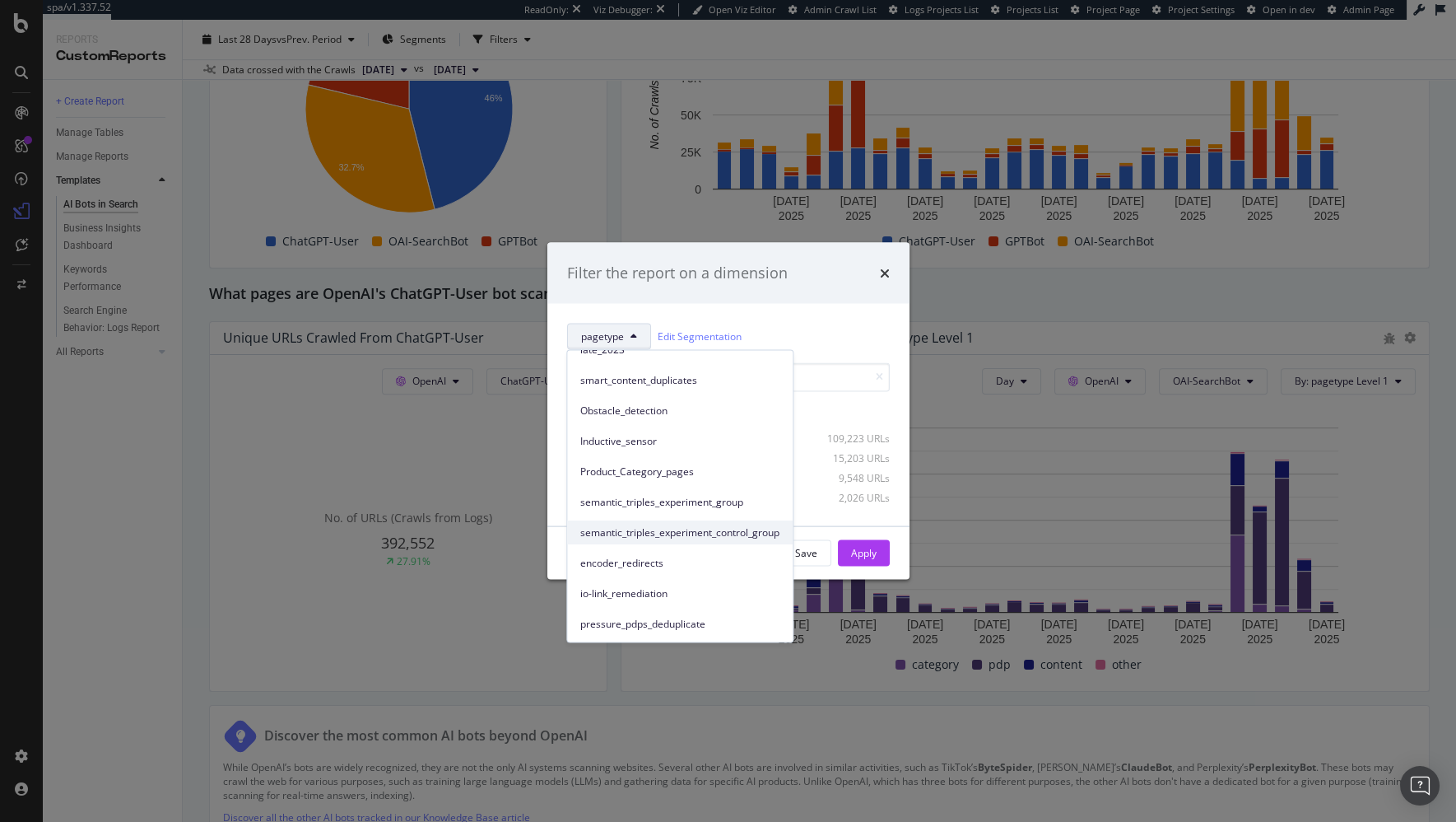
scroll to position [0, 0]
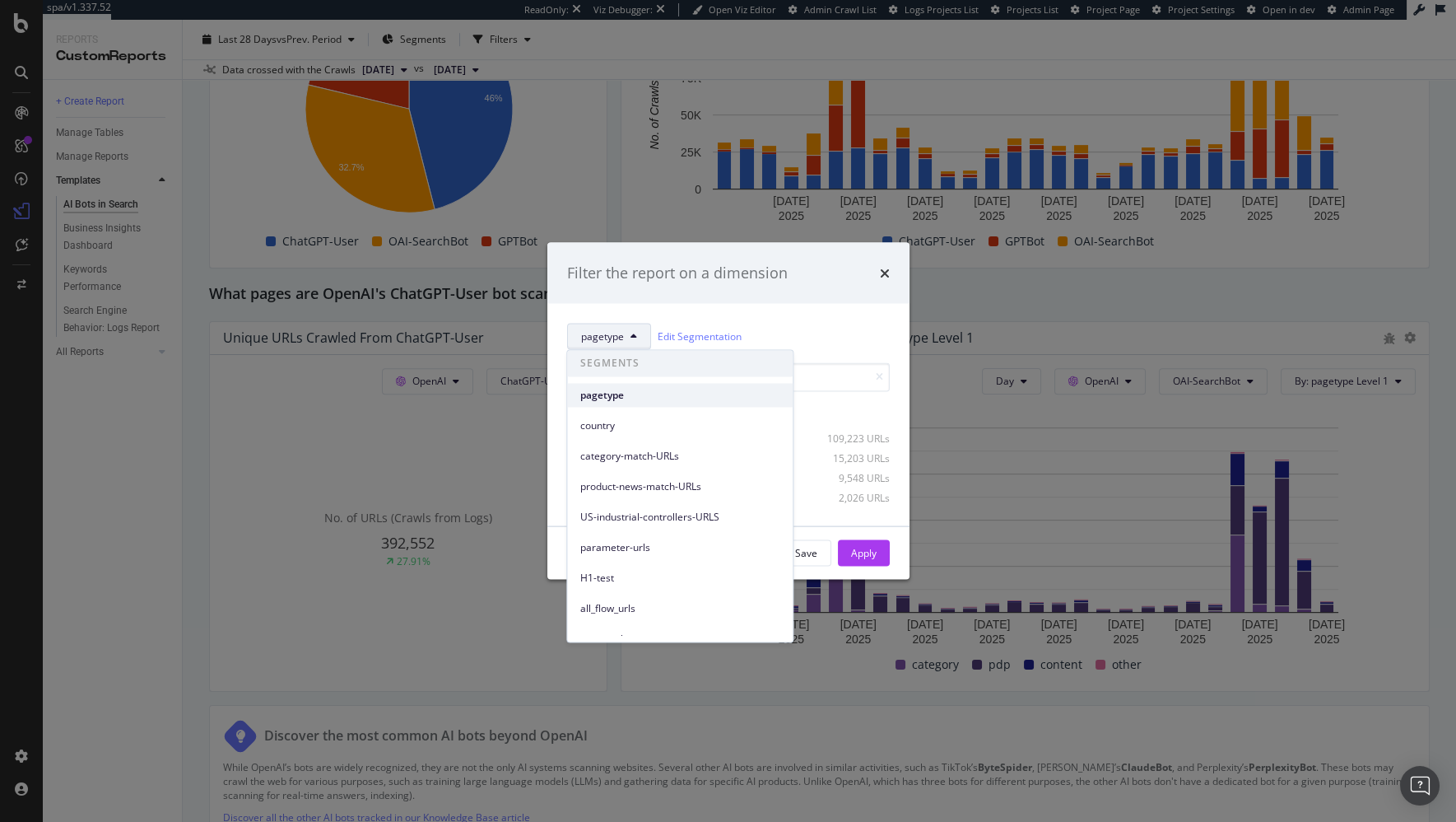
click at [663, 396] on span "pagetype" at bounding box center [679, 395] width 199 height 15
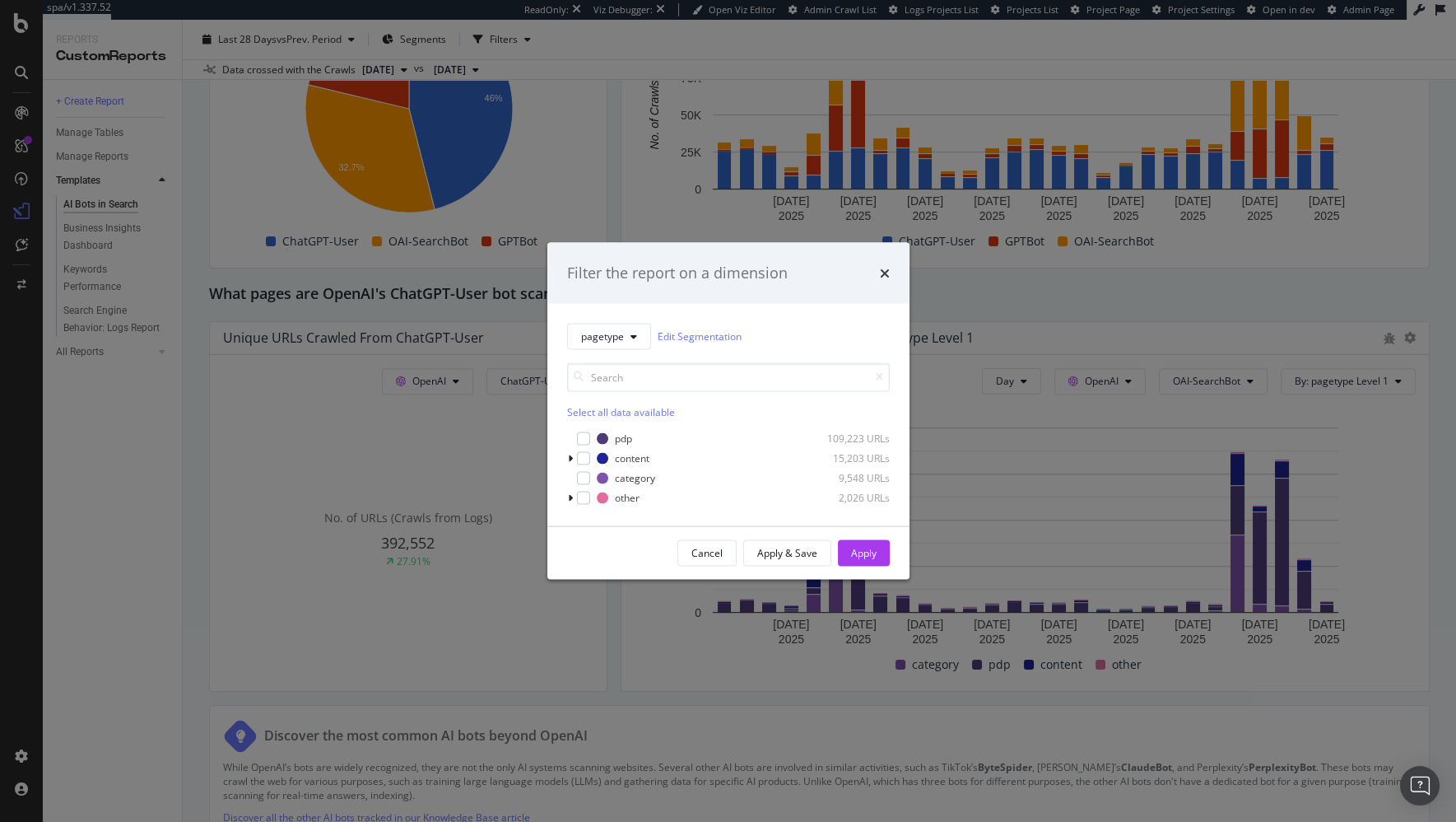
click at [800, 349] on div "Select all data available pdp 109,223 URLs content 15,203 URLs category 9,548 U…" at bounding box center [728, 427] width 323 height 156
click at [613, 544] on div "Cancel Apply & Save Apply" at bounding box center [728, 552] width 323 height 26
click at [571, 457] on icon "modal" at bounding box center [570, 458] width 5 height 10
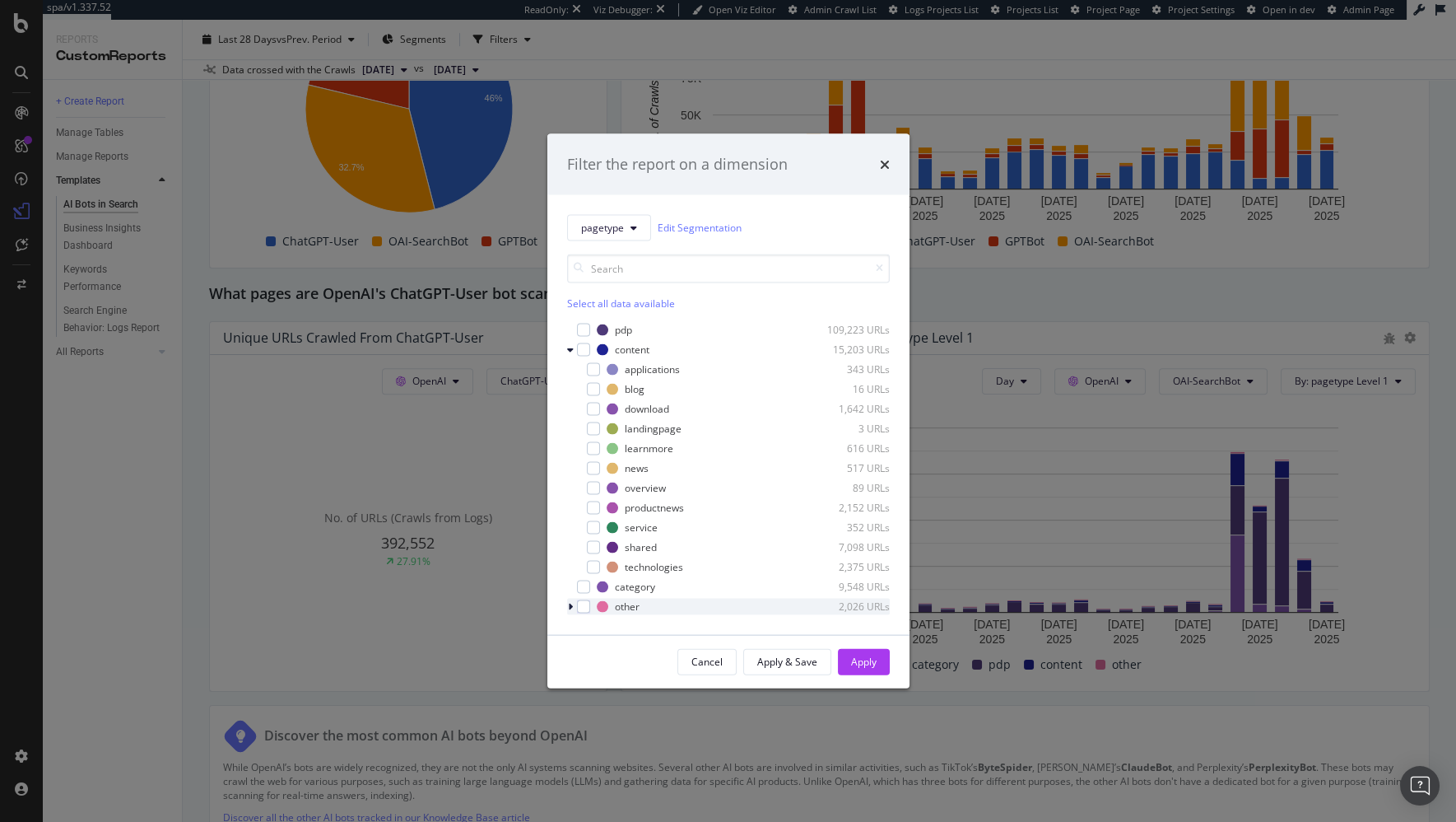
click at [570, 603] on icon "modal" at bounding box center [570, 606] width 5 height 10
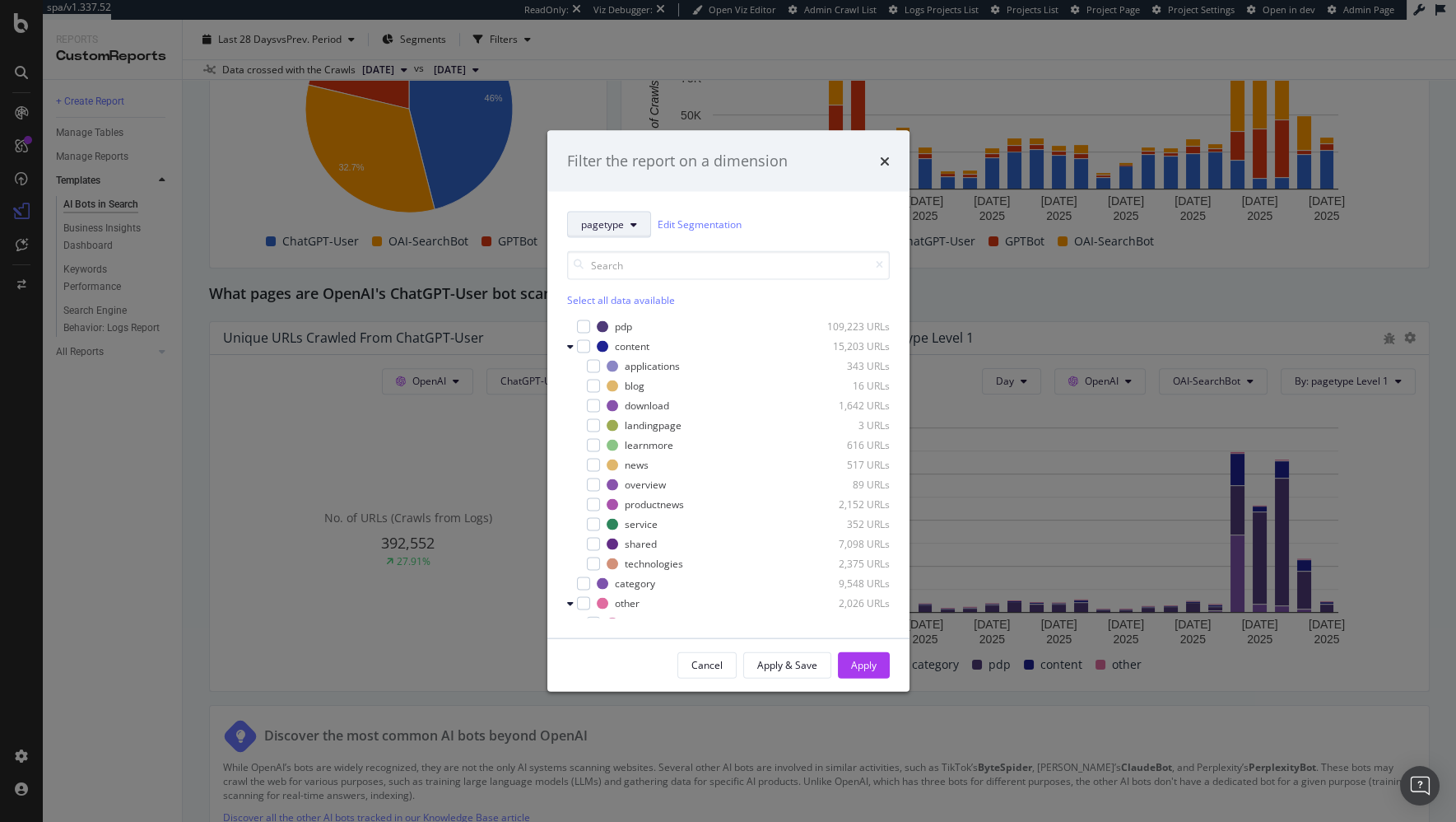
click at [625, 228] on button "pagetype" at bounding box center [609, 224] width 84 height 26
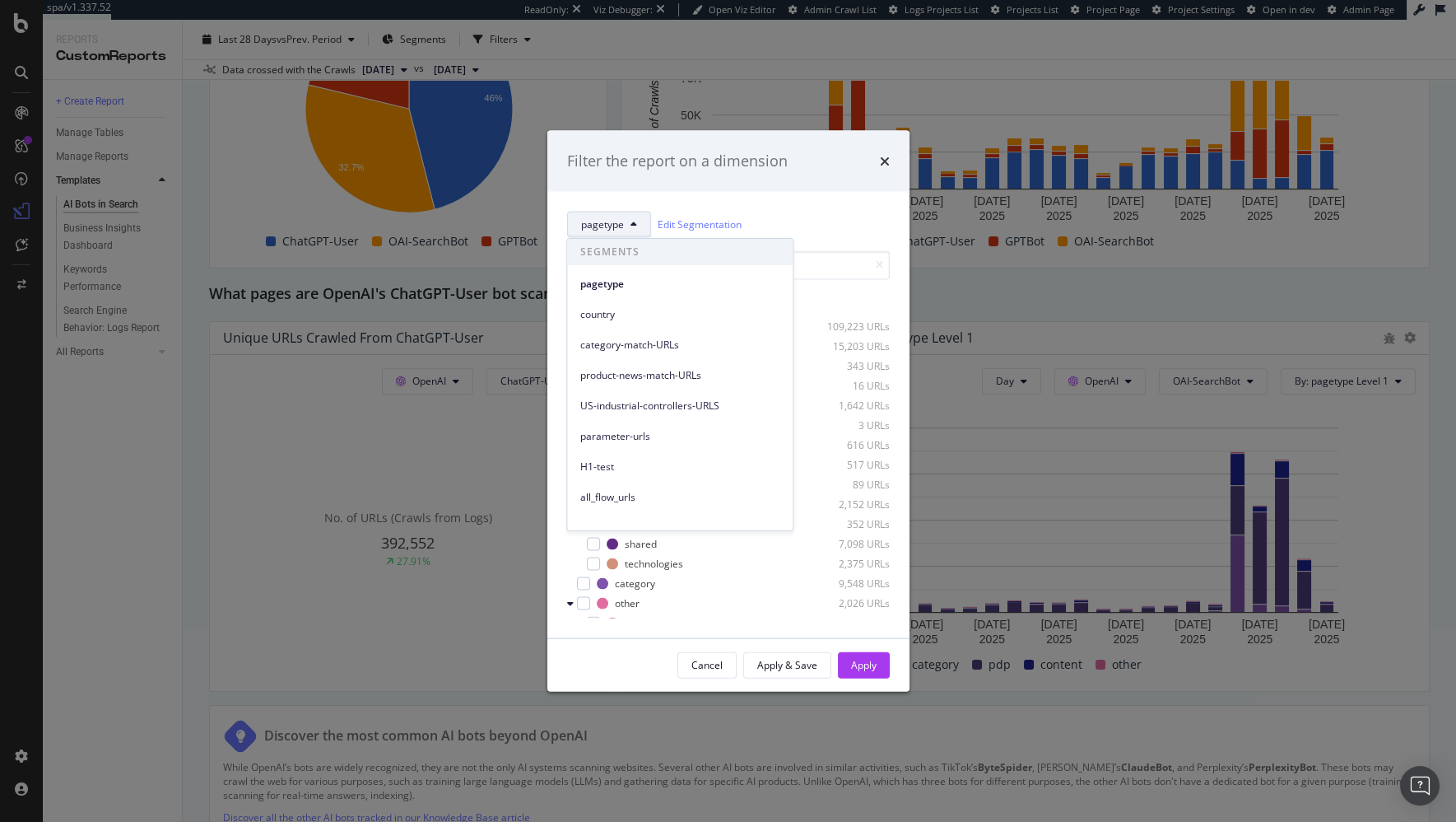
click at [612, 316] on span "country" at bounding box center [679, 313] width 199 height 15
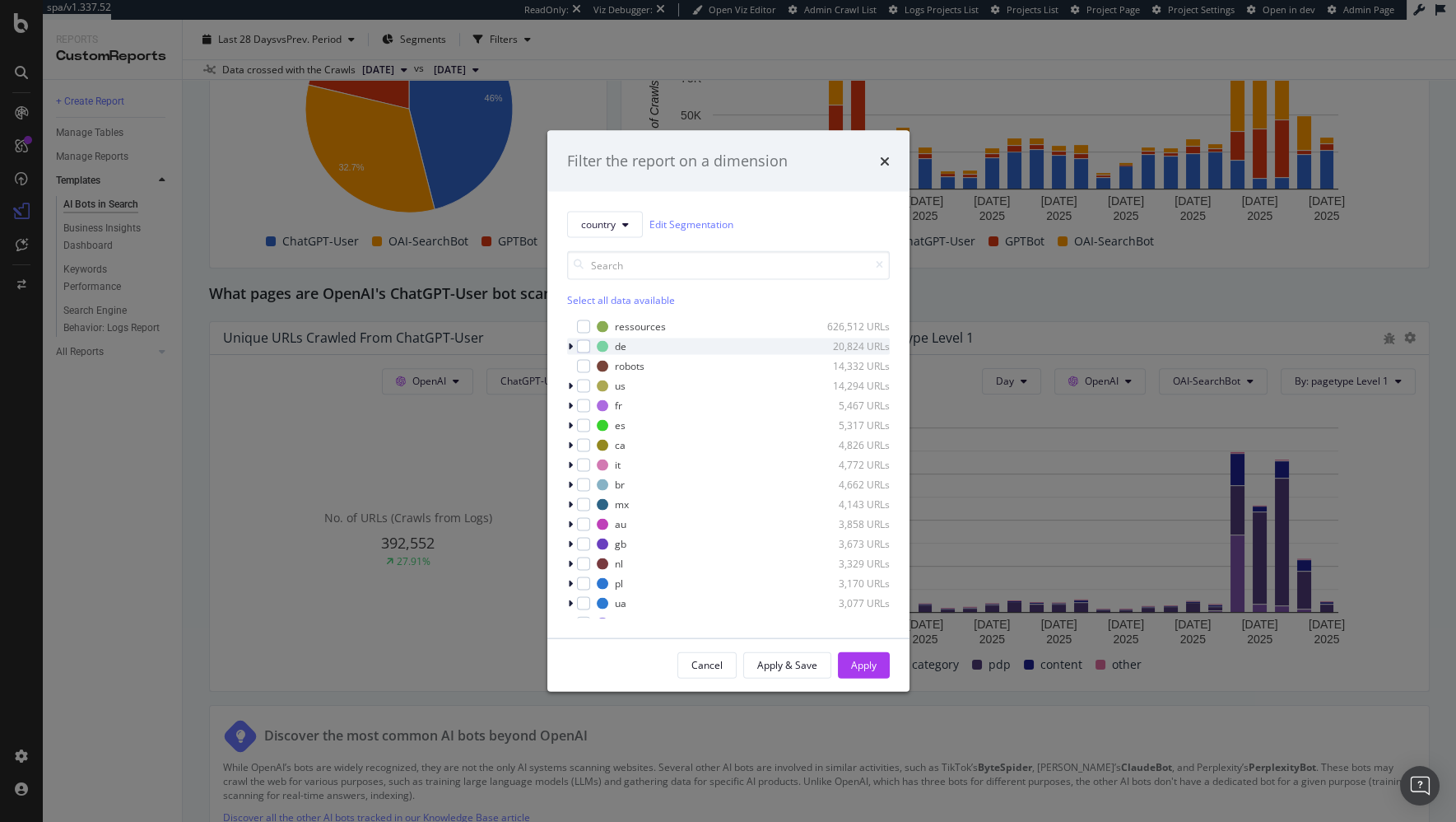
click at [570, 345] on icon "modal" at bounding box center [570, 346] width 5 height 10
click at [570, 345] on icon "modal" at bounding box center [570, 346] width 7 height 10
click at [639, 225] on button "country" at bounding box center [605, 224] width 76 height 26
drag, startPoint x: 783, startPoint y: 204, endPoint x: 818, endPoint y: 198, distance: 35.5
click at [783, 204] on div "country Edit Segmentation Select all data available ressources 626,512 URLs de …" at bounding box center [728, 414] width 362 height 446
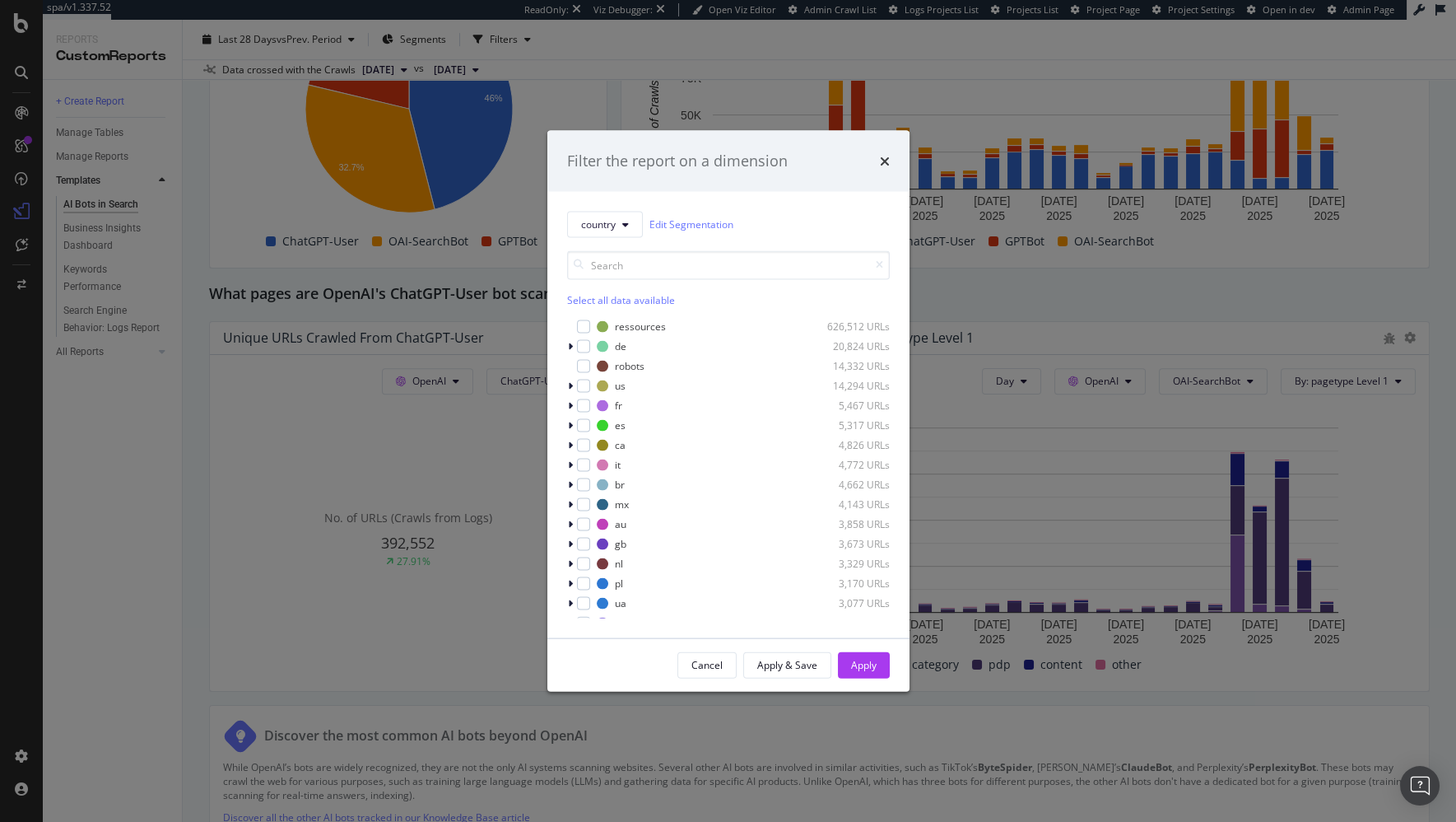
drag, startPoint x: 886, startPoint y: 162, endPoint x: 870, endPoint y: 167, distance: 16.8
click at [886, 162] on icon "times" at bounding box center [885, 160] width 10 height 13
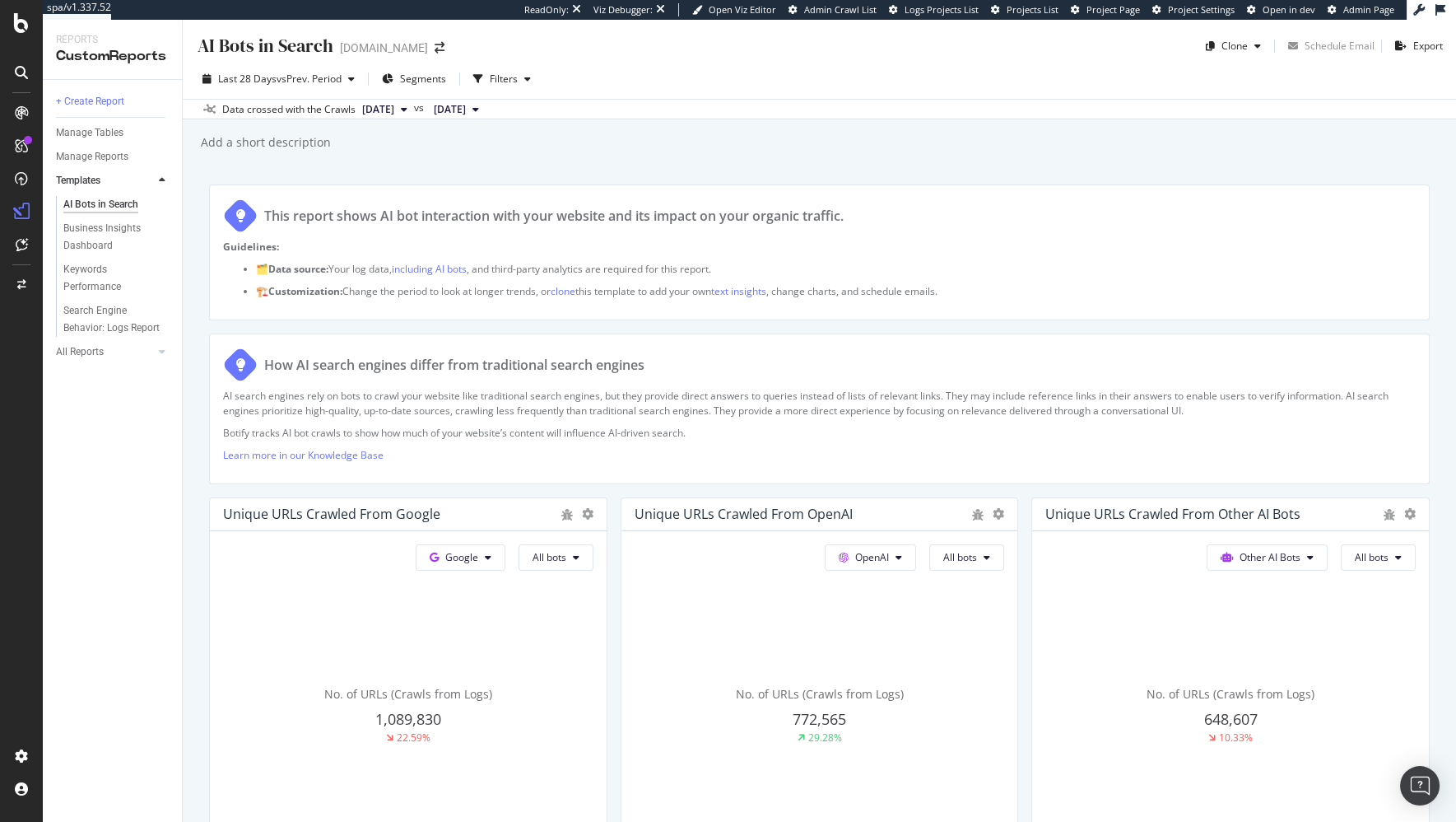
click at [455, 151] on div "Add a short description Add a short description" at bounding box center [827, 142] width 1257 height 25
click at [432, 81] on span "Segments" at bounding box center [423, 79] width 46 height 14
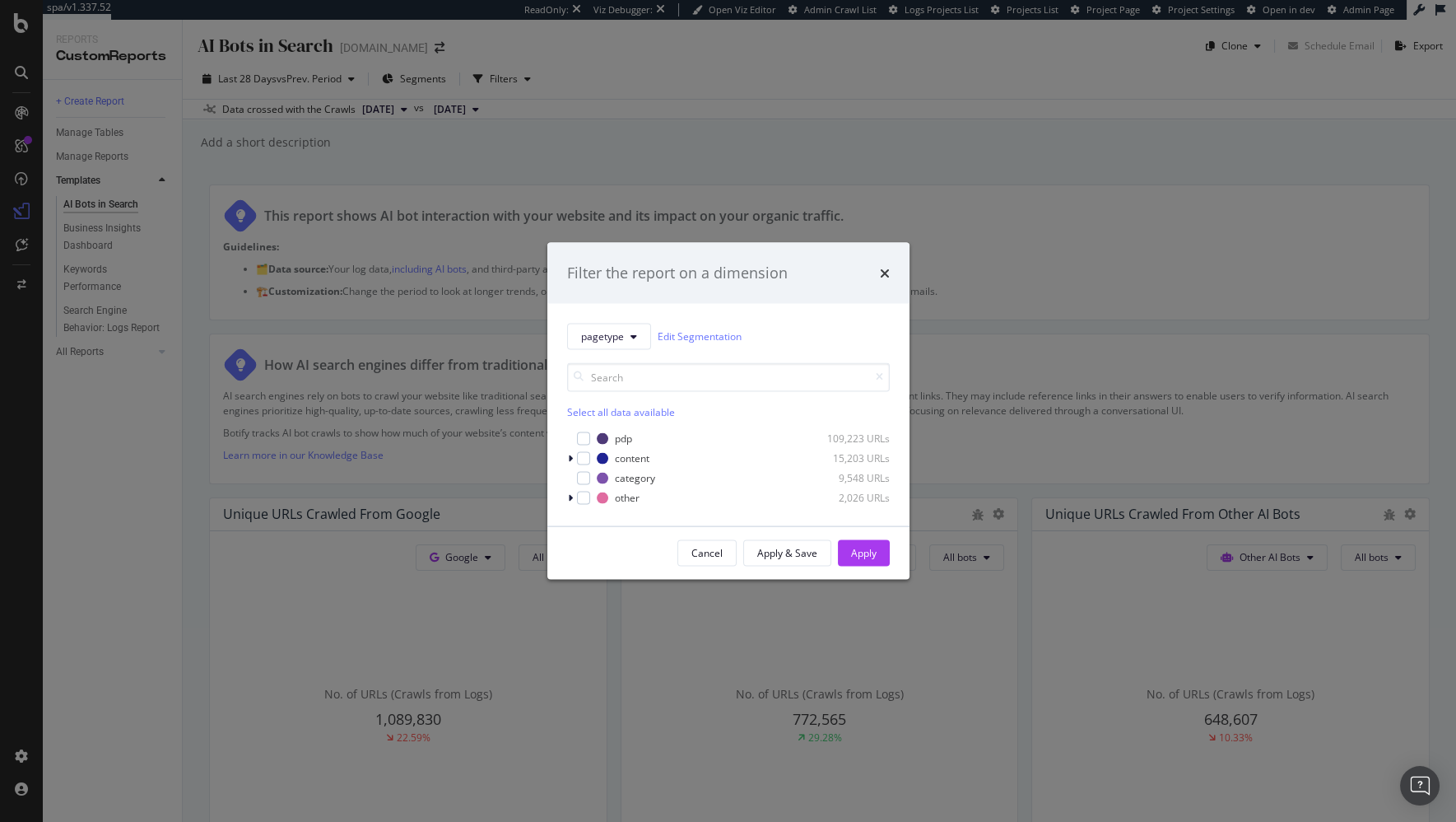
drag, startPoint x: 812, startPoint y: 304, endPoint x: 868, endPoint y: 273, distance: 64.0
click at [813, 304] on div "pagetype Edit Segmentation Select all data available pdp 109,223 URLs content 1…" at bounding box center [728, 414] width 362 height 222
drag, startPoint x: 887, startPoint y: 273, endPoint x: 675, endPoint y: 192, distance: 226.9
click at [886, 273] on icon "times" at bounding box center [885, 272] width 10 height 13
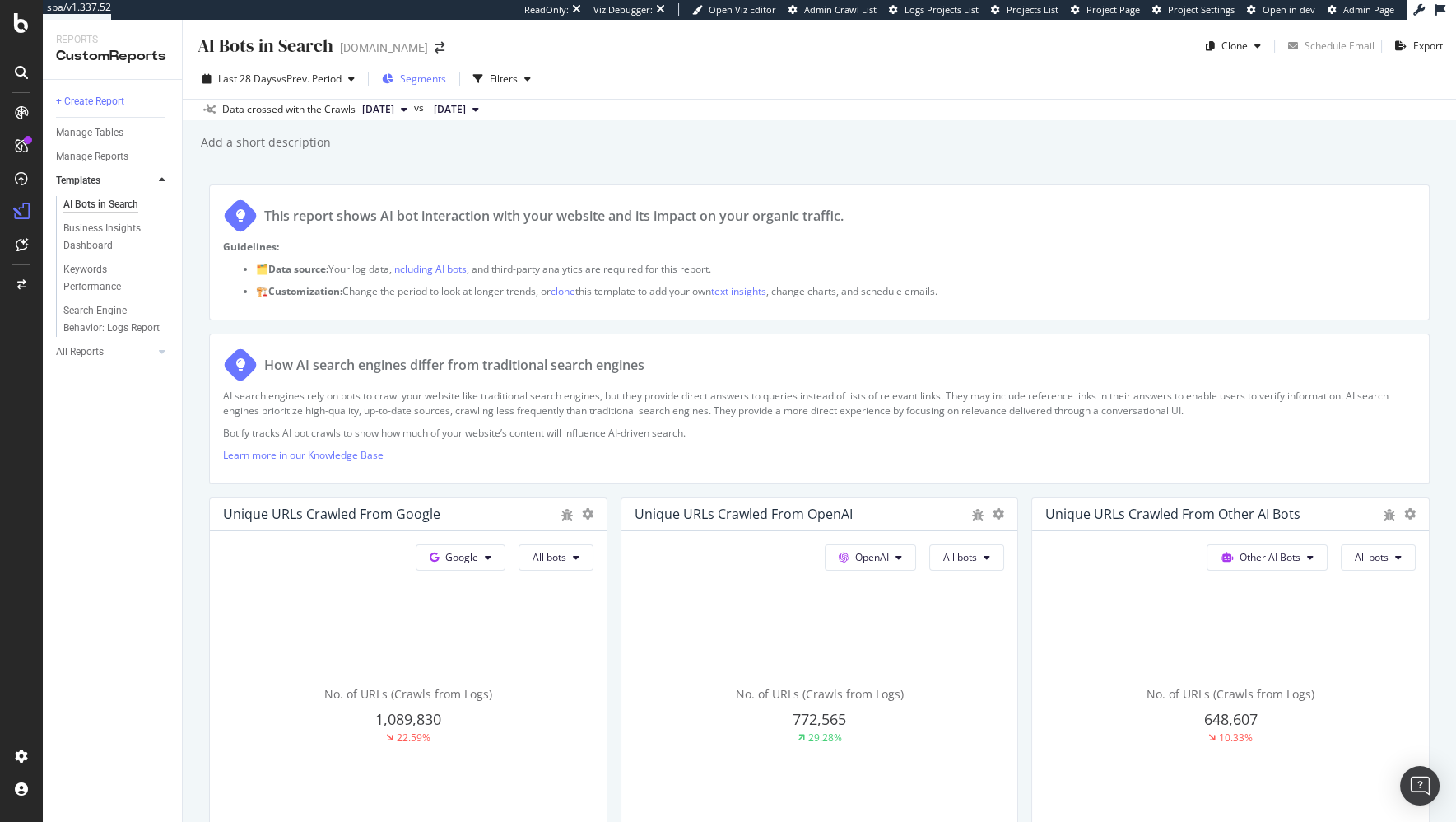
click at [408, 85] on span "Segments" at bounding box center [423, 79] width 46 height 14
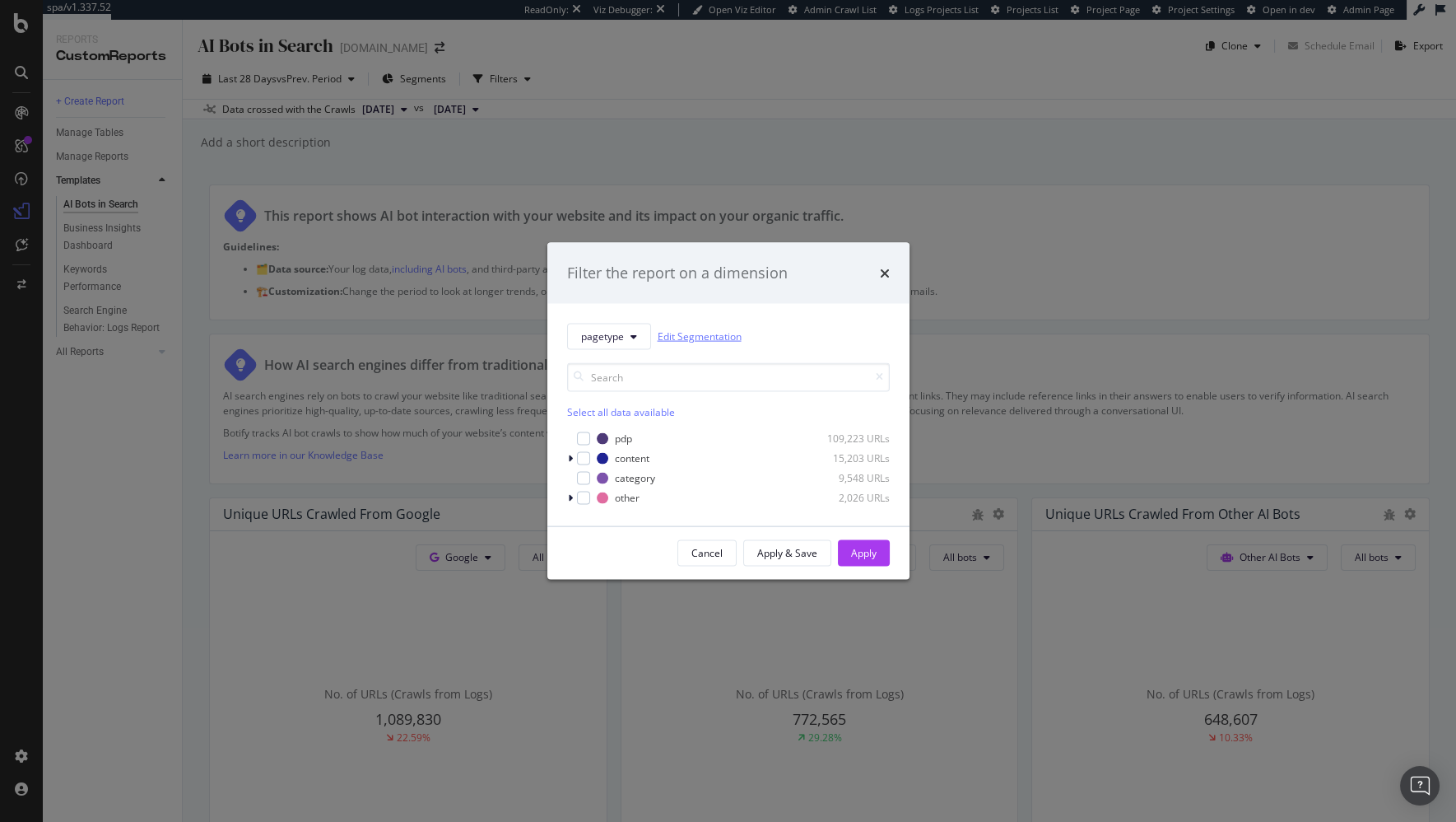
click at [699, 338] on link "Edit Segmentation" at bounding box center [699, 337] width 84 height 17
click at [464, 320] on div "Filter the report on a dimension pagetype Edit Segmentation Select all data ava…" at bounding box center [728, 411] width 1456 height 822
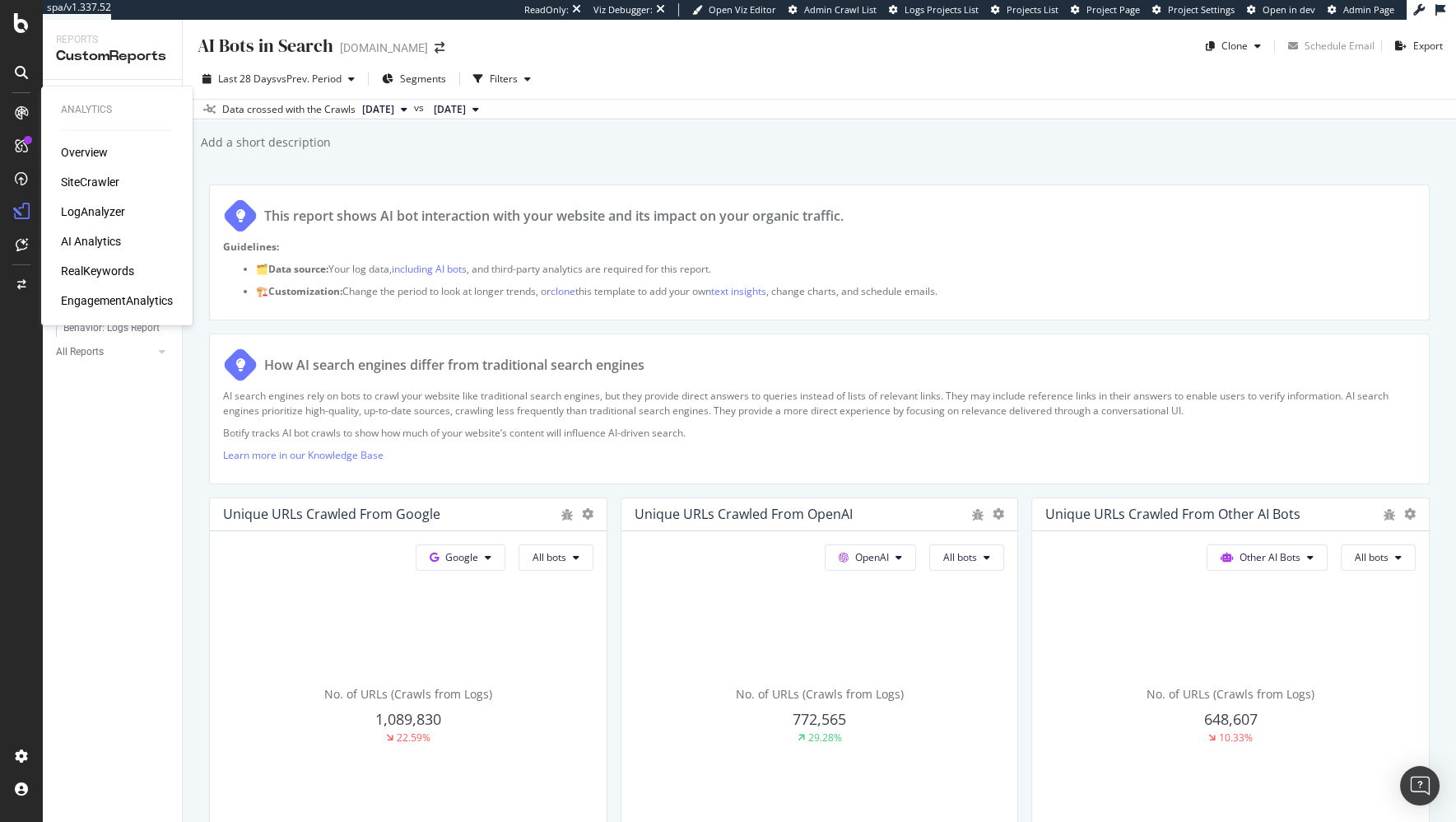
click at [101, 176] on div "SiteCrawler" at bounding box center [90, 181] width 58 height 16
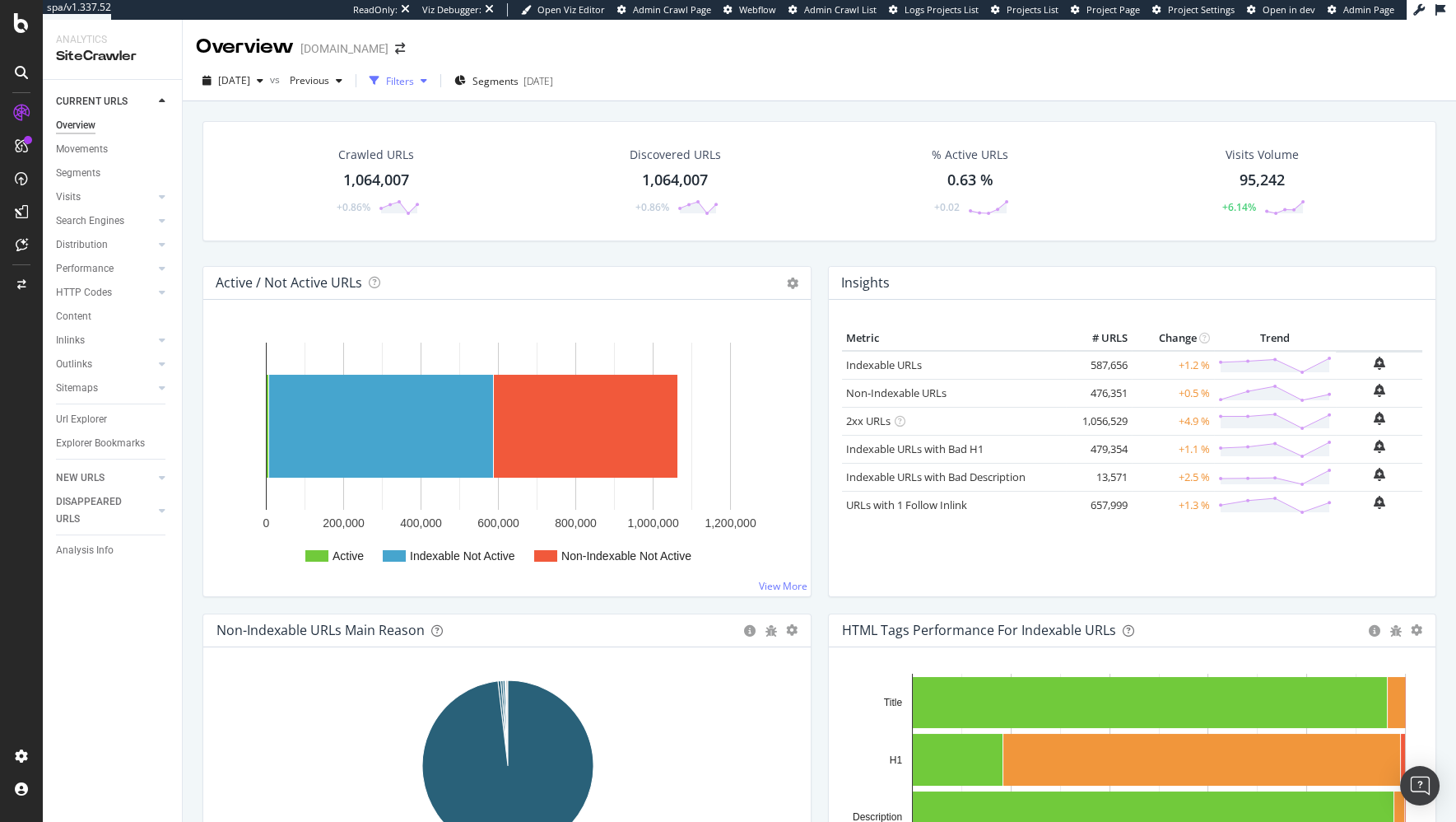
click at [414, 82] on div "Filters" at bounding box center [400, 81] width 28 height 14
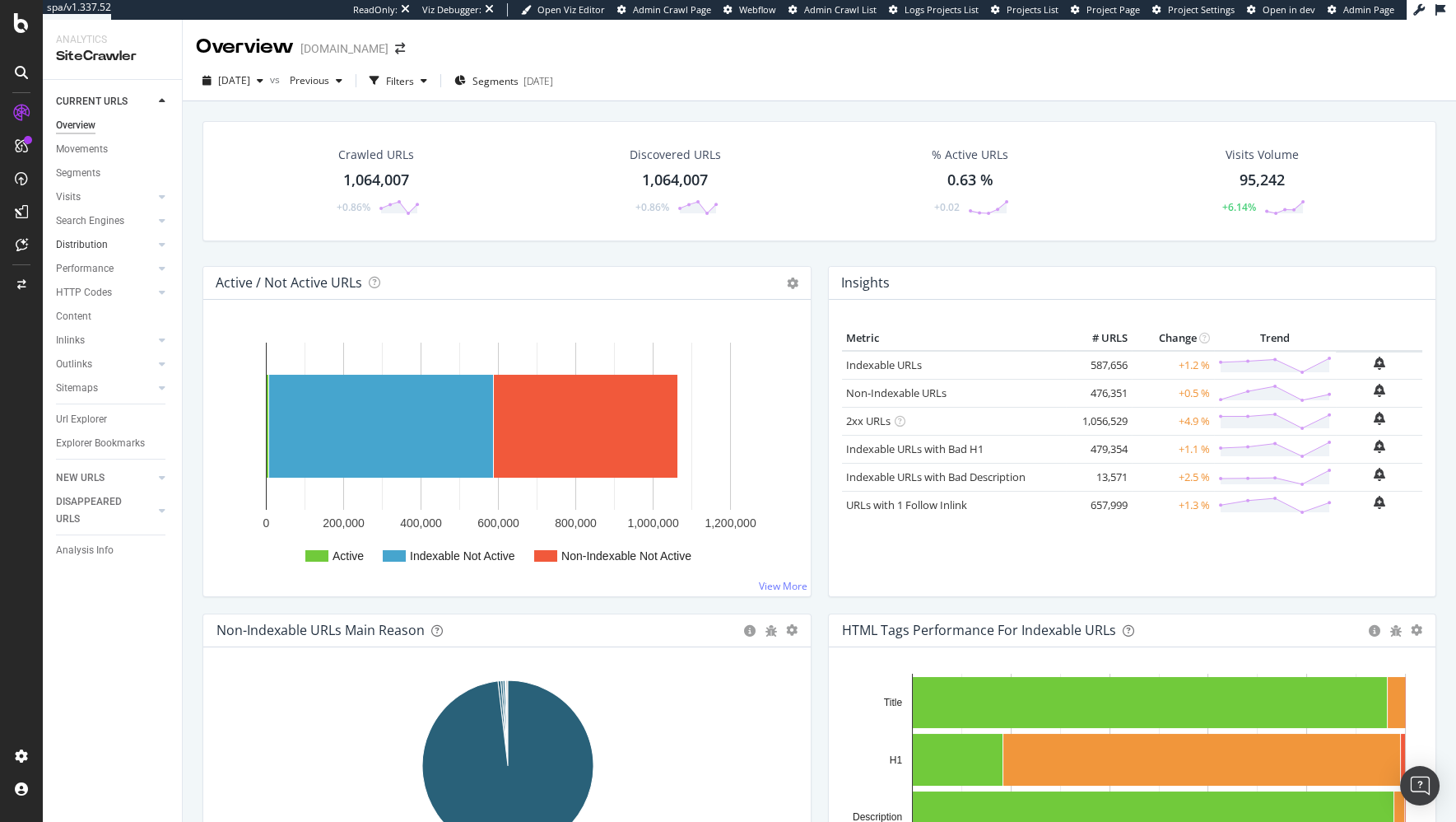
drag, startPoint x: 85, startPoint y: 219, endPoint x: 120, endPoint y: 361, distance: 146.2
click at [85, 219] on div "Search Engines" at bounding box center [91, 221] width 68 height 17
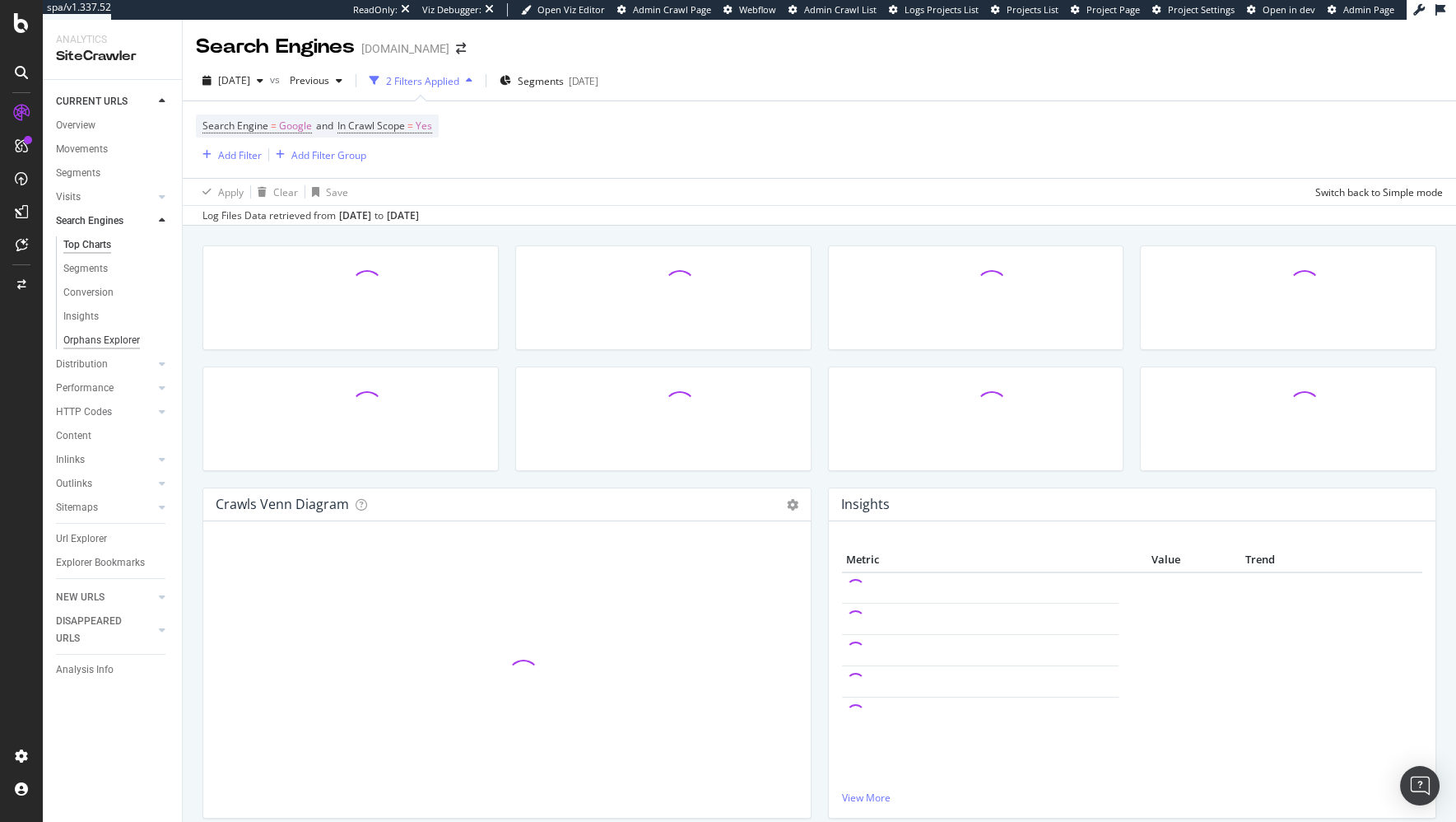
click at [100, 340] on div "Orphans Explorer" at bounding box center [102, 340] width 77 height 17
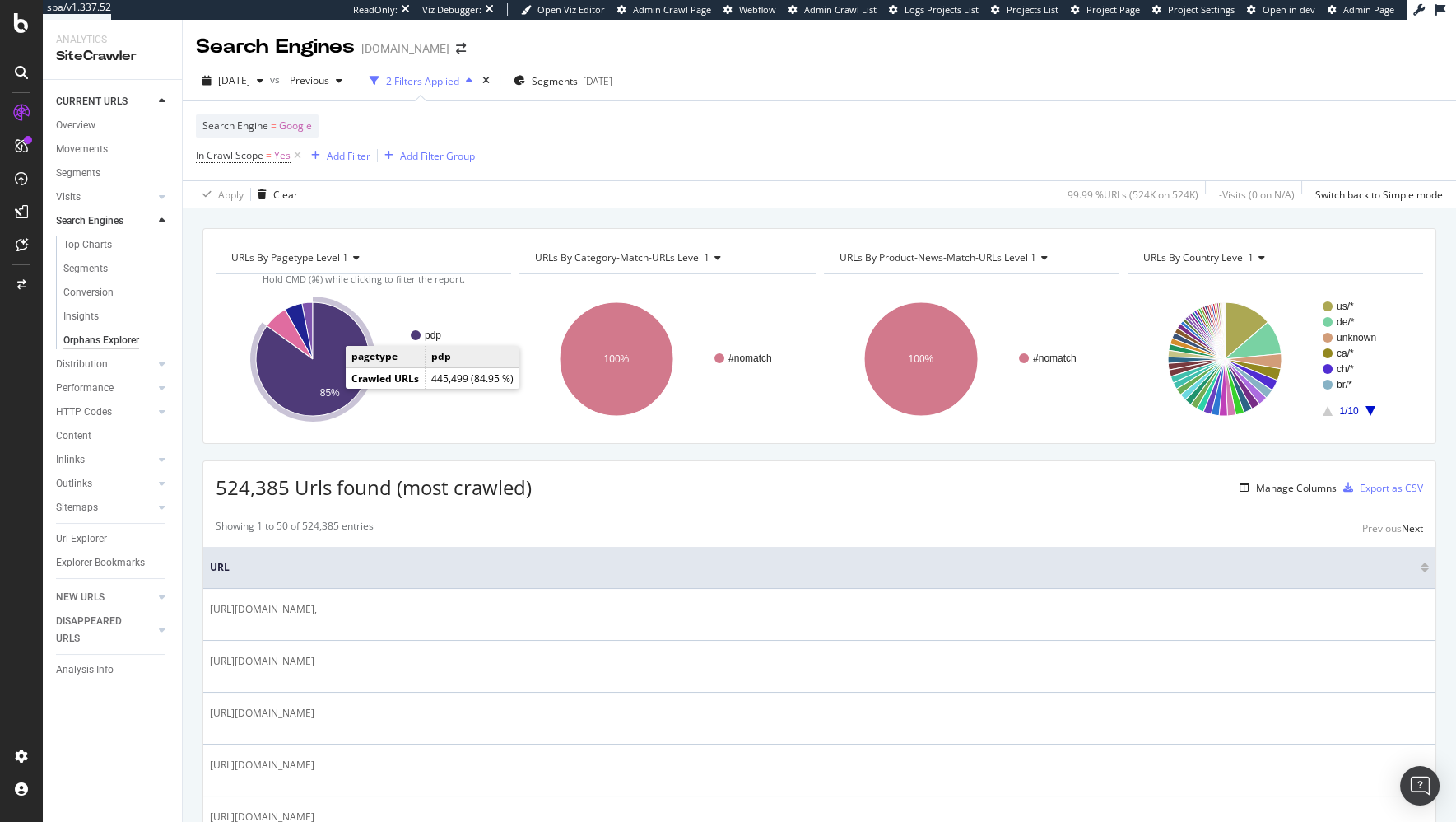
click at [316, 367] on icon "A chart." at bounding box center [313, 359] width 114 height 114
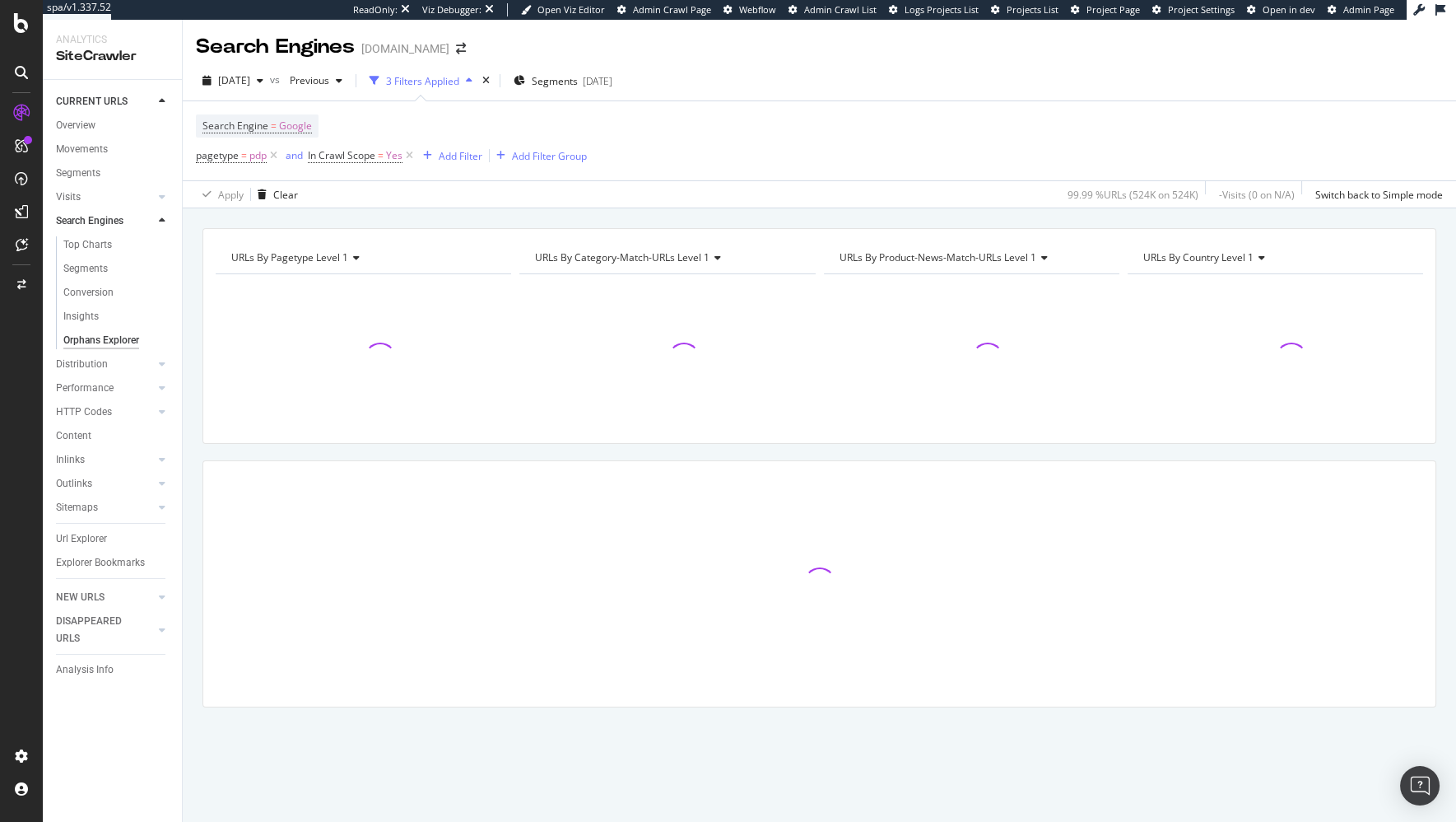
click at [464, 217] on div "URLs By pagetype Level 1 Chart (by Value) Table Expand Export as CSV Export as …" at bounding box center [819, 515] width 1273 height 614
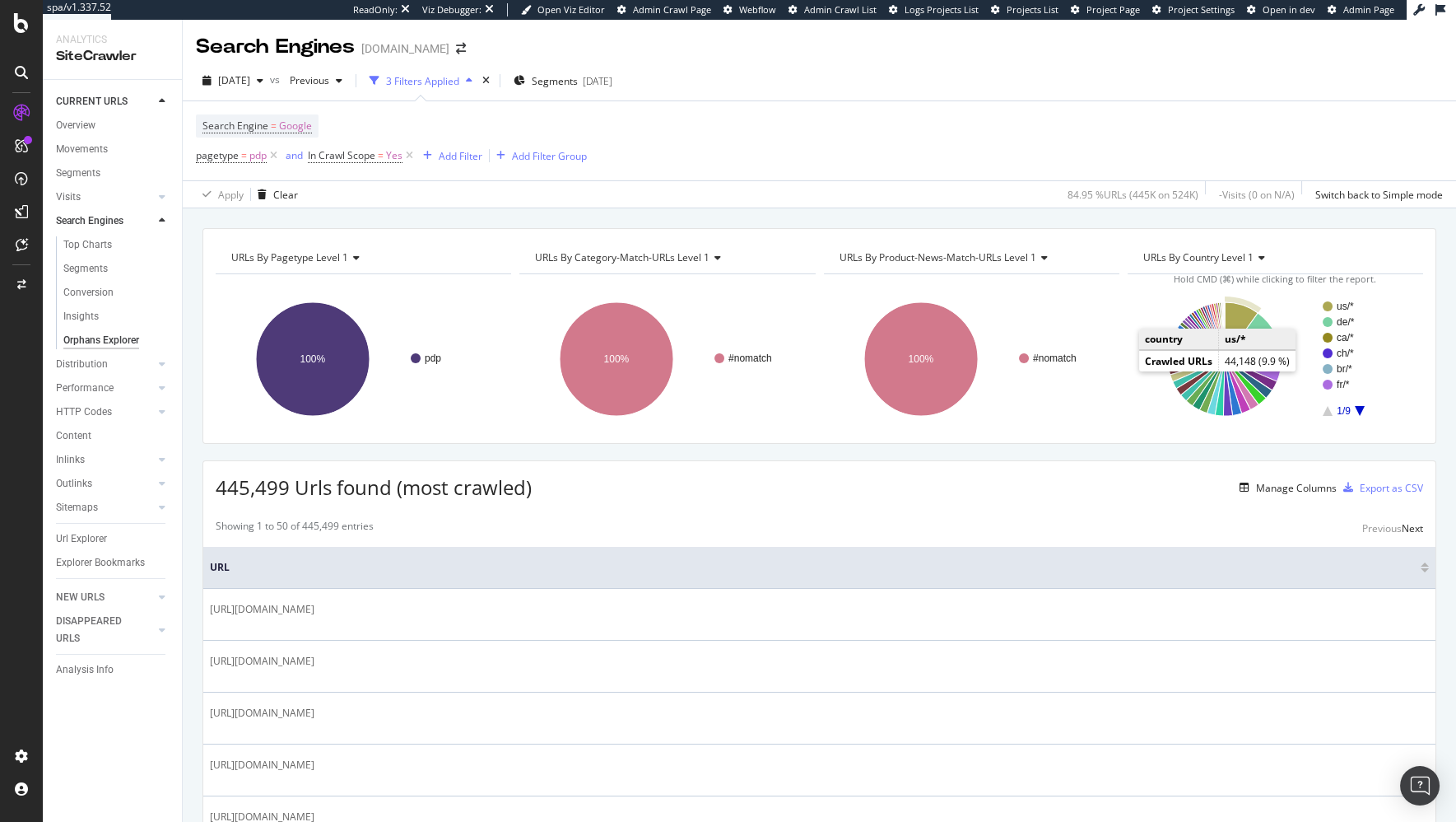
click at [1231, 312] on icon "A chart." at bounding box center [1241, 331] width 33 height 56
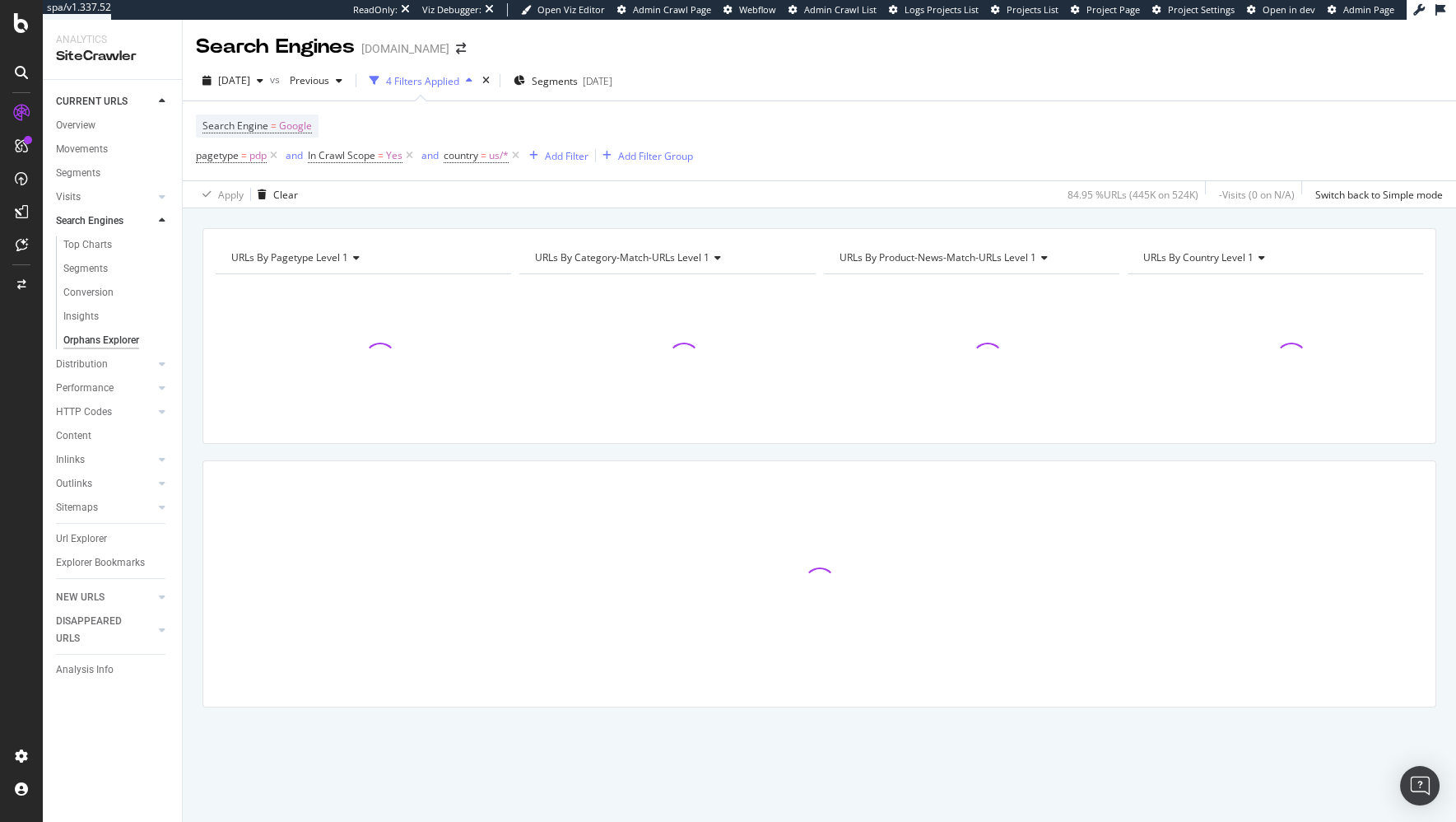
click at [1015, 215] on div "URLs By pagetype Level 1 Chart (by Value) Table Expand Export as CSV Export as …" at bounding box center [819, 515] width 1273 height 614
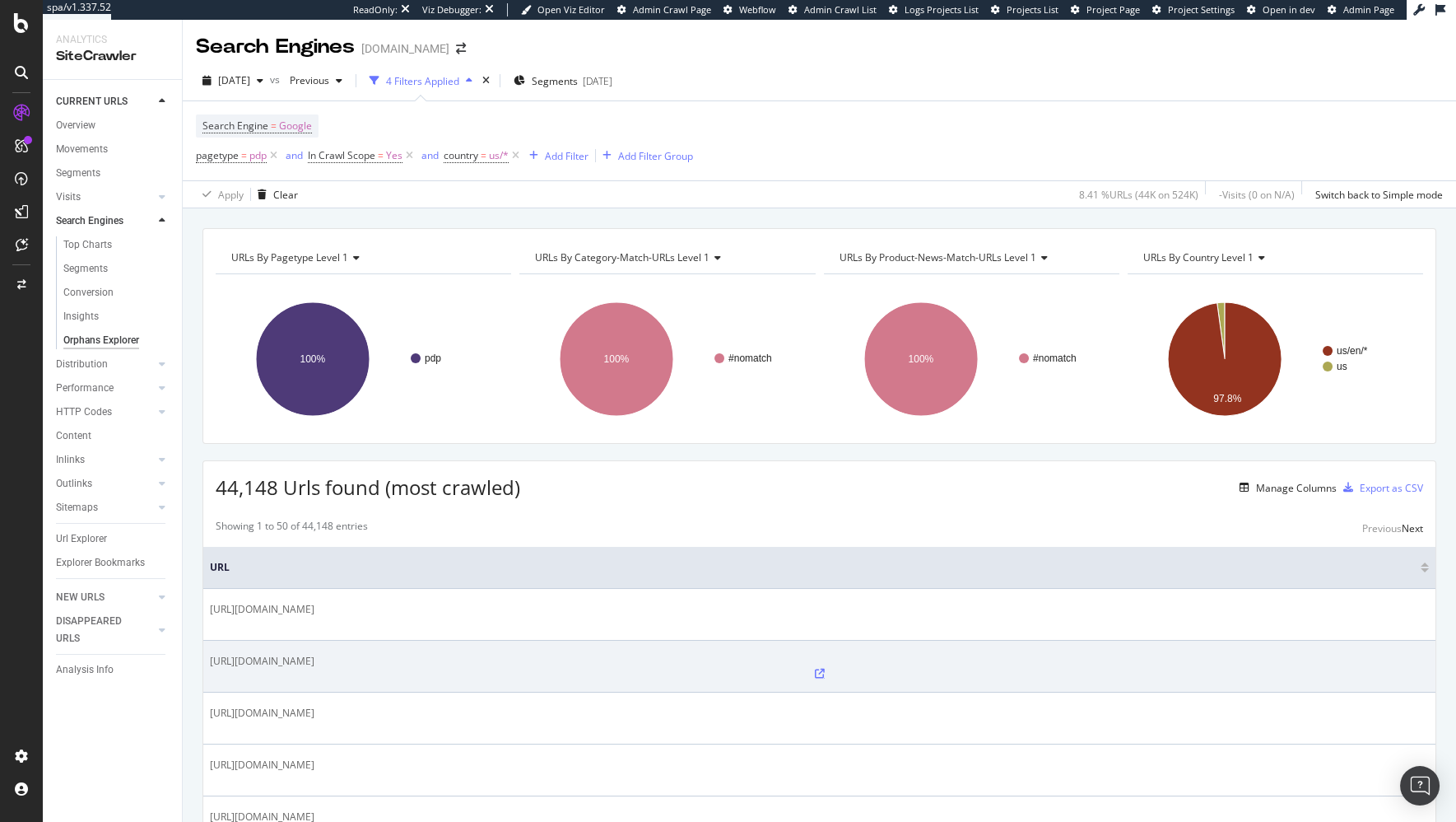
click at [815, 668] on icon at bounding box center [820, 673] width 10 height 10
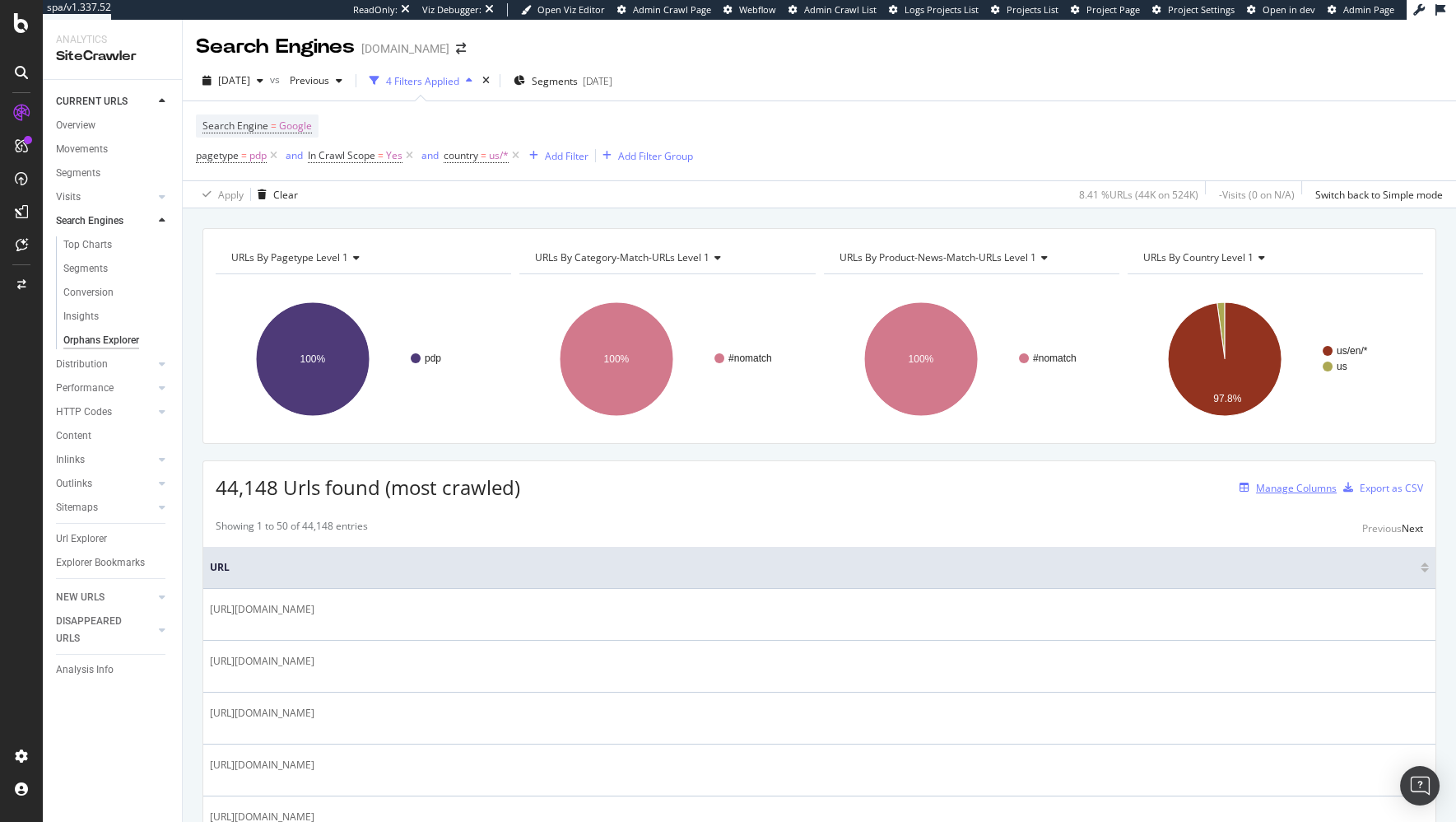
click at [1297, 484] on div "Manage Columns" at bounding box center [1296, 488] width 80 height 14
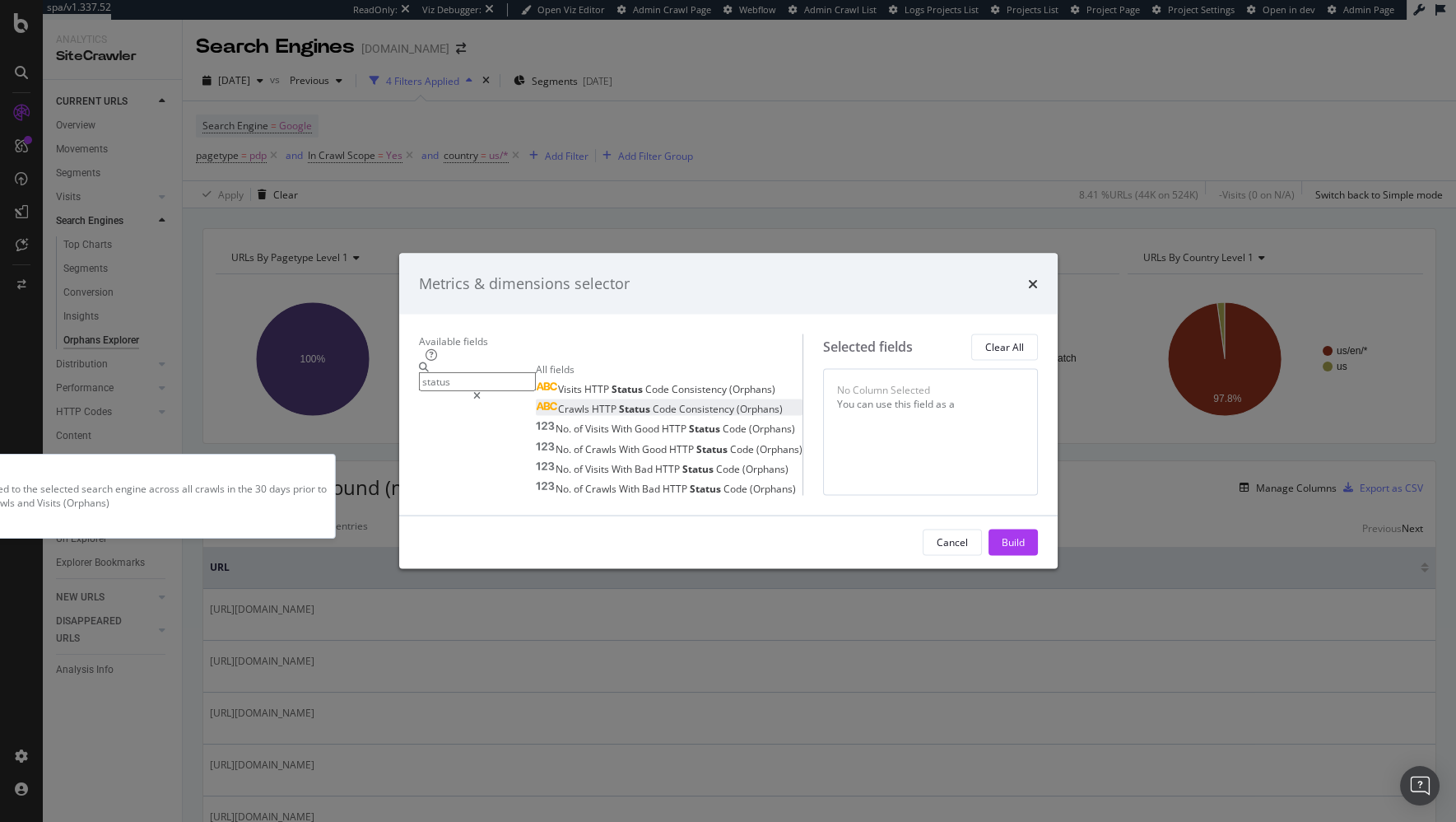
type input "status"
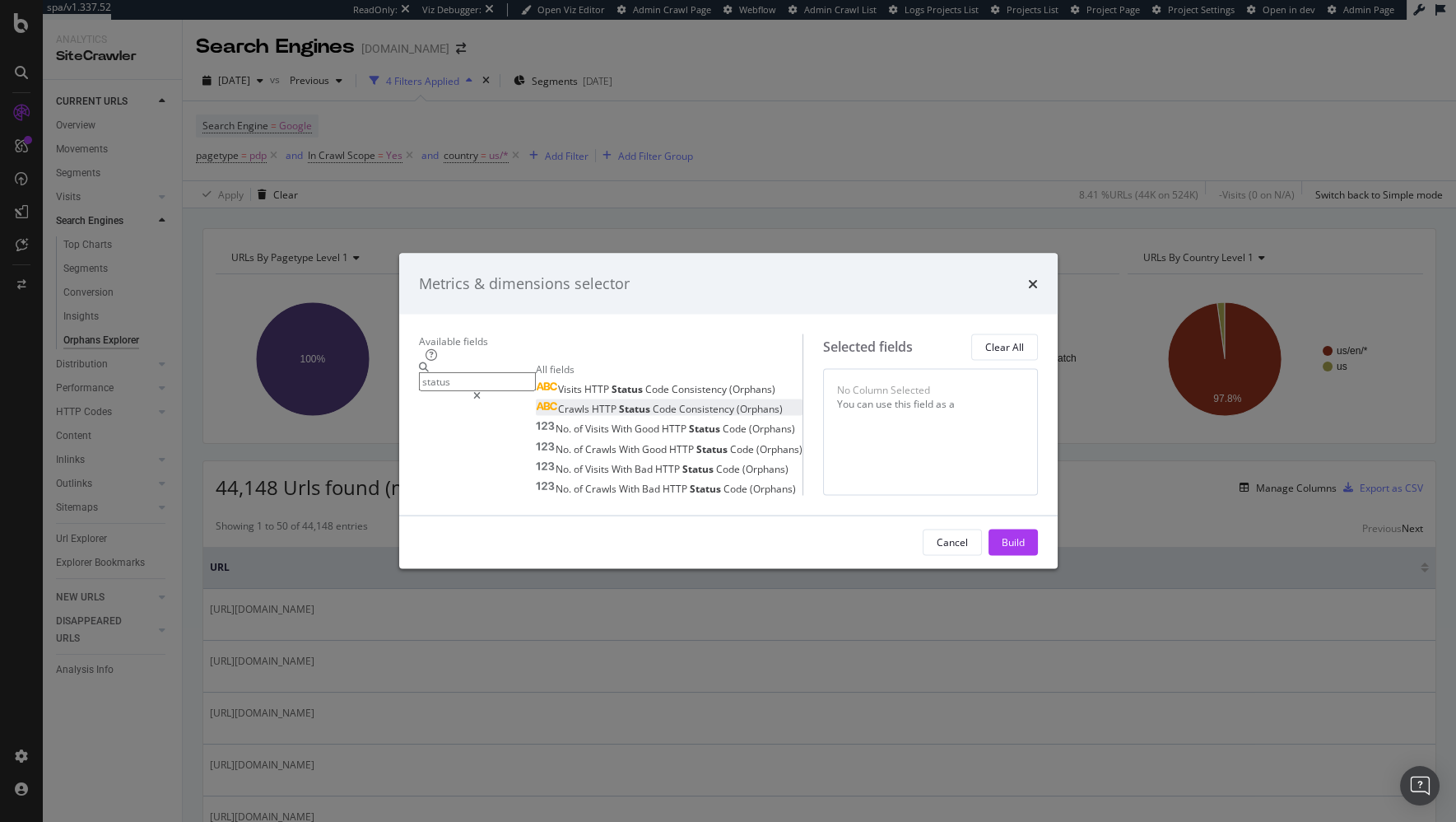
click at [652, 402] on span "Code" at bounding box center [665, 408] width 26 height 14
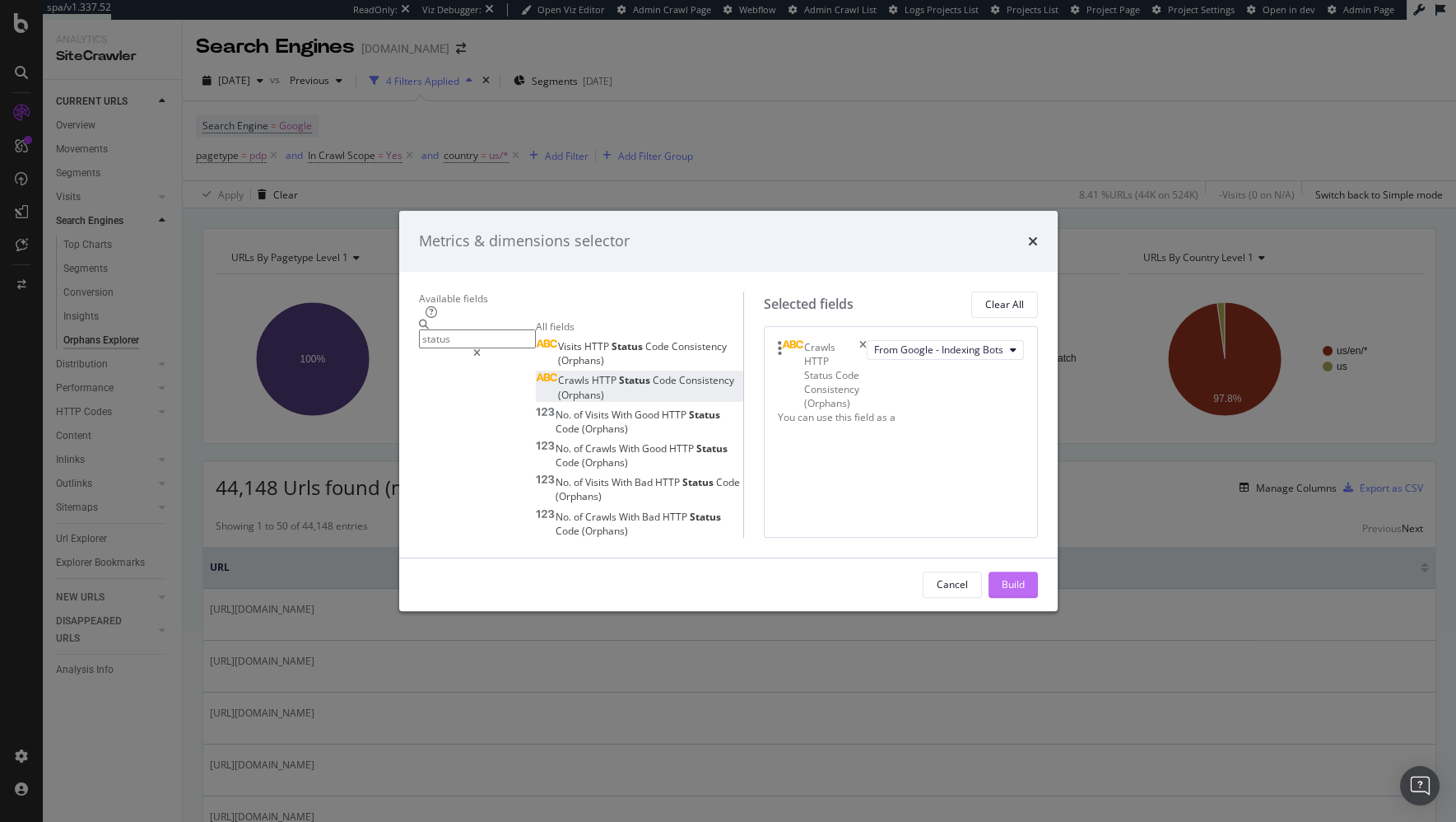
click at [1025, 591] on div "Build" at bounding box center [1013, 584] width 23 height 14
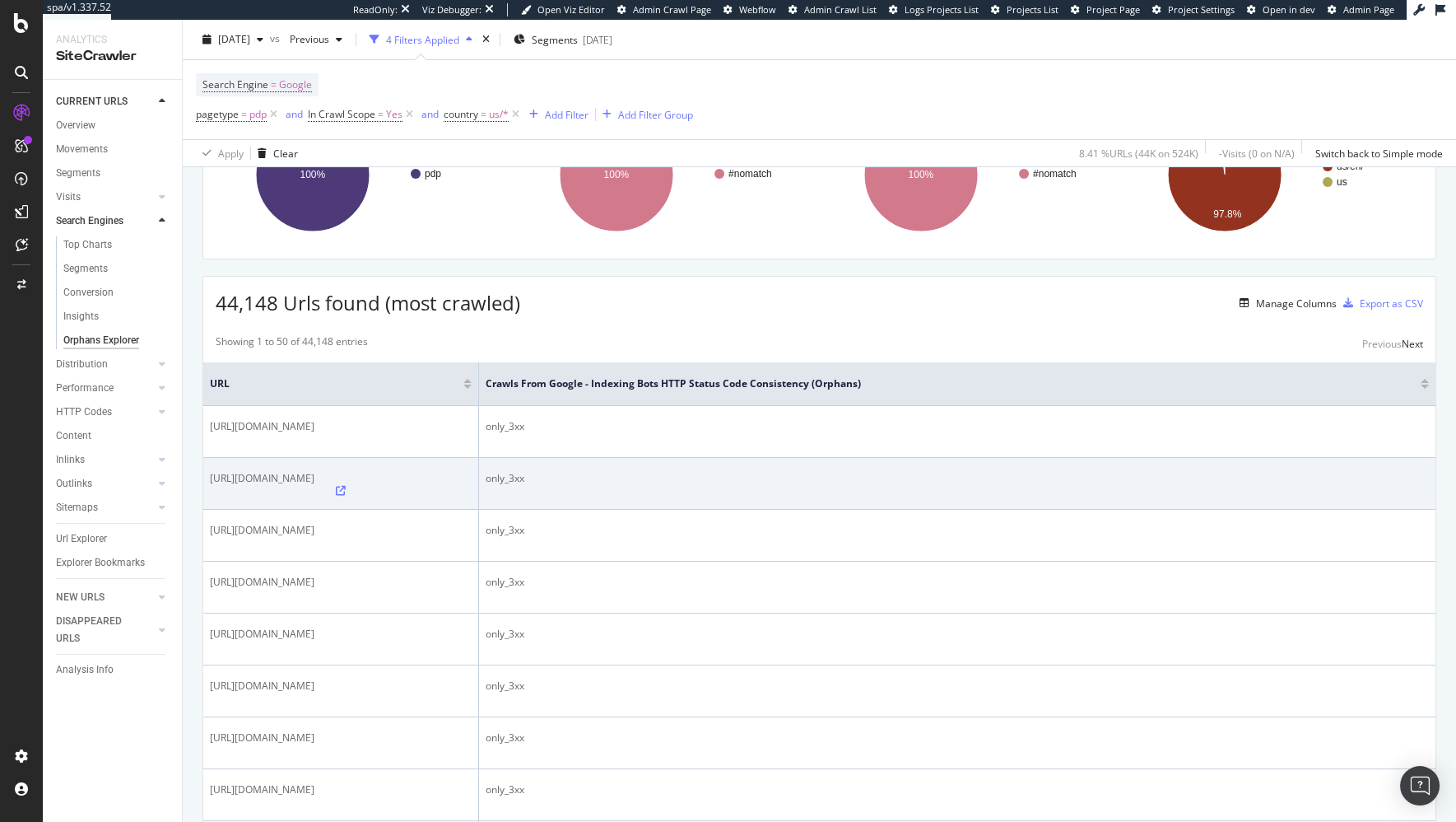
scroll to position [297, 0]
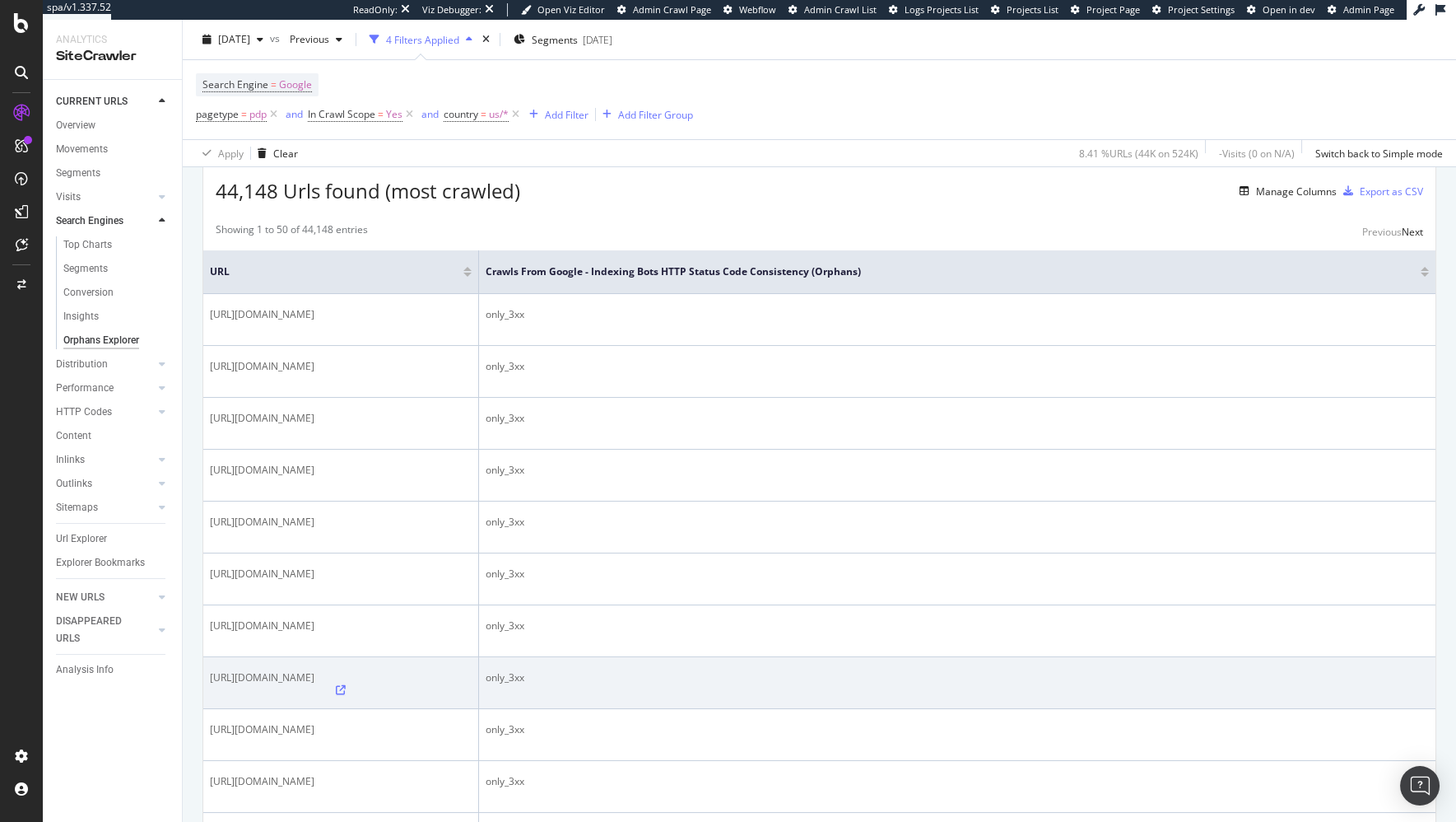
click at [346, 685] on icon at bounding box center [341, 690] width 10 height 10
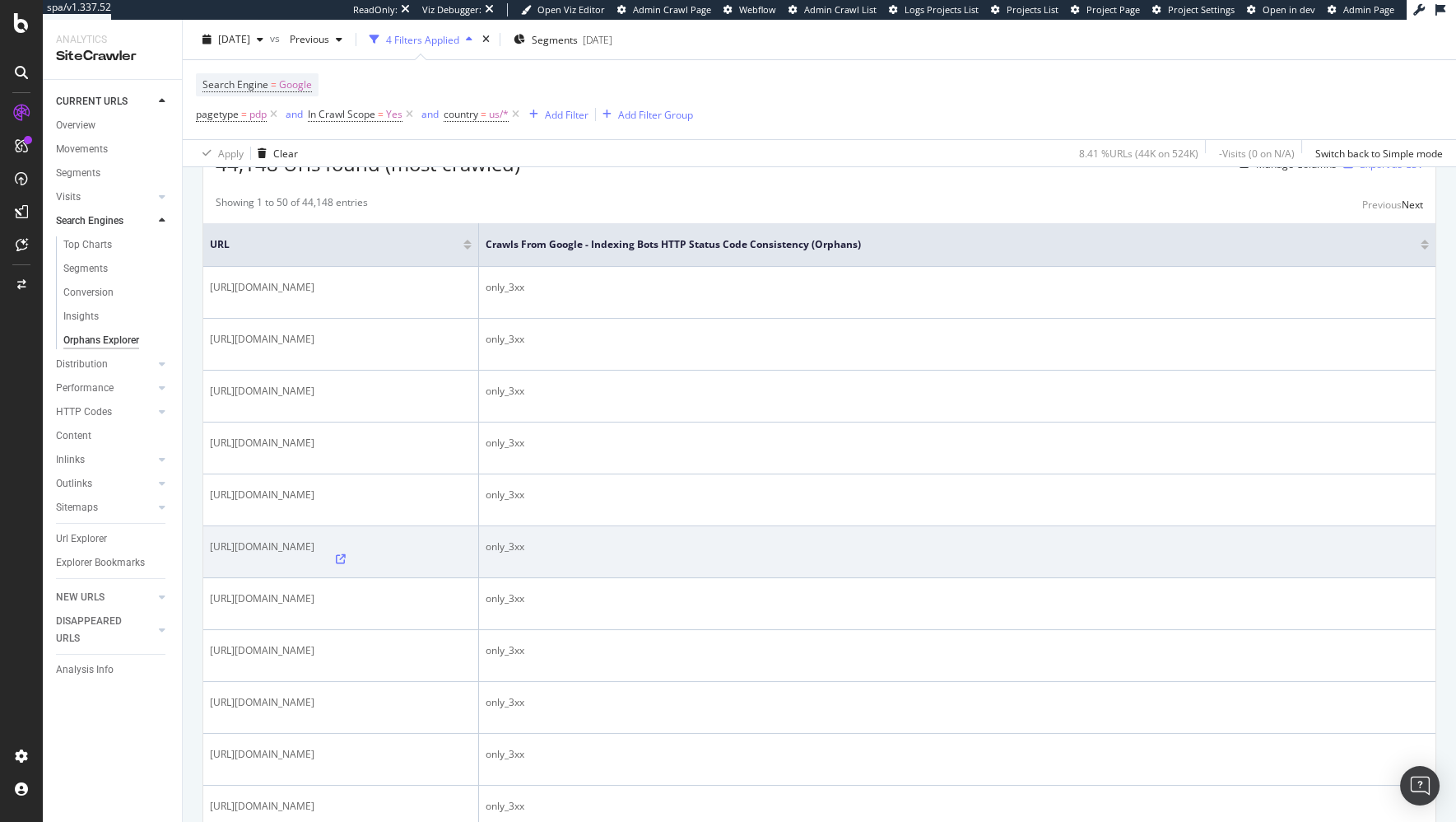
scroll to position [321, 0]
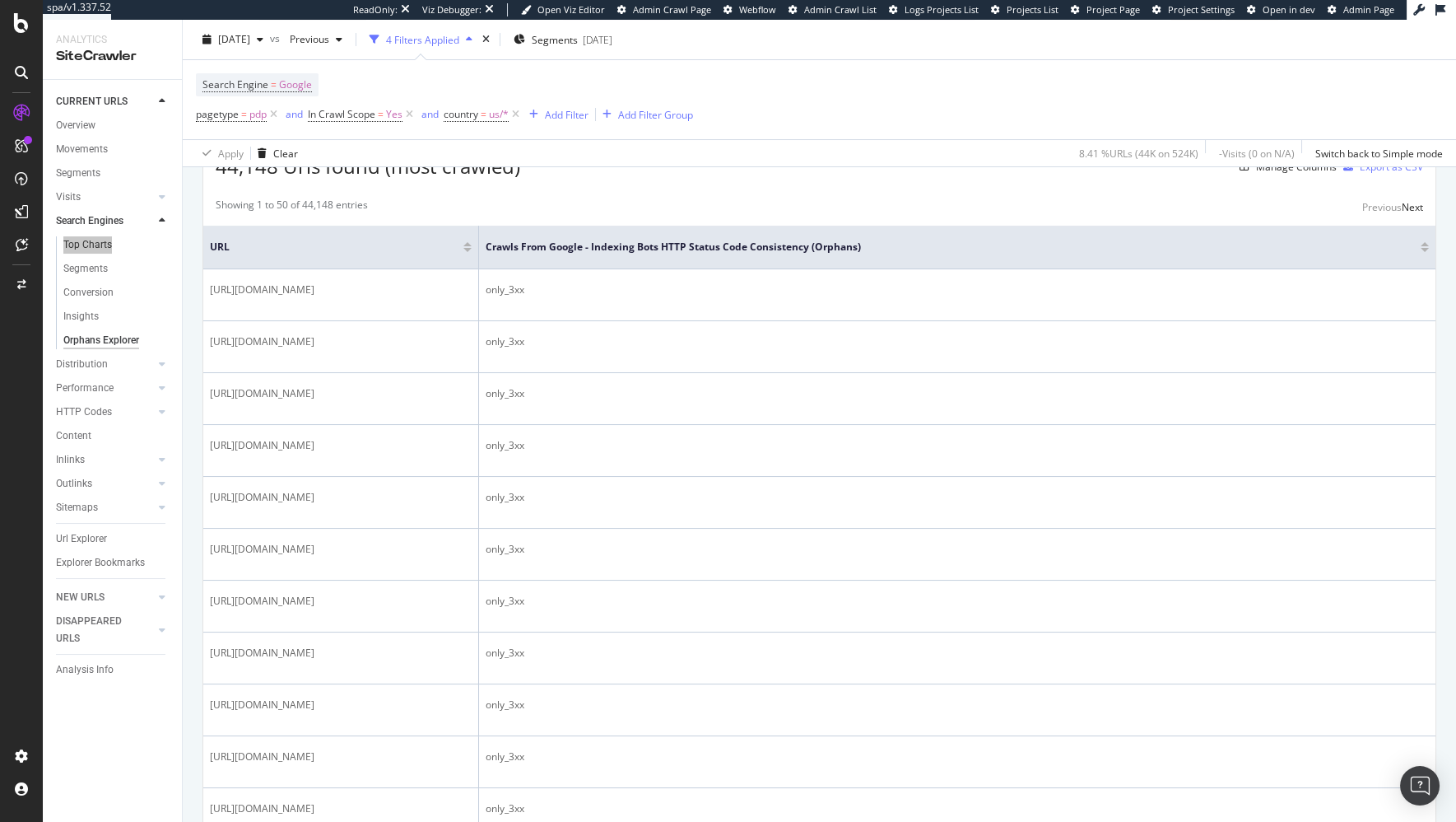
drag, startPoint x: 94, startPoint y: 243, endPoint x: 85, endPoint y: 257, distance: 16.6
click at [0, 0] on div "spa/v1.337.52 ReadOnly: Viz Debugger: Open Viz Editor Admin Crawl Page Webflow …" at bounding box center [728, 411] width 1456 height 822
click at [84, 676] on div "Project settings" at bounding box center [85, 681] width 69 height 13
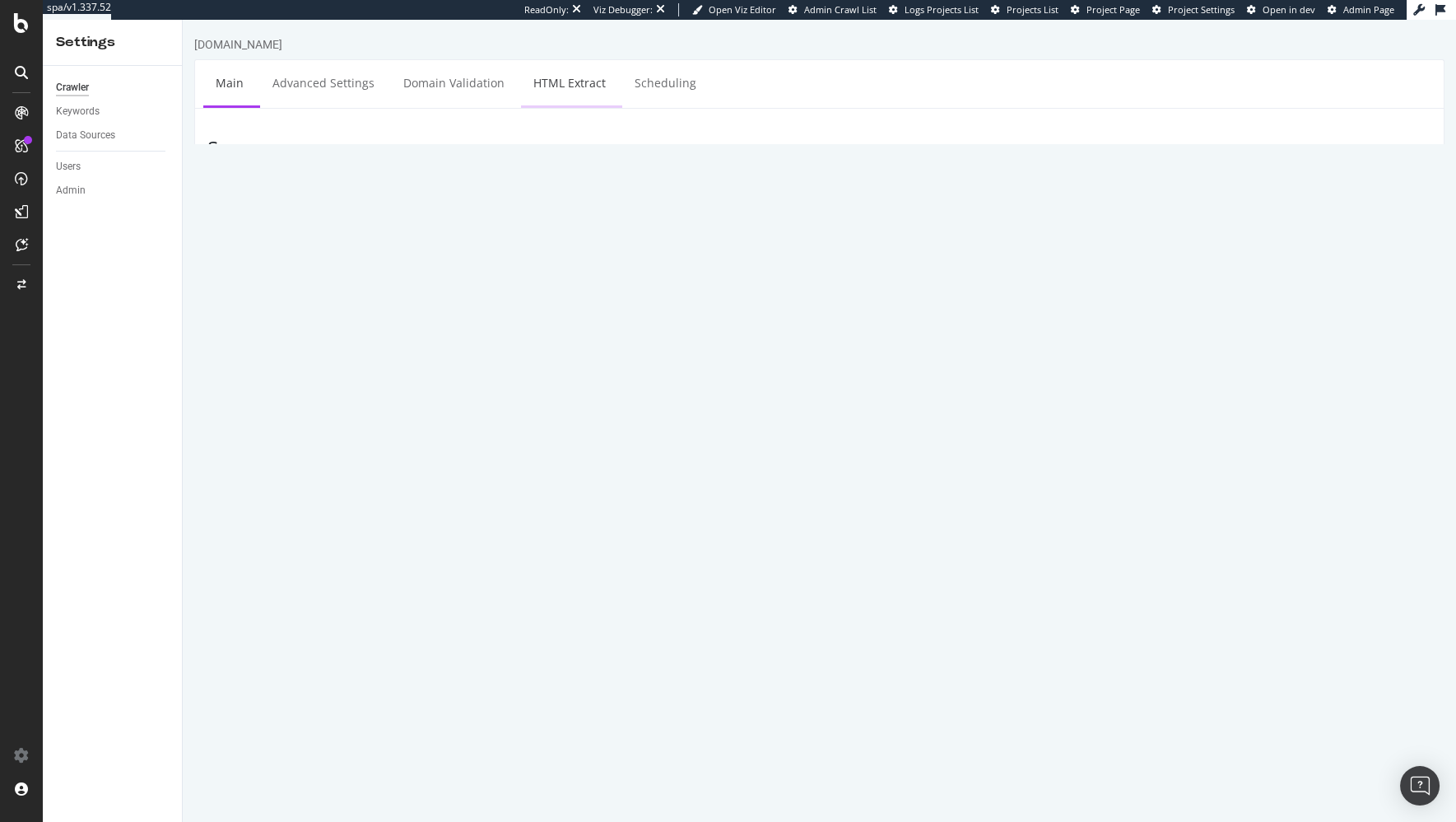
drag, startPoint x: 191, startPoint y: 354, endPoint x: 556, endPoint y: 102, distance: 443.5
click at [192, 353] on div "www.IFM.com × × Main Advanced Settings Domain Validation HTML Extract Schedulin…" at bounding box center [819, 693] width 1273 height 1314
click at [570, 80] on link "HTML Extract" at bounding box center [570, 82] width 97 height 45
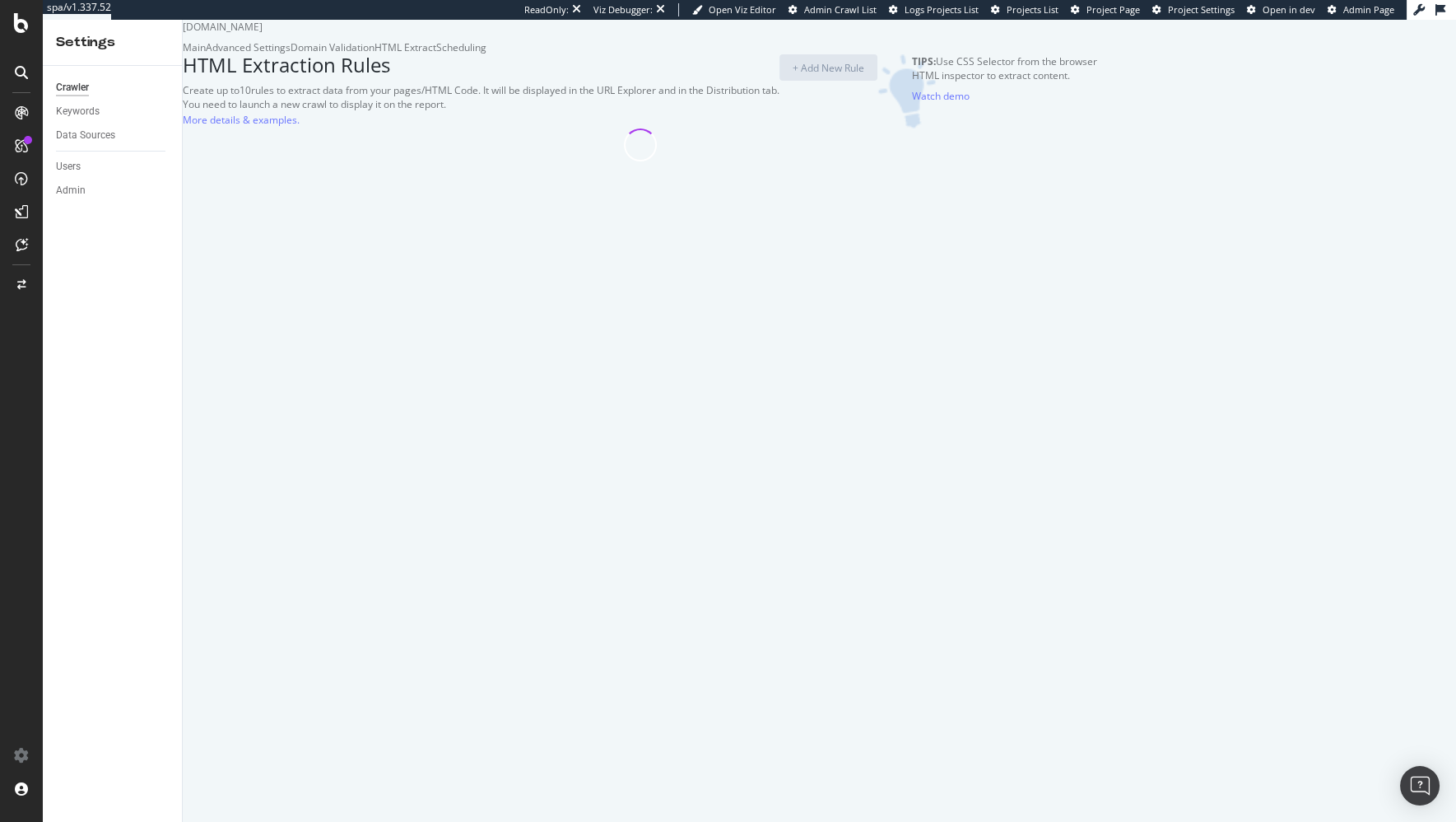
select select "exist"
select select "count"
select select "exist"
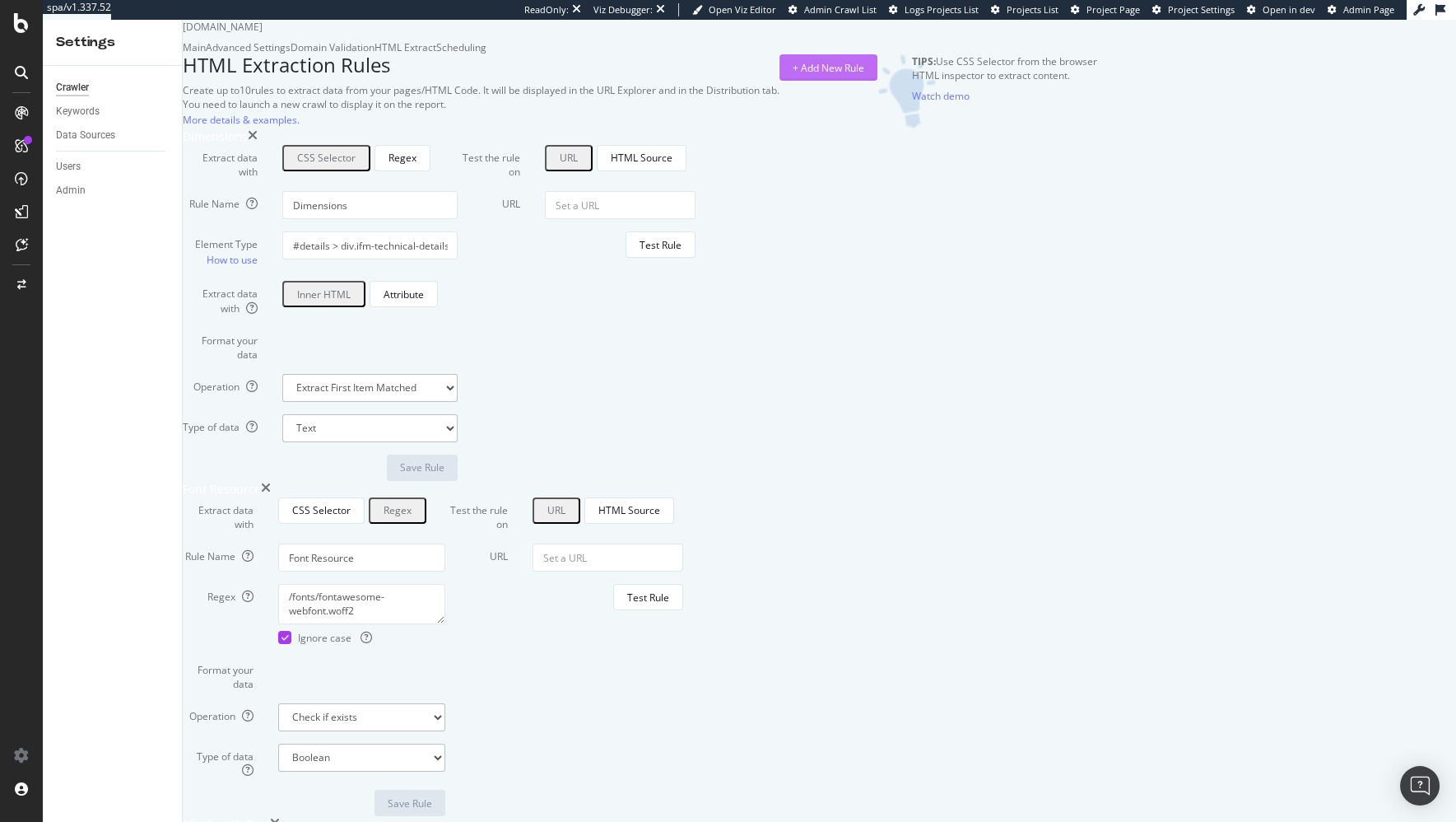
drag, startPoint x: 1339, startPoint y: 150, endPoint x: 1323, endPoint y: 161, distance: 19.4
click at [864, 75] on div "+ Add New Rule" at bounding box center [828, 68] width 72 height 14
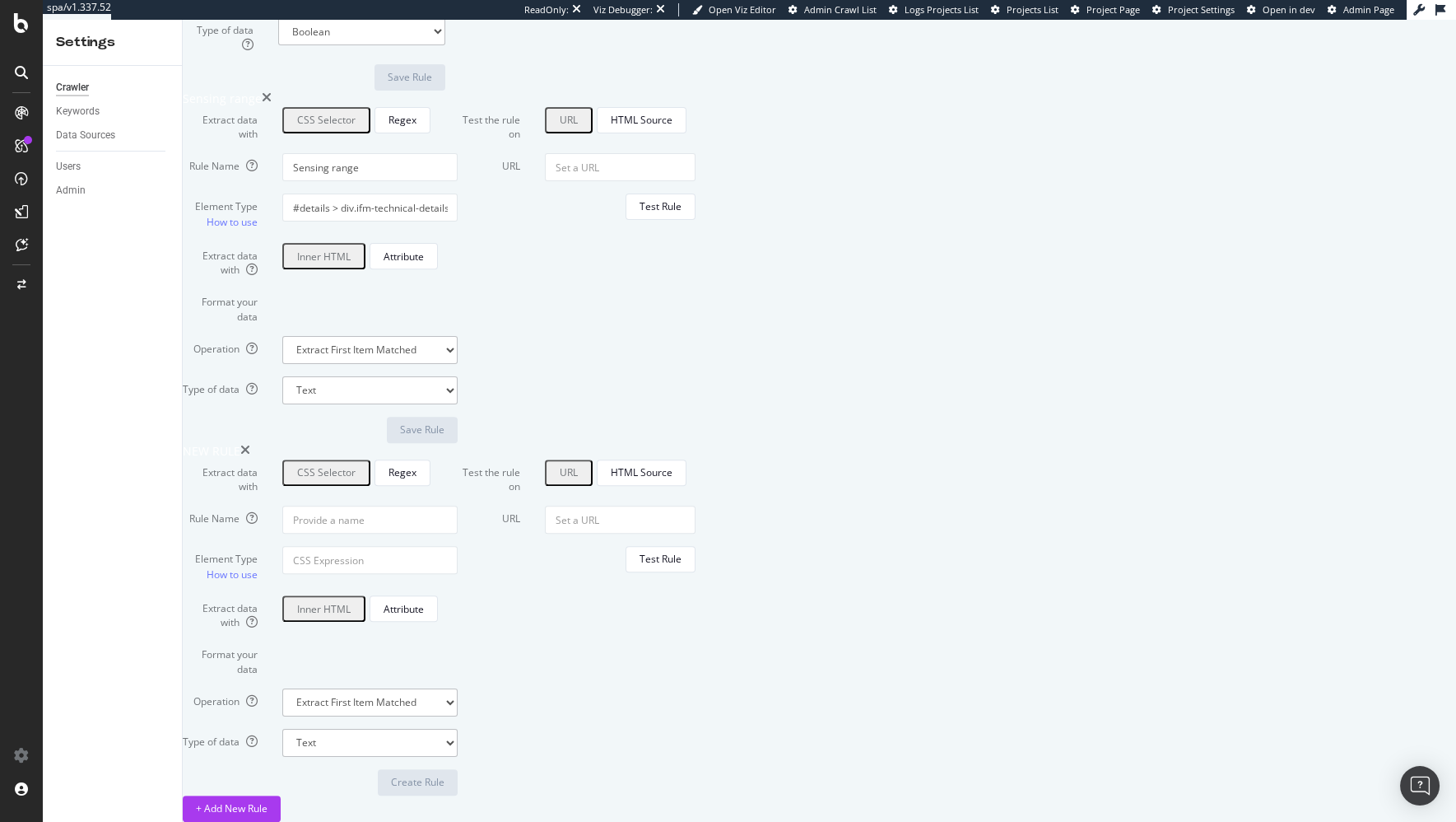
scroll to position [1888, 0]
click at [458, 506] on input "Rule Name" at bounding box center [370, 520] width 175 height 28
type input "PDP Unavailable"
click at [458, 546] on input "Element Type How to use" at bounding box center [370, 560] width 175 height 28
paste input "#ifm-app-product-detail > div.ifm-product-detail-head > div.ifm-product-detail-…"
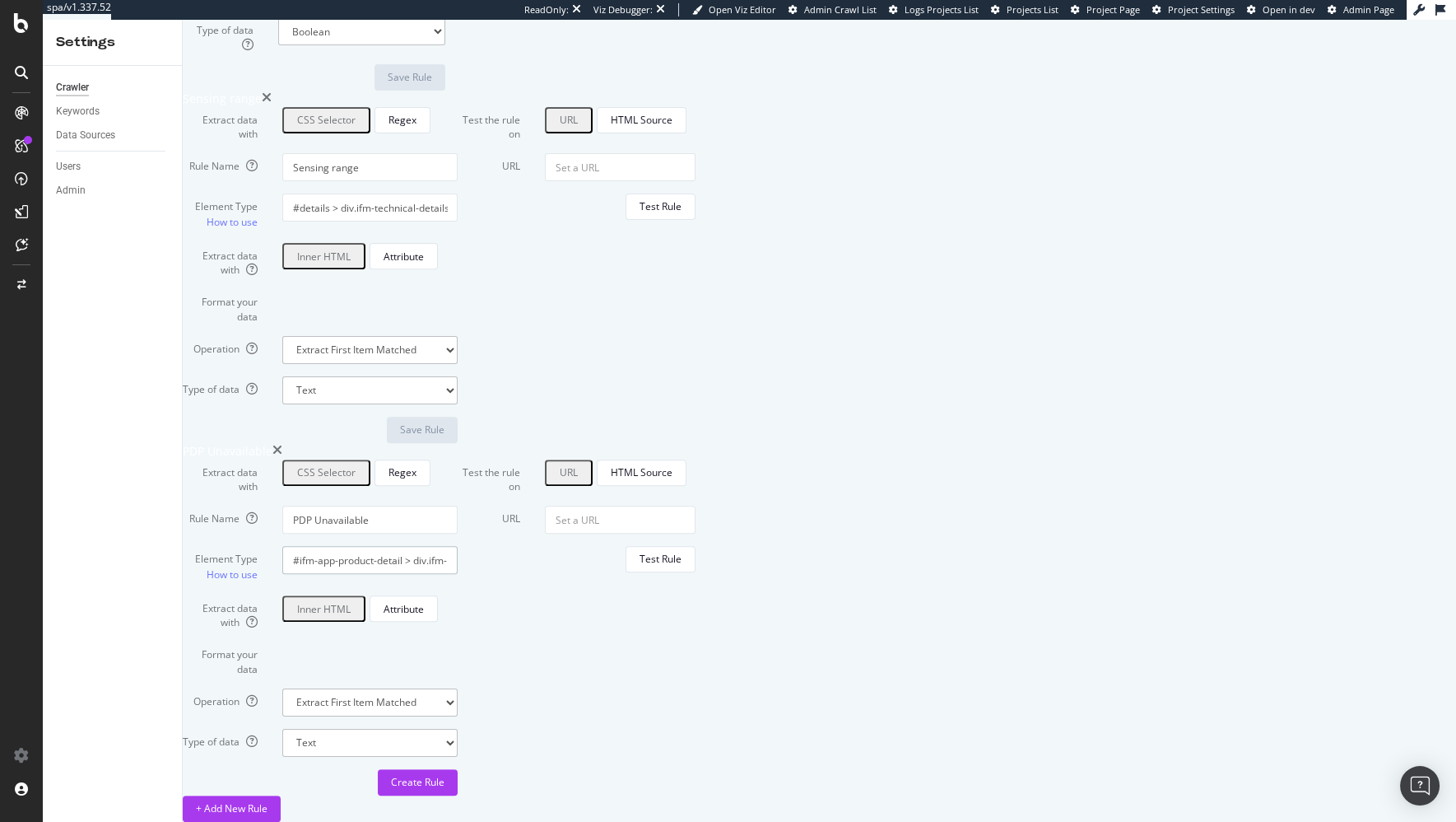
scroll to position [0, 664]
type input "#ifm-app-product-detail > div.ifm-product-detail-head > div.ifm-product-detail-…"
drag, startPoint x: 860, startPoint y: 608, endPoint x: 808, endPoint y: 569, distance: 65.0
click at [695, 608] on form "Test the rule on URL HTML Source URL Test Rule" at bounding box center [576, 627] width 237 height 336
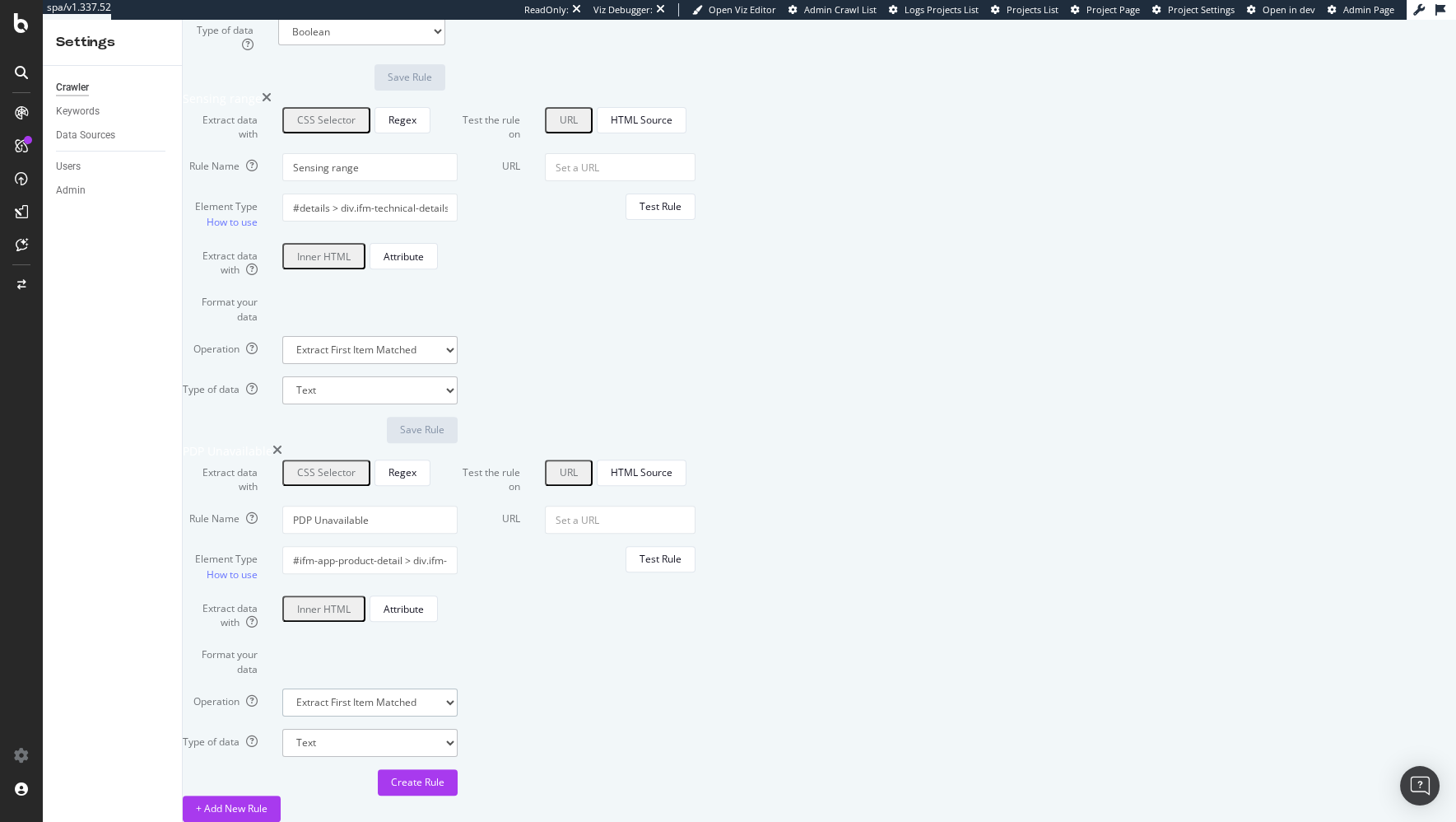
click at [458, 689] on select "Extract First Item Matched Extract First 3 Items Matched Count Number of Occure…" at bounding box center [370, 702] width 175 height 28
select select "exist"
click at [447, 689] on select "Extract First Item Matched Extract First 3 Items Matched Count Number of Occure…" at bounding box center [370, 702] width 175 height 28
click at [695, 506] on input "URL" at bounding box center [620, 520] width 150 height 28
paste input "[URL][DOMAIN_NAME]"
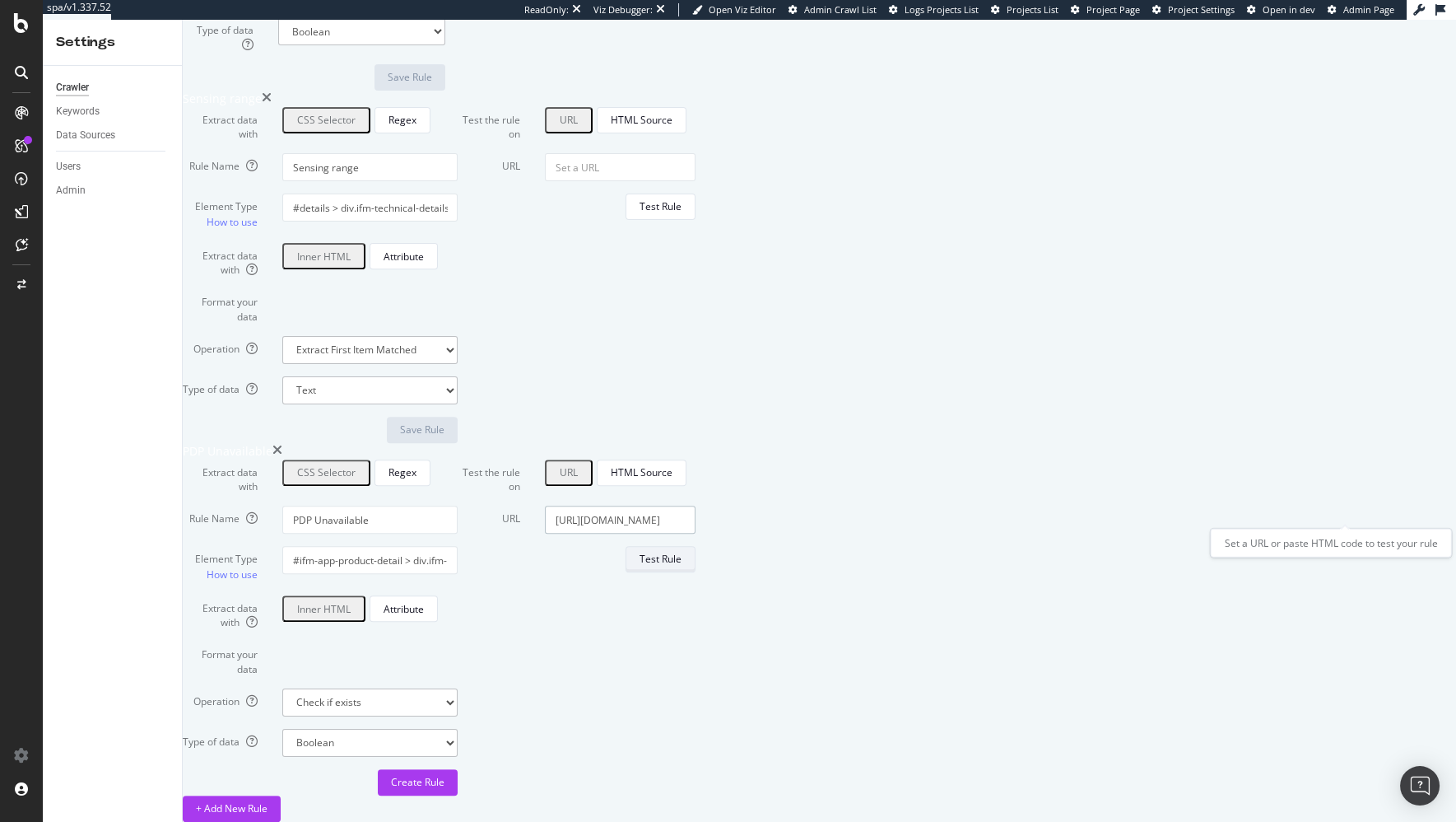
type input "[URL][DOMAIN_NAME]"
click at [681, 552] on div "Test Rule" at bounding box center [660, 559] width 42 height 14
click at [695, 563] on form "Test the rule on URL HTML Source URL https://www.ifm.com/us/en/product/AC001S T…" at bounding box center [576, 627] width 237 height 336
drag, startPoint x: 887, startPoint y: 487, endPoint x: 864, endPoint y: 466, distance: 31.1
click at [695, 487] on form "Test the rule on URL HTML Source URL https://www.ifm.com/us/en/product/AC001S O…" at bounding box center [576, 627] width 237 height 336
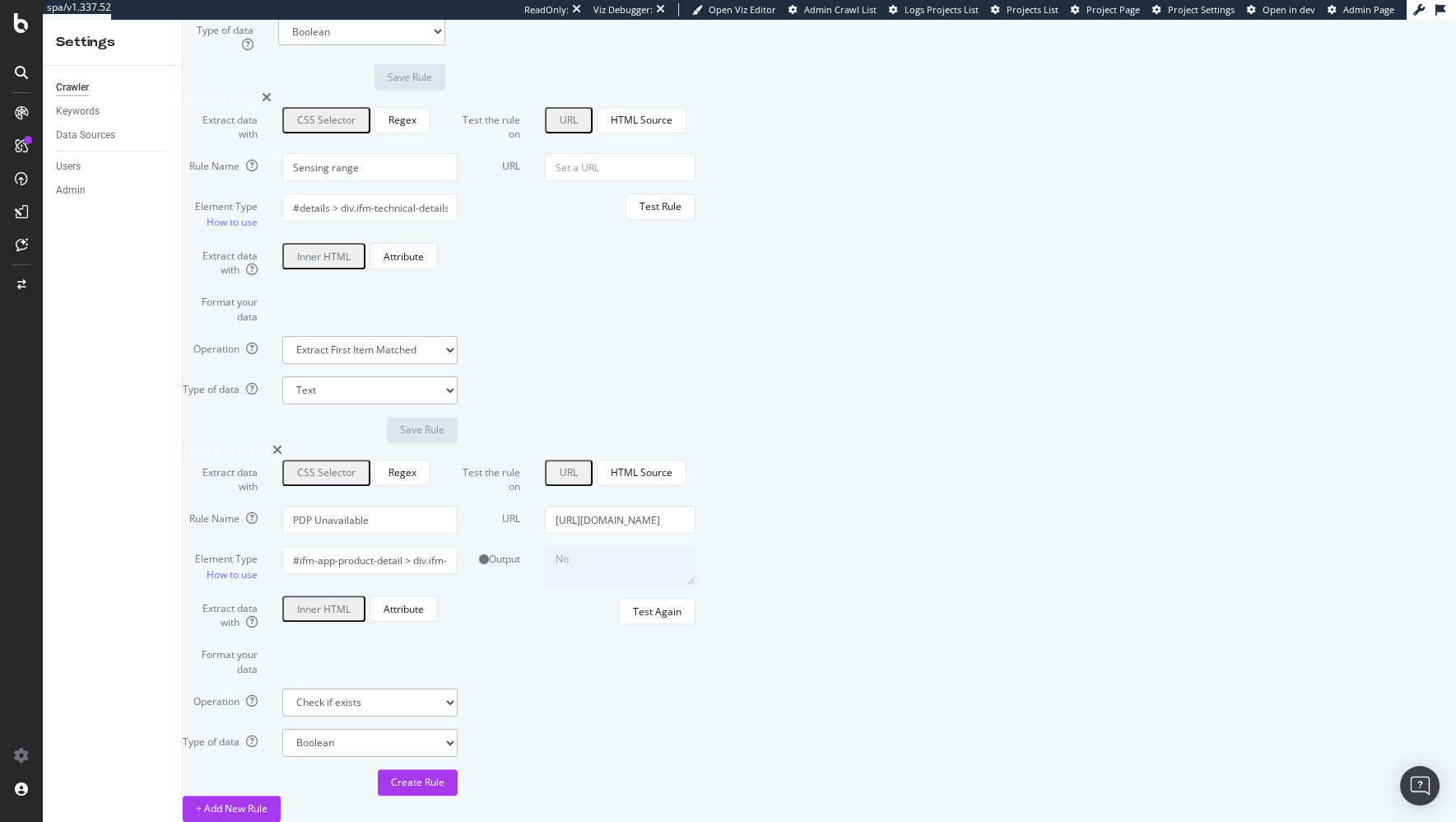
click at [695, 286] on form "Test the rule on URL HTML Source URL Test Rule" at bounding box center [576, 274] width 237 height 336
click at [395, 417] on div "Save Rule" at bounding box center [320, 430] width 275 height 26
drag, startPoint x: 703, startPoint y: 436, endPoint x: 672, endPoint y: 473, distance: 48.3
click at [417, 465] on div "Regex" at bounding box center [402, 472] width 28 height 14
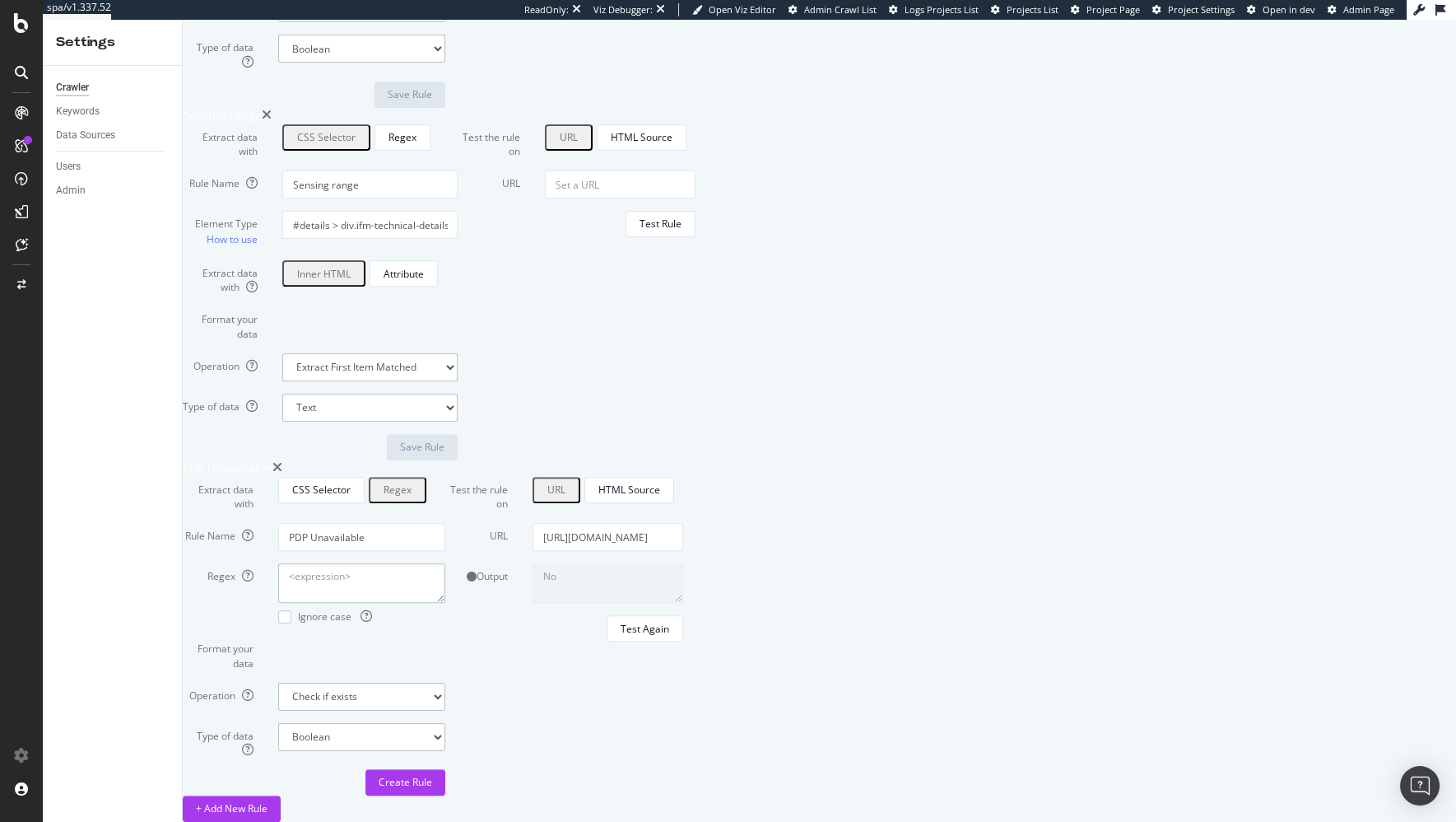
click at [445, 563] on textarea "Regex" at bounding box center [362, 583] width 167 height 39
paste textarea "Article no longer available - archive entry"
click at [695, 602] on div "Output No" at bounding box center [564, 583] width 262 height 39
click at [445, 563] on textarea "Article no longer available - archive entry" at bounding box center [362, 583] width 167 height 39
type textarea "Article no longer available - archive entry"
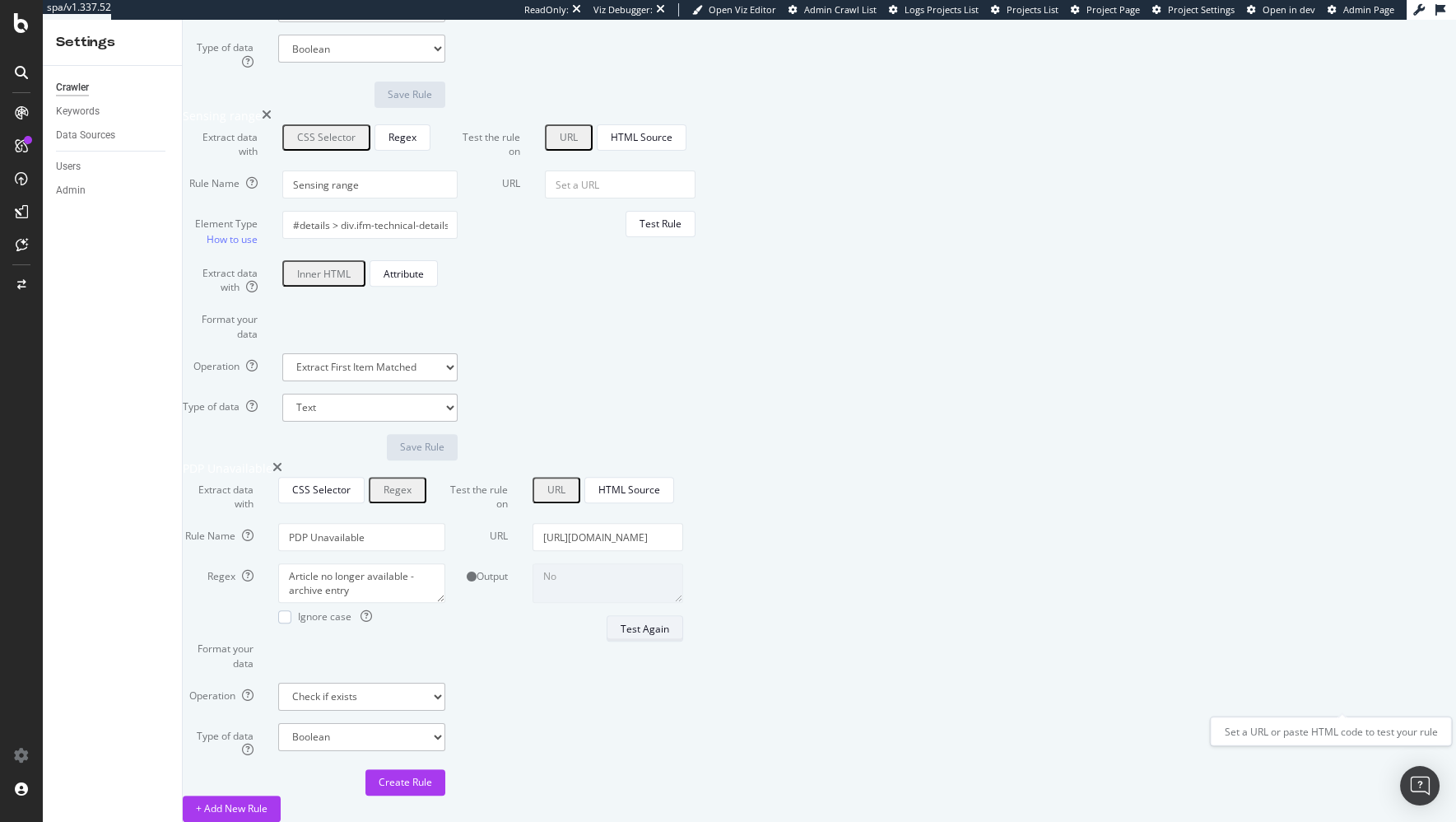
click at [669, 636] on div "Test Again" at bounding box center [645, 629] width 49 height 14
drag, startPoint x: 1101, startPoint y: 687, endPoint x: 949, endPoint y: 321, distance: 396.3
click at [683, 646] on div "Testing" at bounding box center [564, 631] width 237 height 31
click at [683, 523] on input "[URL][DOMAIN_NAME]" at bounding box center [607, 537] width 150 height 28
drag, startPoint x: 1234, startPoint y: 468, endPoint x: 1254, endPoint y: 468, distance: 20.0
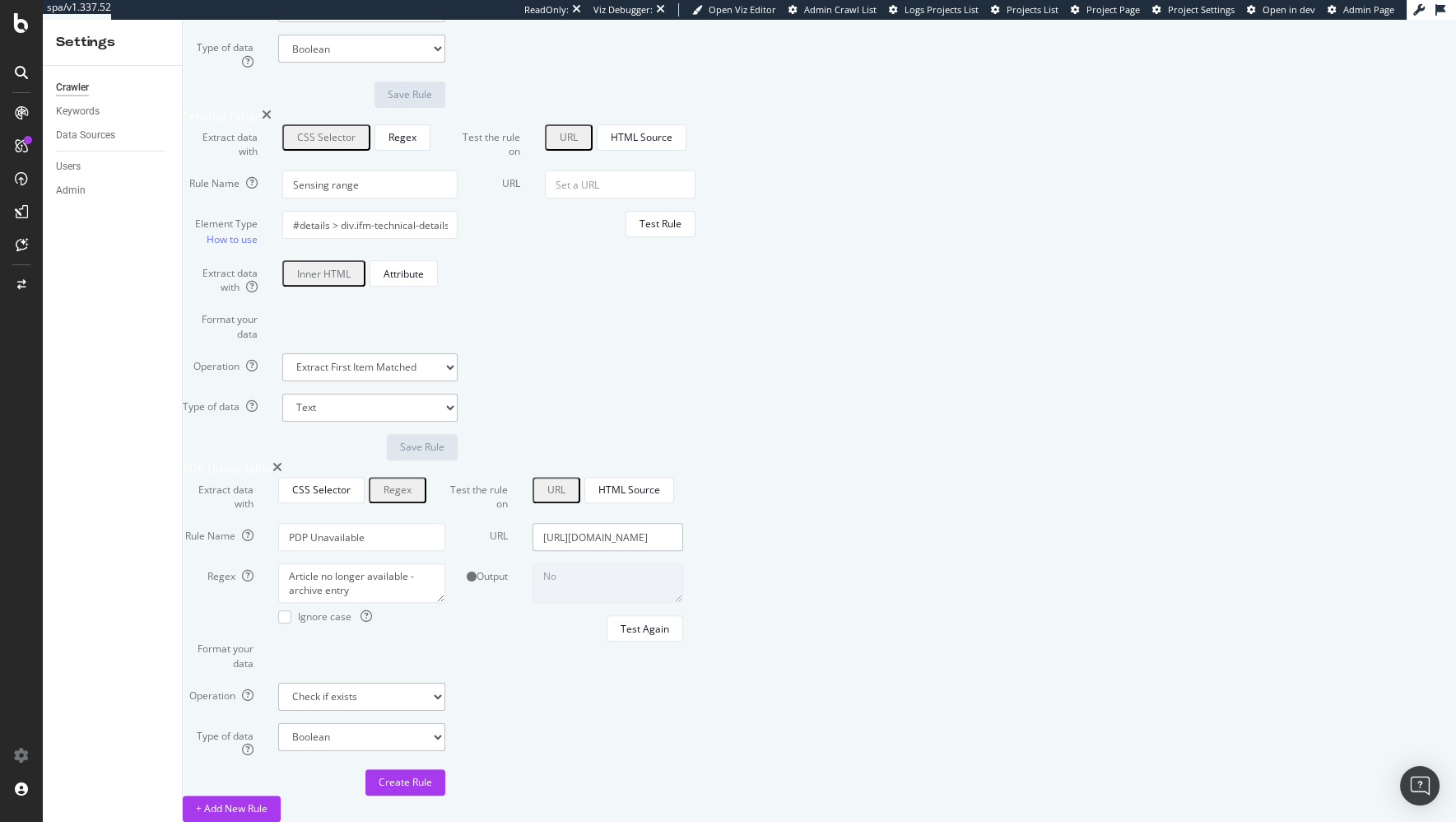
click at [683, 523] on input "[URL][DOMAIN_NAME]" at bounding box center [607, 537] width 150 height 28
drag, startPoint x: 1104, startPoint y: 589, endPoint x: 1092, endPoint y: 587, distance: 12.2
click at [695, 589] on div "No" at bounding box center [607, 583] width 175 height 39
click at [695, 523] on div "URL https://www.ifm.com/us/en/product/AC001S" at bounding box center [564, 537] width 262 height 28
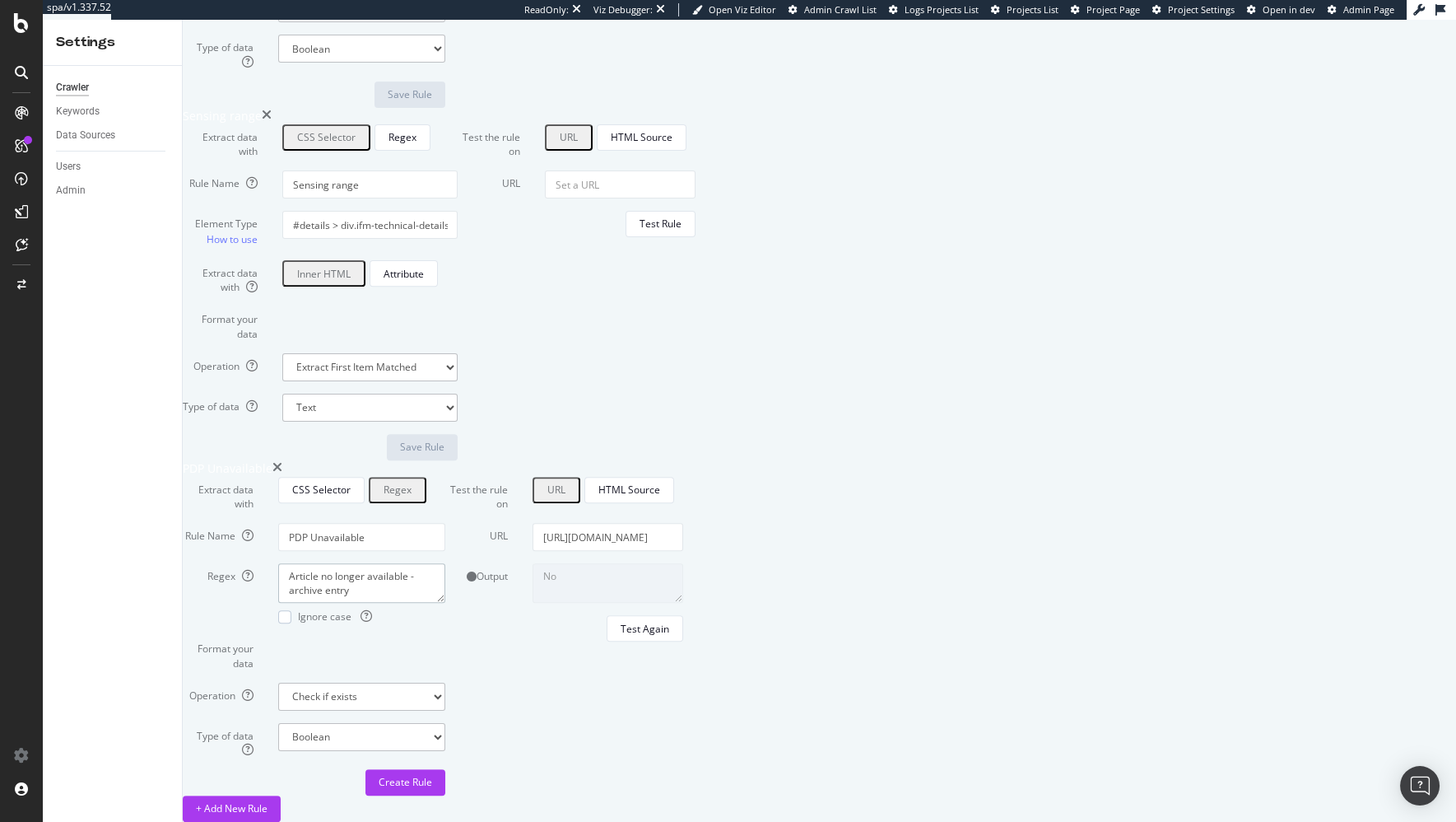
click at [445, 563] on textarea "Article no longer available - archive entry" at bounding box center [362, 583] width 167 height 39
click at [291, 610] on div at bounding box center [284, 616] width 13 height 13
click at [695, 602] on div "Output No" at bounding box center [564, 583] width 262 height 39
click at [669, 636] on div "Test Again" at bounding box center [645, 629] width 49 height 14
click at [695, 602] on div "Output No" at bounding box center [564, 583] width 262 height 39
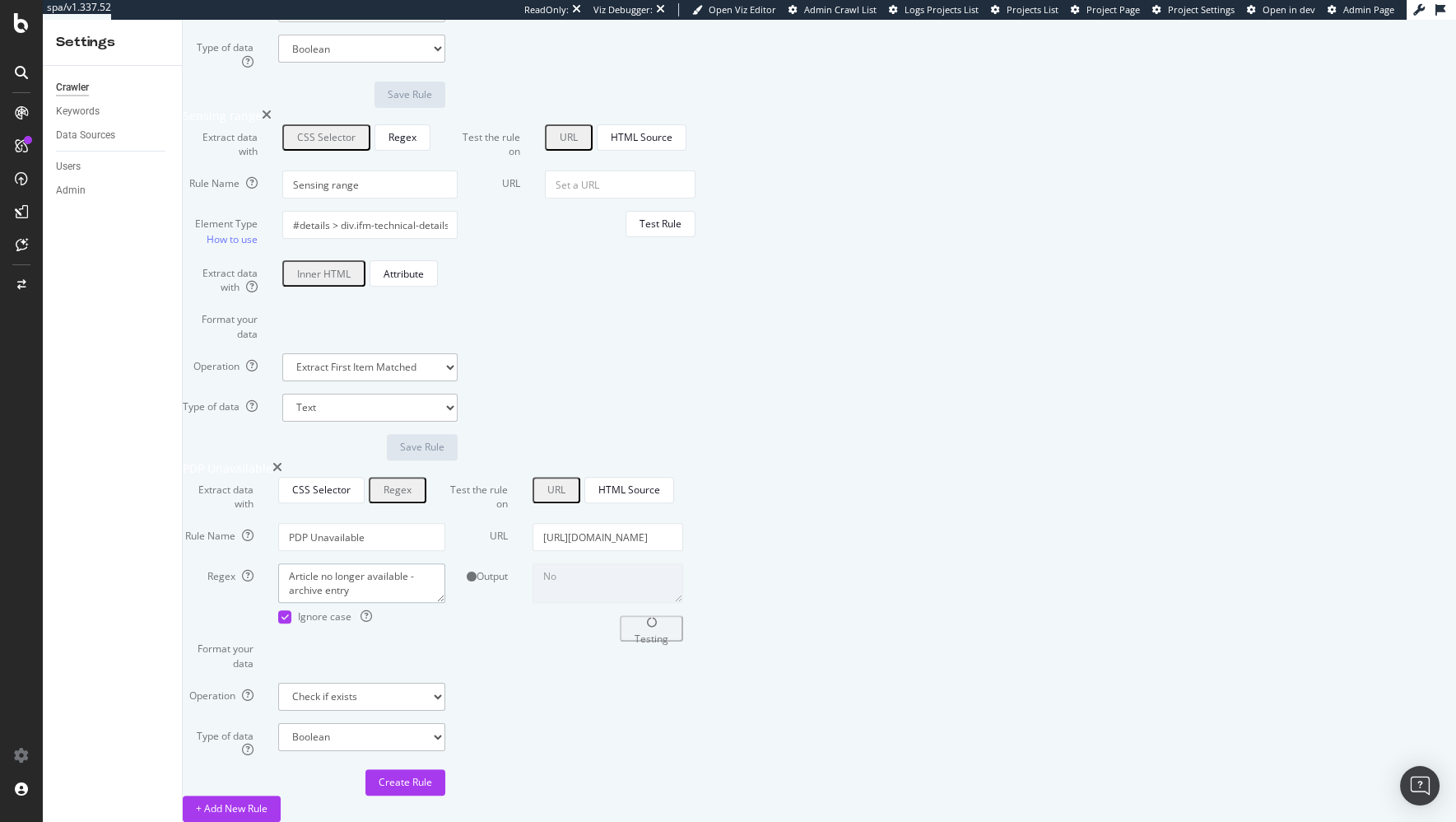
click at [445, 563] on textarea "Article no longer available - archive entry" at bounding box center [362, 583] width 167 height 39
drag, startPoint x: 459, startPoint y: 510, endPoint x: 576, endPoint y: 508, distance: 117.0
click at [445, 563] on textarea "Article no longer available - archive entry" at bounding box center [362, 583] width 167 height 39
click at [695, 602] on div "Output No" at bounding box center [564, 583] width 262 height 39
click at [597, 796] on div "+ Add New Rule" at bounding box center [640, 808] width 915 height 26
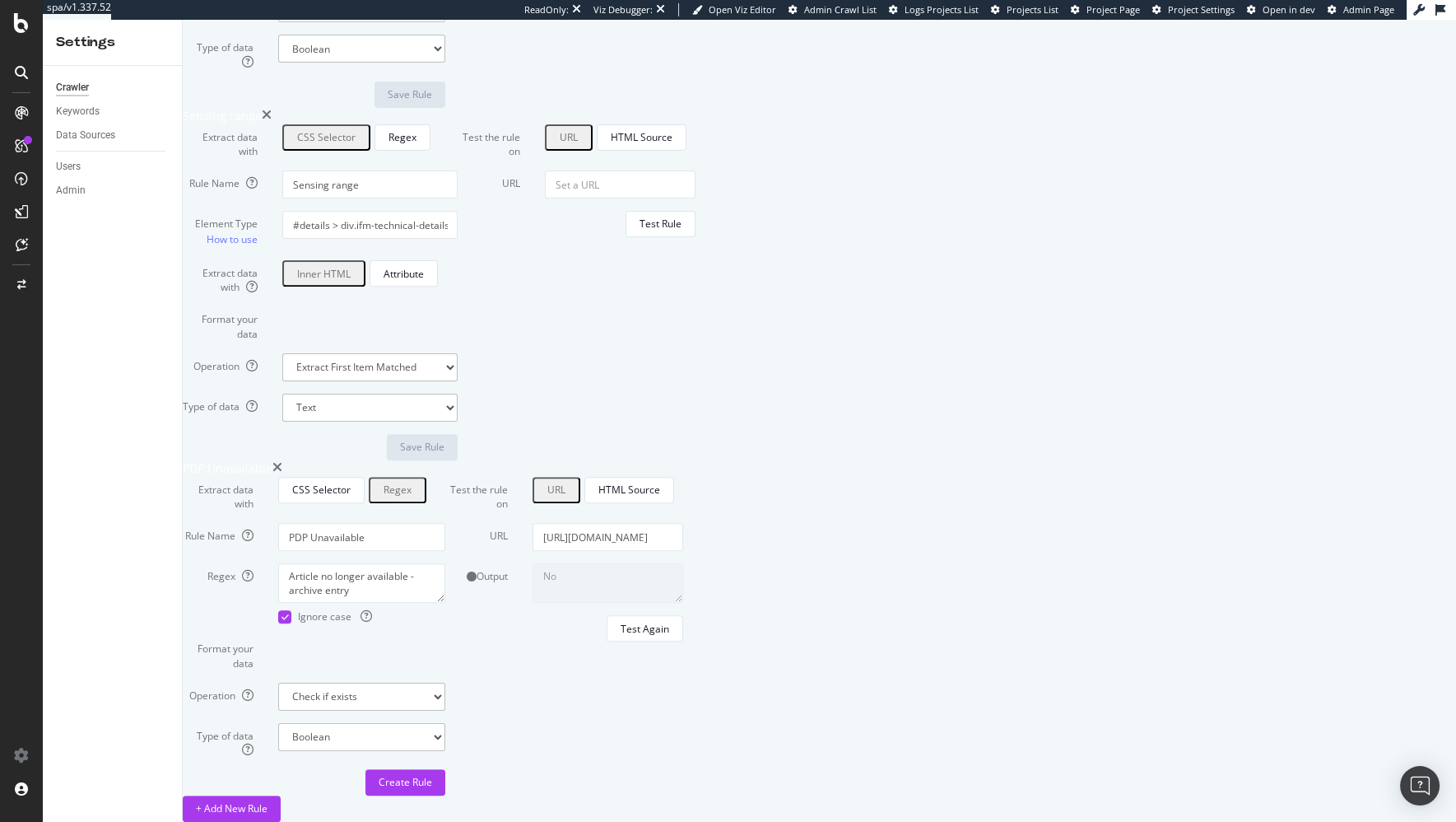
drag, startPoint x: 276, startPoint y: 351, endPoint x: 274, endPoint y: 369, distance: 18.1
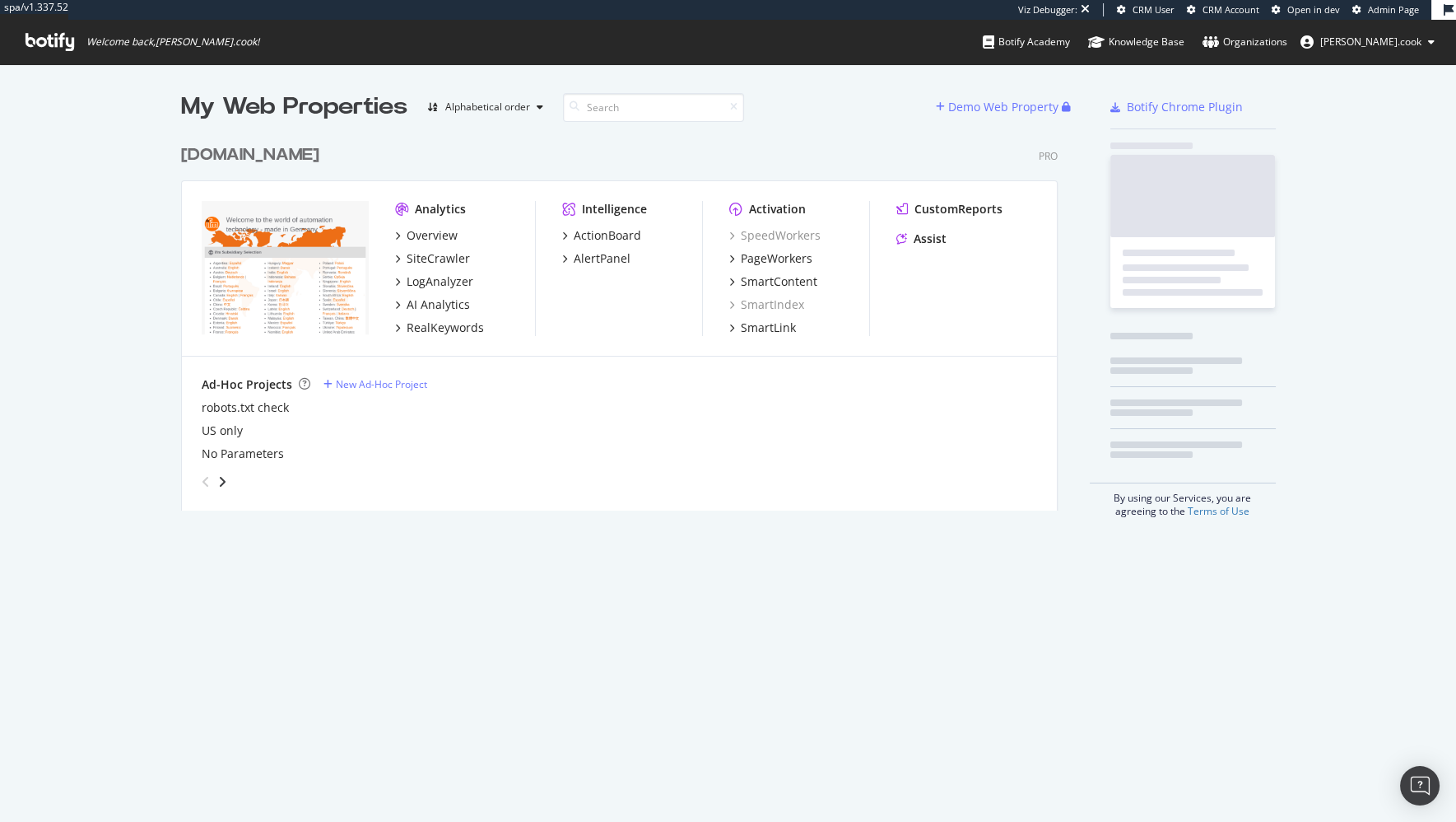
scroll to position [387, 890]
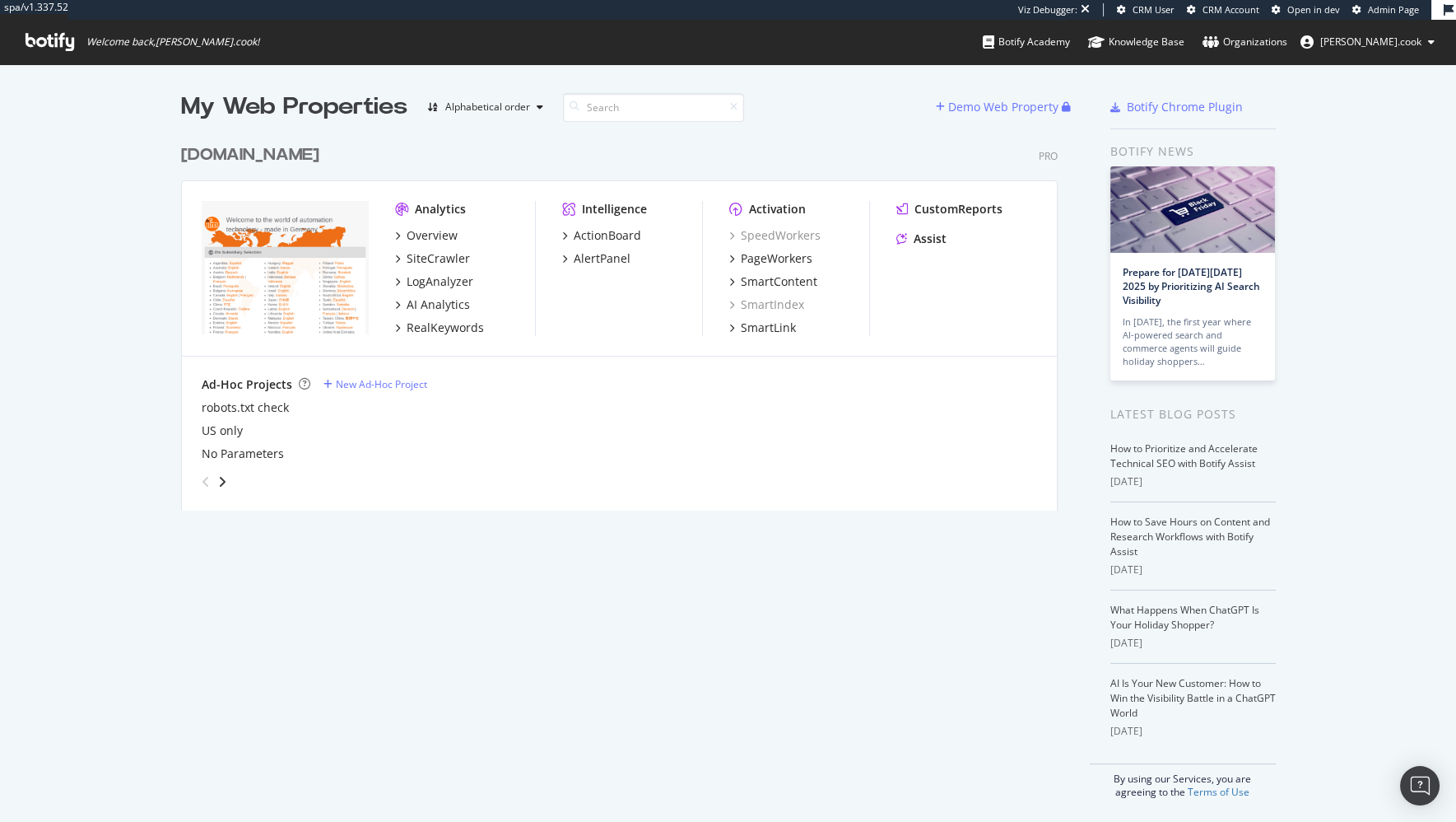
drag, startPoint x: 113, startPoint y: 391, endPoint x: 214, endPoint y: 394, distance: 101.0
click at [114, 392] on div "My Web Properties Alphabetical order Demo Web Property [DOMAIN_NAME] Pro Analyt…" at bounding box center [728, 444] width 1456 height 760
click at [353, 386] on div "New Ad-Hoc Project" at bounding box center [381, 384] width 91 height 14
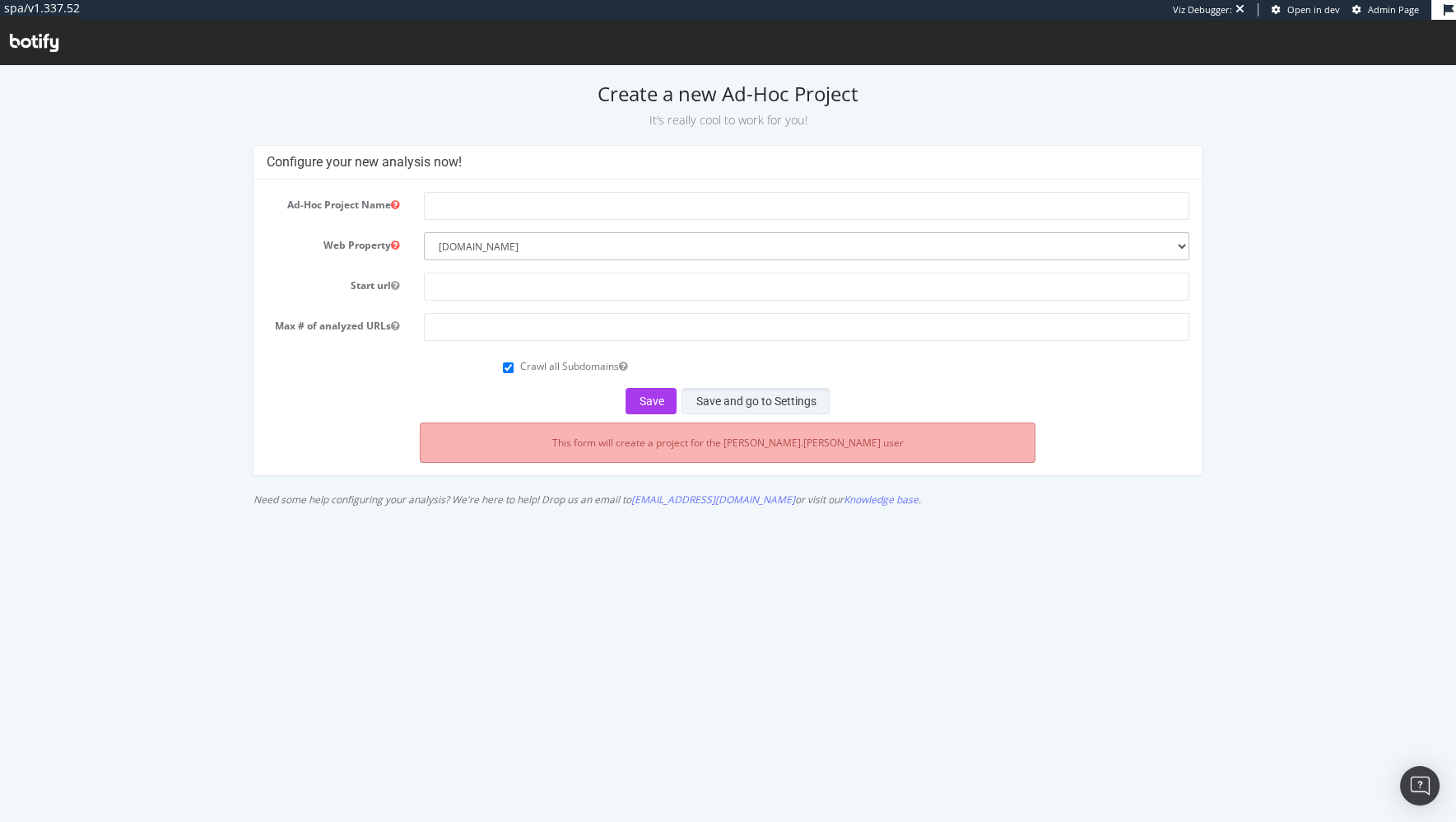
click at [741, 402] on button "Save and go to Settings" at bounding box center [755, 401] width 148 height 26
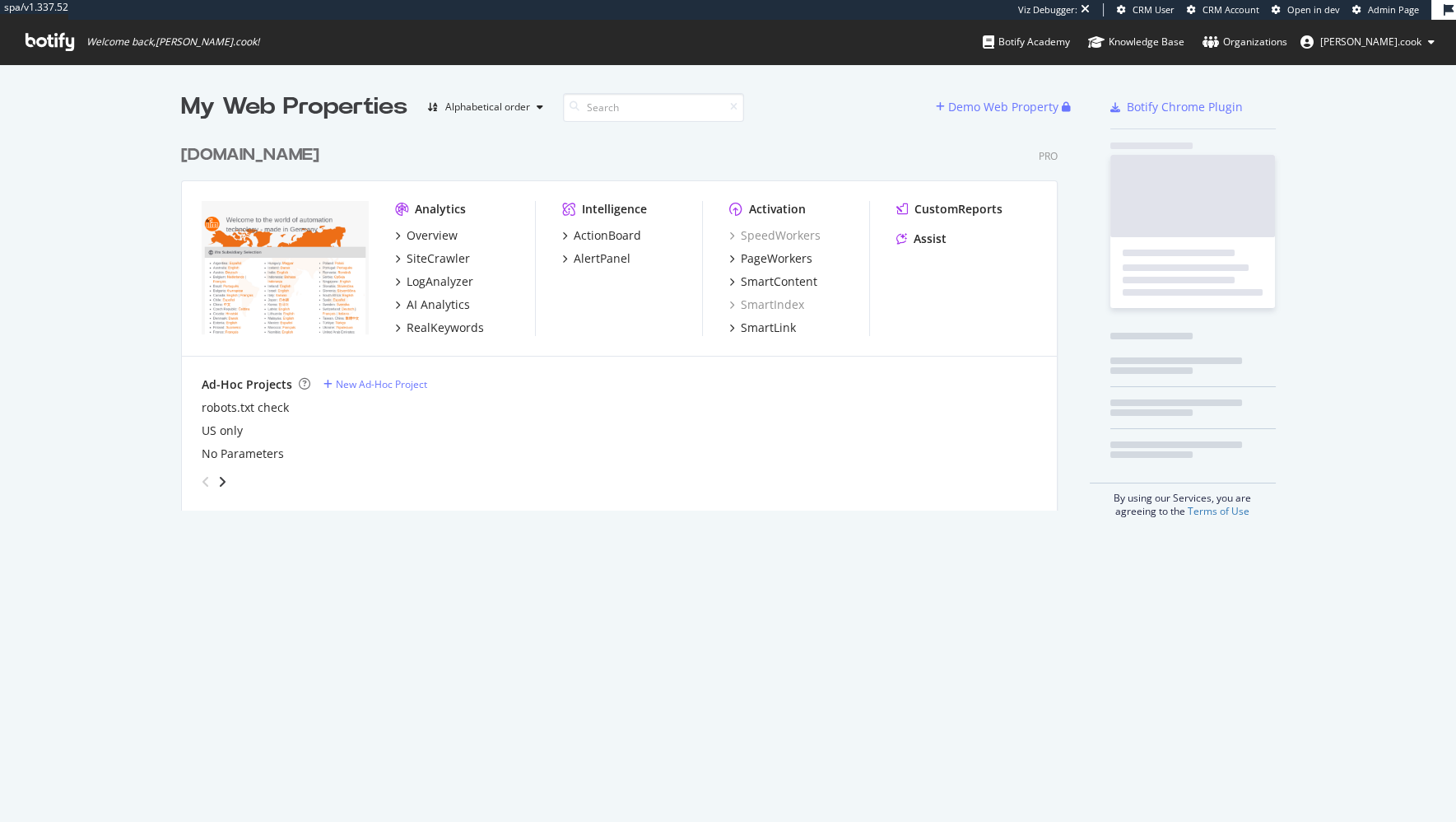
scroll to position [387, 890]
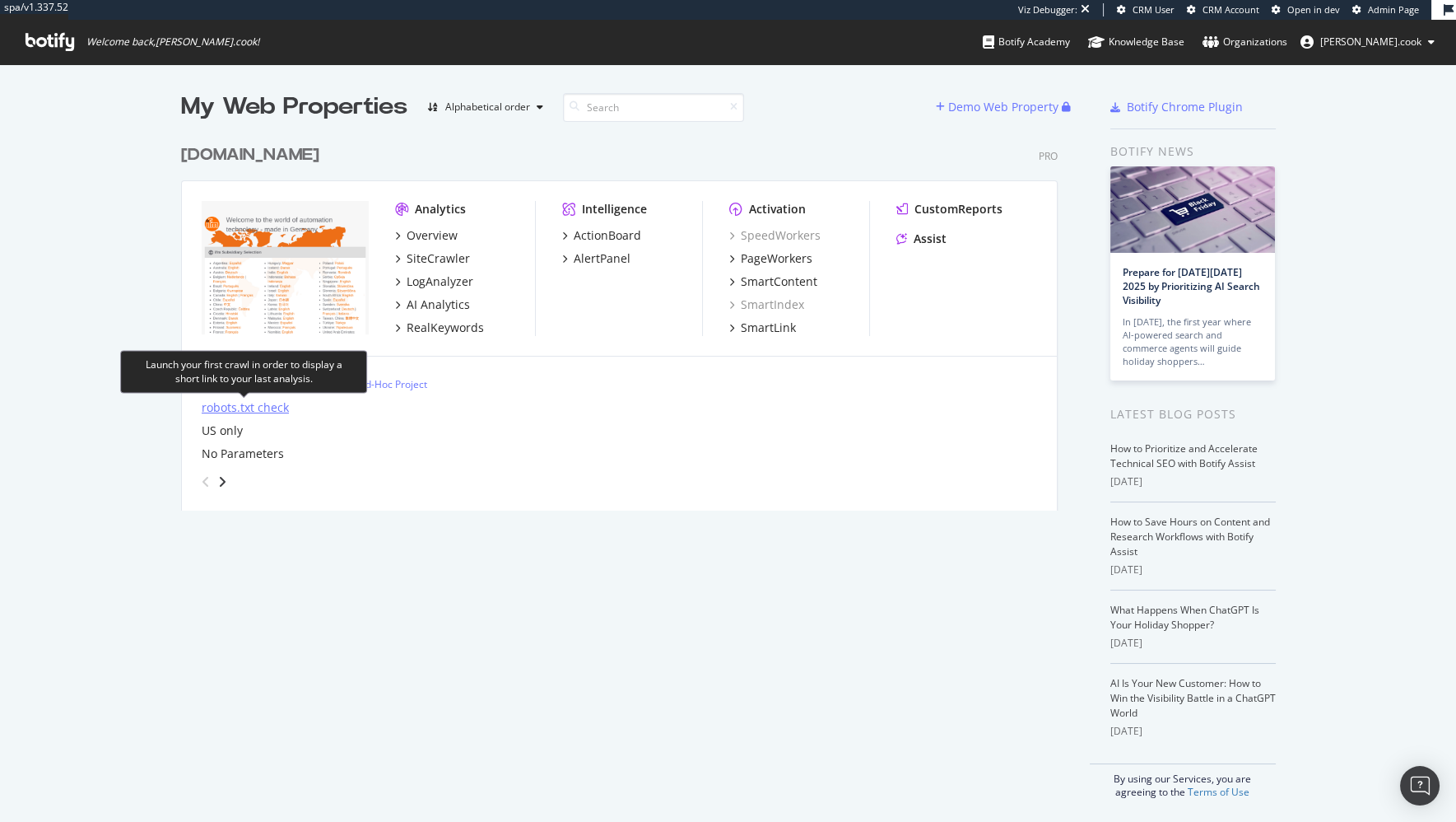
click at [247, 409] on div "robots.txt check" at bounding box center [245, 407] width 87 height 16
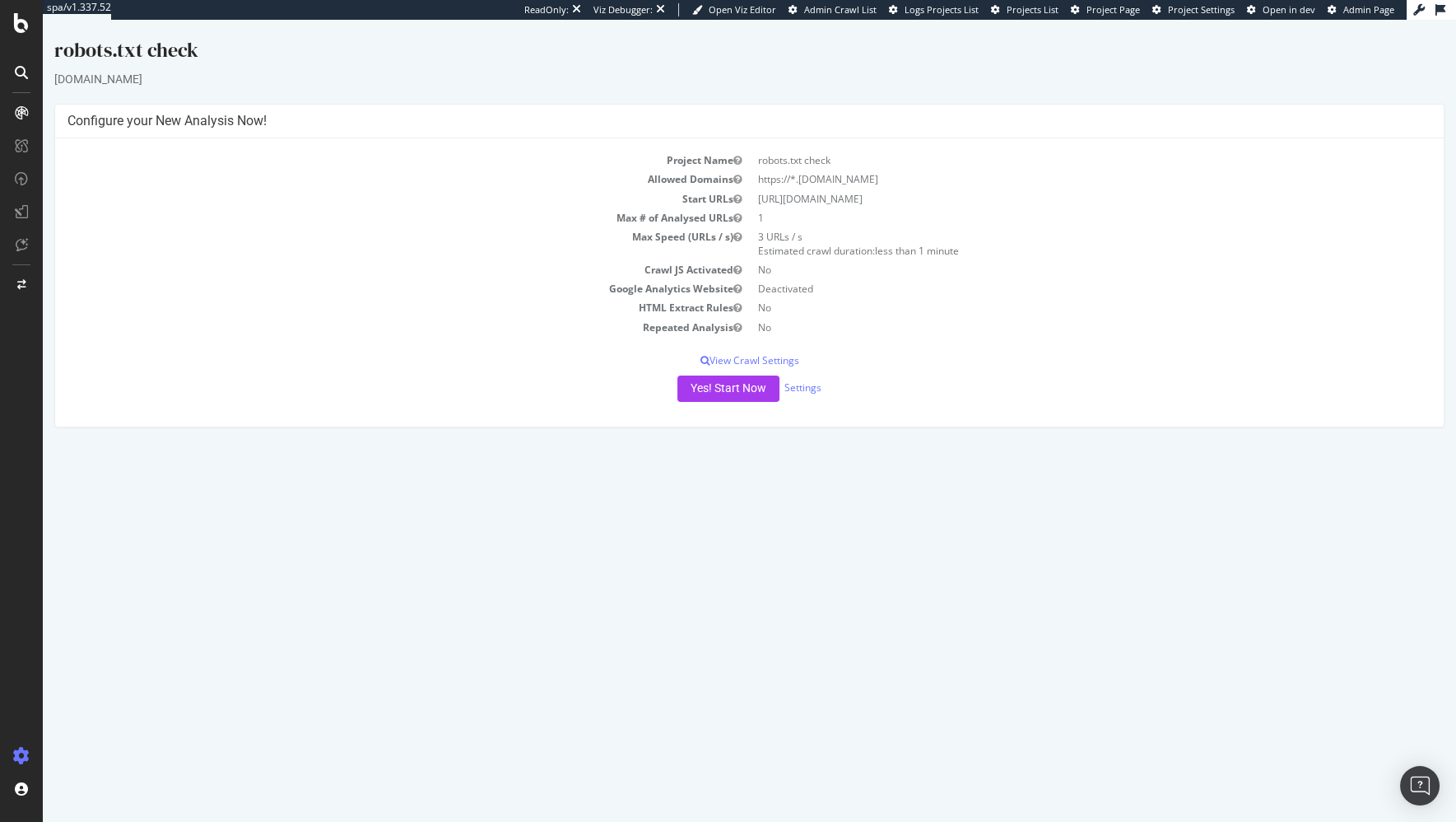
drag, startPoint x: 753, startPoint y: 490, endPoint x: 761, endPoint y: 472, distance: 19.7
click at [754, 443] on html "robots.txt check [DOMAIN_NAME] × × Configure your New Analysis Now! Project Nam…" at bounding box center [749, 232] width 1413 height 424
click at [798, 389] on link "Settings" at bounding box center [802, 387] width 37 height 14
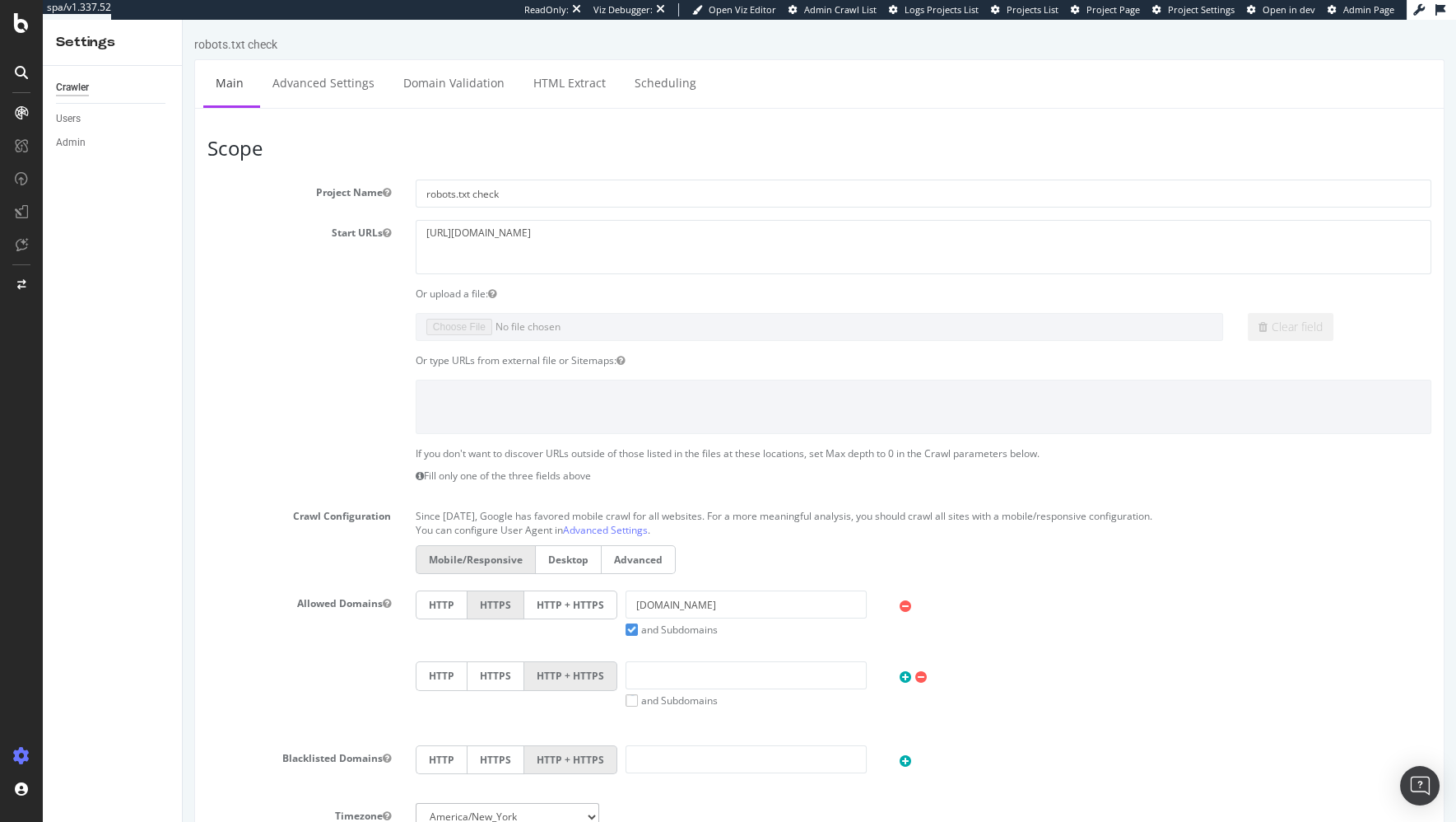
click at [272, 375] on section "Project Name robots.txt check Start URLs [URL][DOMAIN_NAME] Or upload a file: C…" at bounding box center [819, 518] width 1224 height 677
click at [318, 111] on div "Scope Project Name robots.txt check Start URLs [URL][DOMAIN_NAME] Or upload a f…" at bounding box center [819, 713] width 1250 height 1211
click at [324, 97] on link "Advanced Settings" at bounding box center [324, 82] width 126 height 45
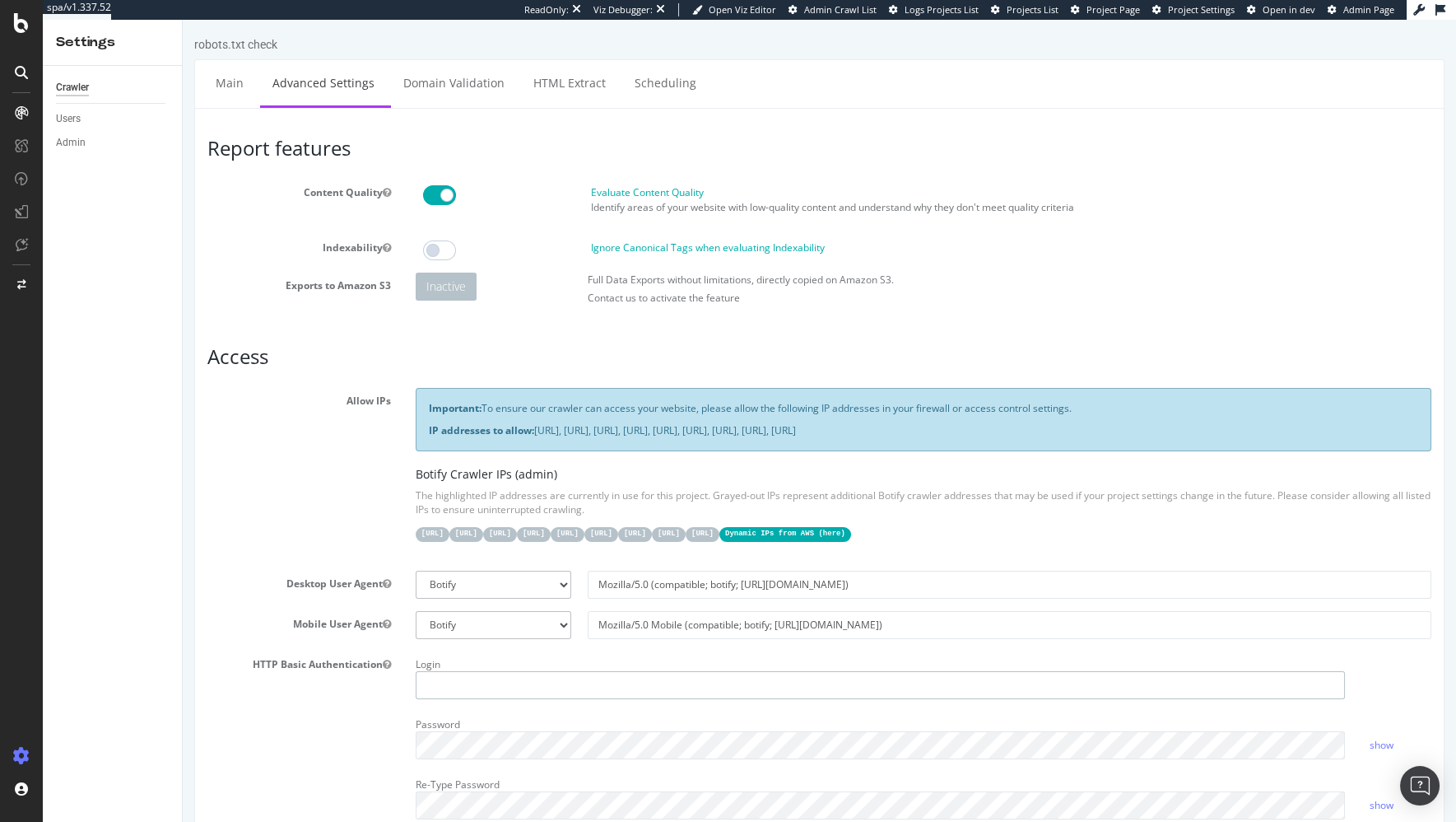
type input "[PERSON_NAME][EMAIL_ADDRESS][PERSON_NAME][DOMAIN_NAME]"
click at [306, 490] on div "Allow IPs Important: To ensure our crawler can access your website, please allo…" at bounding box center [819, 473] width 1248 height 170
click at [243, 75] on link "Main" at bounding box center [230, 82] width 53 height 45
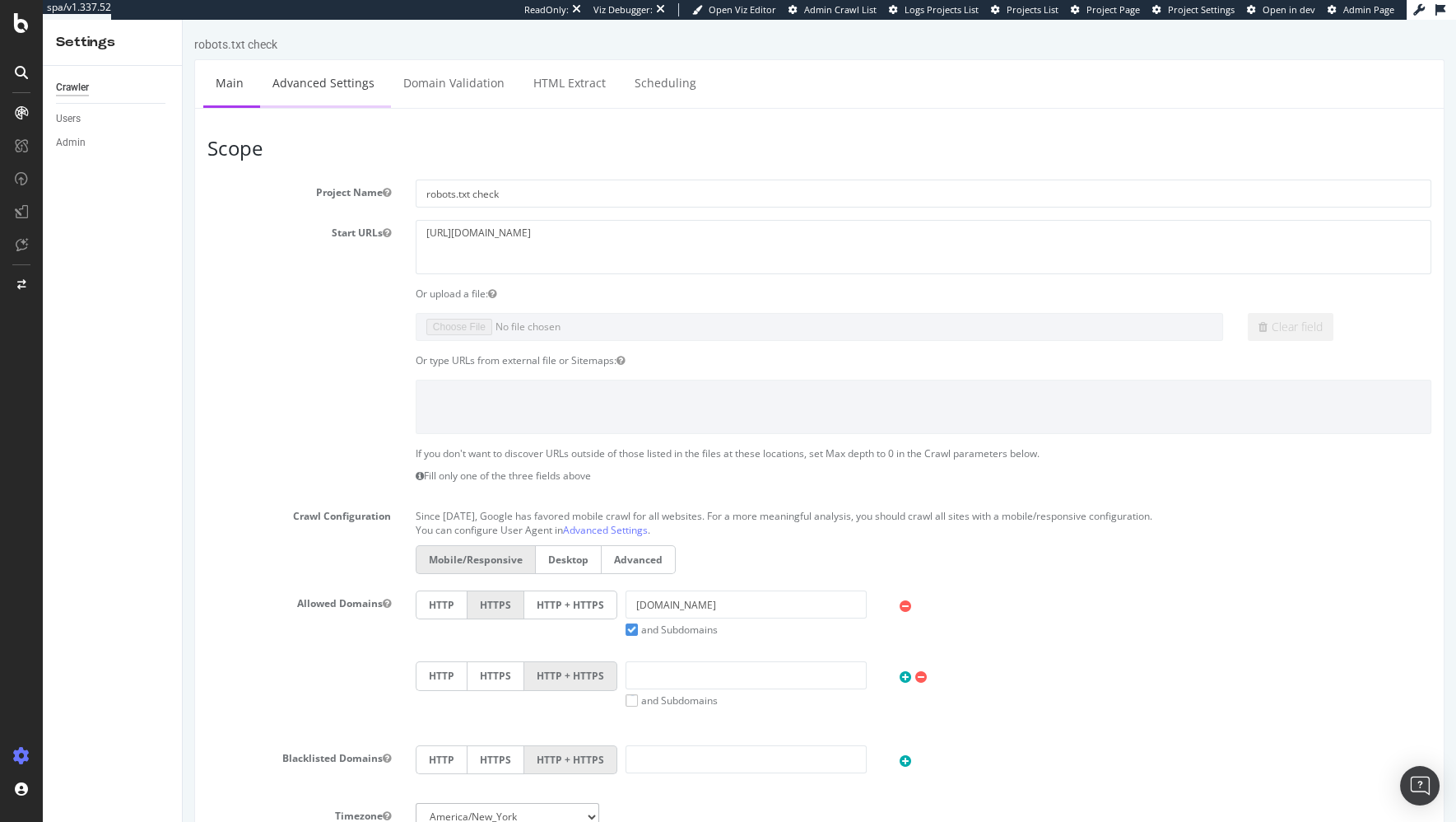
click at [322, 75] on link "Advanced Settings" at bounding box center [324, 82] width 126 height 45
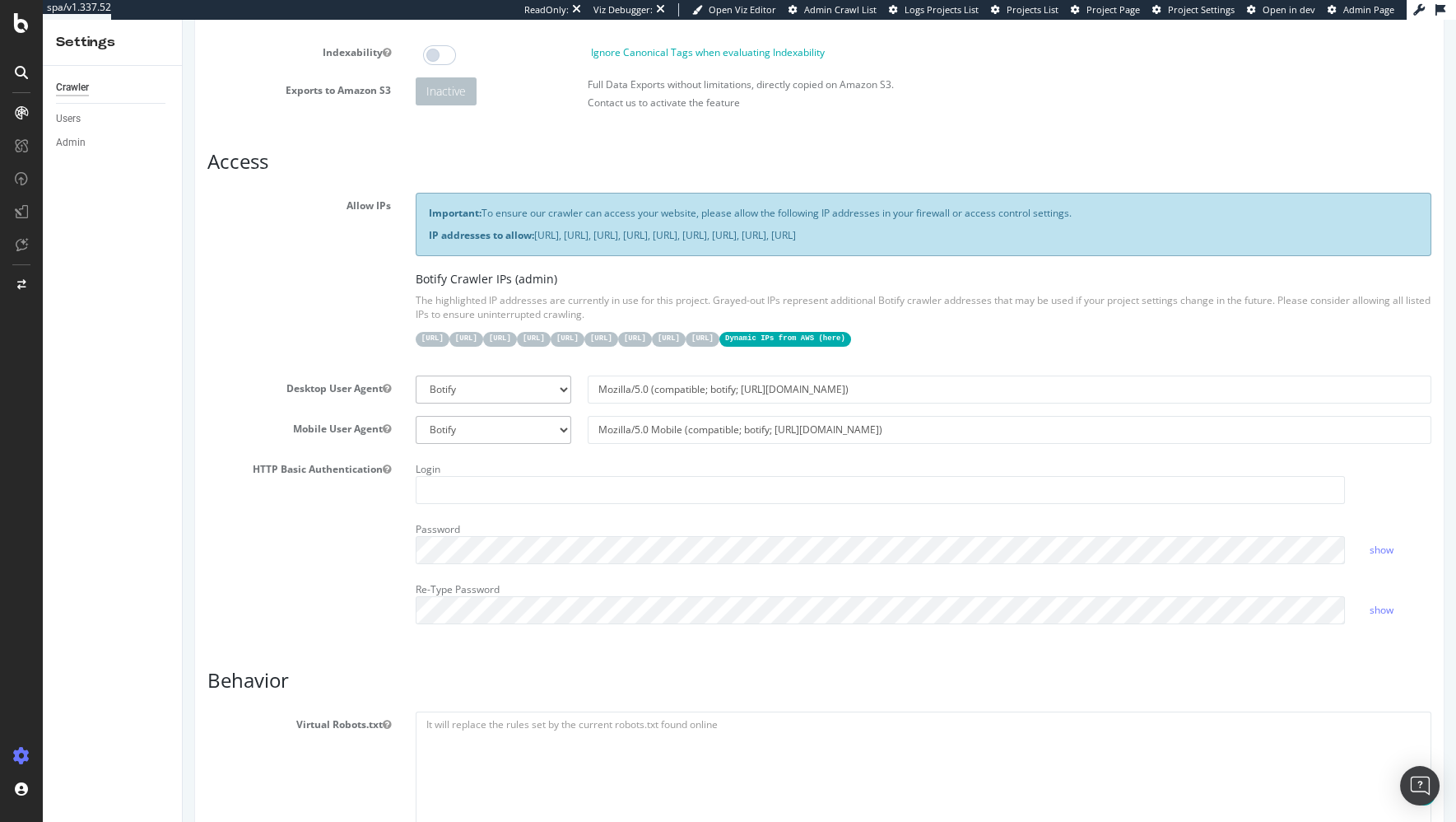
scroll to position [297, 0]
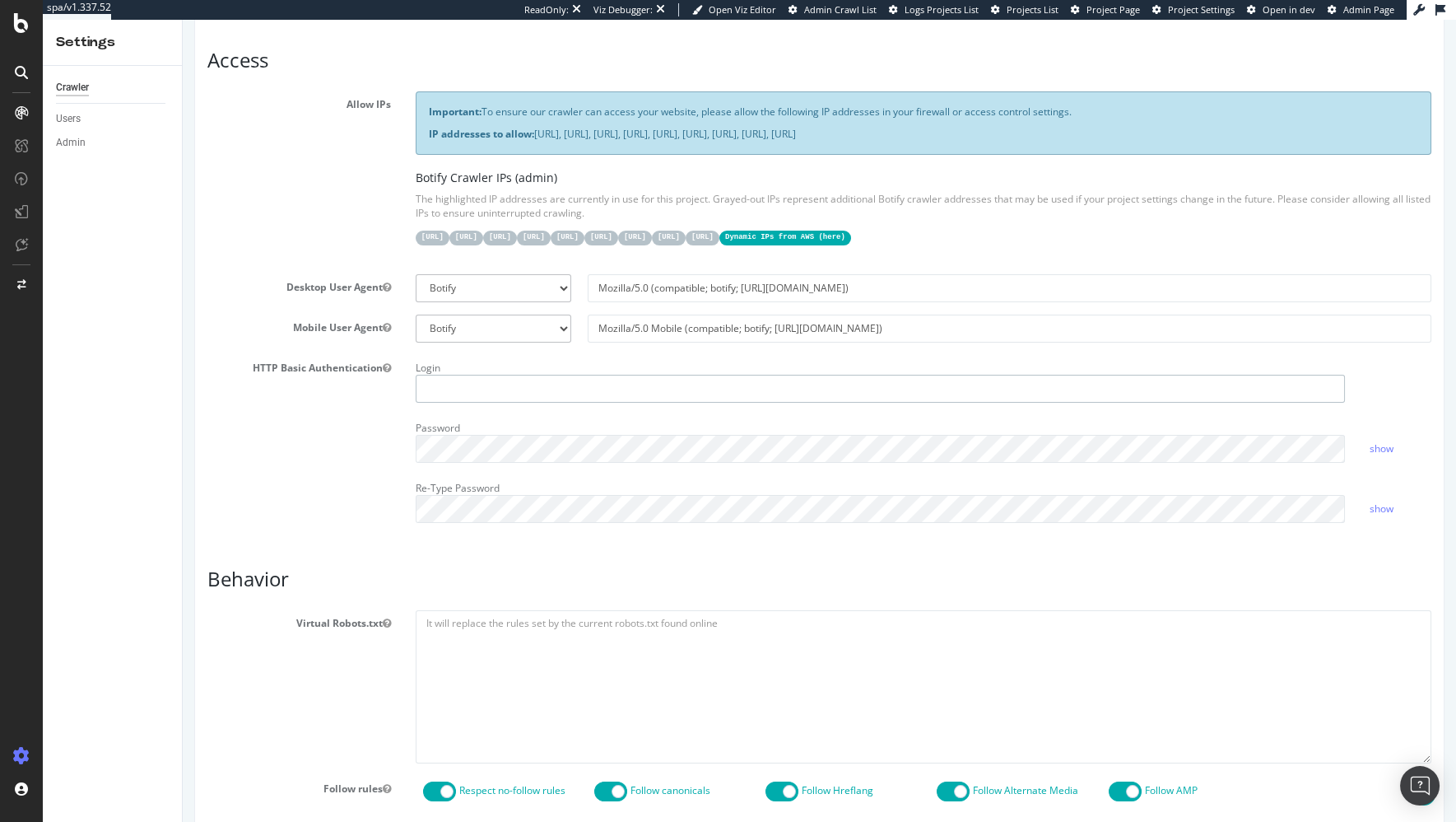
type input "[PERSON_NAME][EMAIL_ADDRESS][PERSON_NAME][DOMAIN_NAME]"
click at [738, 283] on input "Mozilla/5.0 (compatible; botify; [URL][DOMAIN_NAME])" at bounding box center [1009, 288] width 844 height 28
click at [739, 283] on input "Mozilla/5.0 (compatible; botify; [URL][DOMAIN_NAME])" at bounding box center [1009, 288] width 844 height 28
click at [477, 283] on select "Botify Googlebot Chrome Firefox Edge Custom" at bounding box center [494, 288] width 155 height 28
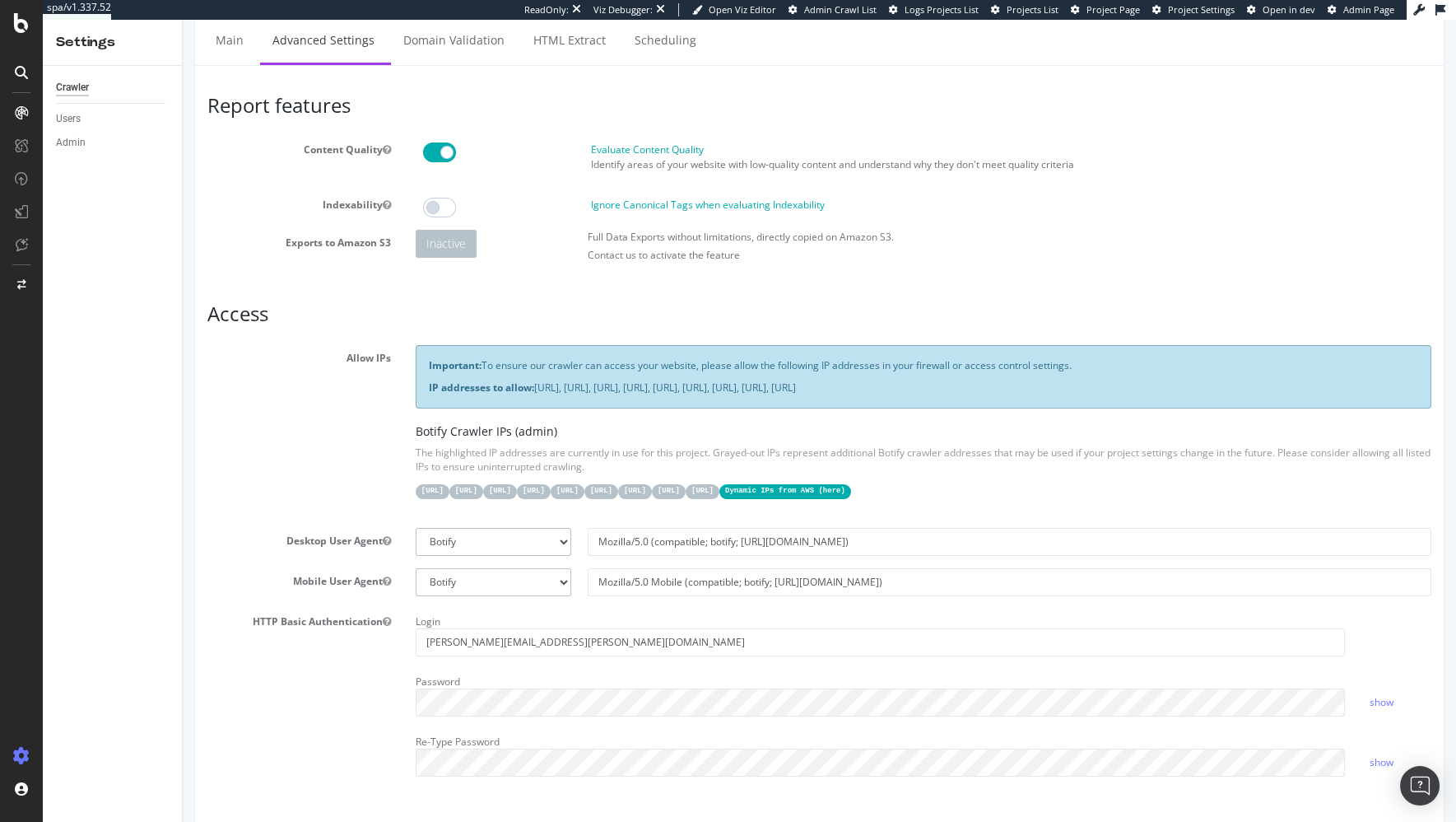
scroll to position [0, 0]
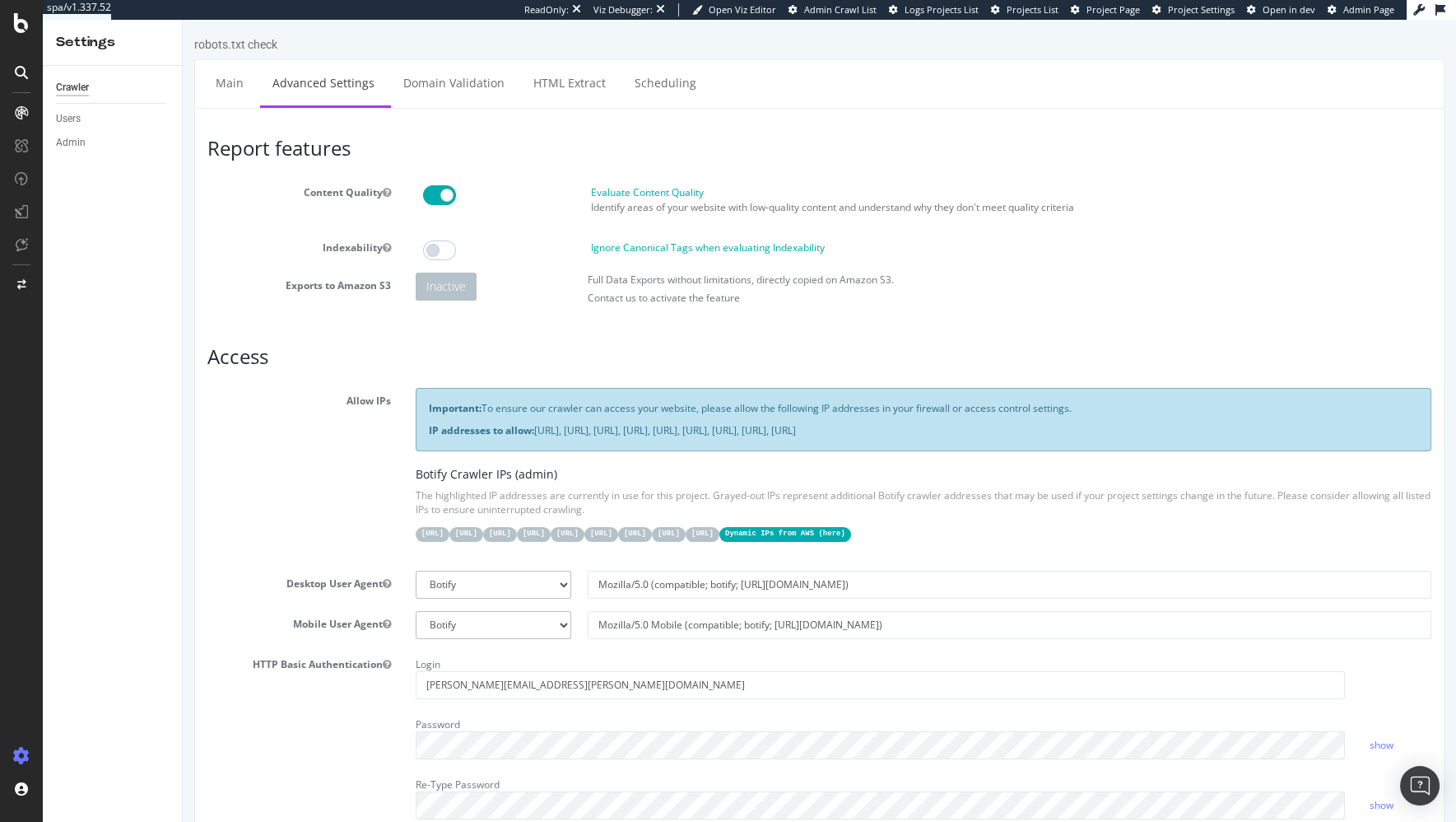
click at [230, 427] on div "Allow IPs Important: To ensure our crawler can access your website, please allo…" at bounding box center [819, 473] width 1248 height 170
click at [231, 91] on link "Main" at bounding box center [230, 82] width 53 height 45
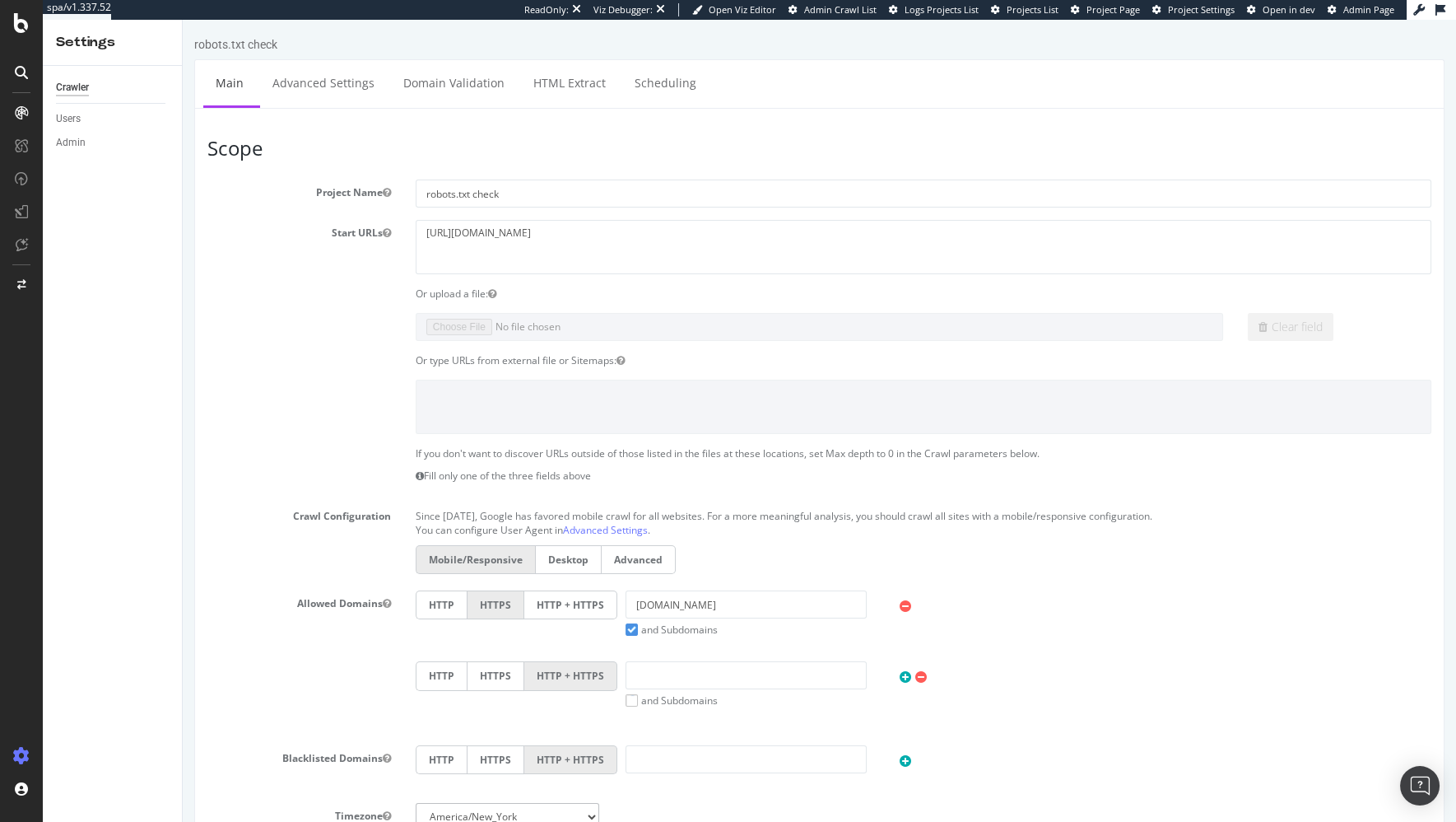
click at [293, 228] on label "Start URLs" at bounding box center [299, 229] width 208 height 20
click at [383, 228] on button "Start URLs" at bounding box center [387, 232] width 9 height 14
click at [18, 24] on icon at bounding box center [20, 22] width 15 height 20
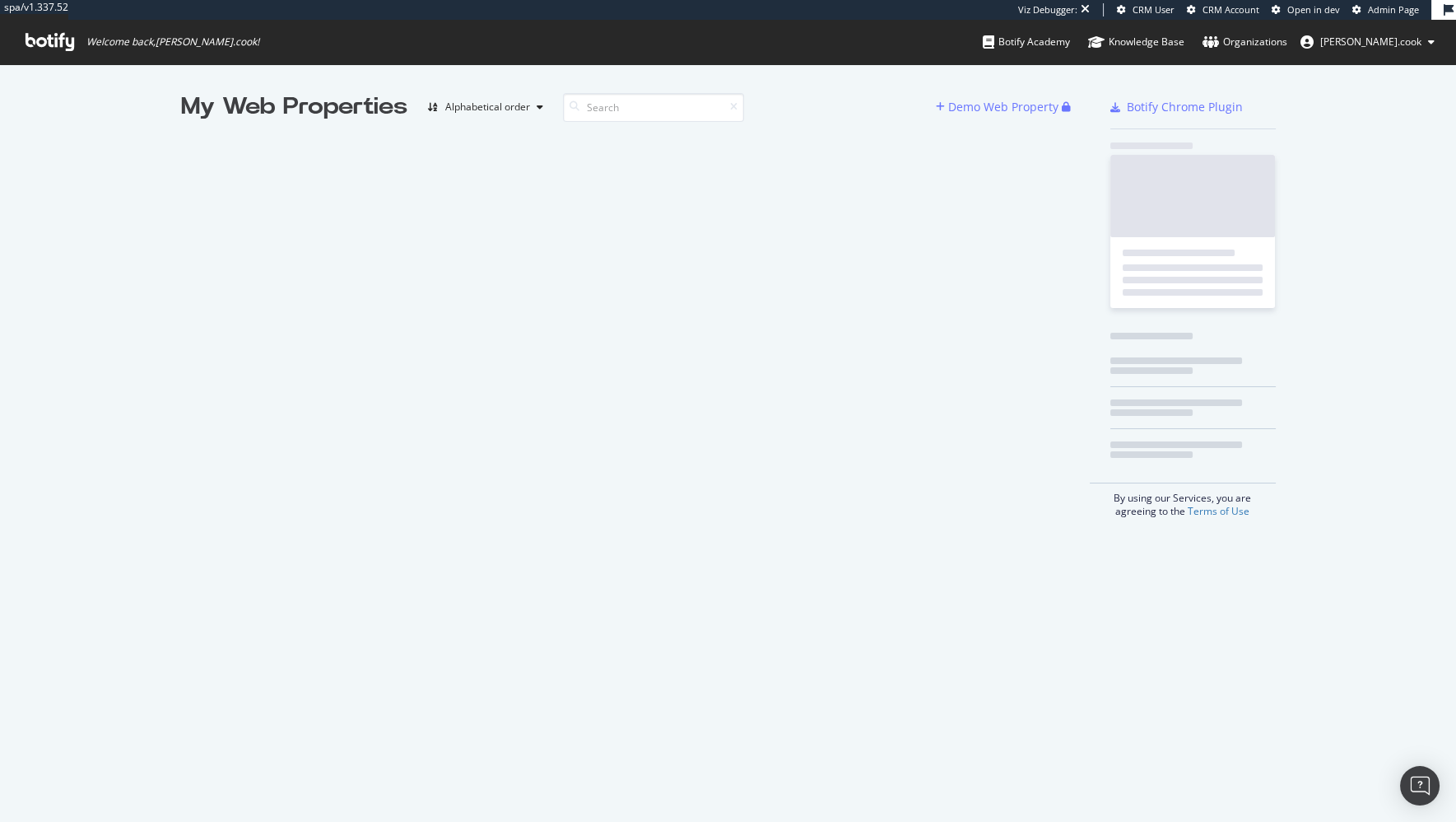
scroll to position [821, 1455]
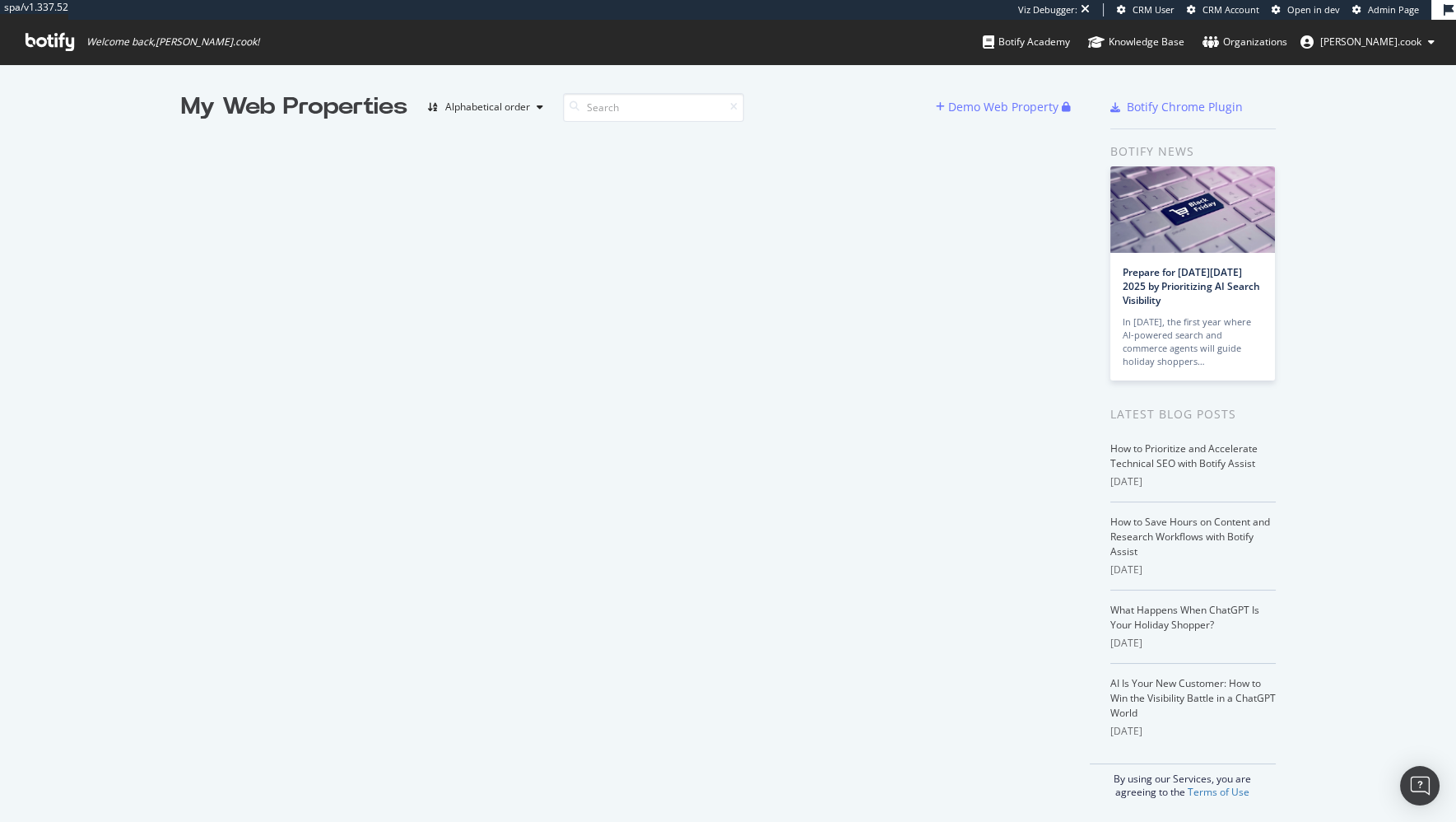
drag, startPoint x: 114, startPoint y: 223, endPoint x: 223, endPoint y: 18, distance: 232.2
click at [114, 222] on div "My Web Properties Alphabetical order Demo Web Property Botify Chrome Plugin Bot…" at bounding box center [728, 444] width 1456 height 760
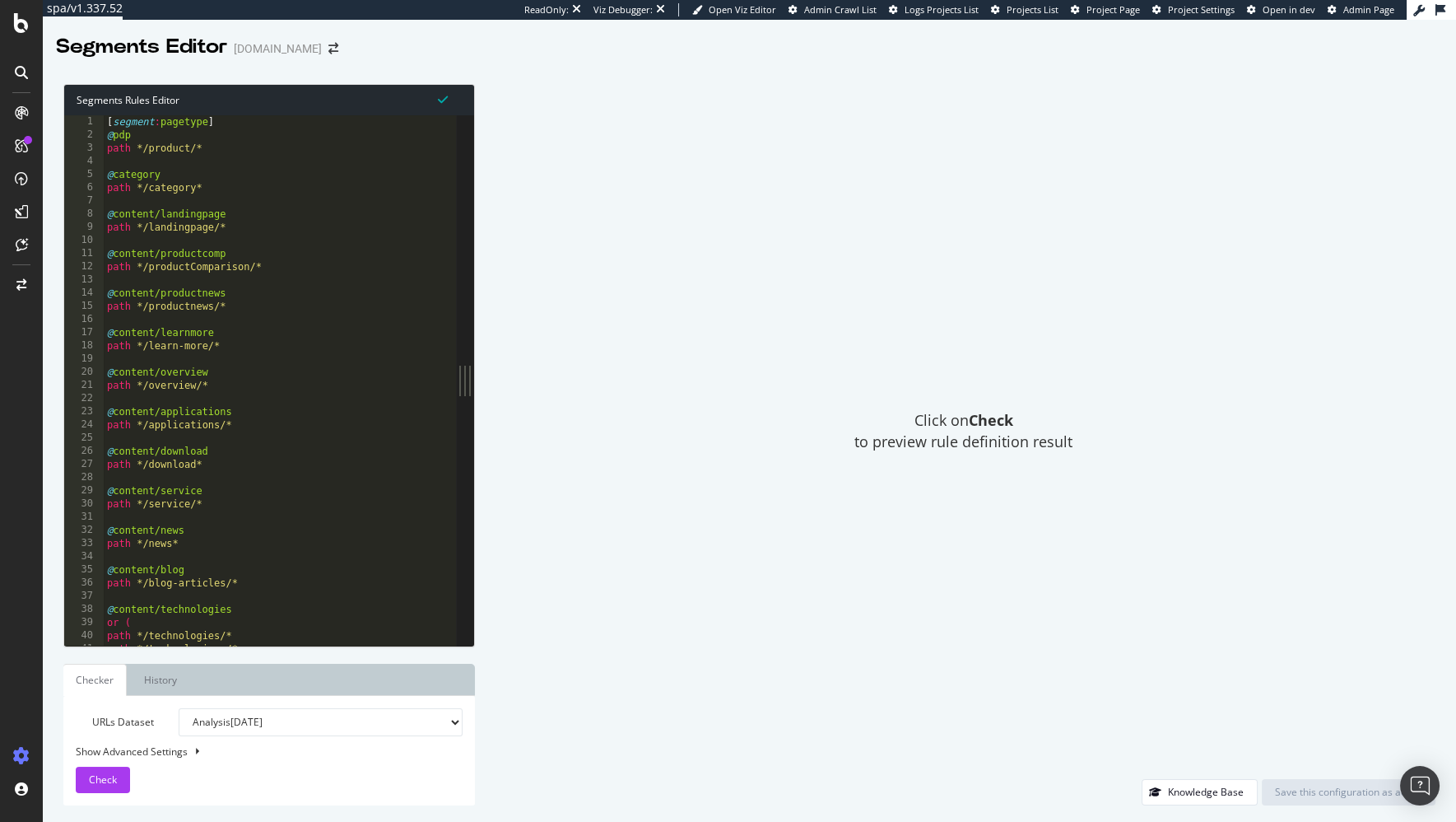
click at [577, 406] on div "Click on Check to preview rule definition result" at bounding box center [962, 431] width 944 height 695
type textarea "@category"
click at [329, 174] on div "[ segment : pagetype ] @ pdp path */product/* @ category path */category* @ con…" at bounding box center [583, 394] width 961 height 558
click at [338, 159] on div "[ segment : pagetype ] @ pdp path */product/* @ category path */category* @ con…" at bounding box center [583, 394] width 961 height 558
click at [600, 461] on div "Click on Check to preview rule definition result" at bounding box center [962, 431] width 944 height 695
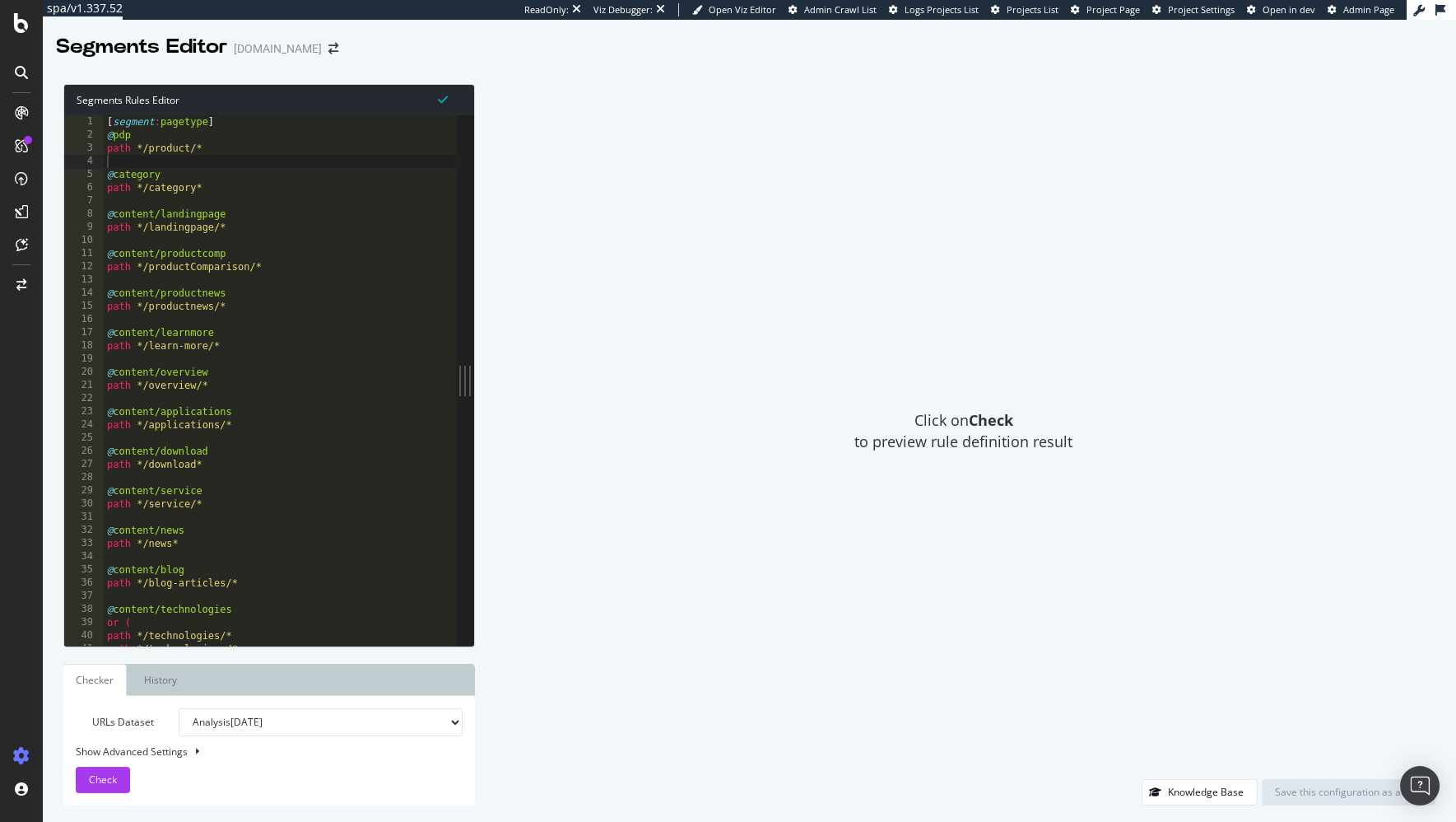
click at [601, 461] on div "Click on Check to preview rule definition result" at bounding box center [962, 431] width 944 height 695
click at [558, 426] on div "Click on Check to preview rule definition result" at bounding box center [962, 431] width 944 height 695
click at [607, 358] on div "Click on Check to preview rule definition result" at bounding box center [962, 431] width 944 height 695
click at [679, 198] on div "Click on Check to preview rule definition result" at bounding box center [962, 431] width 944 height 695
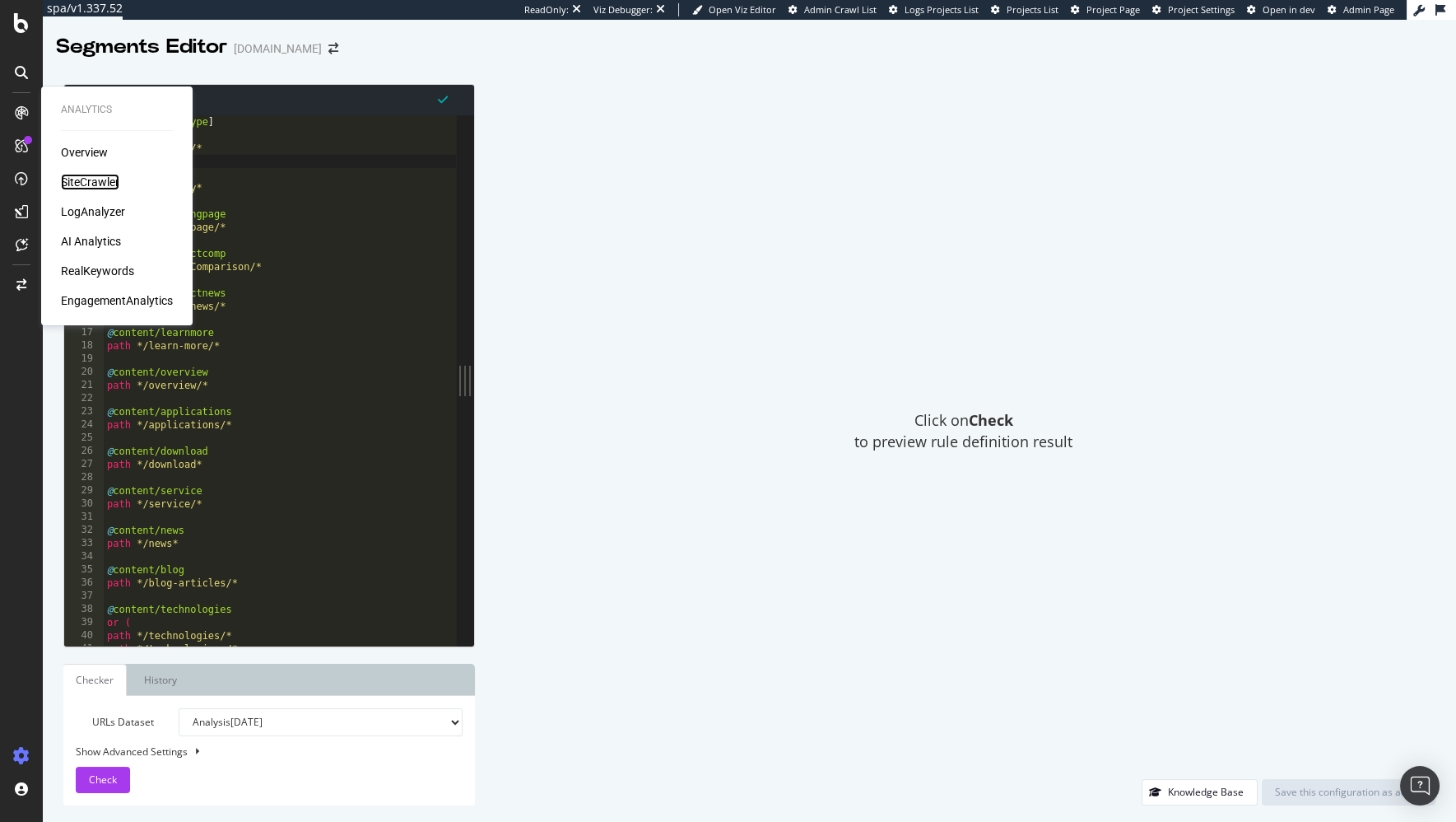
click at [96, 181] on div "SiteCrawler" at bounding box center [90, 181] width 58 height 16
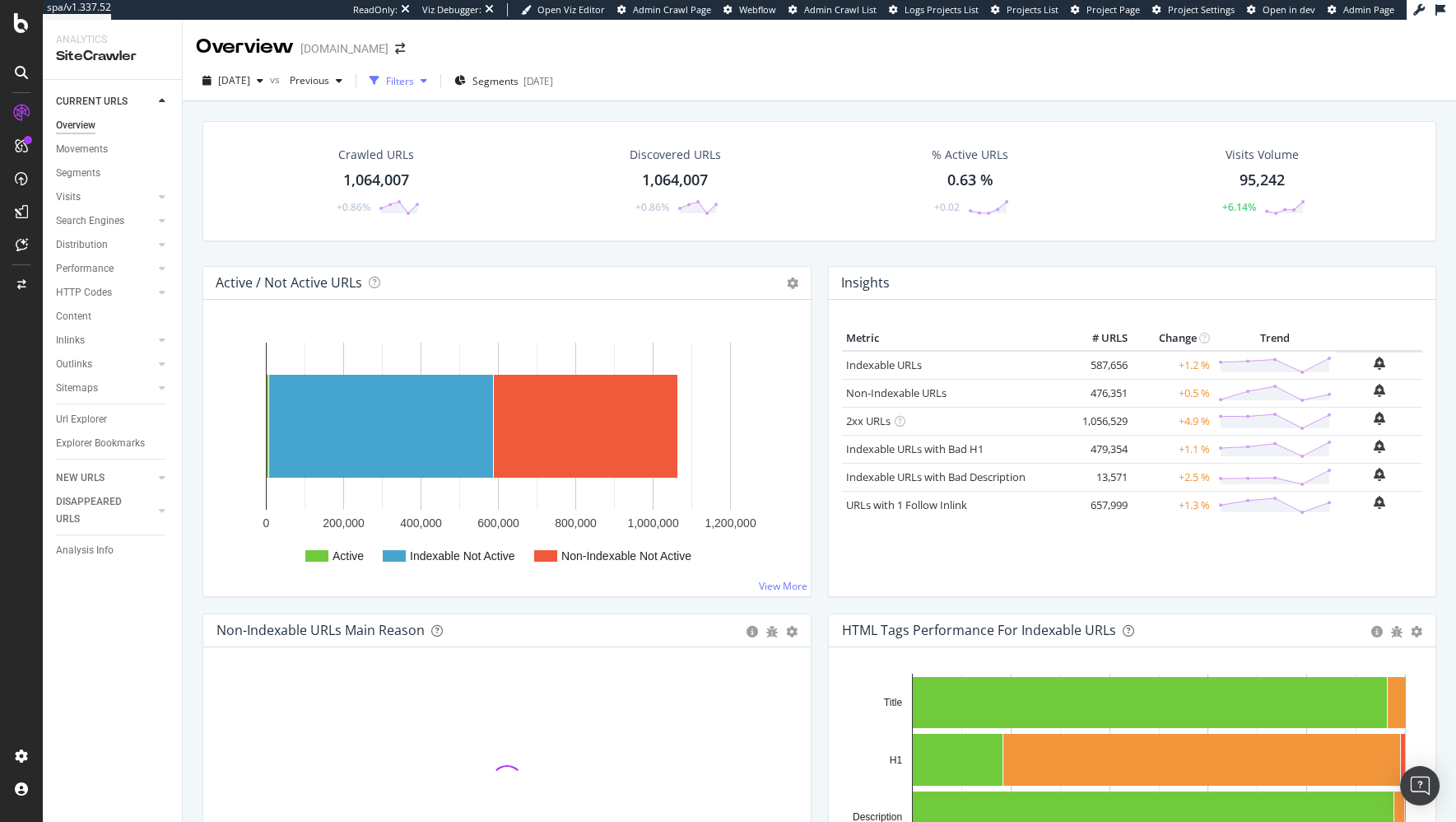
click at [414, 82] on div "Filters" at bounding box center [400, 81] width 28 height 14
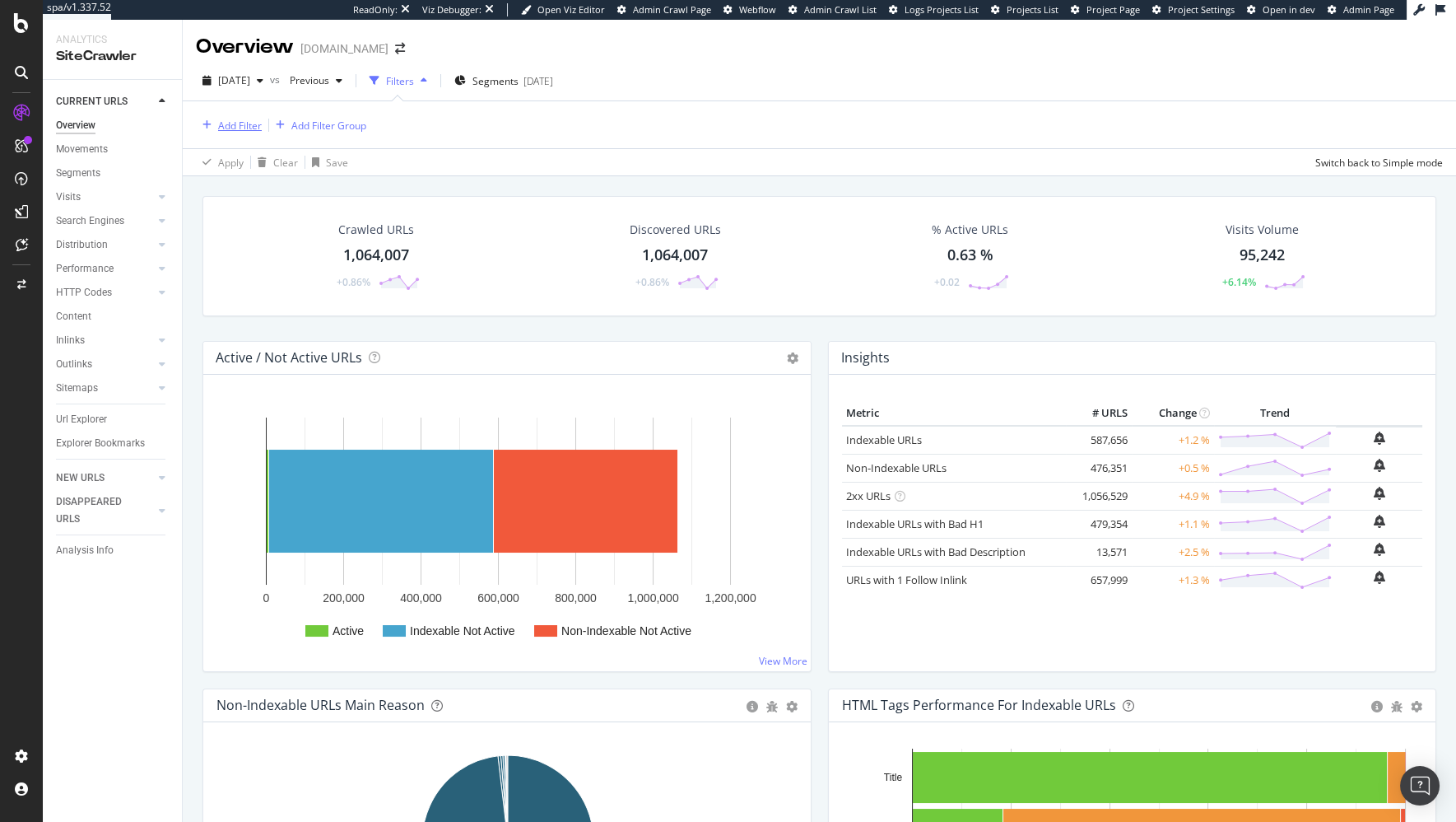
click at [250, 125] on div "Add Filter" at bounding box center [239, 126] width 44 height 14
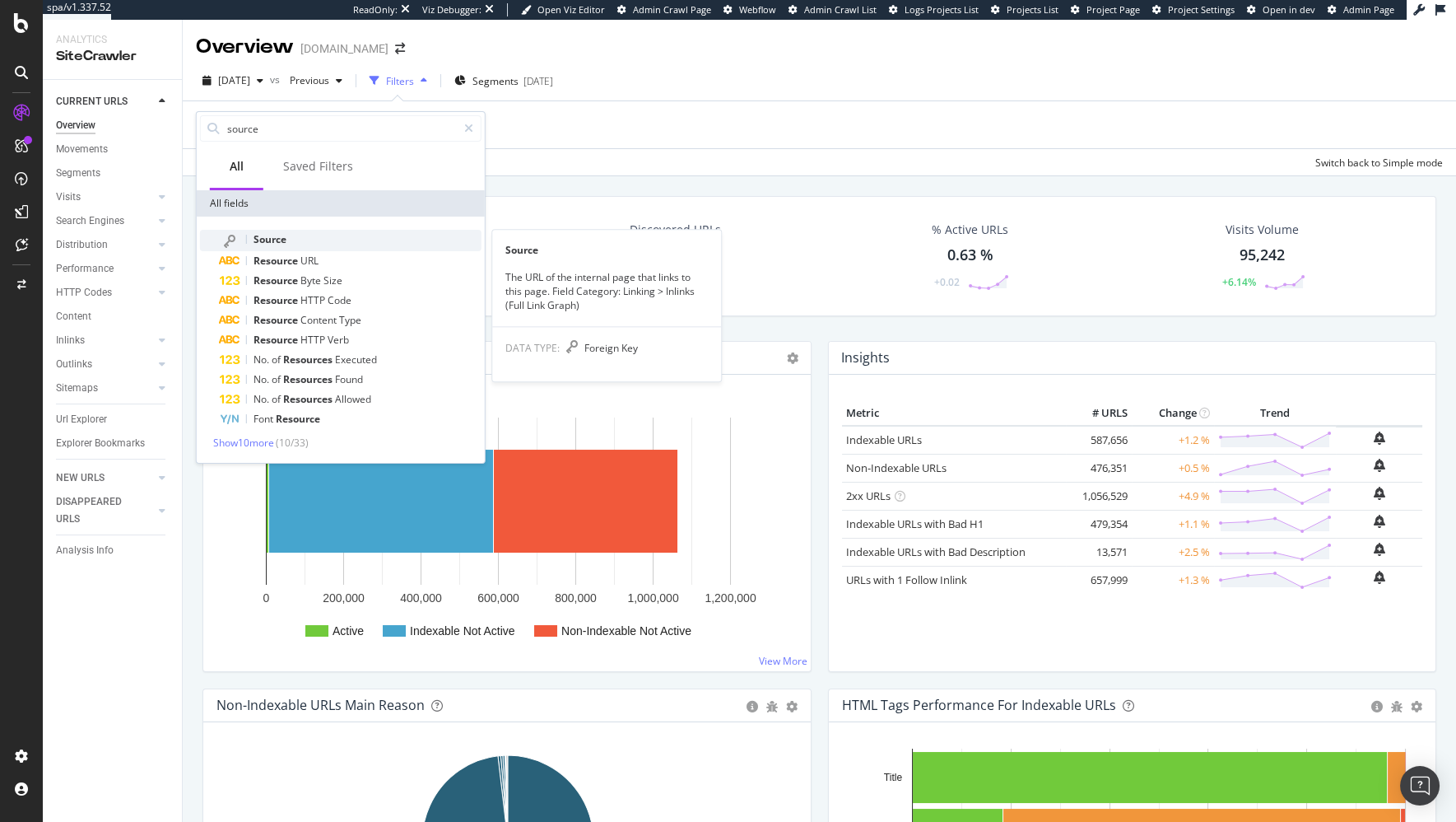
type input "source"
click at [348, 241] on div "Source" at bounding box center [350, 240] width 261 height 21
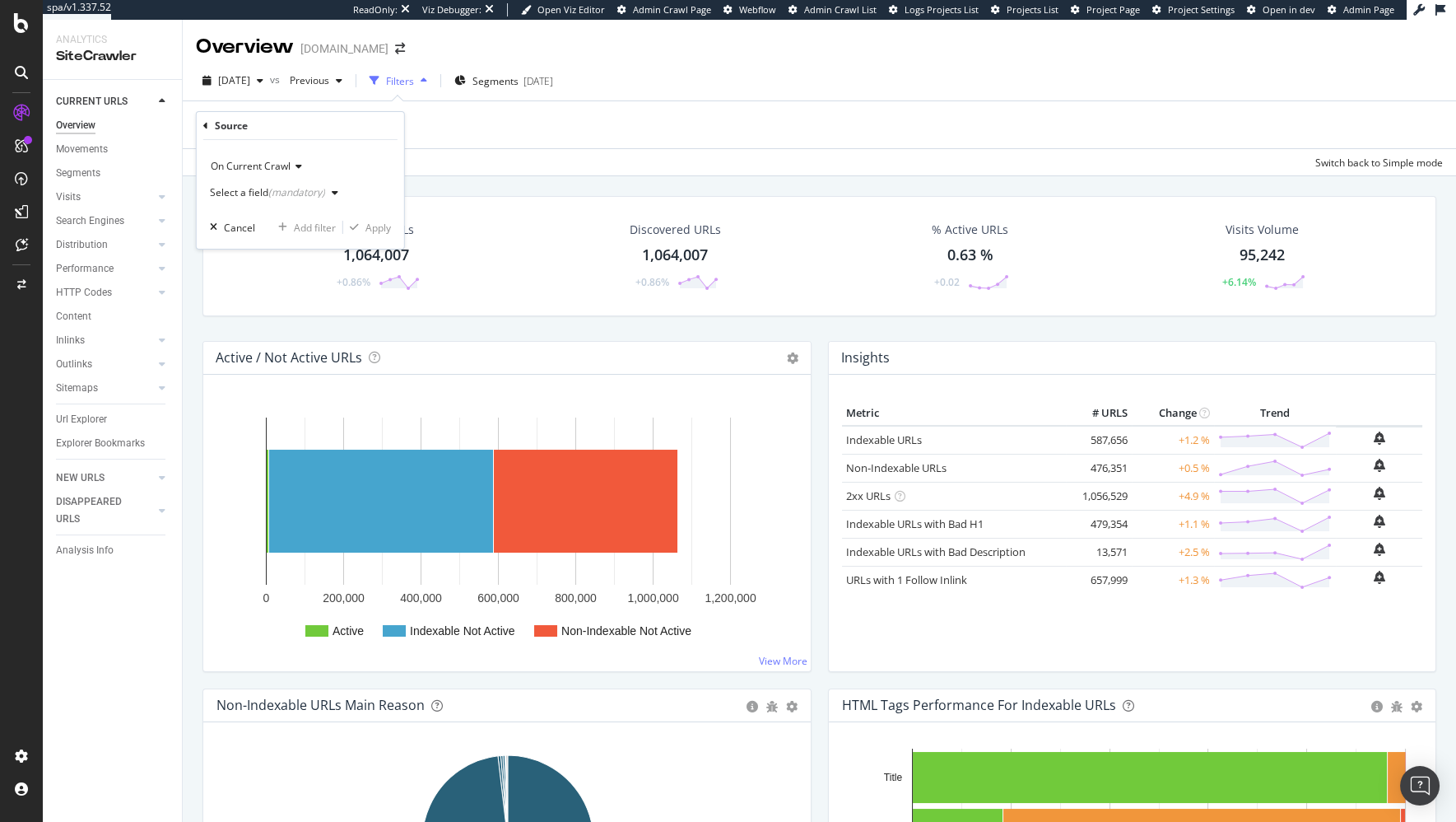
click at [245, 189] on div "Select a field (mandatory)" at bounding box center [267, 193] width 115 height 10
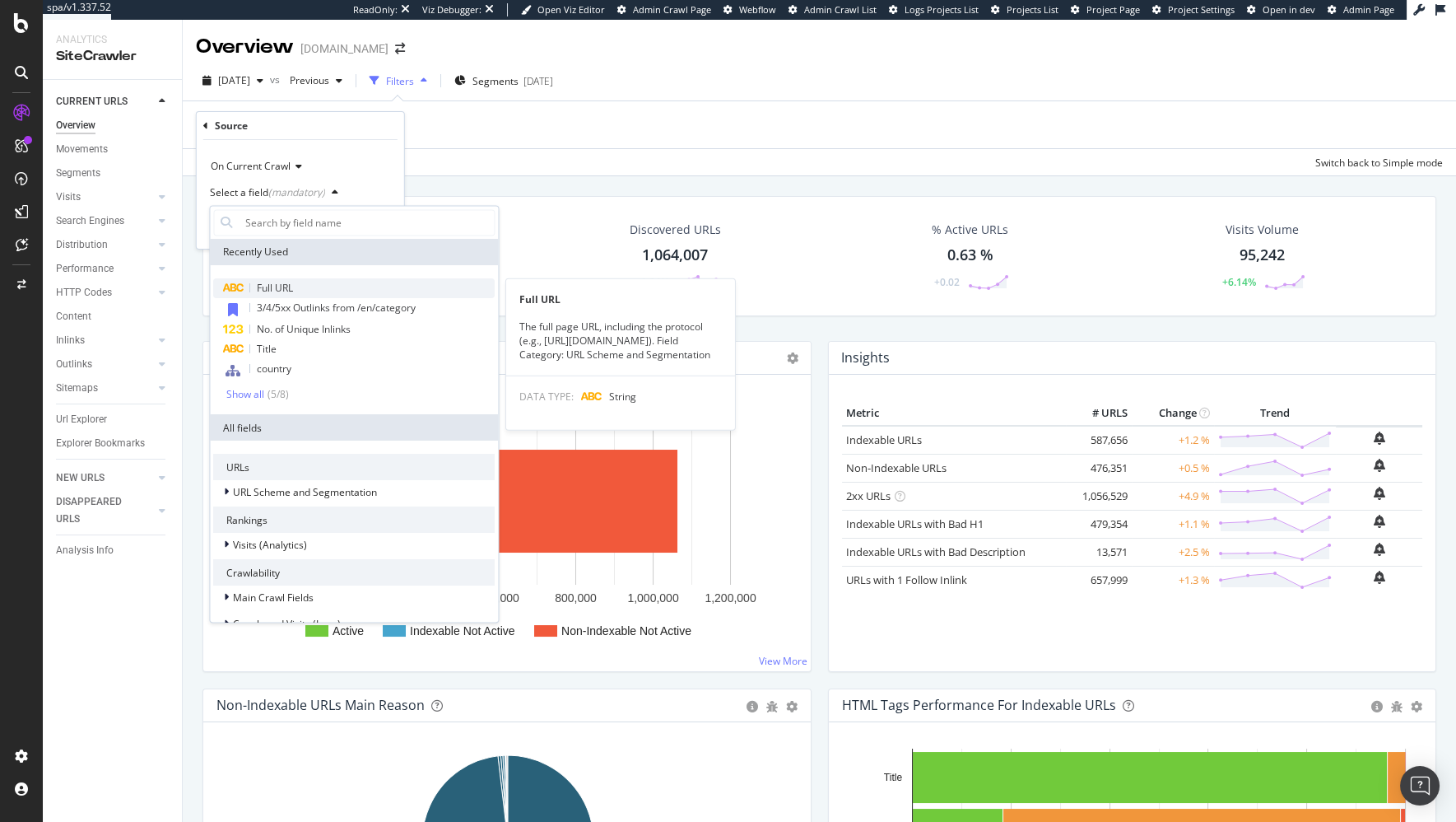
click at [289, 290] on span "Full URL" at bounding box center [275, 288] width 36 height 14
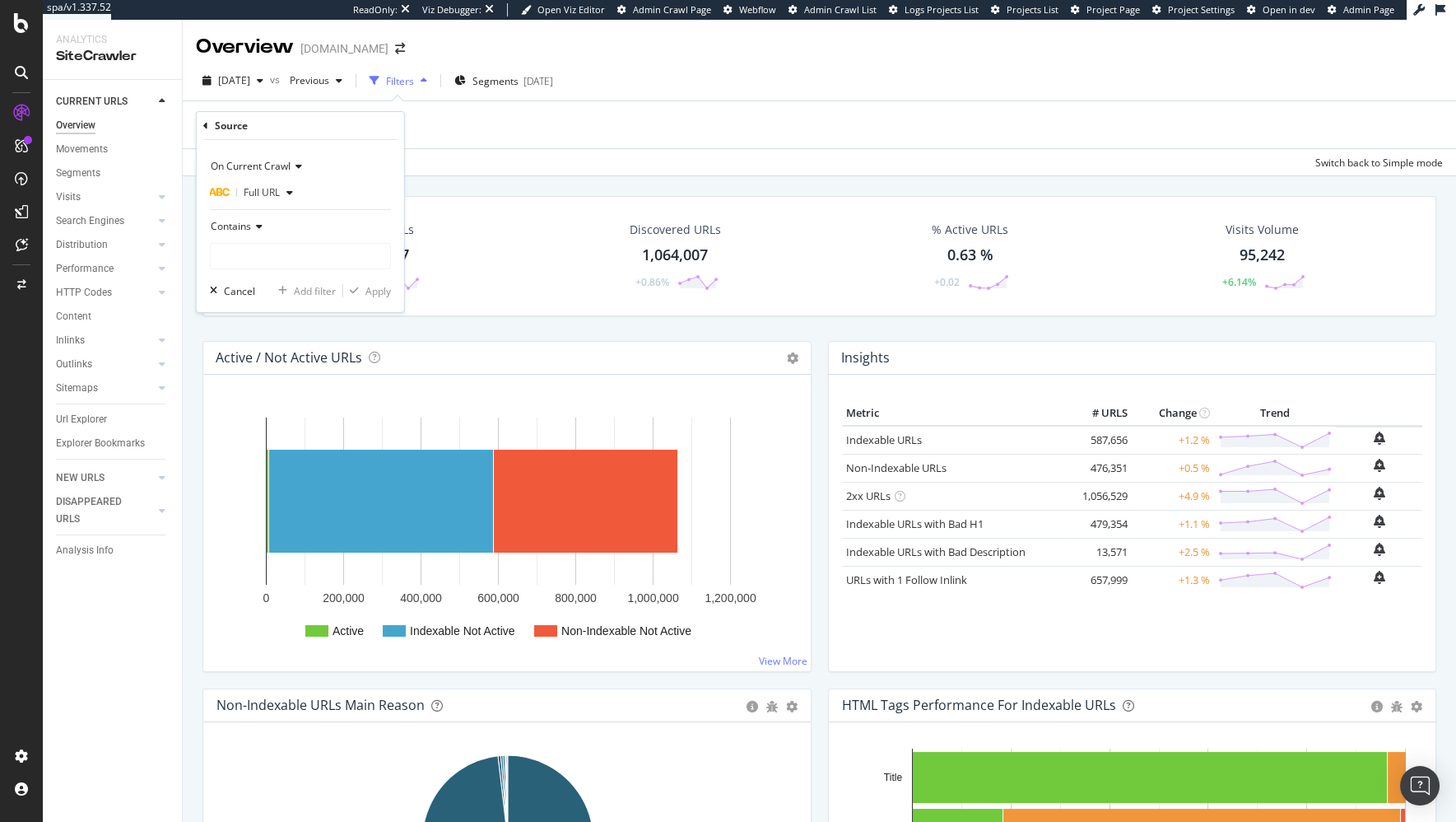
click at [284, 223] on div "Contains" at bounding box center [301, 226] width 181 height 26
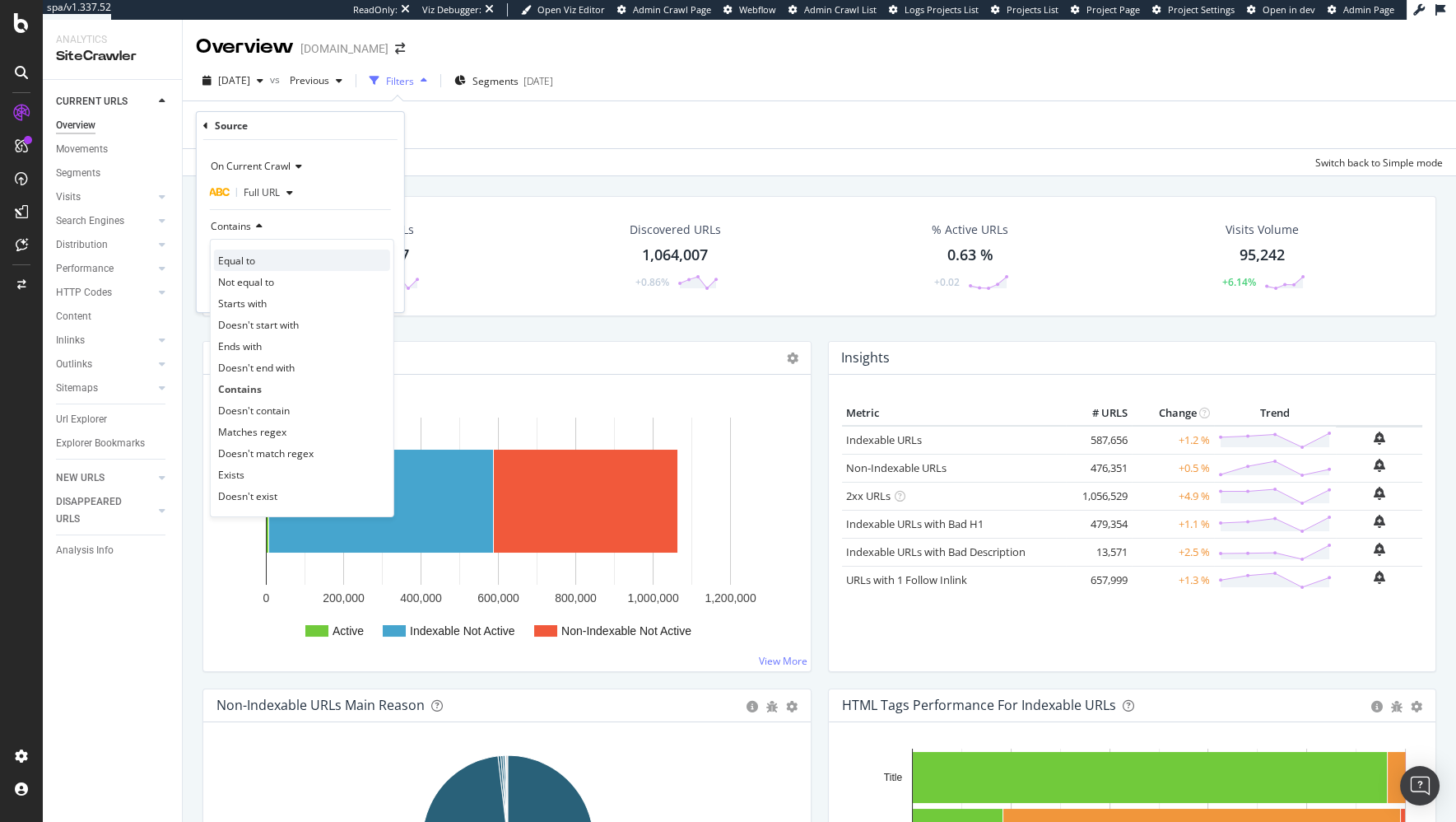
click at [254, 254] on span "Equal to" at bounding box center [236, 261] width 37 height 14
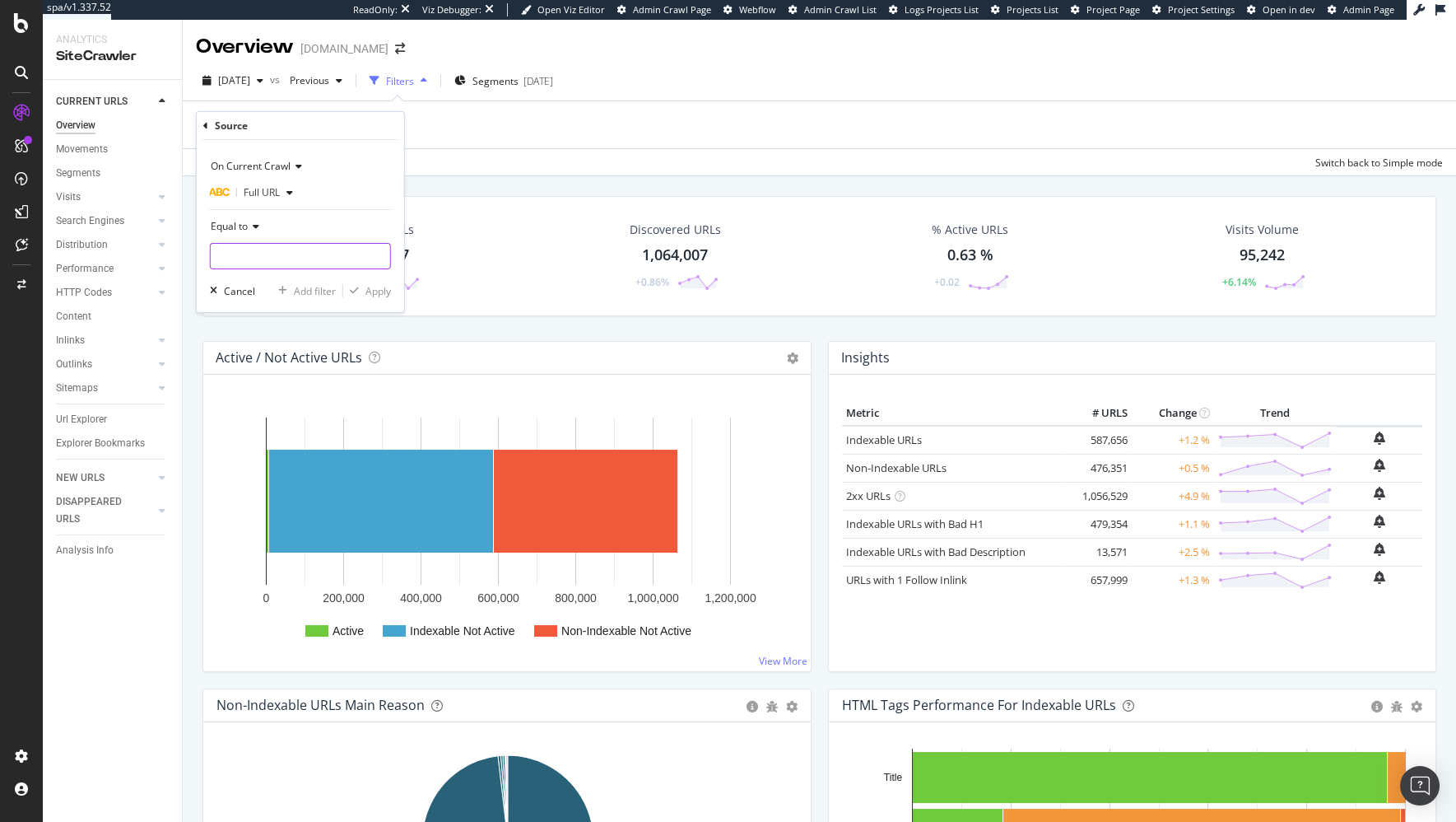
click at [257, 255] on input "text" at bounding box center [301, 255] width 179 height 26
paste input "[URL][DOMAIN_NAME]"
type input "[URL][DOMAIN_NAME]"
drag, startPoint x: 371, startPoint y: 289, endPoint x: 359, endPoint y: 297, distance: 14.4
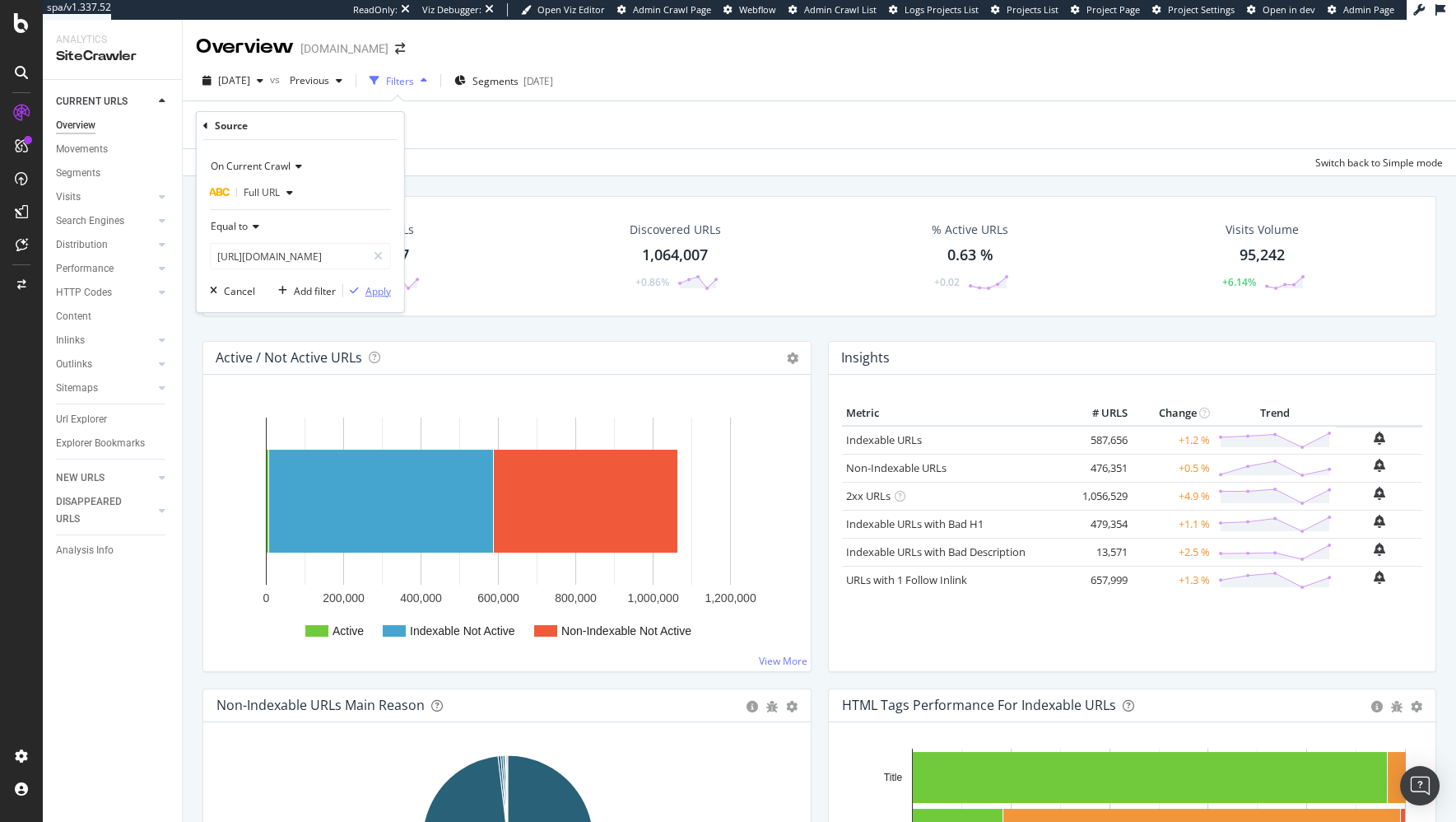
click at [371, 289] on div "Apply" at bounding box center [378, 291] width 26 height 14
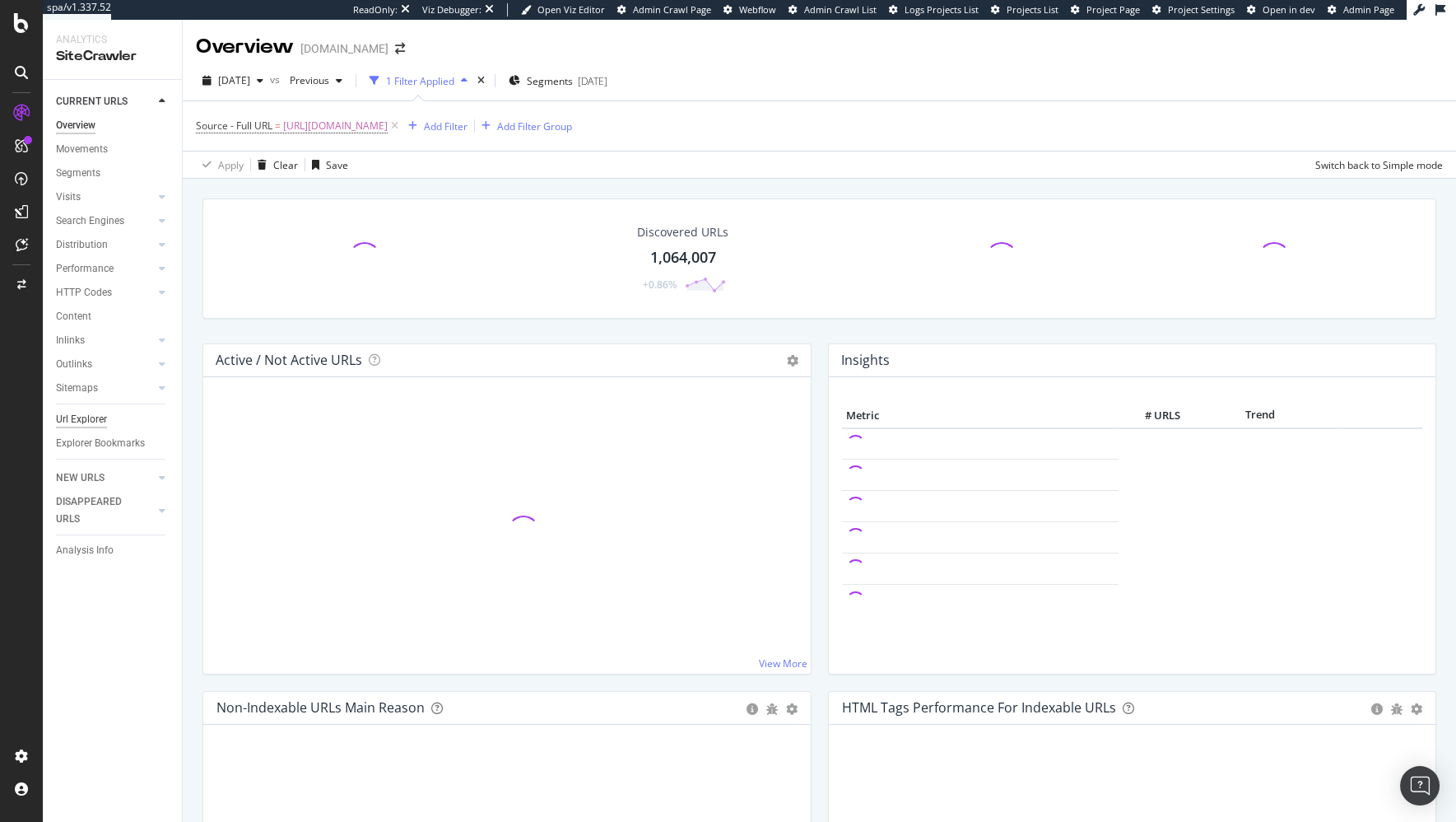
click at [79, 416] on div "Url Explorer" at bounding box center [82, 420] width 51 height 17
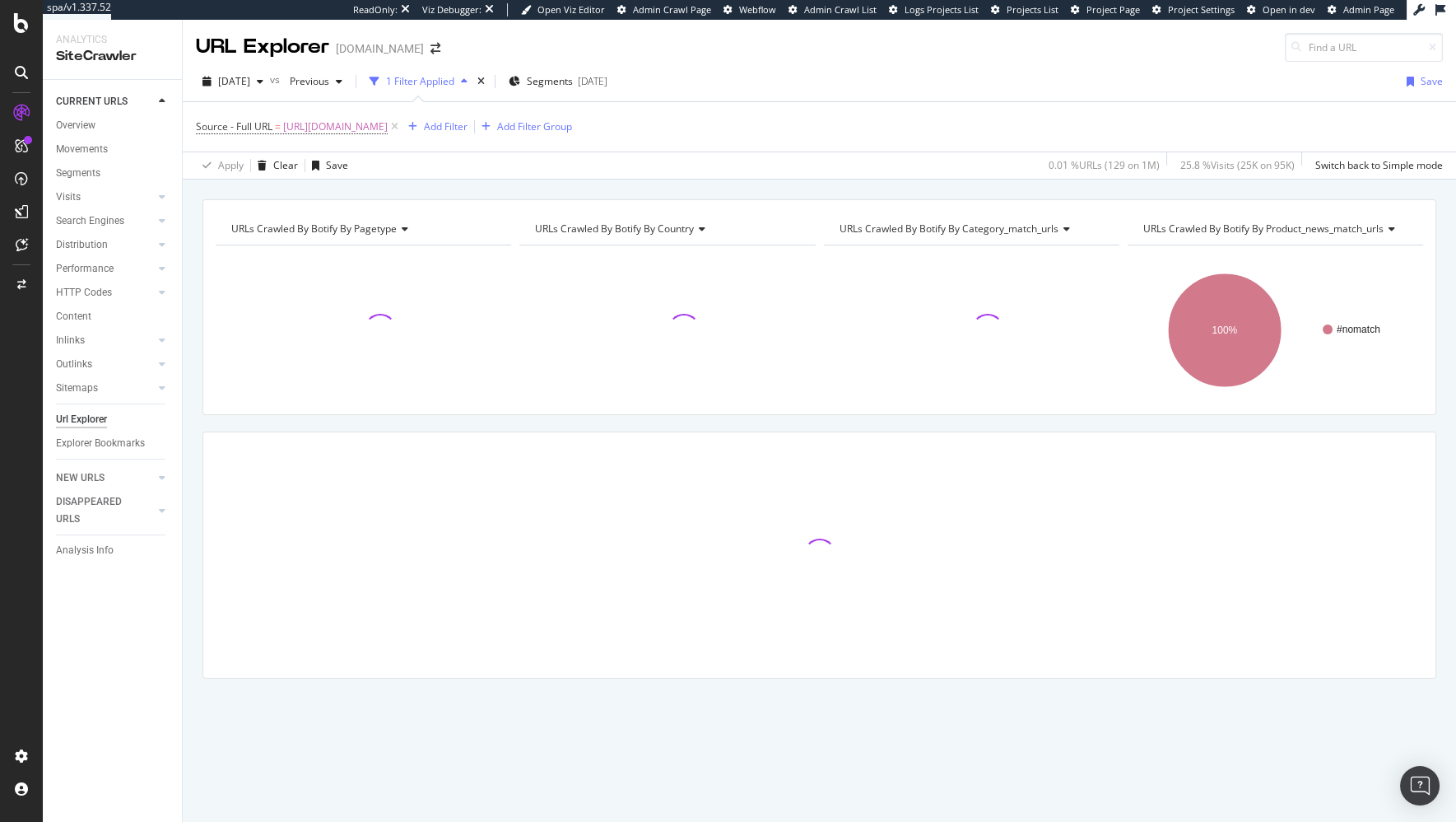
click at [609, 234] on div "URLs Crawled By Botify By country" at bounding box center [666, 228] width 268 height 26
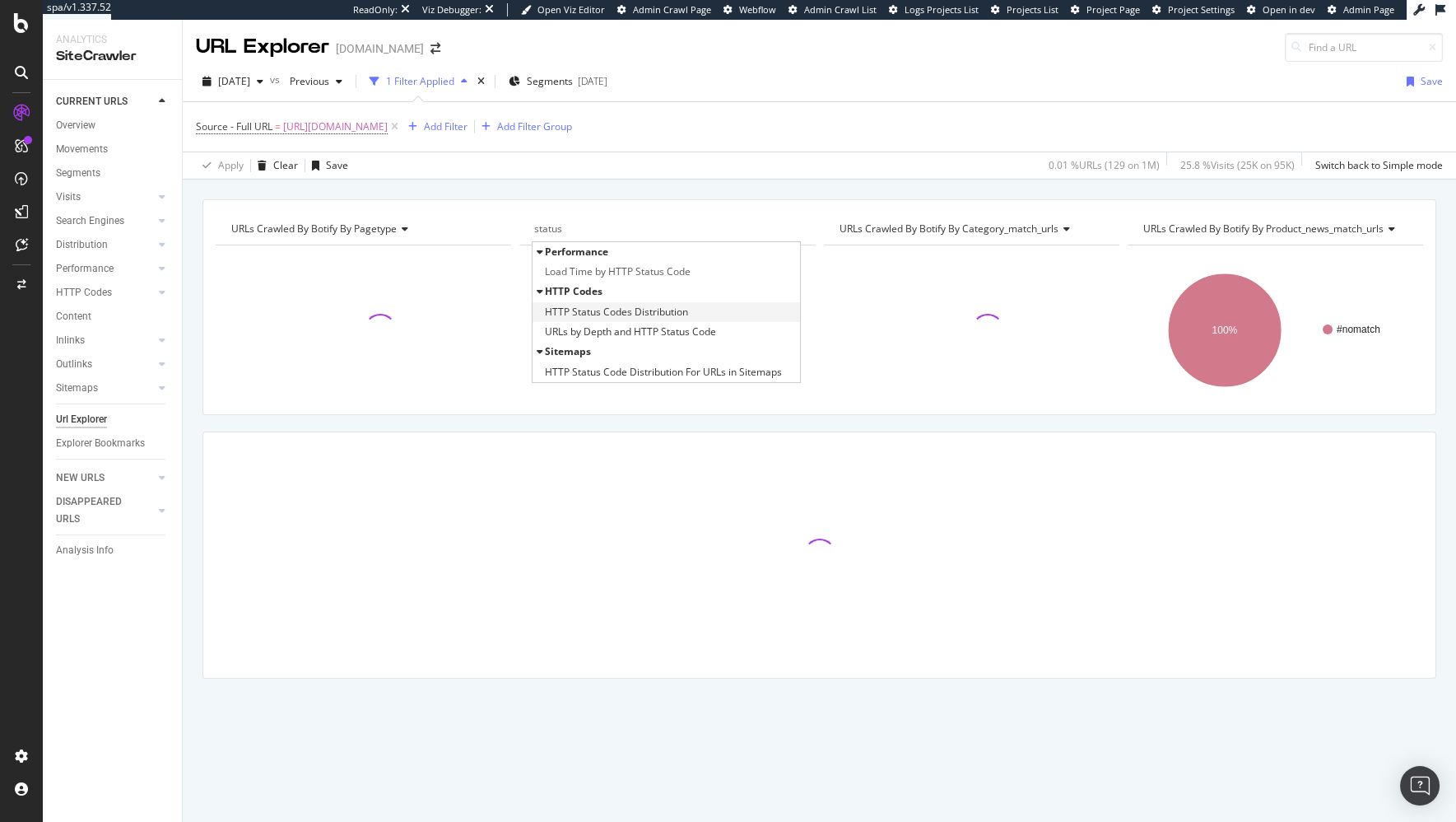
type input "status"
click at [572, 312] on span "HTTP Status Codes Distribution" at bounding box center [617, 312] width 143 height 16
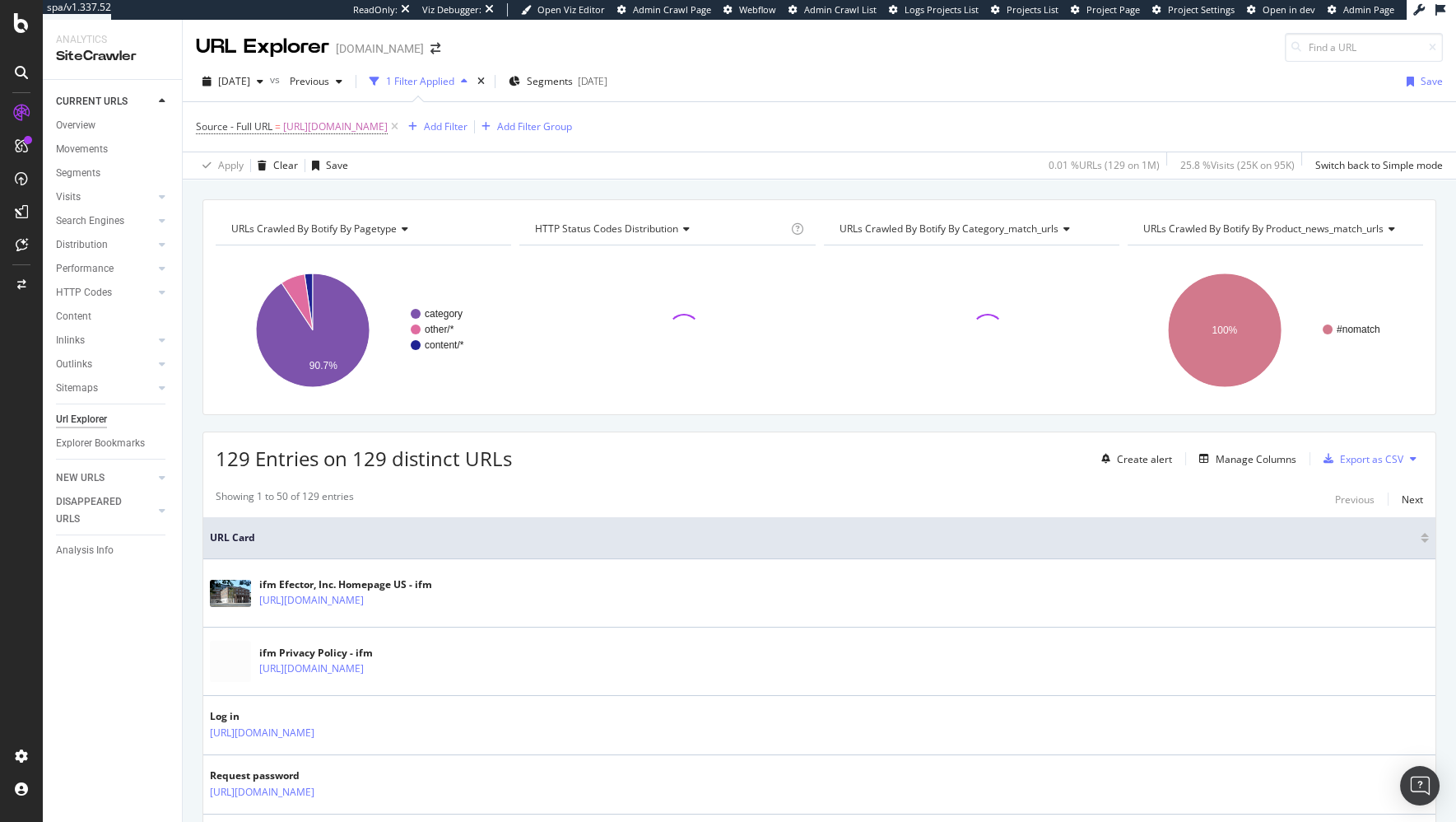
click at [584, 187] on div "URLs Crawled By Botify By pagetype Chart (by Value) Table Expand Export as CSV …" at bounding box center [819, 199] width 1273 height 39
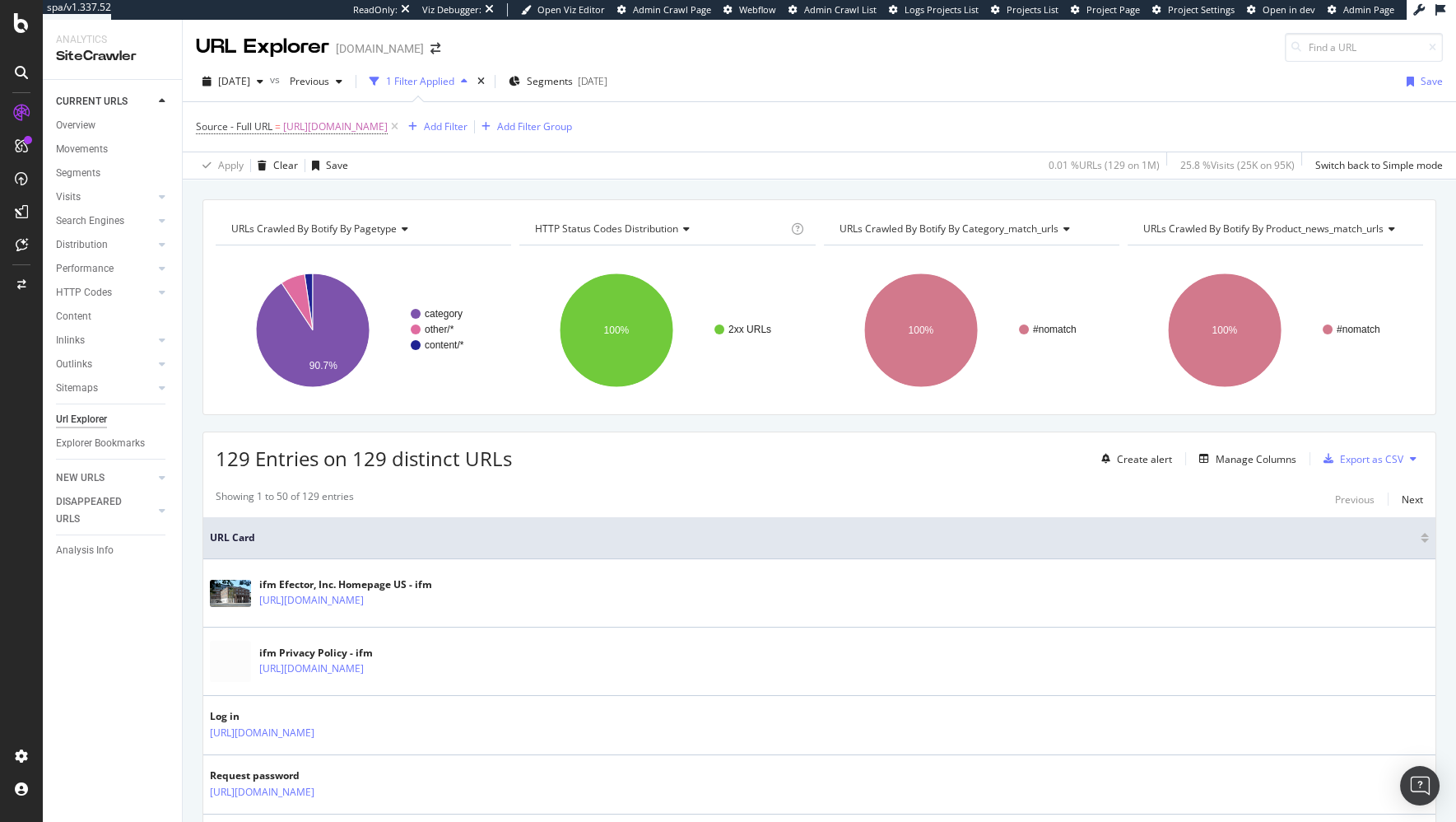
click at [638, 187] on div "URLs Crawled By Botify By pagetype Chart (by Value) Table Expand Export as CSV …" at bounding box center [819, 199] width 1273 height 39
click at [120, 444] on div "Explorer Bookmarks" at bounding box center [101, 443] width 89 height 17
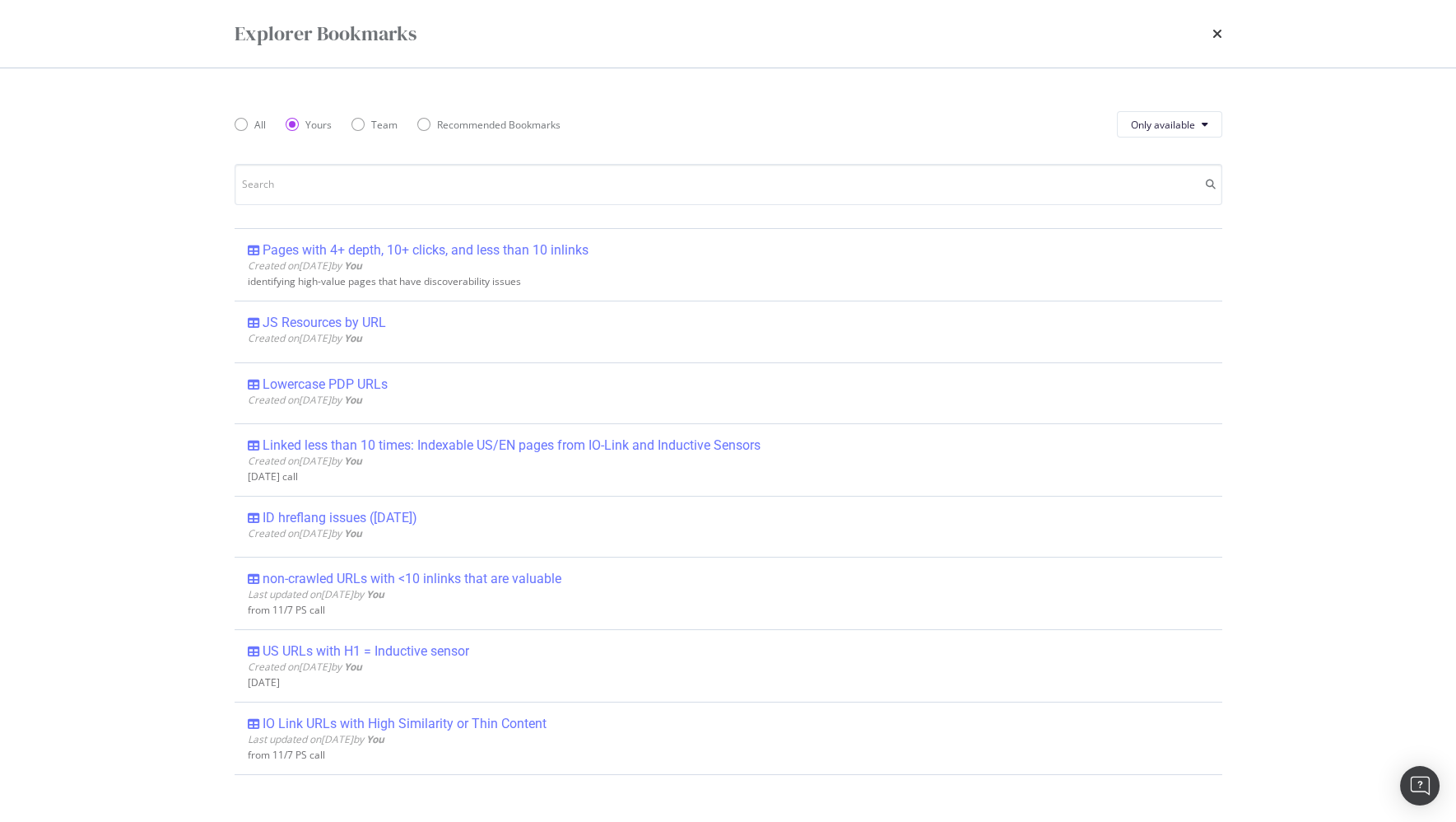
click at [1214, 32] on icon "times" at bounding box center [1217, 33] width 10 height 13
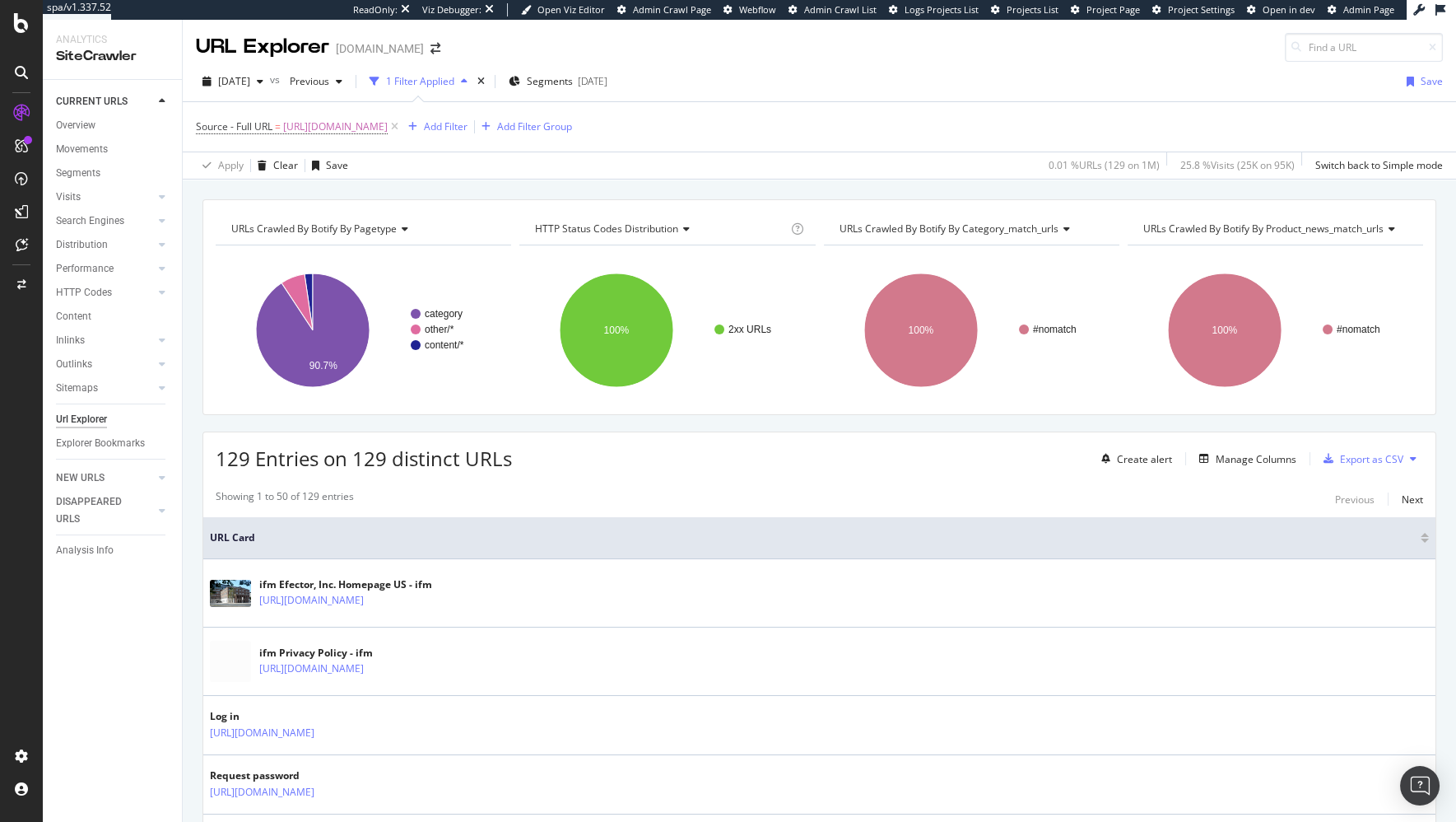
click at [687, 185] on div "URLs Crawled By Botify By pagetype Chart (by Value) Table Expand Export as CSV …" at bounding box center [819, 199] width 1273 height 39
click at [388, 127] on span "[URL][DOMAIN_NAME]" at bounding box center [335, 126] width 104 height 23
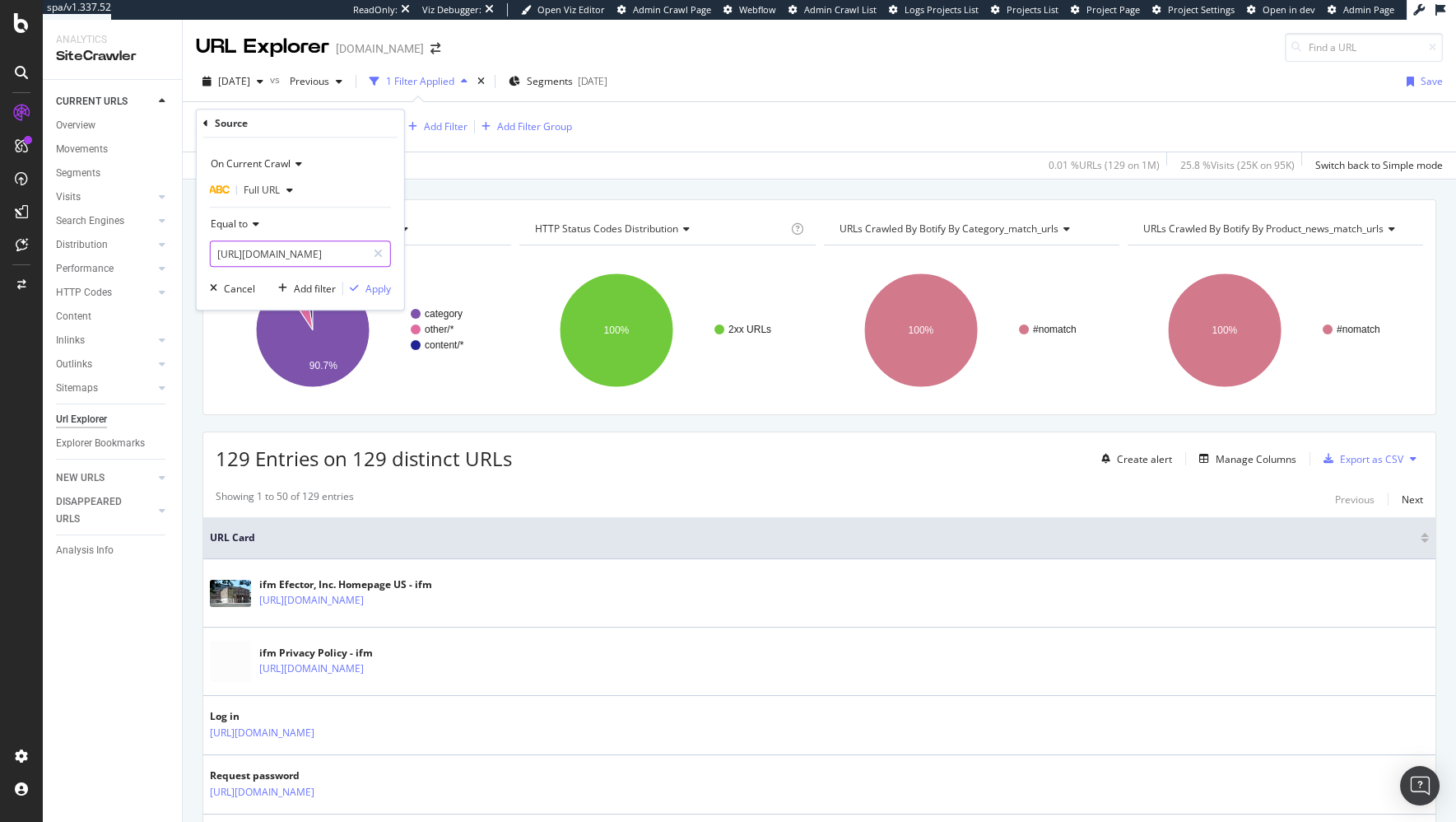
click at [309, 255] on input "[URL][DOMAIN_NAME]" at bounding box center [289, 253] width 155 height 26
click at [311, 255] on input "[URL][DOMAIN_NAME]" at bounding box center [289, 253] width 155 height 26
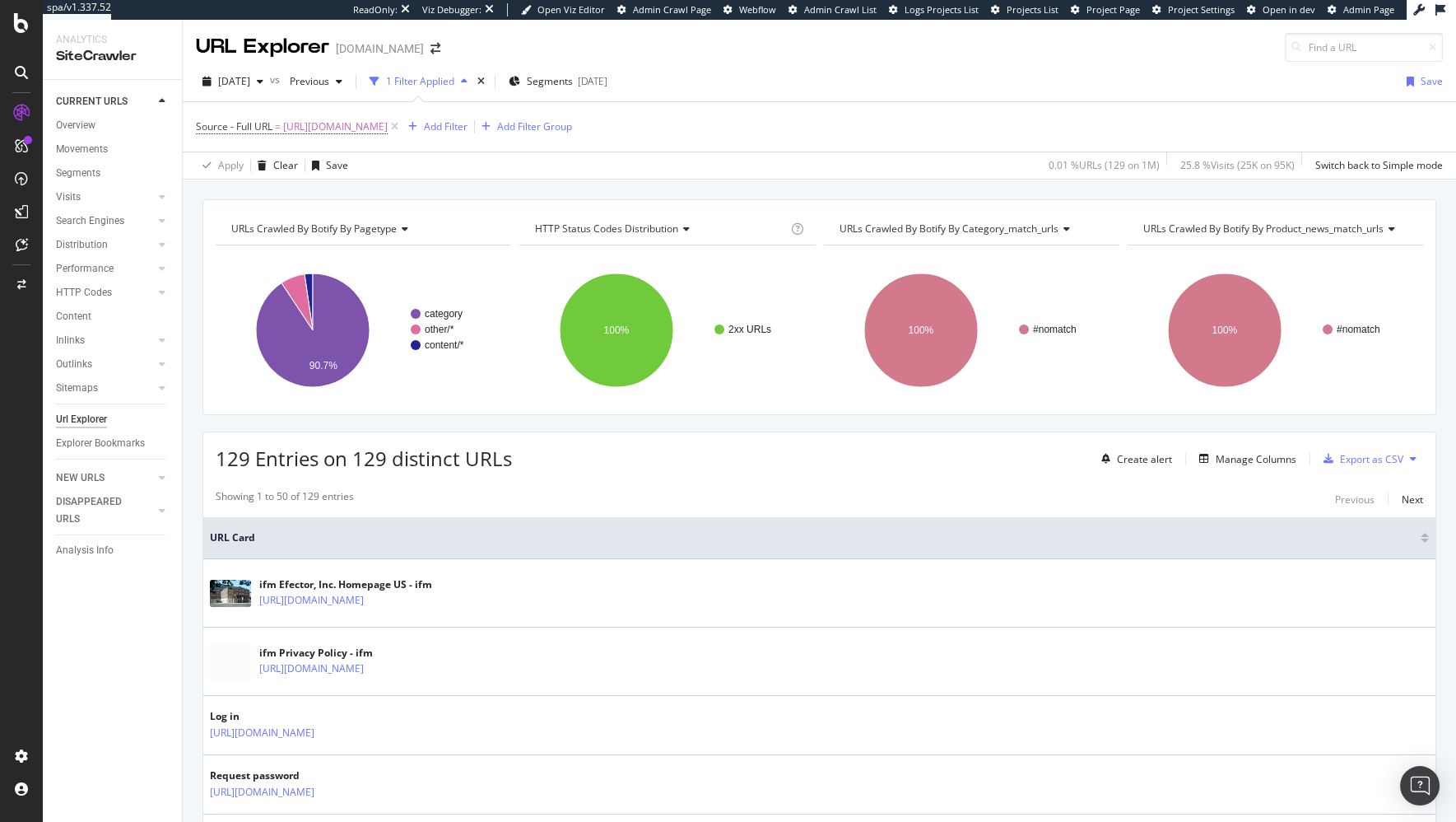
click at [540, 180] on div "URLs Crawled By Botify By pagetype Chart (by Value) Table Expand Export as CSV …" at bounding box center [819, 199] width 1273 height 39
drag, startPoint x: 816, startPoint y: 190, endPoint x: 814, endPoint y: 197, distance: 7.3
click at [816, 190] on div "URLs Crawled By Botify By pagetype Chart (by Value) Table Expand Export as CSV …" at bounding box center [819, 199] width 1273 height 39
click at [380, 191] on div "URLs Crawled By Botify By pagetype Chart (by Value) Table Expand Export as CSV …" at bounding box center [819, 199] width 1273 height 39
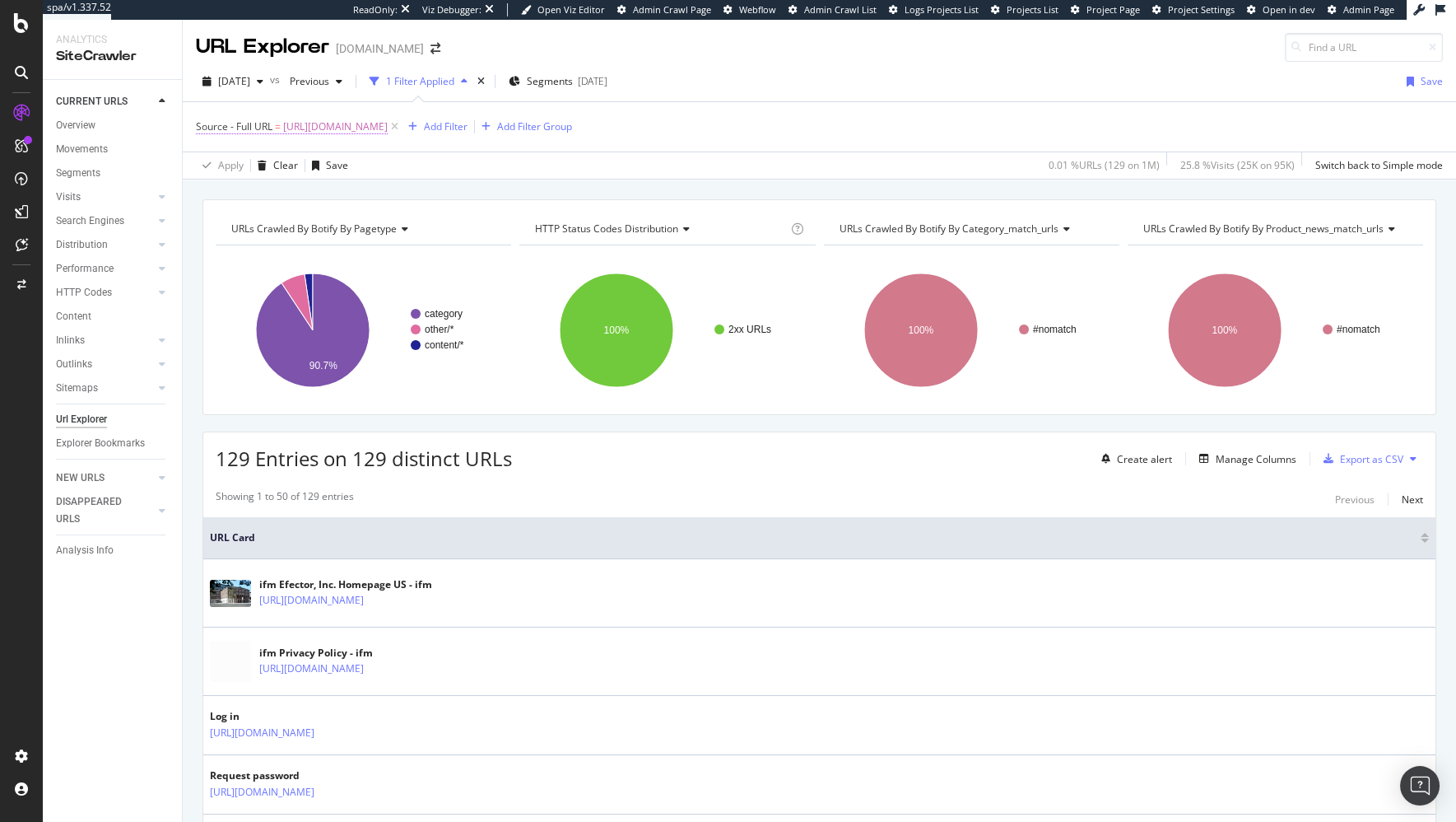
click at [249, 126] on span "Source - Full URL" at bounding box center [234, 126] width 77 height 14
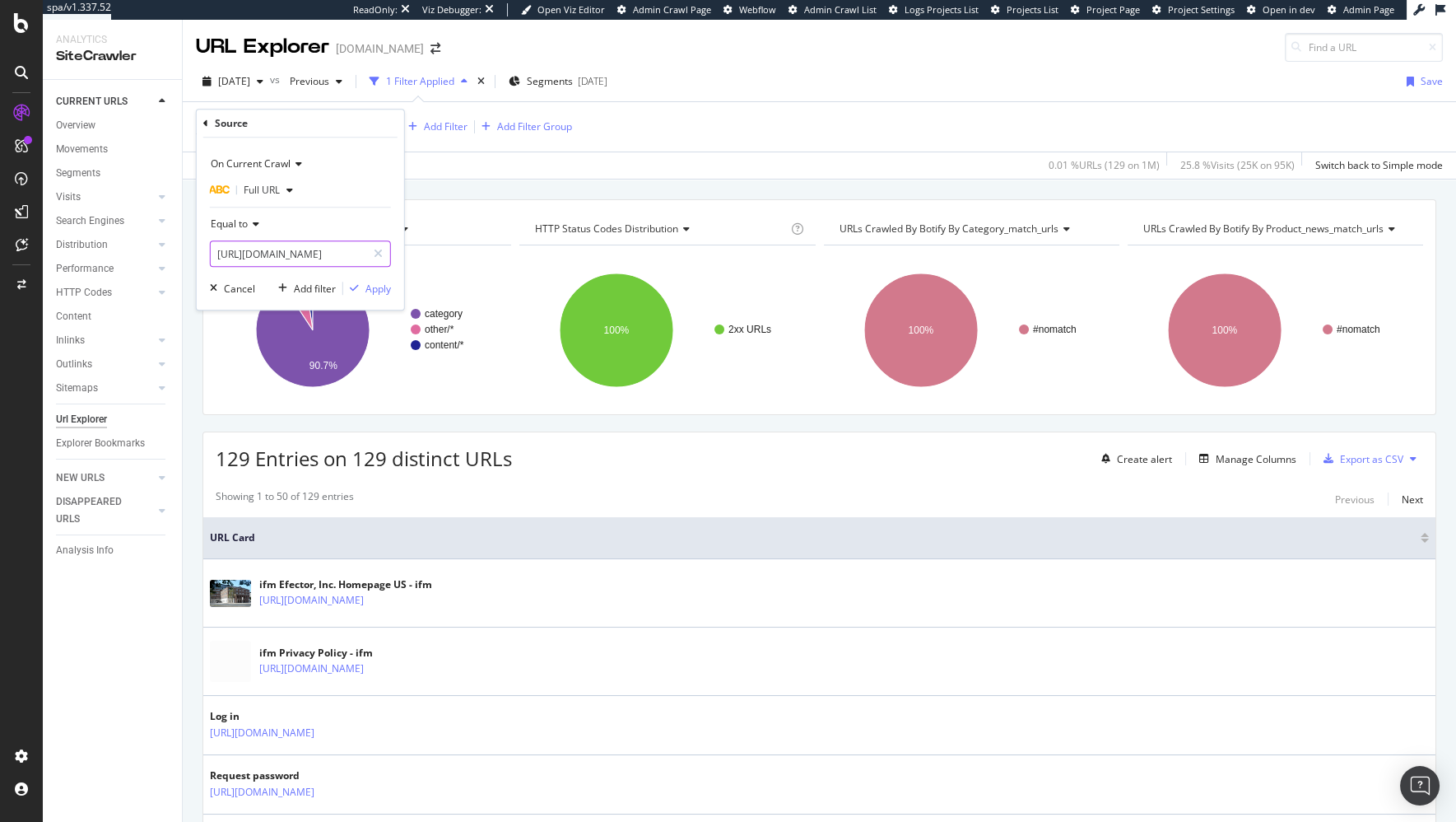
scroll to position [0, 25]
drag, startPoint x: 278, startPoint y: 255, endPoint x: 436, endPoint y: 249, distance: 158.1
click at [436, 249] on body "spa/v1.337.52 ReadOnly: Viz Debugger: Open Viz Editor Admin Crawl Page Webflow …" at bounding box center [728, 411] width 1456 height 822
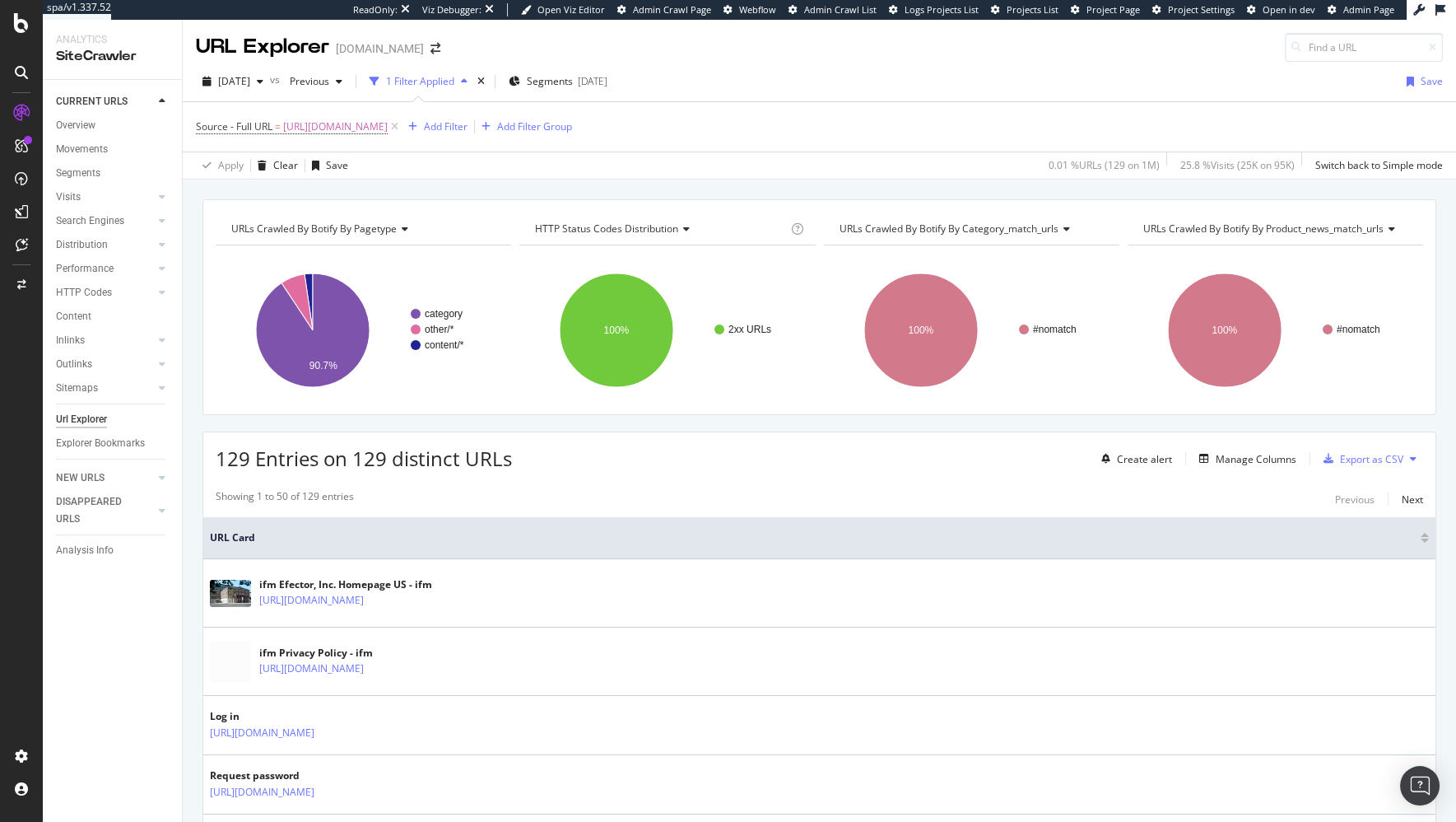
click at [498, 185] on div "URLs Crawled By Botify By pagetype Chart (by Value) Table Expand Export as CSV …" at bounding box center [819, 199] width 1273 height 39
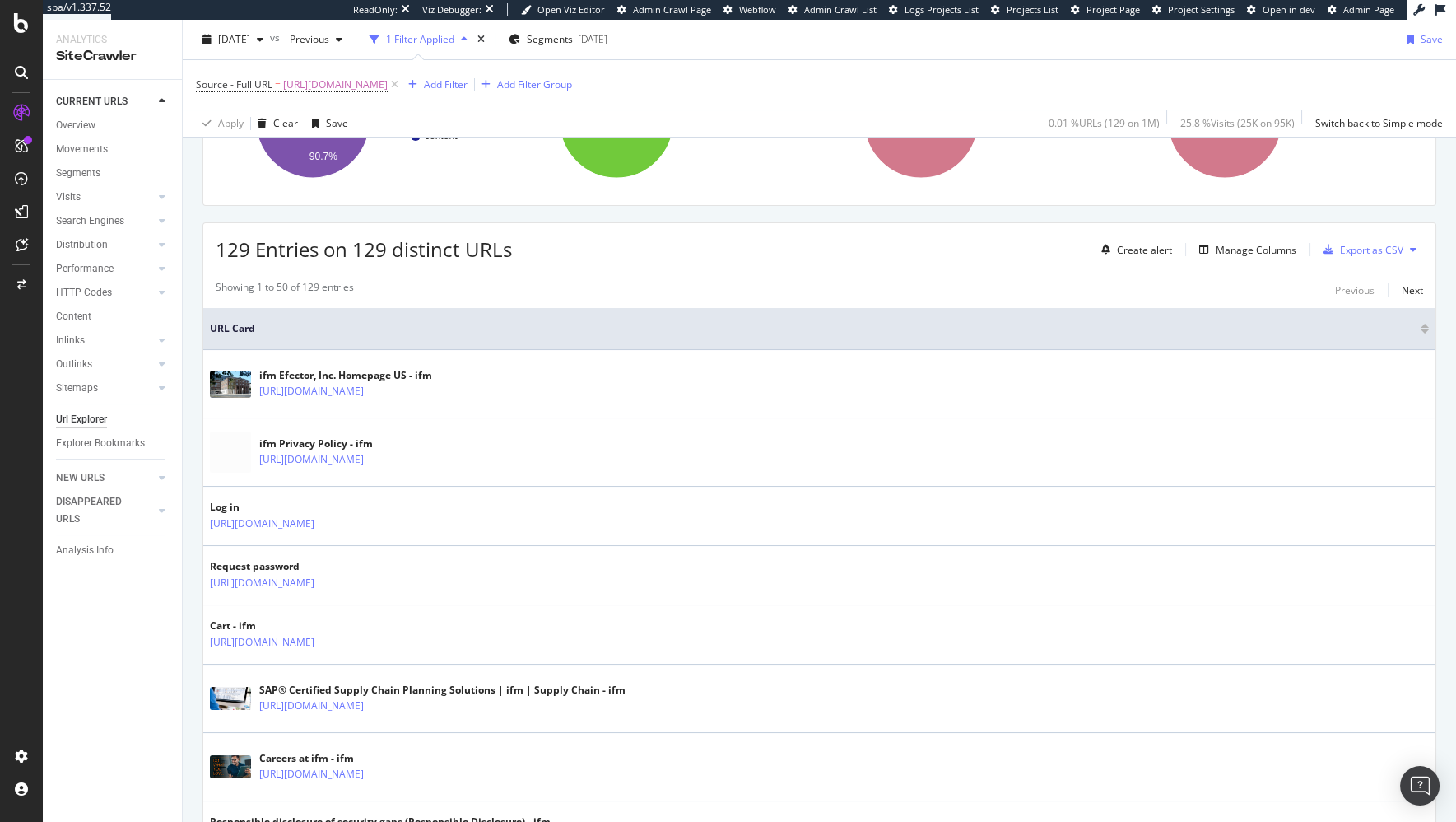
scroll to position [161, 0]
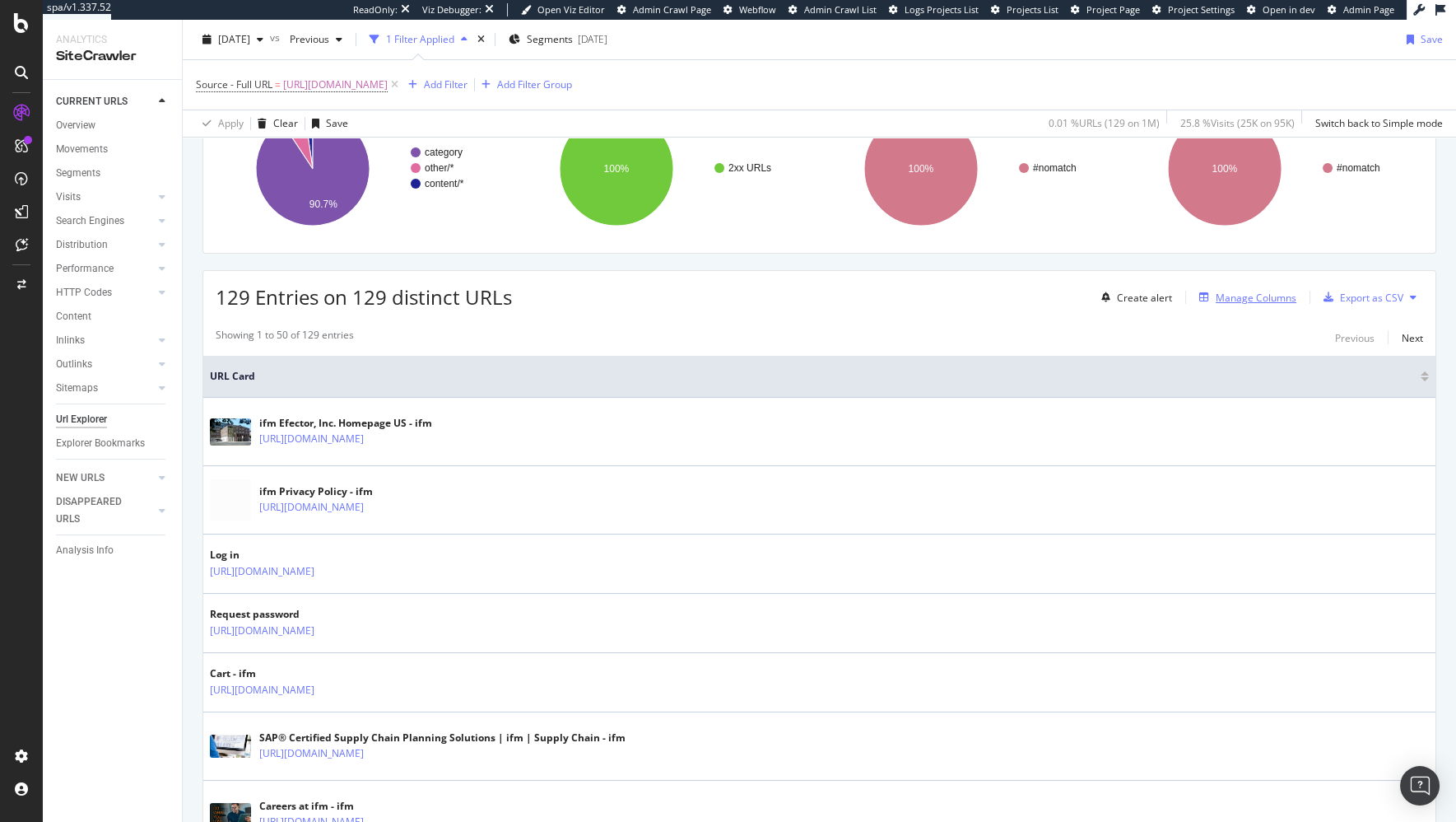
click at [1254, 294] on div "Manage Columns" at bounding box center [1255, 297] width 80 height 14
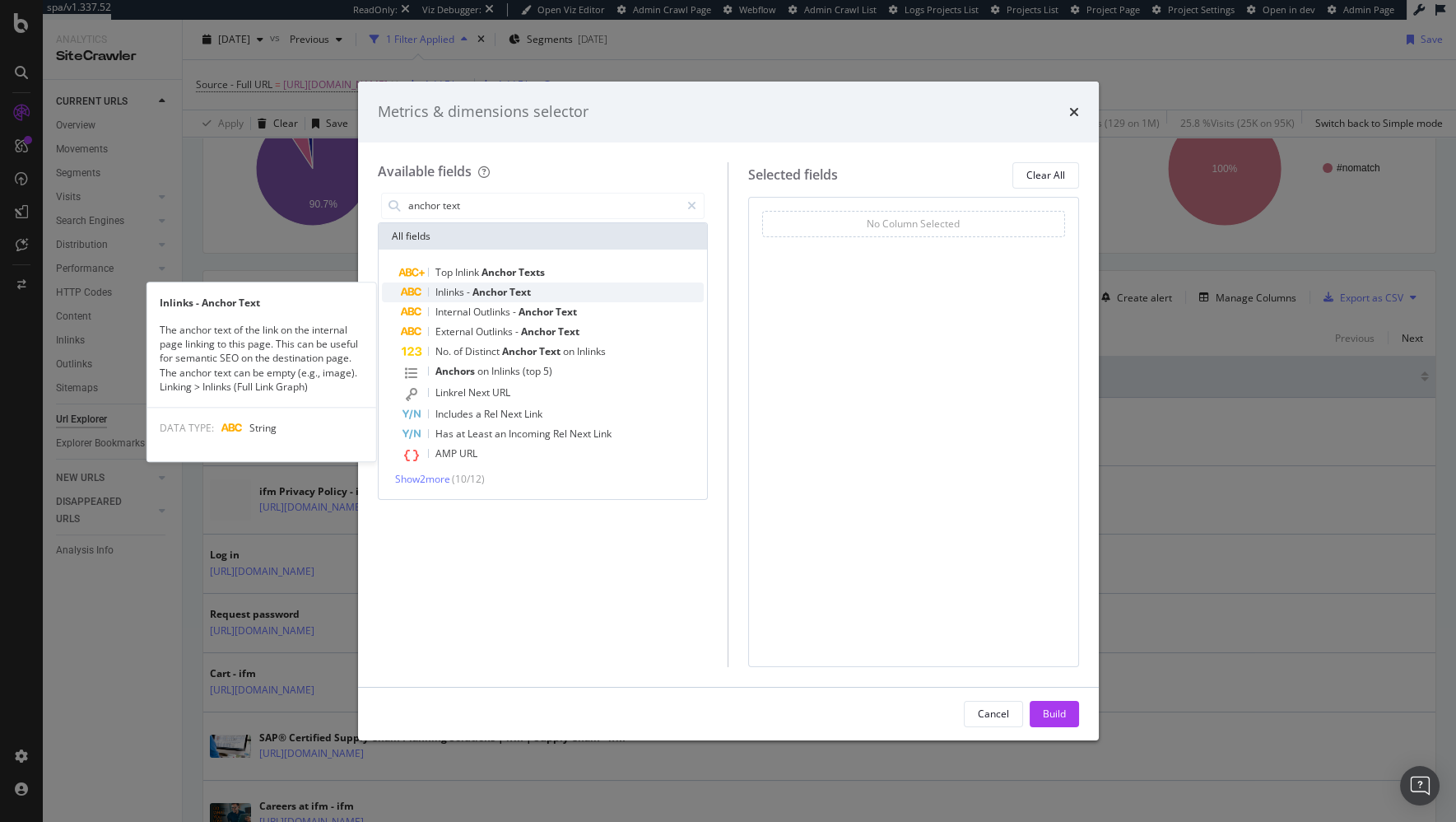
click at [552, 286] on div "Inlinks - Anchor Text" at bounding box center [553, 292] width 303 height 20
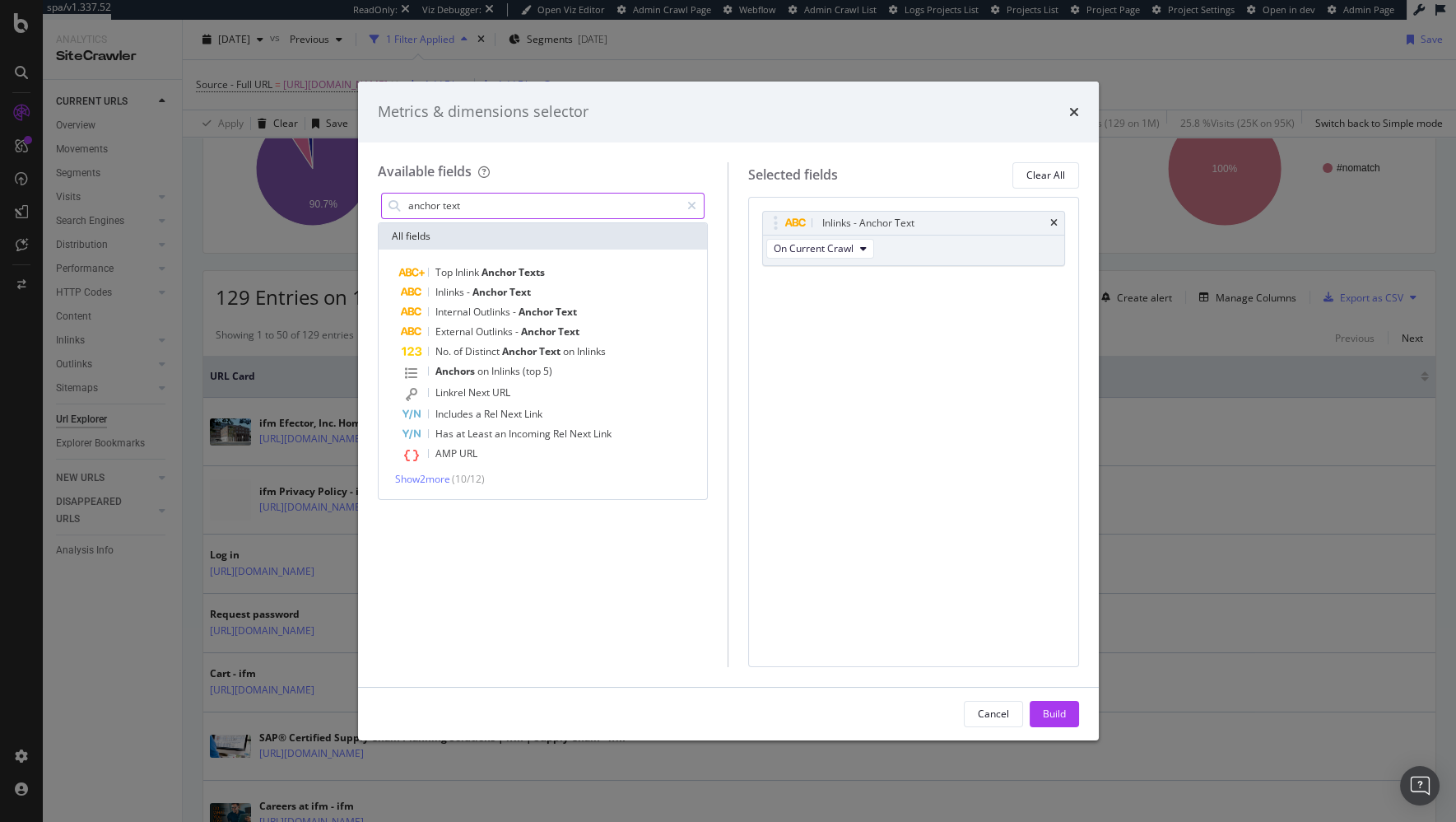
click at [606, 213] on input "anchor text" at bounding box center [543, 205] width 274 height 25
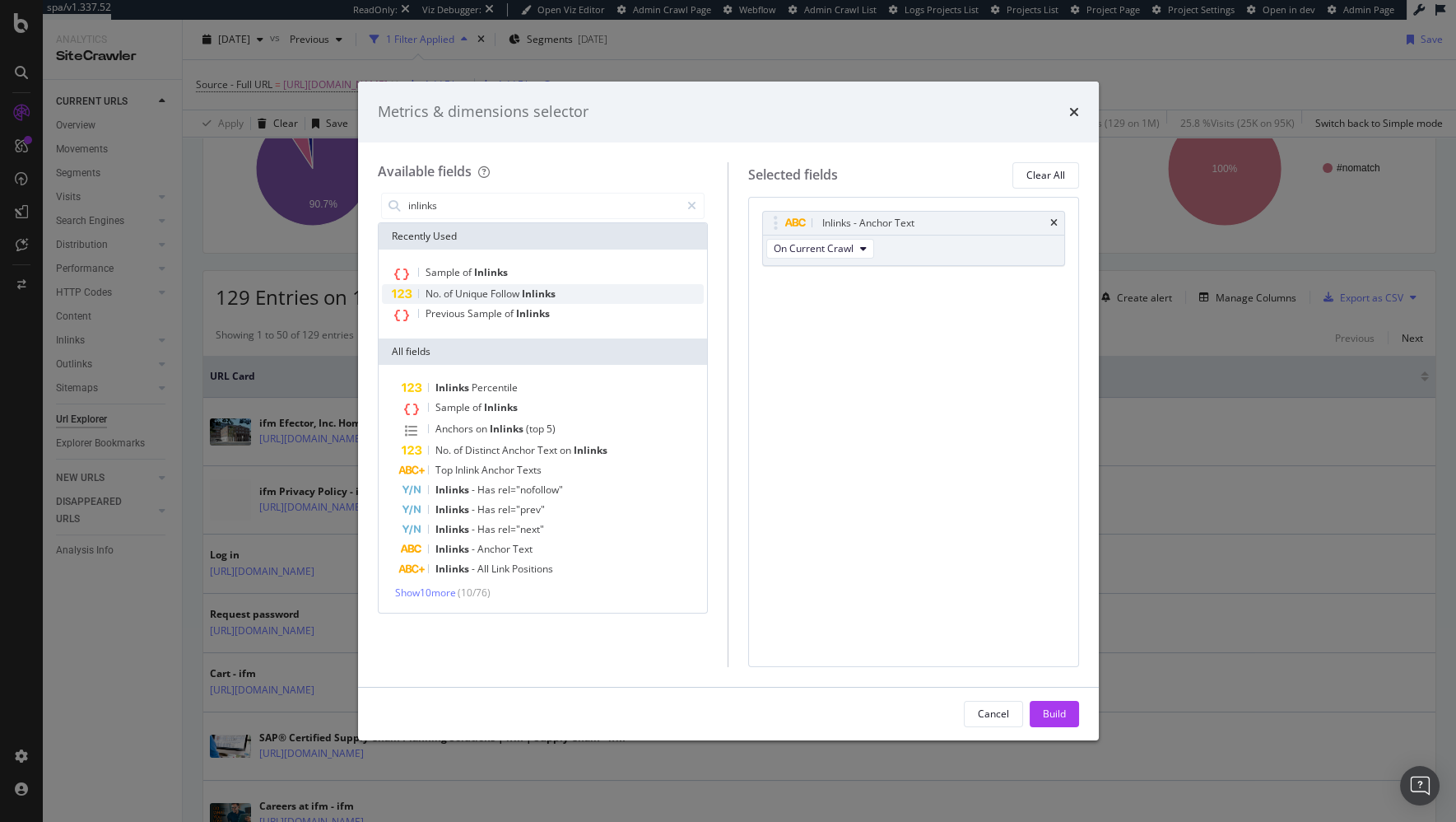
drag, startPoint x: 535, startPoint y: 288, endPoint x: 547, endPoint y: 290, distance: 12.2
click at [535, 288] on span "Inlinks" at bounding box center [539, 293] width 34 height 14
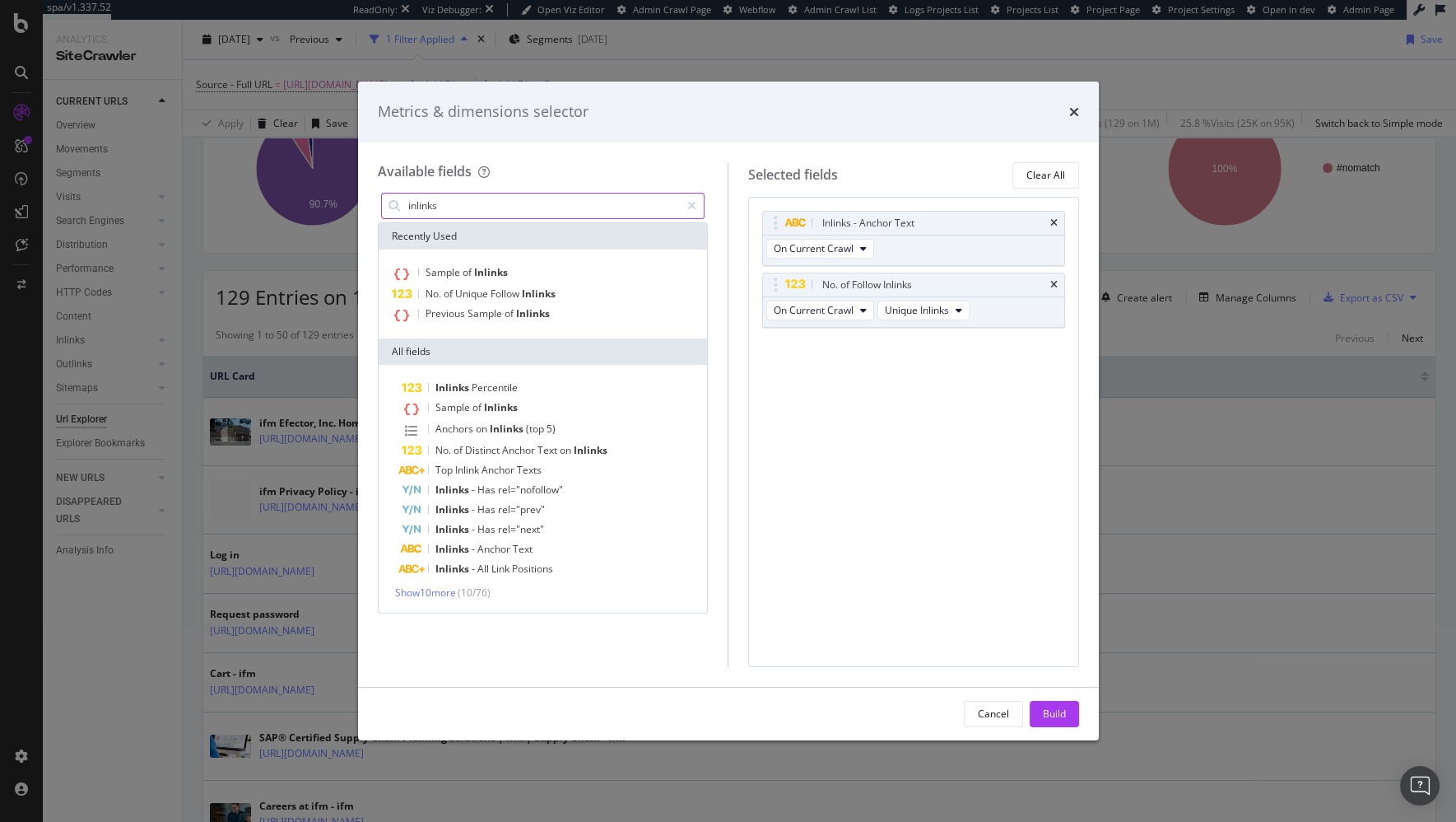
click at [477, 204] on input "inlinks" at bounding box center [543, 205] width 274 height 25
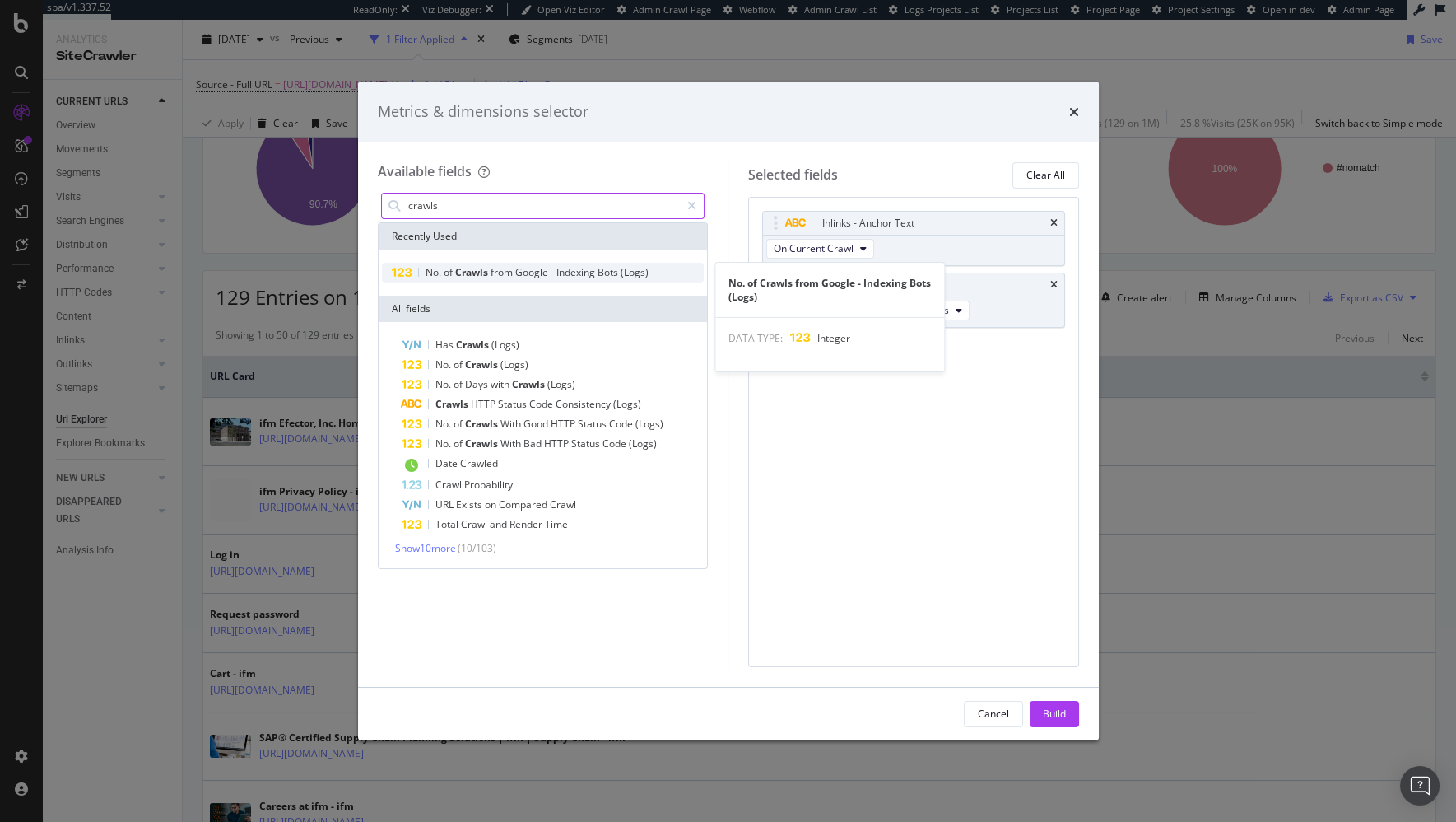
type input "crawls"
click at [486, 267] on span "Crawls" at bounding box center [472, 272] width 35 height 14
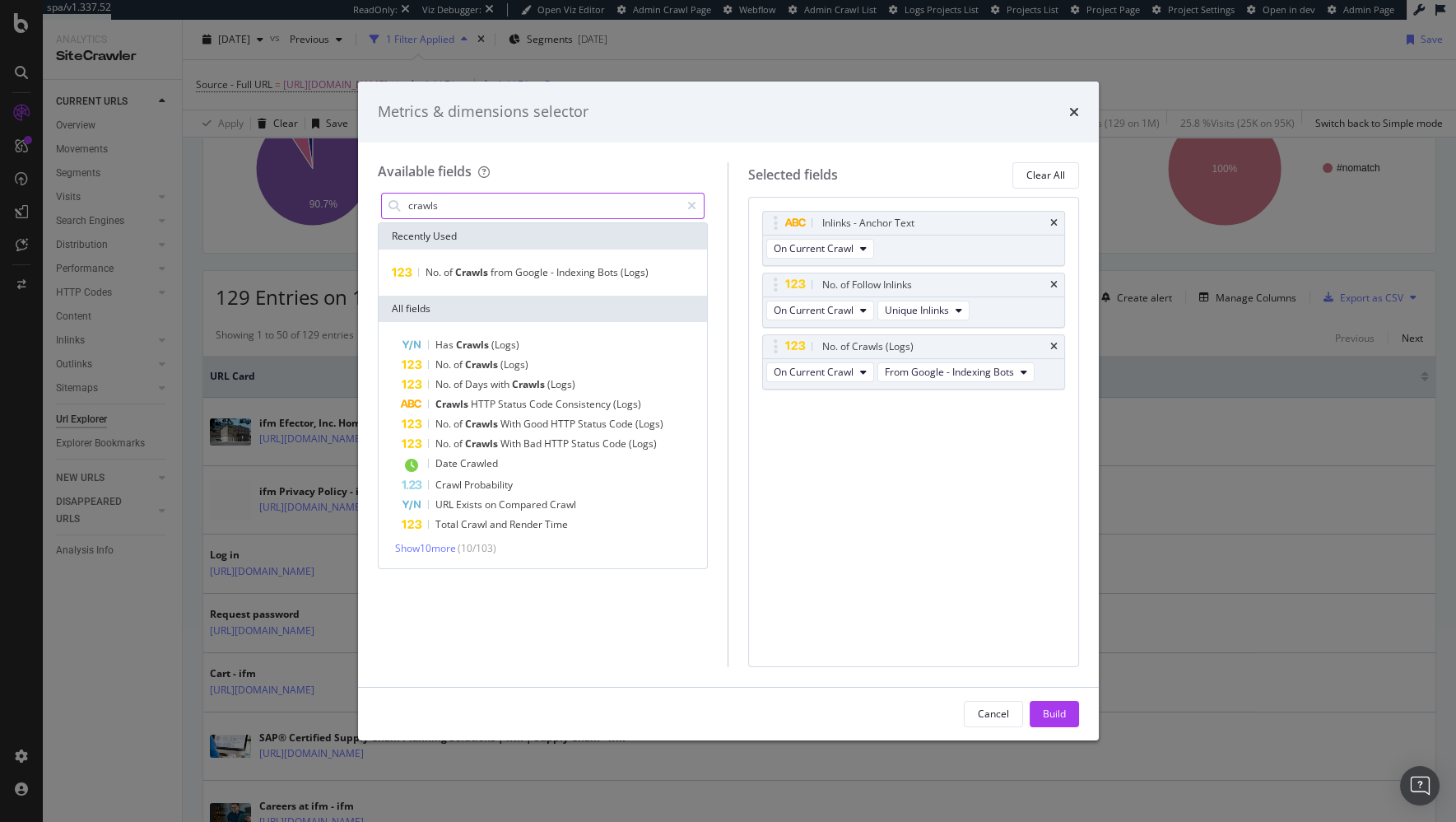
click at [544, 204] on input "crawls" at bounding box center [543, 205] width 274 height 25
click at [1065, 712] on button "Build" at bounding box center [1055, 713] width 50 height 26
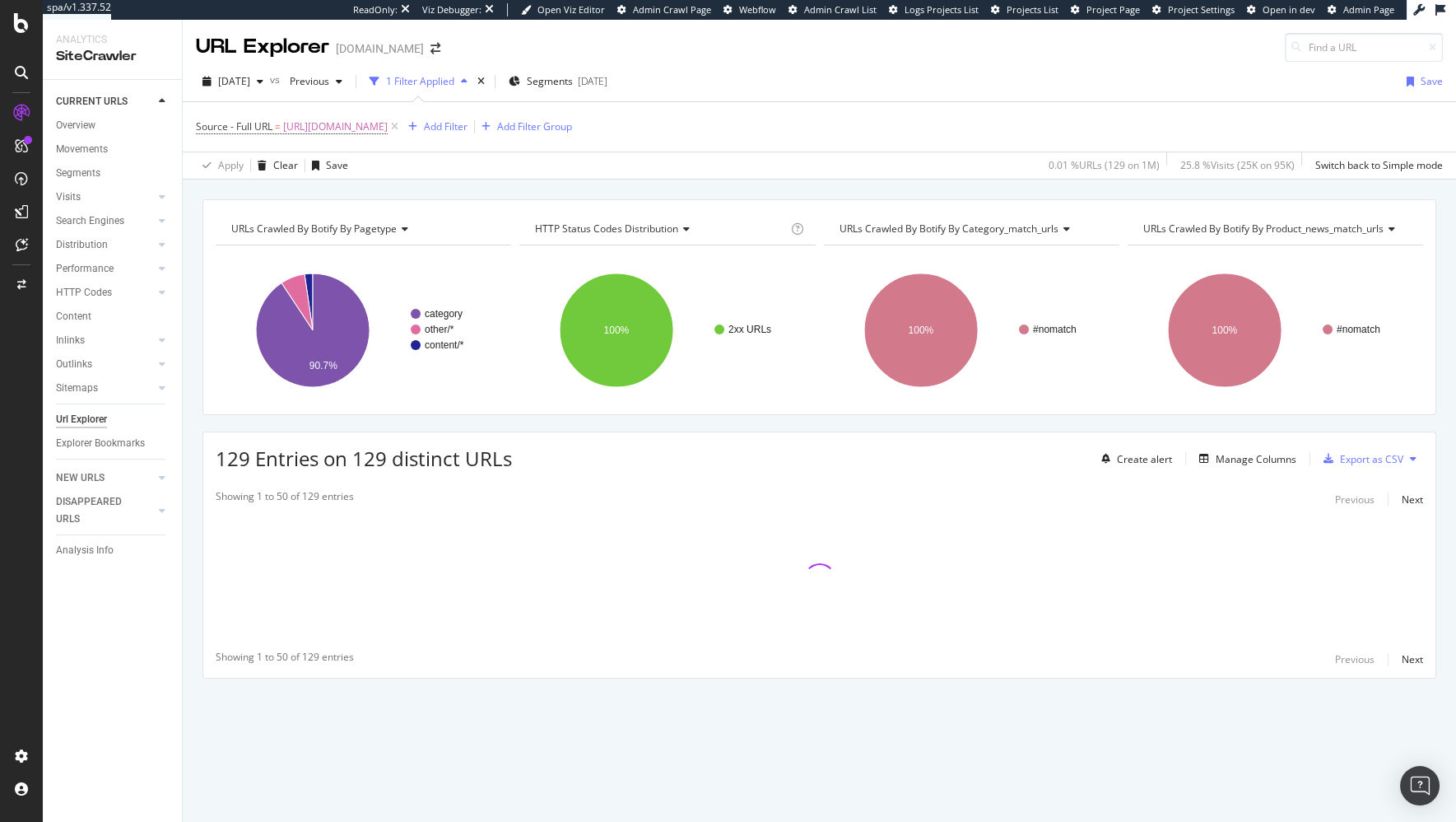
click at [640, 181] on div "URLs Crawled By Botify By pagetype Chart (by Value) Table Expand Export as CSV …" at bounding box center [819, 199] width 1273 height 39
click at [667, 424] on div "URLs Crawled By Botify By pagetype Chart (by Value) Table Expand Export as CSV …" at bounding box center [819, 467] width 1273 height 537
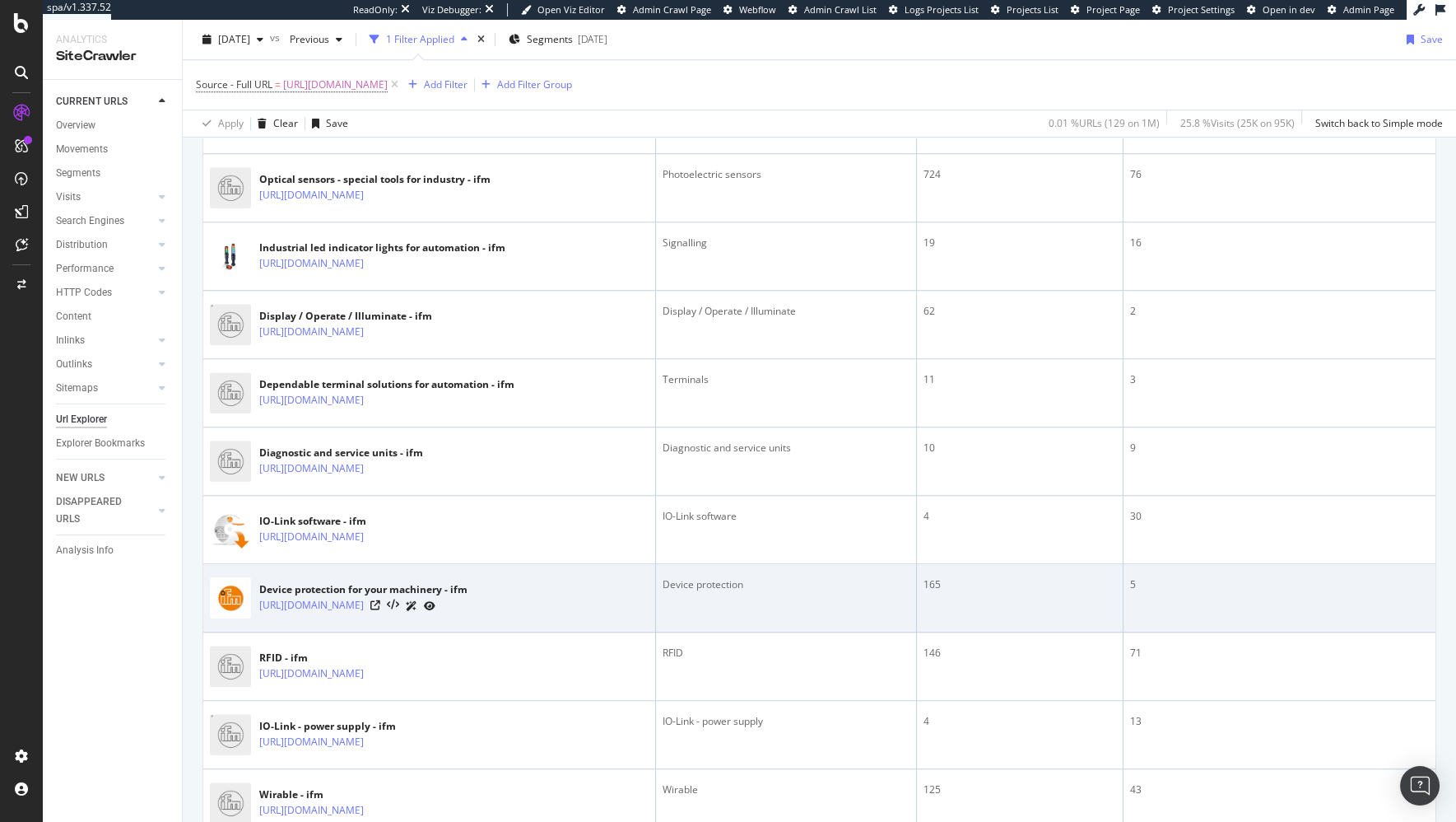
scroll to position [3172, 0]
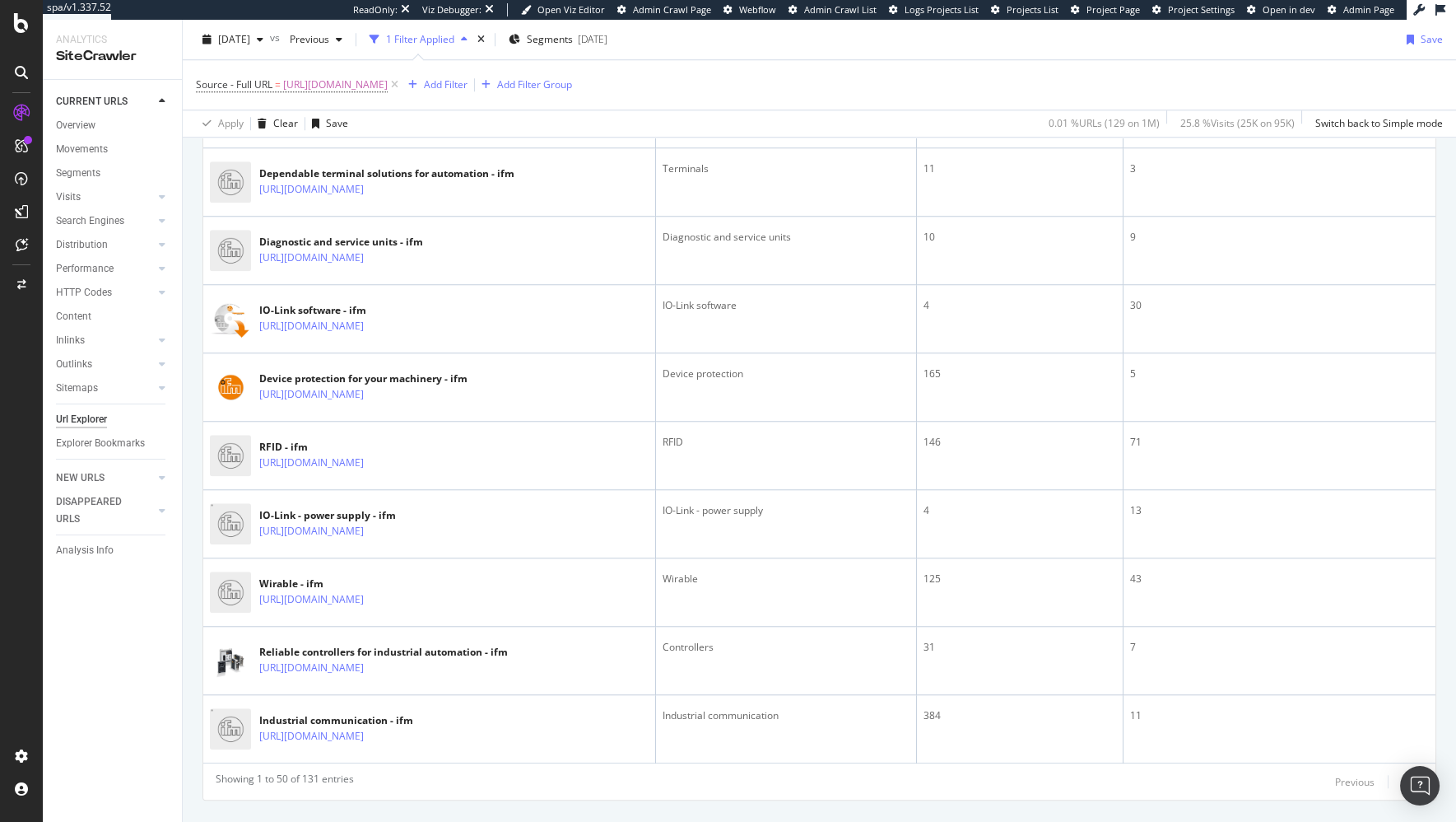
drag, startPoint x: 1057, startPoint y: 776, endPoint x: 1044, endPoint y: 775, distance: 13.0
click at [1057, 776] on div "Showing 1 to 50 of 131 entries Previous Next" at bounding box center [819, 781] width 1232 height 20
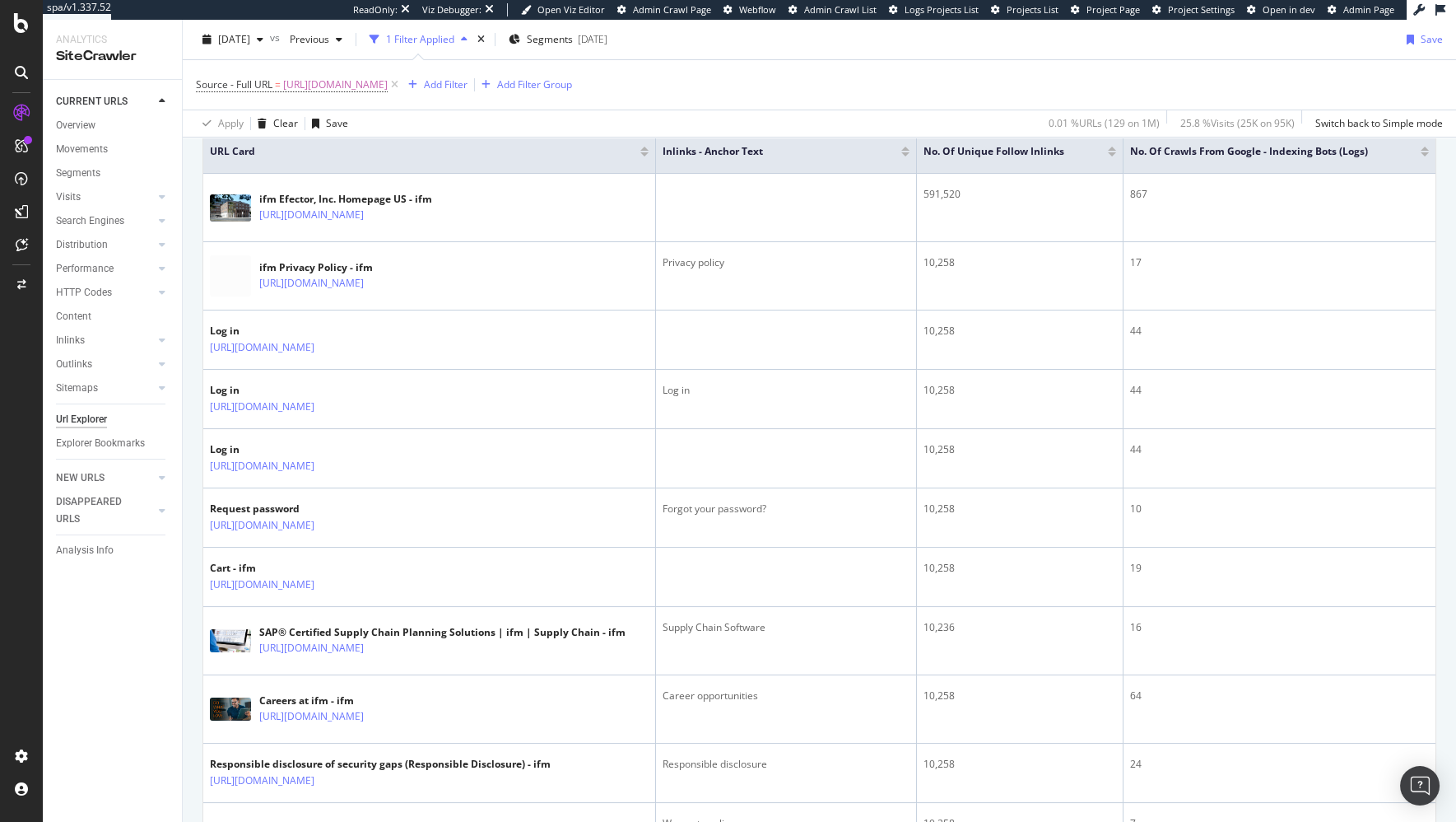
scroll to position [0, 0]
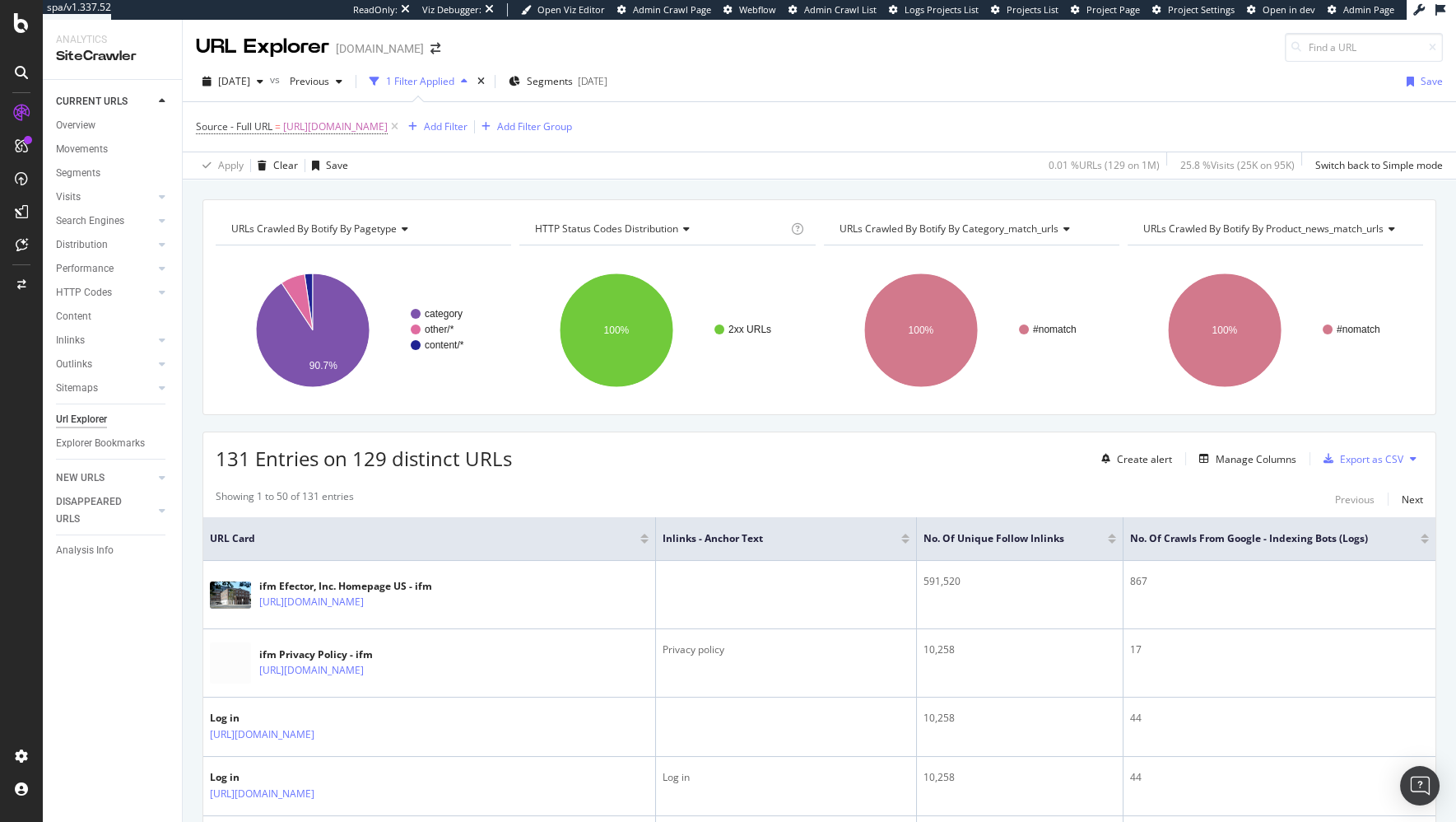
drag, startPoint x: 1424, startPoint y: 537, endPoint x: 1221, endPoint y: 514, distance: 204.3
click at [1424, 539] on div at bounding box center [1424, 541] width 9 height 4
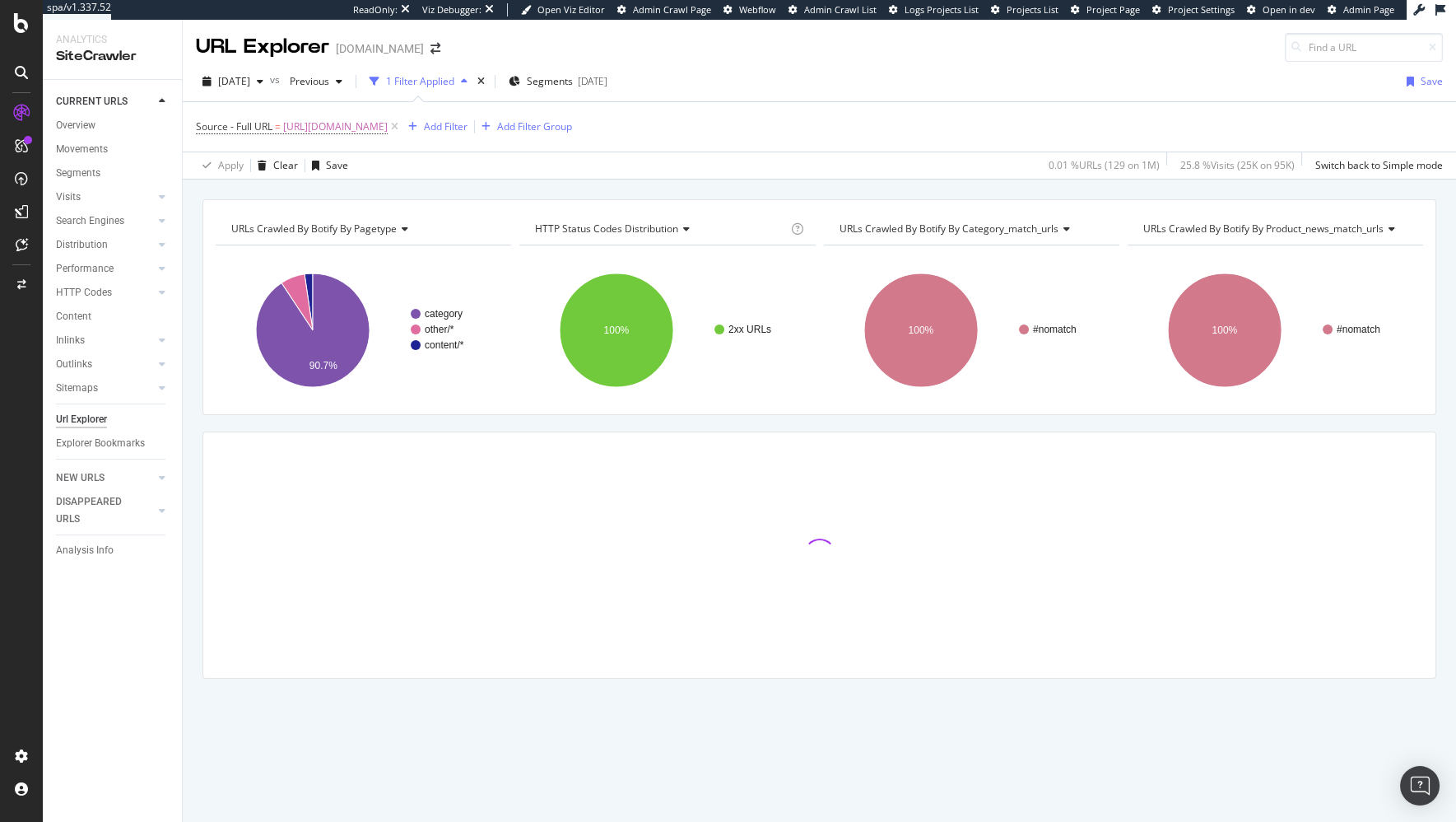
click at [1026, 420] on div "URLs Crawled By Botify By pagetype Chart (by Value) Table Expand Export as CSV …" at bounding box center [819, 467] width 1273 height 537
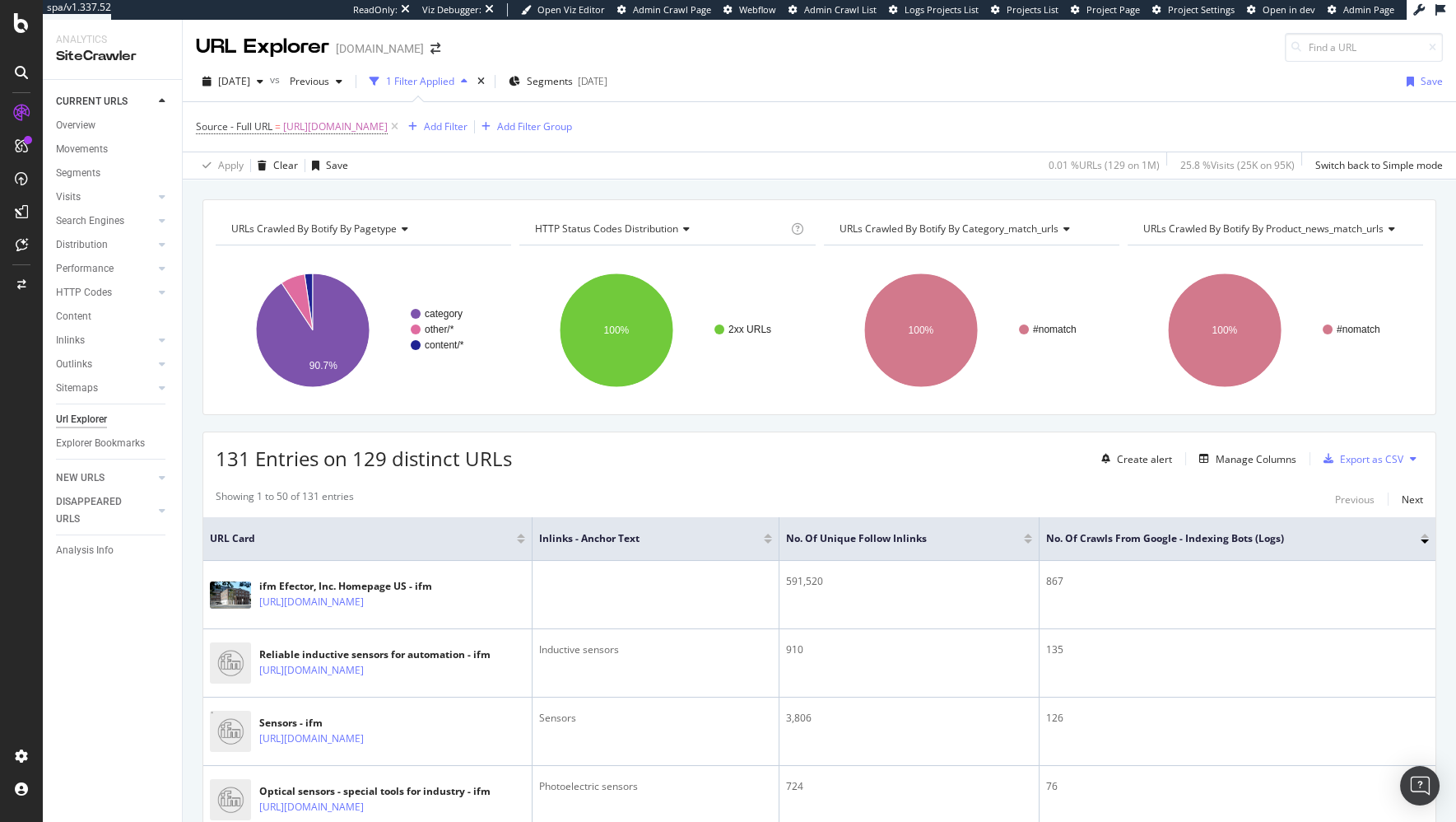
click at [1425, 533] on div at bounding box center [1424, 535] width 9 height 4
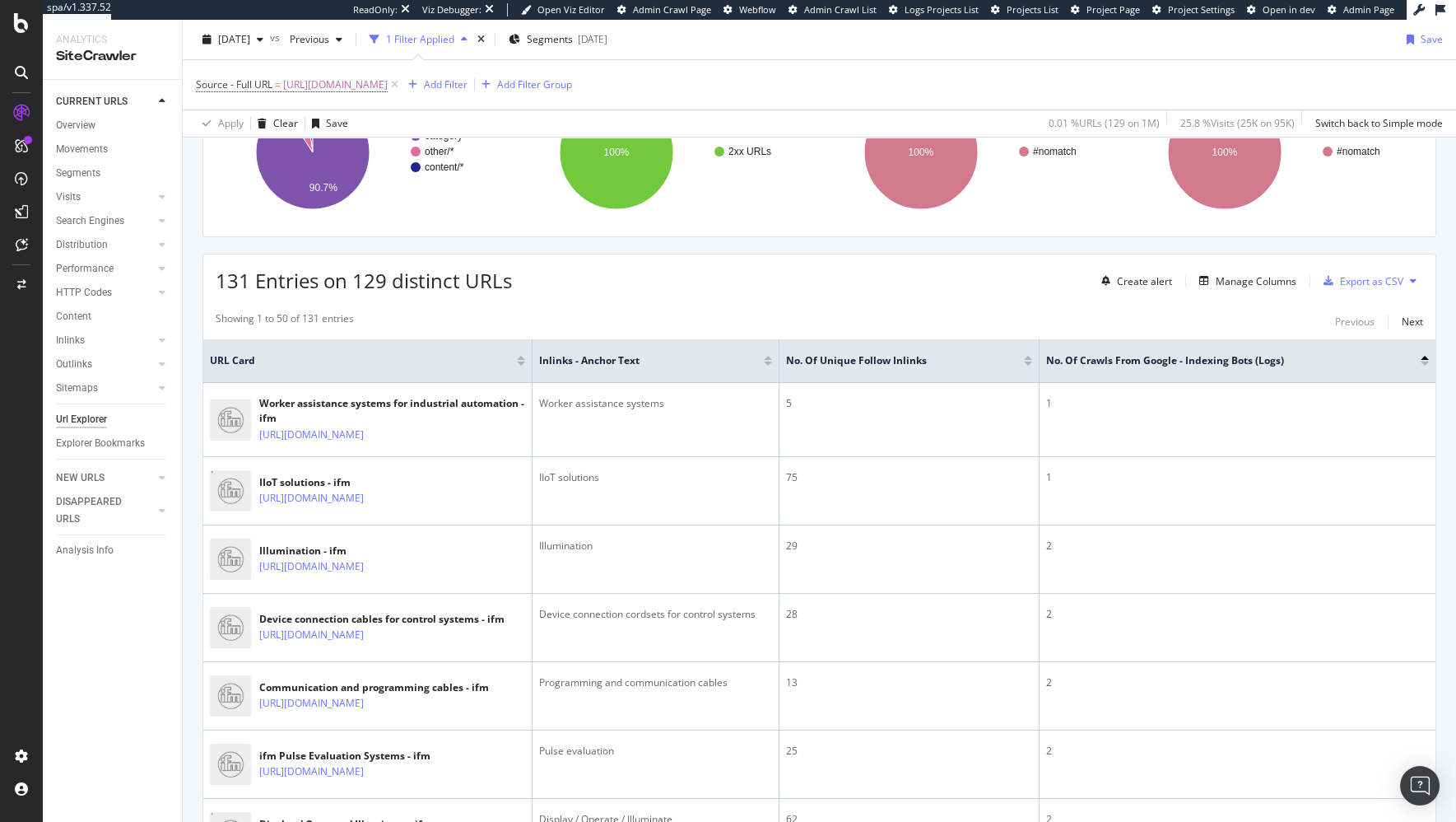
scroll to position [179, 0]
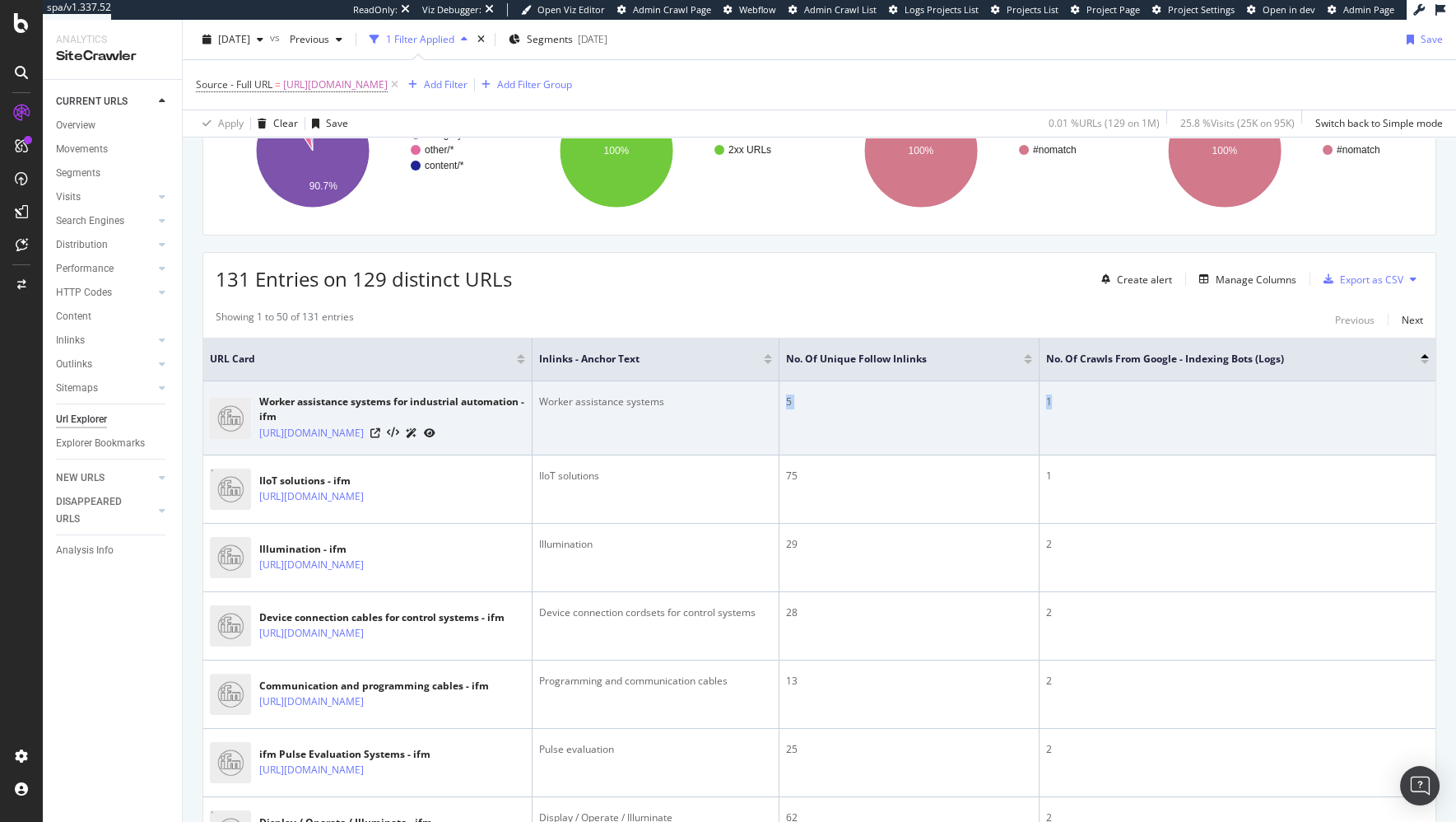
drag, startPoint x: 1070, startPoint y: 396, endPoint x: 717, endPoint y: 396, distance: 353.0
click at [723, 395] on tr "Worker assistance systems for industrial automation - ifm [URL][DOMAIN_NAME] Wo…" at bounding box center [819, 418] width 1232 height 74
click at [944, 398] on div "5" at bounding box center [909, 402] width 246 height 15
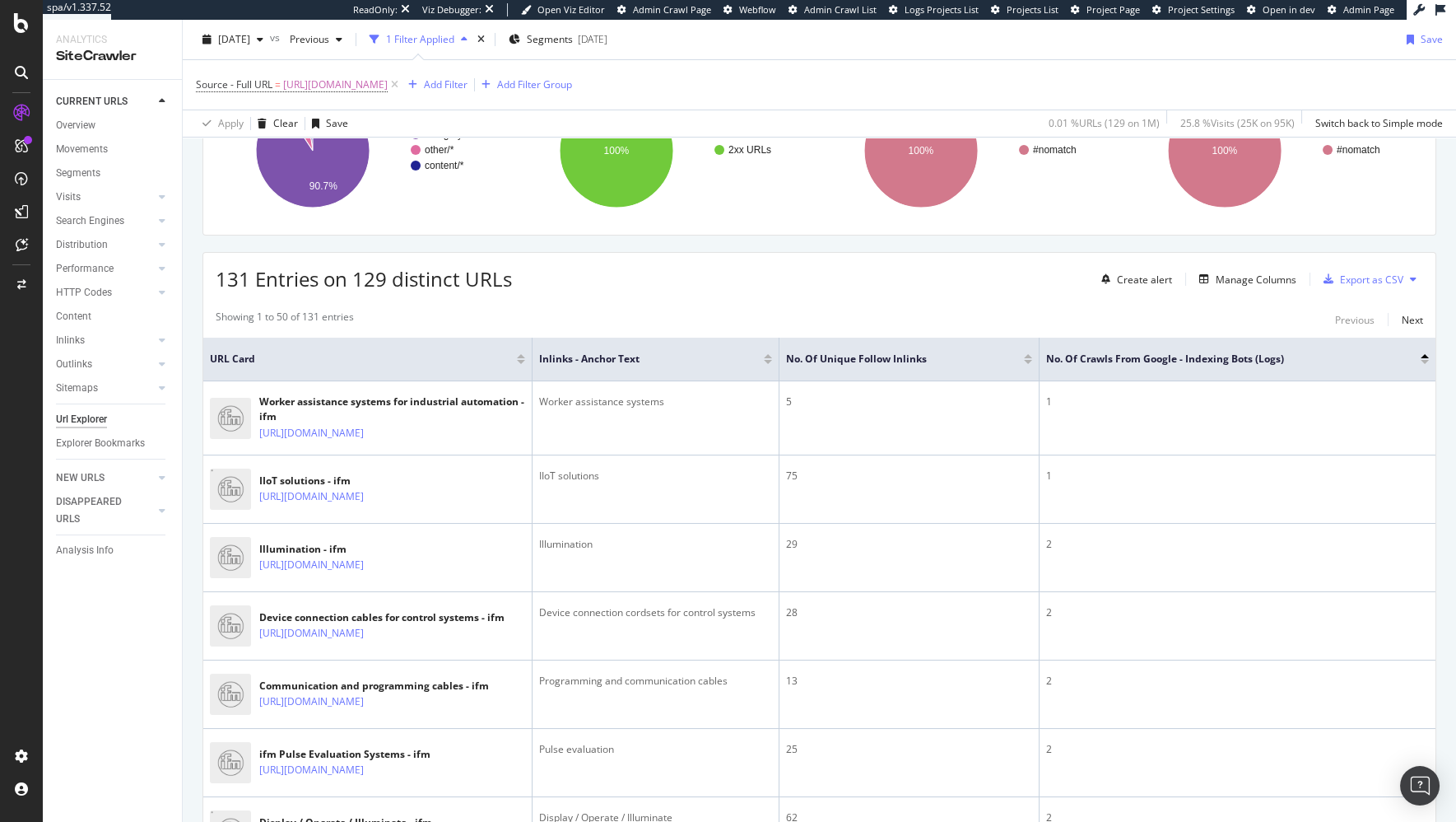
click at [392, 309] on div "Showing 1 to 50 of 131 entries Previous Next" at bounding box center [819, 319] width 1232 height 20
click at [588, 253] on div "131 Entries on 129 distinct URLs Create alert Manage Columns Export as CSV" at bounding box center [819, 273] width 1232 height 40
drag, startPoint x: 599, startPoint y: 242, endPoint x: 592, endPoint y: 251, distance: 11.4
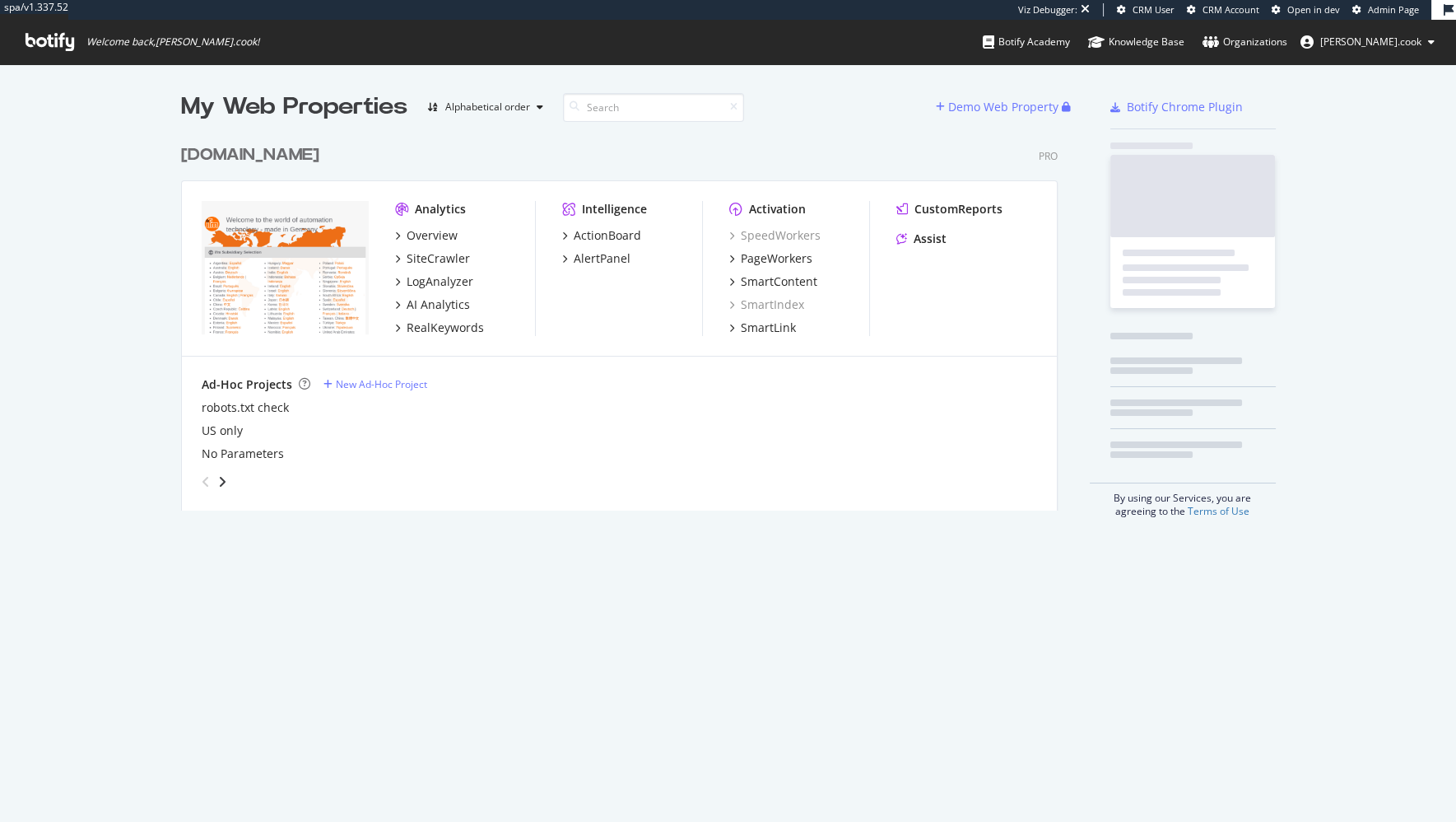
scroll to position [387, 890]
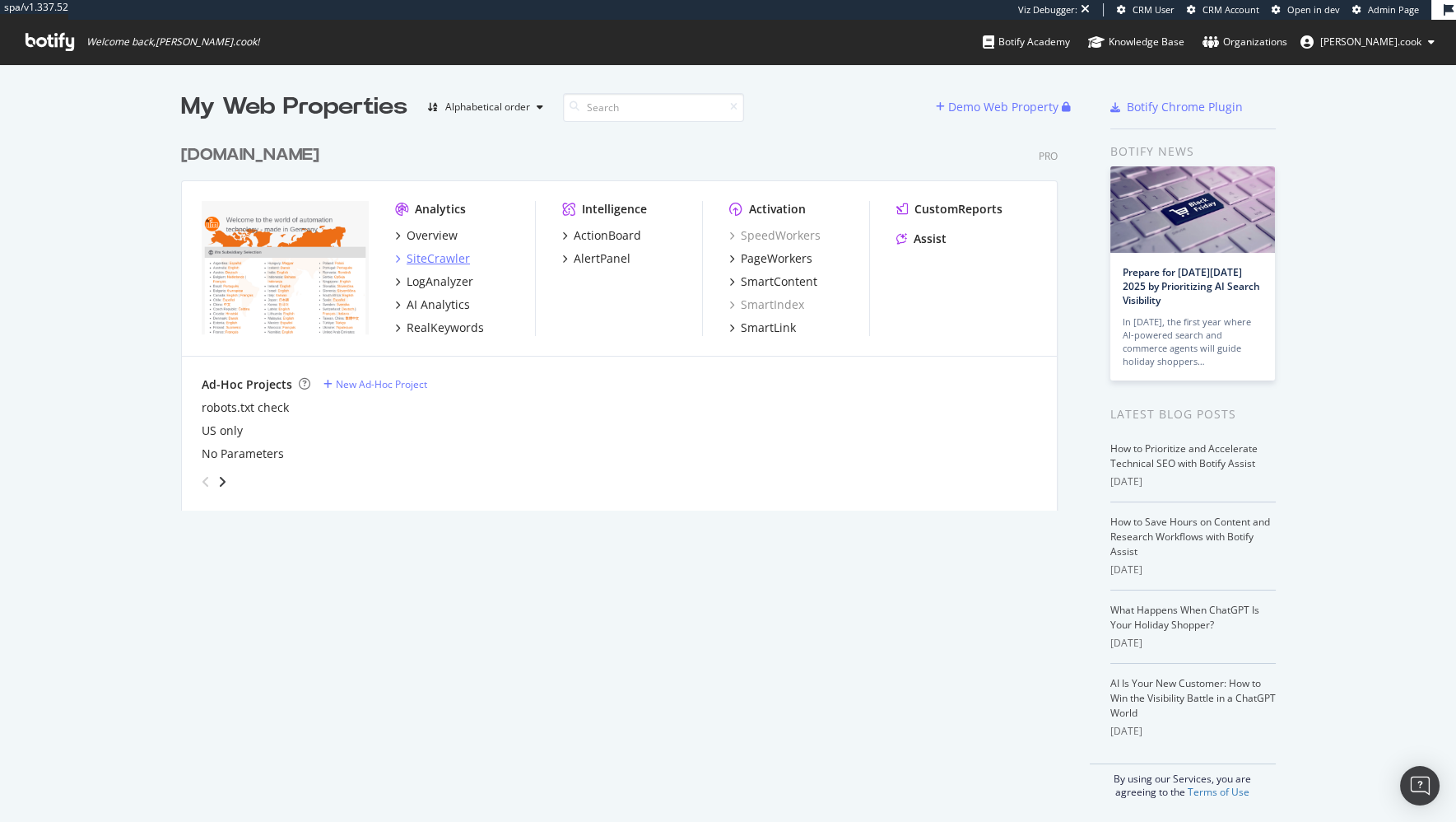
click at [440, 259] on div "SiteCrawler" at bounding box center [438, 258] width 63 height 16
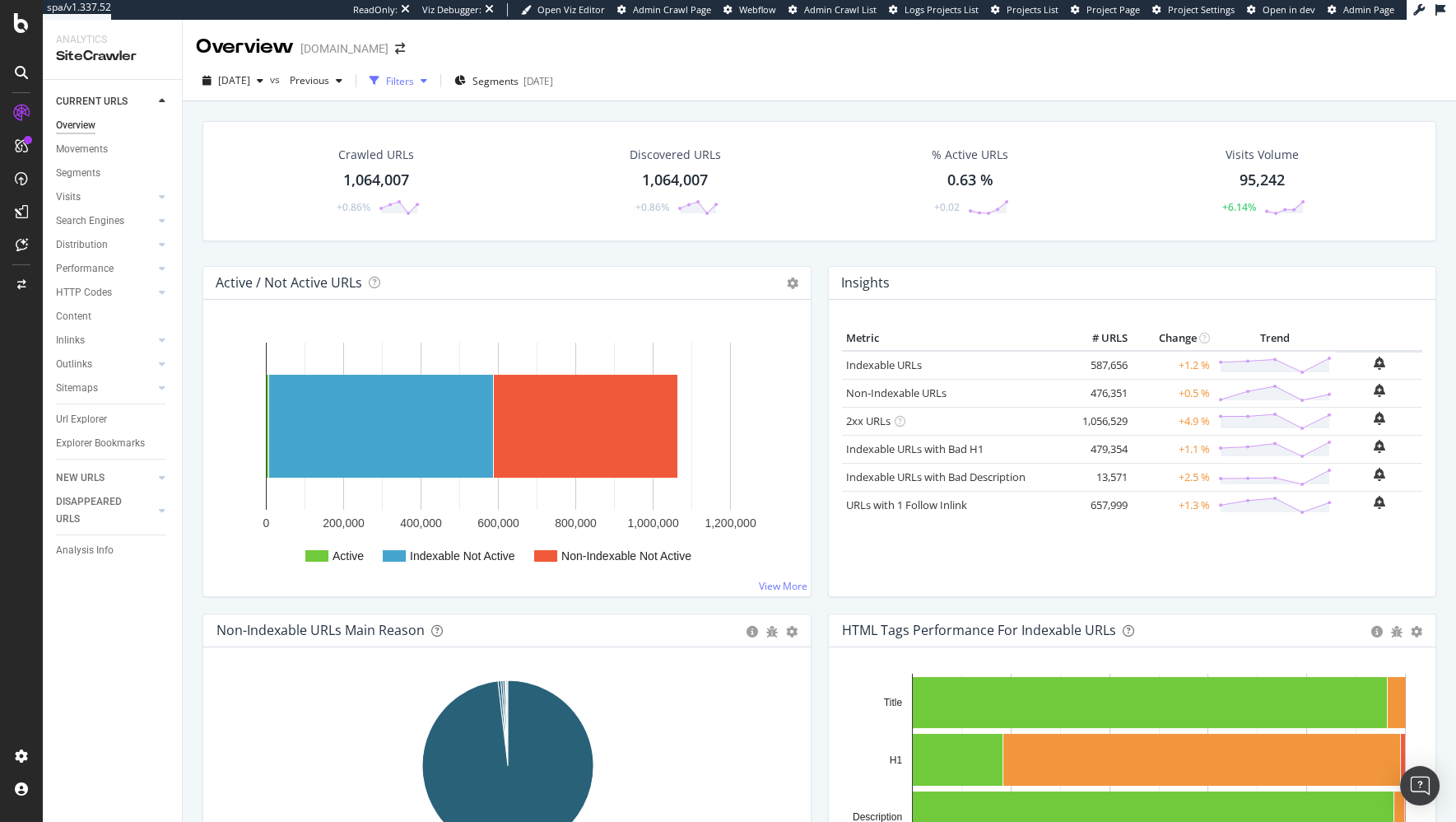
click at [414, 79] on div "Filters" at bounding box center [400, 81] width 28 height 14
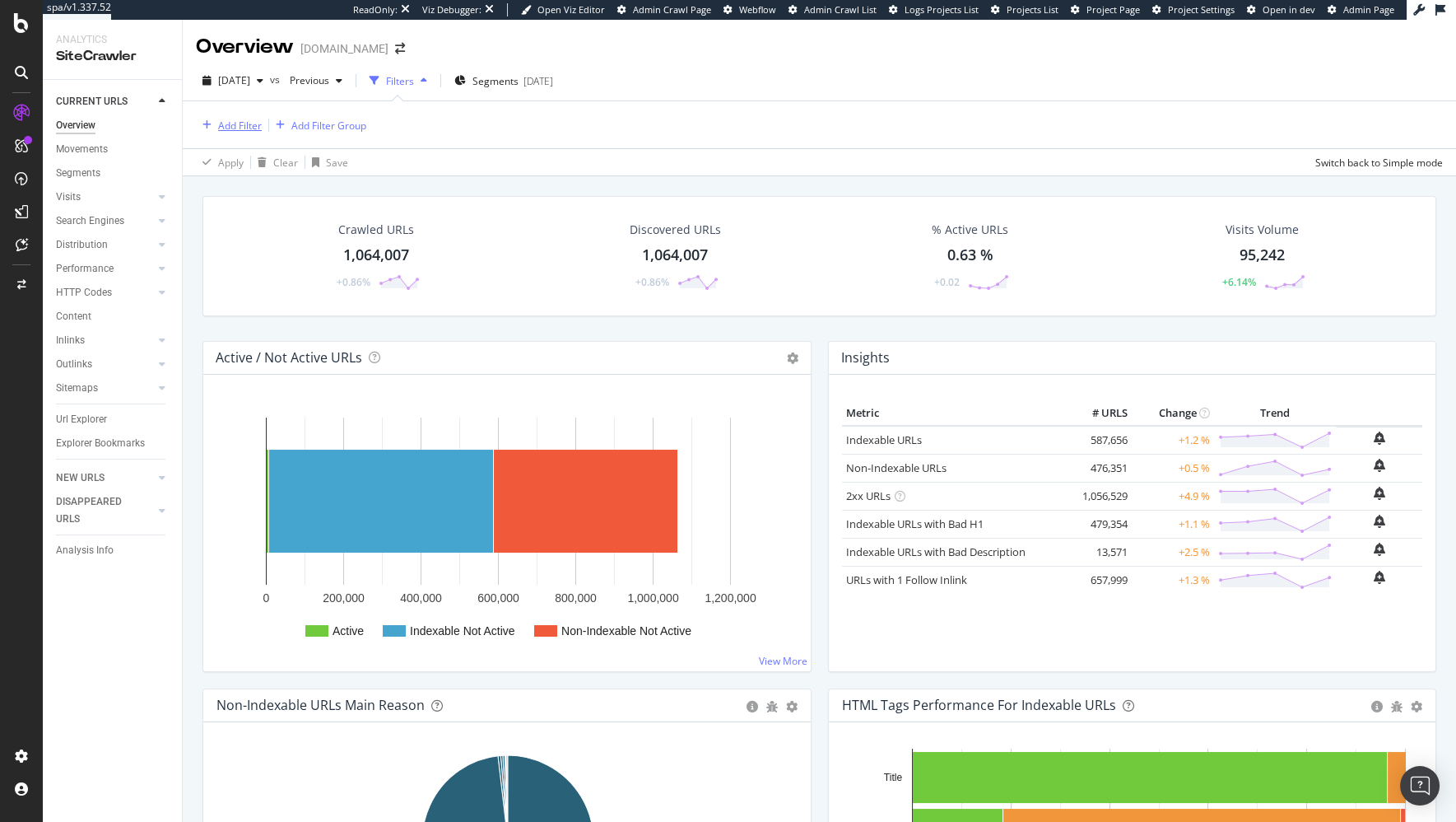
click at [247, 126] on div "Add Filter" at bounding box center [239, 126] width 44 height 14
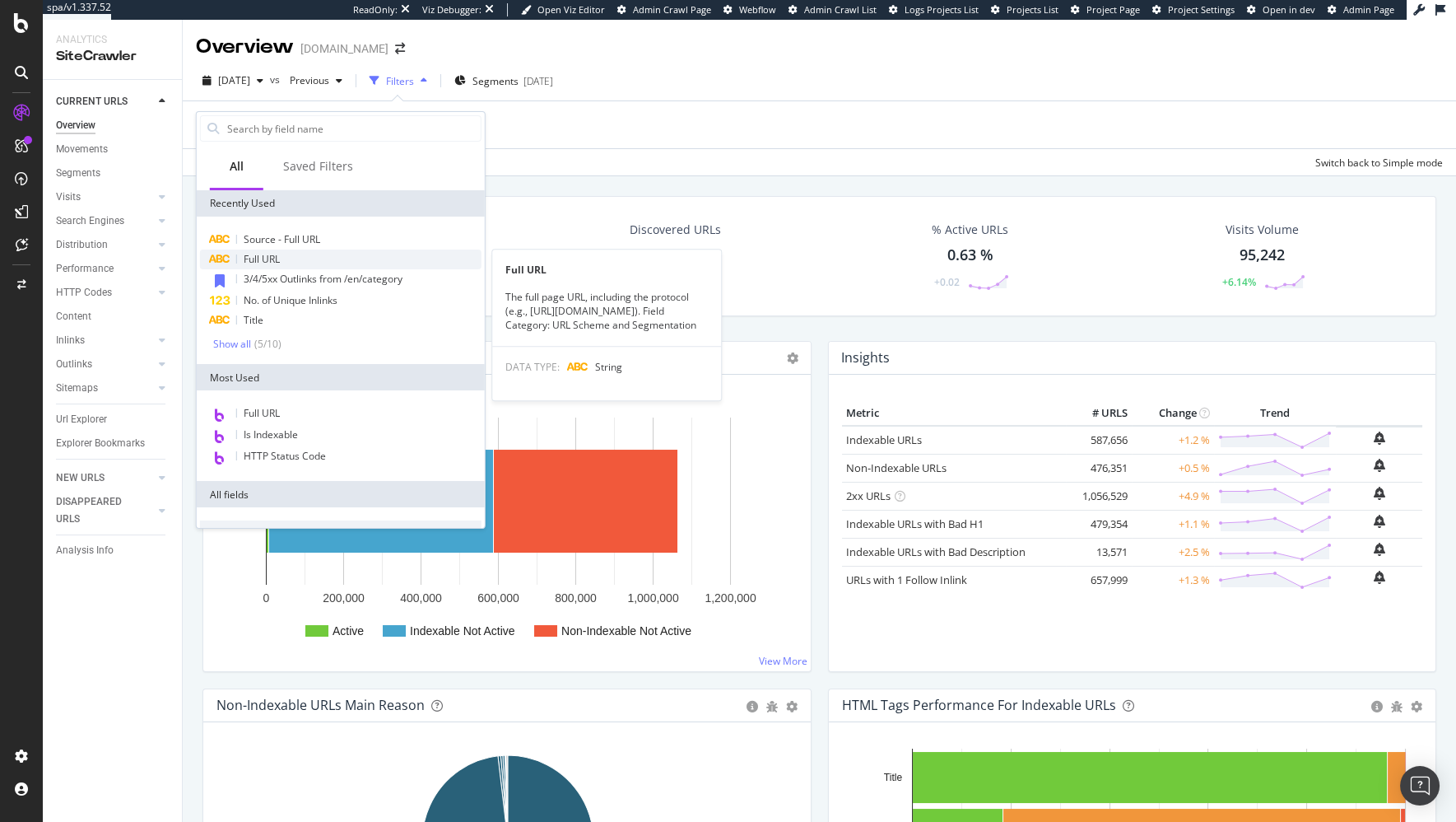
click at [287, 260] on div "Full URL" at bounding box center [341, 259] width 282 height 20
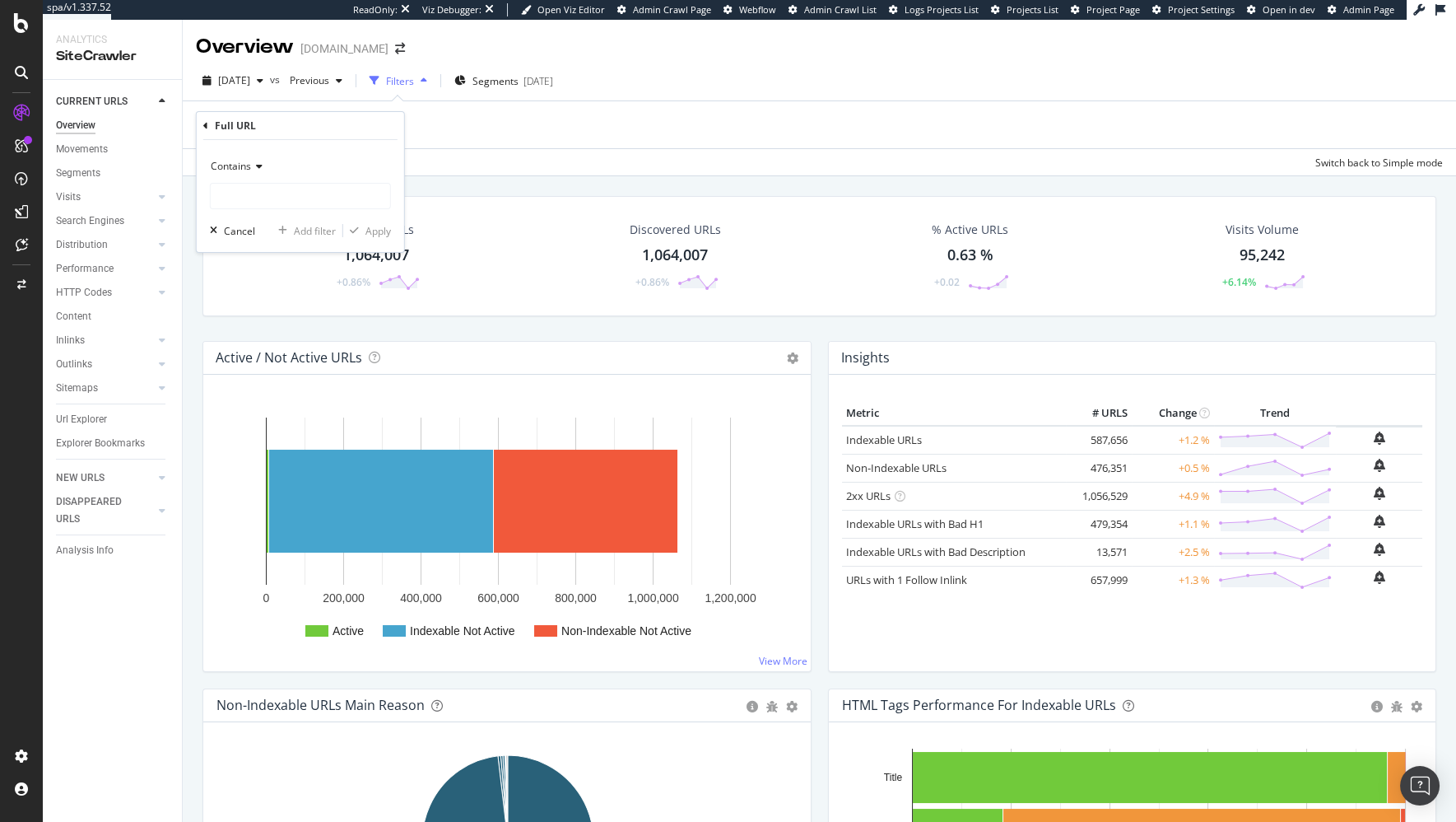
click at [248, 165] on span "Contains" at bounding box center [231, 166] width 40 height 14
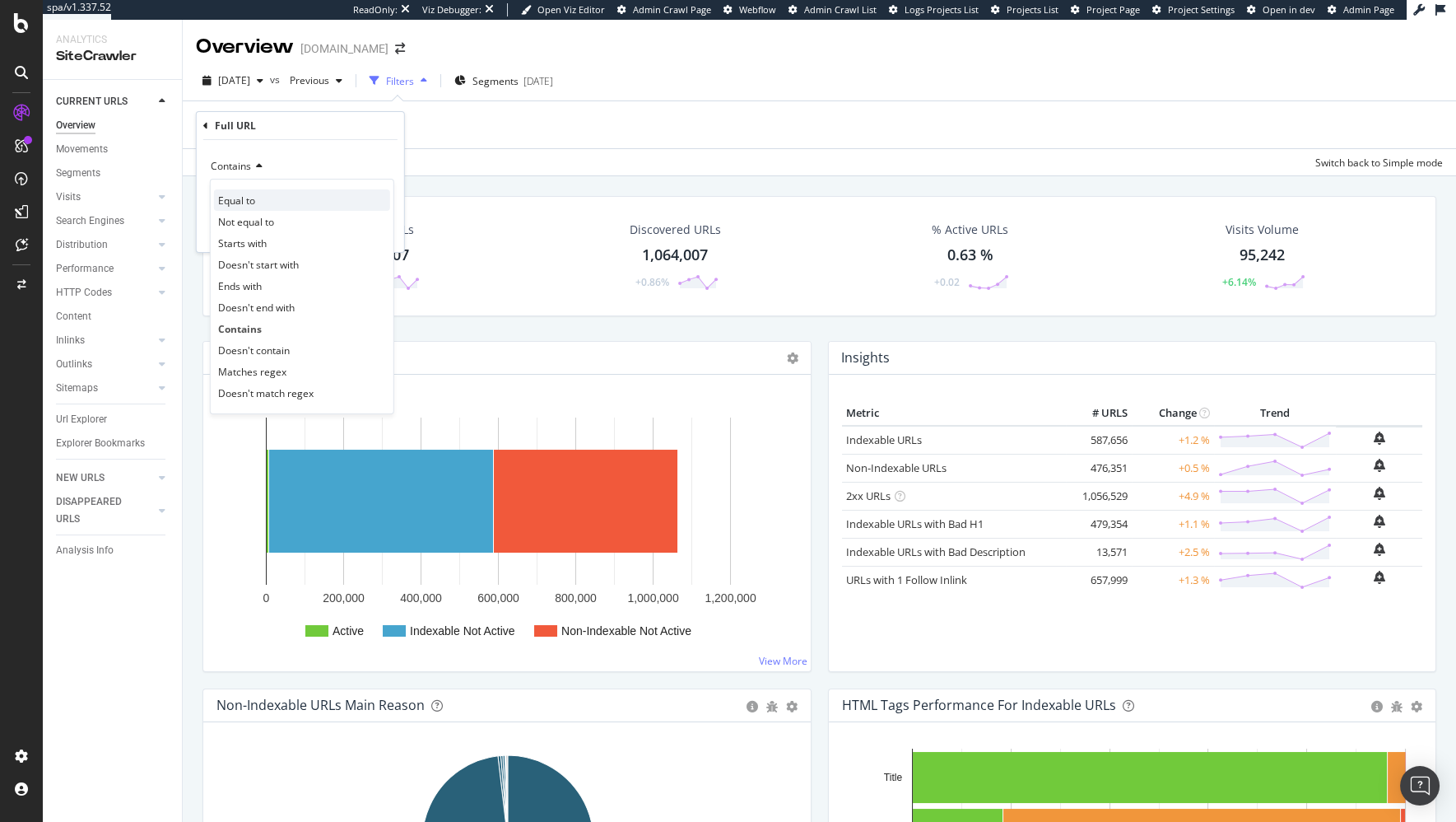
click at [252, 201] on span "Equal to" at bounding box center [236, 200] width 37 height 14
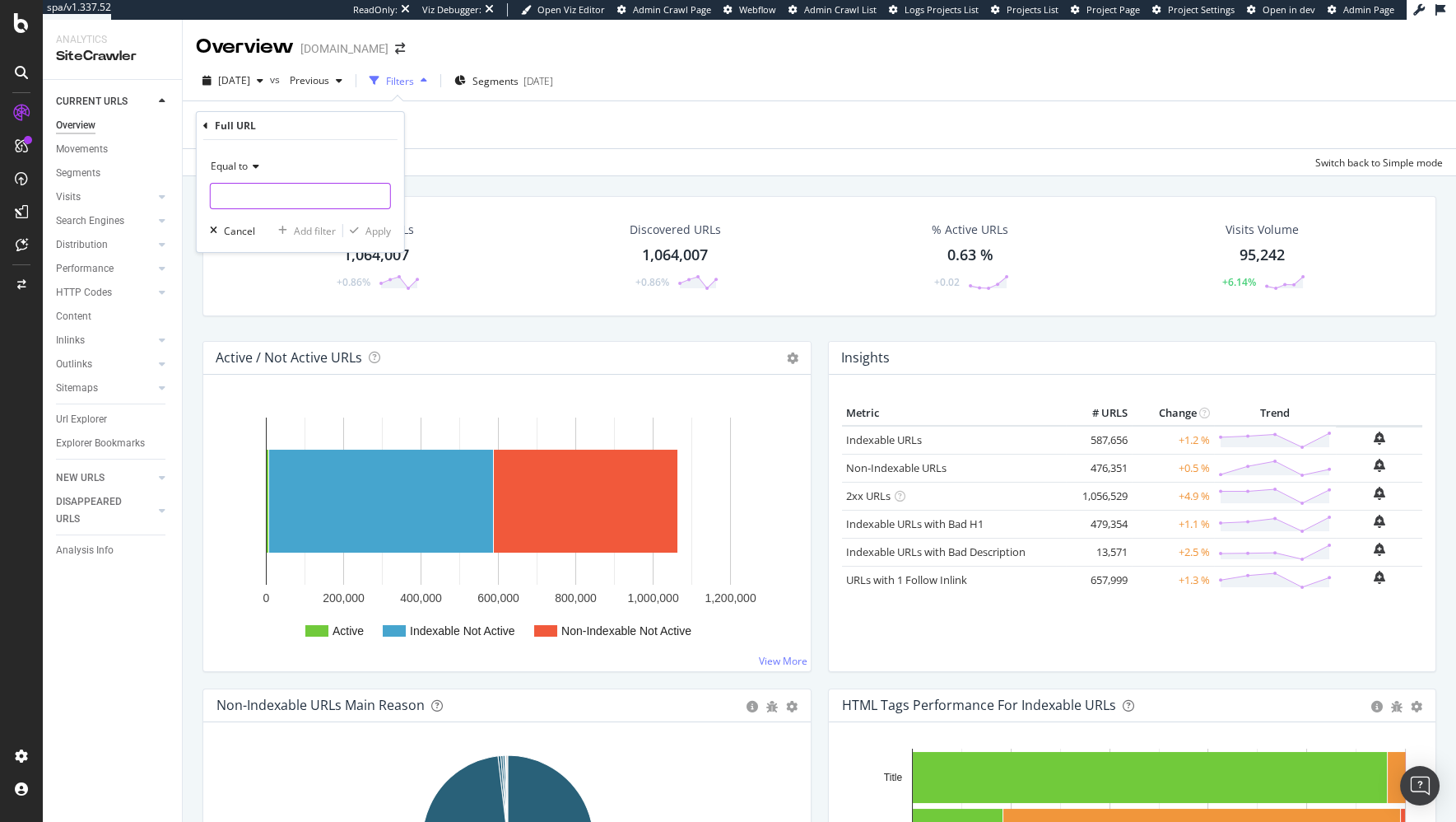
click at [262, 199] on input "text" at bounding box center [301, 196] width 179 height 26
paste input "[URL][DOMAIN_NAME]"
type input "[URL][DOMAIN_NAME]"
drag, startPoint x: 371, startPoint y: 234, endPoint x: 46, endPoint y: 488, distance: 412.5
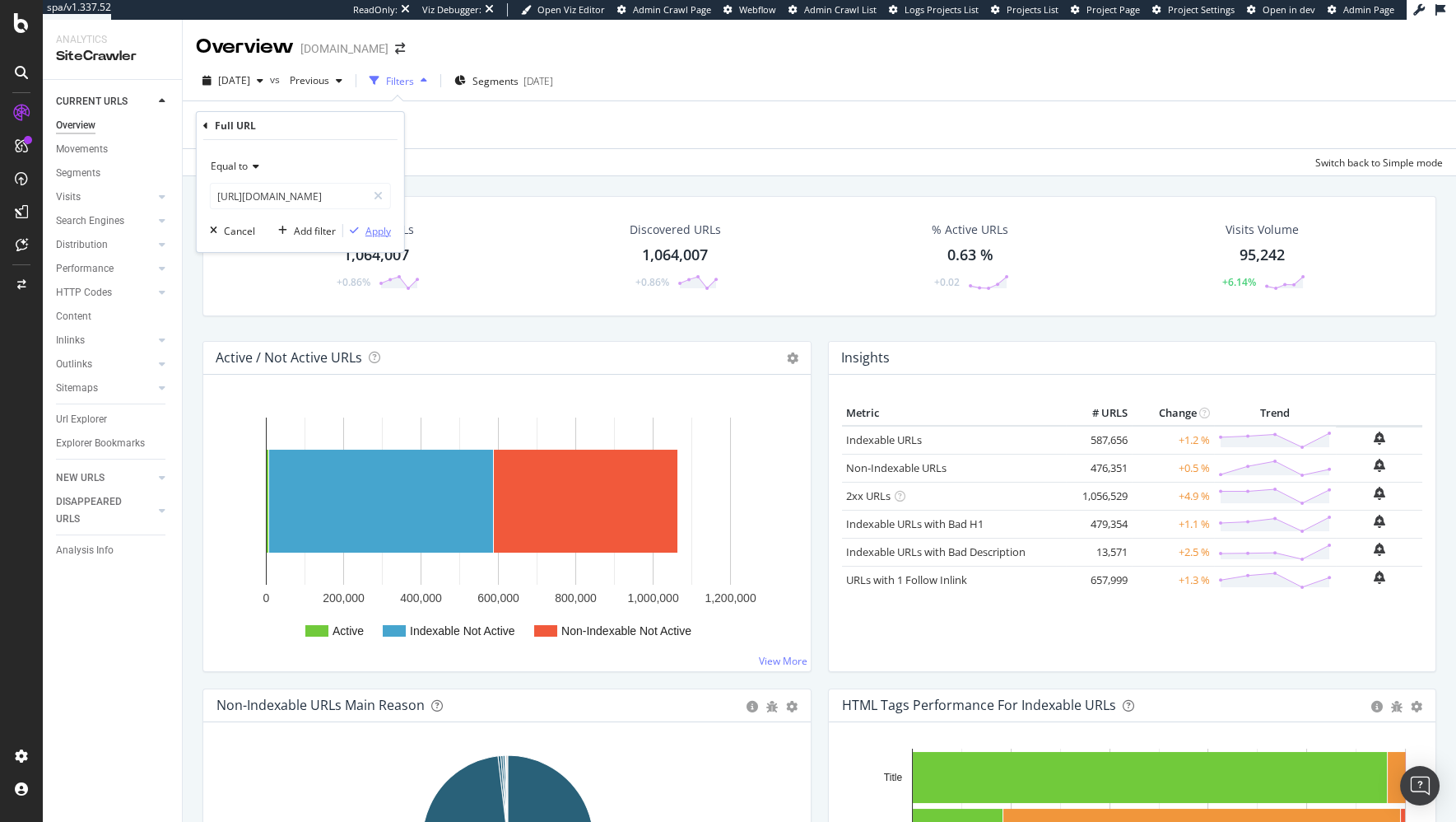
click at [371, 234] on div "Apply" at bounding box center [378, 231] width 26 height 14
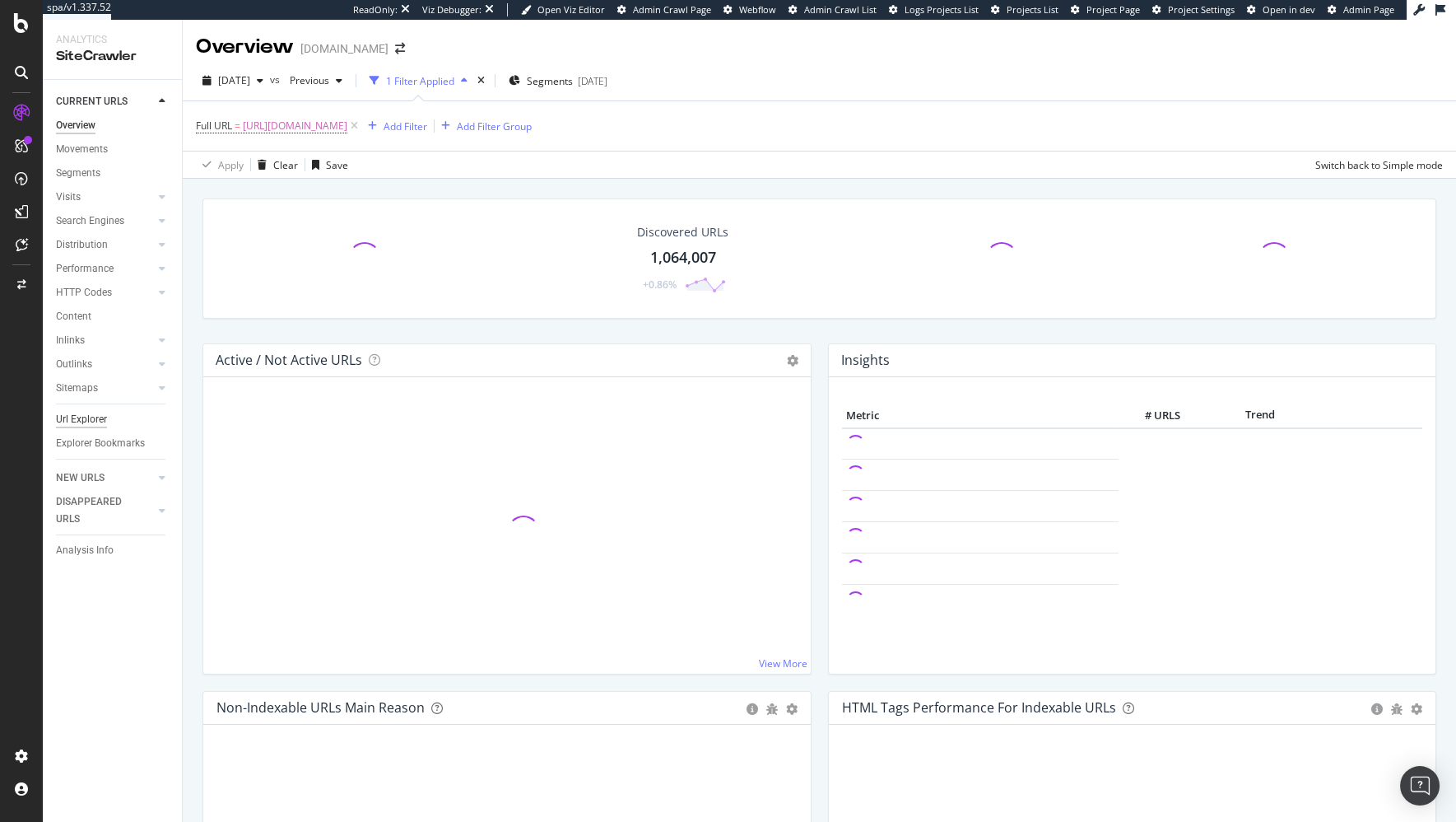
click at [90, 419] on div "Url Explorer" at bounding box center [82, 420] width 51 height 17
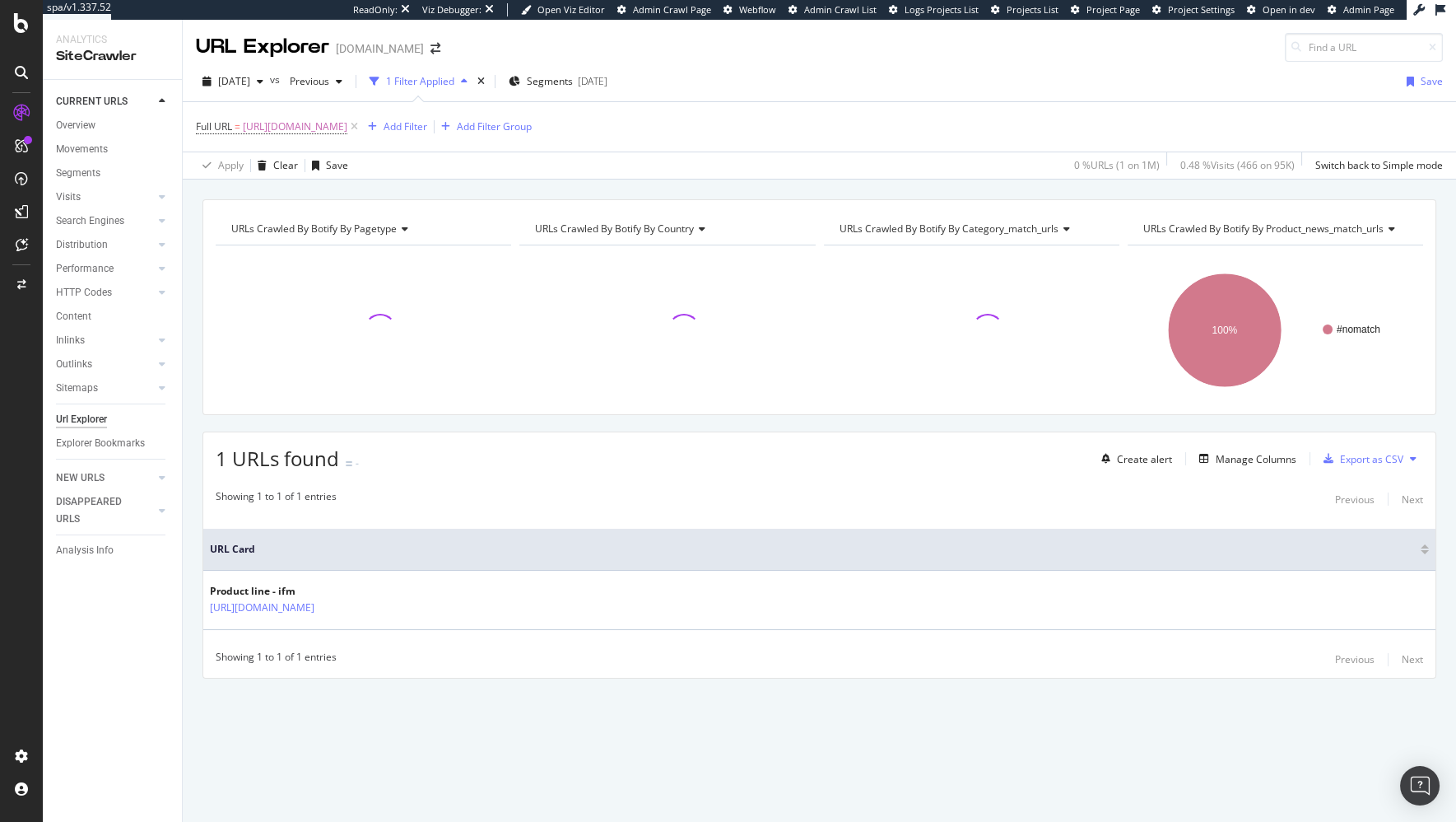
click at [188, 502] on div "URLs Crawled By Botify By pagetype Chart (by Value) Table Expand Export as CSV …" at bounding box center [819, 467] width 1273 height 537
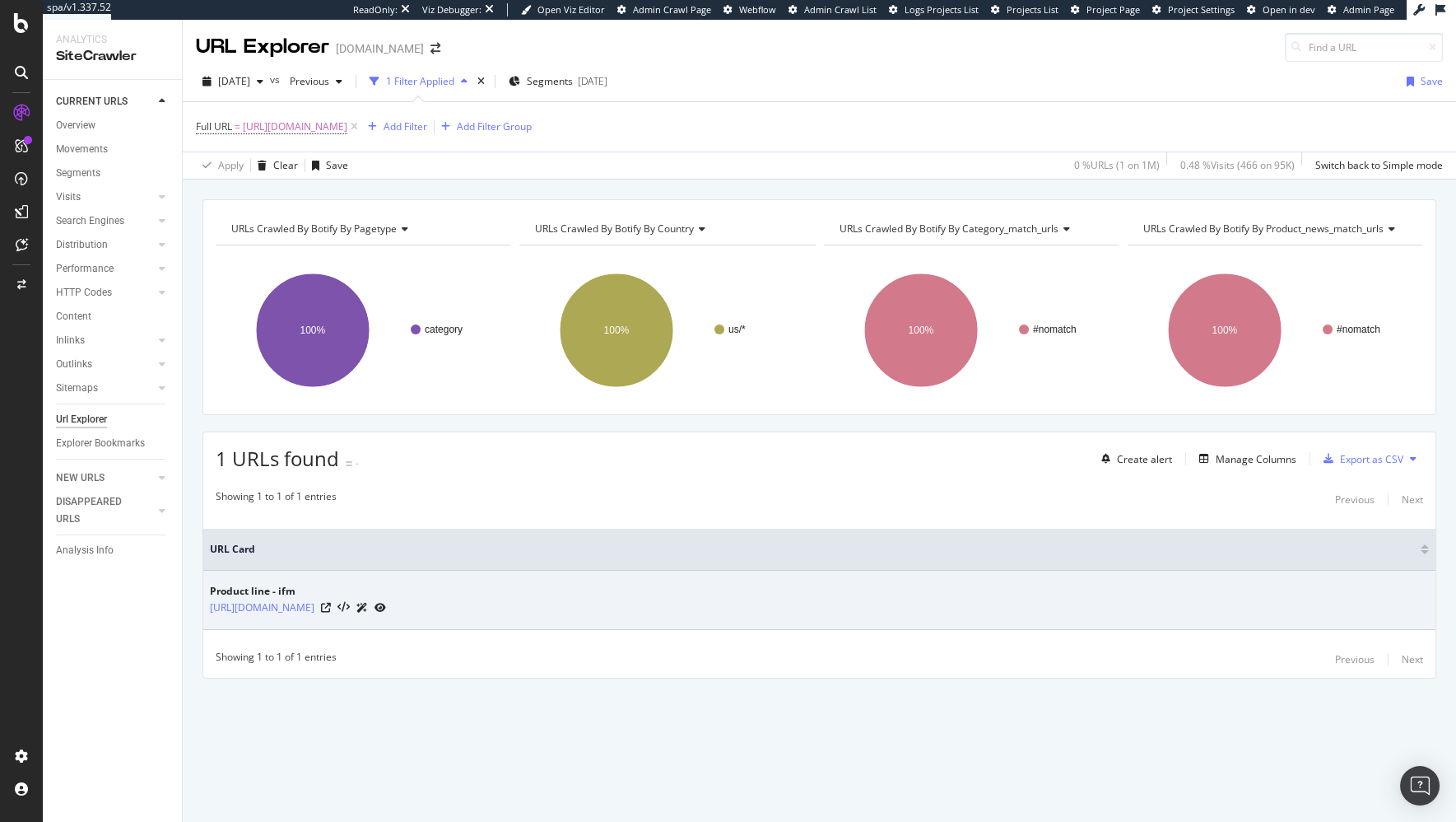
drag, startPoint x: 964, startPoint y: 720, endPoint x: 1048, endPoint y: 621, distance: 129.8
click at [966, 720] on div "URLs Crawled By Botify By pagetype Chart (by Value) Table Expand Export as CSV …" at bounding box center [819, 467] width 1273 height 537
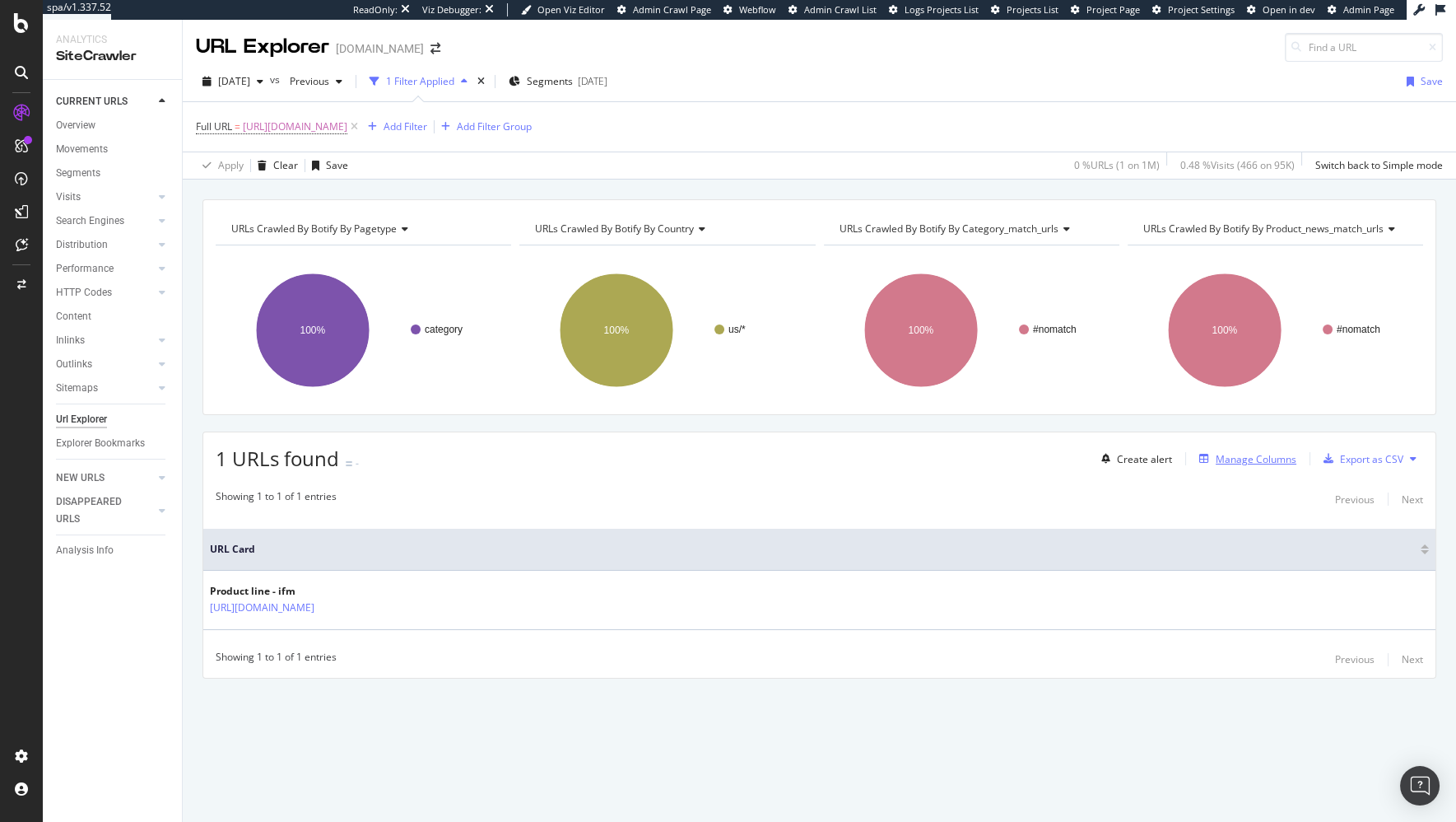
click at [1255, 460] on div "Manage Columns" at bounding box center [1255, 459] width 80 height 14
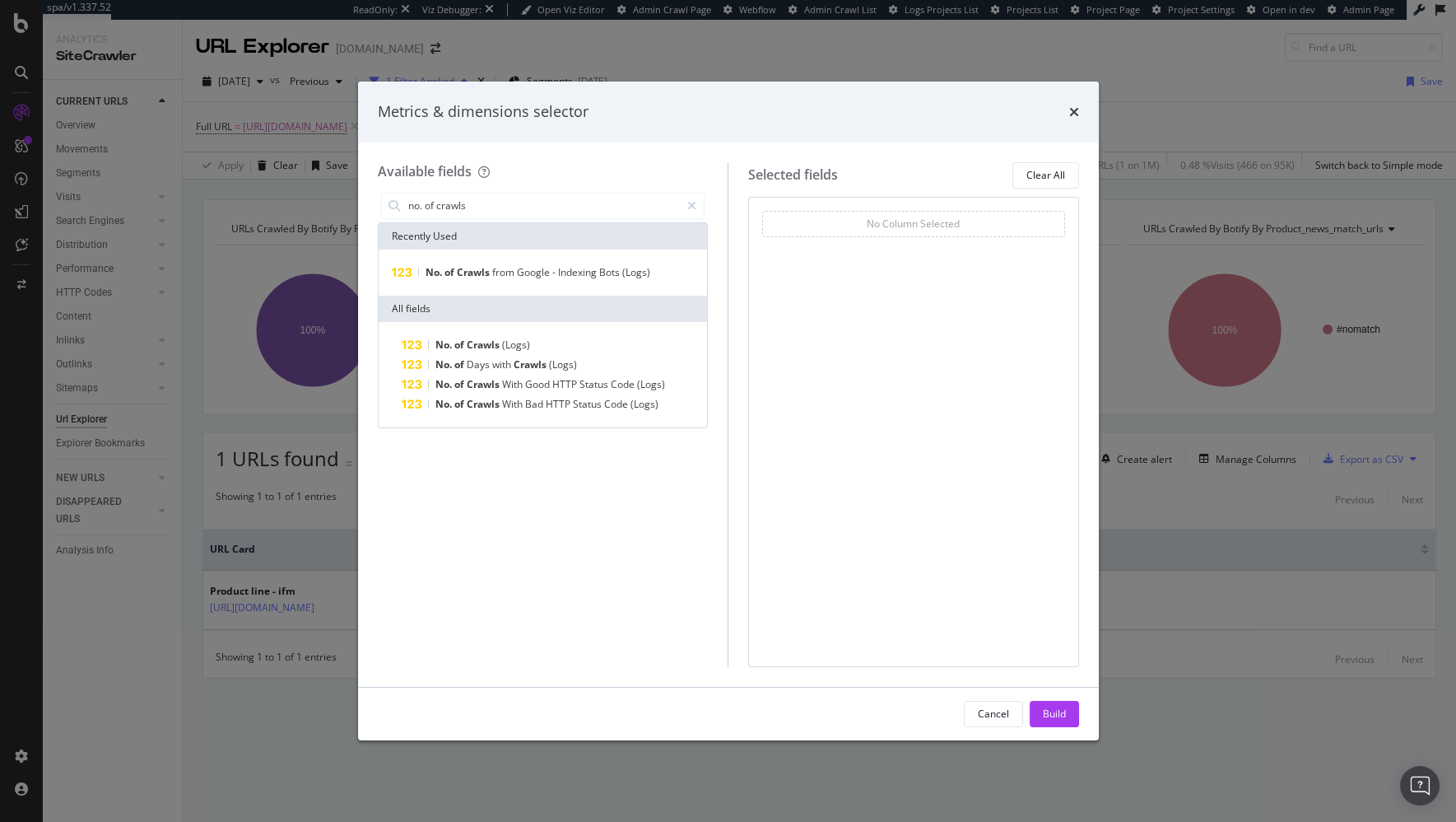
drag, startPoint x: 636, startPoint y: 280, endPoint x: 603, endPoint y: 256, distance: 40.8
click at [636, 280] on div "No. of Crawls from Google - Indexing Bots (Logs)" at bounding box center [543, 272] width 323 height 20
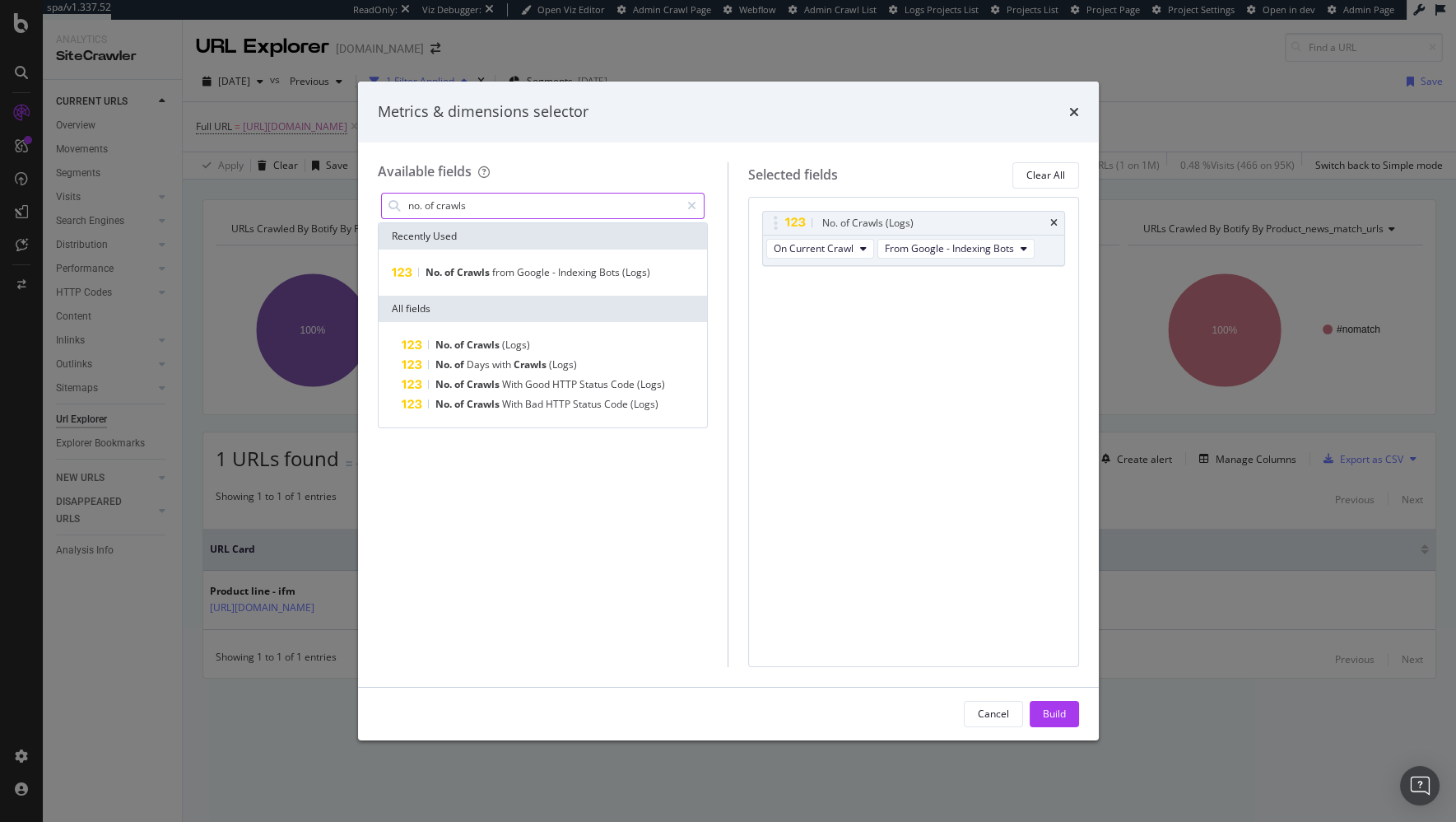
click at [503, 211] on input "no. of crawls" at bounding box center [543, 205] width 274 height 25
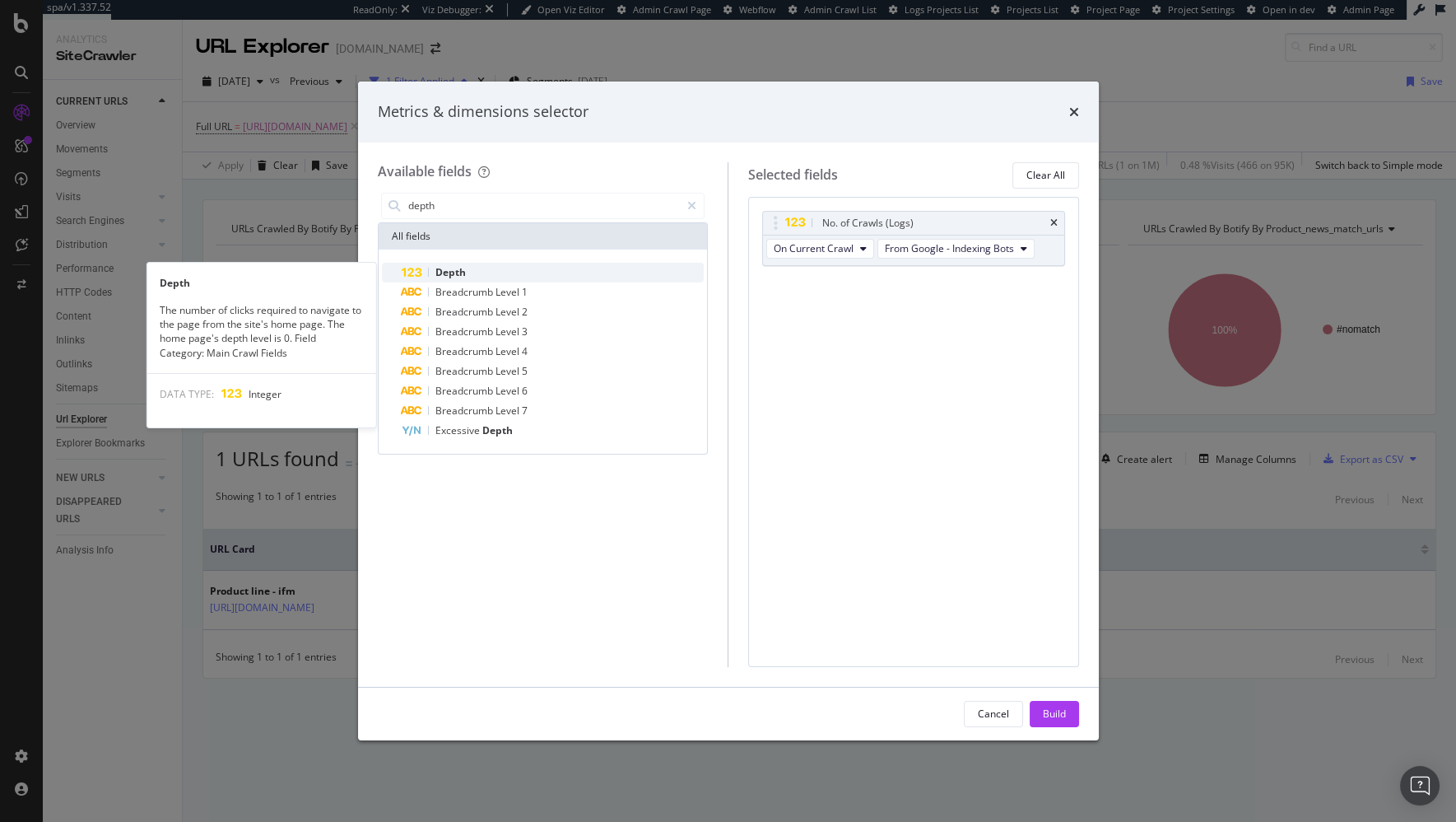
click at [500, 277] on div "Depth" at bounding box center [553, 272] width 303 height 20
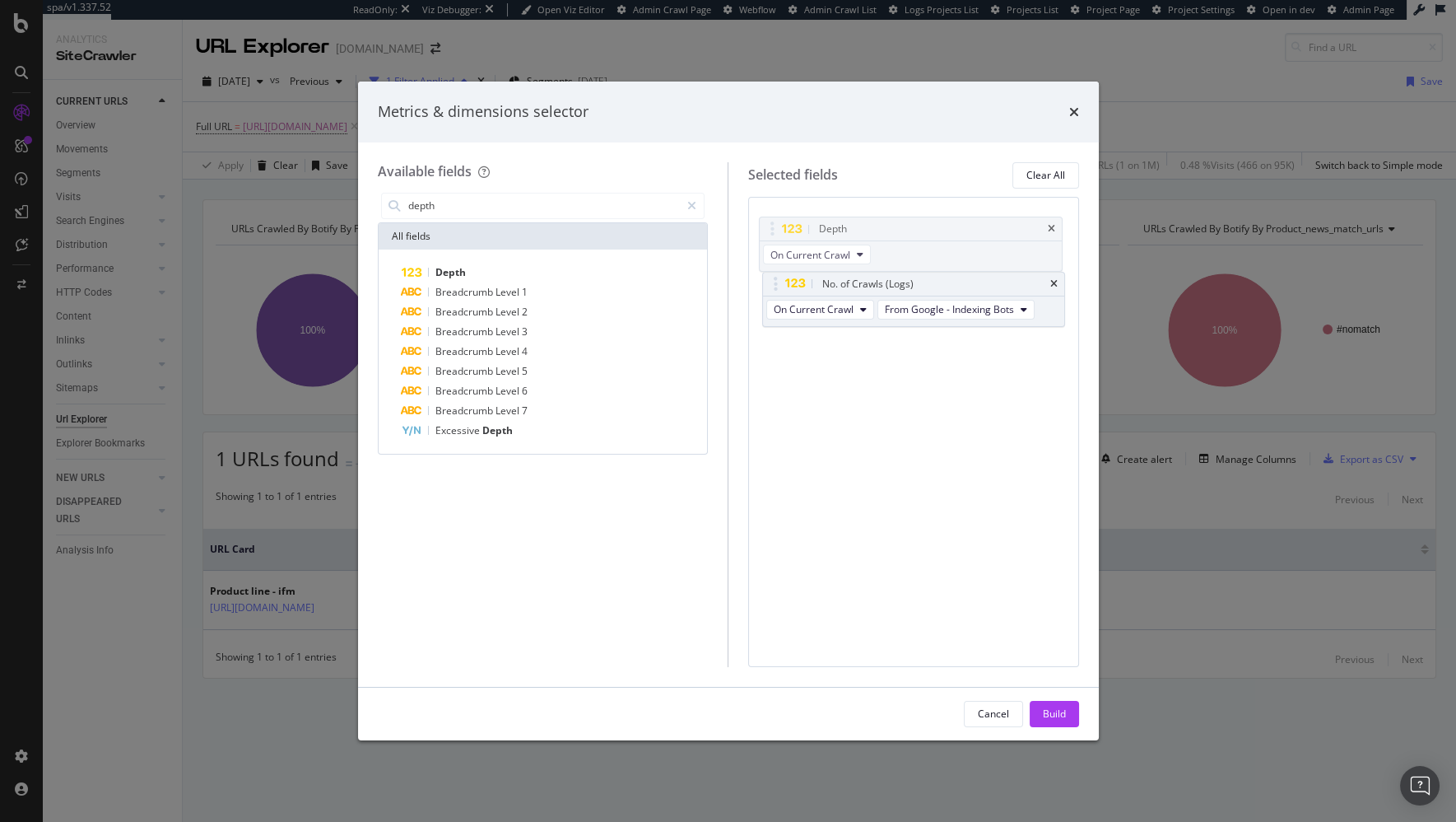
drag, startPoint x: 772, startPoint y: 269, endPoint x: 740, endPoint y: 227, distance: 52.8
click at [771, 226] on body "spa/v1.337.52 ReadOnly: Viz Debugger: Open Viz Editor Admin Crawl Page Webflow …" at bounding box center [728, 411] width 1456 height 822
click at [506, 207] on input "depth" at bounding box center [543, 205] width 274 height 25
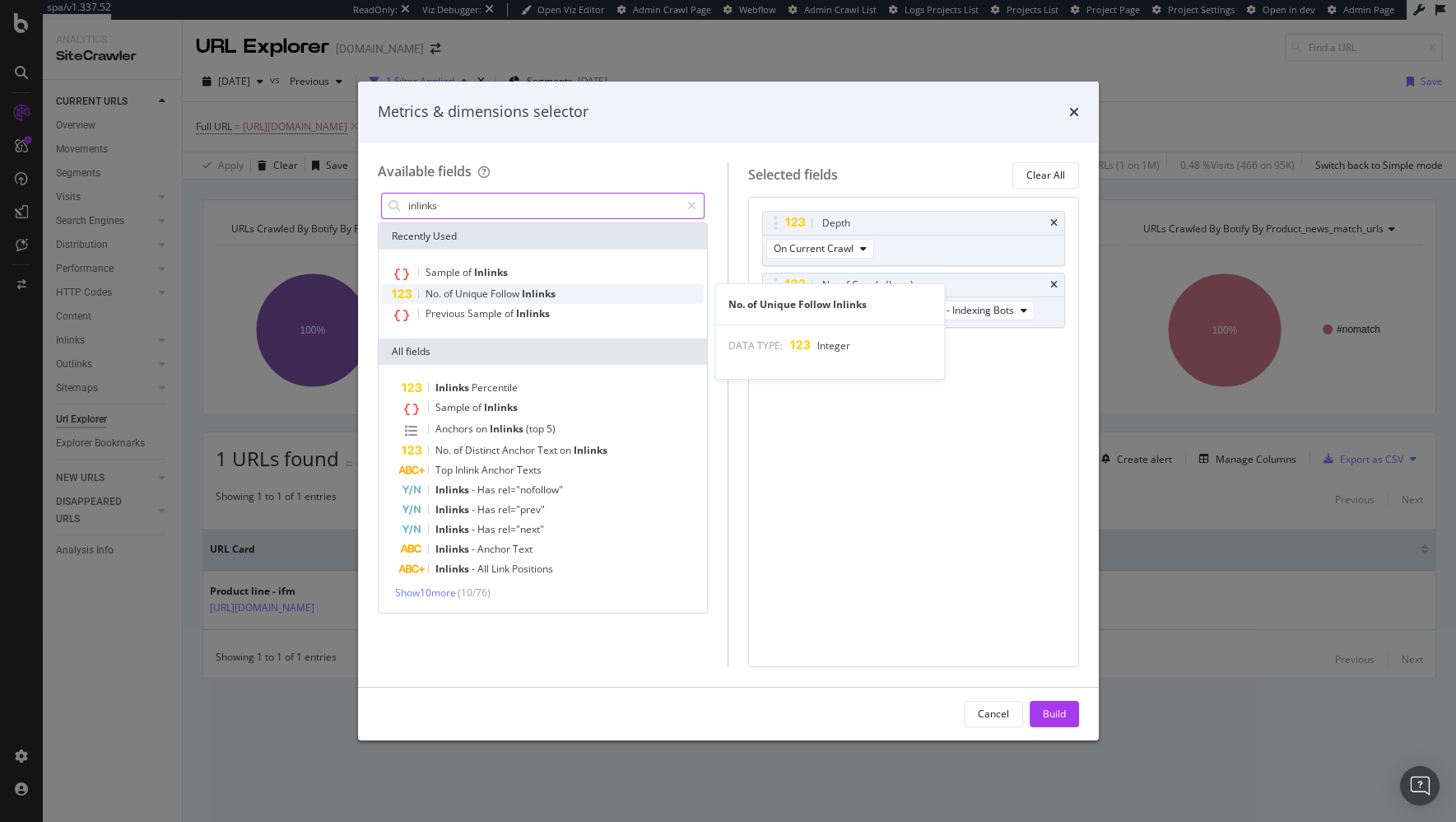
type input "inlinks"
click at [538, 294] on span "Inlinks" at bounding box center [539, 293] width 34 height 14
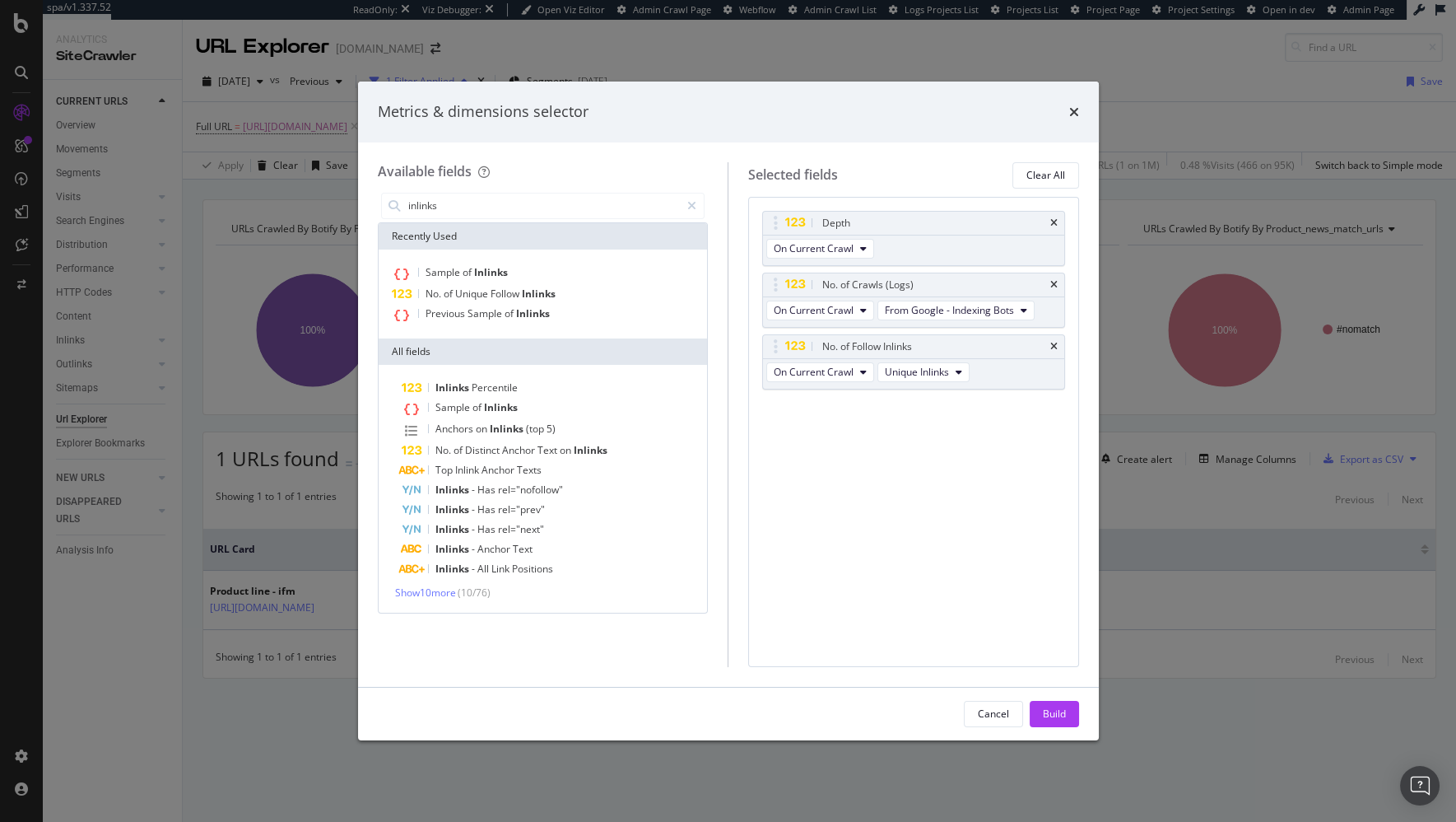
click at [854, 510] on div "Depth On Current Crawl No. of Crawls (Logs) On Current Crawl From Google - Inde…" at bounding box center [913, 432] width 330 height 470
click at [1046, 716] on div "Build" at bounding box center [1054, 713] width 23 height 14
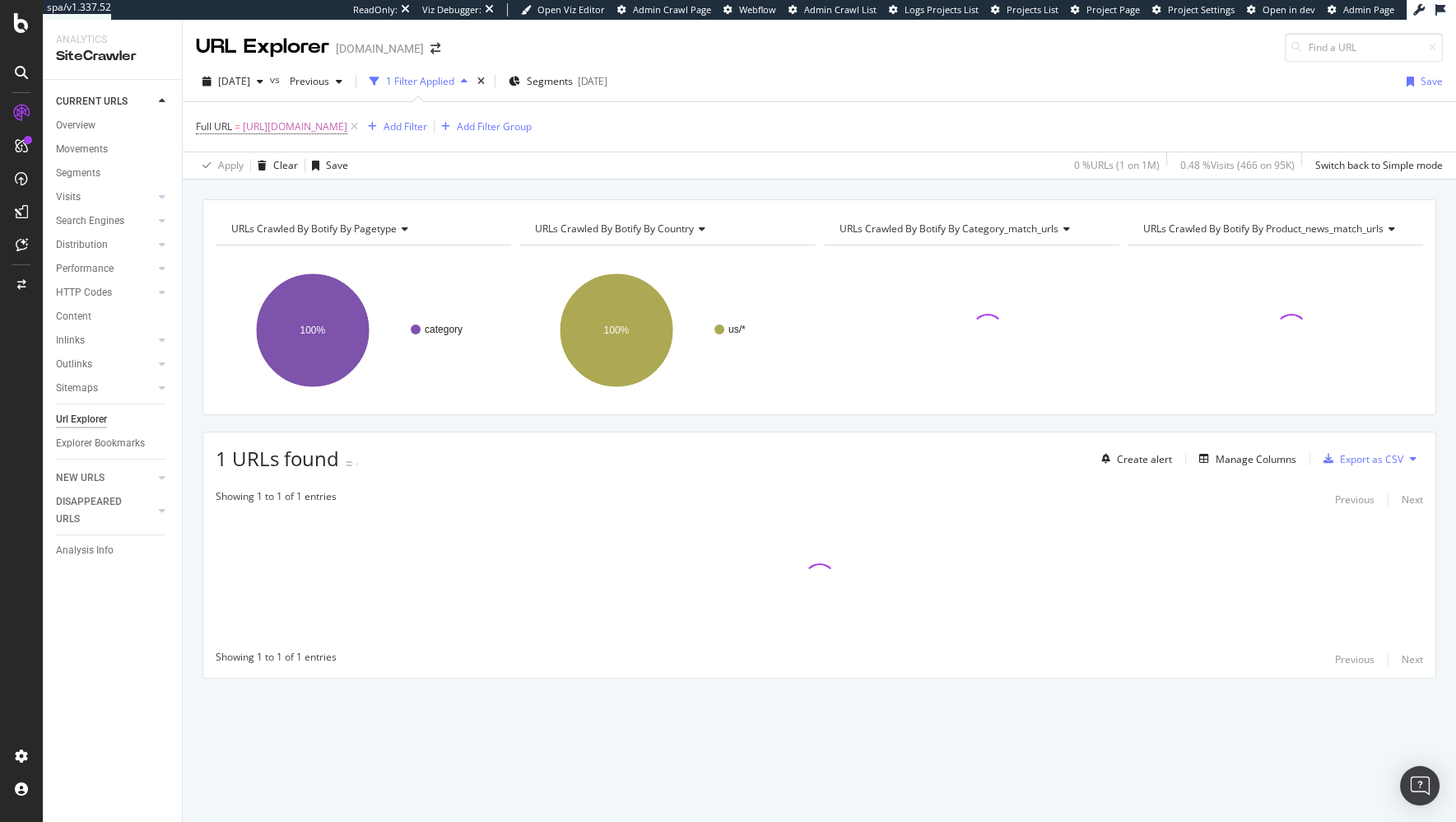
click at [1039, 685] on div "URLs Crawled By Botify By pagetype Chart (by Value) Table Expand Export as CSV …" at bounding box center [819, 467] width 1273 height 537
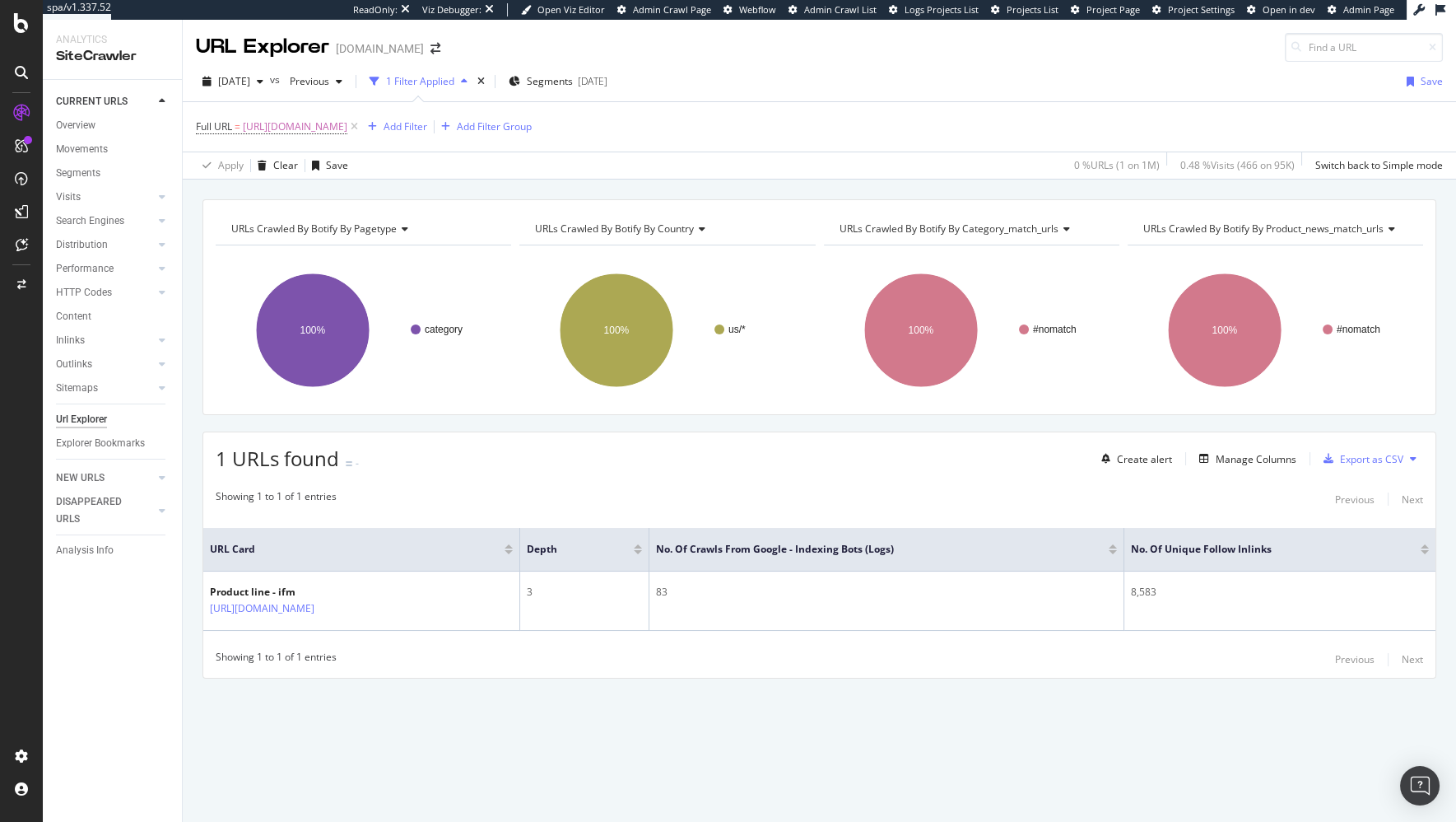
click at [944, 489] on div "Showing 1 to 1 of 1 entries Previous Next" at bounding box center [819, 498] width 1232 height 20
click at [883, 766] on div "URLs Crawled By Botify By pagetype Chart (by Value) Table Expand Export as CSV …" at bounding box center [819, 501] width 1273 height 643
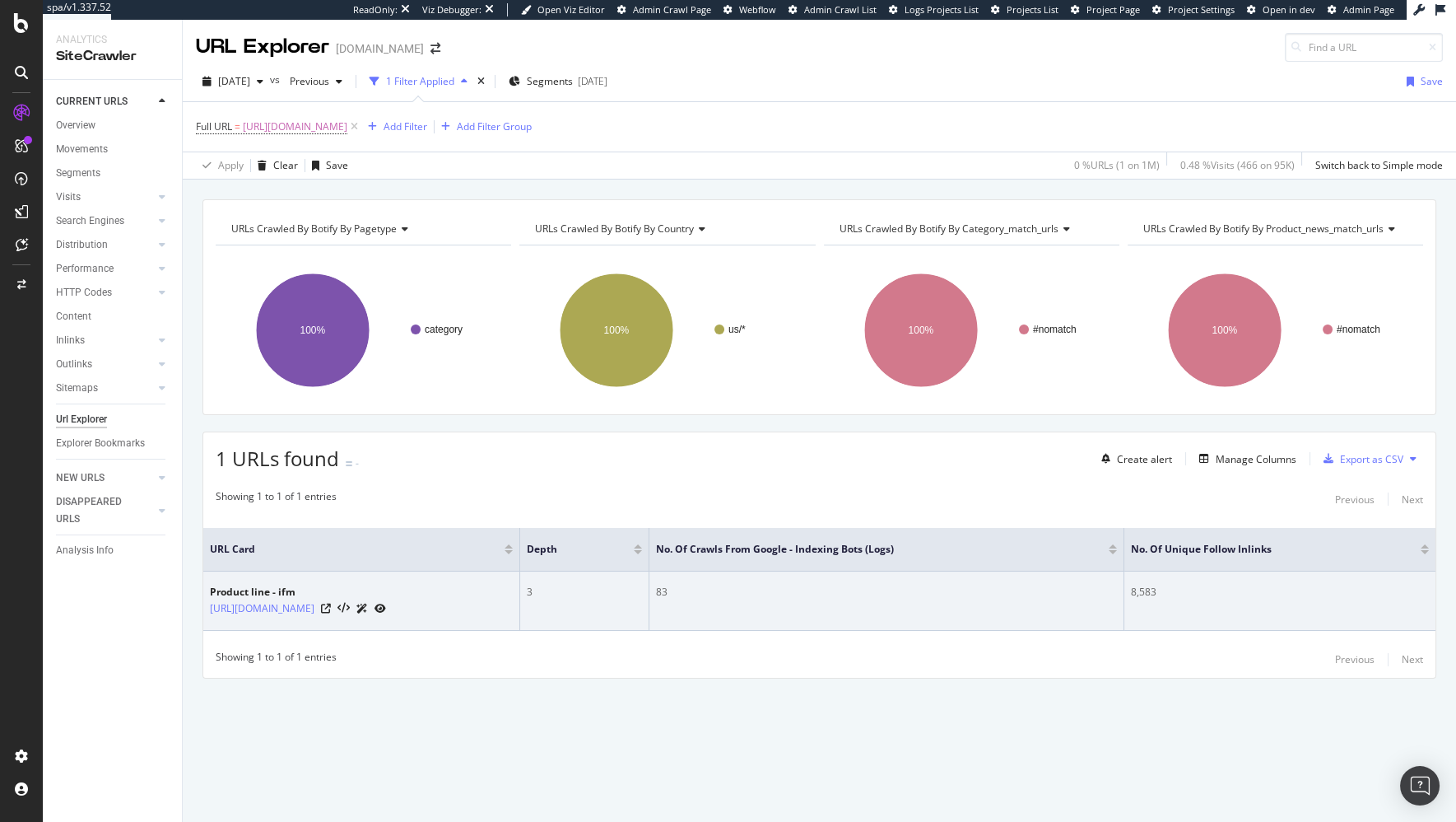
click at [756, 592] on div "83" at bounding box center [886, 591] width 461 height 15
drag, startPoint x: 1190, startPoint y: 599, endPoint x: 1055, endPoint y: 600, distance: 135.0
click at [1055, 600] on tr "Product line - ifm [URL][DOMAIN_NAME] 3 83 8,583" at bounding box center [819, 601] width 1232 height 59
click at [1055, 600] on td "83" at bounding box center [886, 601] width 475 height 59
drag, startPoint x: 763, startPoint y: 594, endPoint x: 729, endPoint y: 572, distance: 40.5
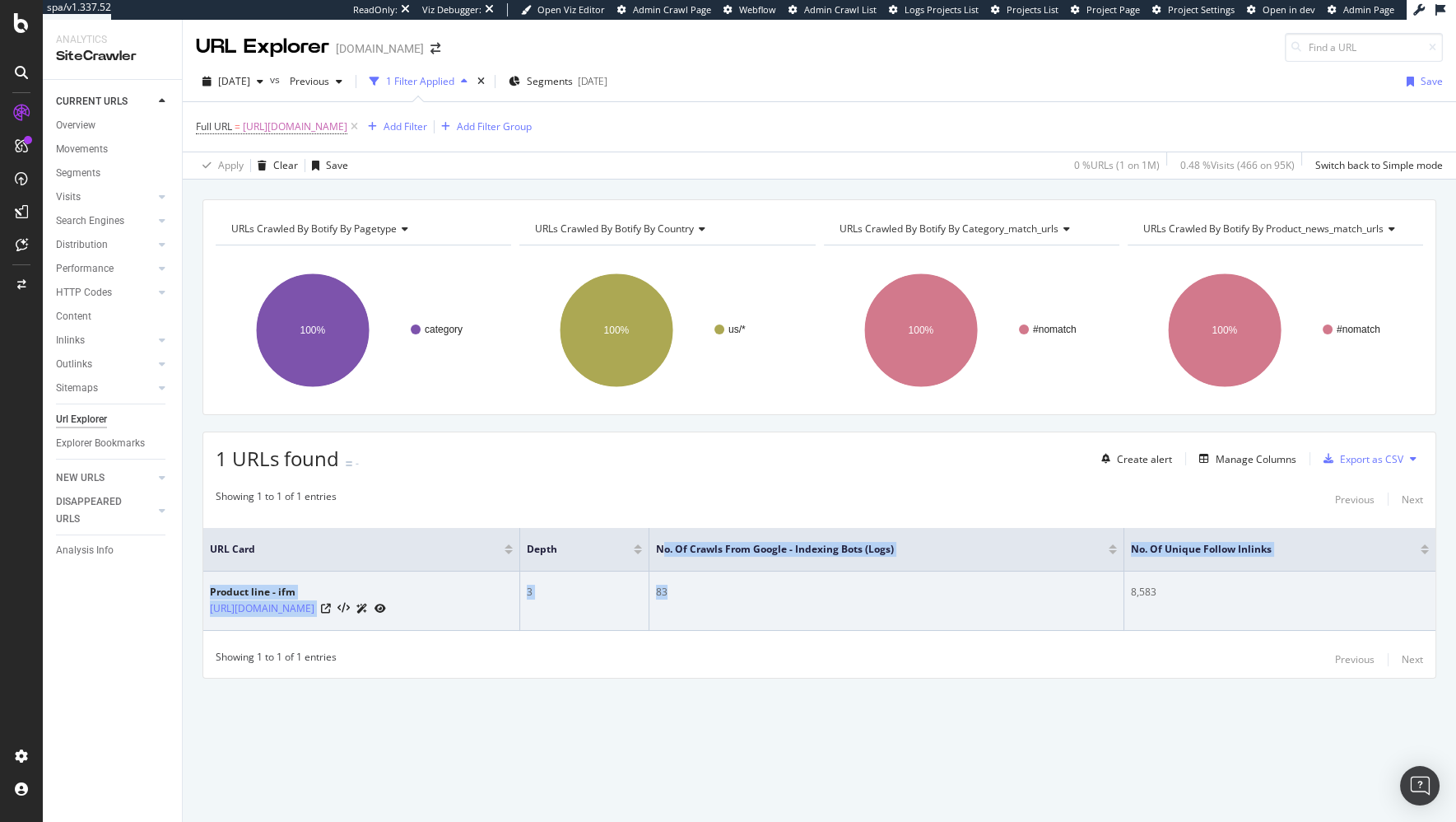
click at [727, 541] on table "URL Card Depth No. of Crawls from Google - Indexing Bots (Logs) No. of Unique F…" at bounding box center [819, 579] width 1232 height 103
click at [757, 605] on td "83" at bounding box center [886, 601] width 475 height 59
drag, startPoint x: 476, startPoint y: 705, endPoint x: 338, endPoint y: 611, distance: 167.0
click at [463, 702] on div "URLs Crawled By Botify By pagetype Chart (by Value) Table Expand Export as CSV …" at bounding box center [819, 467] width 1273 height 537
click at [314, 609] on link "[URL][DOMAIN_NAME]" at bounding box center [262, 608] width 104 height 16
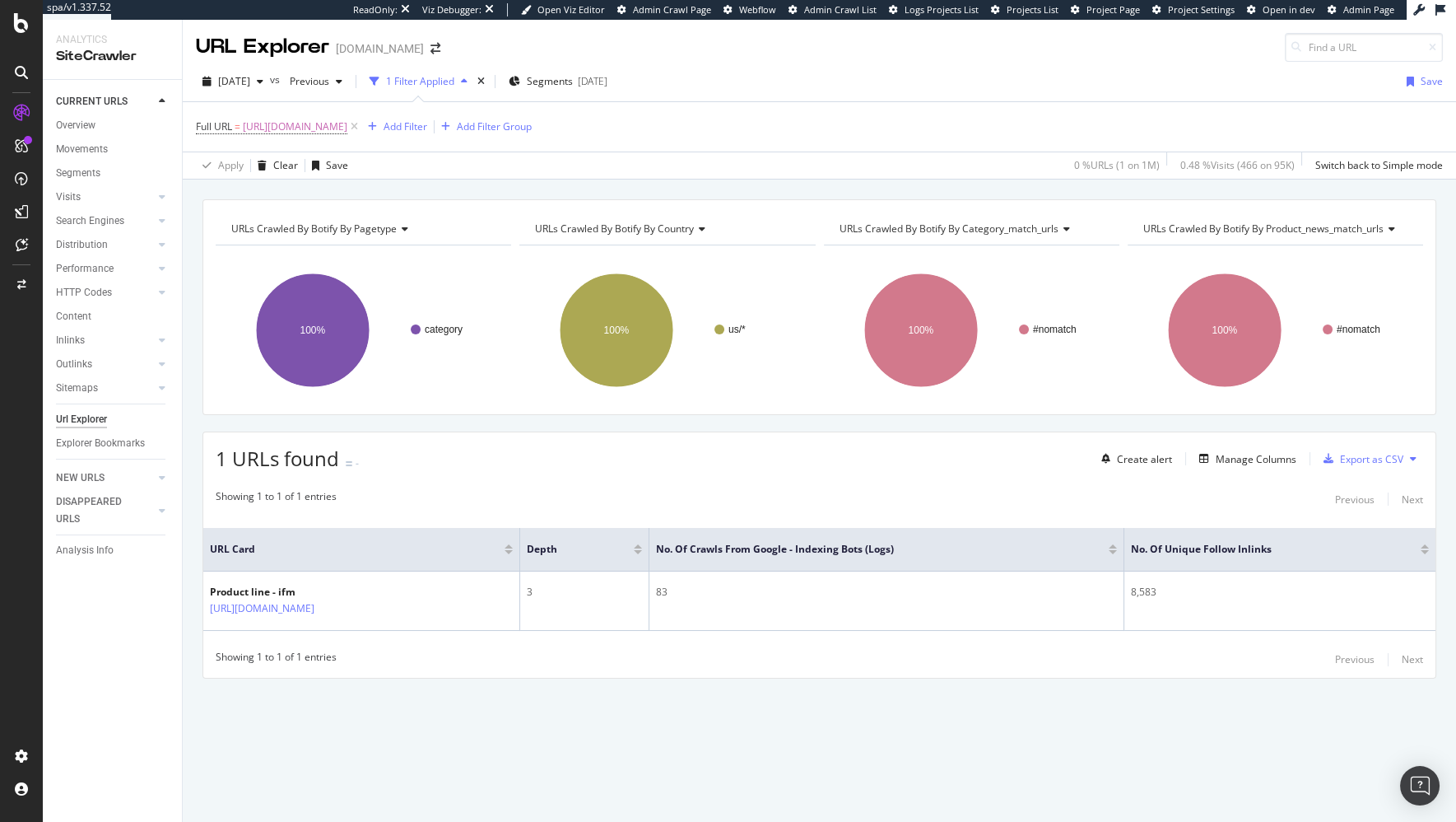
click at [675, 754] on div "URLs Crawled By Botify By pagetype Chart (by Value) Table Expand Export as CSV …" at bounding box center [819, 501] width 1273 height 643
click at [447, 698] on div "URLs Crawled By Botify By pagetype Chart (by Value) Table Expand Export as CSV …" at bounding box center [819, 467] width 1273 height 537
click at [529, 659] on div "Showing 1 to 1 of 1 entries Previous Next" at bounding box center [819, 659] width 1232 height 20
click at [511, 420] on div "URLs Crawled By Botify By pagetype Chart (by Value) Table Expand Export as CSV …" at bounding box center [819, 467] width 1273 height 537
click at [323, 130] on span "[URL][DOMAIN_NAME]" at bounding box center [295, 126] width 104 height 23
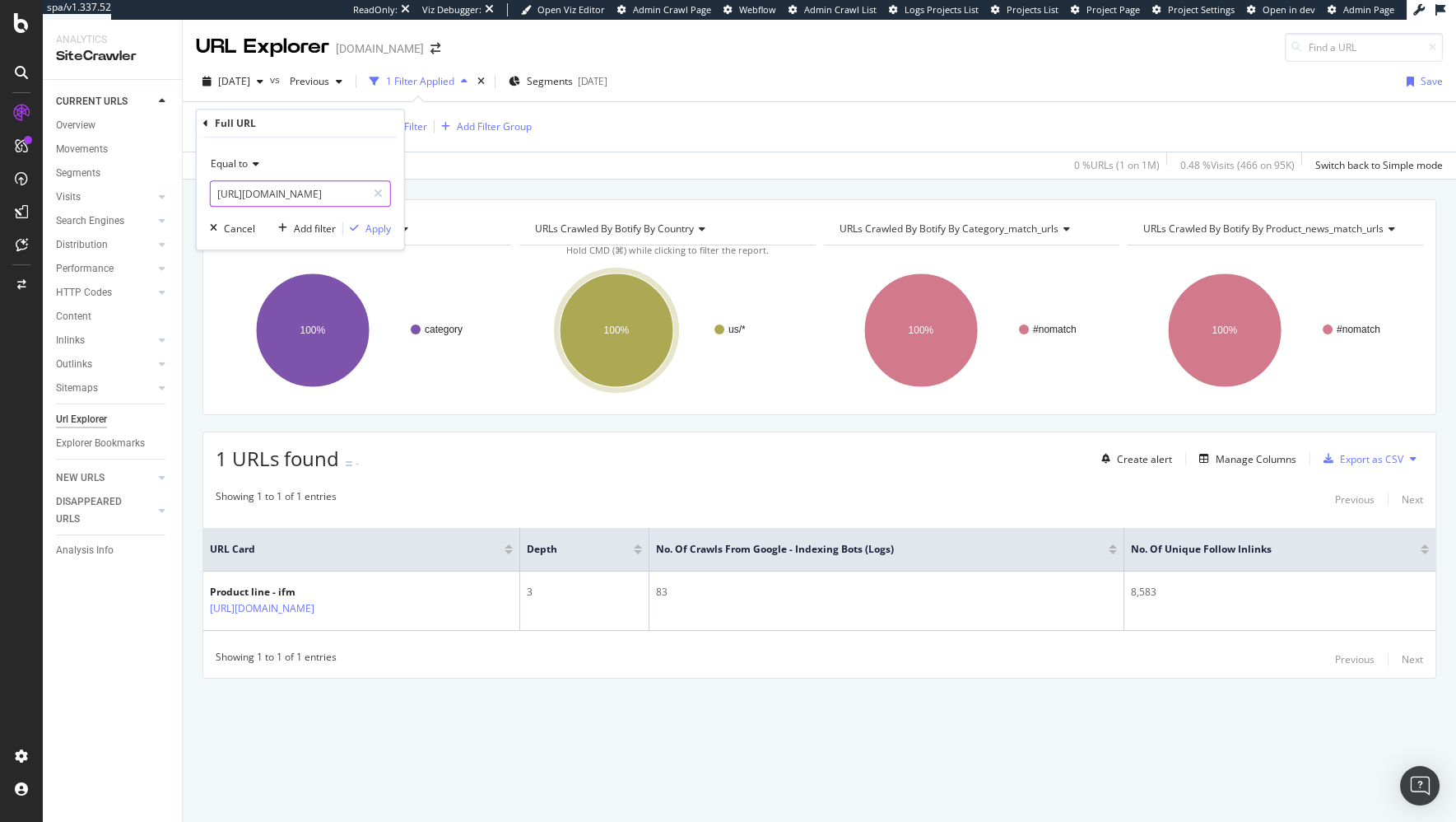
click at [310, 200] on input "[URL][DOMAIN_NAME]" at bounding box center [289, 193] width 155 height 26
paste input "de/de"
type input "[URL][DOMAIN_NAME]"
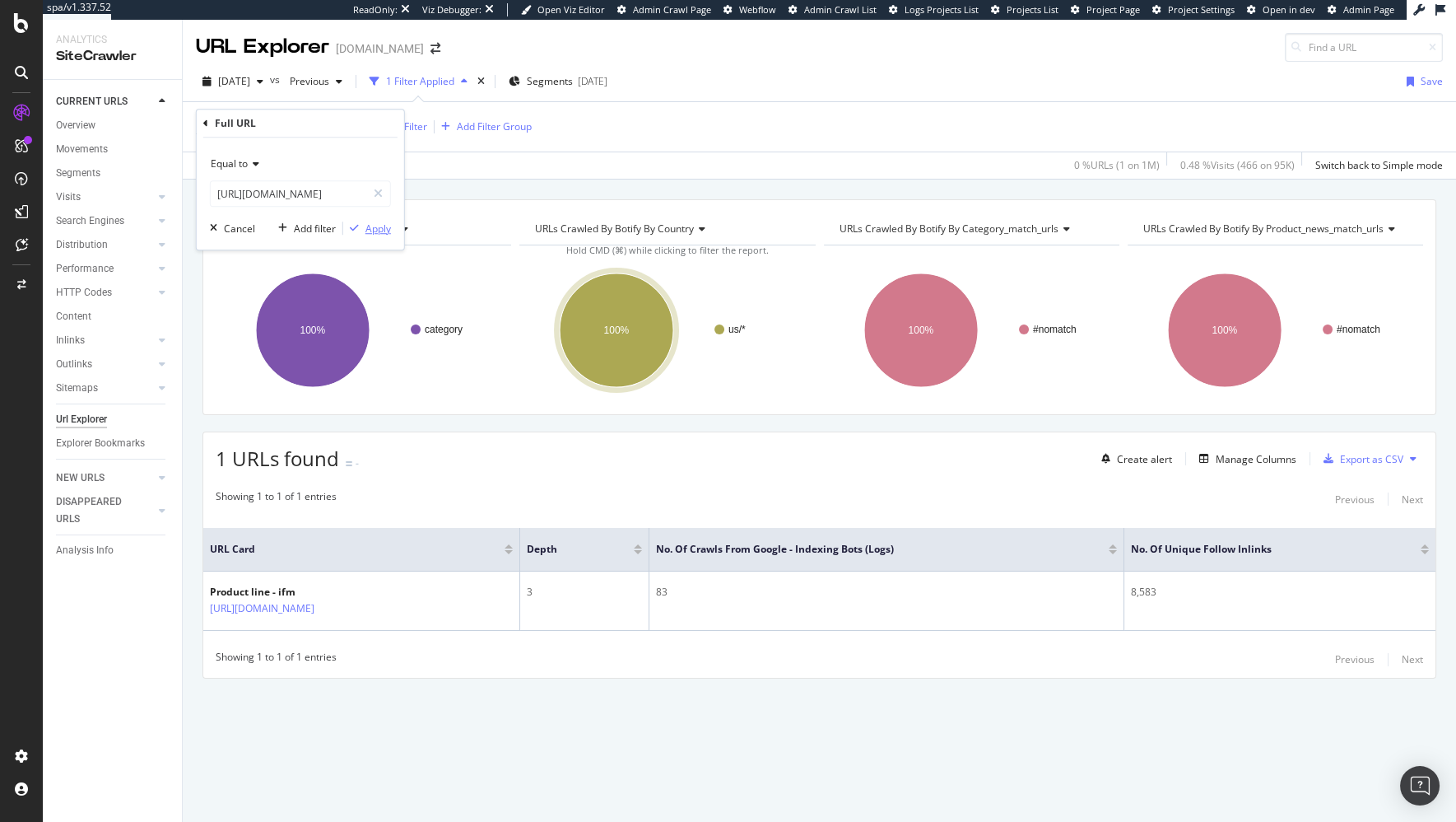
click at [371, 224] on div "Apply" at bounding box center [378, 228] width 26 height 14
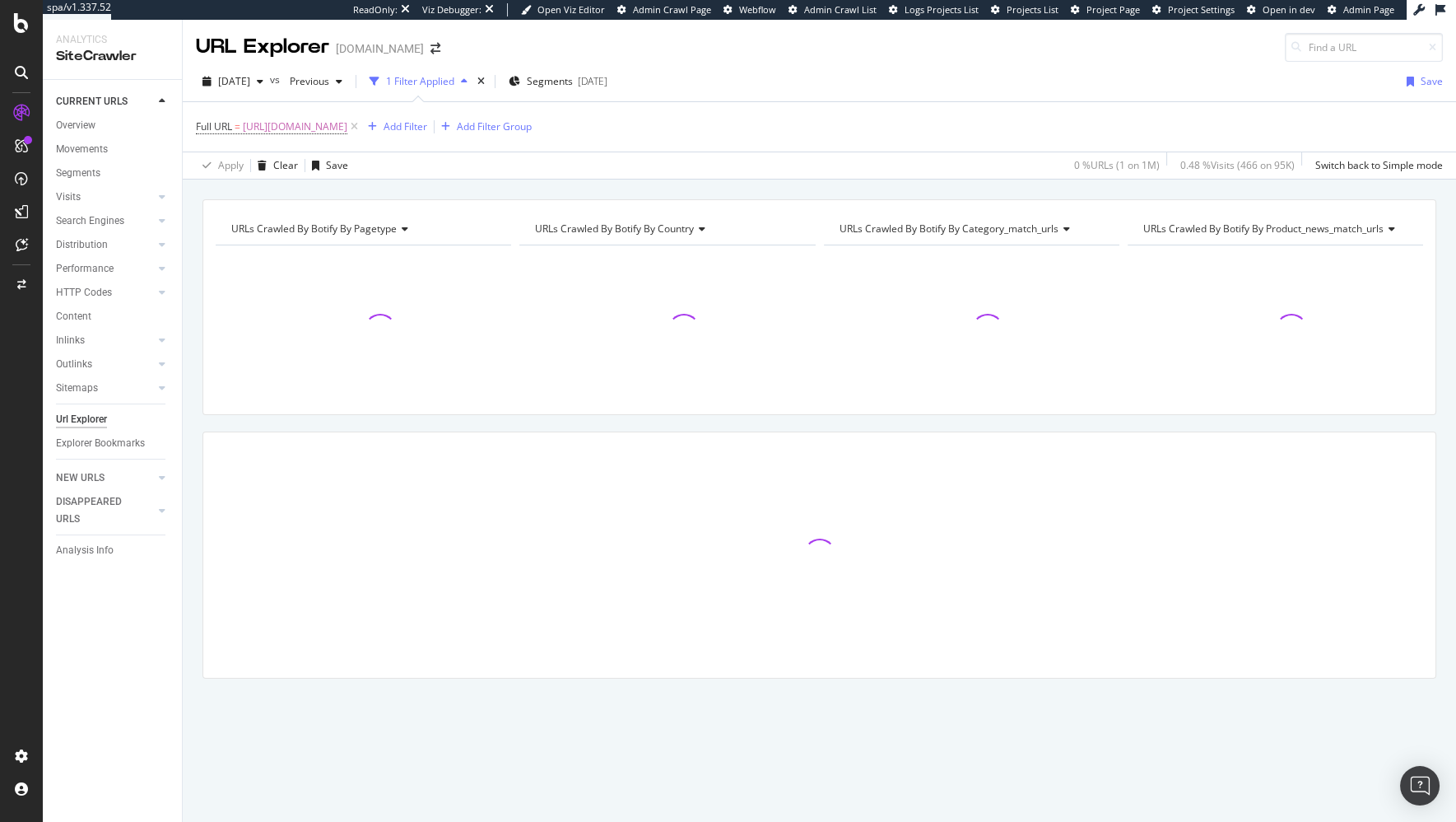
click at [198, 321] on div "URLs Crawled By Botify By pagetype Chart (by Value) Table Expand Export as CSV …" at bounding box center [819, 467] width 1273 height 537
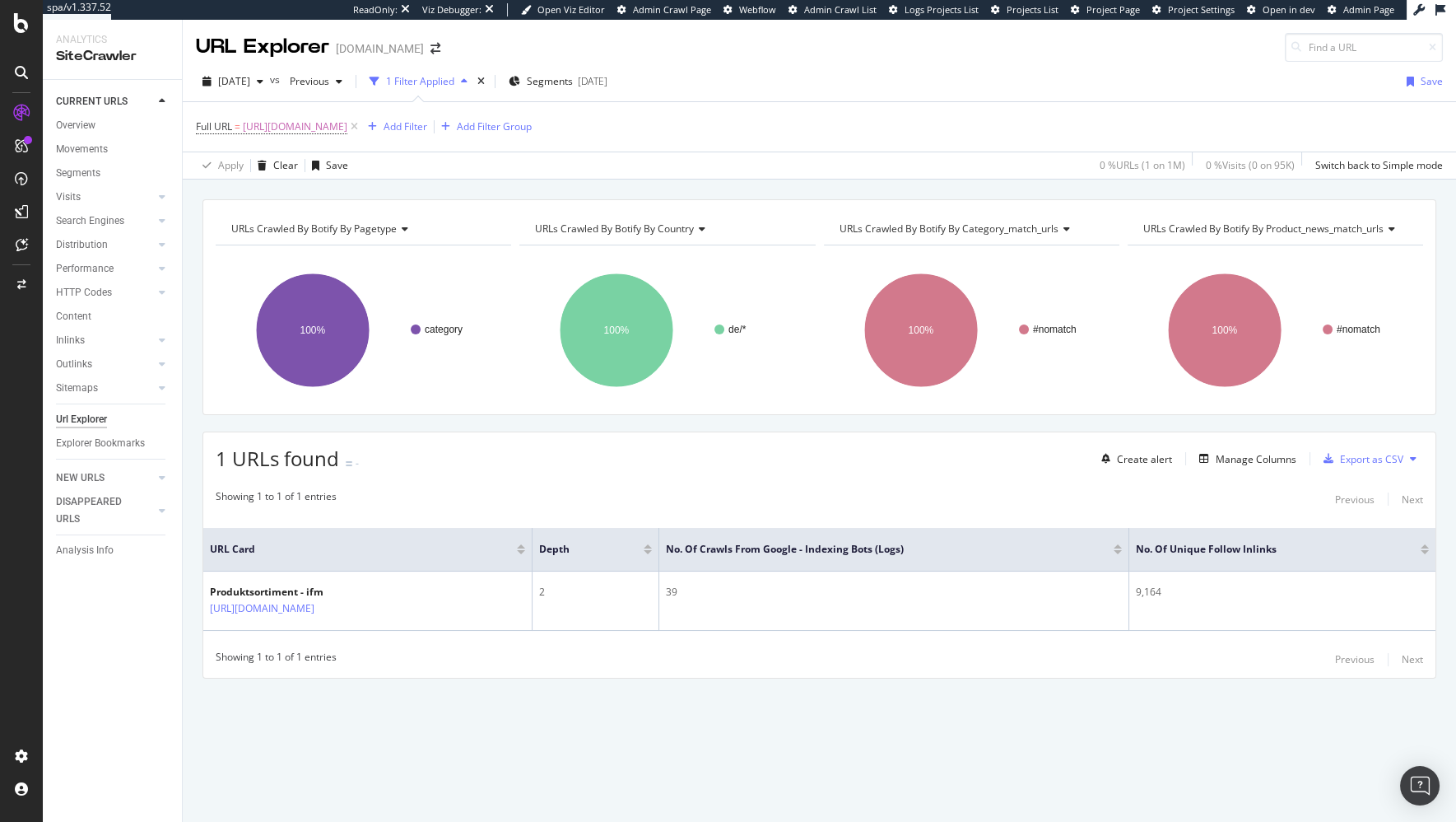
click at [569, 442] on div "1 URLs found - Create alert Manage Columns Export as CSV" at bounding box center [819, 452] width 1232 height 40
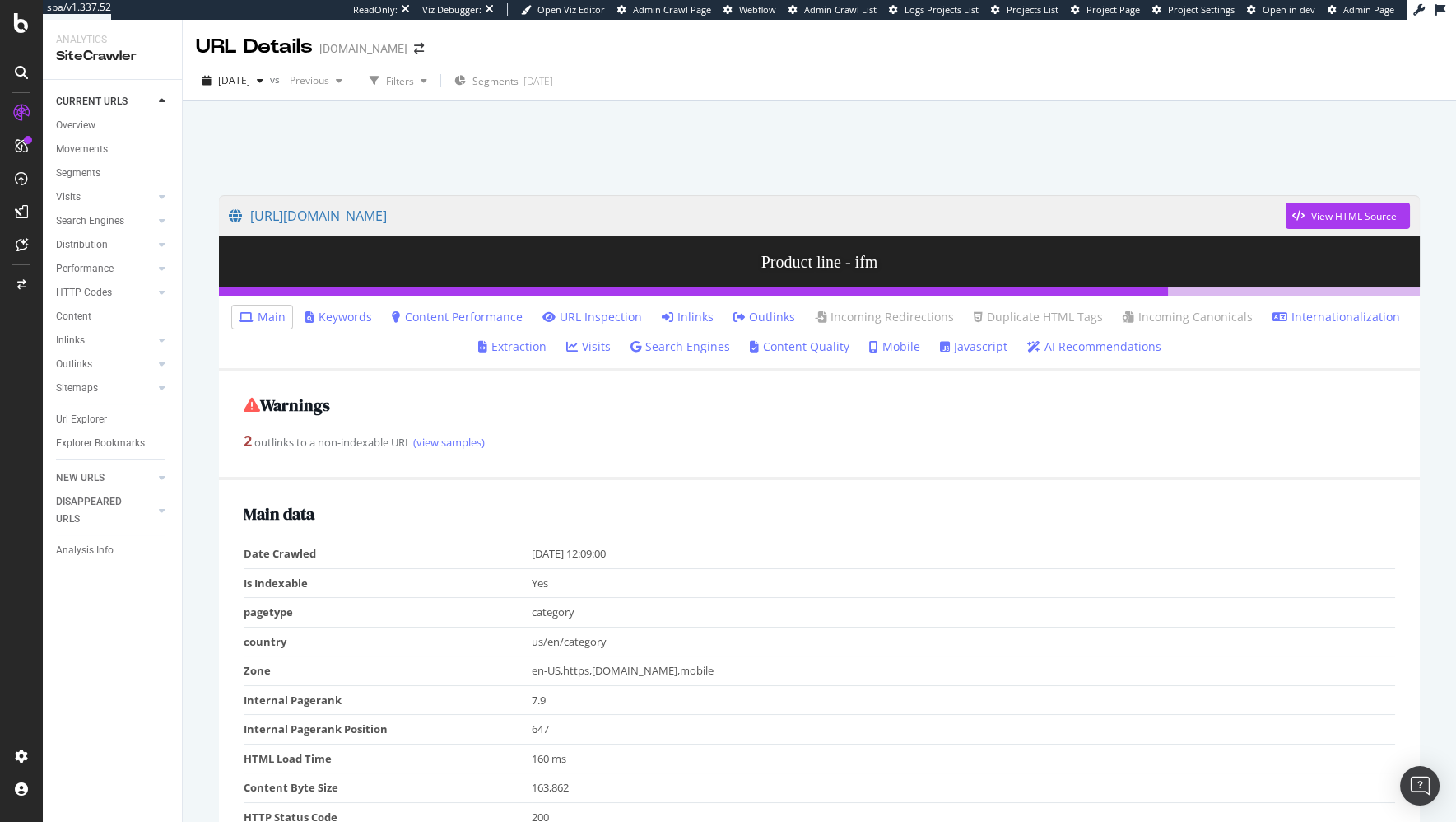
click at [561, 154] on div at bounding box center [819, 144] width 1234 height 70
click at [804, 173] on div at bounding box center [819, 144] width 1234 height 70
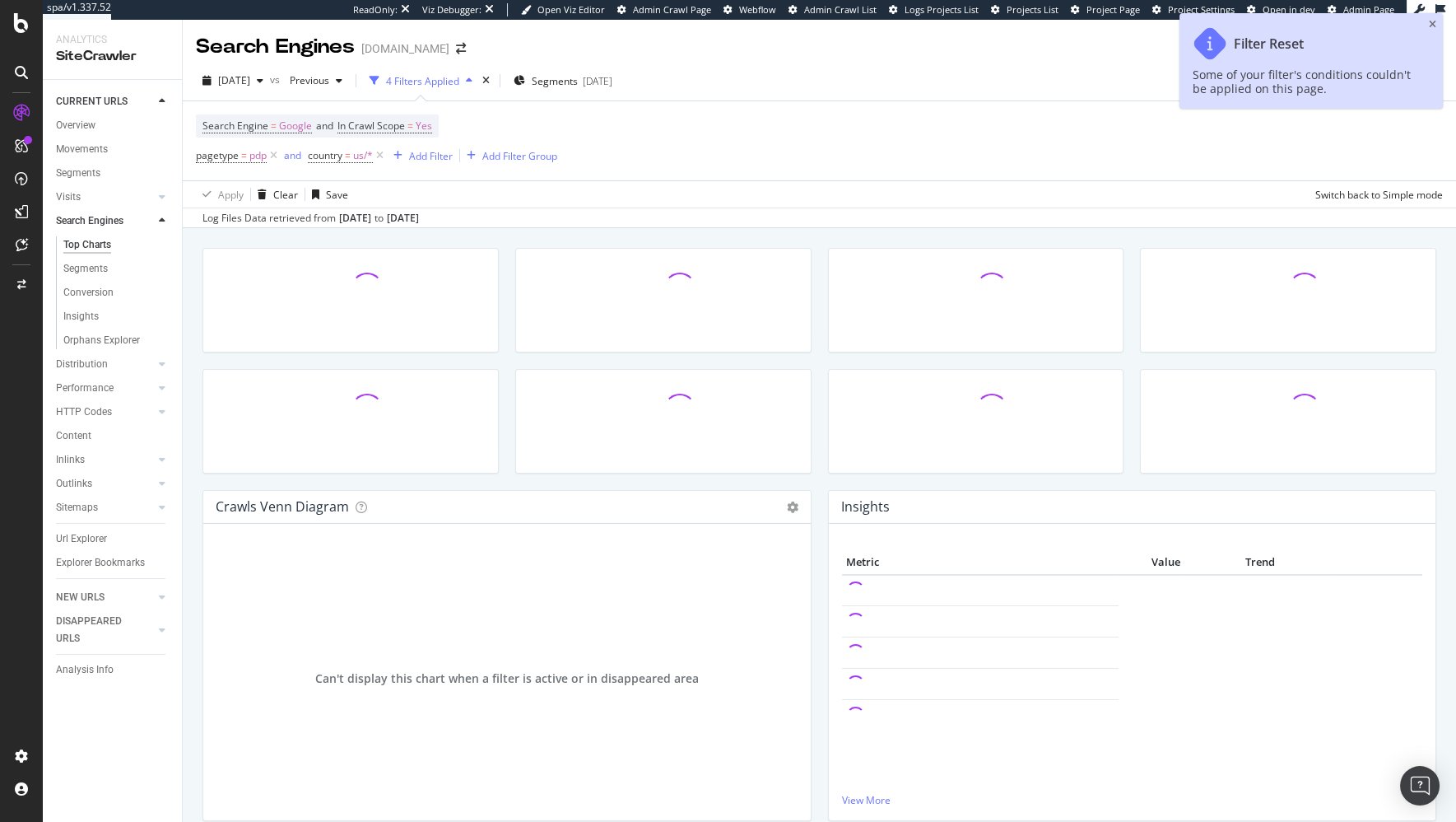
click at [192, 290] on div "Crawls Venn Diagram Chart (by Value) Table Expand Export as CSV × Close Chart s…" at bounding box center [819, 629] width 1273 height 802
click at [277, 190] on div "Clear" at bounding box center [285, 195] width 25 height 14
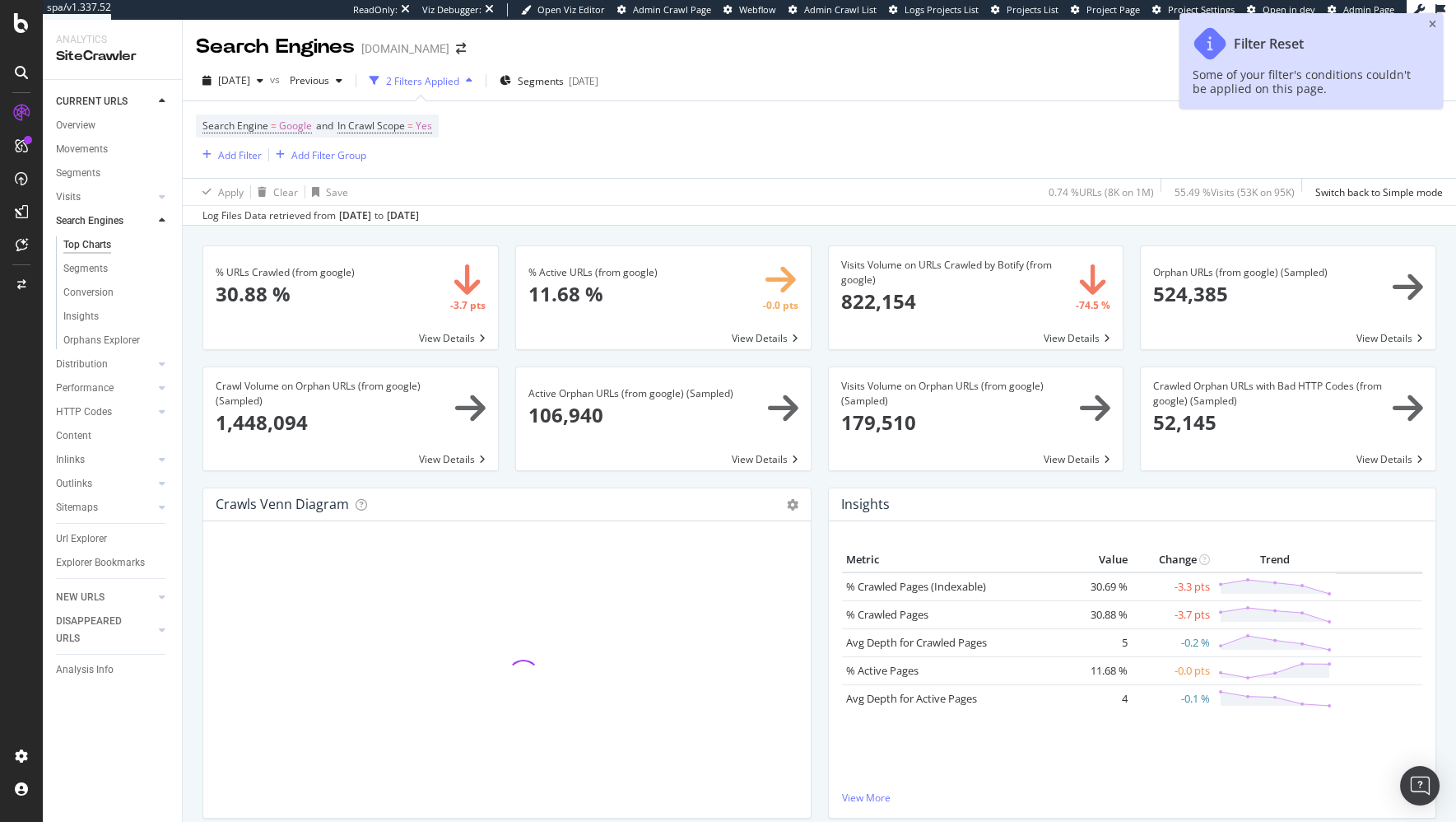
click at [192, 304] on div "% URLs Crawled (from google) × Close Chart search-engines-google-main-metric-cr…" at bounding box center [819, 626] width 1273 height 802
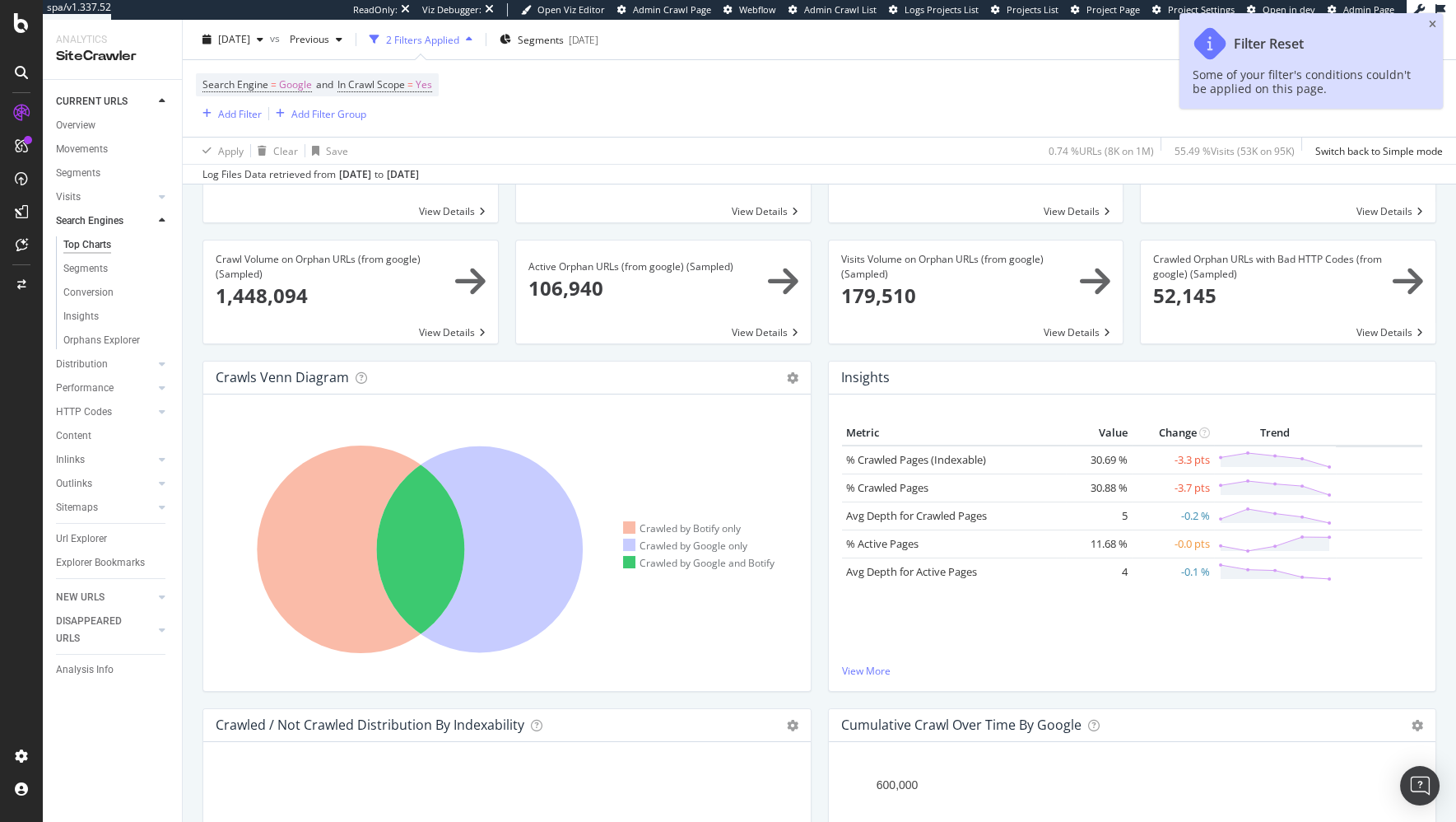
scroll to position [127, 0]
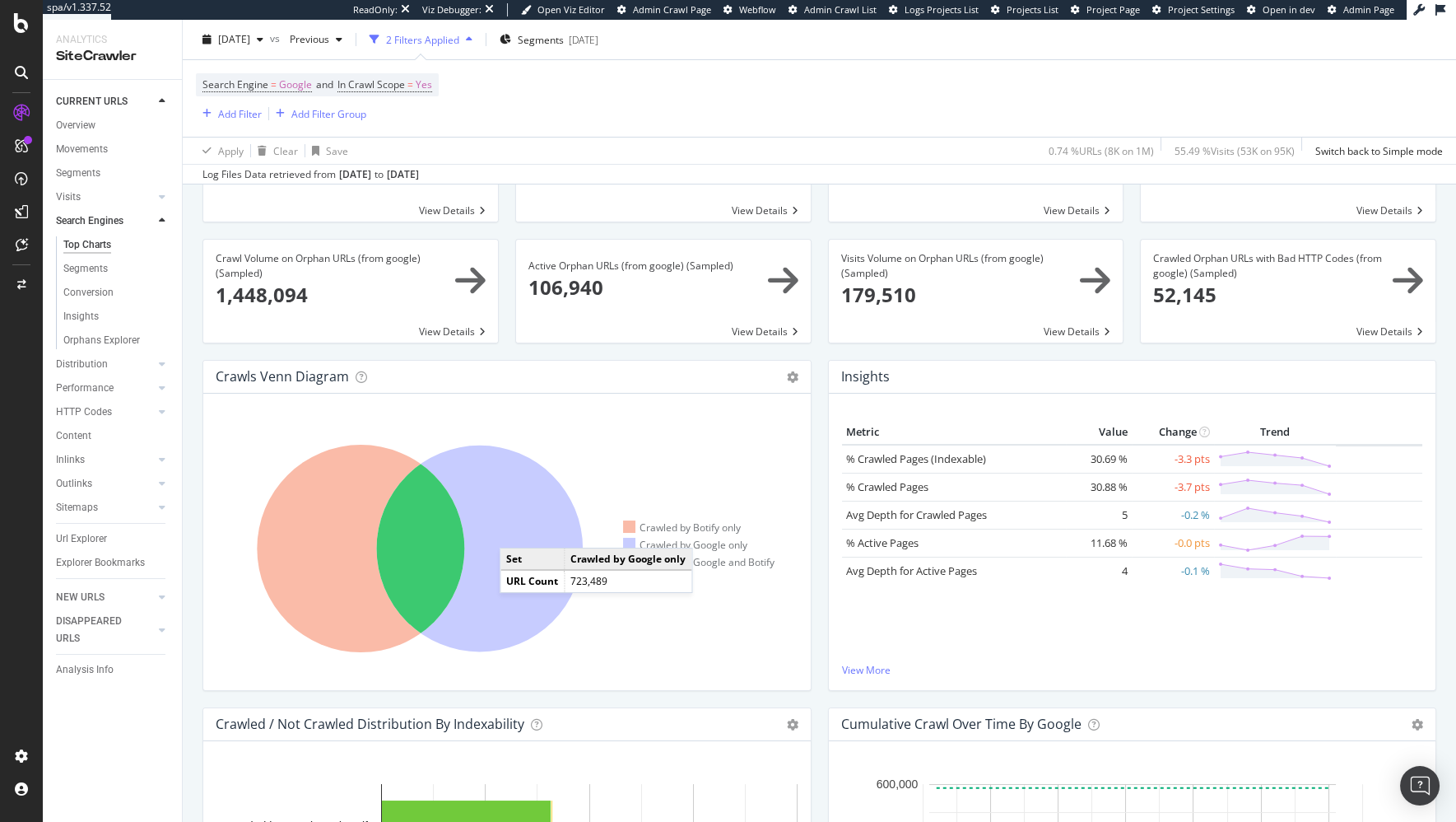
click at [516, 530] on icon at bounding box center [480, 549] width 207 height 207
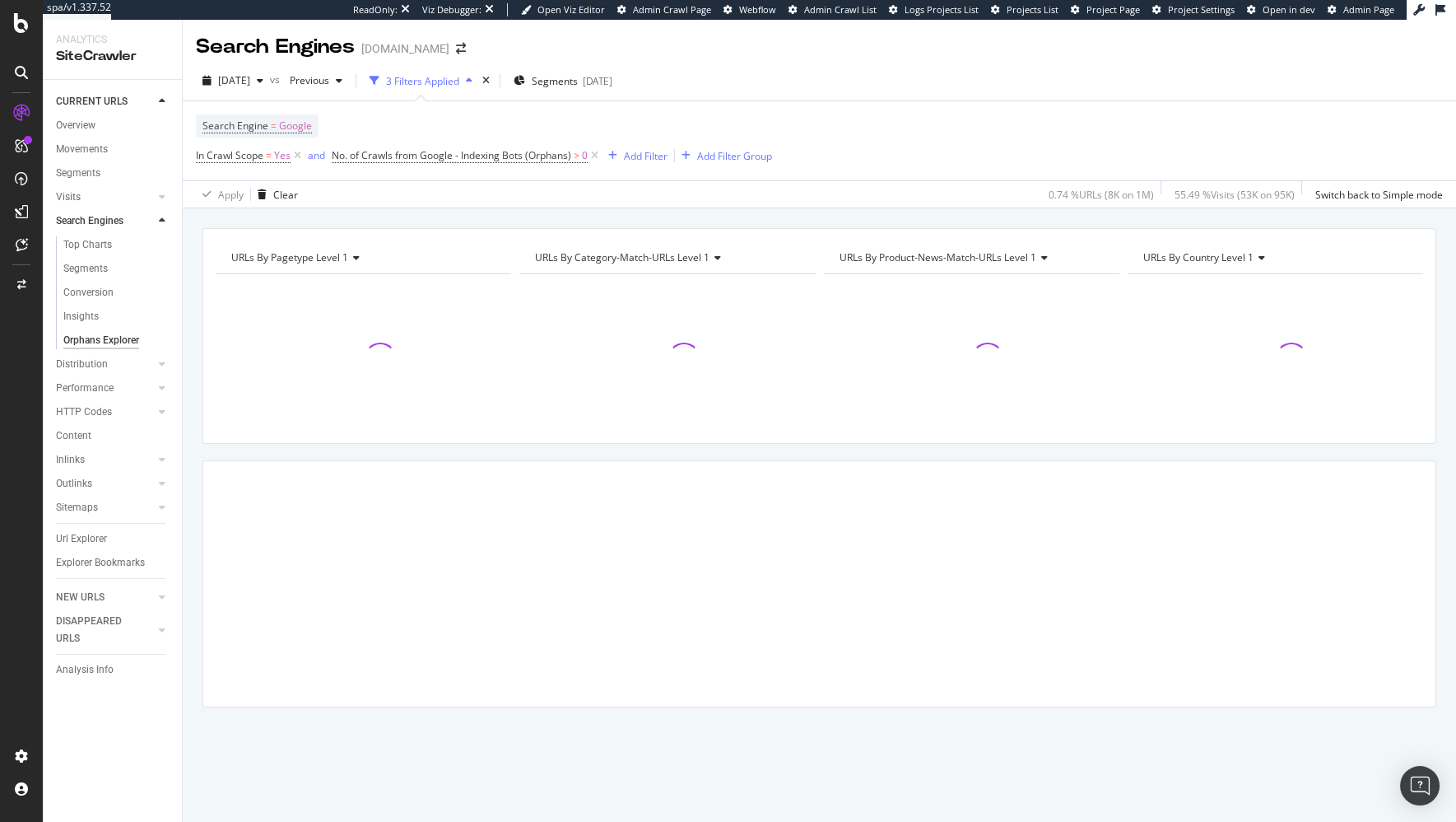
click at [463, 218] on div "URLs By pagetype Level 1 Chart (by Value) Table Expand Export as CSV Export as …" at bounding box center [819, 515] width 1273 height 614
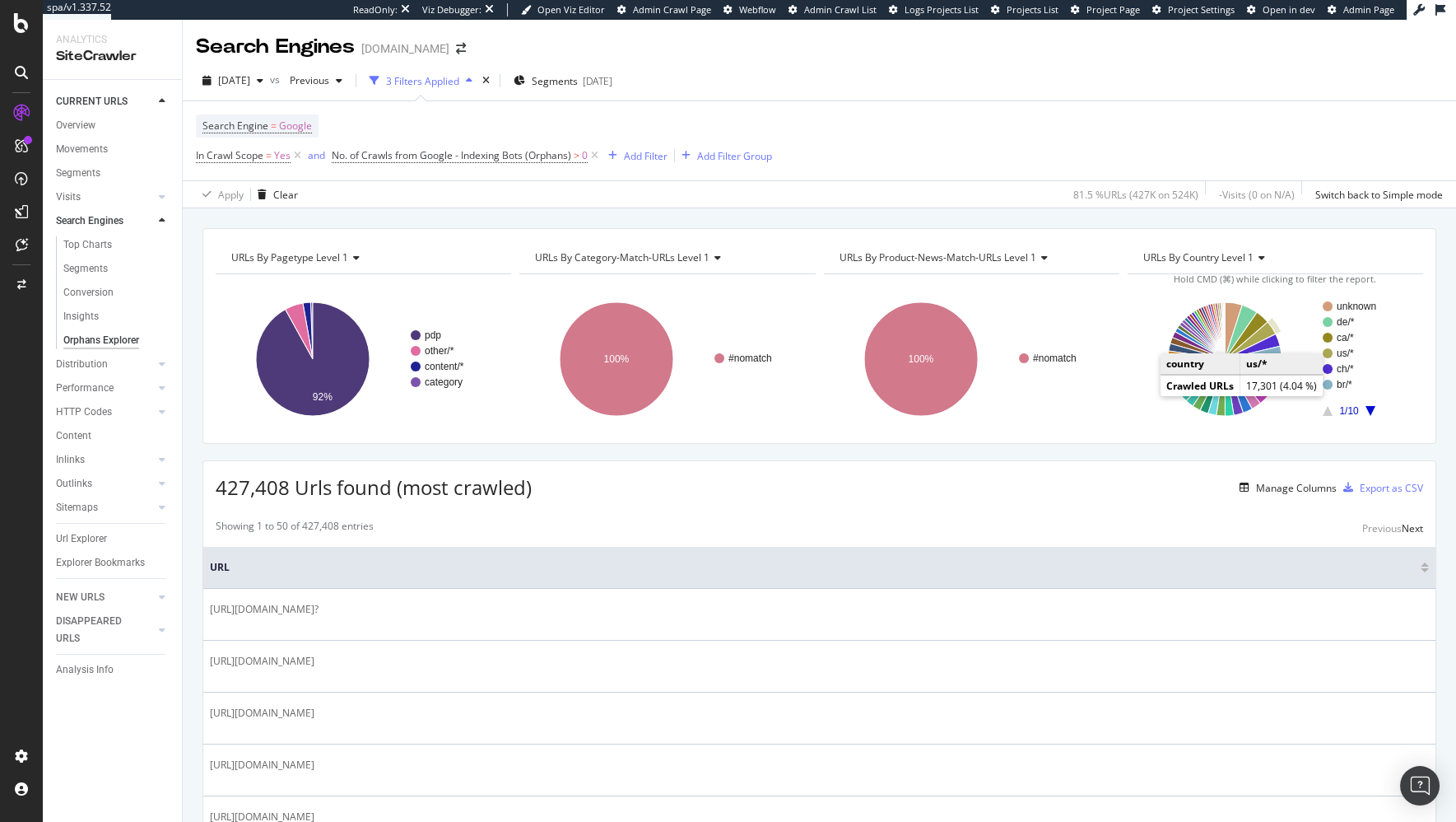
click at [1264, 332] on icon "A chart." at bounding box center [1250, 340] width 51 height 37
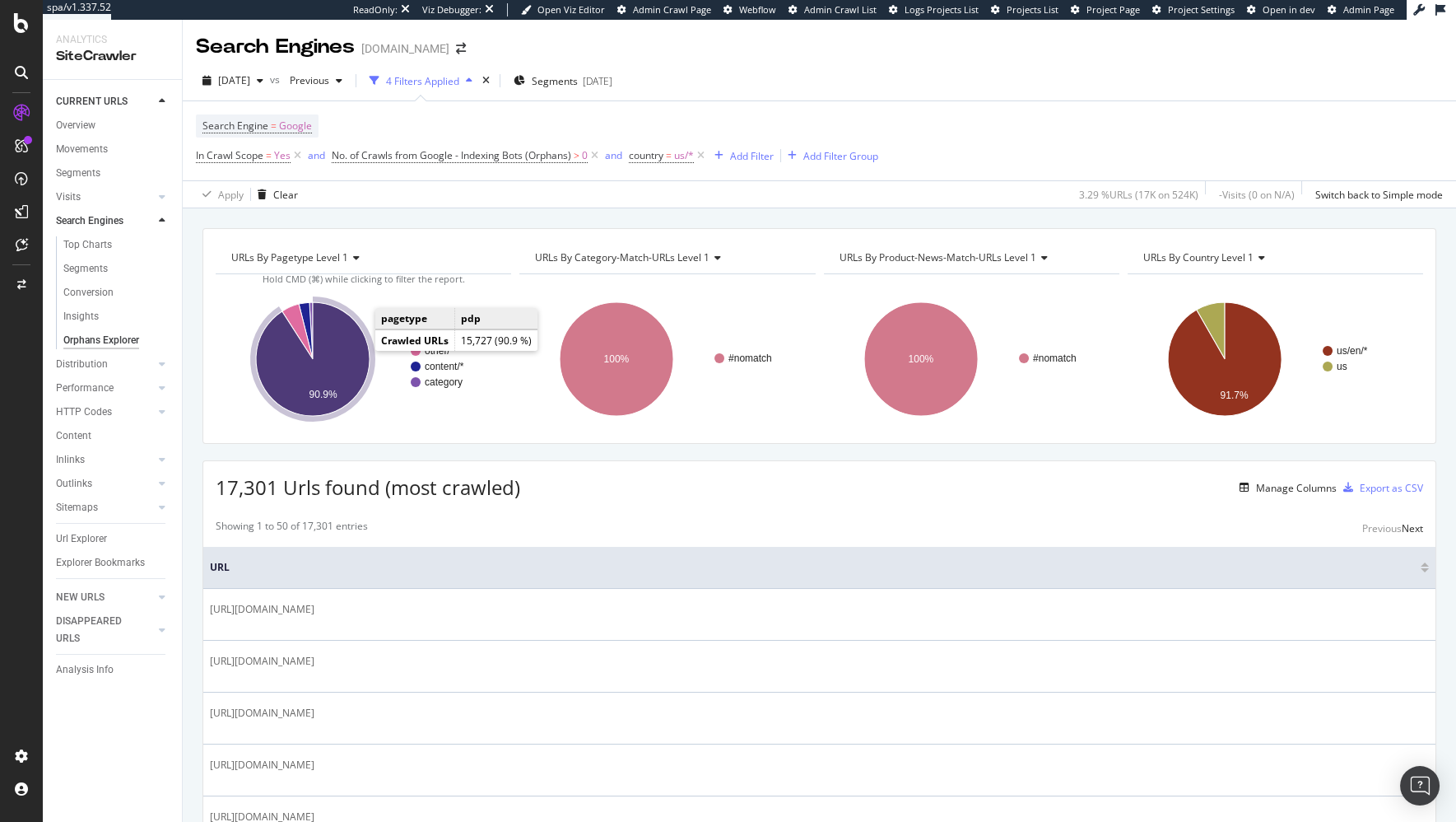
click at [333, 340] on icon "A chart." at bounding box center [313, 359] width 114 height 114
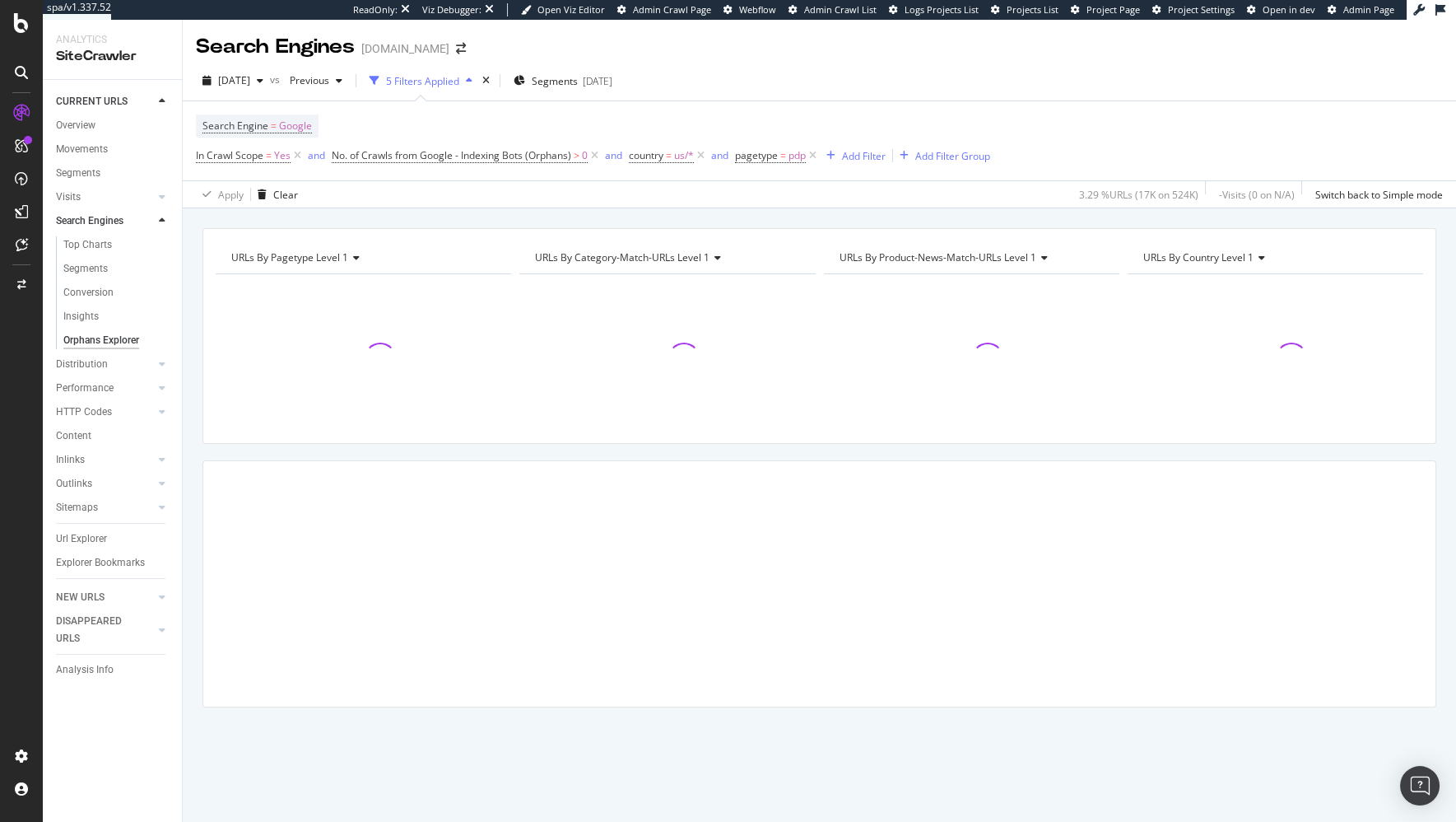
click at [371, 216] on div "URLs By pagetype Level 1 Chart (by Value) Table Expand Export as CSV Export as …" at bounding box center [819, 515] width 1273 height 614
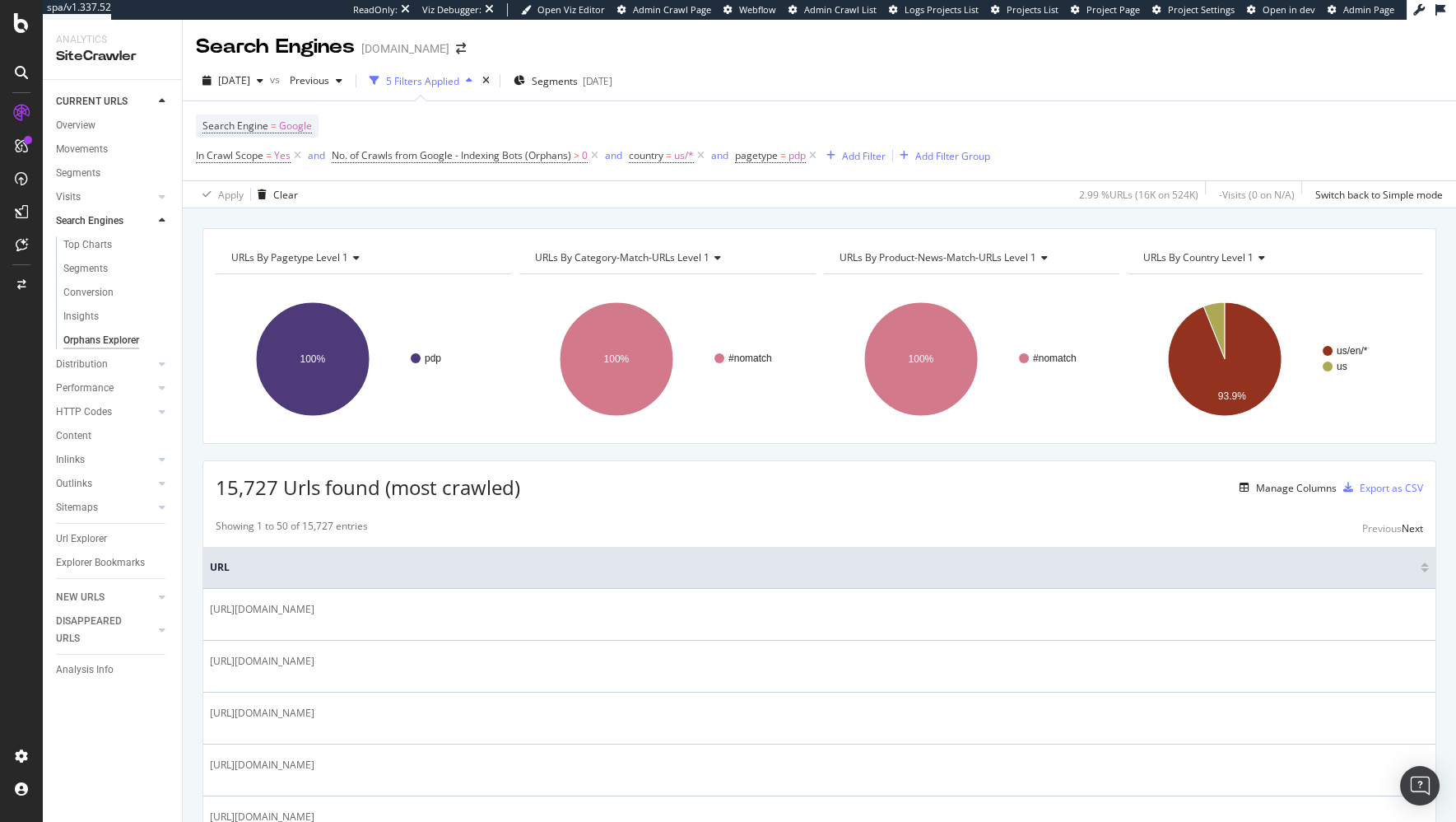
drag, startPoint x: 512, startPoint y: 511, endPoint x: 492, endPoint y: 512, distance: 20.0
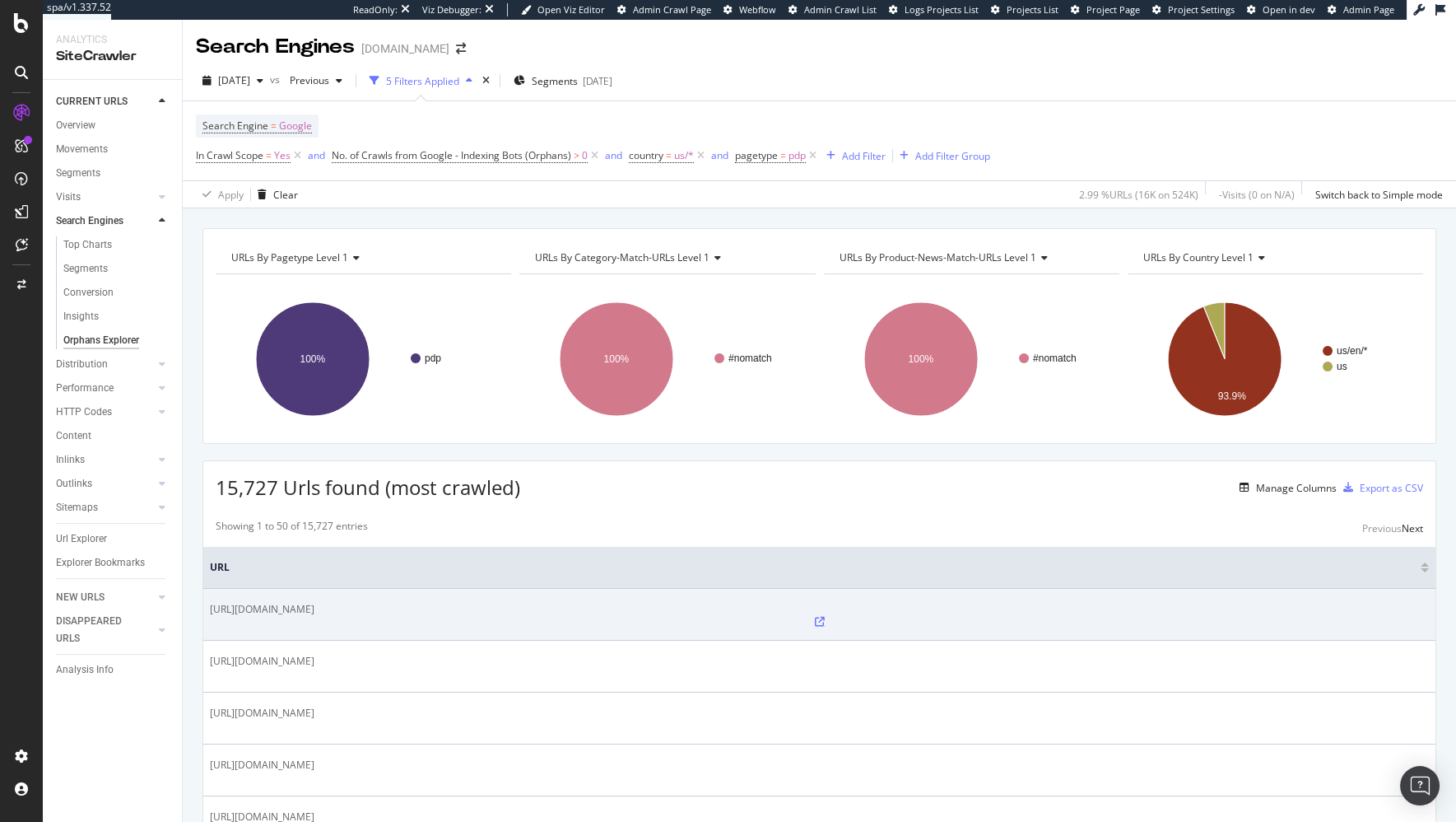
click at [815, 617] on icon at bounding box center [820, 622] width 10 height 10
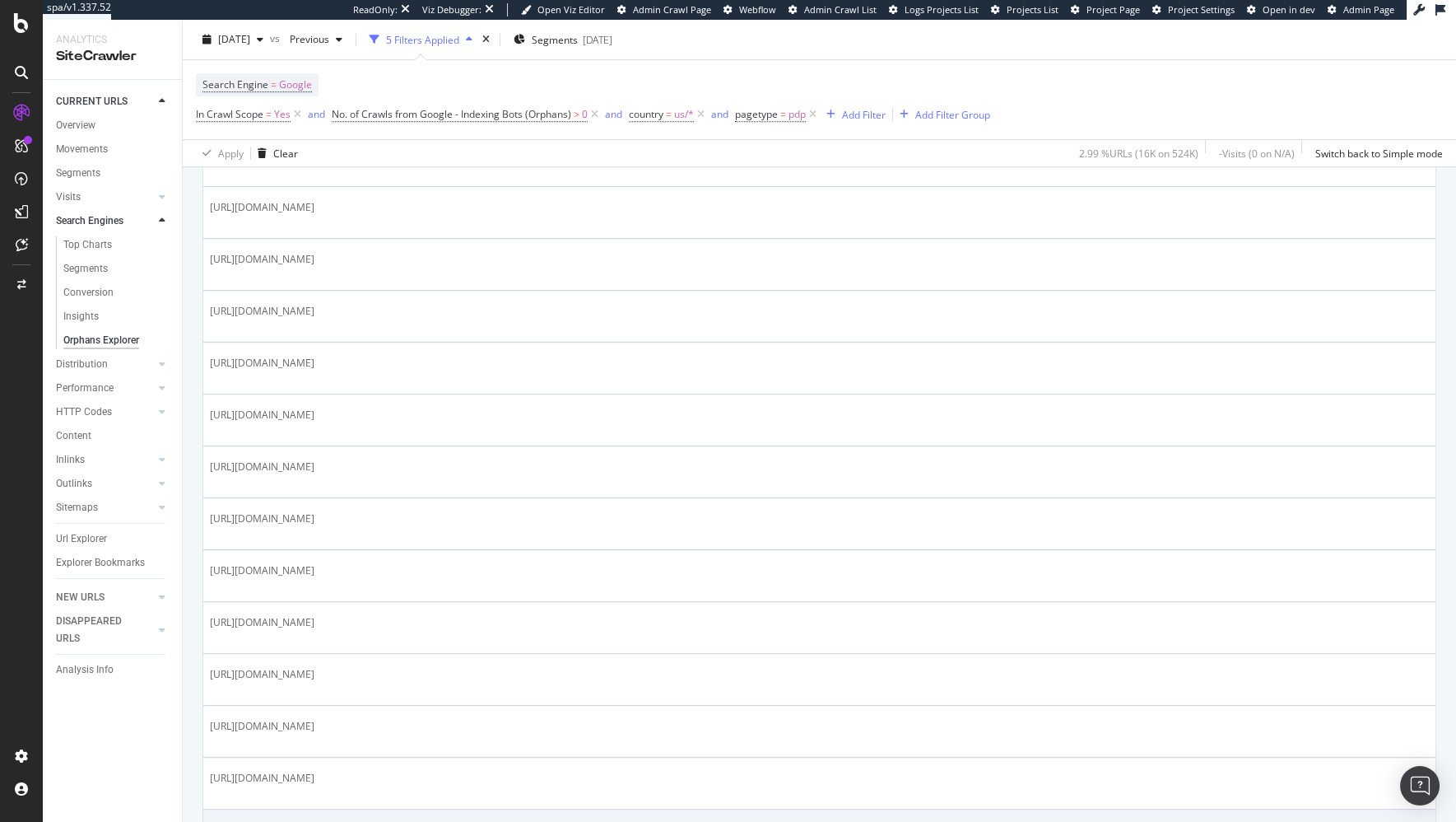
scroll to position [2022, 0]
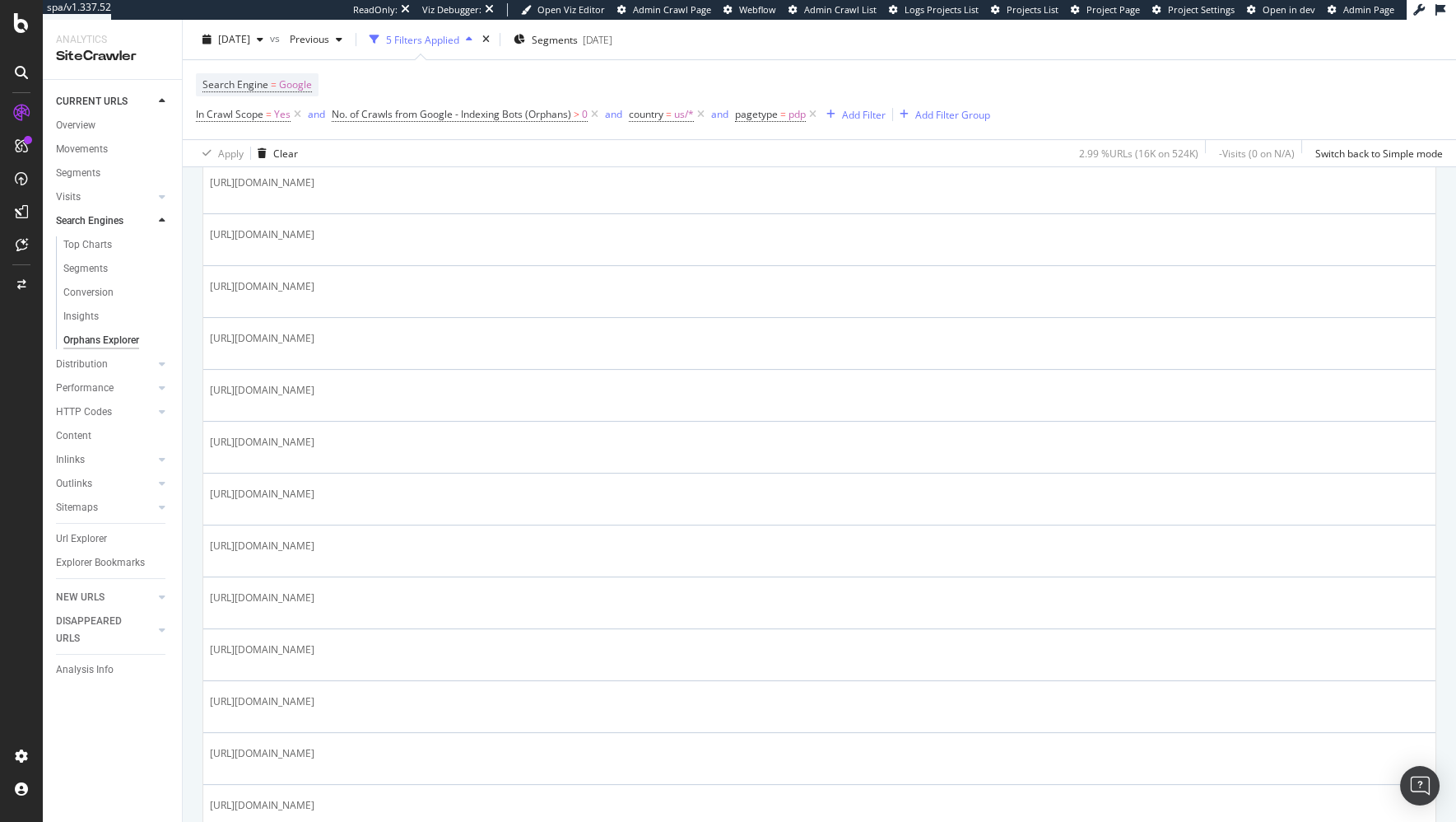
scroll to position [0, 0]
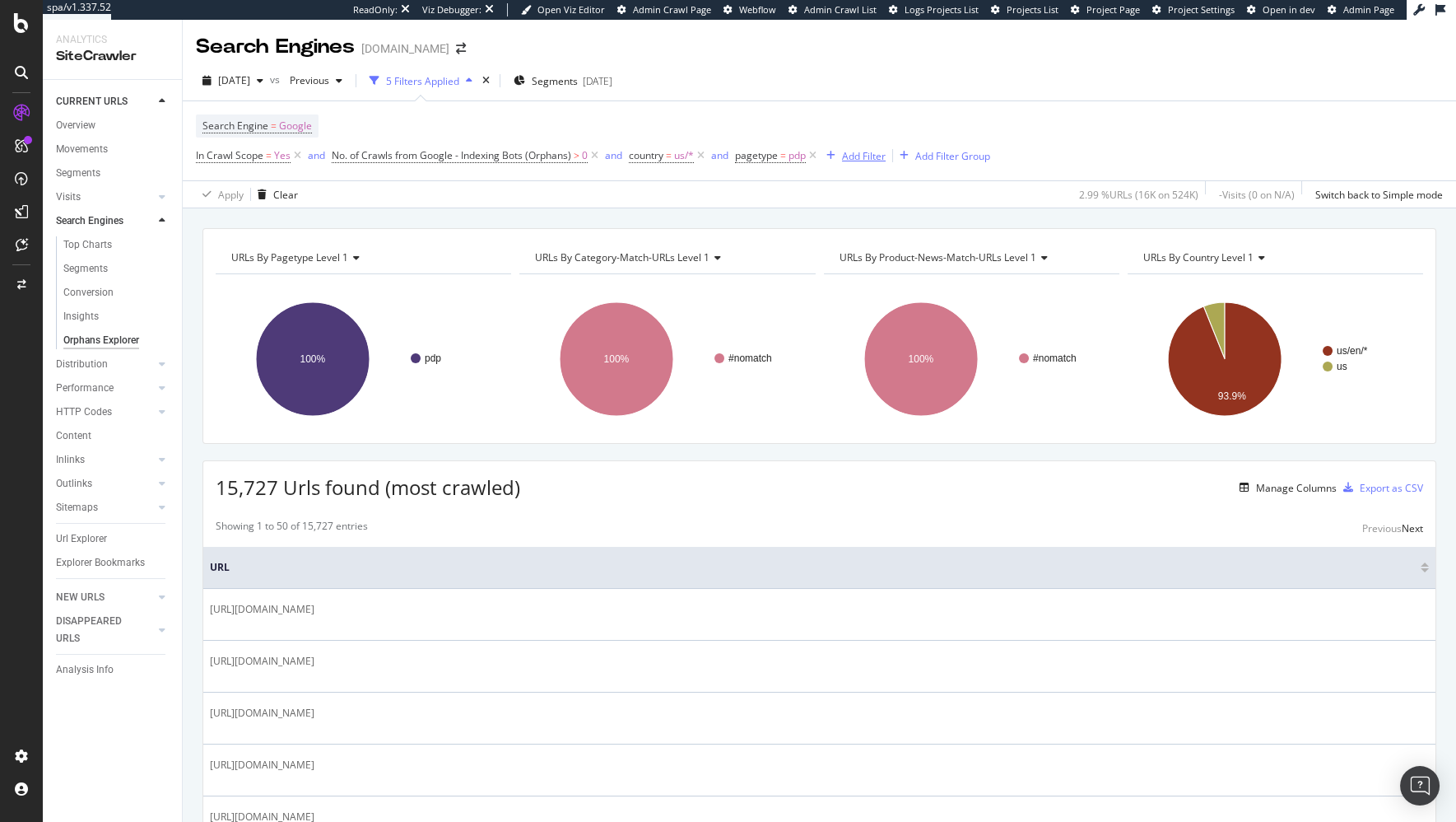
click at [876, 158] on div "Add Filter" at bounding box center [863, 156] width 44 height 14
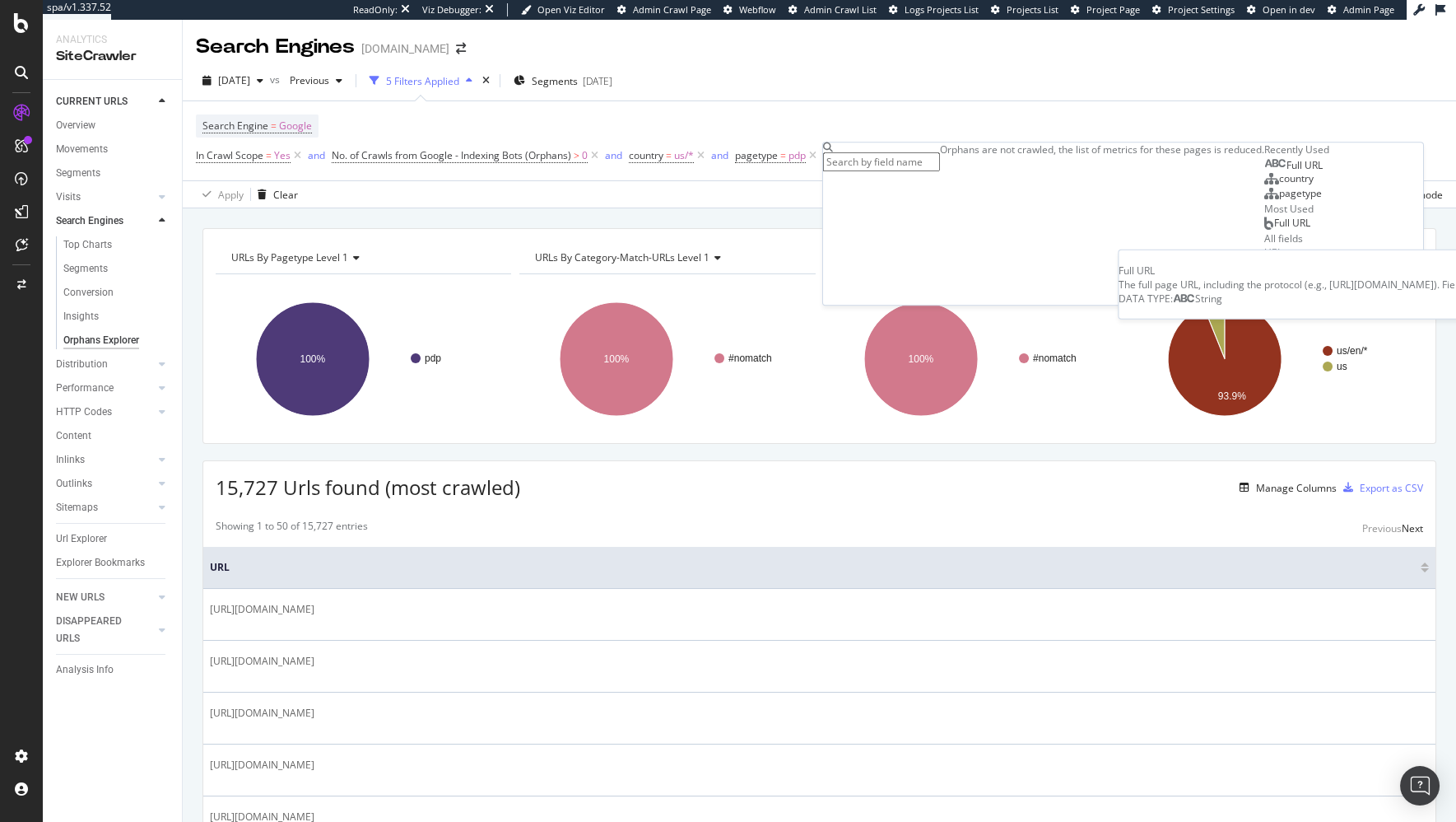
click at [1286, 172] on span "Full URL" at bounding box center [1304, 165] width 36 height 14
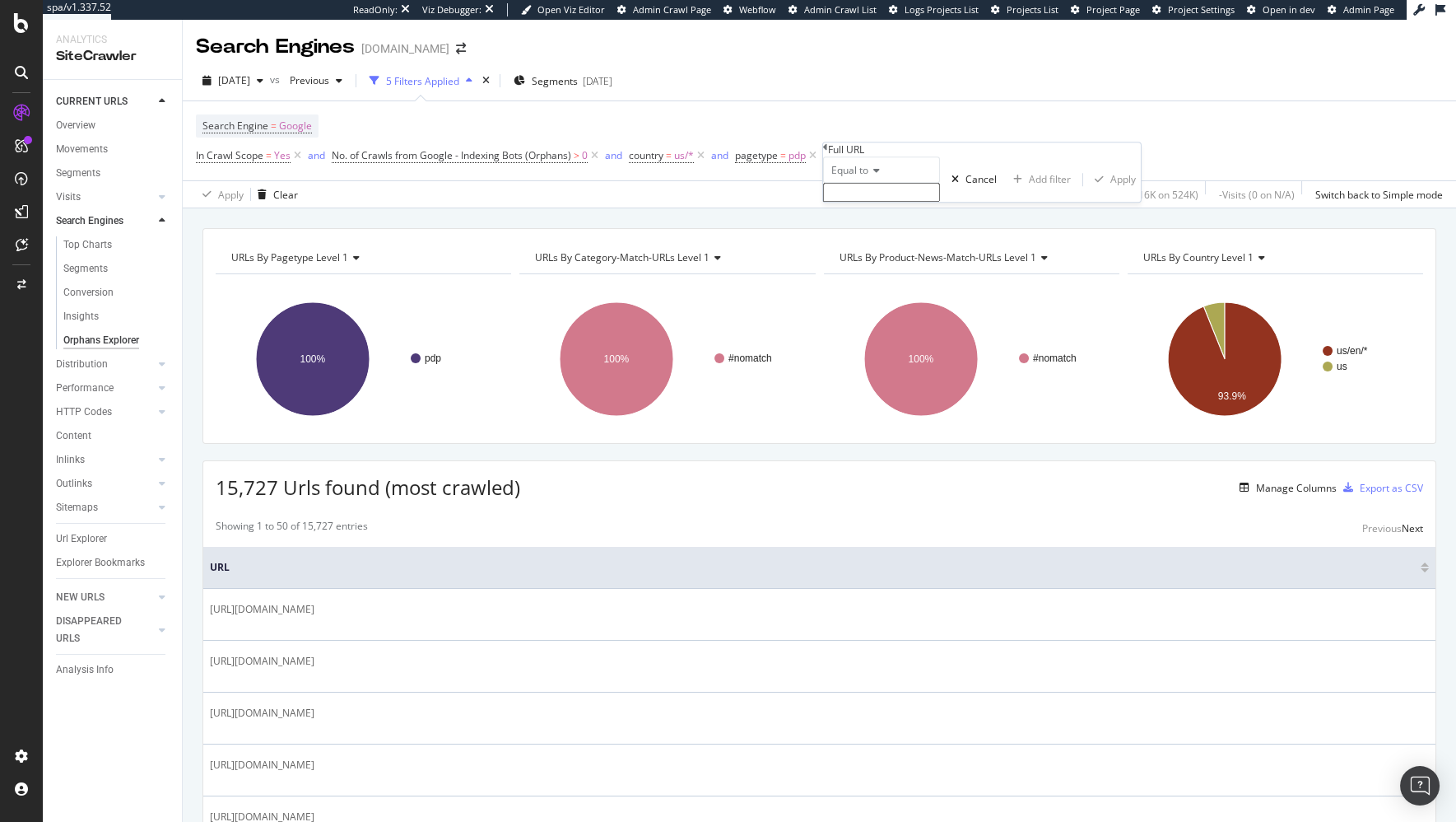
click at [868, 177] on span "Equal to" at bounding box center [849, 170] width 37 height 14
click at [913, 305] on div "Contains" at bounding box center [881, 296] width 115 height 17
click at [899, 202] on input "text" at bounding box center [881, 192] width 117 height 19
type input "us-en"
click at [1110, 191] on div "Apply" at bounding box center [1123, 184] width 26 height 14
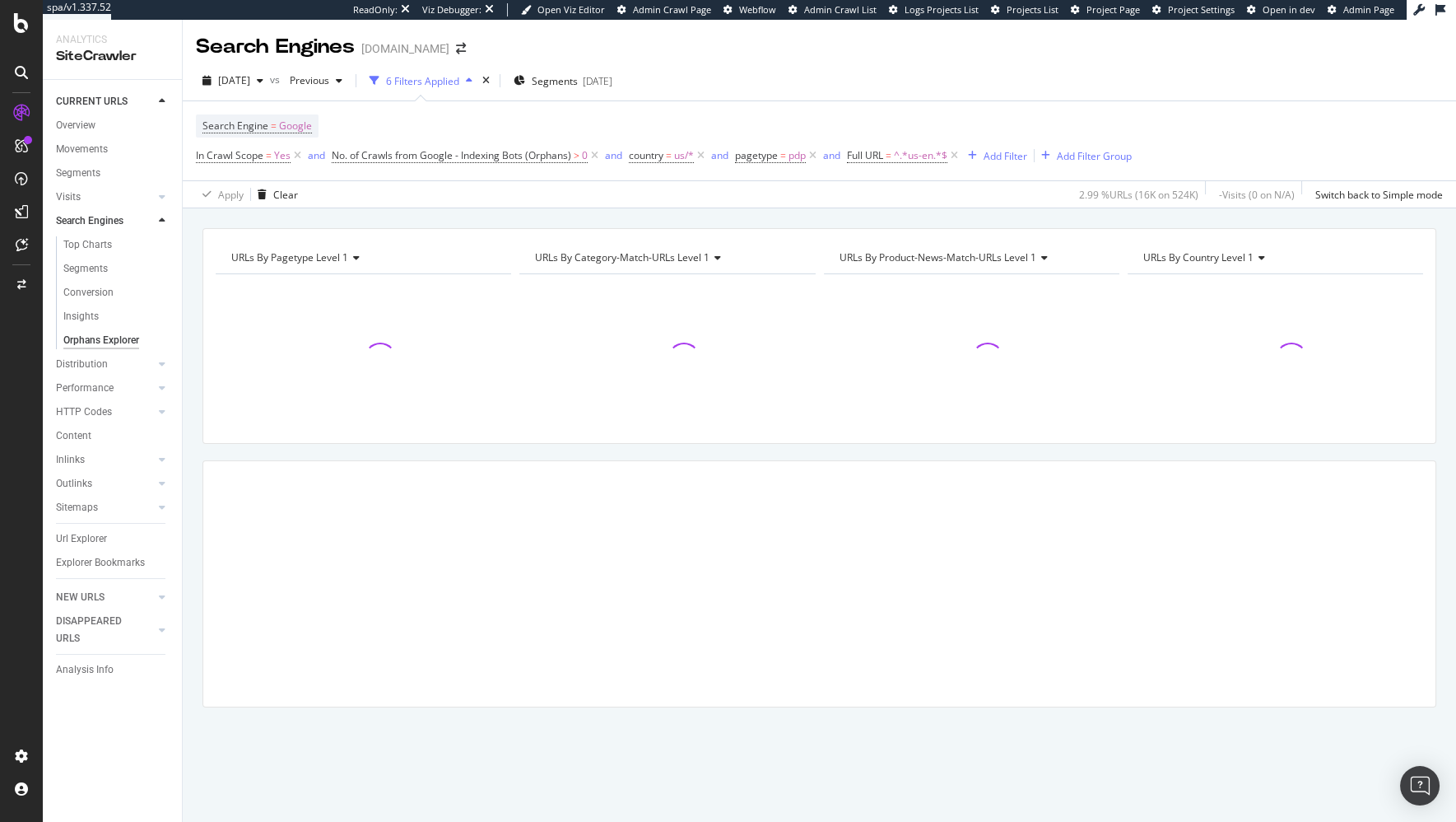
click at [717, 219] on div "URLs By pagetype Level 1 Chart (by Value) Table Expand Export as CSV Export as …" at bounding box center [819, 515] width 1273 height 614
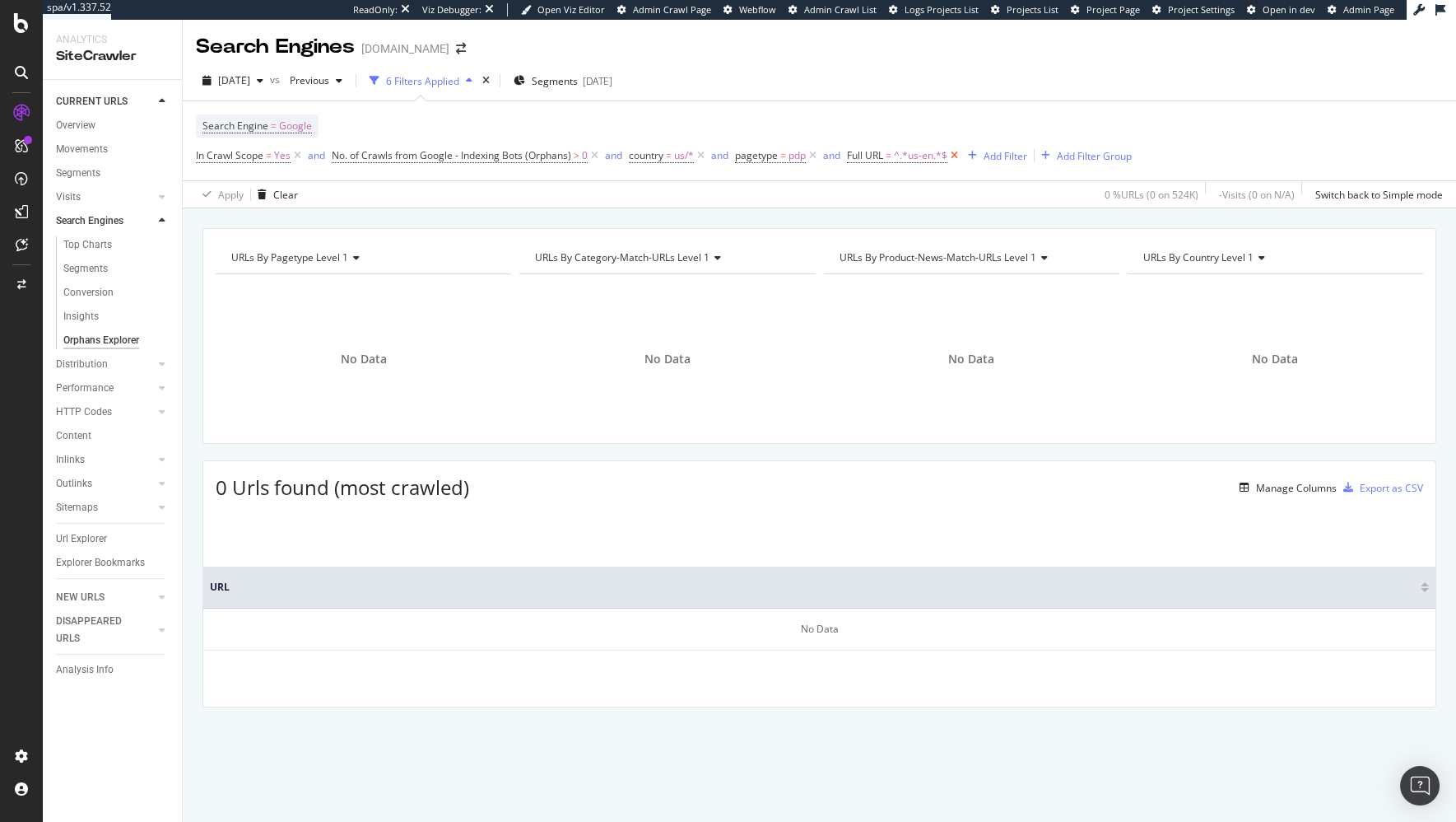
click at [961, 155] on icon at bounding box center [954, 155] width 14 height 16
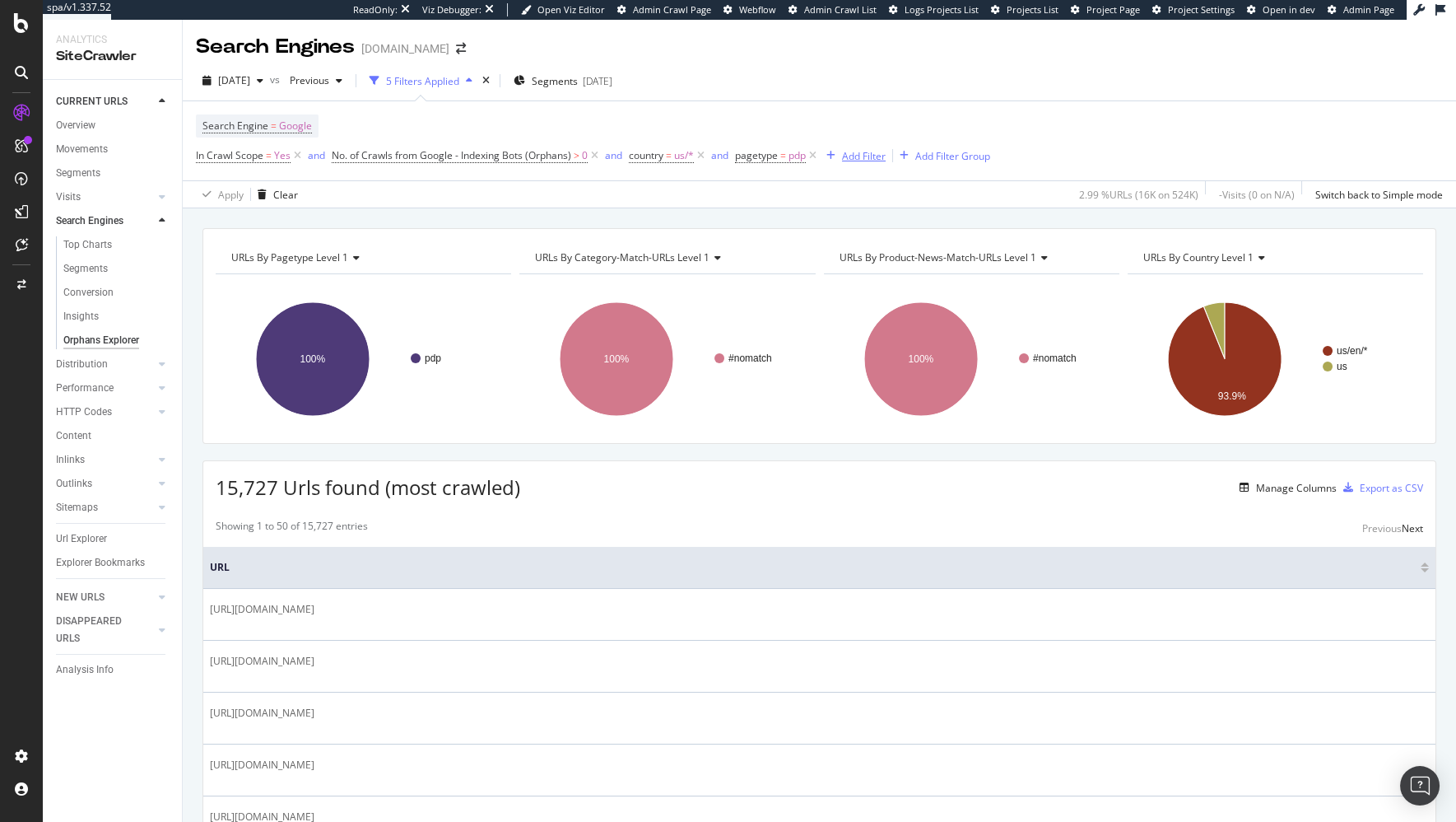
click at [861, 150] on div "Add Filter" at bounding box center [863, 156] width 44 height 14
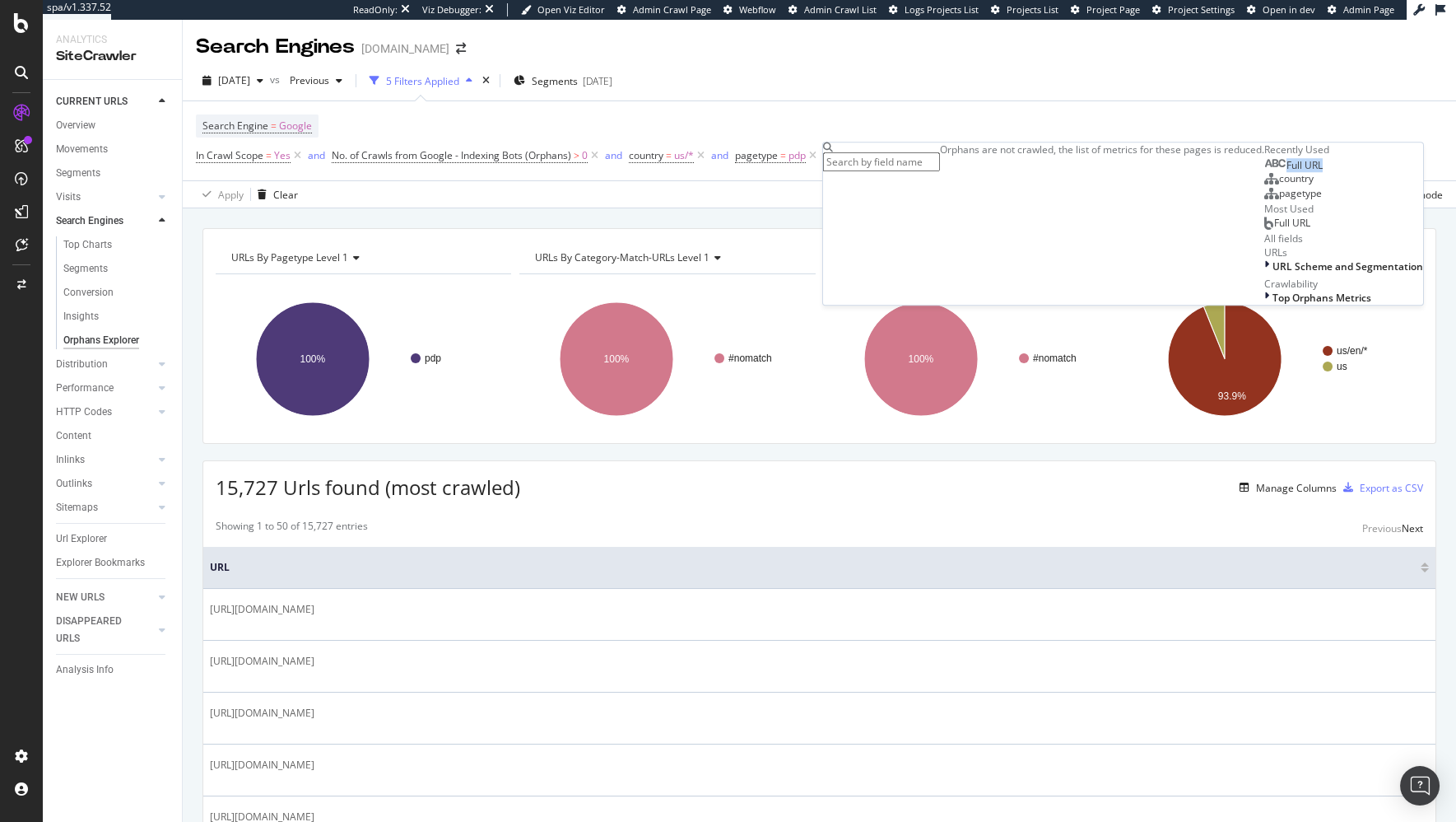
drag, startPoint x: 912, startPoint y: 246, endPoint x: 909, endPoint y: 261, distance: 15.3
click at [1264, 202] on div "Full URL country pagetype" at bounding box center [1343, 179] width 159 height 45
click at [1264, 172] on div "Full URL" at bounding box center [1293, 165] width 58 height 13
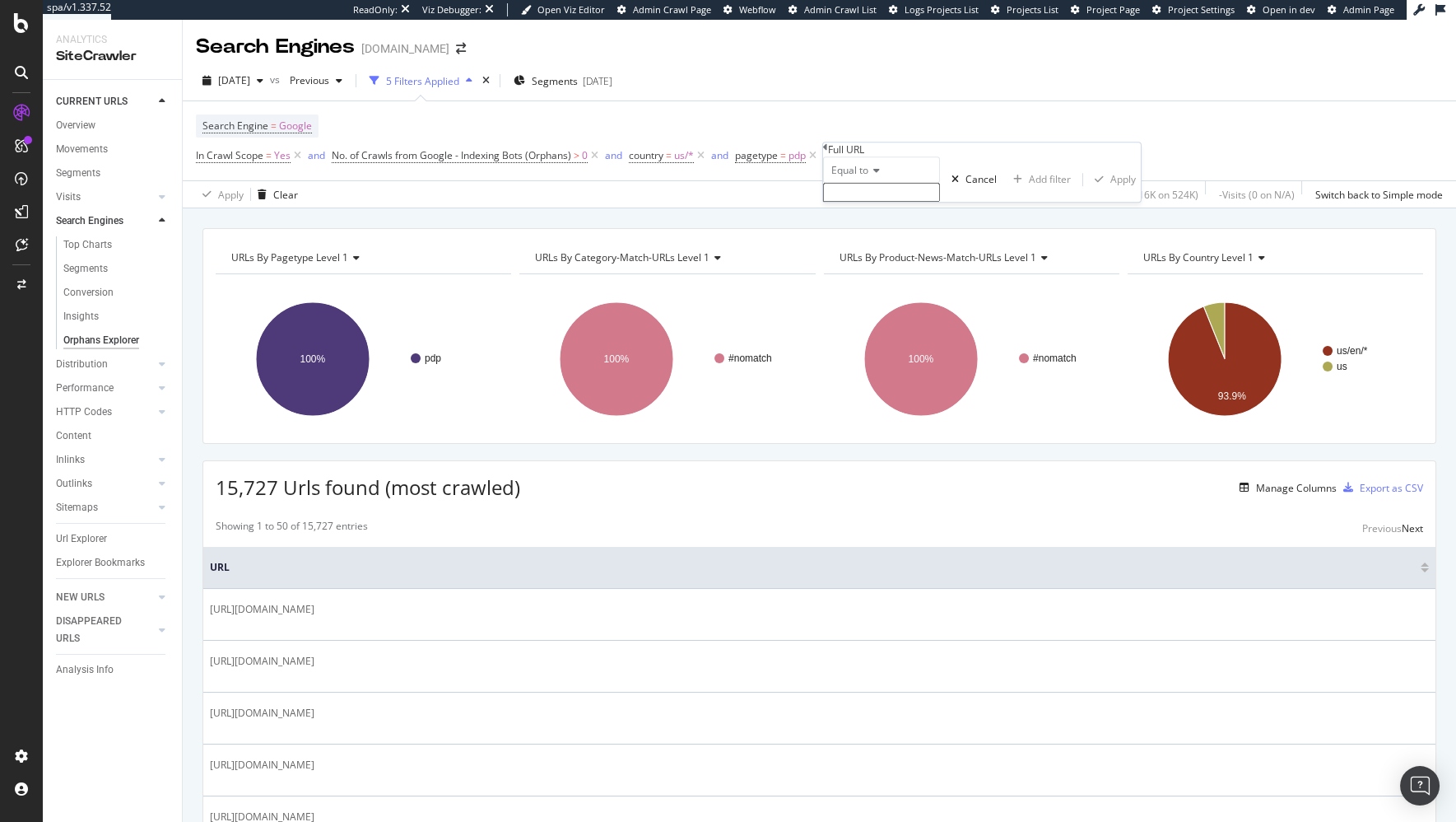
click at [880, 175] on icon at bounding box center [874, 171] width 11 height 10
drag, startPoint x: 899, startPoint y: 377, endPoint x: 872, endPoint y: 253, distance: 126.9
click at [899, 320] on span "Doesn't contain" at bounding box center [863, 313] width 72 height 14
click at [872, 202] on input "text" at bounding box center [881, 192] width 117 height 19
type input "en-us"
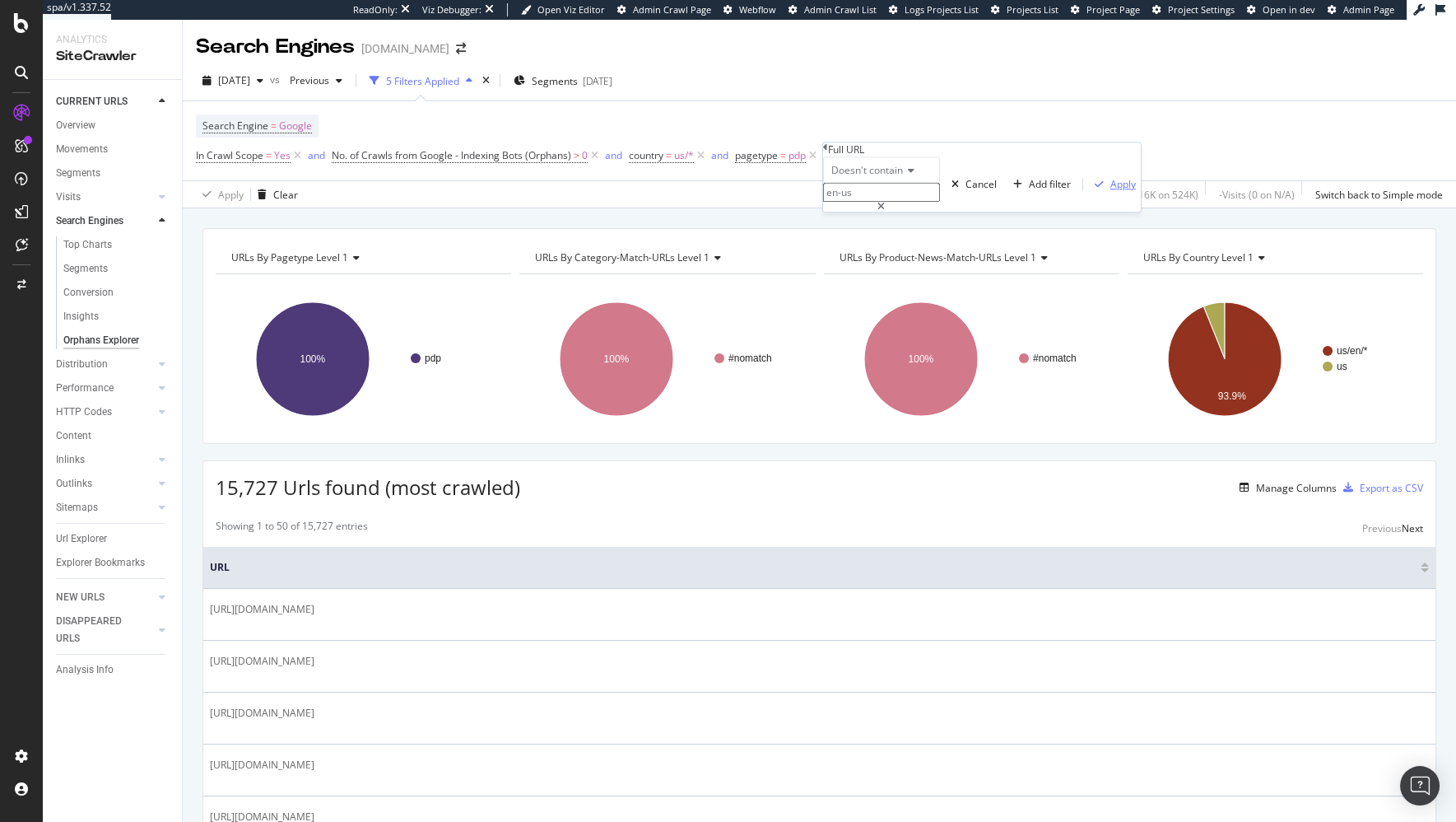
click at [1083, 192] on button "Apply" at bounding box center [1111, 184] width 57 height 15
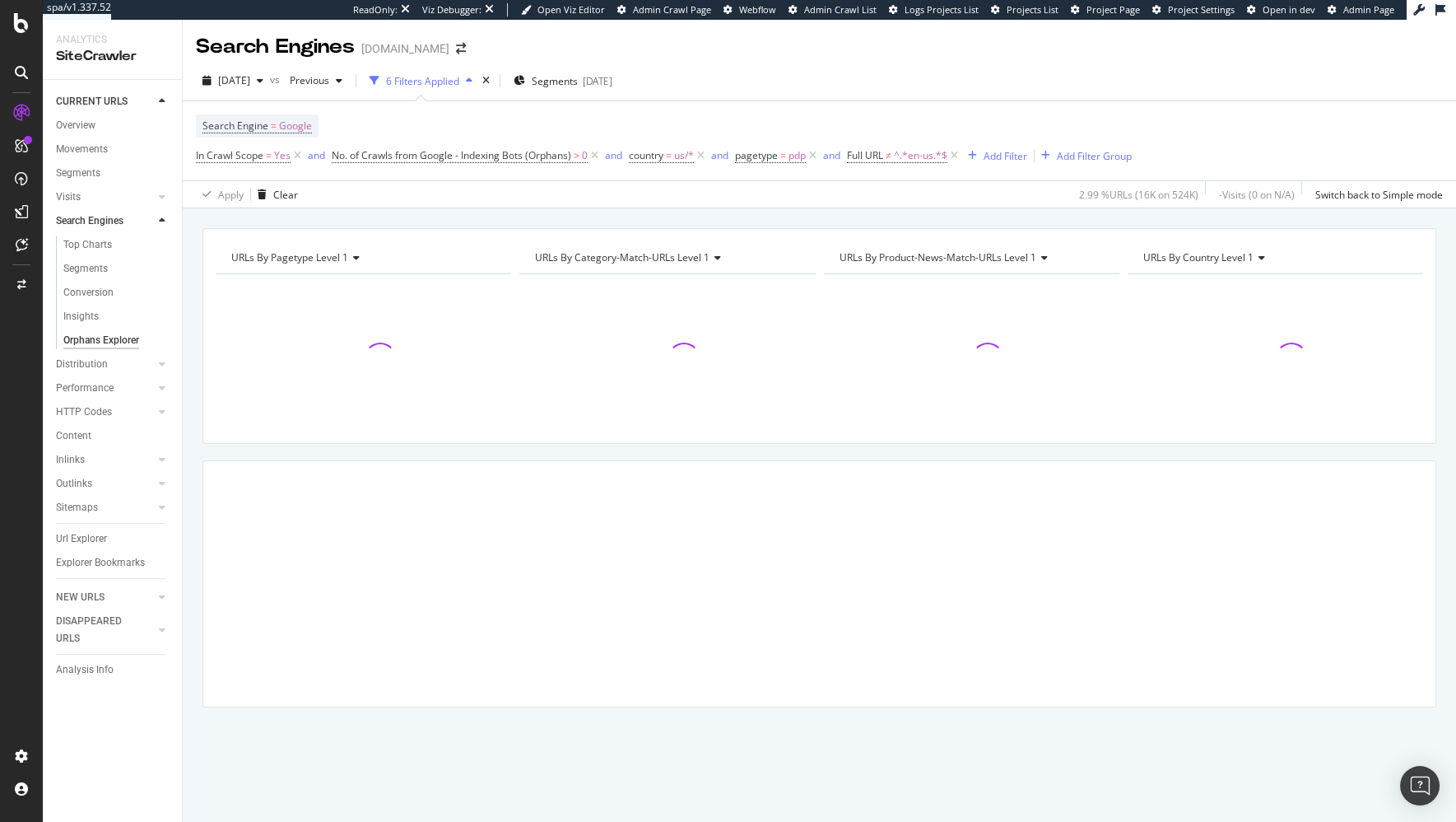
click at [997, 260] on span "URLs By product-news-match-URLs Level 1" at bounding box center [938, 257] width 196 height 14
click at [994, 208] on div "URLs By pagetype Level 1 Chart (by Value) Table Expand Export as CSV Export as …" at bounding box center [819, 515] width 1273 height 614
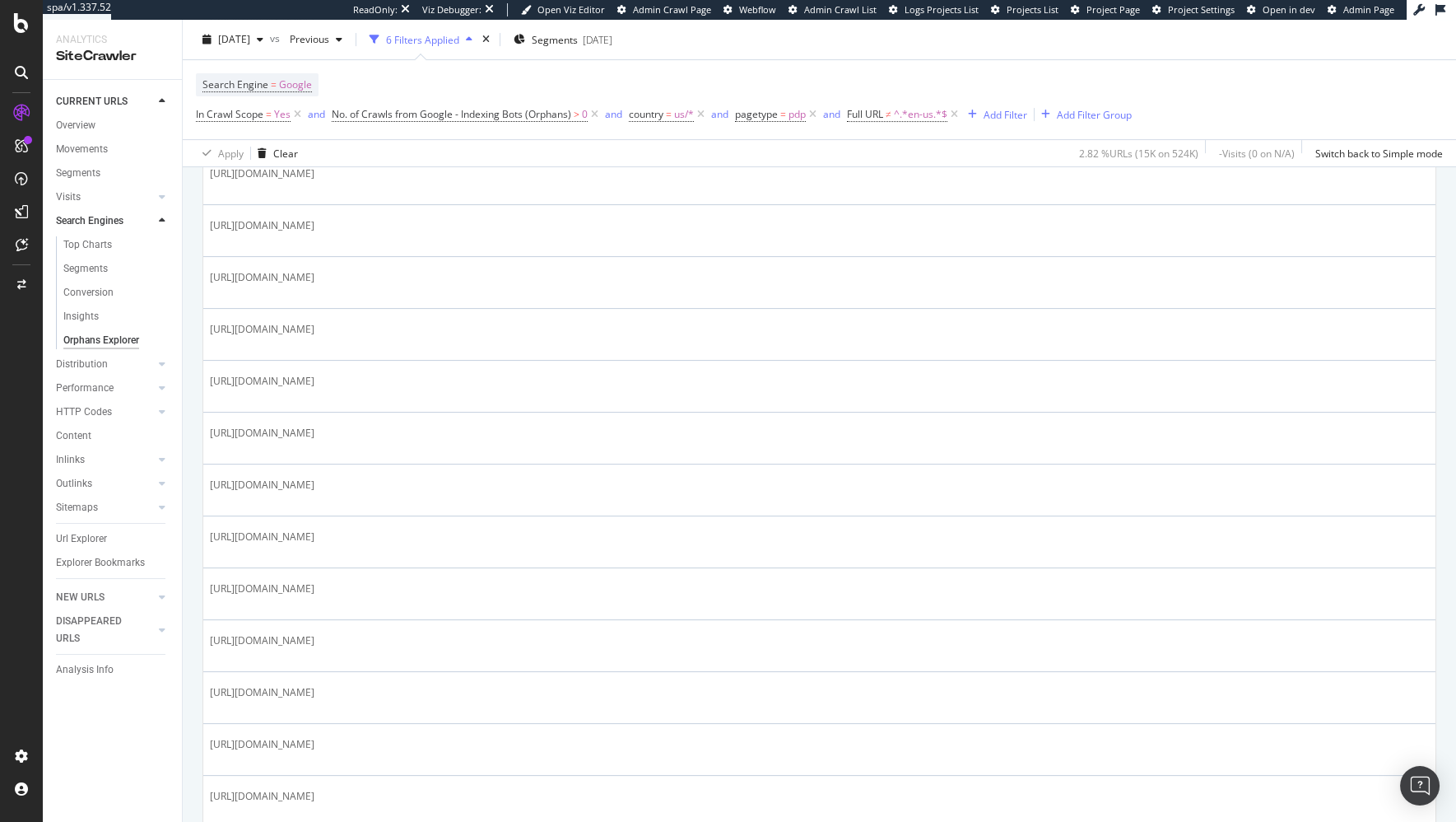
scroll to position [1329, 0]
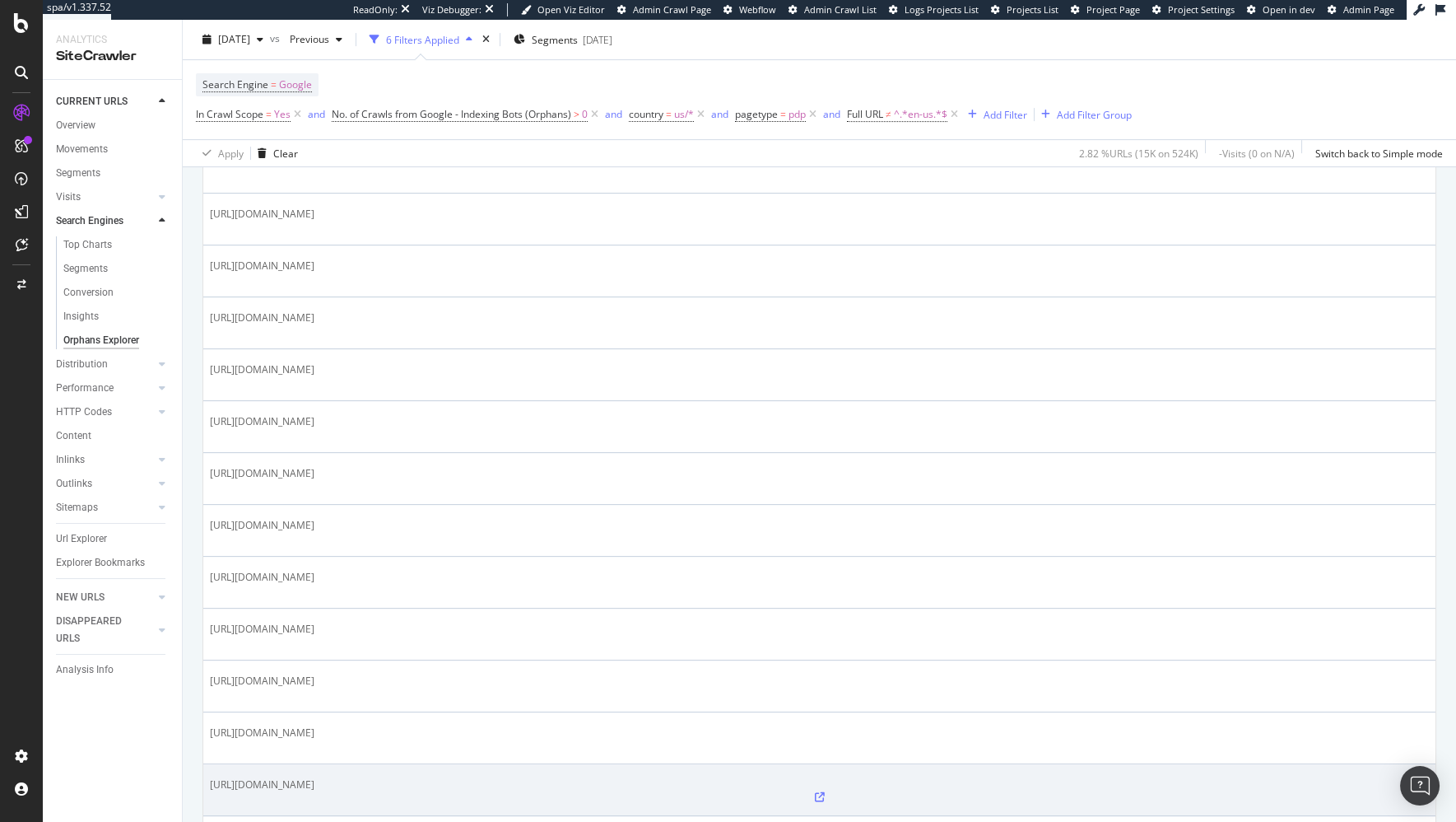
drag, startPoint x: 308, startPoint y: 533, endPoint x: 365, endPoint y: 532, distance: 57.0
click at [314, 778] on span "[URL][DOMAIN_NAME]" at bounding box center [262, 784] width 104 height 14
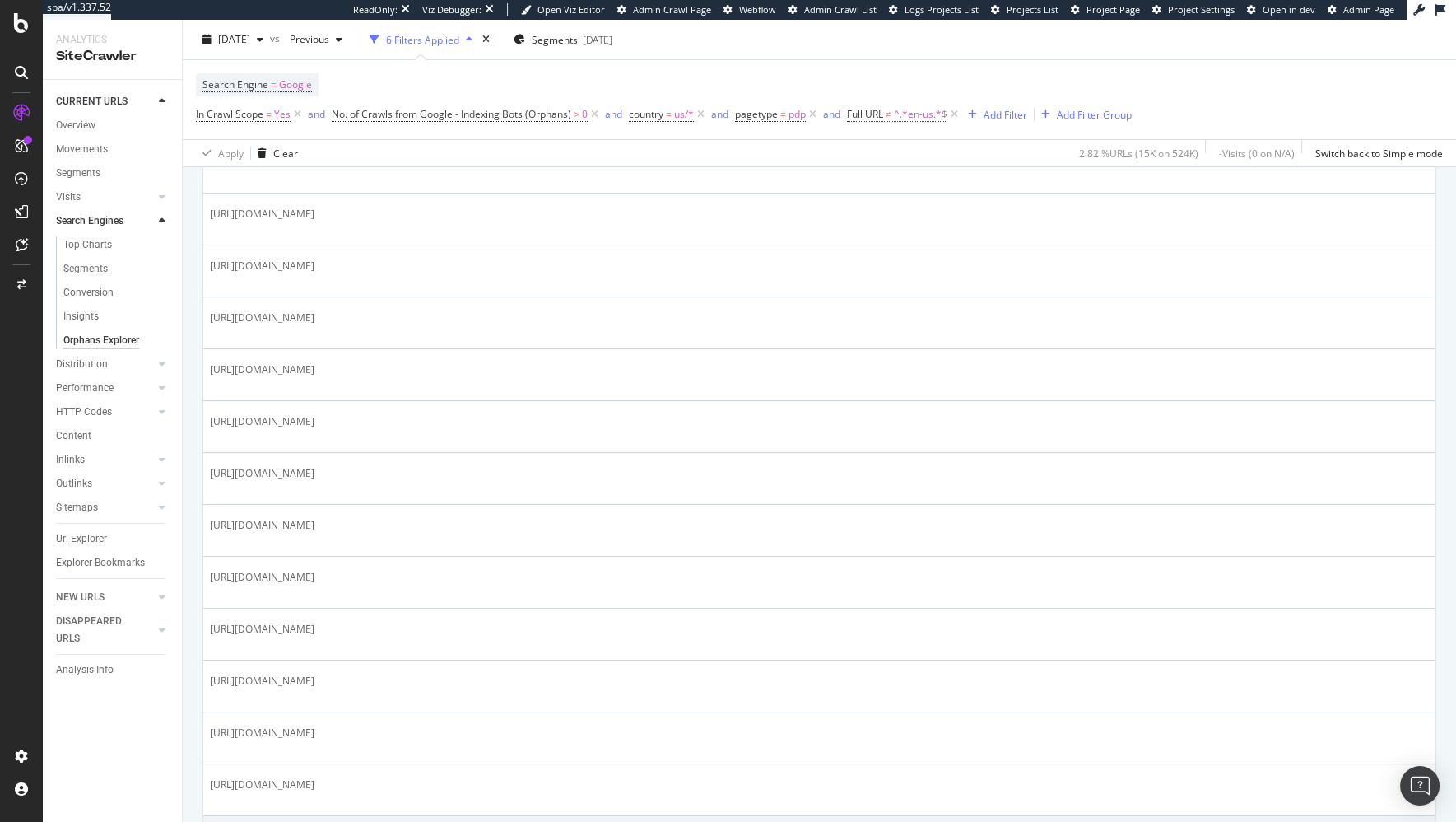
drag, startPoint x: 309, startPoint y: 573, endPoint x: 365, endPoint y: 577, distance: 56.1
click at [314, 821] on span "[URL][DOMAIN_NAME]" at bounding box center [262, 836] width 104 height 14
drag, startPoint x: 365, startPoint y: 577, endPoint x: 306, endPoint y: 581, distance: 59.1
click at [306, 821] on span "[URL][DOMAIN_NAME]" at bounding box center [262, 836] width 104 height 14
click at [314, 821] on span "[URL][DOMAIN_NAME]" at bounding box center [262, 836] width 104 height 14
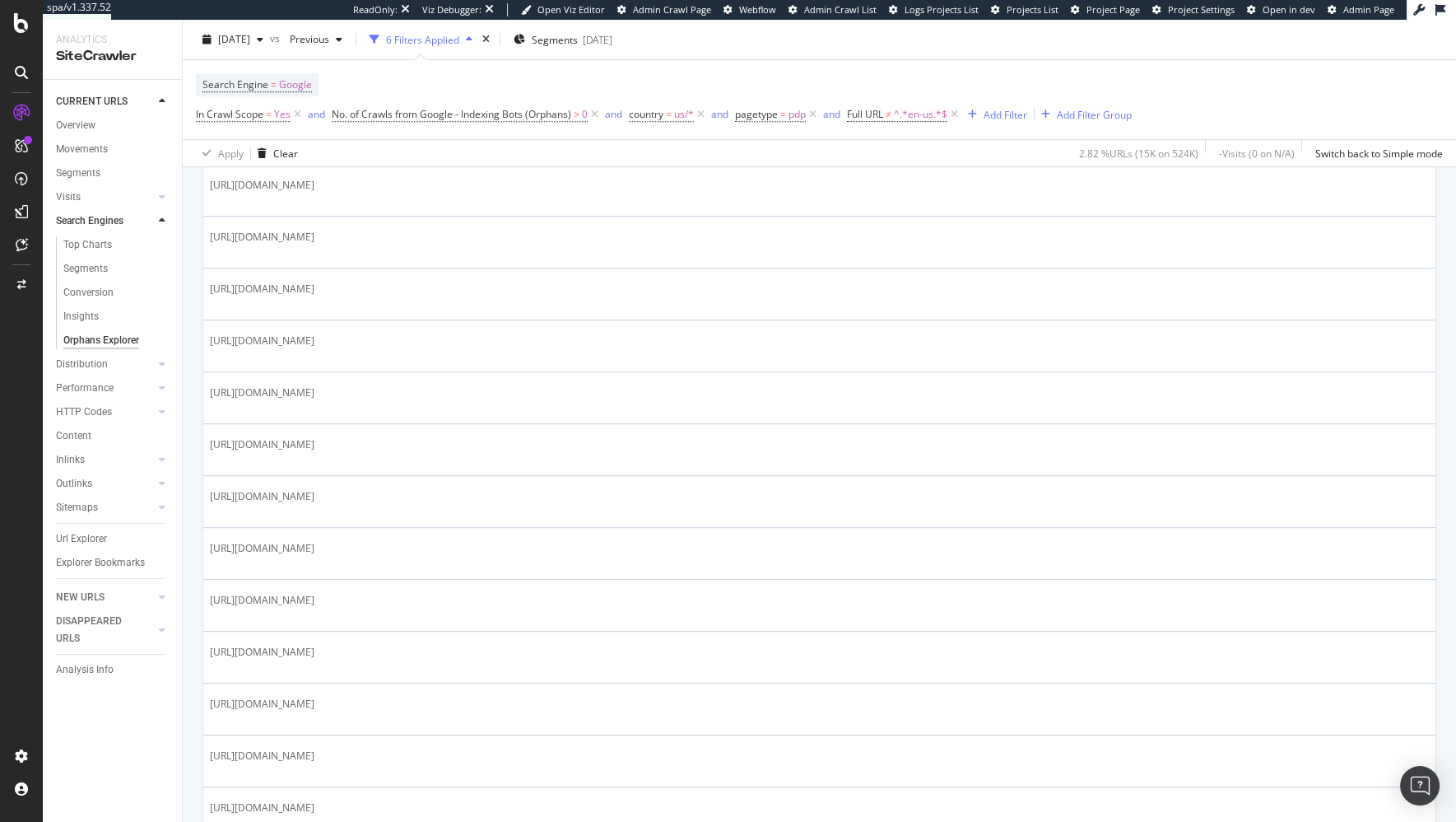
scroll to position [1982, 0]
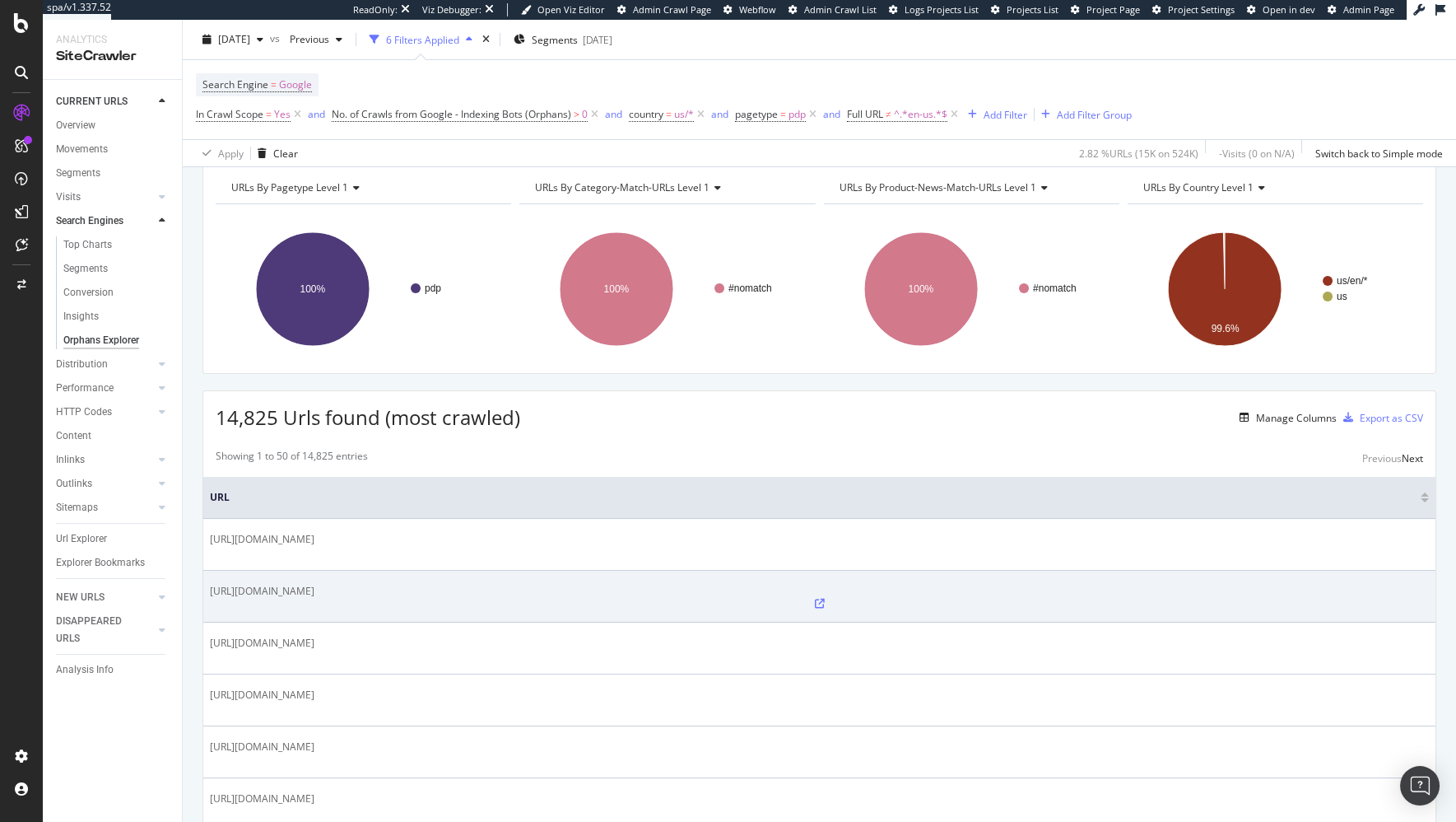
scroll to position [43, 0]
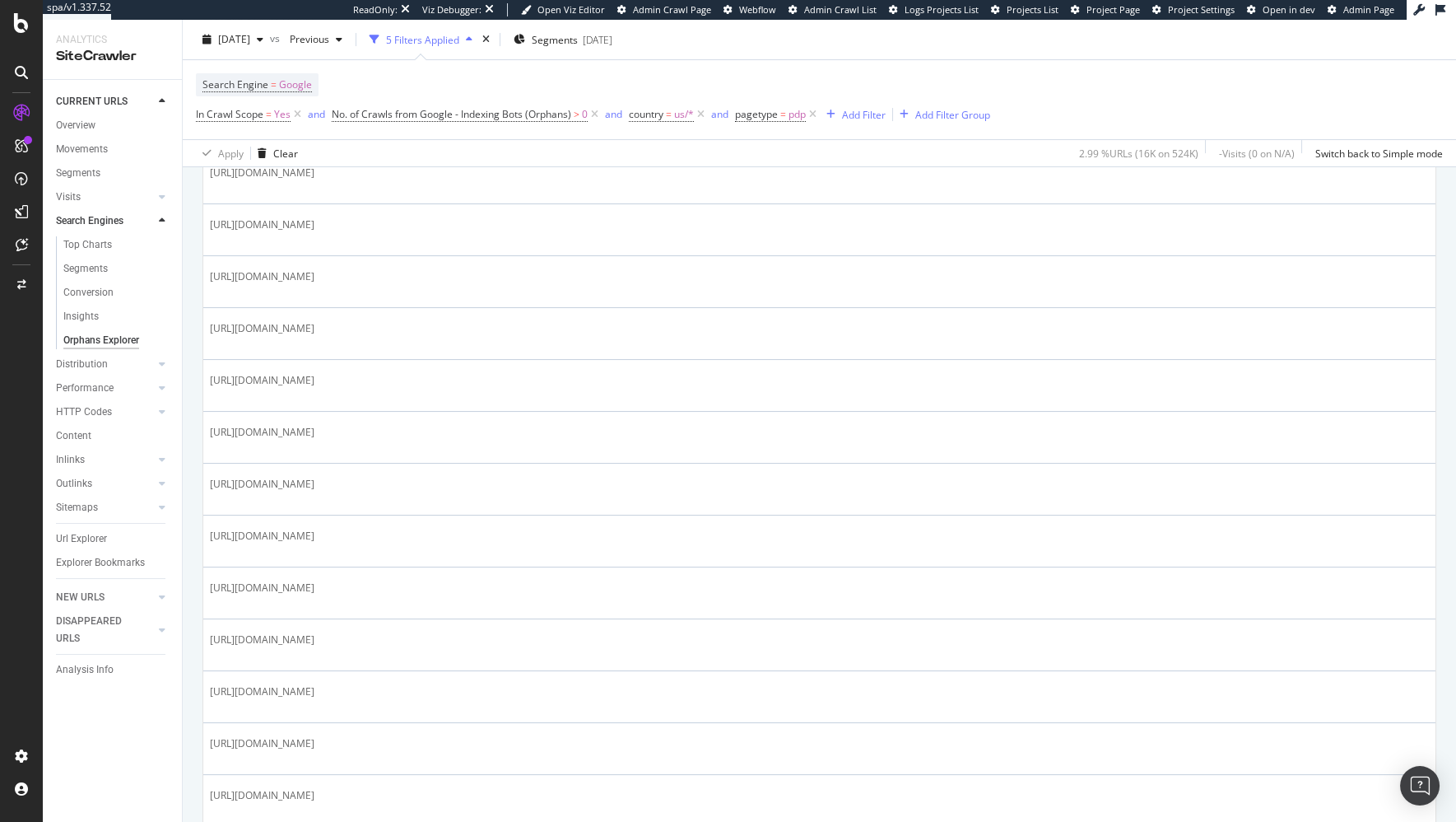
scroll to position [1148, 0]
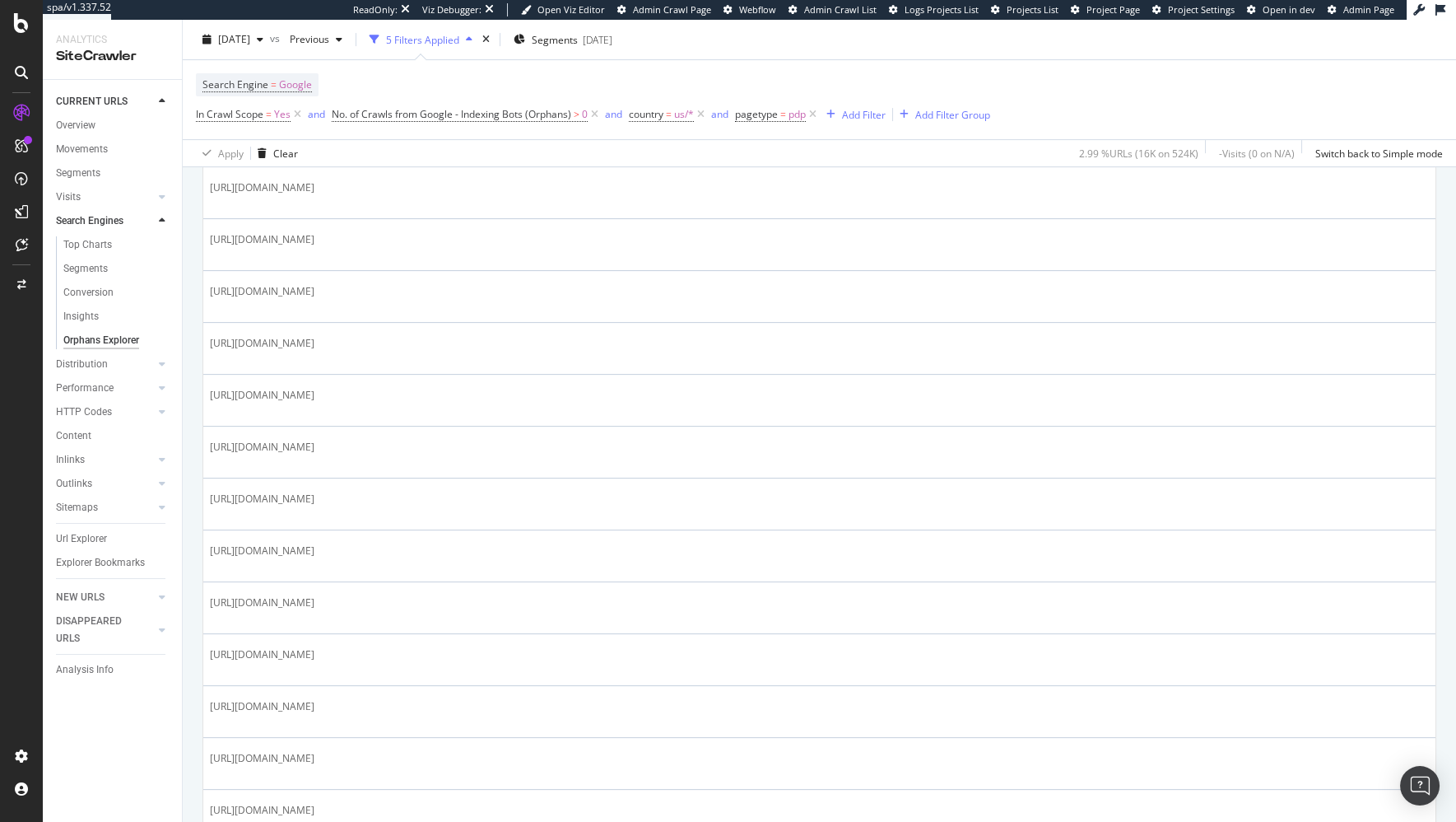
drag, startPoint x: 354, startPoint y: 629, endPoint x: 305, endPoint y: 626, distance: 49.1
click at [190, 629] on div "URLs By pagetype Level 1 Chart (by Value) Table Expand Export as CSV Export as …" at bounding box center [819, 604] width 1273 height 3048
click at [196, 322] on div "URLs By pagetype Level 1 Chart (by Value) Table Expand Export as CSV Export as …" at bounding box center [819, 604] width 1273 height 3048
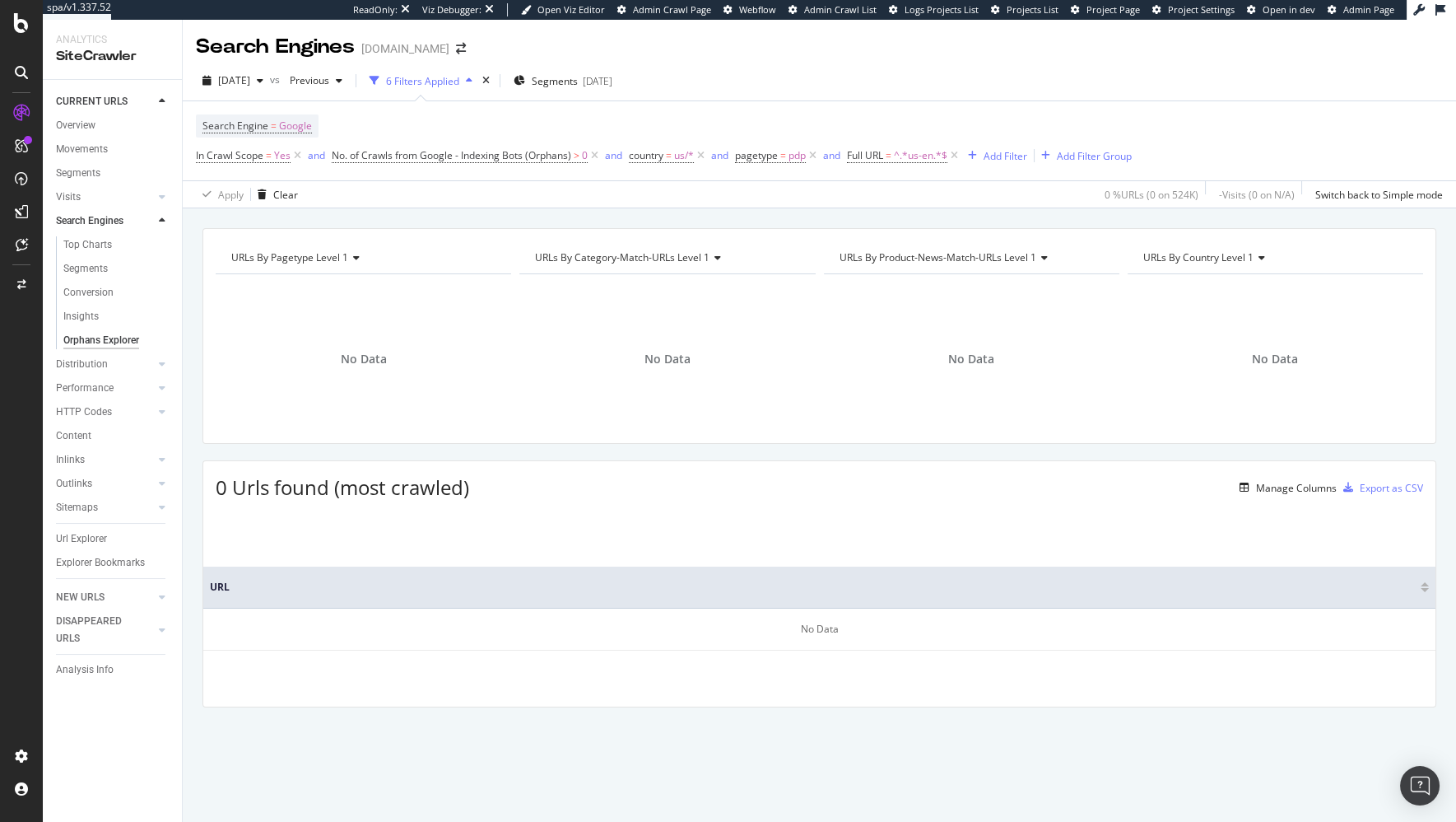
click at [193, 491] on div "URLs By pagetype Level 1 Chart (by Value) Table Expand Export as CSV Export as …" at bounding box center [819, 496] width 1273 height 537
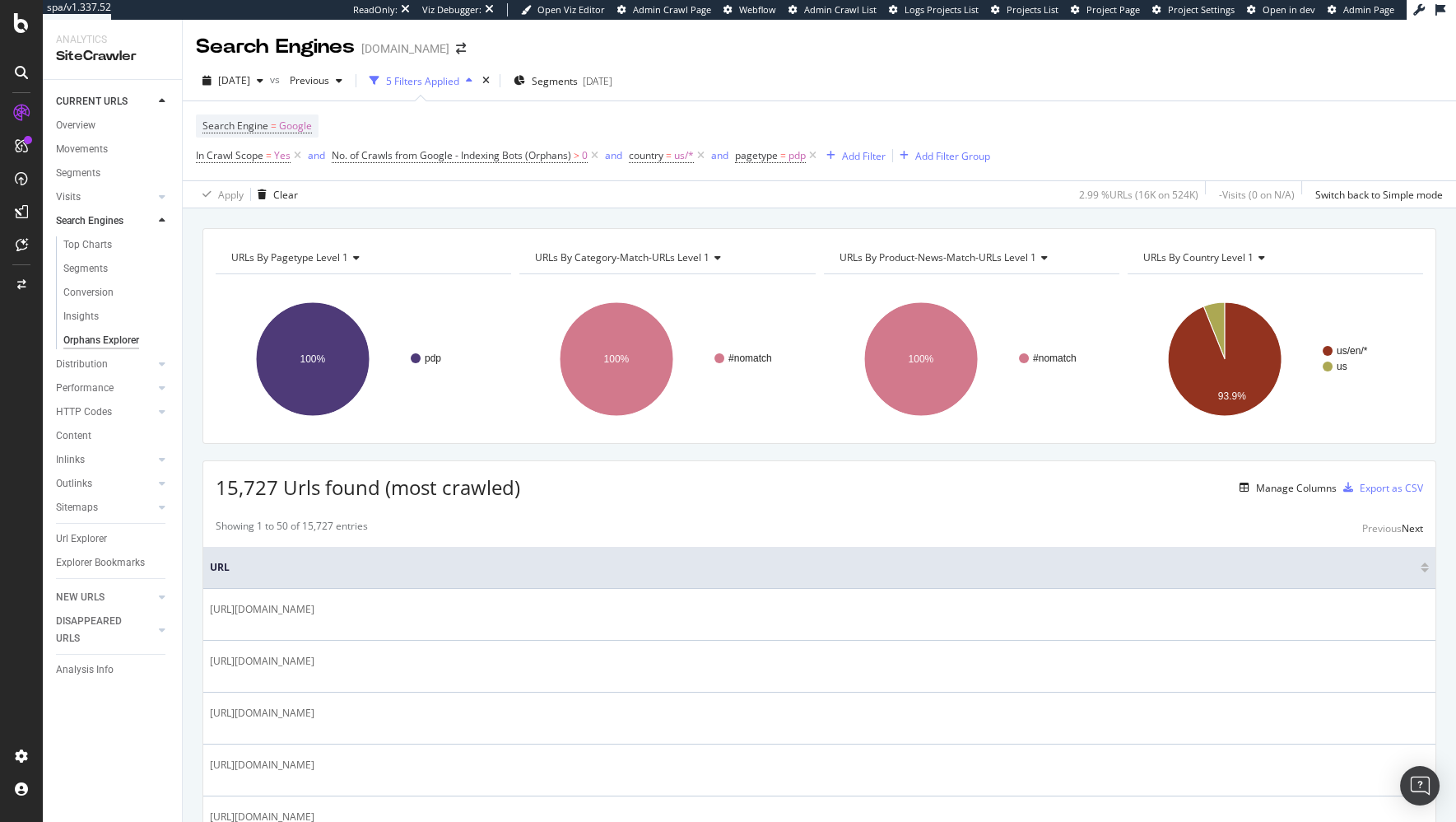
click at [679, 216] on div "URLs By pagetype Level 1 Chart (by Value) Table Expand Export as CSV Export as …" at bounding box center [819, 515] width 1273 height 614
drag, startPoint x: 87, startPoint y: 126, endPoint x: 269, endPoint y: 34, distance: 203.9
click at [0, 0] on div "spa/v1.337.52 ReadOnly: Viz Debugger: Open Viz Editor Admin Crawl Page Webflow …" at bounding box center [728, 411] width 1456 height 822
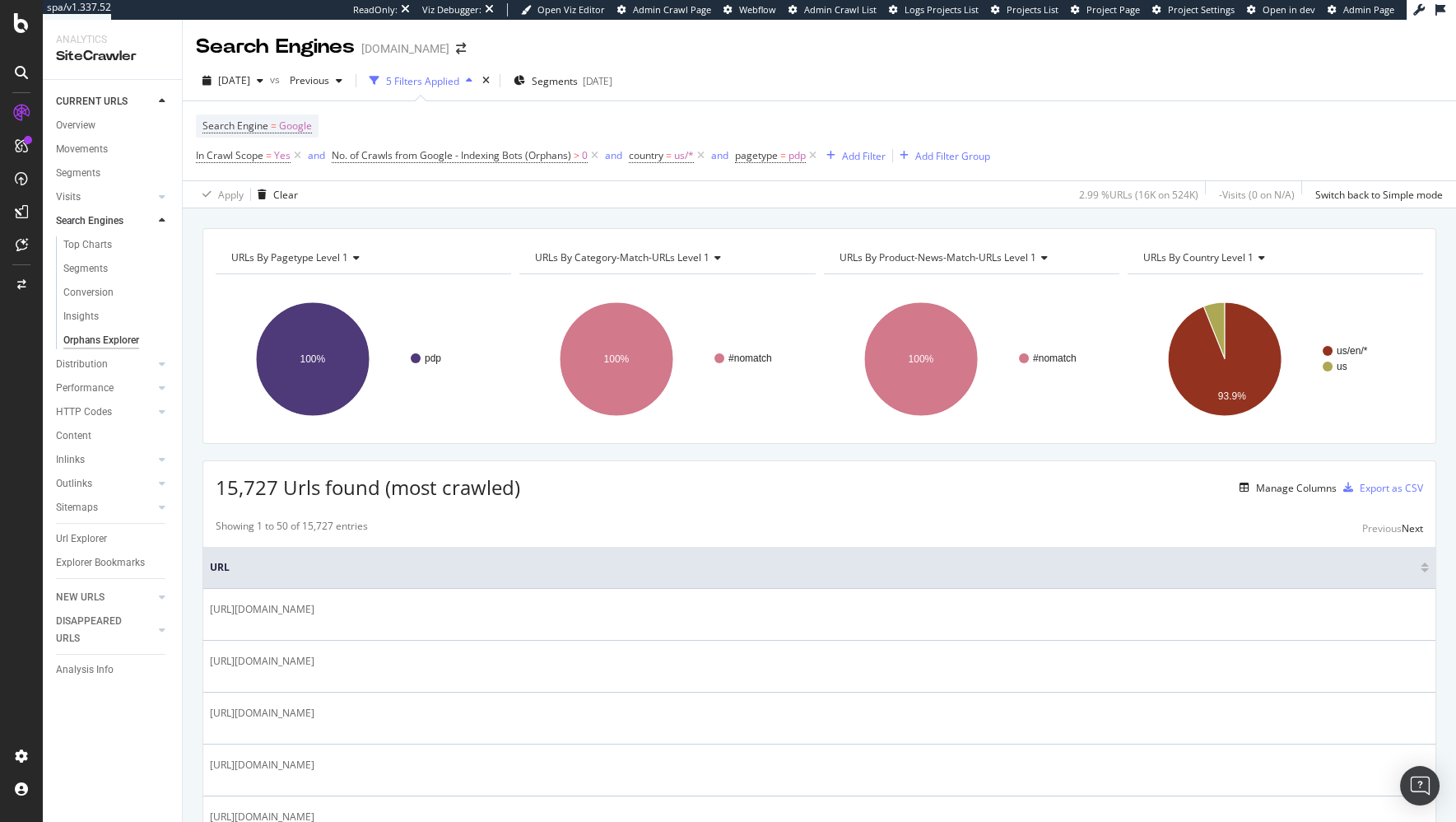
click at [812, 211] on div "URLs By pagetype Level 1 Chart (by Value) Table Expand Export as CSV Export as …" at bounding box center [819, 515] width 1273 height 614
click at [609, 519] on div "Showing 1 to 50 of 15,727 entries Previous Next" at bounding box center [819, 528] width 1232 height 20
